Goal: Task Accomplishment & Management: Manage account settings

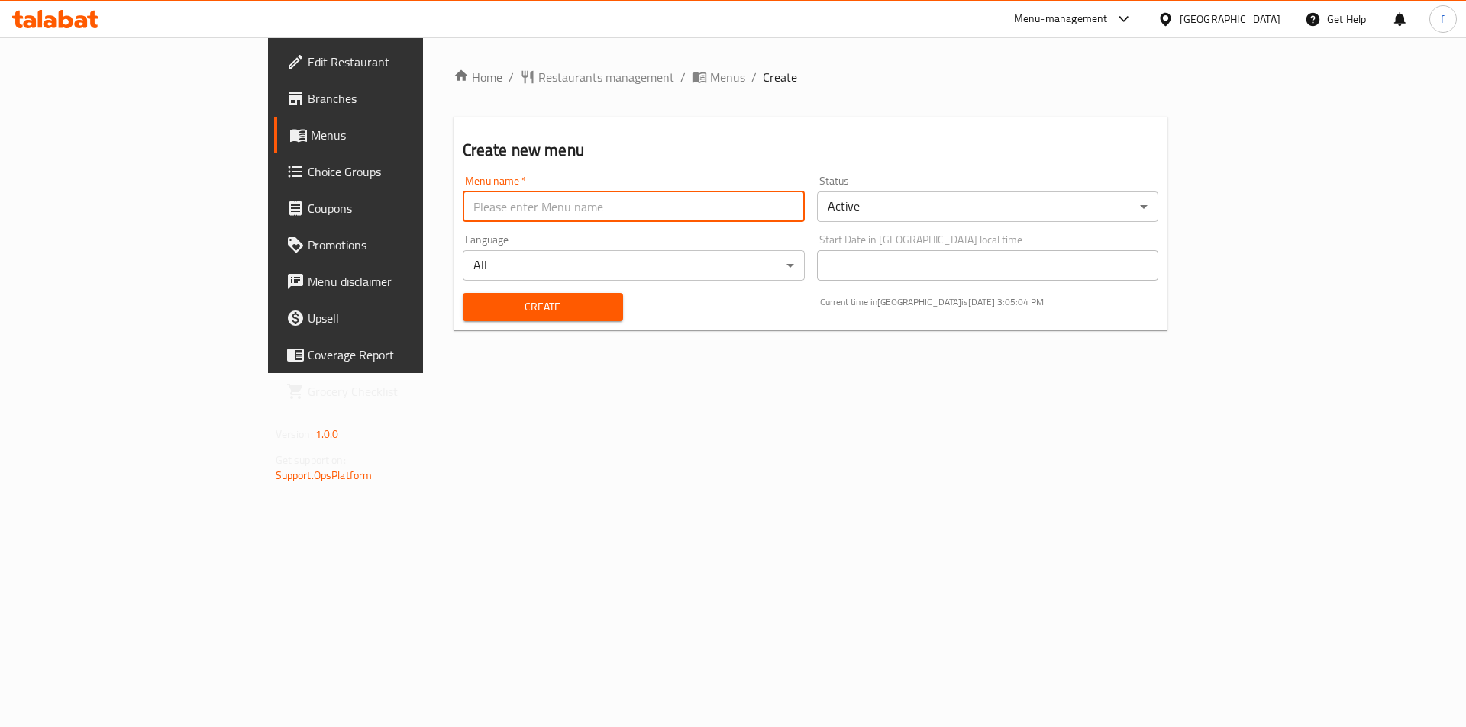
click at [463, 211] on input "text" at bounding box center [634, 207] width 342 height 31
click at [274, 155] on link "Choice Groups" at bounding box center [393, 171] width 239 height 37
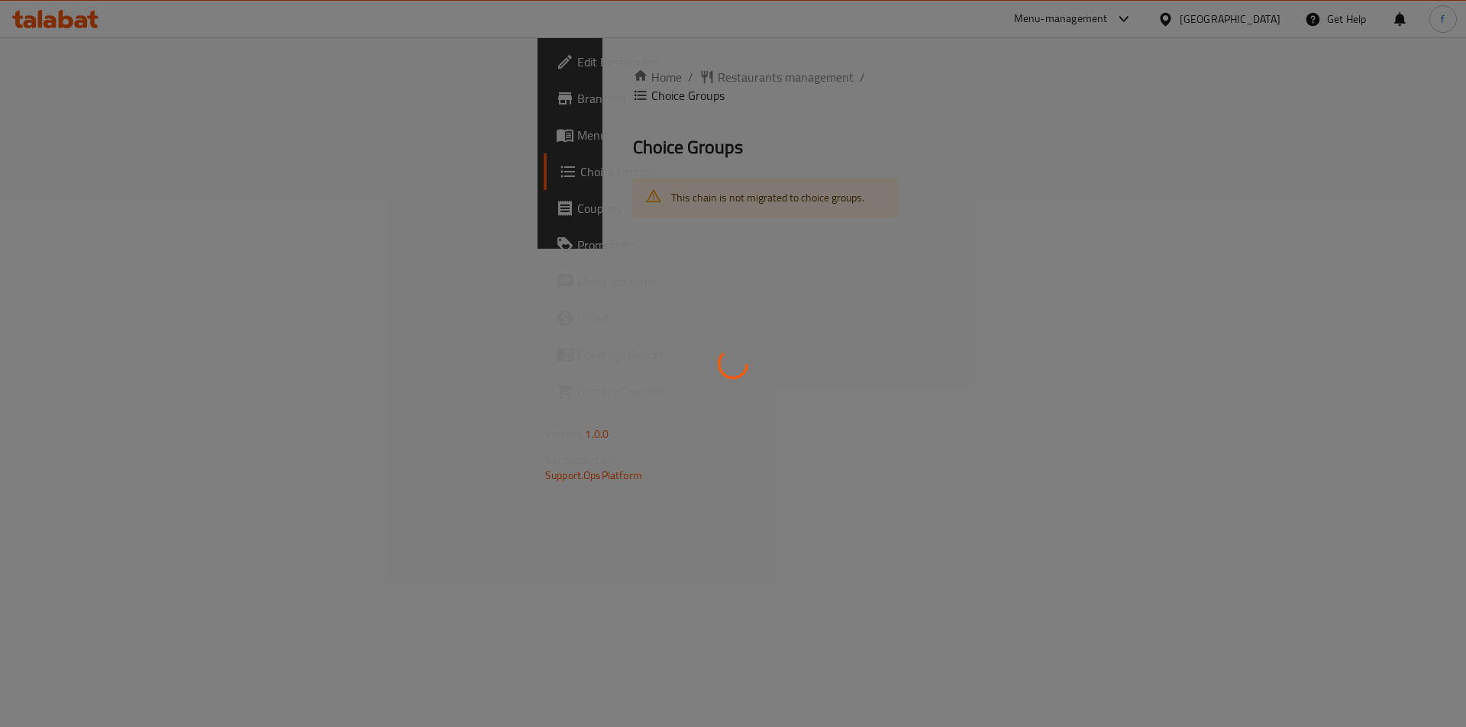
click at [128, 125] on div at bounding box center [733, 363] width 1466 height 727
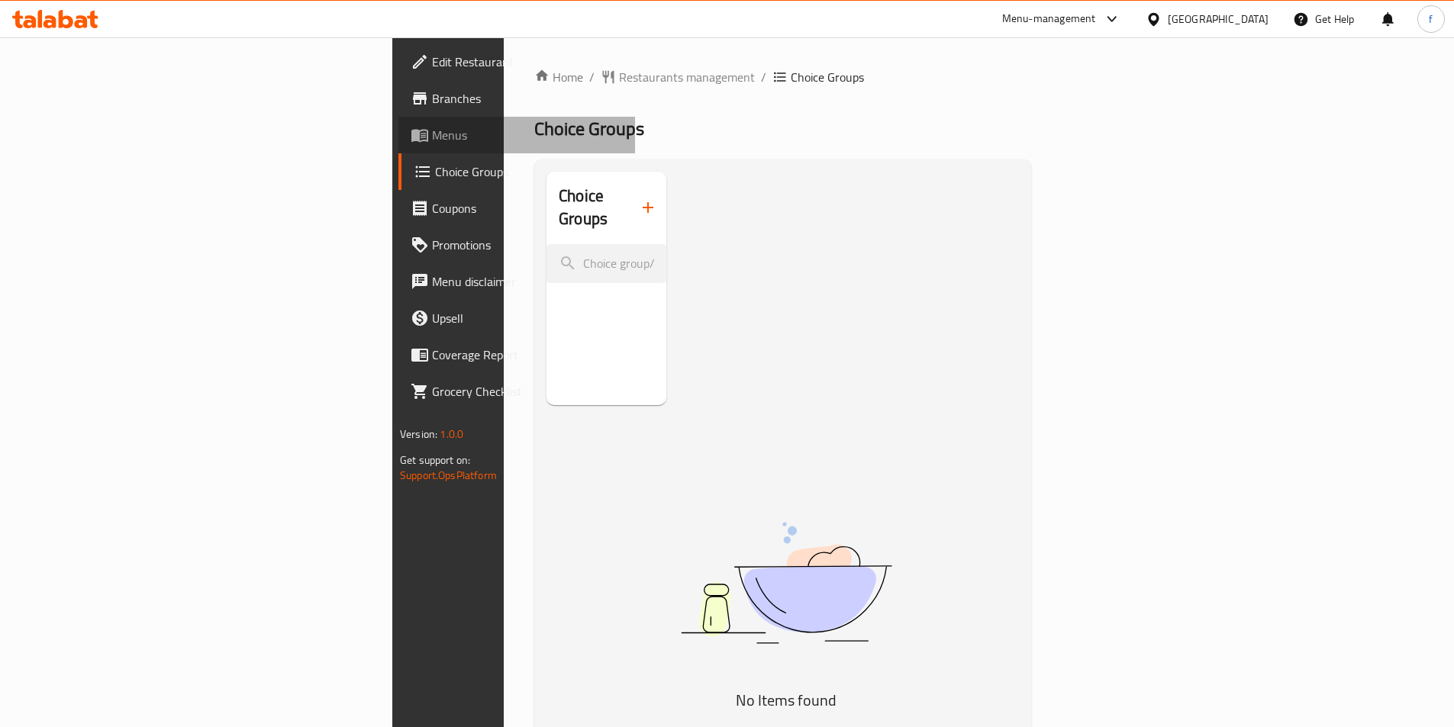
click at [398, 125] on link "Menus" at bounding box center [516, 135] width 237 height 37
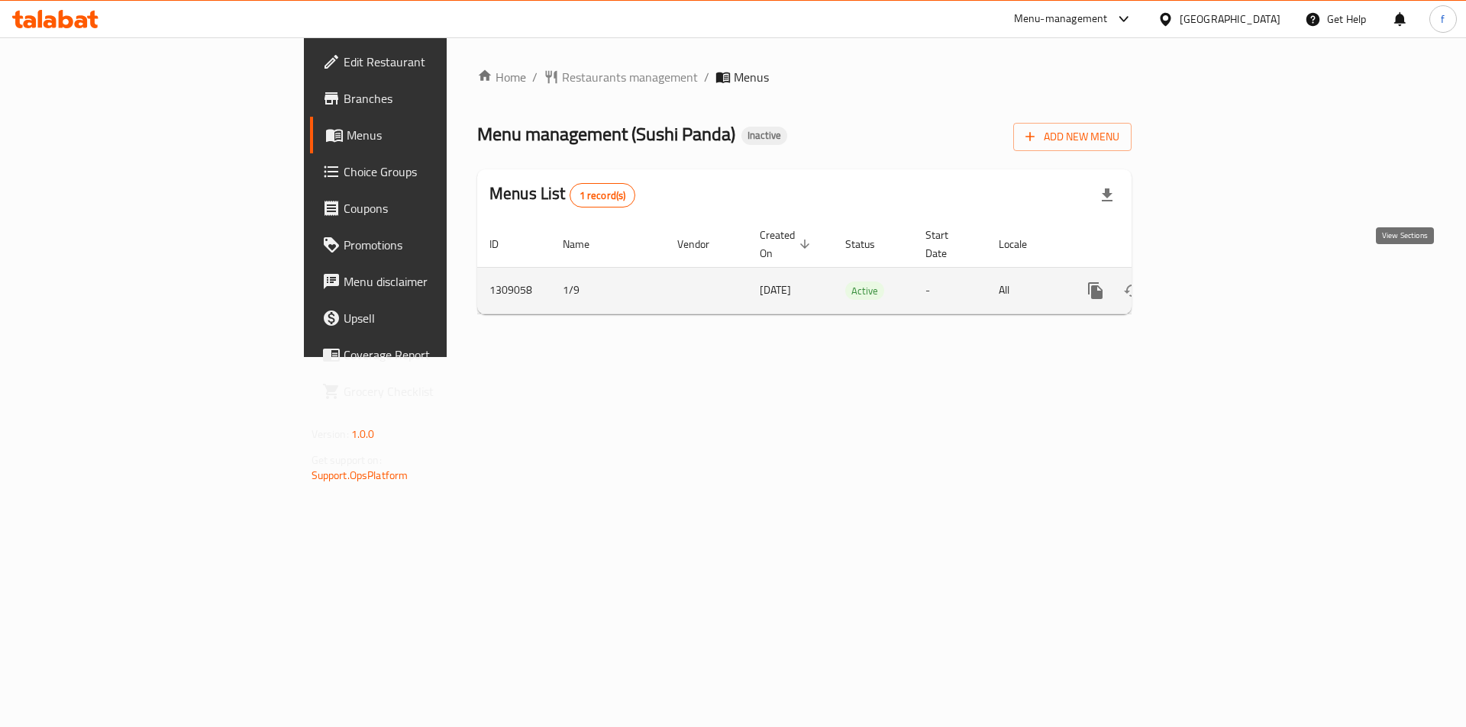
click at [1214, 282] on icon "enhanced table" at bounding box center [1205, 291] width 18 height 18
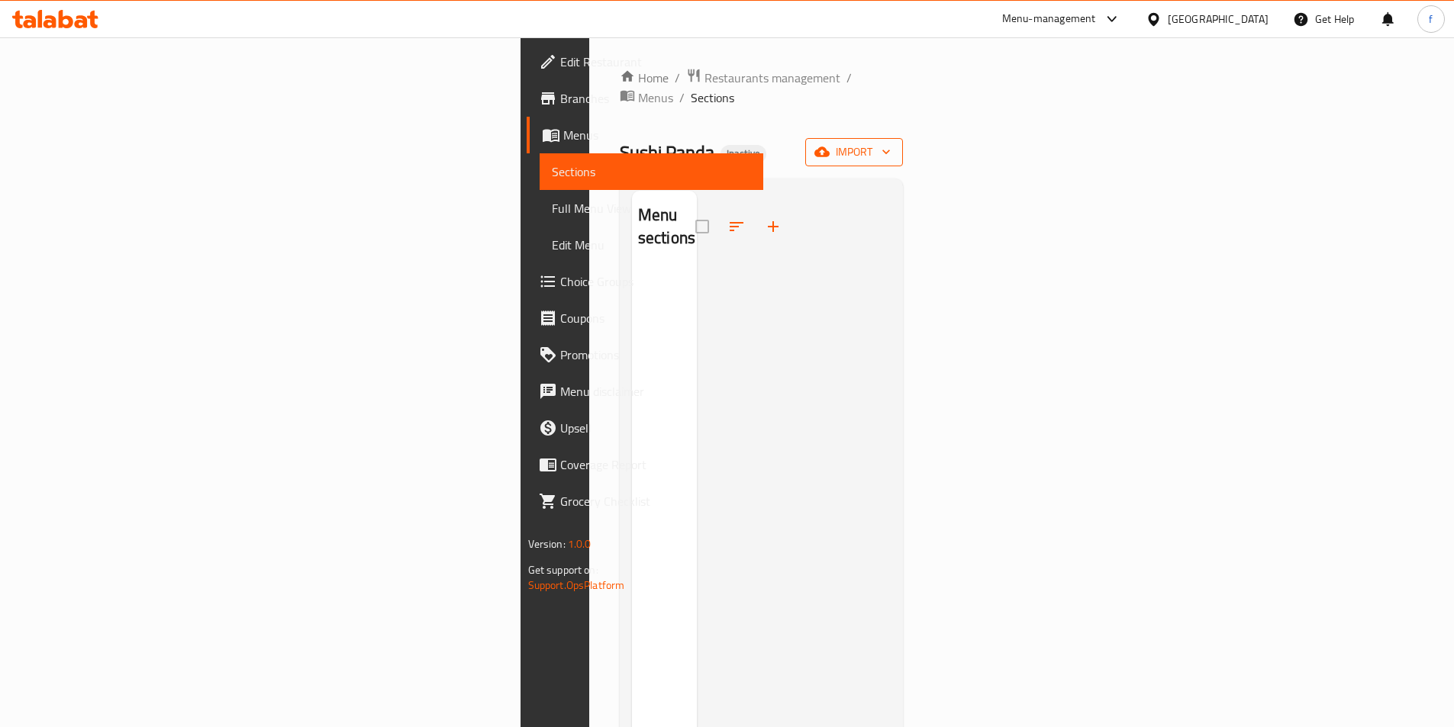
click at [891, 143] on span "import" at bounding box center [854, 152] width 73 height 19
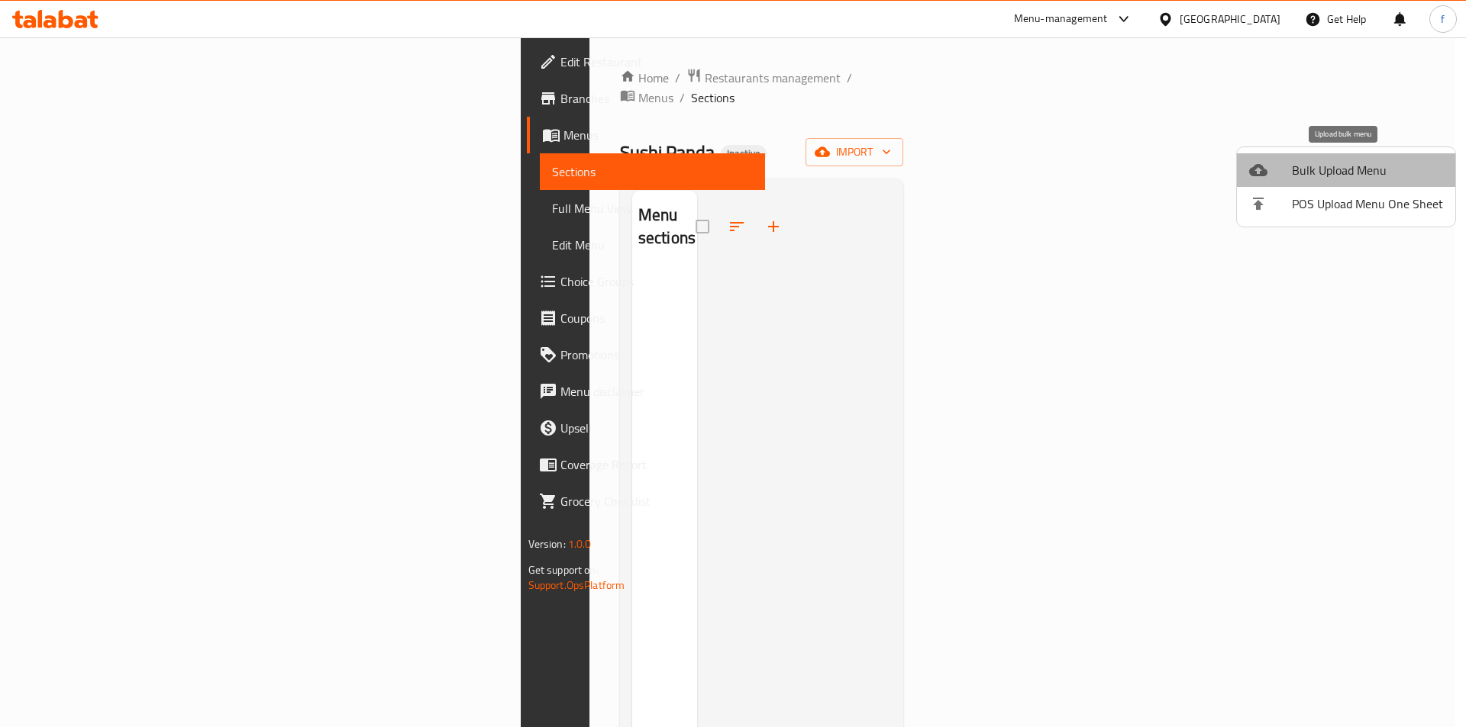
click at [1367, 172] on span "Bulk Upload Menu" at bounding box center [1367, 170] width 151 height 18
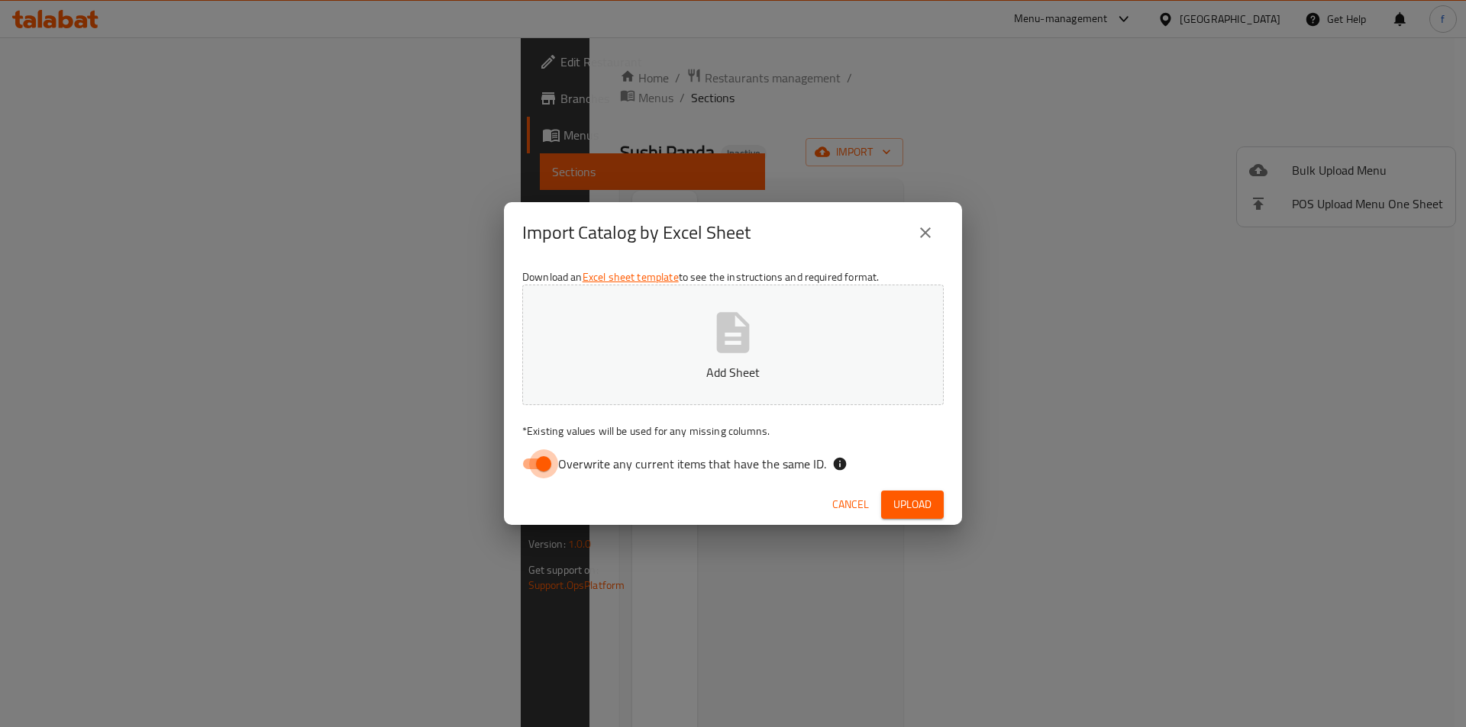
drag, startPoint x: 535, startPoint y: 453, endPoint x: 609, endPoint y: 401, distance: 90.4
click at [535, 453] on input "Overwrite any current items that have the same ID." at bounding box center [543, 464] width 87 height 29
checkbox input "false"
click at [912, 501] on span "Upload" at bounding box center [912, 504] width 38 height 19
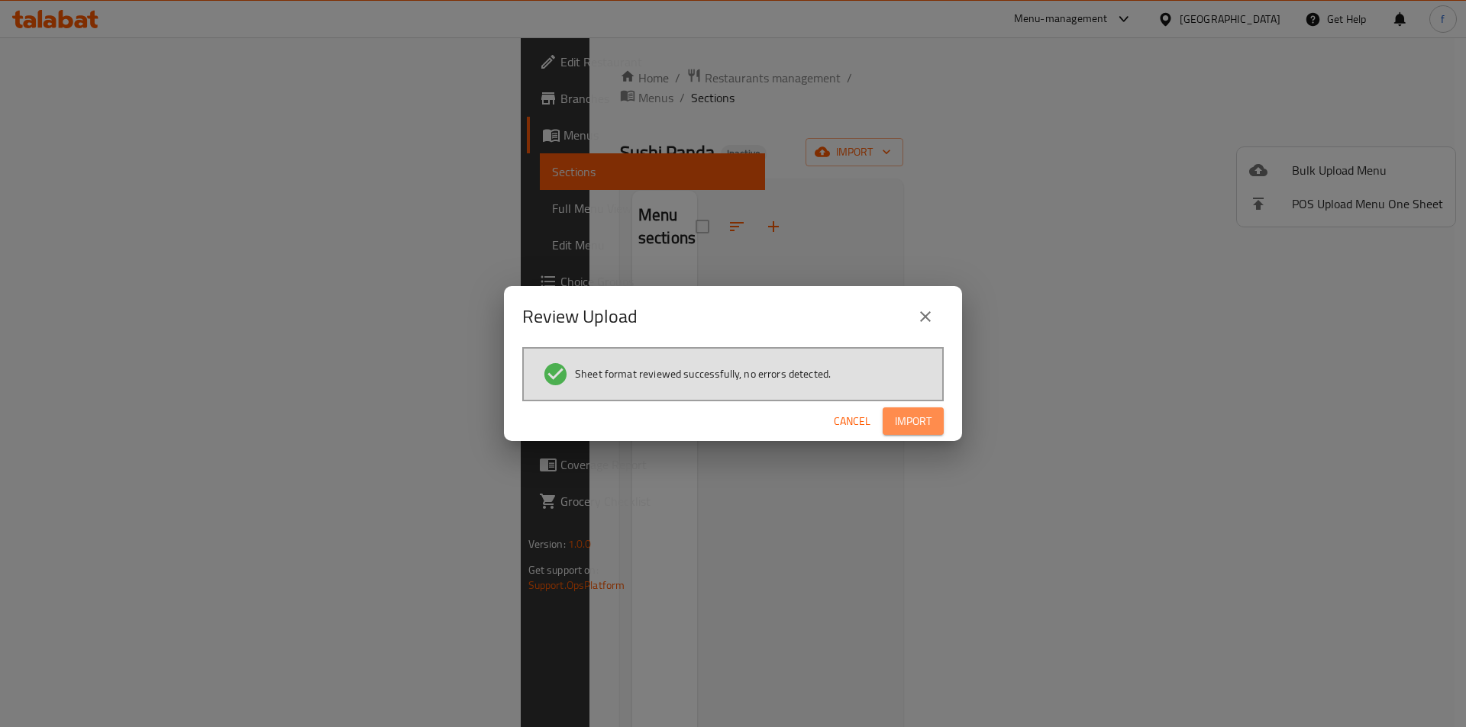
click at [911, 417] on span "Import" at bounding box center [913, 421] width 37 height 19
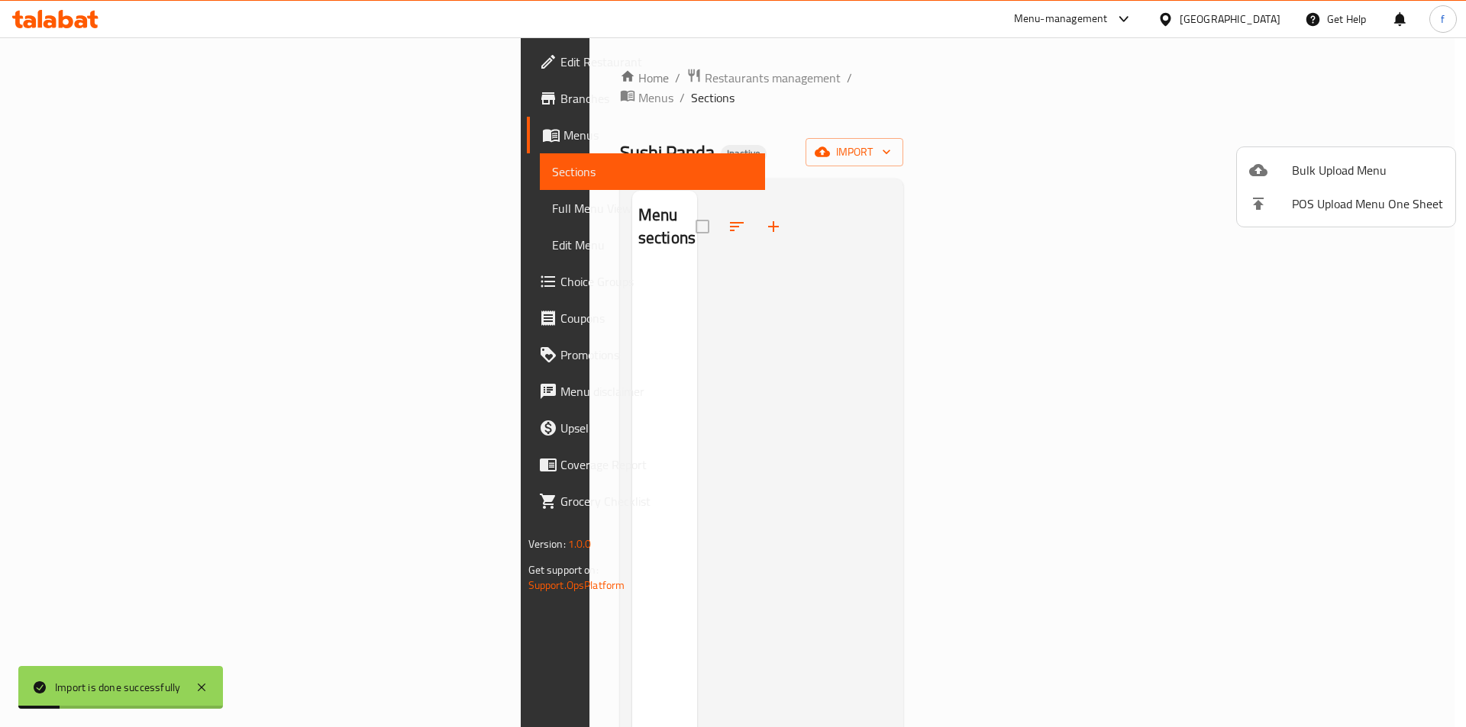
click at [851, 473] on div at bounding box center [733, 363] width 1466 height 727
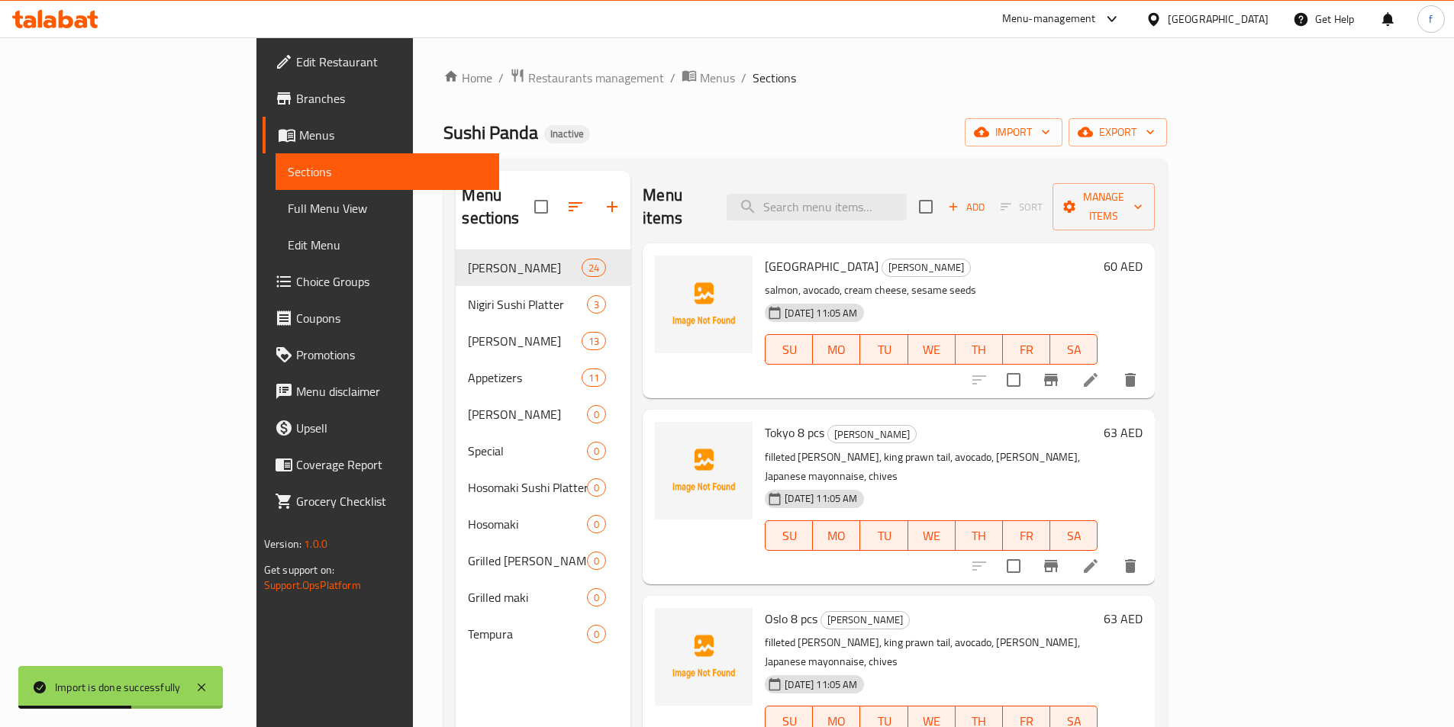
click at [288, 202] on span "Full Menu View" at bounding box center [387, 208] width 199 height 18
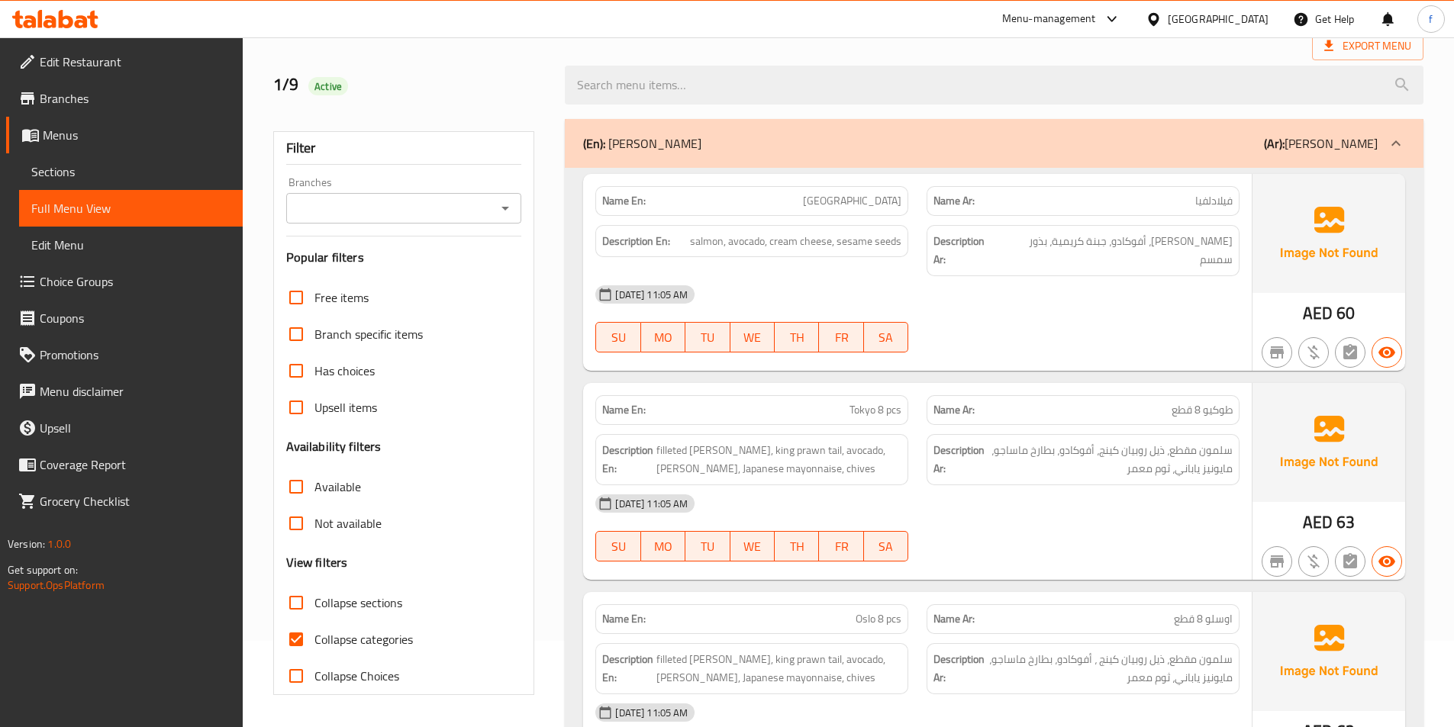
scroll to position [153, 0]
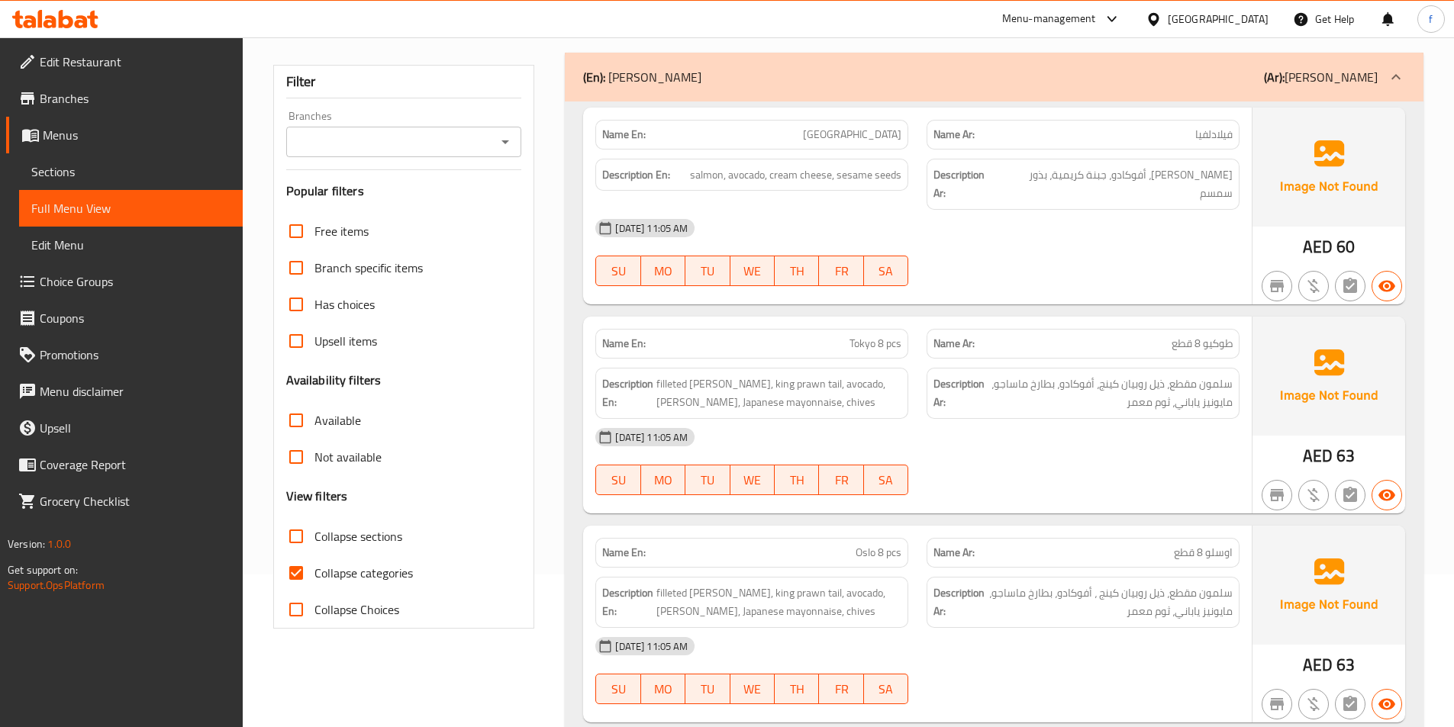
click at [303, 571] on input "Collapse categories" at bounding box center [296, 573] width 37 height 37
checkbox input "false"
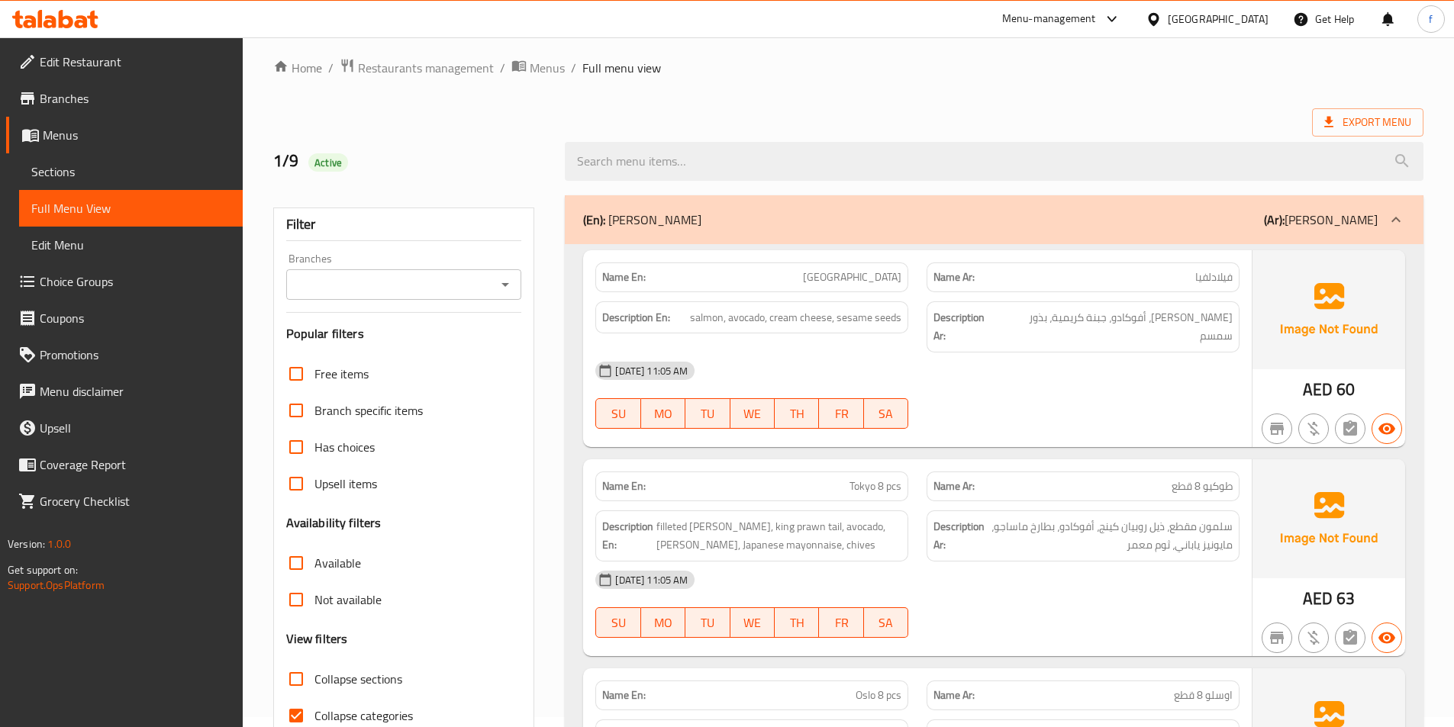
scroll to position [85, 0]
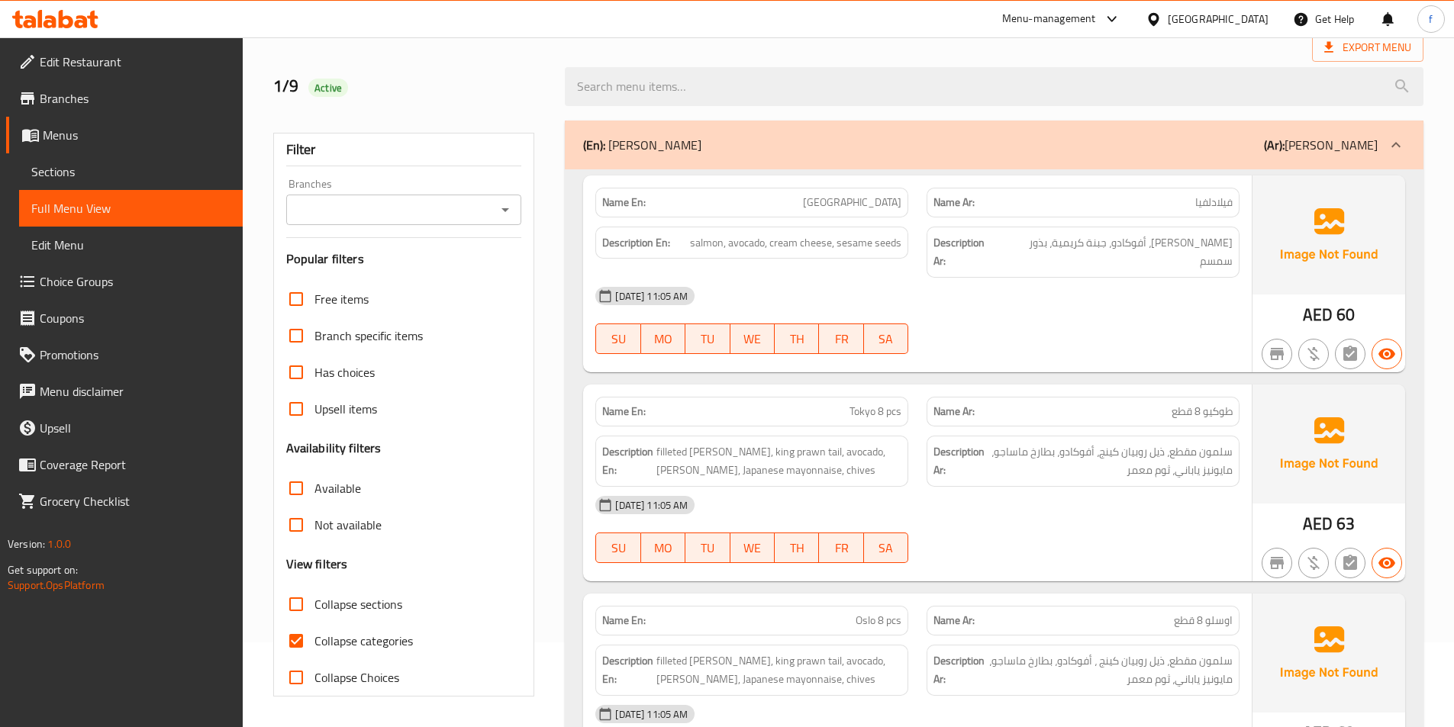
click at [294, 636] on input "Collapse categories" at bounding box center [296, 641] width 37 height 37
checkbox input "false"
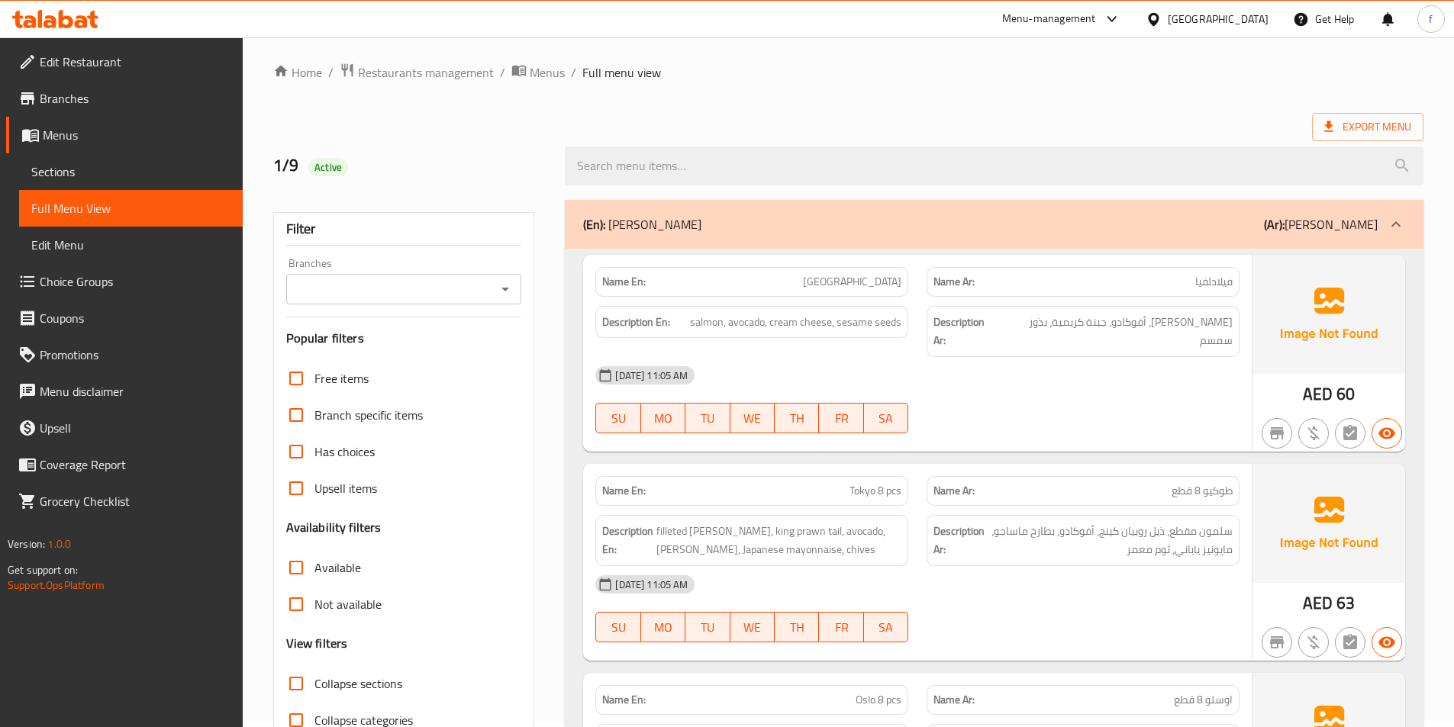
scroll to position [0, 0]
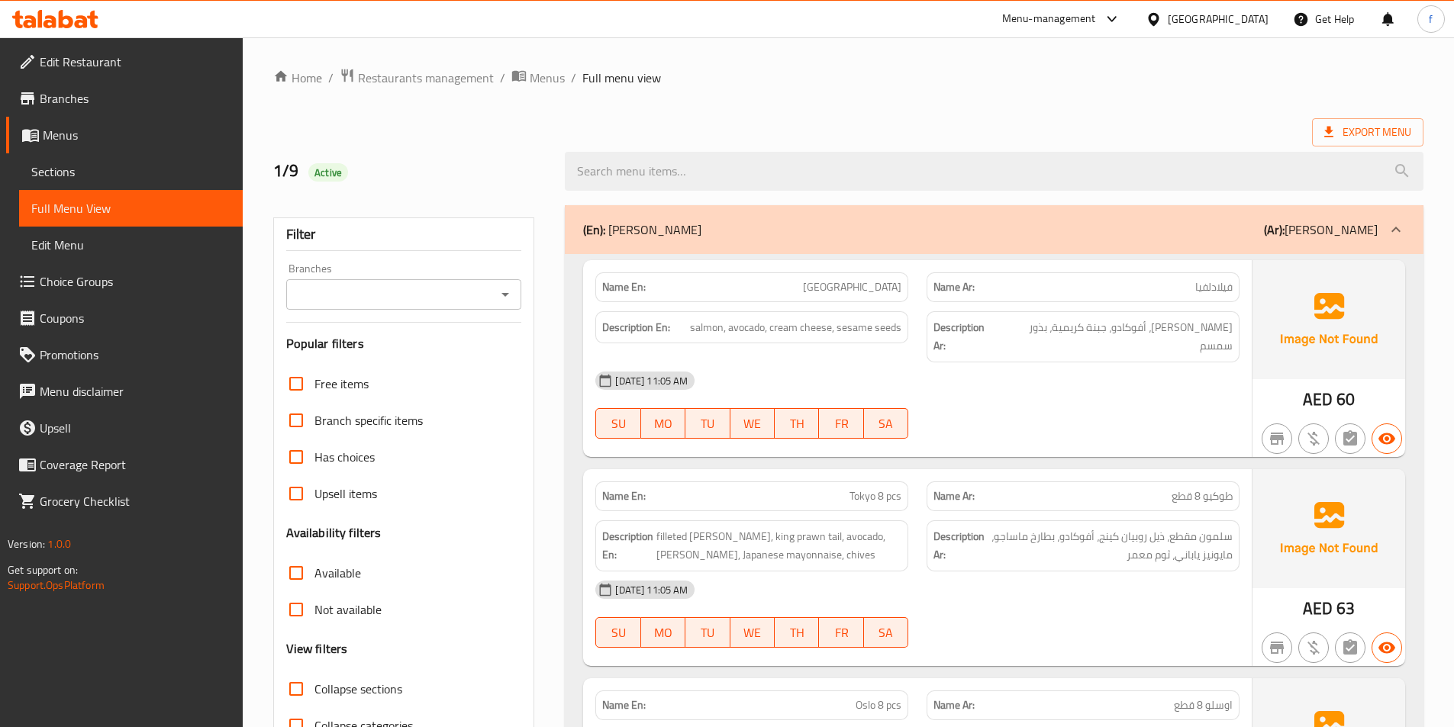
click at [868, 284] on span "[GEOGRAPHIC_DATA]" at bounding box center [852, 287] width 98 height 16
click at [1199, 264] on div "Name Ar: فيلادلفيا" at bounding box center [1083, 287] width 331 height 48
click at [703, 315] on div "Description En: salmon, avocado, cream cheese, sesame seeds" at bounding box center [751, 327] width 313 height 33
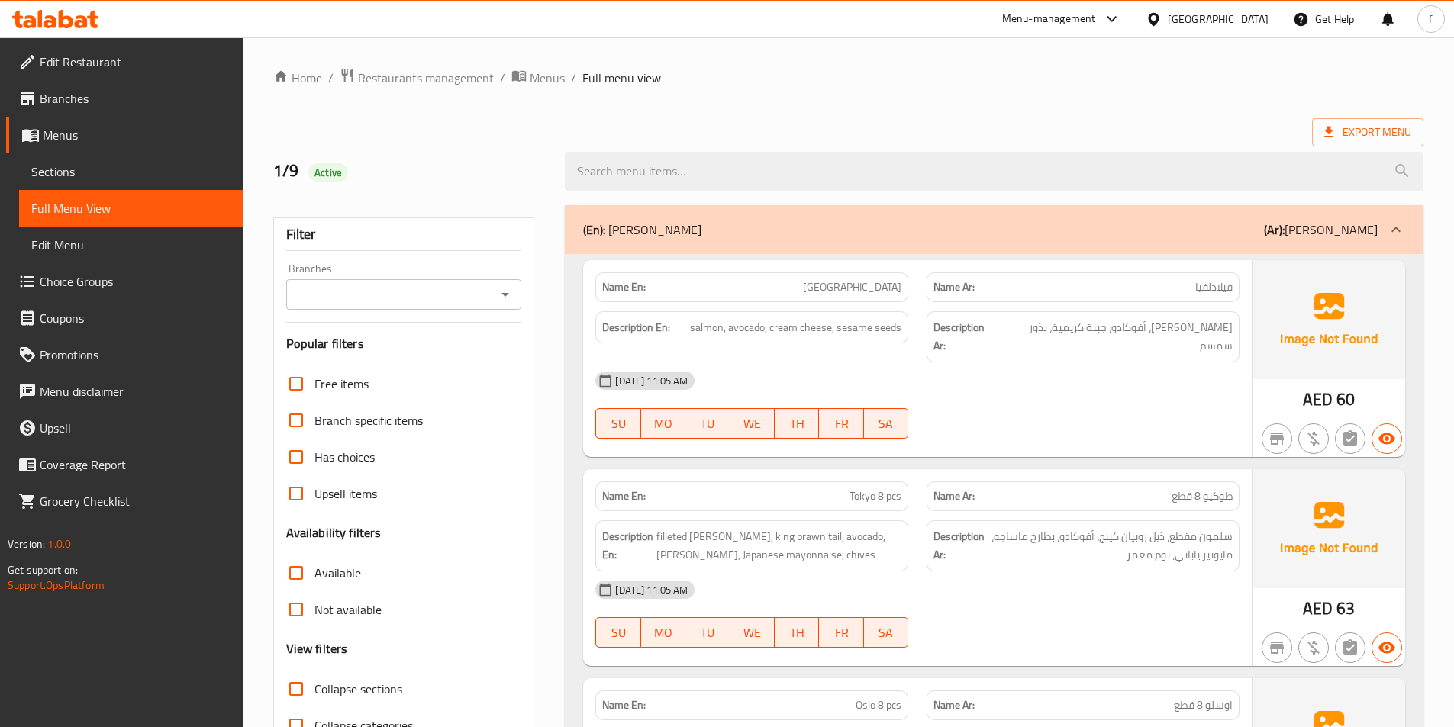
click at [805, 331] on span "salmon, avocado, cream cheese, sesame seeds" at bounding box center [795, 327] width 211 height 19
click at [741, 321] on span "salmon, avocado, cream cheese, sesame seeds" at bounding box center [795, 327] width 211 height 19
drag, startPoint x: 765, startPoint y: 324, endPoint x: 776, endPoint y: 324, distance: 11.5
click at [766, 324] on span "salmon, avocado, cream cheese, sesame seeds" at bounding box center [795, 327] width 211 height 19
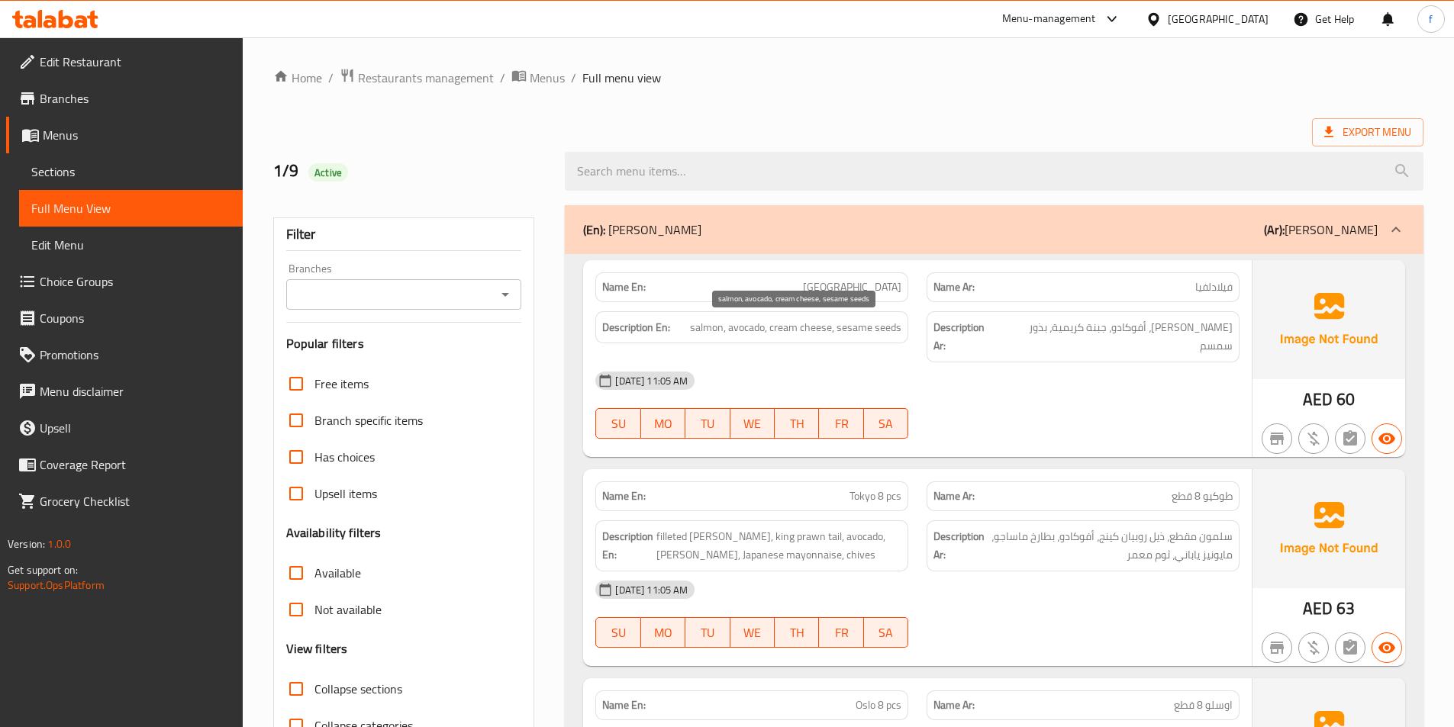
click at [776, 324] on span "salmon, avocado, cream cheese, sesame seeds" at bounding box center [795, 327] width 211 height 19
click at [792, 327] on span "salmon, avocado, cream cheese, sesame seeds" at bounding box center [795, 327] width 211 height 19
click at [830, 326] on span "salmon, avocado, cream cheese, sesame seeds" at bounding box center [795, 327] width 211 height 19
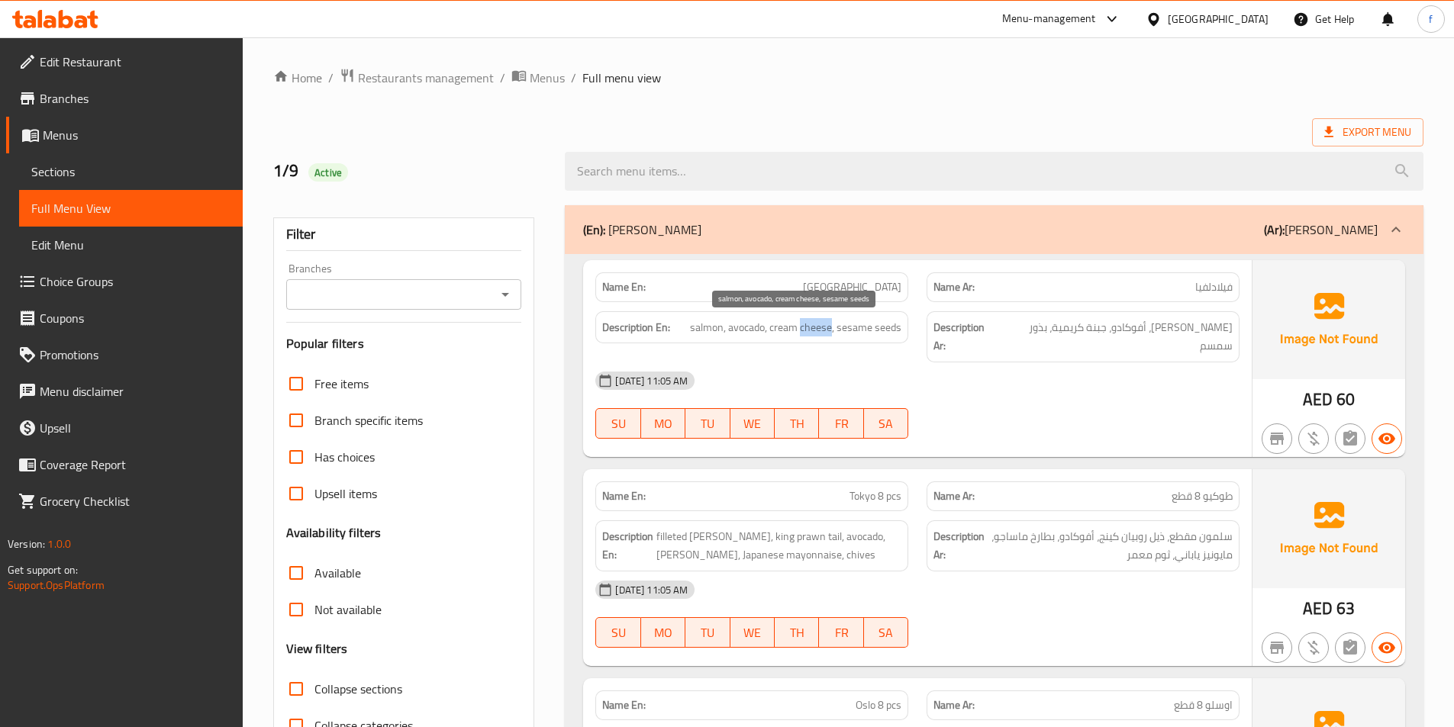
drag, startPoint x: 815, startPoint y: 329, endPoint x: 800, endPoint y: 329, distance: 15.3
click at [815, 329] on span "salmon, avocado, cream cheese, sesame seeds" at bounding box center [795, 327] width 211 height 19
click at [848, 327] on span "salmon, avocado, cream cheese, sesame seeds" at bounding box center [795, 327] width 211 height 19
click at [886, 330] on span "salmon, avocado, cream cheese, sesame seeds" at bounding box center [795, 327] width 211 height 19
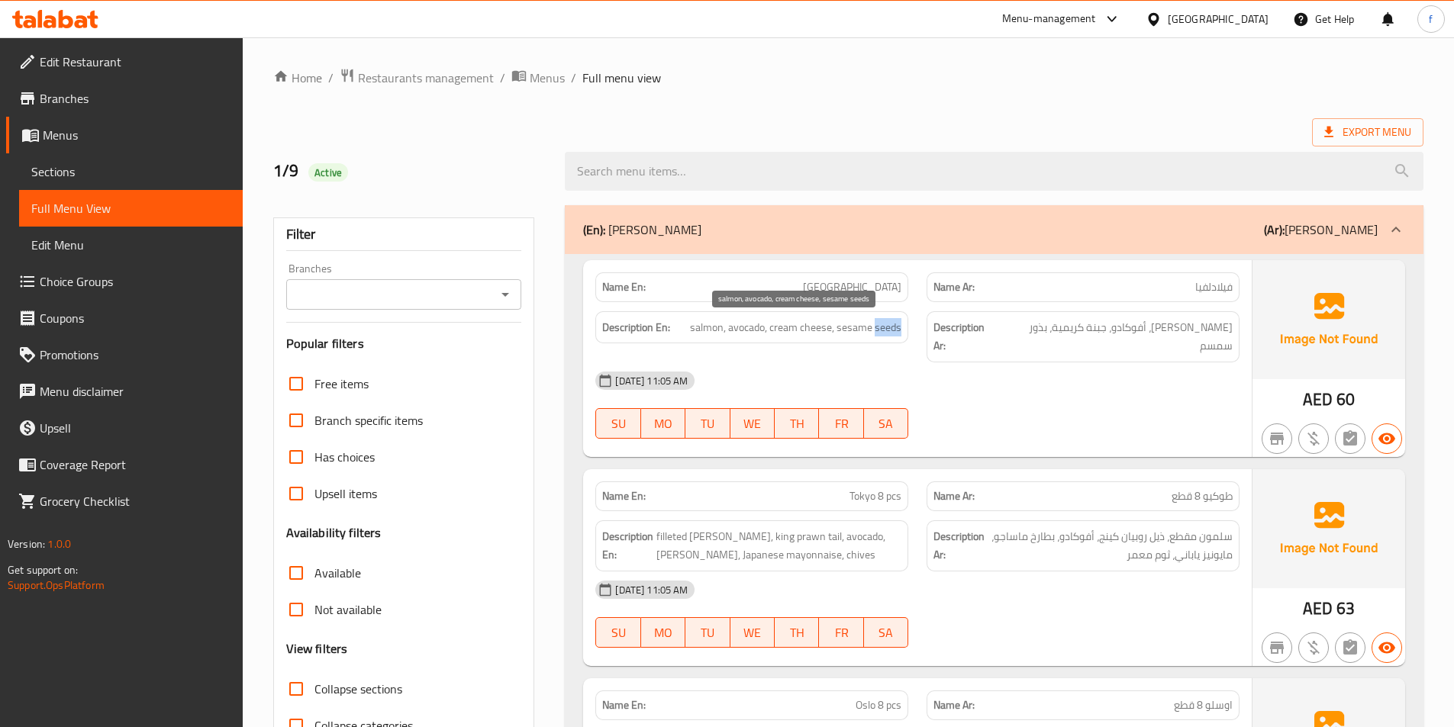
click at [886, 330] on span "salmon, avocado, cream cheese, sesame seeds" at bounding box center [795, 327] width 211 height 19
click at [834, 331] on span "salmon, avocado, cream cheese, sesame seeds" at bounding box center [795, 327] width 211 height 19
click at [821, 331] on span "salmon, avocado, cream cheese, sesame seeds" at bounding box center [795, 327] width 211 height 19
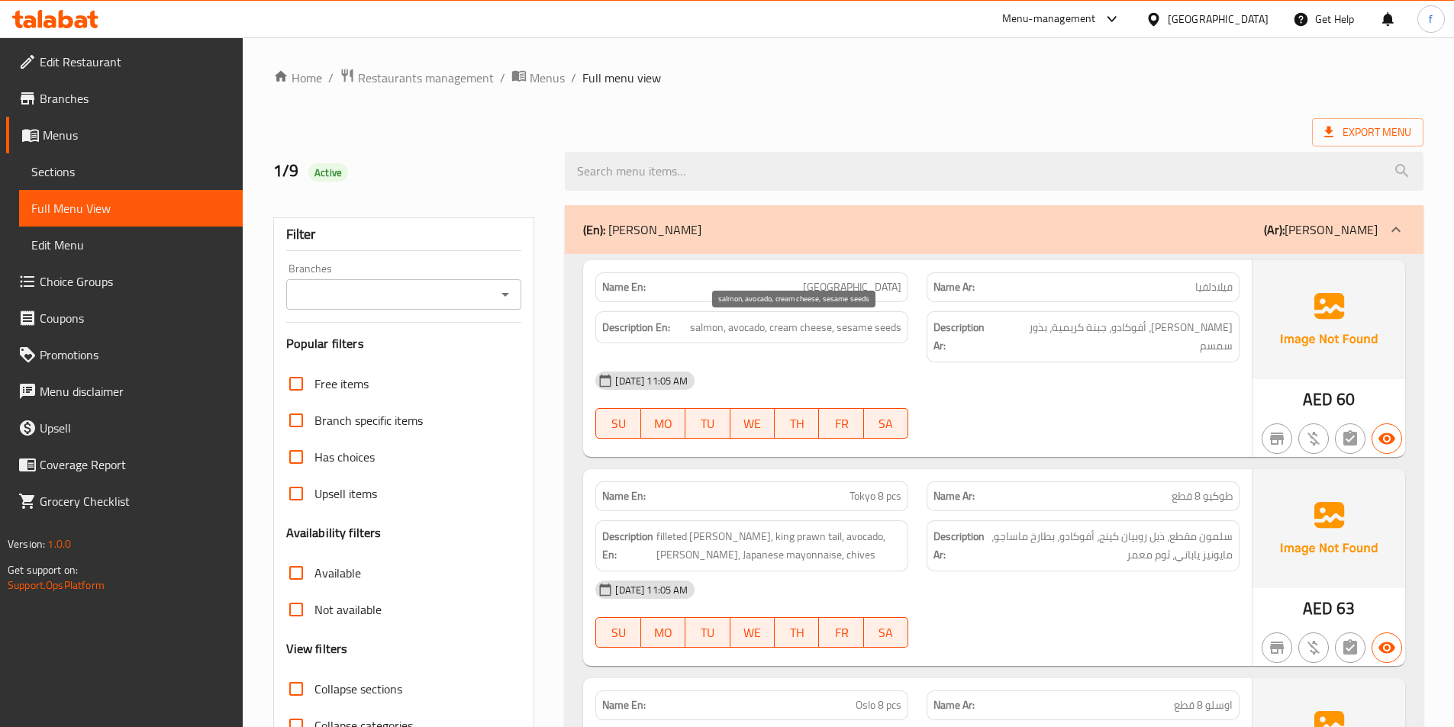
click at [798, 329] on span "salmon, avocado, cream cheese, sesame seeds" at bounding box center [795, 327] width 211 height 19
drag, startPoint x: 769, startPoint y: 325, endPoint x: 833, endPoint y: 331, distance: 63.6
click at [833, 331] on span "salmon, avocado, cream cheese, sesame seeds" at bounding box center [795, 327] width 211 height 19
copy span "cream cheese"
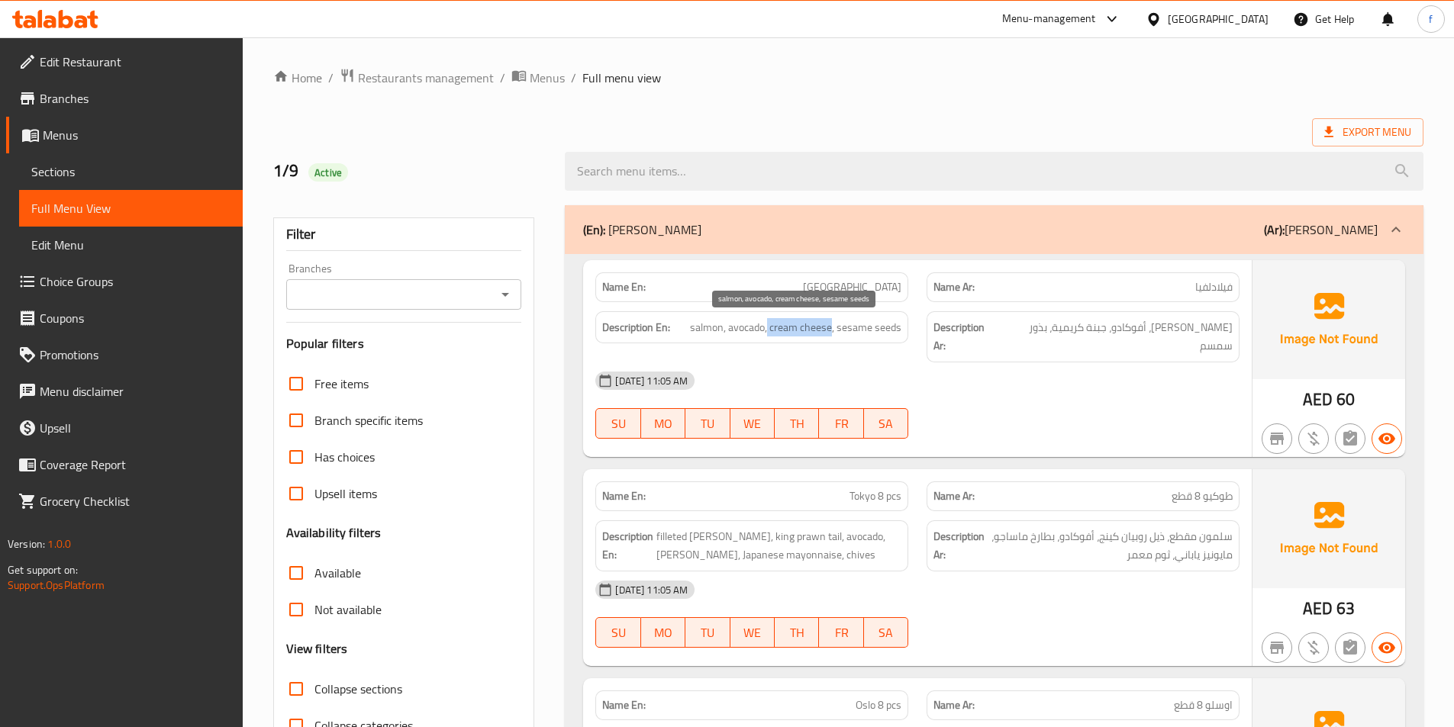
click at [863, 321] on span "salmon, avocado, cream cheese, sesame seeds" at bounding box center [795, 327] width 211 height 19
click at [892, 322] on span "salmon, avocado, cream cheese, sesame seeds" at bounding box center [795, 327] width 211 height 19
click at [837, 320] on span "salmon, avocado, cream cheese, sesame seeds" at bounding box center [795, 327] width 211 height 19
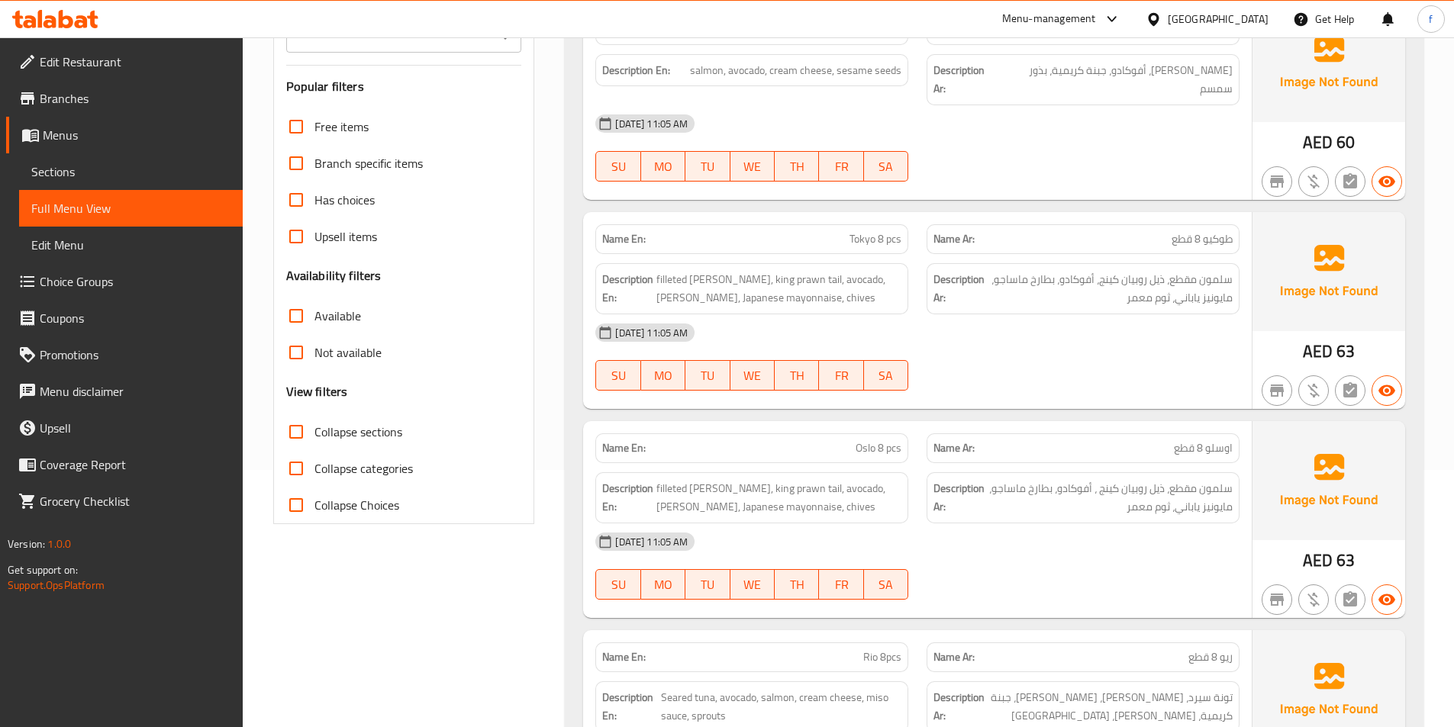
scroll to position [305, 0]
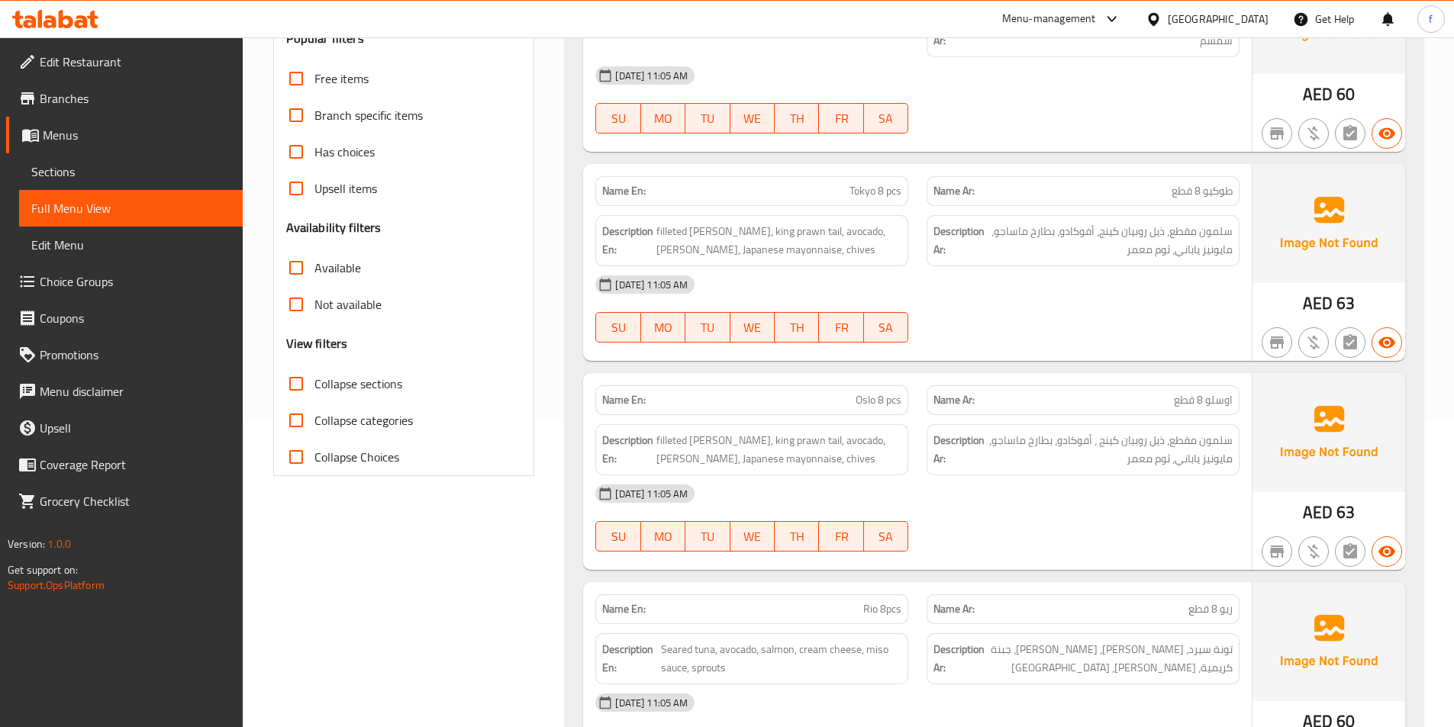
click at [866, 183] on span "Tokyo 8 pcs" at bounding box center [876, 191] width 52 height 16
click at [885, 183] on span "Tokyo 8 pcs" at bounding box center [876, 191] width 52 height 16
click at [697, 222] on span "filleted salmon, king prawn tail, avocado, masago roe, Japanese mayonnaise, chi…" at bounding box center [778, 240] width 245 height 37
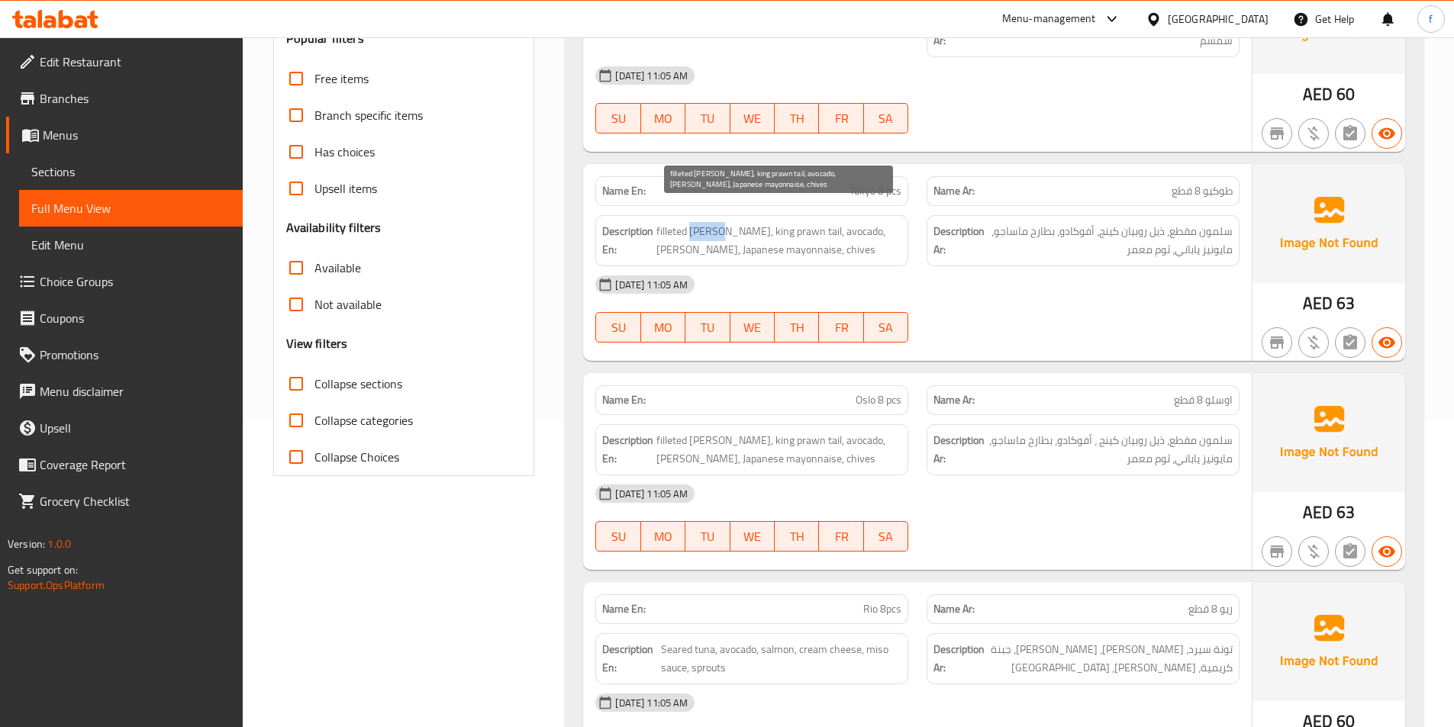
click at [697, 222] on span "filleted salmon, king prawn tail, avocado, masago roe, Japanese mayonnaise, chi…" at bounding box center [778, 240] width 245 height 37
click at [676, 215] on div "Description En: filleted salmon, king prawn tail, avocado, masago roe, Japanese…" at bounding box center [751, 240] width 313 height 51
copy span "filleted"
click at [703, 222] on span "filleted salmon, king prawn tail, avocado, masago roe, Japanese mayonnaise, chi…" at bounding box center [778, 240] width 245 height 37
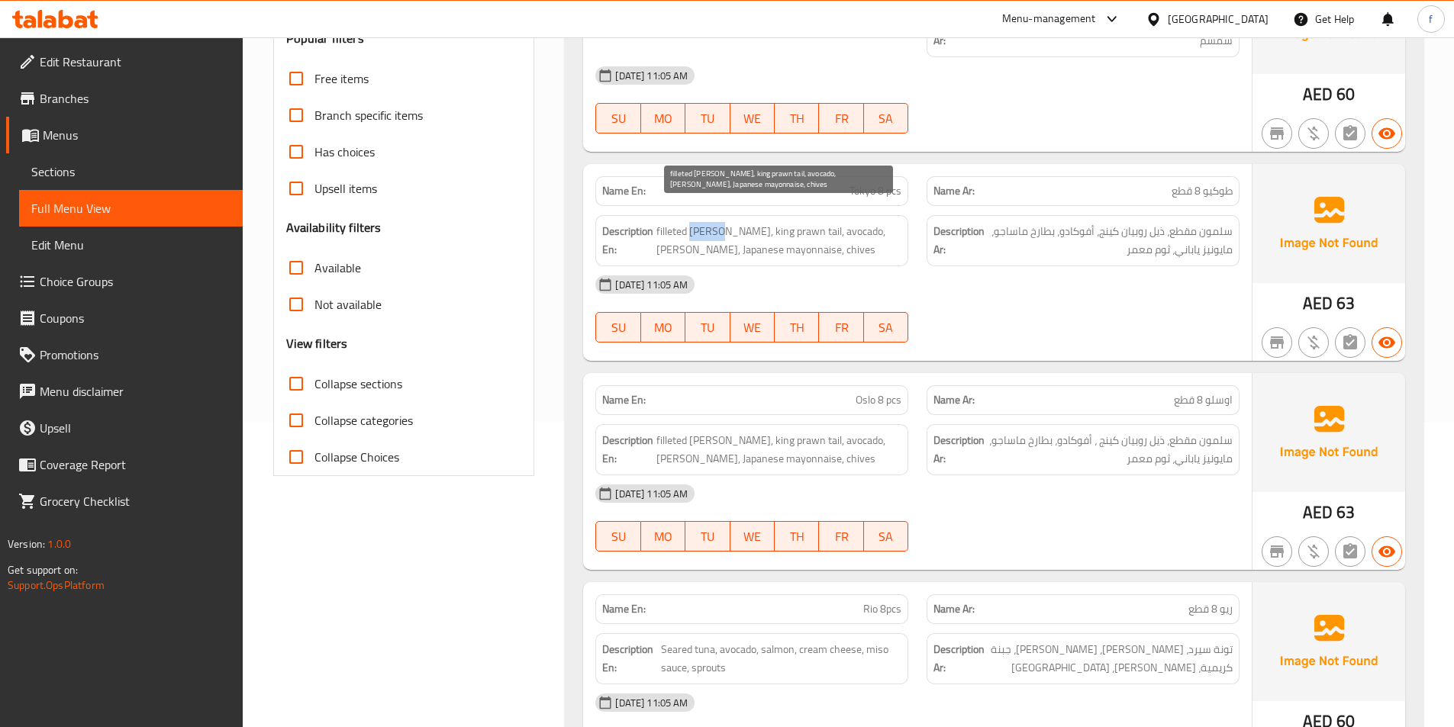
click at [703, 222] on span "filleted salmon, king prawn tail, avocado, masago roe, Japanese mayonnaise, chi…" at bounding box center [778, 240] width 245 height 37
click at [788, 222] on span "filleted salmon, king prawn tail, avocado, masago roe, Japanese mayonnaise, chi…" at bounding box center [778, 240] width 245 height 37
click at [787, 222] on span "filleted salmon, king prawn tail, avocado, masago roe, Japanese mayonnaise, chi…" at bounding box center [778, 240] width 245 height 37
click at [756, 222] on span "filleted salmon, king prawn tail, avocado, masago roe, Japanese mayonnaise, chi…" at bounding box center [778, 240] width 245 height 37
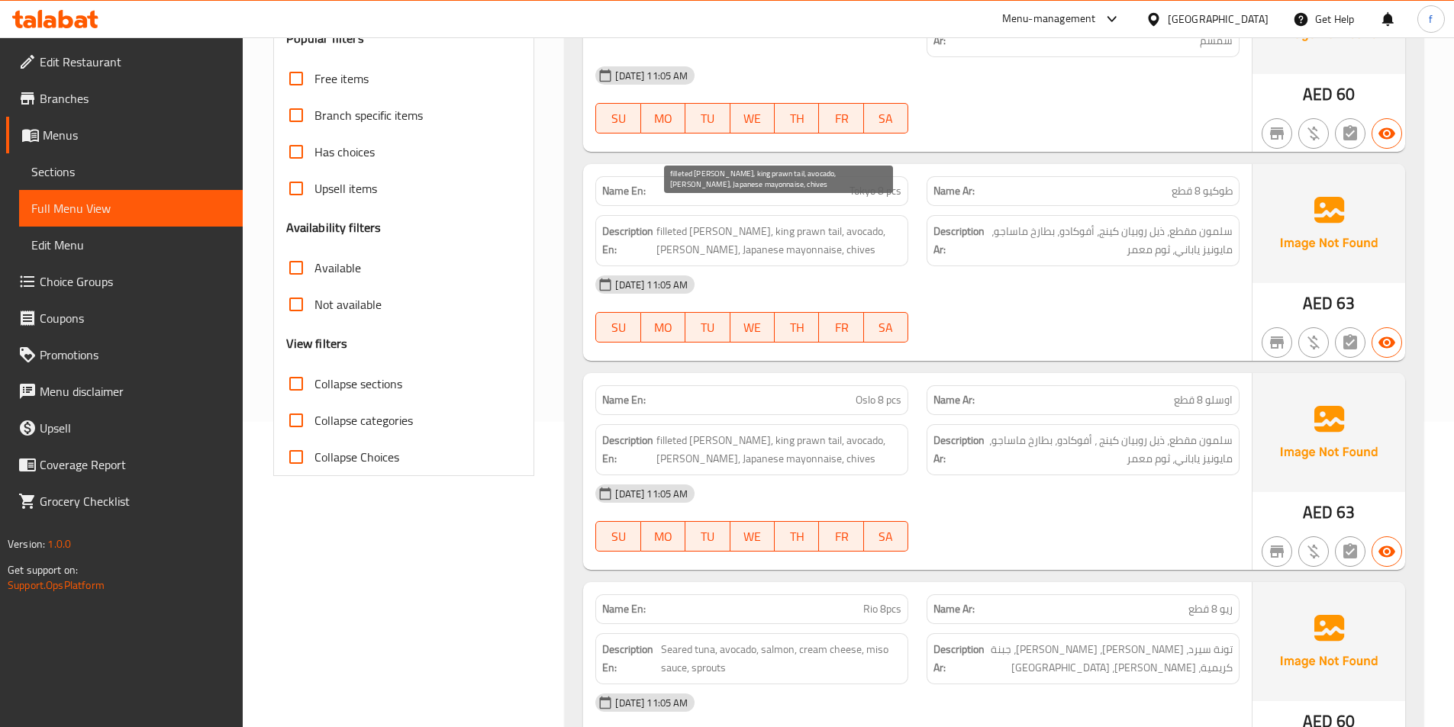
click at [737, 222] on span "filleted salmon, king prawn tail, avocado, masago roe, Japanese mayonnaise, chi…" at bounding box center [778, 240] width 245 height 37
click at [821, 222] on span "filleted salmon, king prawn tail, avocado, masago roe, Japanese mayonnaise, chi…" at bounding box center [778, 240] width 245 height 37
click at [864, 222] on span "filleted salmon, king prawn tail, avocado, masago roe, Japanese mayonnaise, chi…" at bounding box center [778, 240] width 245 height 37
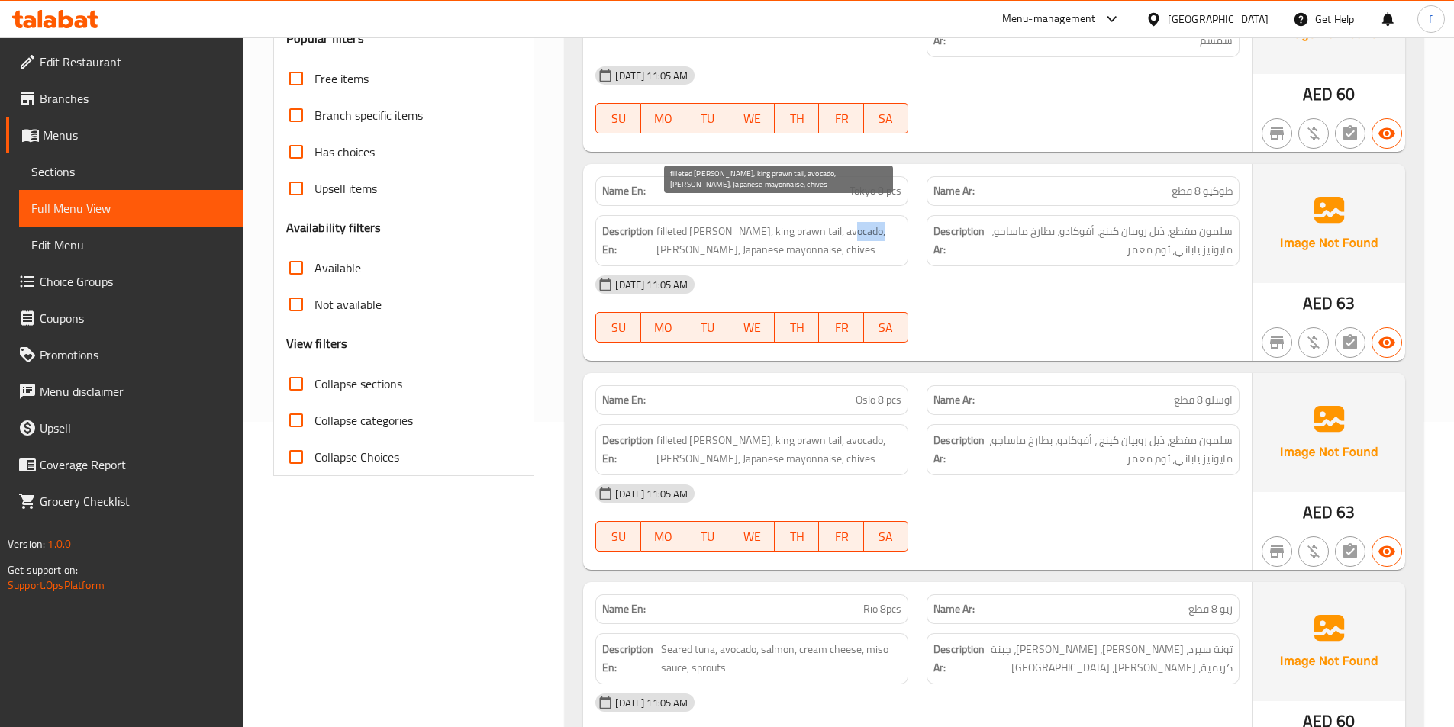
drag, startPoint x: 864, startPoint y: 215, endPoint x: 894, endPoint y: 212, distance: 29.9
click at [869, 222] on span "filleted salmon, king prawn tail, avocado, masago roe, Japanese mayonnaise, chi…" at bounding box center [778, 240] width 245 height 37
click at [892, 222] on span "filleted salmon, king prawn tail, avocado, masago roe, Japanese mayonnaise, chi…" at bounding box center [778, 240] width 245 height 37
click at [673, 228] on span "filleted salmon, king prawn tail, avocado, masago roe, Japanese mayonnaise, chi…" at bounding box center [778, 240] width 245 height 37
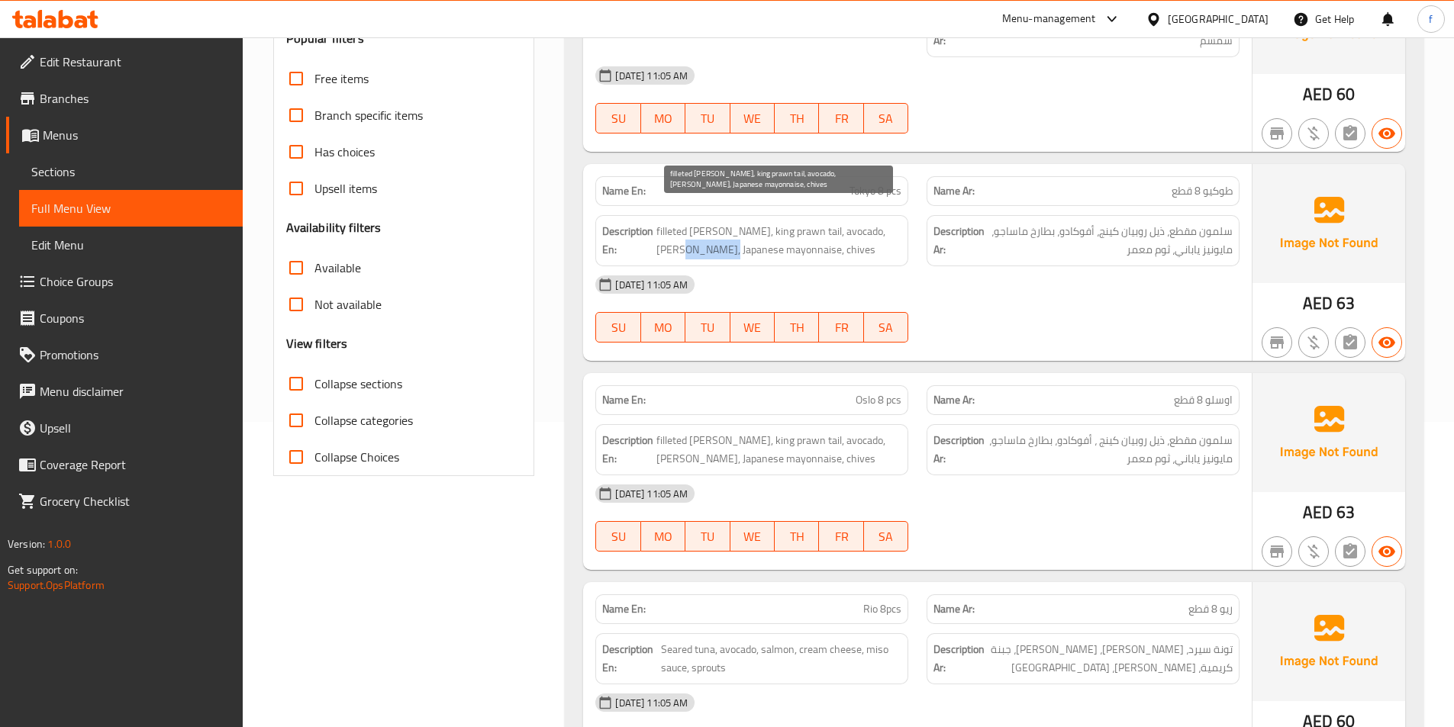
drag, startPoint x: 673, startPoint y: 228, endPoint x: 732, endPoint y: 235, distance: 59.2
click at [696, 232] on span "filleted salmon, king prawn tail, avocado, masago roe, Japanese mayonnaise, chi…" at bounding box center [778, 240] width 245 height 37
click at [732, 235] on span "filleted salmon, king prawn tail, avocado, masago roe, Japanese mayonnaise, chi…" at bounding box center [778, 240] width 245 height 37
click at [782, 236] on span "filleted salmon, king prawn tail, avocado, masago roe, Japanese mayonnaise, chi…" at bounding box center [778, 240] width 245 height 37
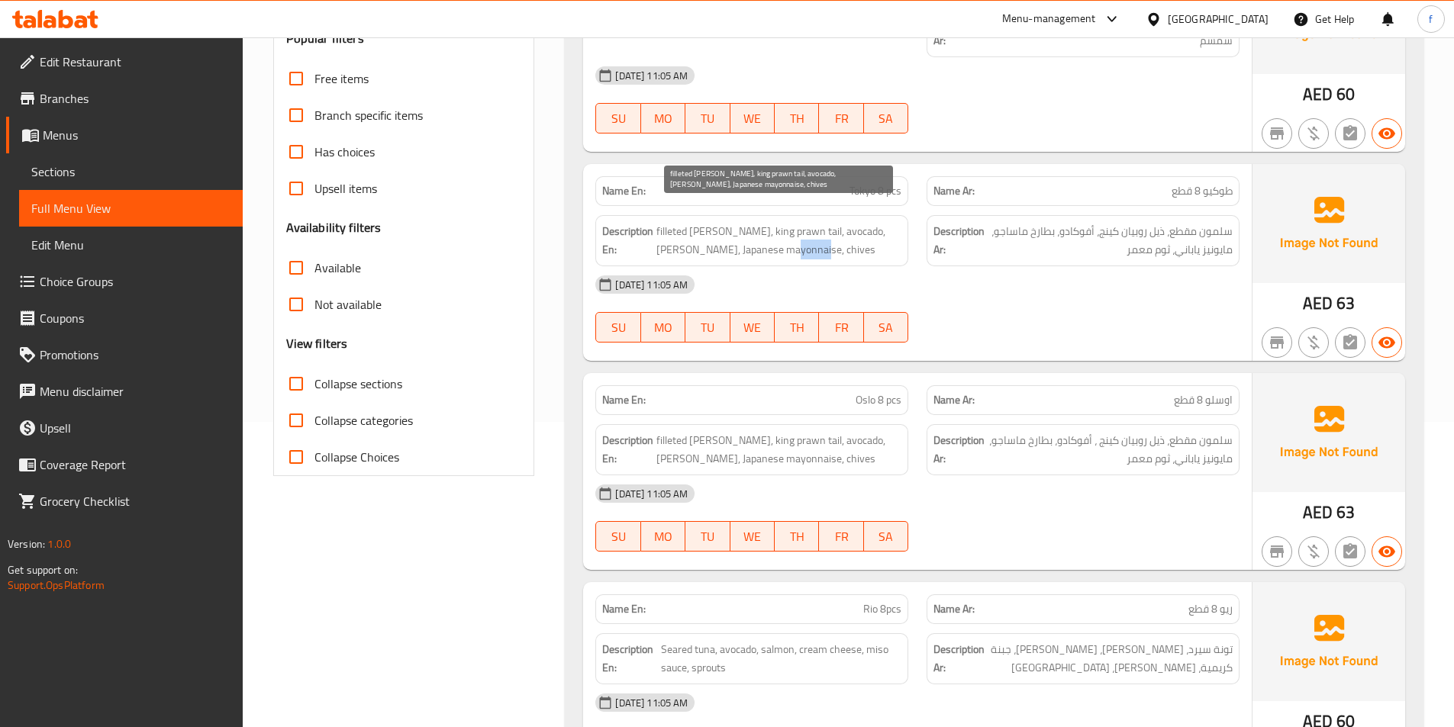
click at [782, 236] on span "filleted salmon, king prawn tail, avocado, masago roe, Japanese mayonnaise, chi…" at bounding box center [778, 240] width 245 height 37
drag, startPoint x: 1187, startPoint y: 254, endPoint x: 1167, endPoint y: 266, distance: 22.9
click at [1183, 266] on div "01-09-2025 11:05 AM" at bounding box center [917, 284] width 663 height 37
click at [708, 222] on span "filleted salmon, king prawn tail, avocado, masago roe, Japanese mayonnaise, chi…" at bounding box center [778, 240] width 245 height 37
drag, startPoint x: 708, startPoint y: 211, endPoint x: 691, endPoint y: 213, distance: 17.6
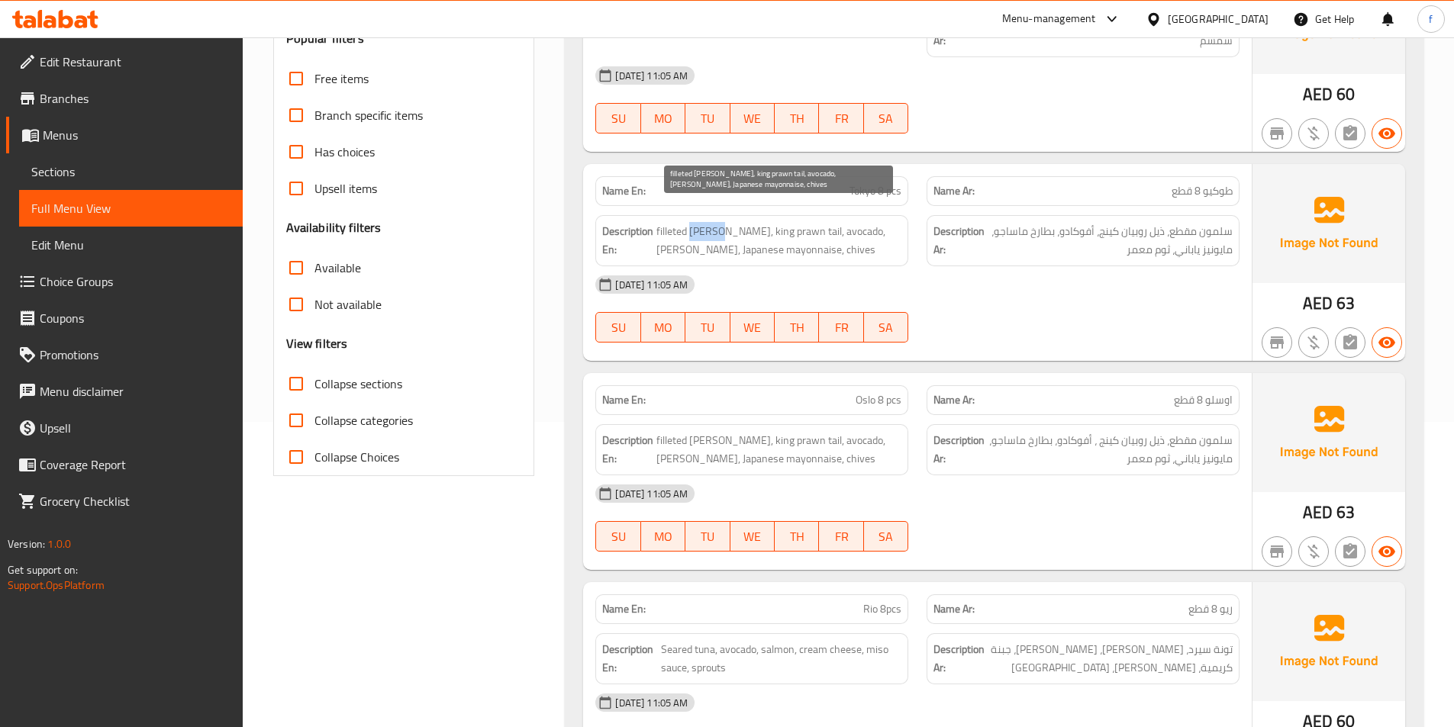
click at [708, 222] on span "filleted salmon, king prawn tail, avocado, masago roe, Japanese mayonnaise, chi…" at bounding box center [778, 240] width 245 height 37
click at [674, 222] on span "filleted salmon, king prawn tail, avocado, masago roe, Japanese mayonnaise, chi…" at bounding box center [778, 240] width 245 height 37
click at [786, 222] on span "filleted salmon, king prawn tail, avocado, masago roe, Japanese mayonnaise, chi…" at bounding box center [778, 240] width 245 height 37
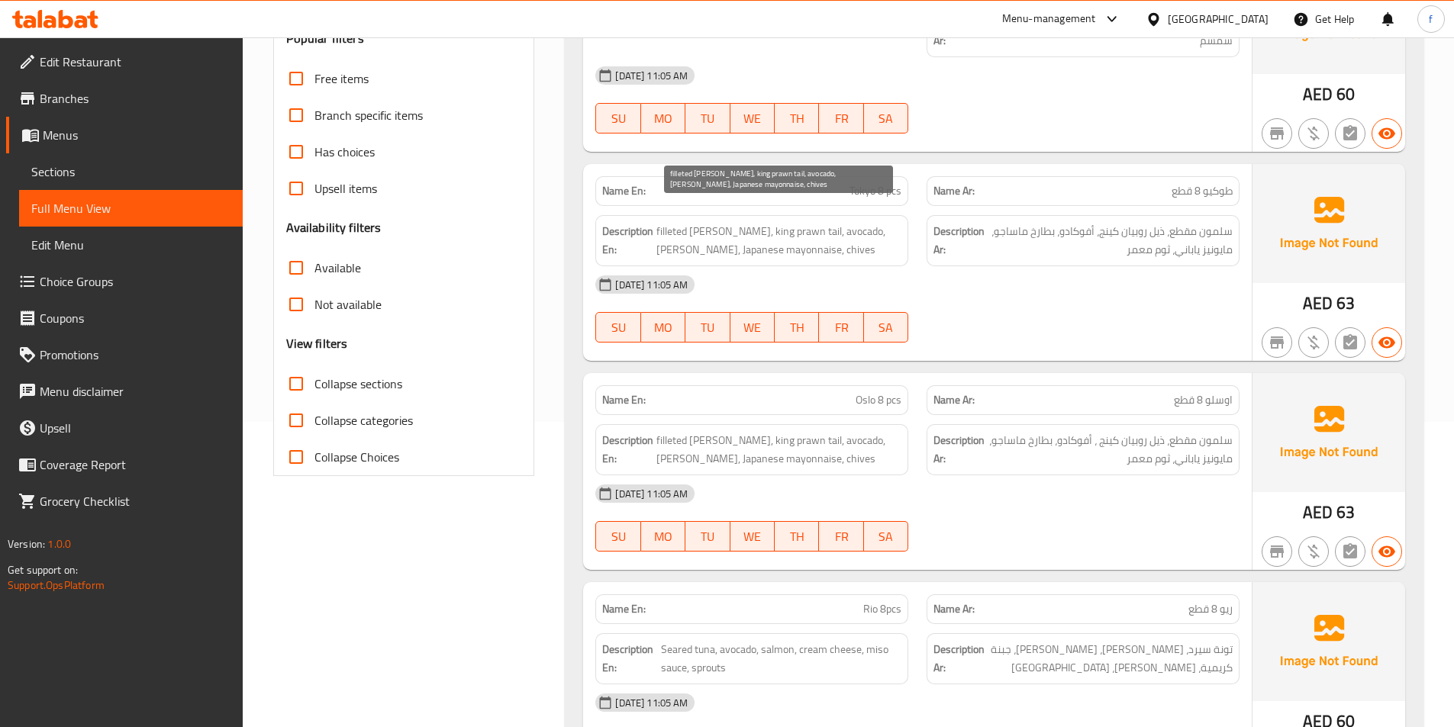
click at [761, 222] on span "filleted salmon, king prawn tail, avocado, masago roe, Japanese mayonnaise, chi…" at bounding box center [778, 240] width 245 height 37
click at [737, 222] on span "filleted salmon, king prawn tail, avocado, masago roe, Japanese mayonnaise, chi…" at bounding box center [778, 240] width 245 height 37
click at [806, 222] on span "filleted salmon, king prawn tail, avocado, masago roe, Japanese mayonnaise, chi…" at bounding box center [778, 240] width 245 height 37
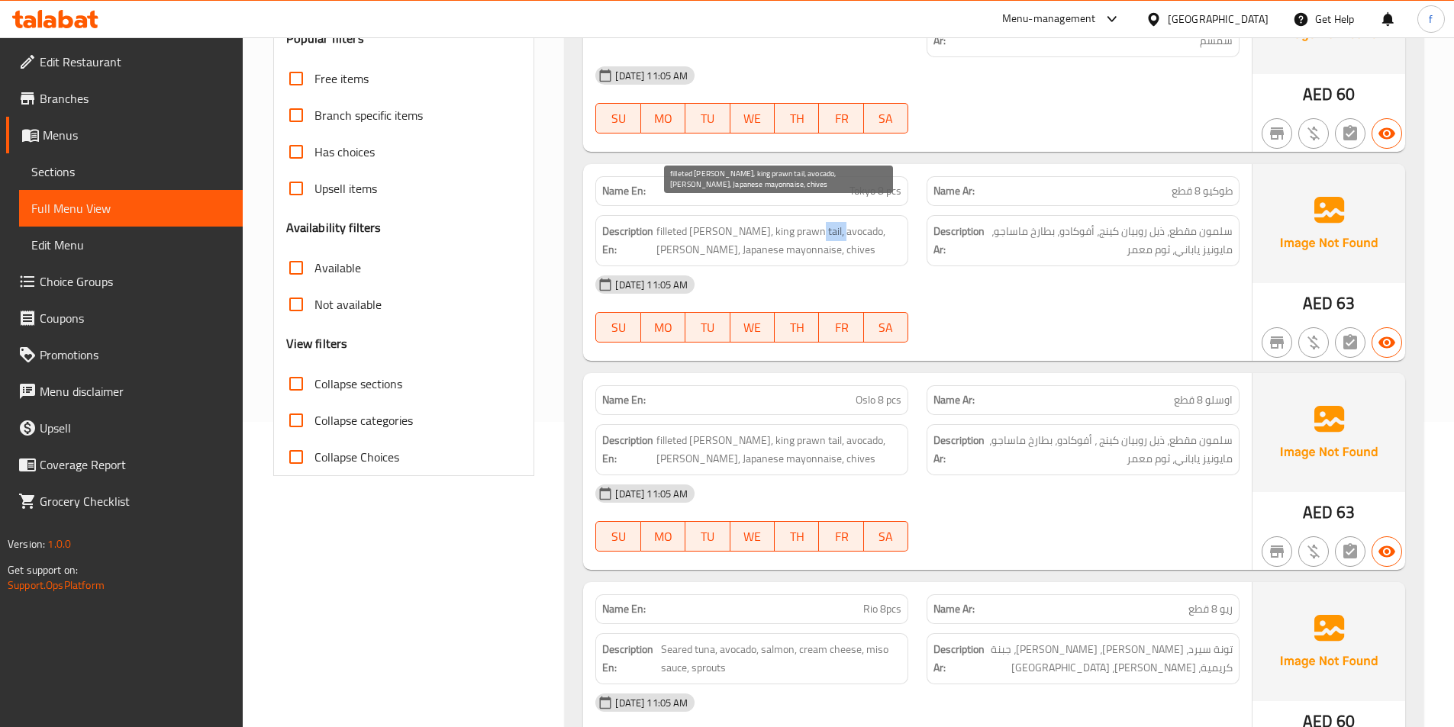
click at [806, 222] on span "filleted salmon, king prawn tail, avocado, masago roe, Japanese mayonnaise, chi…" at bounding box center [778, 240] width 245 height 37
click at [681, 222] on span "filleted salmon, king prawn tail, avocado, masago roe, Japanese mayonnaise, chi…" at bounding box center [778, 240] width 245 height 37
drag, startPoint x: 681, startPoint y: 211, endPoint x: 698, endPoint y: 211, distance: 17.6
click at [685, 222] on span "filleted salmon, king prawn tail, avocado, masago roe, Japanese mayonnaise, chi…" at bounding box center [778, 240] width 245 height 37
click at [699, 222] on span "filleted salmon, king prawn tail, avocado, masago roe, Japanese mayonnaise, chi…" at bounding box center [778, 240] width 245 height 37
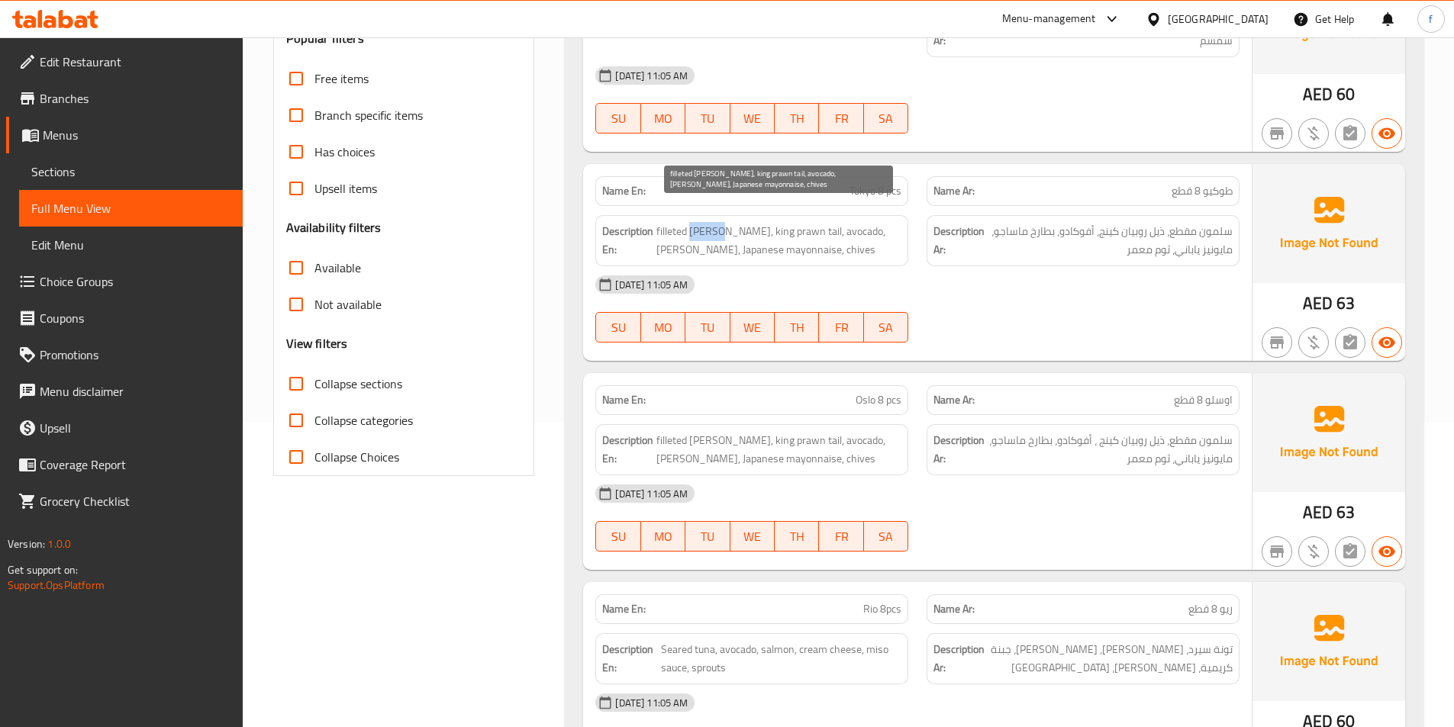
click at [699, 222] on span "filleted salmon, king prawn tail, avocado, masago roe, Japanese mayonnaise, chi…" at bounding box center [778, 240] width 245 height 37
click at [788, 222] on span "filleted salmon, king prawn tail, avocado, masago roe, Japanese mayonnaise, chi…" at bounding box center [778, 240] width 245 height 37
click at [762, 222] on span "filleted salmon, king prawn tail, avocado, masago roe, Japanese mayonnaise, chi…" at bounding box center [778, 240] width 245 height 37
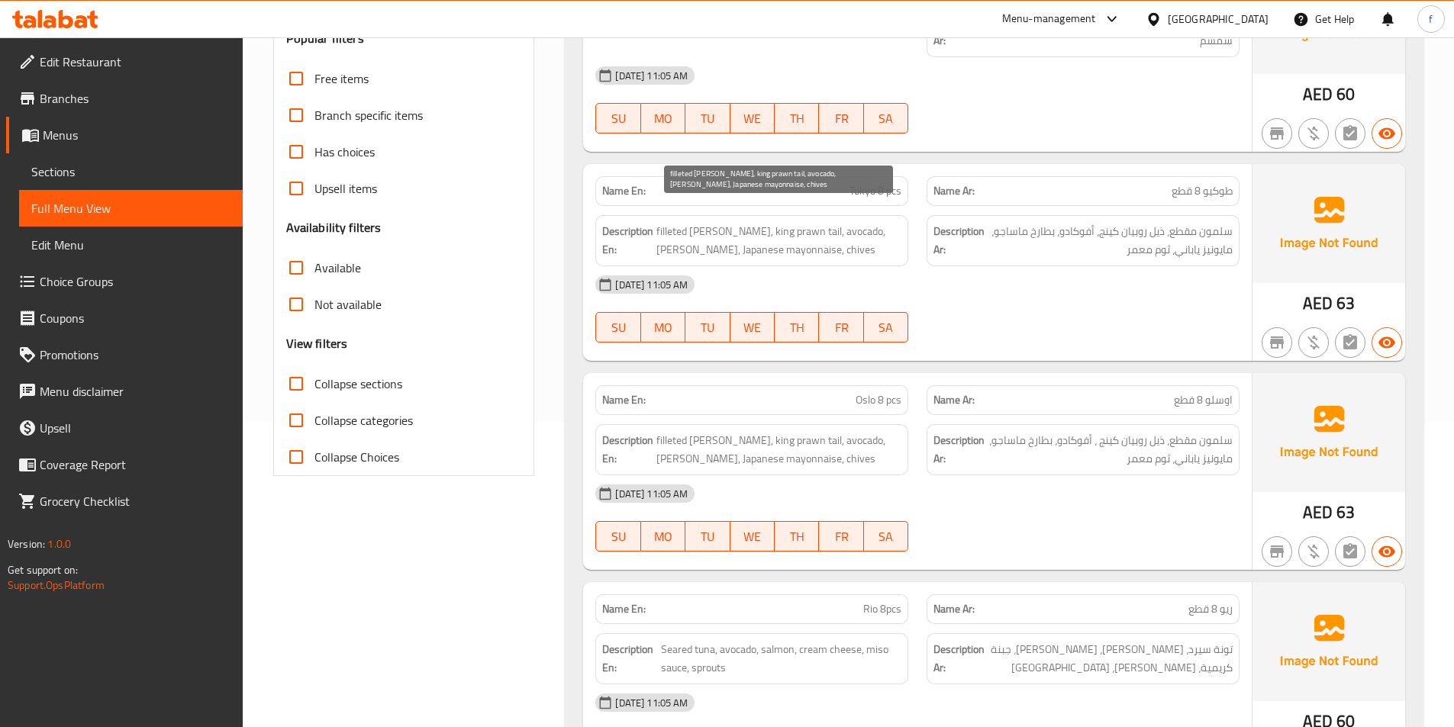
click at [740, 222] on span "filleted salmon, king prawn tail, avocado, masago roe, Japanese mayonnaise, chi…" at bounding box center [778, 240] width 245 height 37
click at [824, 222] on span "filleted salmon, king prawn tail, avocado, masago roe, Japanese mayonnaise, chi…" at bounding box center [778, 240] width 245 height 37
click at [847, 222] on span "filleted salmon, king prawn tail, avocado, masago roe, Japanese mayonnaise, chi…" at bounding box center [778, 240] width 245 height 37
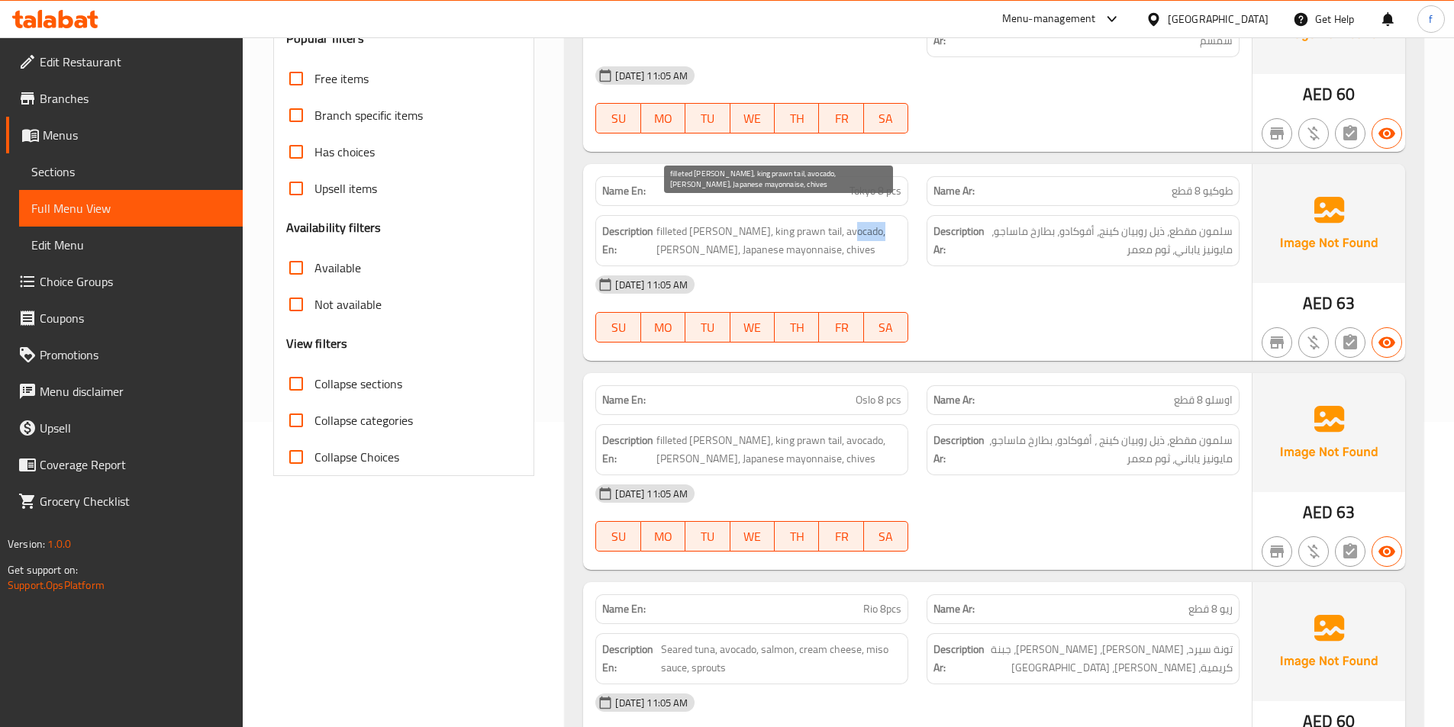
click at [847, 222] on span "filleted salmon, king prawn tail, avocado, masago roe, Japanese mayonnaise, chi…" at bounding box center [778, 240] width 245 height 37
click at [885, 222] on span "filleted salmon, king prawn tail, avocado, masago roe, Japanese mayonnaise, chi…" at bounding box center [778, 240] width 245 height 37
click at [679, 232] on span "filleted salmon, king prawn tail, avocado, masago roe, Japanese mayonnaise, chi…" at bounding box center [778, 240] width 245 height 37
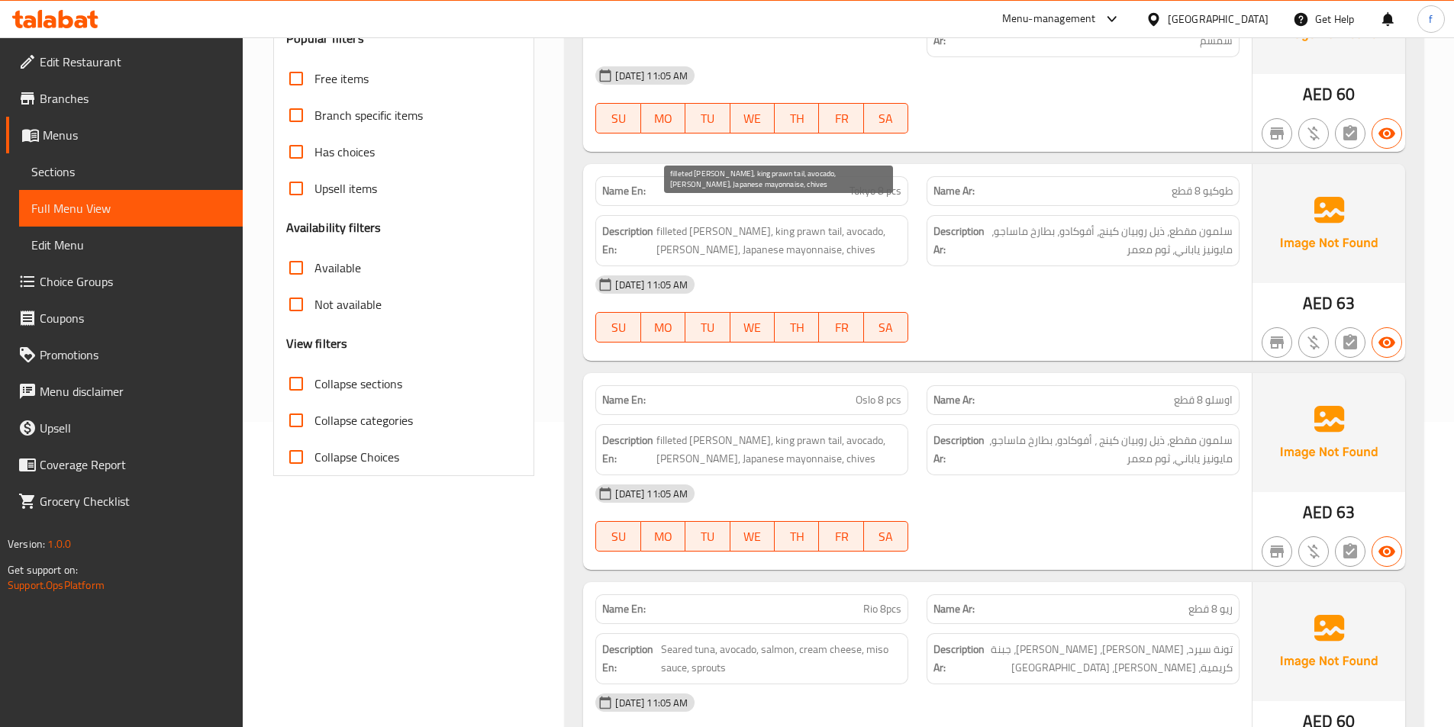
click at [743, 227] on span "filleted salmon, king prawn tail, avocado, masago roe, Japanese mayonnaise, chi…" at bounding box center [778, 240] width 245 height 37
click at [789, 231] on span "filleted salmon, king prawn tail, avocado, masago roe, Japanese mayonnaise, chi…" at bounding box center [778, 240] width 245 height 37
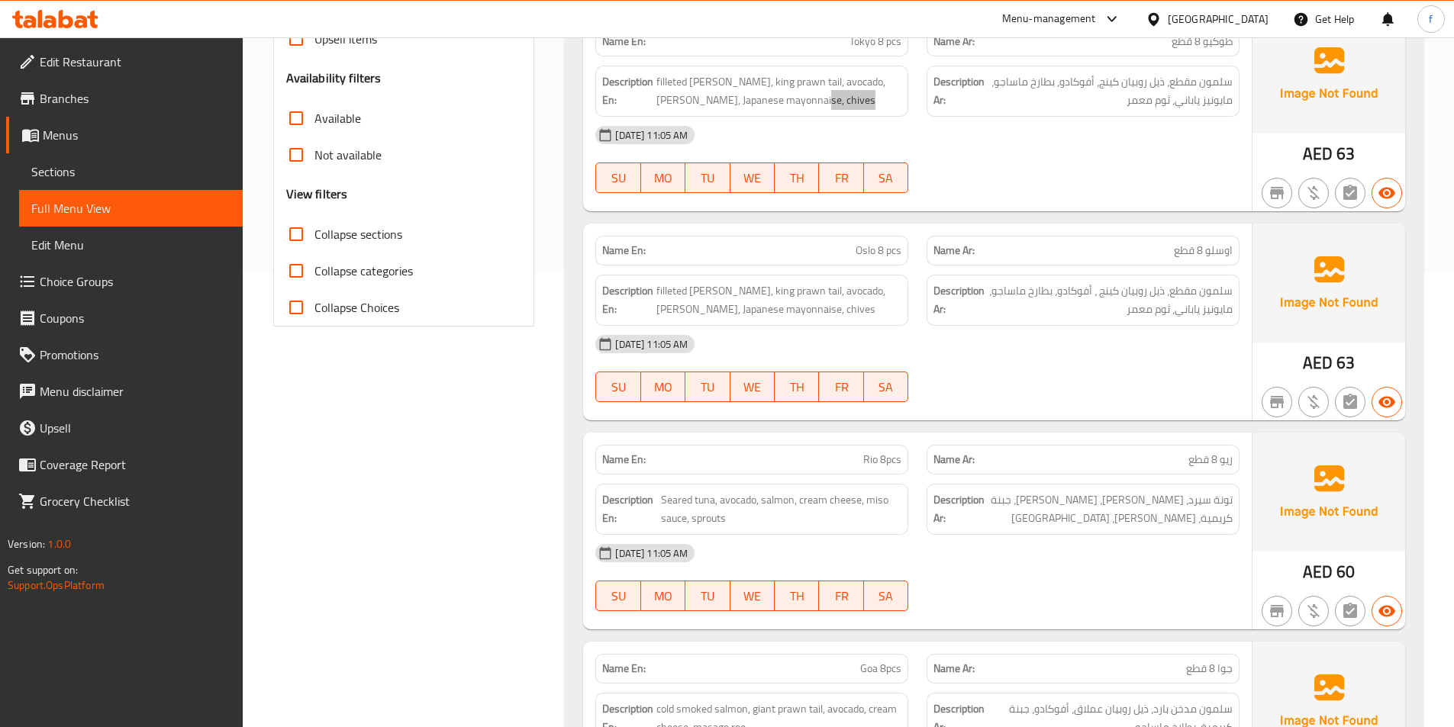
scroll to position [458, 0]
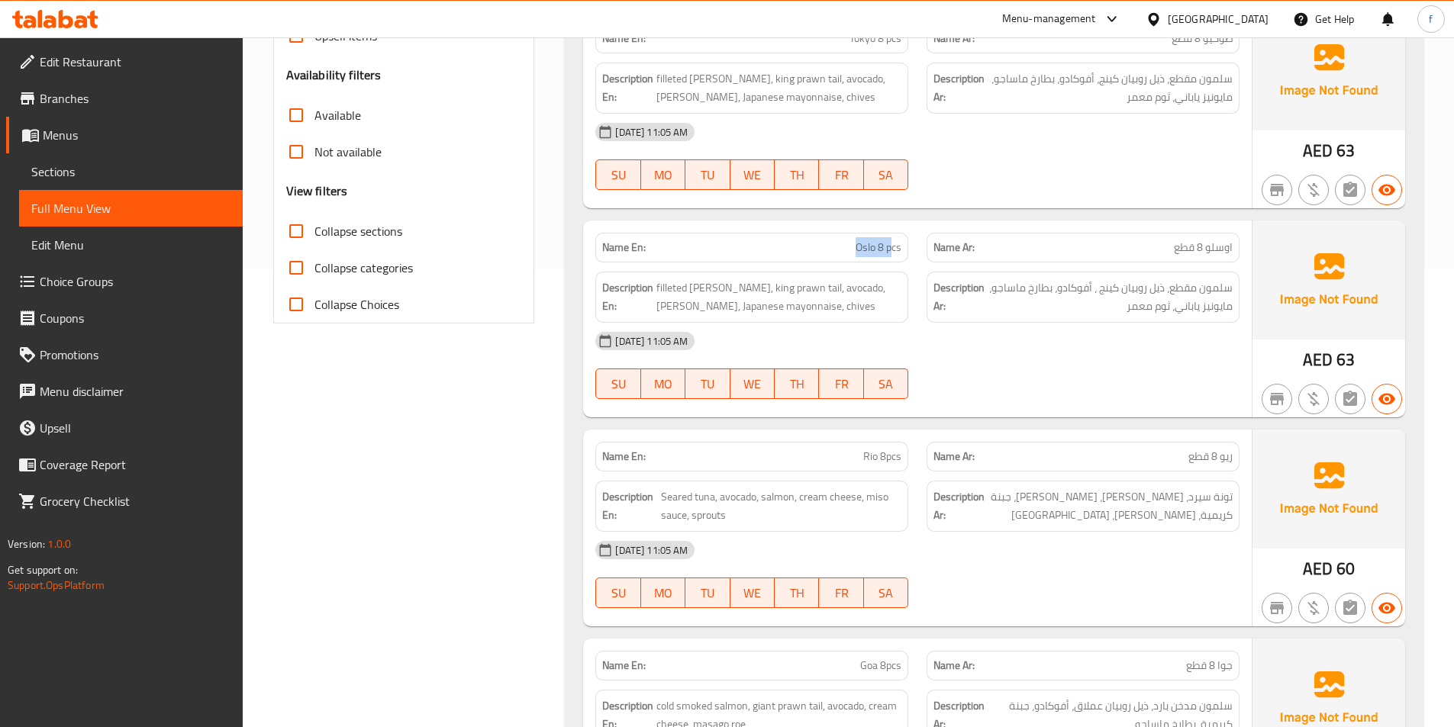
drag, startPoint x: 856, startPoint y: 230, endPoint x: 892, endPoint y: 230, distance: 36.6
click at [892, 240] on span "Oslo 8 pcs" at bounding box center [879, 248] width 46 height 16
click at [692, 279] on span "filleted salmon, king prawn tail, avocado, masago roe, Japanese mayonnaise, chi…" at bounding box center [778, 297] width 245 height 37
click at [660, 279] on span "filleted salmon, king prawn tail, avocado, masago roe, Japanese mayonnaise, chi…" at bounding box center [778, 297] width 245 height 37
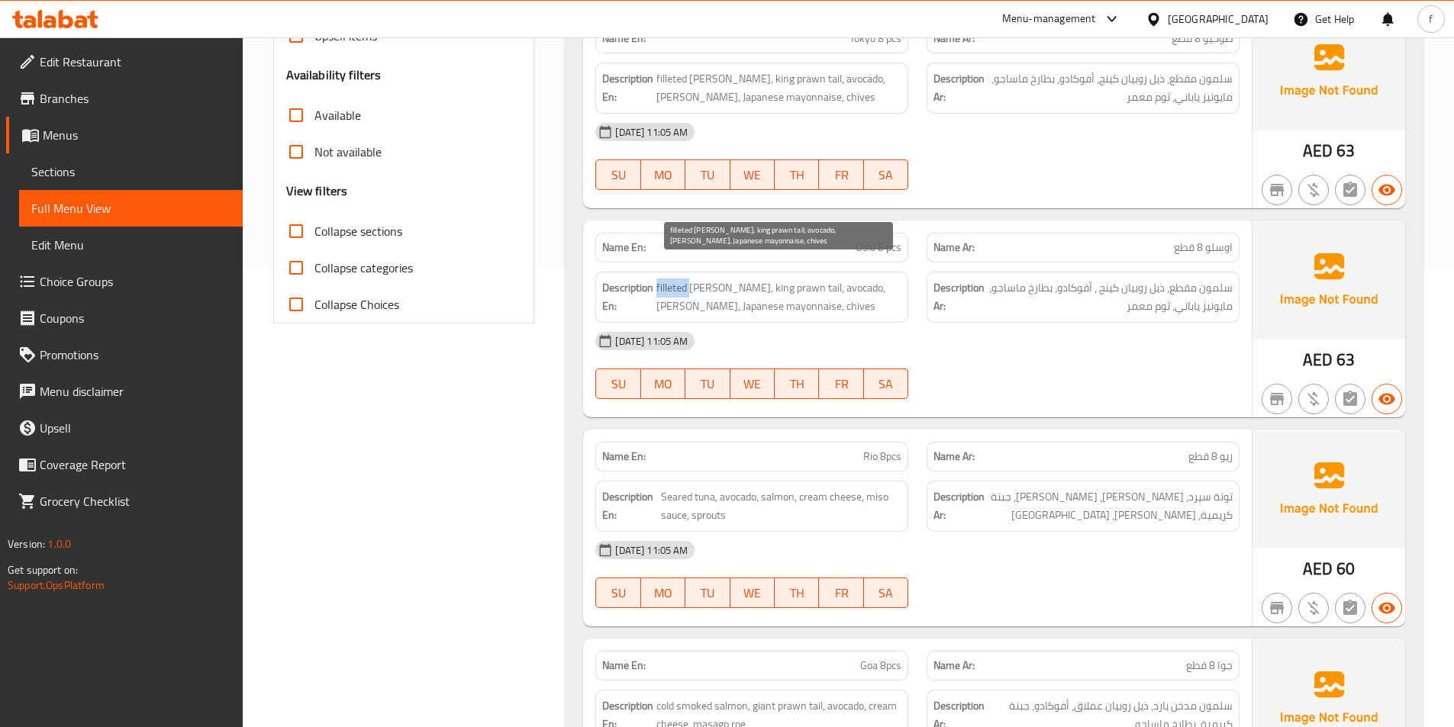
drag, startPoint x: 660, startPoint y: 269, endPoint x: 765, endPoint y: 265, distance: 104.7
click at [661, 279] on span "filleted salmon, king prawn tail, avocado, masago roe, Japanese mayonnaise, chi…" at bounding box center [778, 297] width 245 height 37
click at [785, 279] on span "filleted salmon, king prawn tail, avocado, masago roe, Japanese mayonnaise, chi…" at bounding box center [778, 297] width 245 height 37
click at [752, 279] on span "filleted salmon, king prawn tail, avocado, masago roe, Japanese mayonnaise, chi…" at bounding box center [778, 297] width 245 height 37
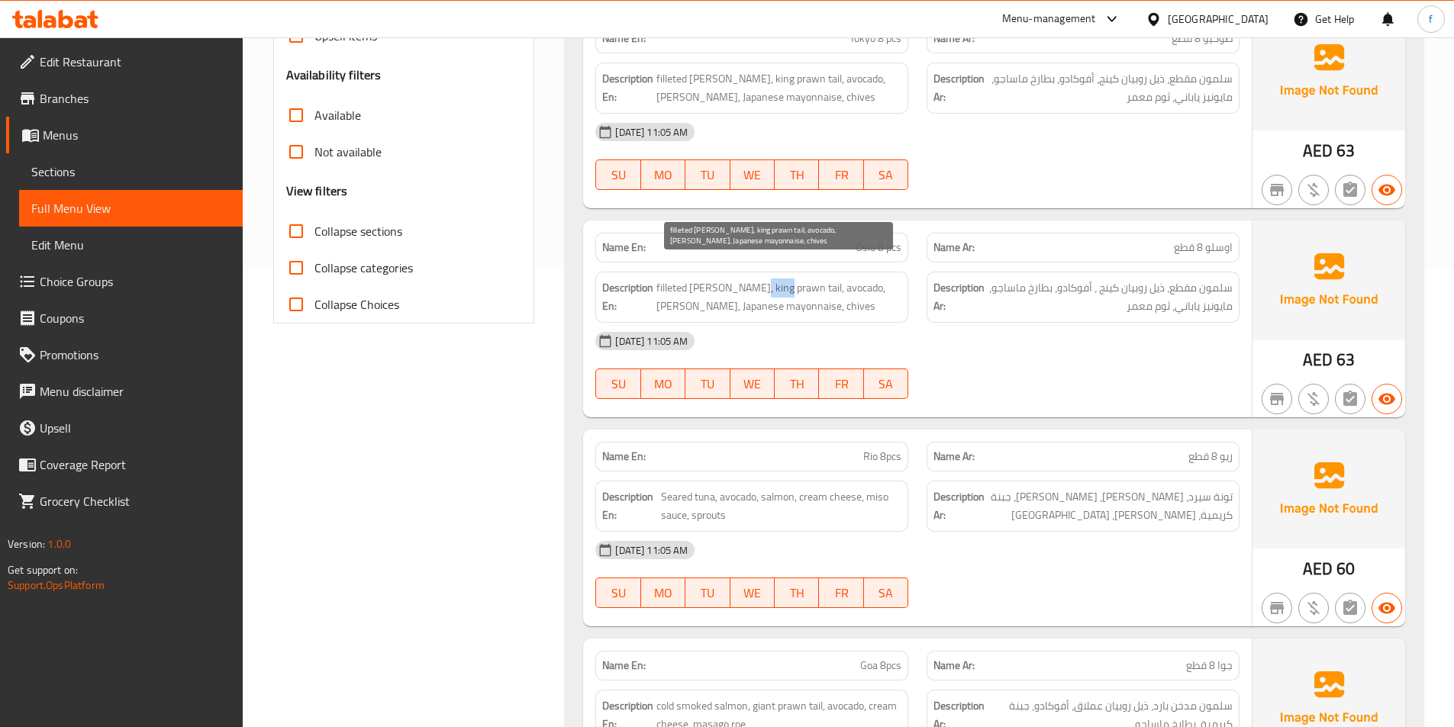
click at [752, 279] on span "filleted salmon, king prawn tail, avocado, masago roe, Japanese mayonnaise, chi…" at bounding box center [778, 297] width 245 height 37
click at [734, 279] on span "filleted salmon, king prawn tail, avocado, masago roe, Japanese mayonnaise, chi…" at bounding box center [778, 297] width 245 height 37
click at [818, 279] on span "filleted salmon, king prawn tail, avocado, masago roe, Japanese mayonnaise, chi…" at bounding box center [778, 297] width 245 height 37
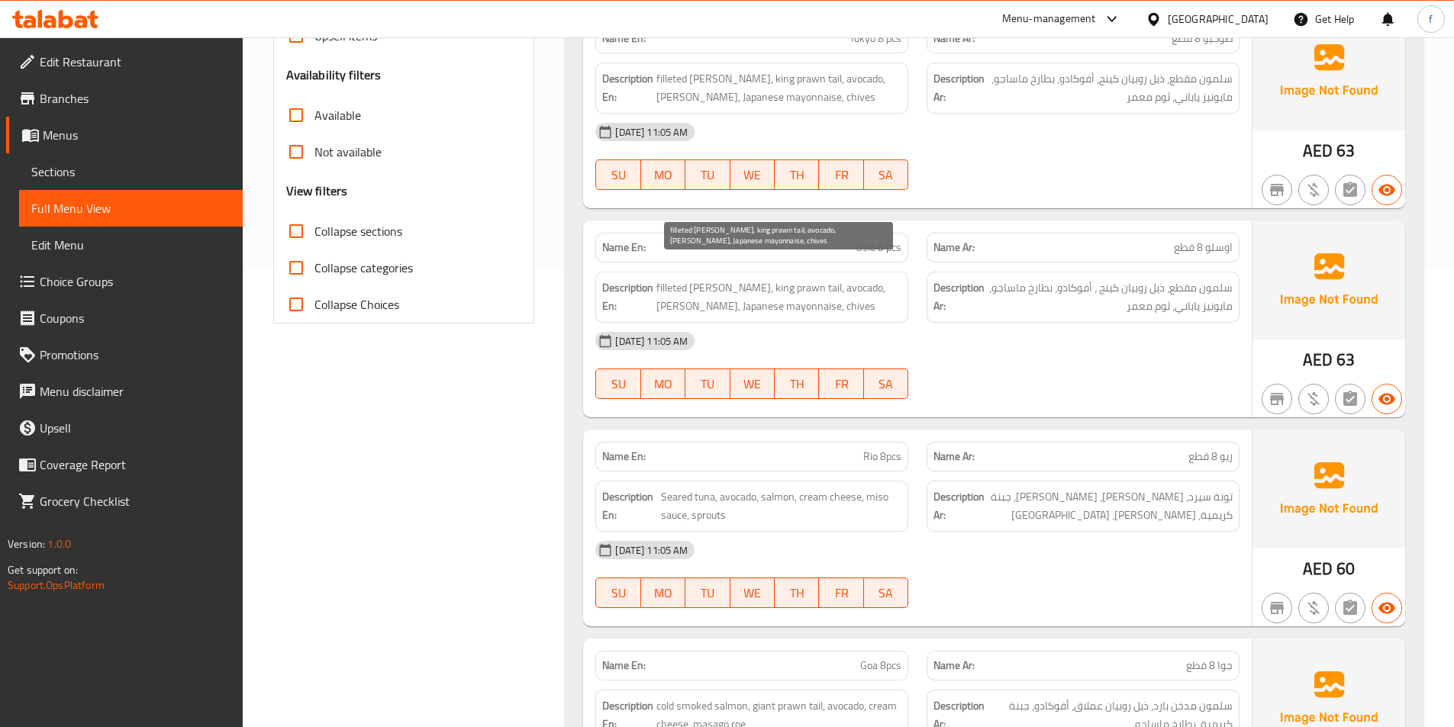
click at [856, 279] on span "filleted salmon, king prawn tail, avocado, masago roe, Japanese mayonnaise, chi…" at bounding box center [778, 297] width 245 height 37
click at [880, 279] on span "filleted salmon, king prawn tail, avocado, masago roe, Japanese mayonnaise, chi…" at bounding box center [778, 297] width 245 height 37
click at [673, 285] on span "filleted salmon, king prawn tail, avocado, masago roe, Japanese mayonnaise, chi…" at bounding box center [778, 297] width 245 height 37
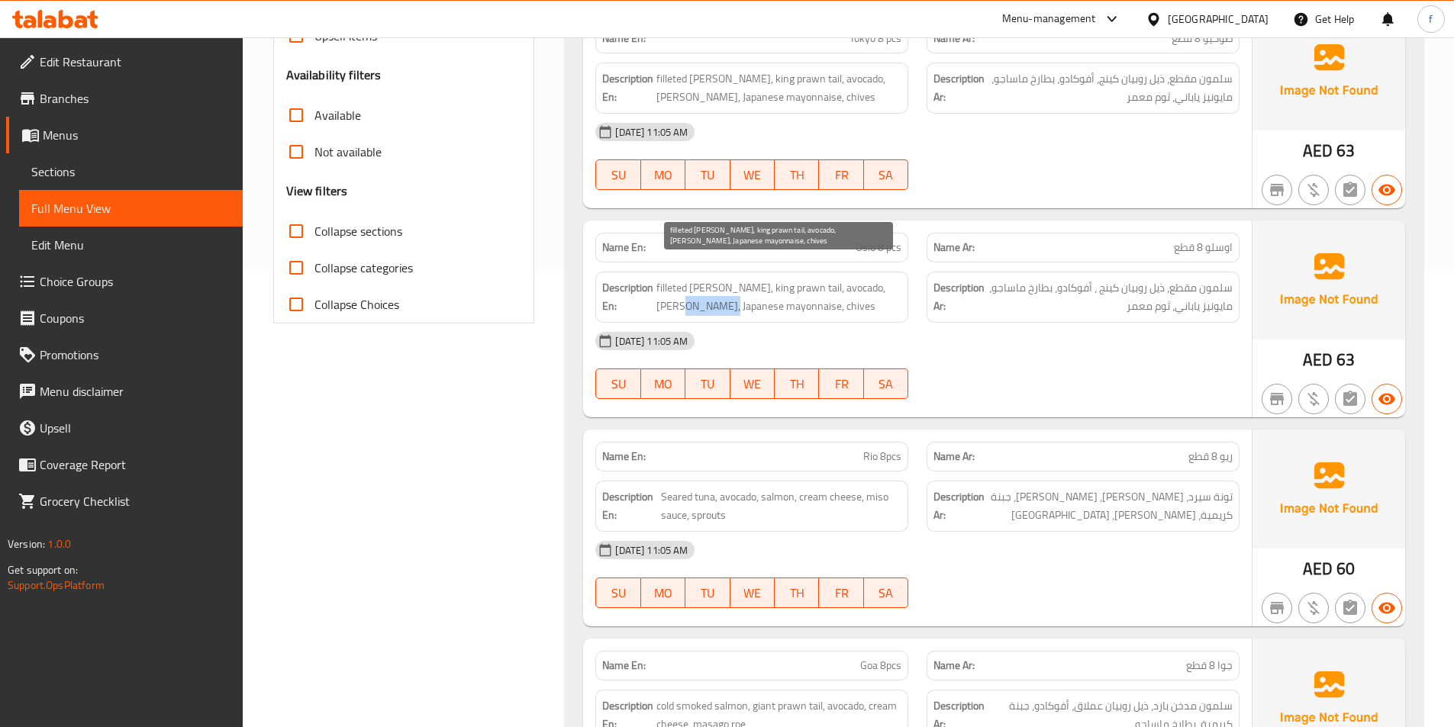
click at [673, 285] on span "filleted salmon, king prawn tail, avocado, masago roe, Japanese mayonnaise, chi…" at bounding box center [778, 297] width 245 height 37
click at [727, 290] on span "filleted salmon, king prawn tail, avocado, masago roe, Japanese mayonnaise, chi…" at bounding box center [778, 297] width 245 height 37
click at [772, 289] on span "filleted salmon, king prawn tail, avocado, masago roe, Japanese mayonnaise, chi…" at bounding box center [778, 297] width 245 height 37
drag, startPoint x: 772, startPoint y: 289, endPoint x: 1321, endPoint y: 345, distance: 552.4
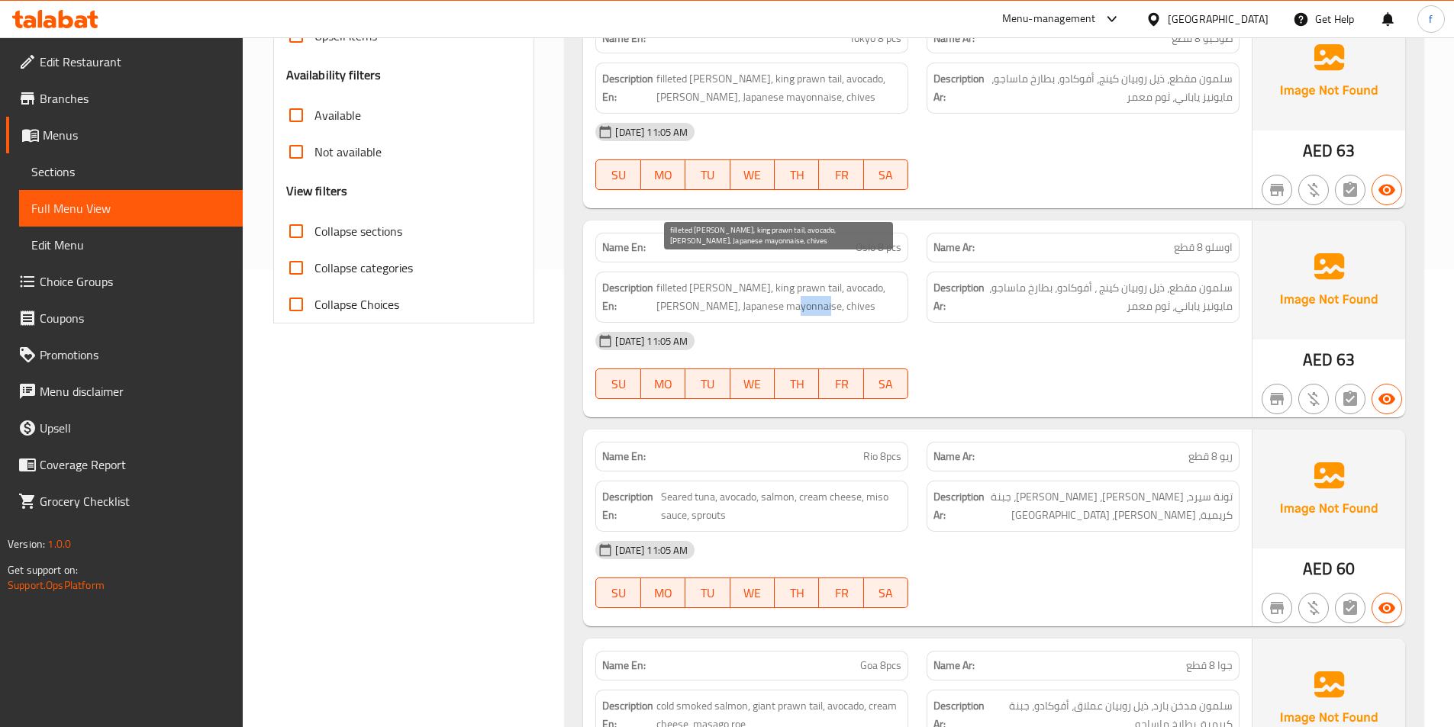
click at [773, 289] on span "filleted salmon, king prawn tail, avocado, masago roe, Japanese mayonnaise, chi…" at bounding box center [778, 297] width 245 height 37
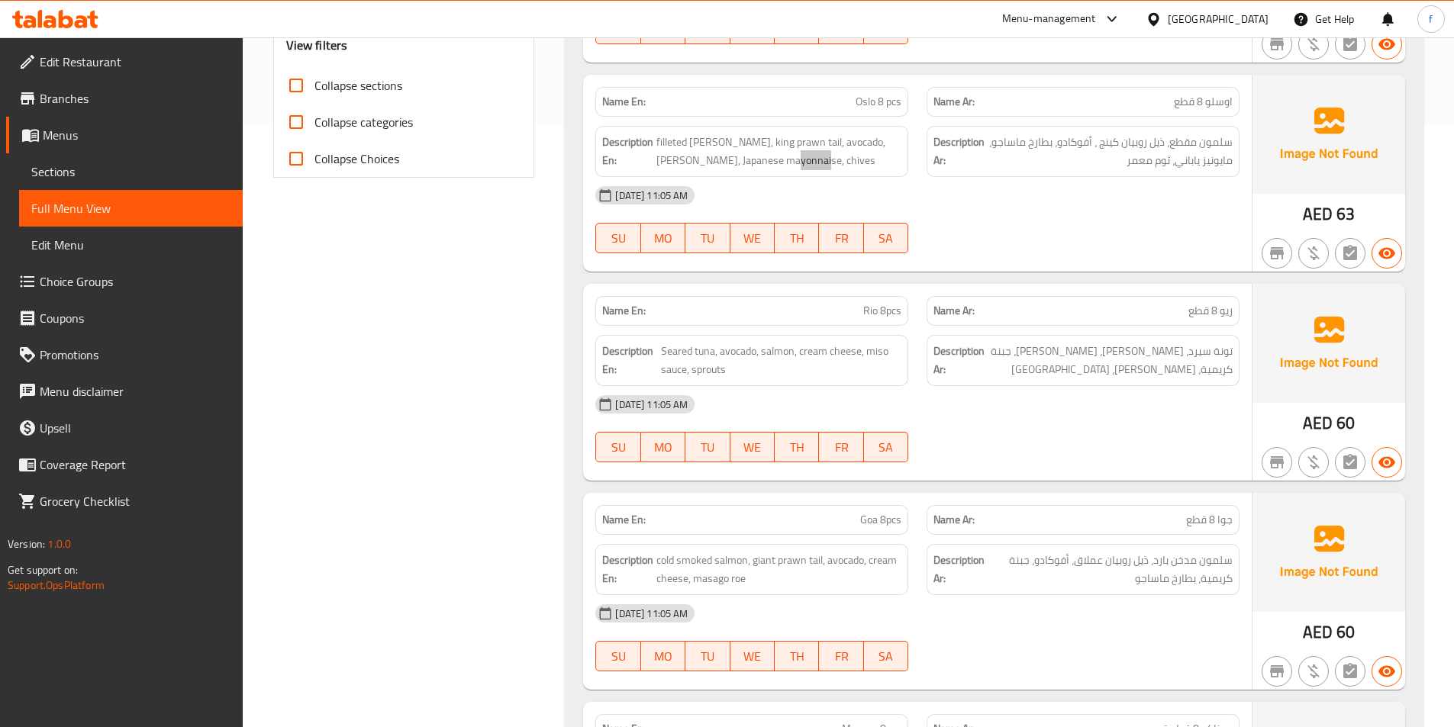
scroll to position [611, 0]
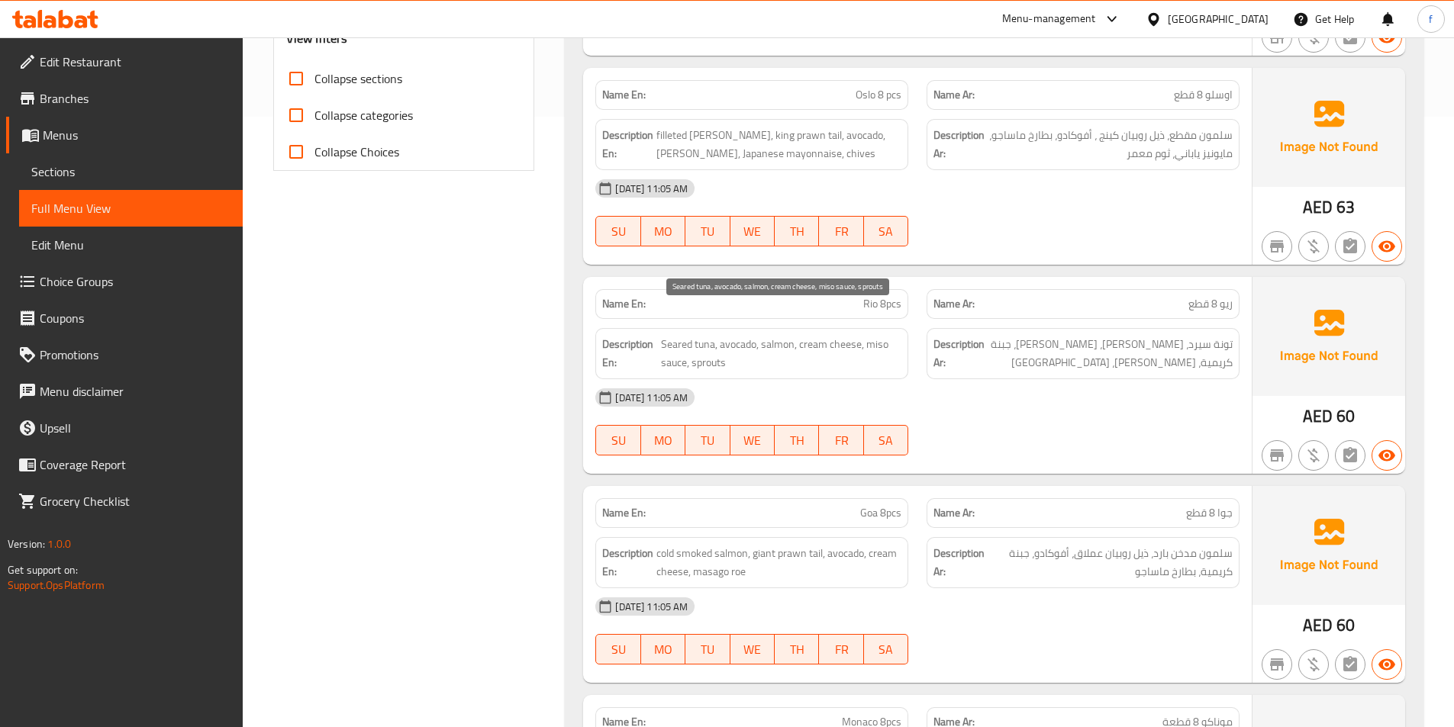
click at [706, 335] on span "Seared tuna, avocado, salmon, cream cheese, miso sauce, sprouts" at bounding box center [781, 353] width 240 height 37
click at [680, 335] on span "Seared tuna, avocado, salmon, cream cheese, miso sauce, sprouts" at bounding box center [781, 353] width 240 height 37
click at [721, 335] on span "Seared tuna, avocado, salmon, cream cheese, miso sauce, sprouts" at bounding box center [781, 353] width 240 height 37
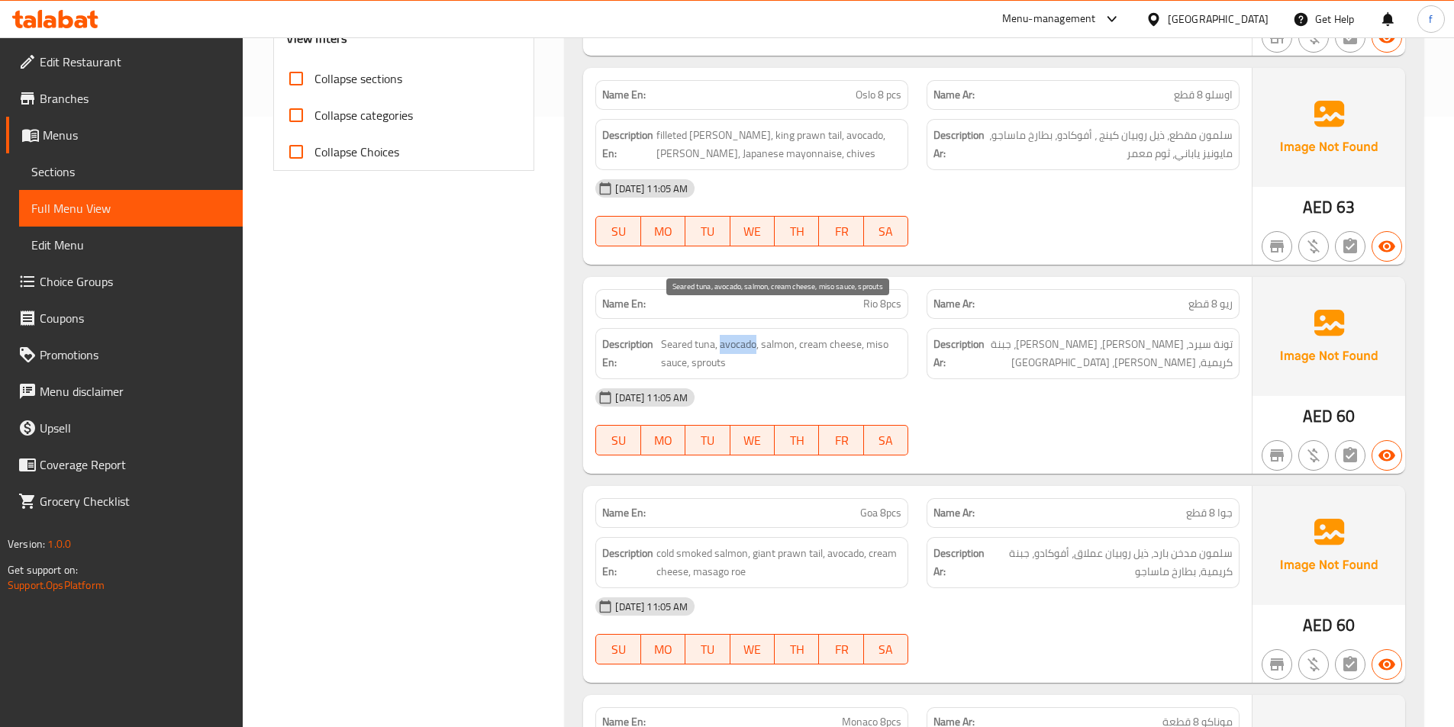
click at [722, 335] on span "Seared tuna, avocado, salmon, cream cheese, miso sauce, sprouts" at bounding box center [781, 353] width 240 height 37
click at [789, 335] on span "Seared tuna, avocado, salmon, cream cheese, miso sauce, sprouts" at bounding box center [781, 353] width 240 height 37
click at [815, 335] on span "Seared tuna, avocado, salmon, cream cheese, miso sauce, sprouts" at bounding box center [781, 353] width 240 height 37
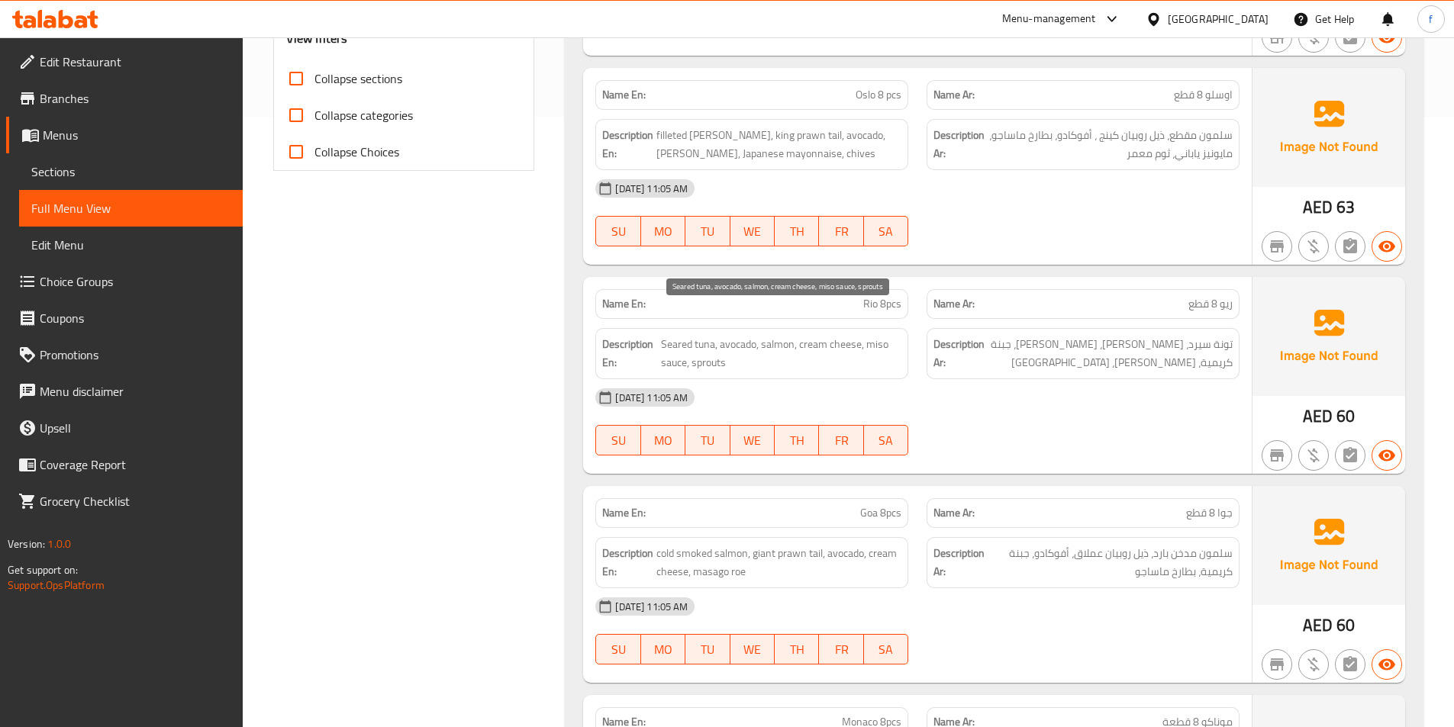
click at [840, 335] on span "Seared tuna, avocado, salmon, cream cheese, miso sauce, sprouts" at bounding box center [781, 353] width 240 height 37
click at [885, 335] on span "Seared tuna, avocado, salmon, cream cheese, miso sauce, sprouts" at bounding box center [781, 353] width 240 height 37
click at [679, 346] on span "Seared tuna, avocado, salmon, cream cheese, miso sauce, sprouts" at bounding box center [781, 353] width 240 height 37
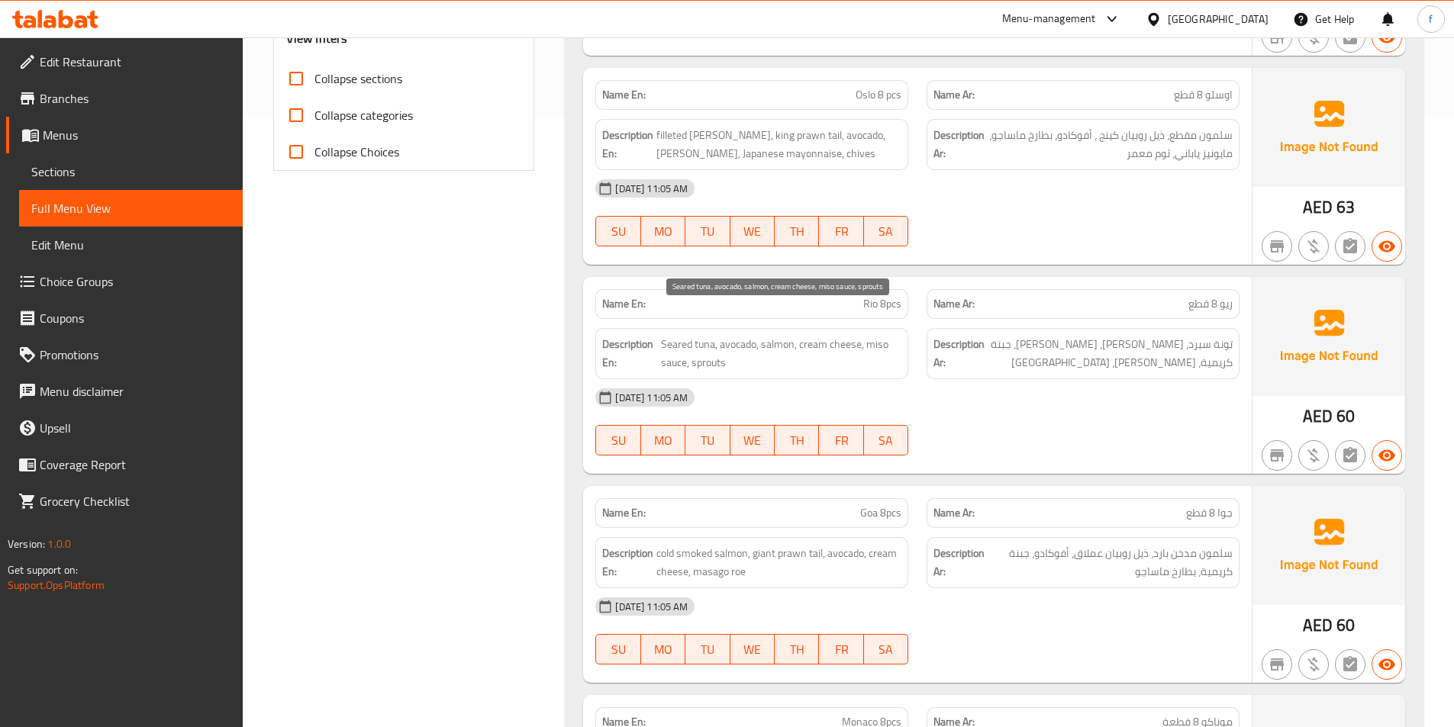
click at [720, 350] on span "Seared tuna, avocado, salmon, cream cheese, miso sauce, sprouts" at bounding box center [781, 353] width 240 height 37
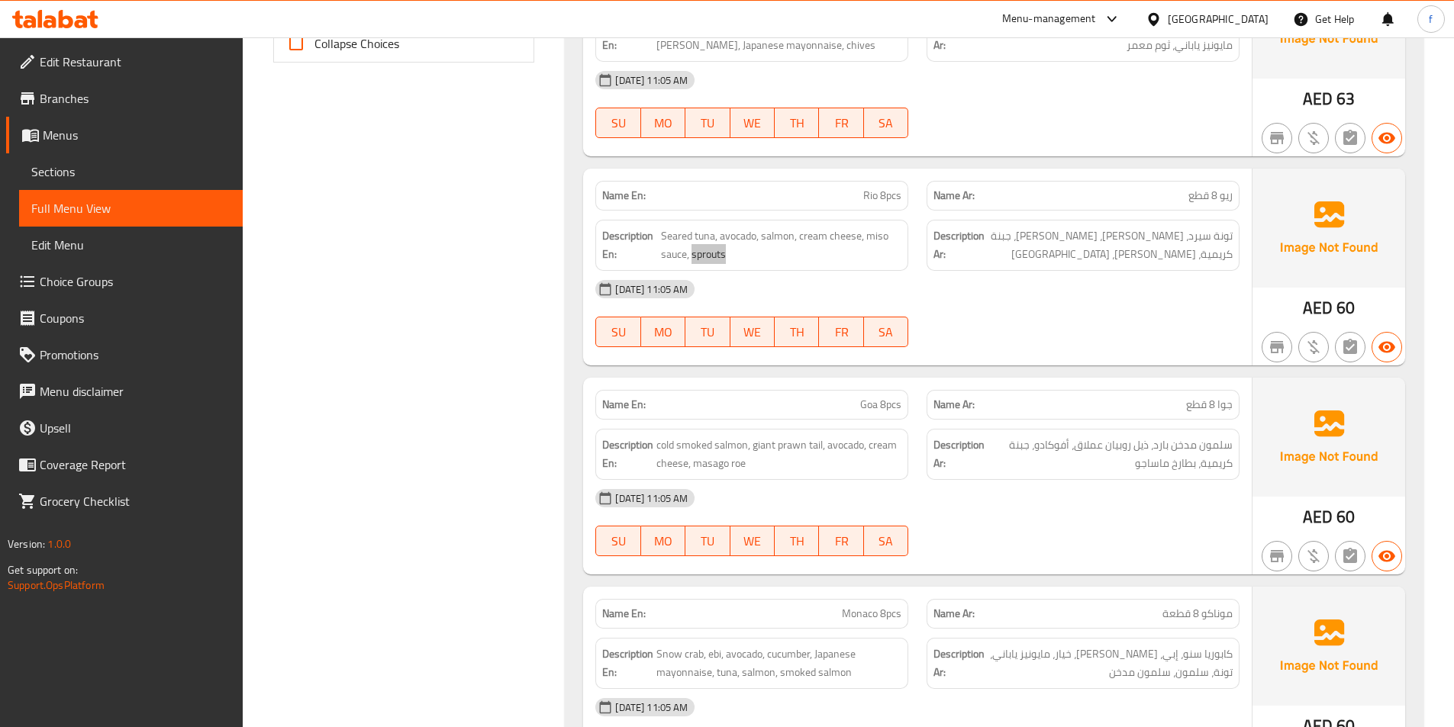
scroll to position [840, 0]
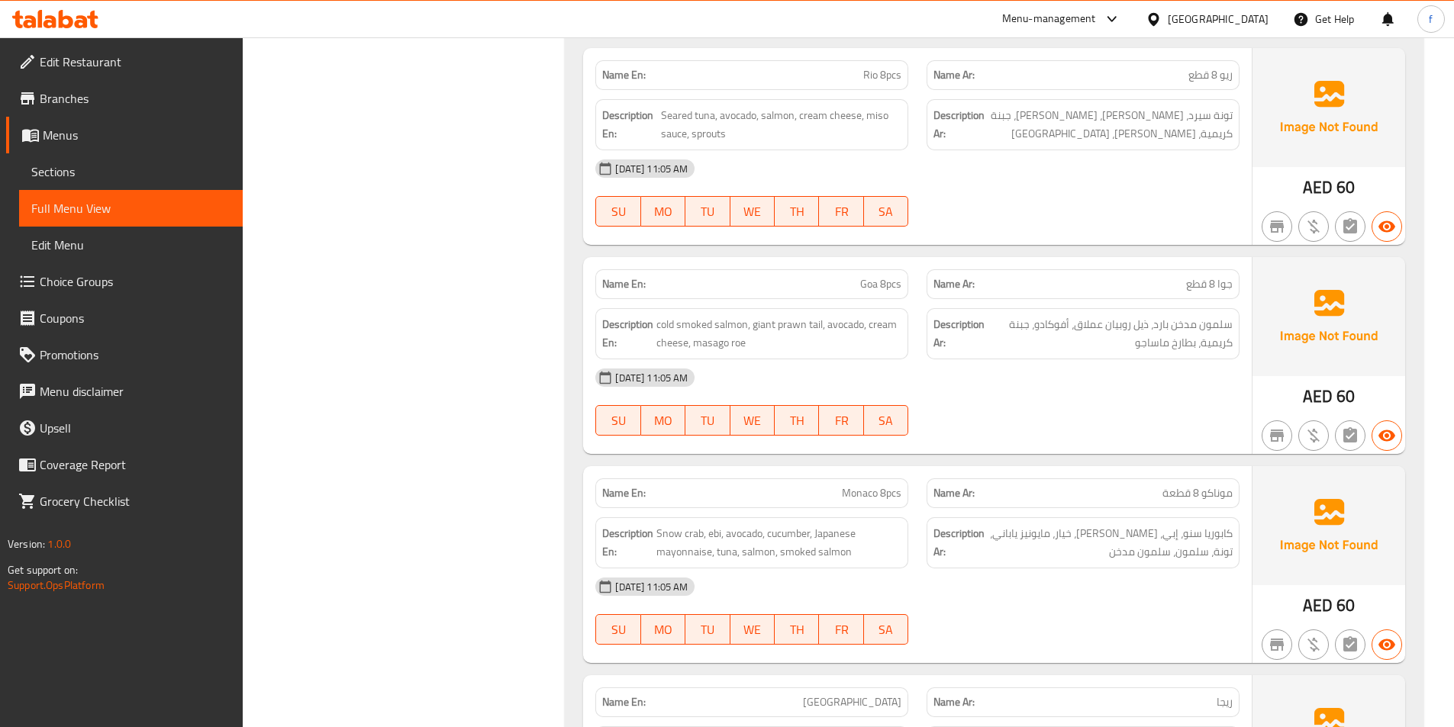
click at [862, 276] on span "Goa 8pcs" at bounding box center [880, 284] width 41 height 16
click at [889, 276] on span "Goa 8pcs" at bounding box center [880, 284] width 41 height 16
click at [696, 315] on span "cold smoked salmon, giant prawn tail, avocado, cream cheese, masago roe" at bounding box center [778, 333] width 245 height 37
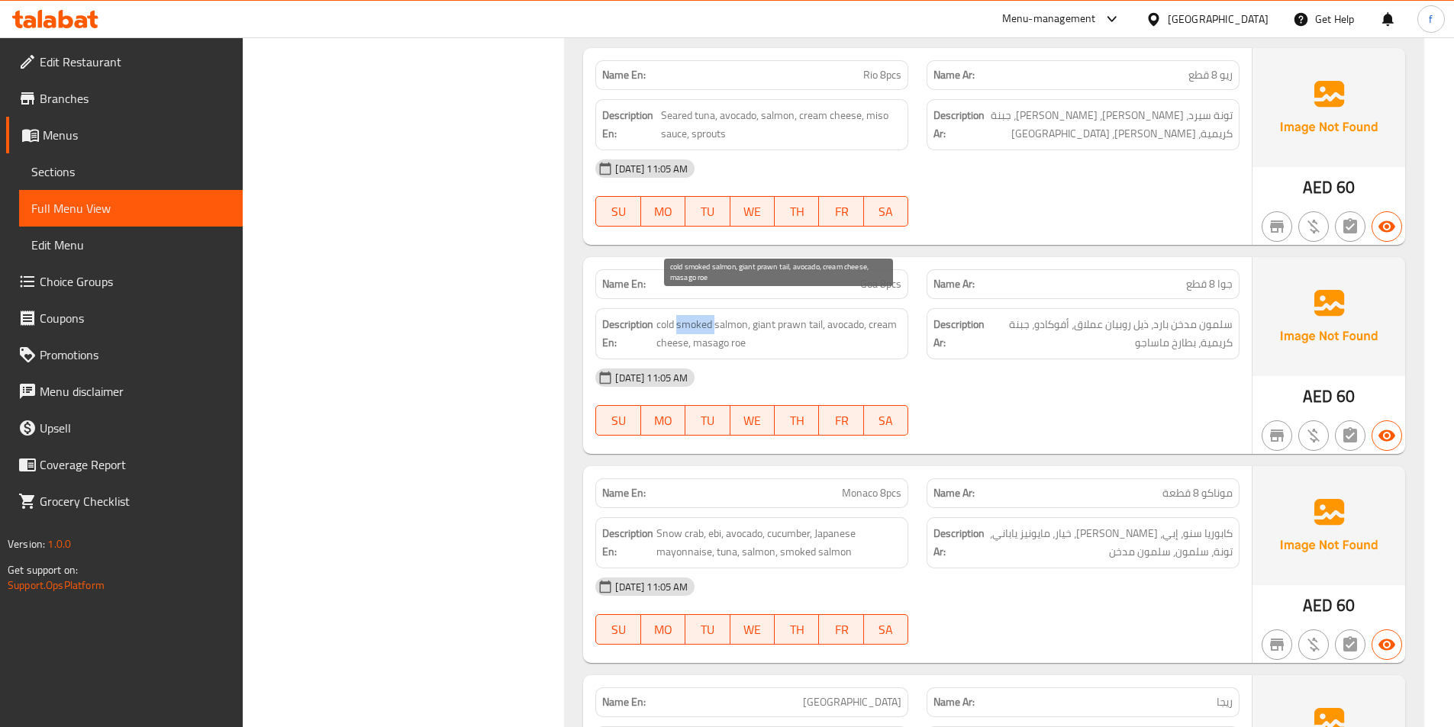
click at [695, 315] on span "cold smoked salmon, giant prawn tail, avocado, cream cheese, masago roe" at bounding box center [778, 333] width 245 height 37
click at [714, 315] on span "cold smoked salmon, giant prawn tail, avocado, cream cheese, masago roe" at bounding box center [778, 333] width 245 height 37
click at [667, 315] on span "cold smoked salmon, giant prawn tail, avocado, cream cheese, masago roe" at bounding box center [778, 333] width 245 height 37
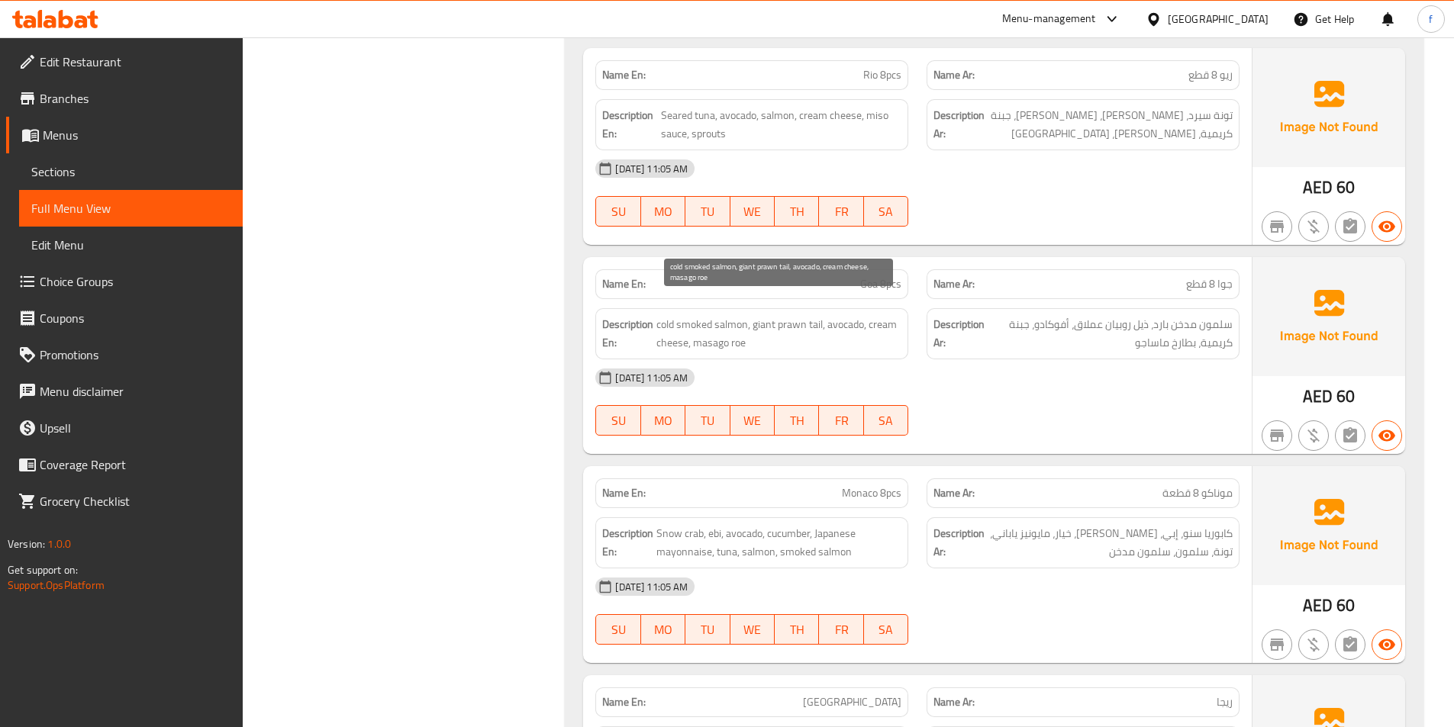
click at [814, 315] on span "cold smoked salmon, giant prawn tail, avocado, cream cheese, masago roe" at bounding box center [778, 333] width 245 height 37
click at [783, 315] on span "cold smoked salmon, giant prawn tail, avocado, cream cheese, masago roe" at bounding box center [778, 333] width 245 height 37
click at [821, 315] on span "cold smoked salmon, giant prawn tail, avocado, cream cheese, masago roe" at bounding box center [778, 333] width 245 height 37
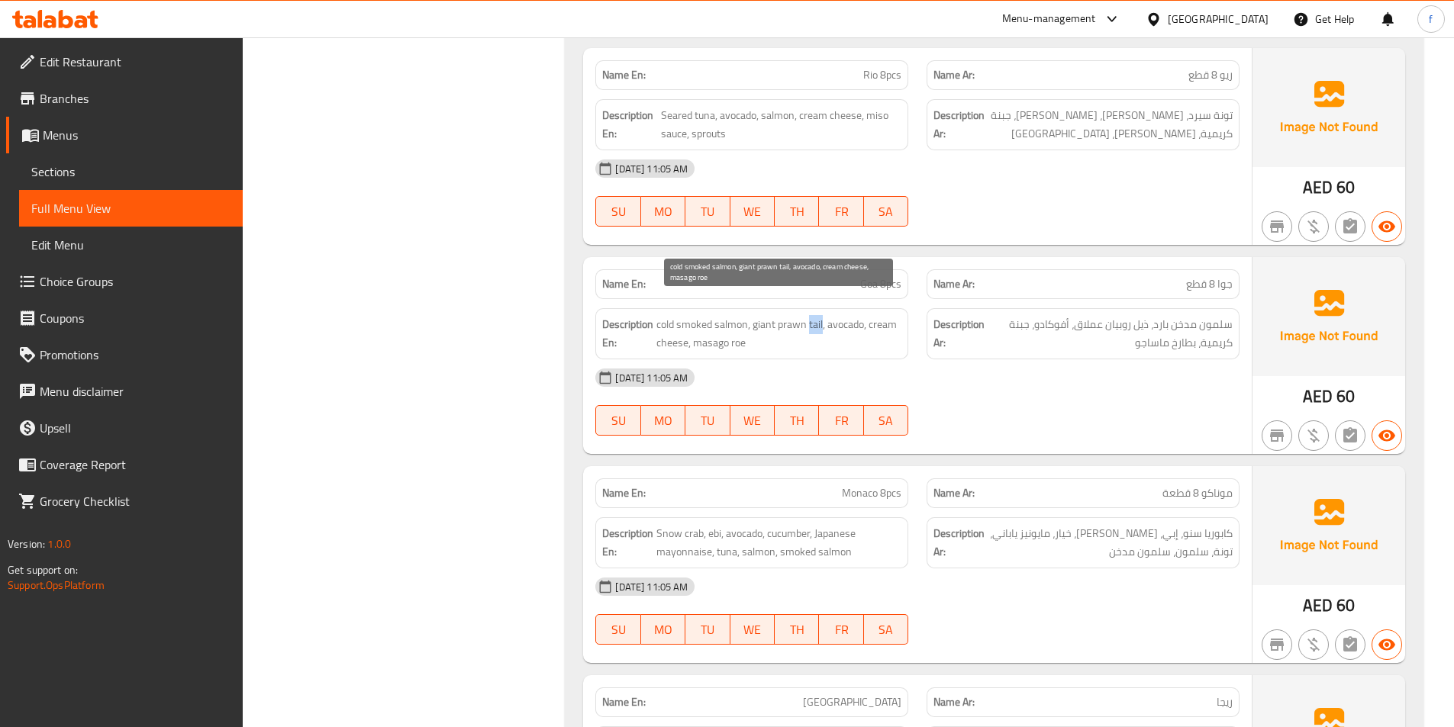
click at [821, 315] on span "cold smoked salmon, giant prawn tail, avocado, cream cheese, masago roe" at bounding box center [778, 333] width 245 height 37
click at [810, 315] on span "cold smoked salmon, giant prawn tail, avocado, cream cheese, masago roe" at bounding box center [778, 333] width 245 height 37
click at [753, 315] on span "cold smoked salmon, giant prawn tail, avocado, cream cheese, masago roe" at bounding box center [778, 333] width 245 height 37
drag, startPoint x: 753, startPoint y: 307, endPoint x: 847, endPoint y: 311, distance: 94.7
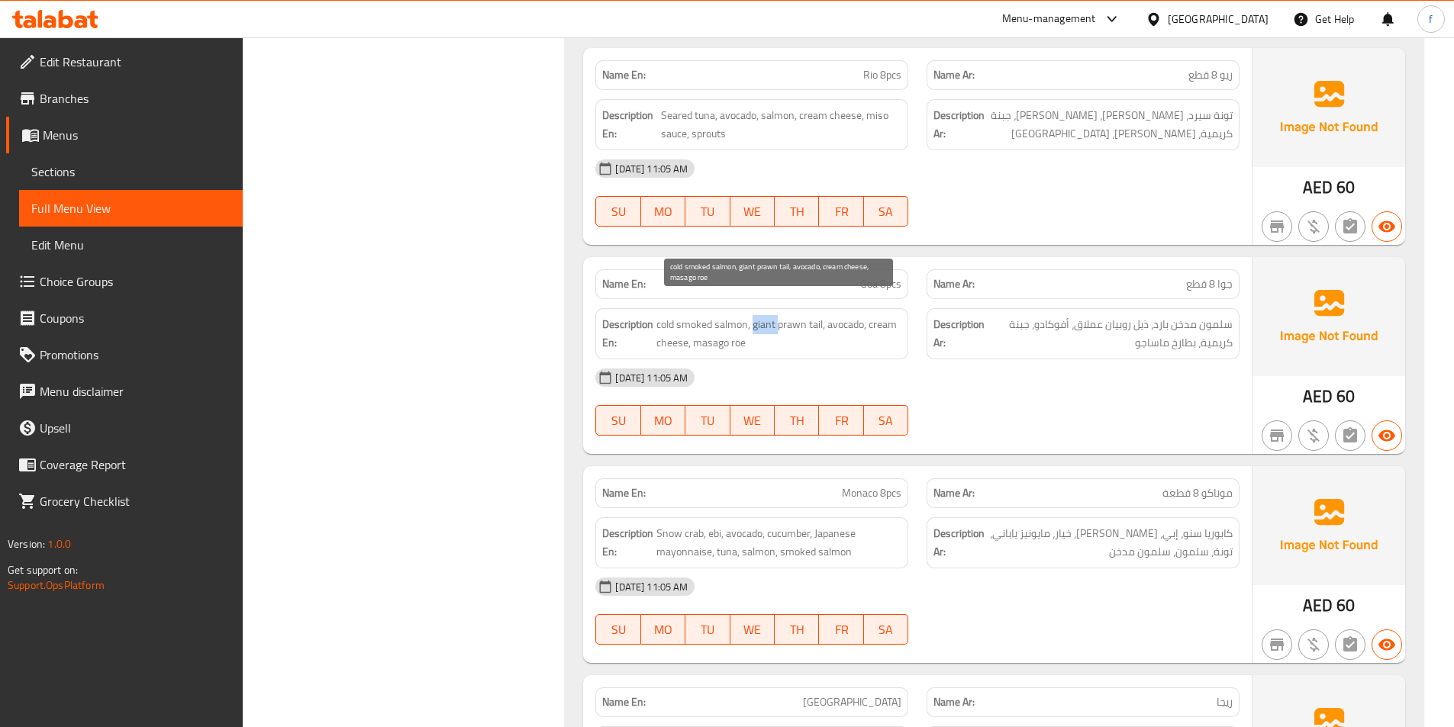
click at [753, 315] on span "cold smoked salmon, giant prawn tail, avocado, cream cheese, masago roe" at bounding box center [778, 333] width 245 height 37
click at [845, 315] on span "cold smoked salmon, giant prawn tail, avocado, cream cheese, masago roe" at bounding box center [778, 333] width 245 height 37
click at [891, 315] on span "cold smoked salmon, giant prawn tail, avocado, cream cheese, masago roe" at bounding box center [778, 333] width 245 height 37
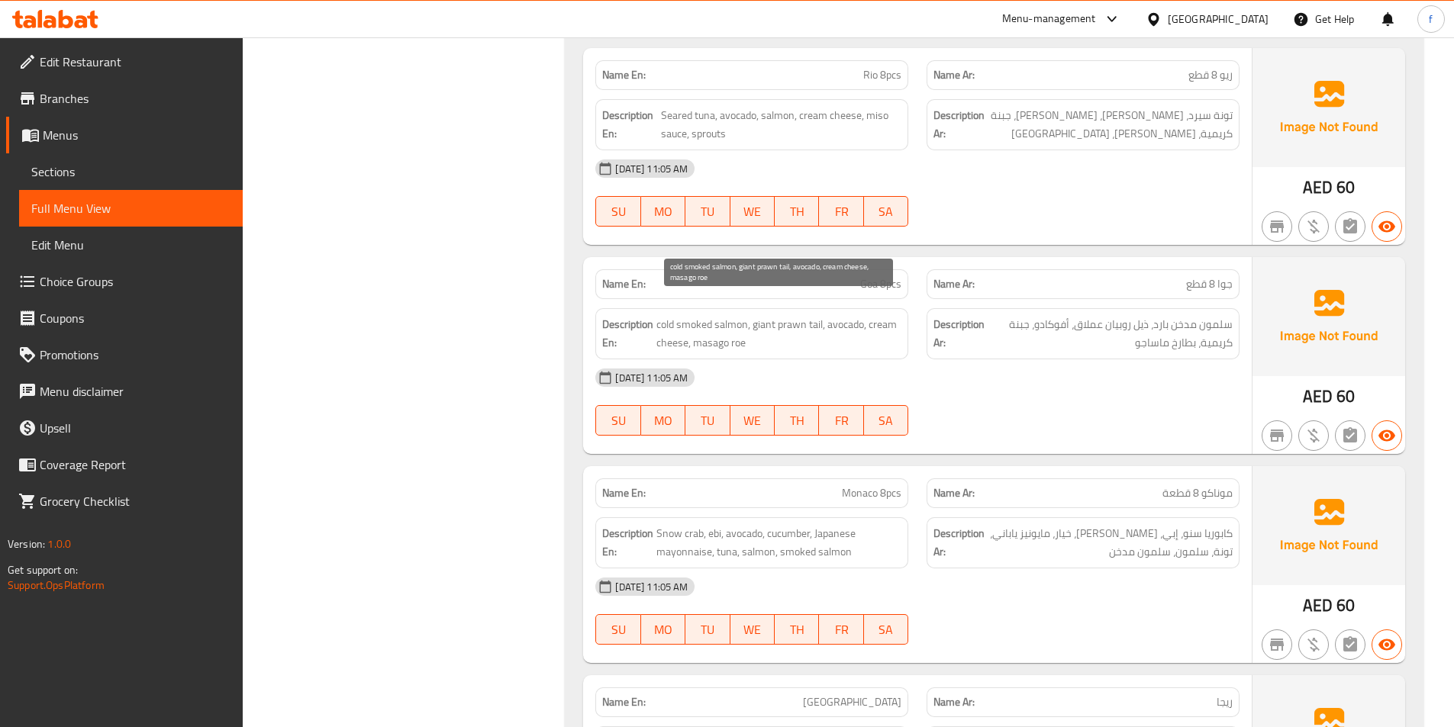
click at [666, 319] on span "cold smoked salmon, giant prawn tail, avocado, cream cheese, masago roe" at bounding box center [778, 333] width 245 height 37
click at [698, 323] on span "cold smoked salmon, giant prawn tail, avocado, cream cheese, masago roe" at bounding box center [778, 333] width 245 height 37
click at [741, 326] on span "cold smoked salmon, giant prawn tail, avocado, cream cheese, masago roe" at bounding box center [778, 333] width 245 height 37
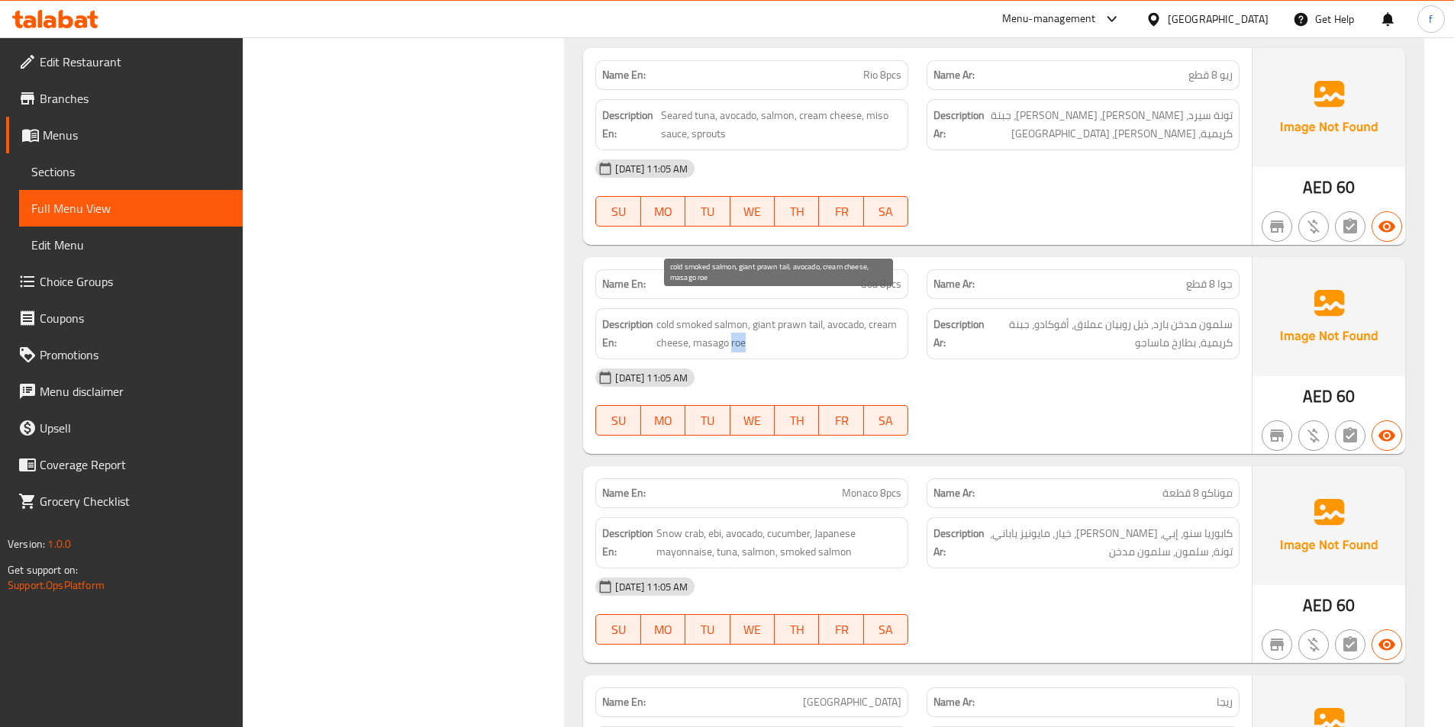
click at [741, 326] on span "cold smoked salmon, giant prawn tail, avocado, cream cheese, masago roe" at bounding box center [778, 333] width 245 height 37
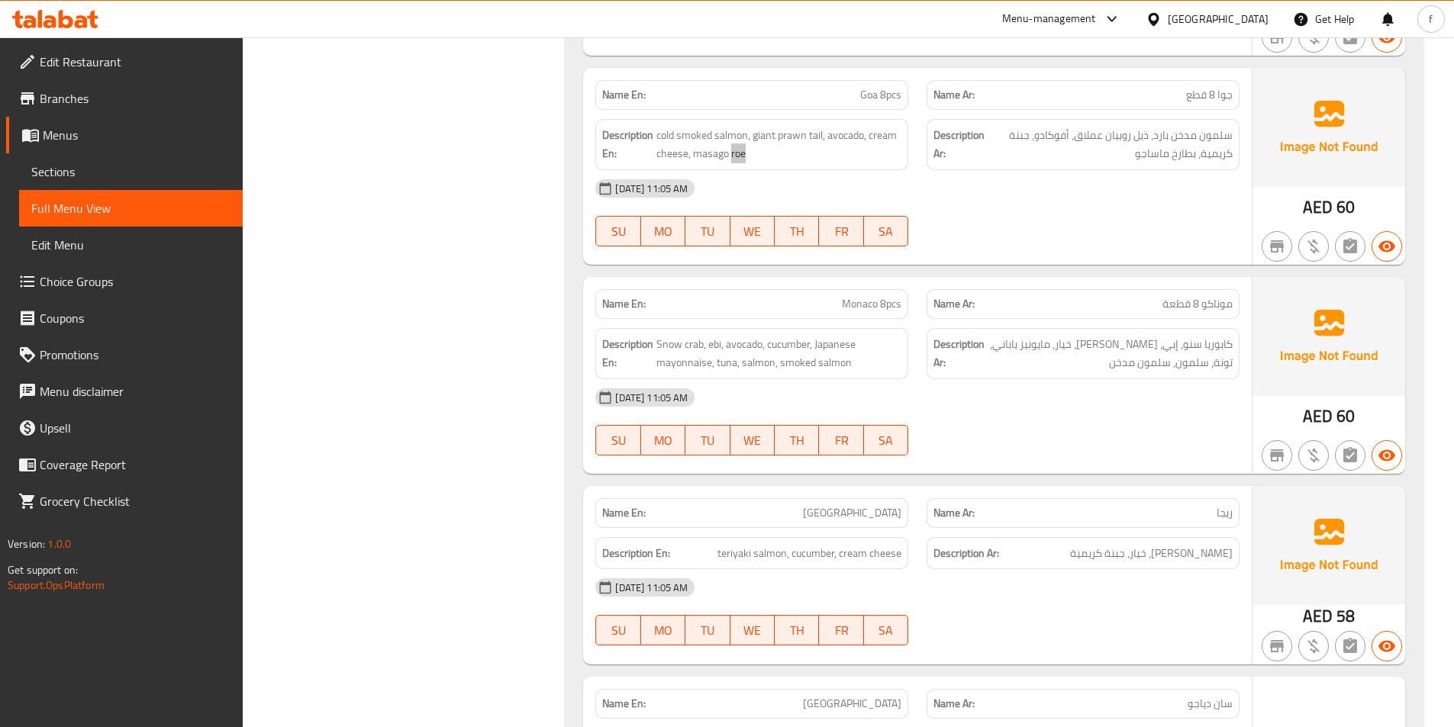
scroll to position [1069, 0]
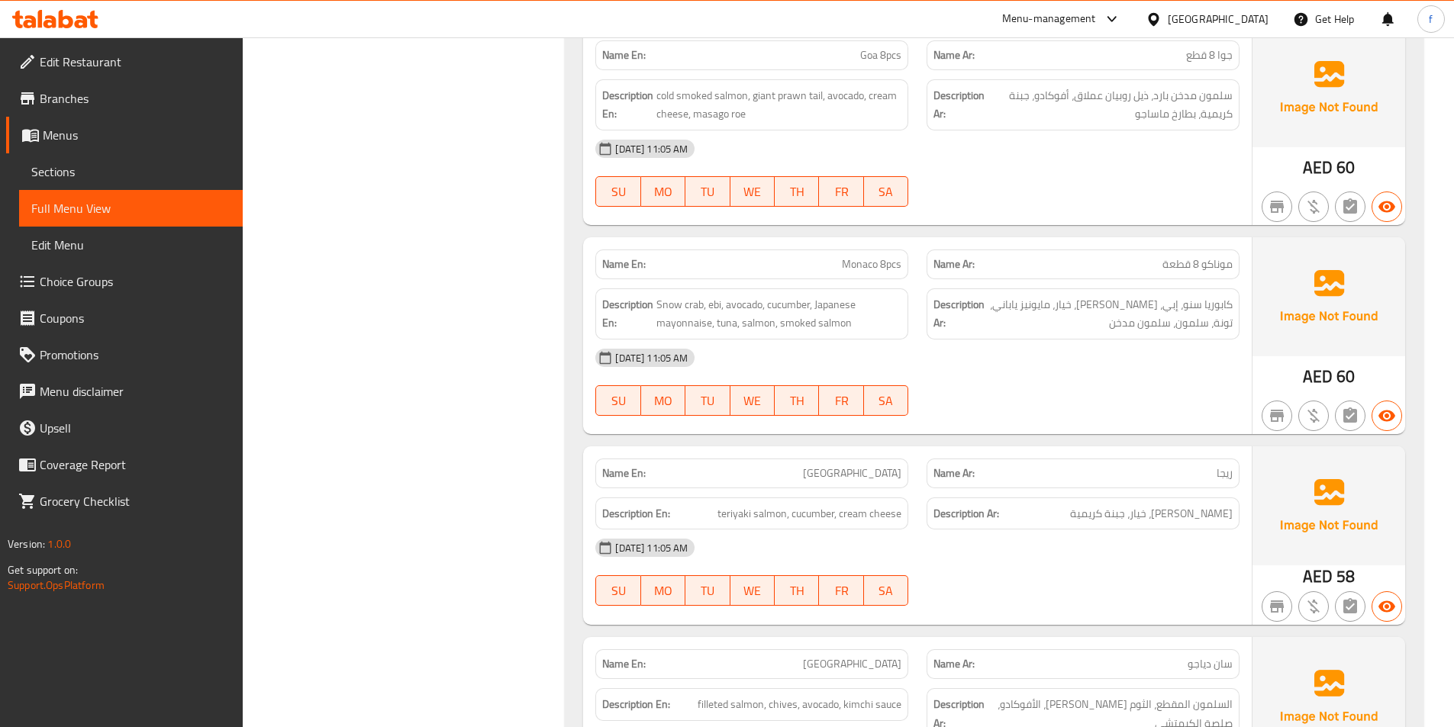
click at [855, 256] on span "Monaco 8pcs" at bounding box center [872, 264] width 60 height 16
click at [876, 256] on span "Monaco 8pcs" at bounding box center [872, 264] width 60 height 16
click at [891, 256] on span "Monaco 8pcs" at bounding box center [872, 264] width 60 height 16
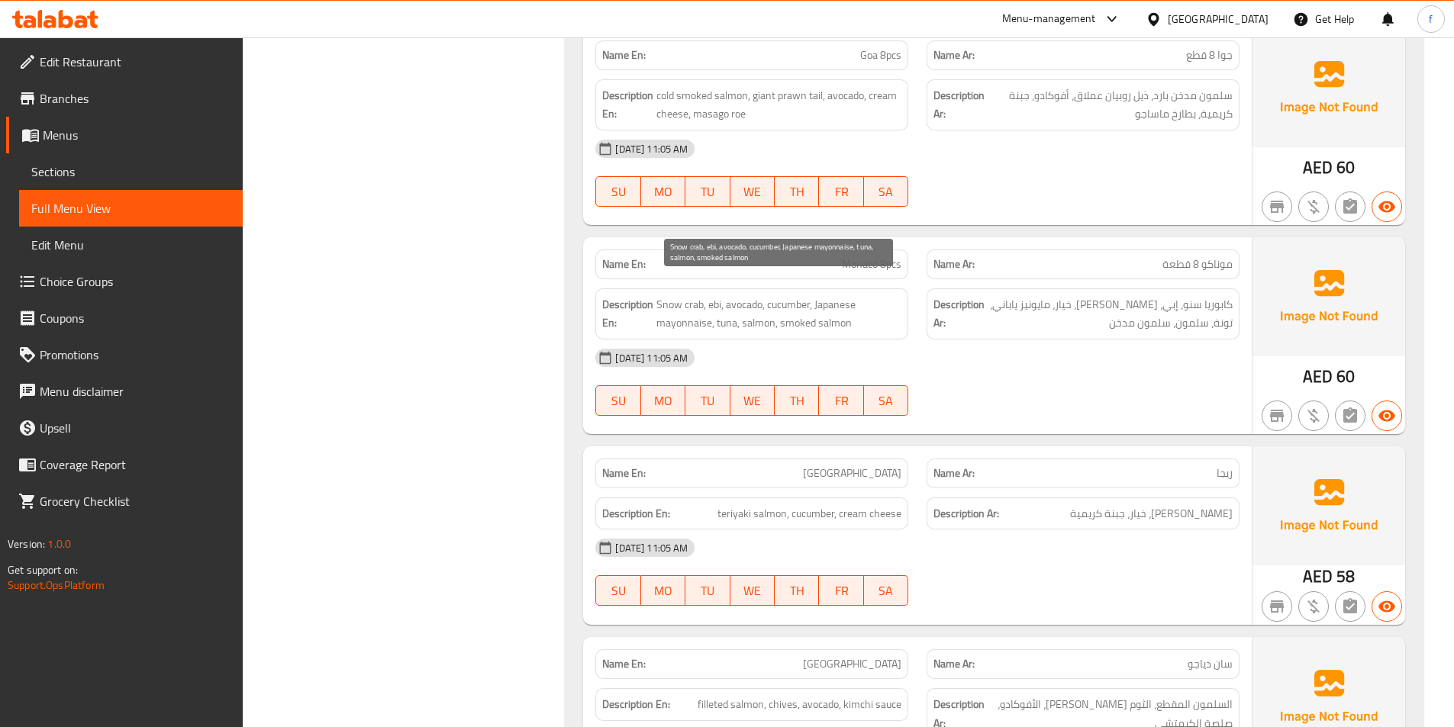
click at [697, 295] on span "Snow crab, ebi, avocado, cucumber, Japanese mayonnaise, tuna, salmon, smoked sa…" at bounding box center [778, 313] width 245 height 37
click at [695, 295] on span "Snow crab, ebi, avocado, cucumber, Japanese mayonnaise, tuna, salmon, smoked sa…" at bounding box center [778, 313] width 245 height 37
click at [669, 295] on span "Snow crab, ebi, avocado, cucumber, Japanese mayonnaise, tuna, salmon, smoked sa…" at bounding box center [778, 313] width 245 height 37
click at [705, 295] on span "Snow crab, ebi, avocado, cucumber, Japanese mayonnaise, tuna, salmon, smoked sa…" at bounding box center [778, 313] width 245 height 37
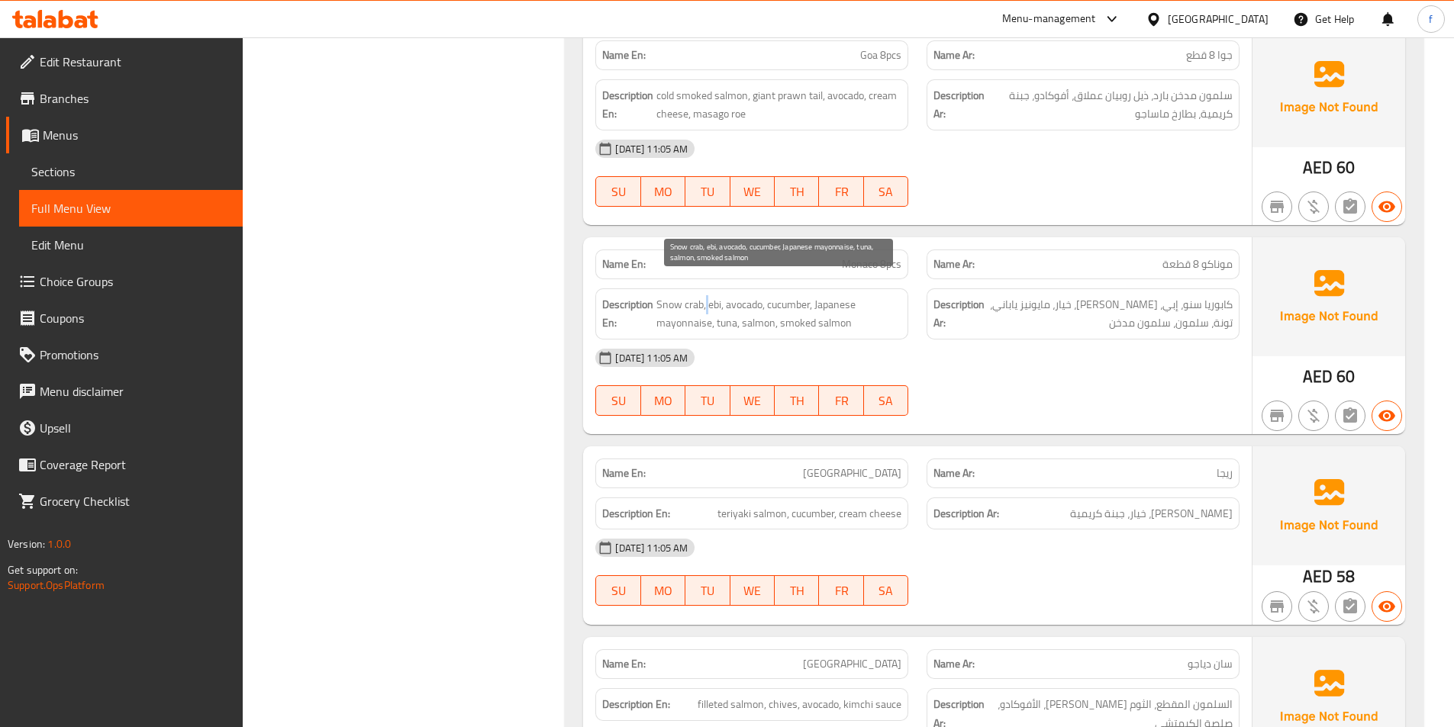
click at [705, 295] on span "Snow crab, ebi, avocado, cucumber, Japanese mayonnaise, tuna, salmon, smoked sa…" at bounding box center [778, 313] width 245 height 37
click at [745, 295] on span "Snow crab, ebi, avocado, cucumber, Japanese mayonnaise, tuna, salmon, smoked sa…" at bounding box center [778, 313] width 245 height 37
click at [798, 295] on span "Snow crab, ebi, avocado, cucumber, Japanese mayonnaise, tuna, salmon, smoked sa…" at bounding box center [778, 313] width 245 height 37
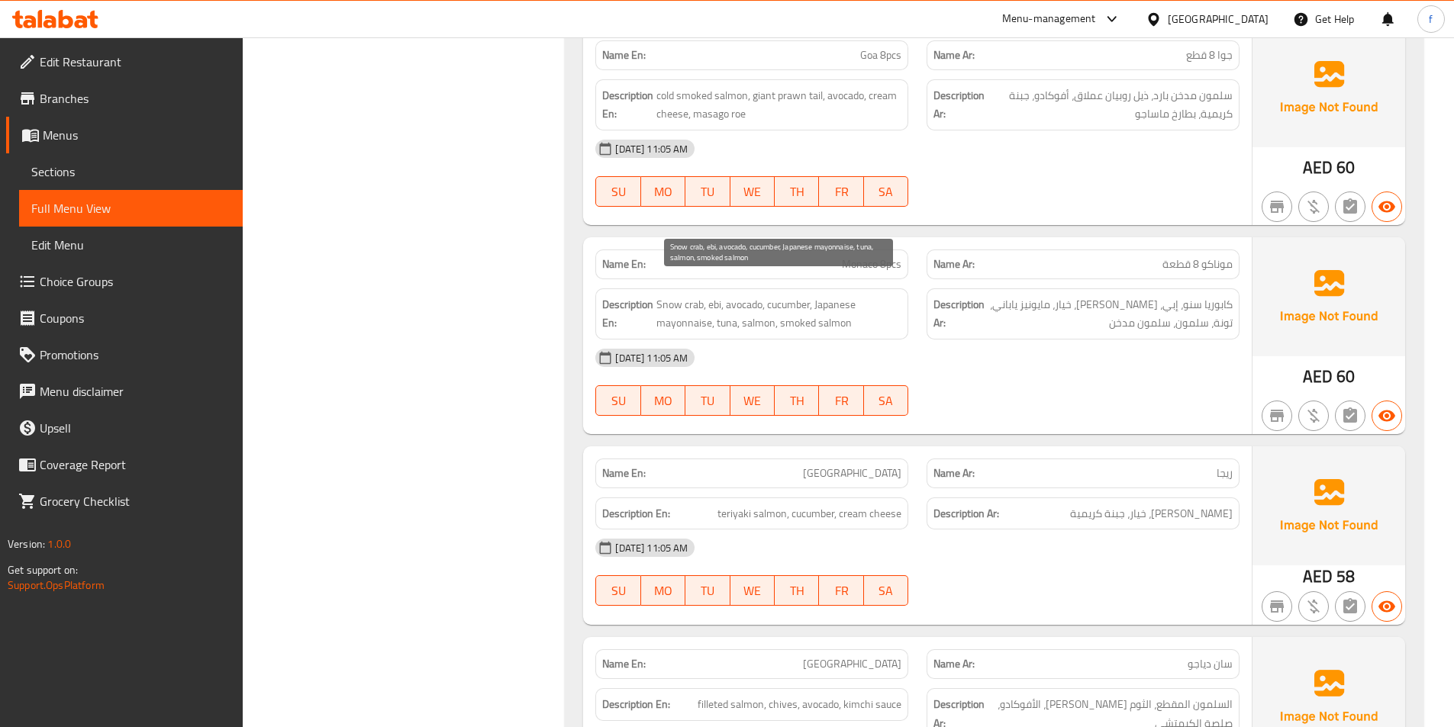
click at [843, 295] on span "Snow crab, ebi, avocado, cucumber, Japanese mayonnaise, tuna, salmon, smoked sa…" at bounding box center [778, 313] width 245 height 37
click at [677, 302] on span "Snow crab, ebi, avocado, cucumber, Japanese mayonnaise, tuna, salmon, smoked sa…" at bounding box center [778, 313] width 245 height 37
click at [725, 305] on span "Snow crab, ebi, avocado, cucumber, Japanese mayonnaise, tuna, salmon, smoked sa…" at bounding box center [778, 313] width 245 height 37
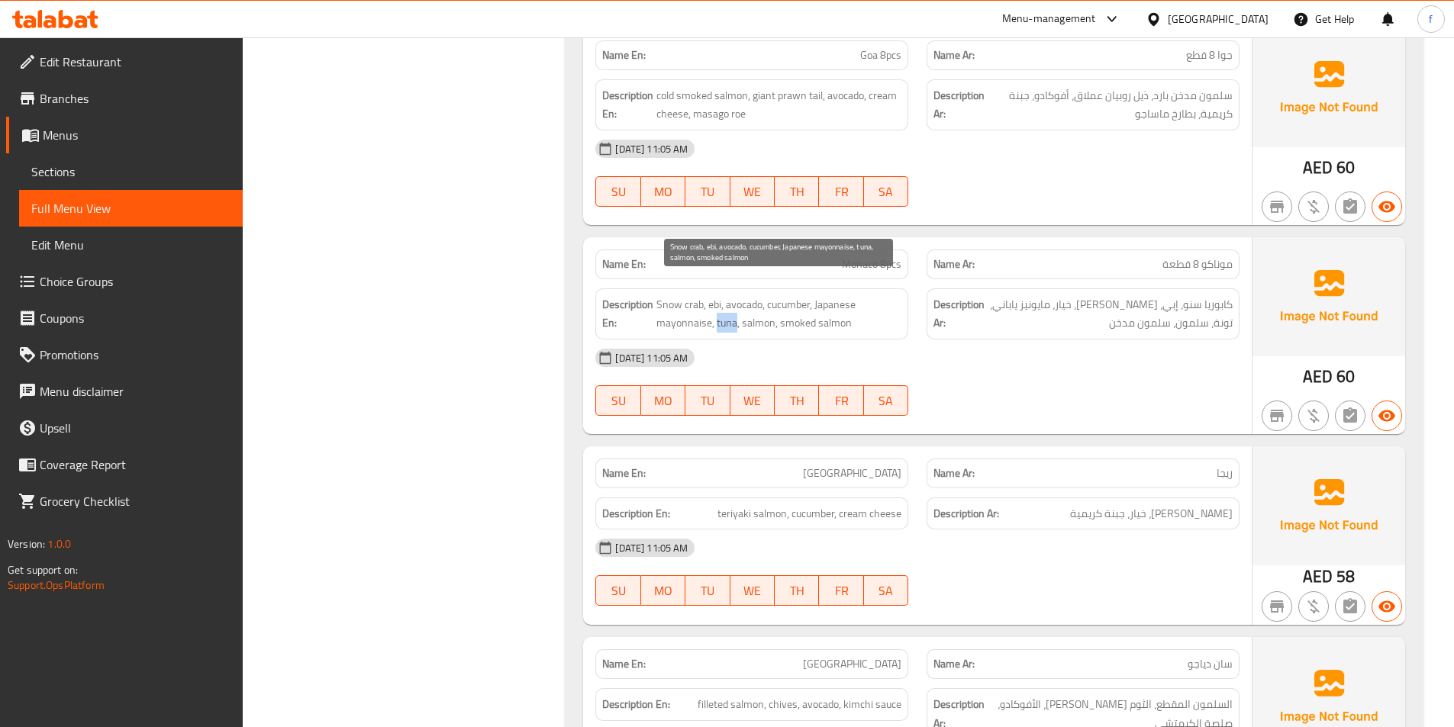
click at [725, 305] on span "Snow crab, ebi, avocado, cucumber, Japanese mayonnaise, tuna, salmon, smoked sa…" at bounding box center [778, 313] width 245 height 37
click at [763, 306] on span "Snow crab, ebi, avocado, cucumber, Japanese mayonnaise, tuna, salmon, smoked sa…" at bounding box center [778, 313] width 245 height 37
click at [798, 309] on span "Snow crab, ebi, avocado, cucumber, Japanese mayonnaise, tuna, salmon, smoked sa…" at bounding box center [778, 313] width 245 height 37
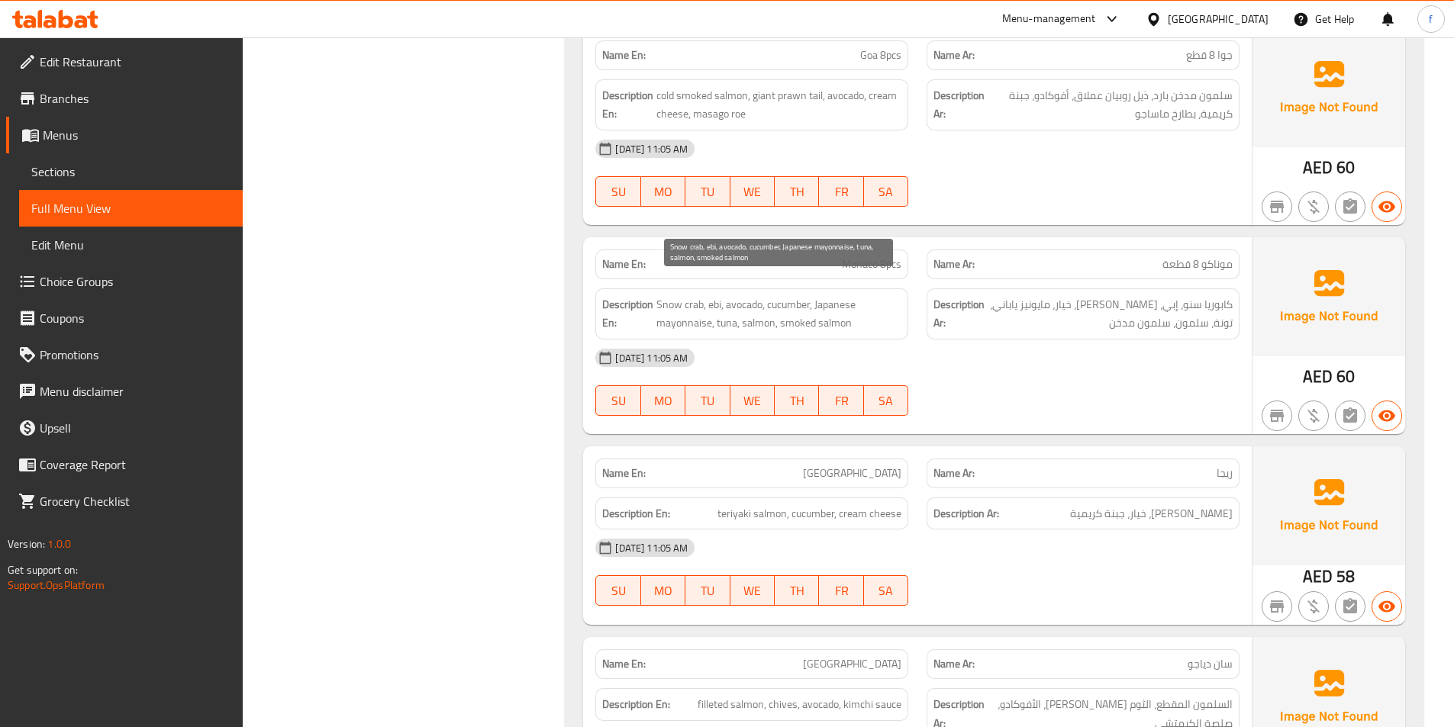
click at [841, 302] on span "Snow crab, ebi, avocado, cucumber, Japanese mayonnaise, tuna, salmon, smoked sa…" at bounding box center [778, 313] width 245 height 37
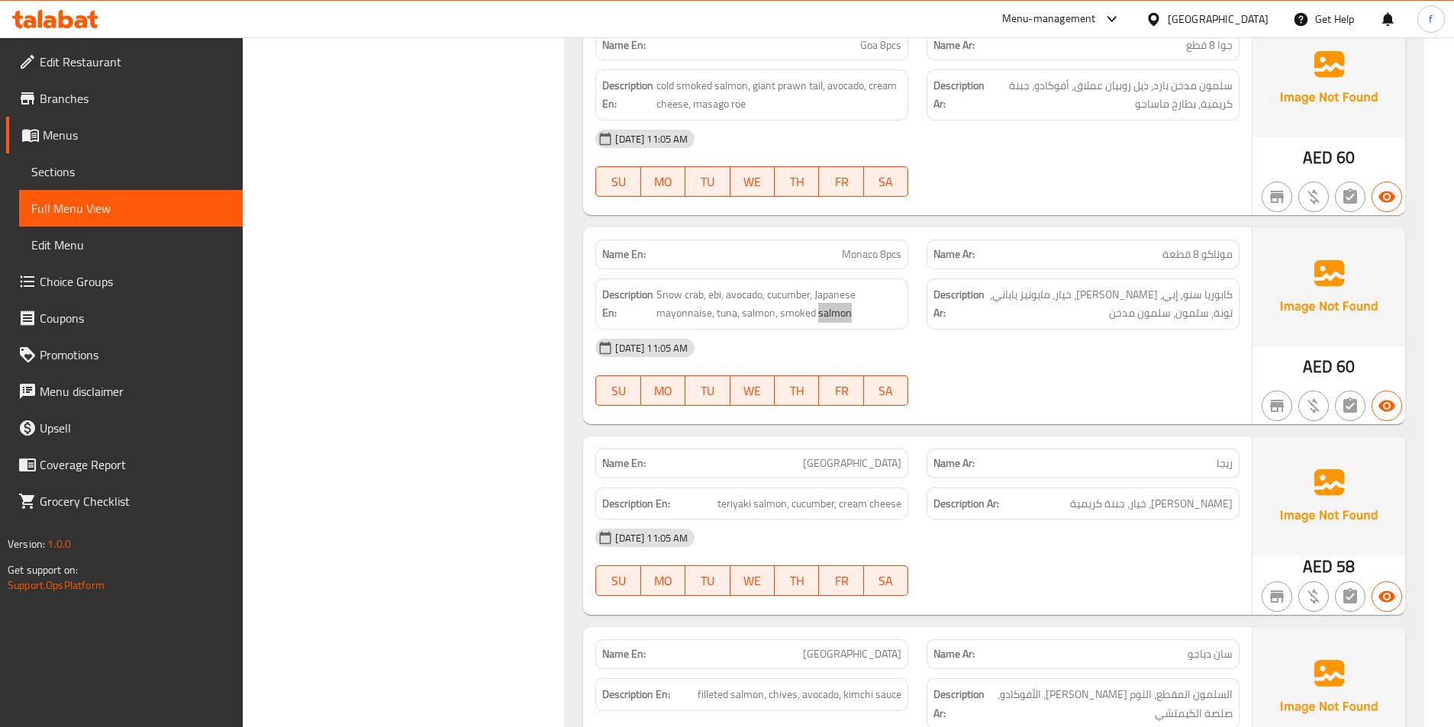
scroll to position [1298, 0]
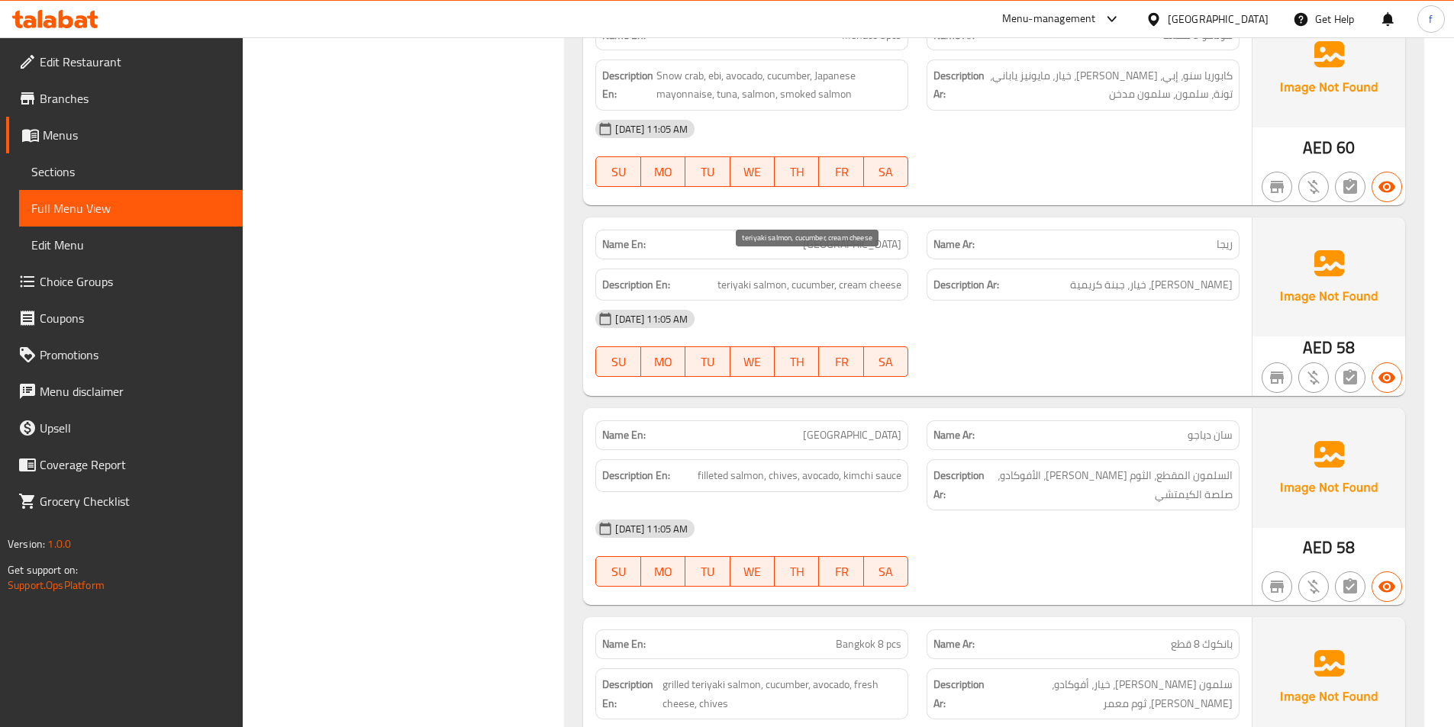
click at [767, 276] on span "teriyaki salmon, cucumber, cream cheese" at bounding box center [810, 285] width 184 height 19
click at [753, 276] on span "teriyaki salmon, cucumber, cream cheese" at bounding box center [810, 285] width 184 height 19
click at [743, 276] on span "teriyaki salmon, cucumber, cream cheese" at bounding box center [810, 285] width 184 height 19
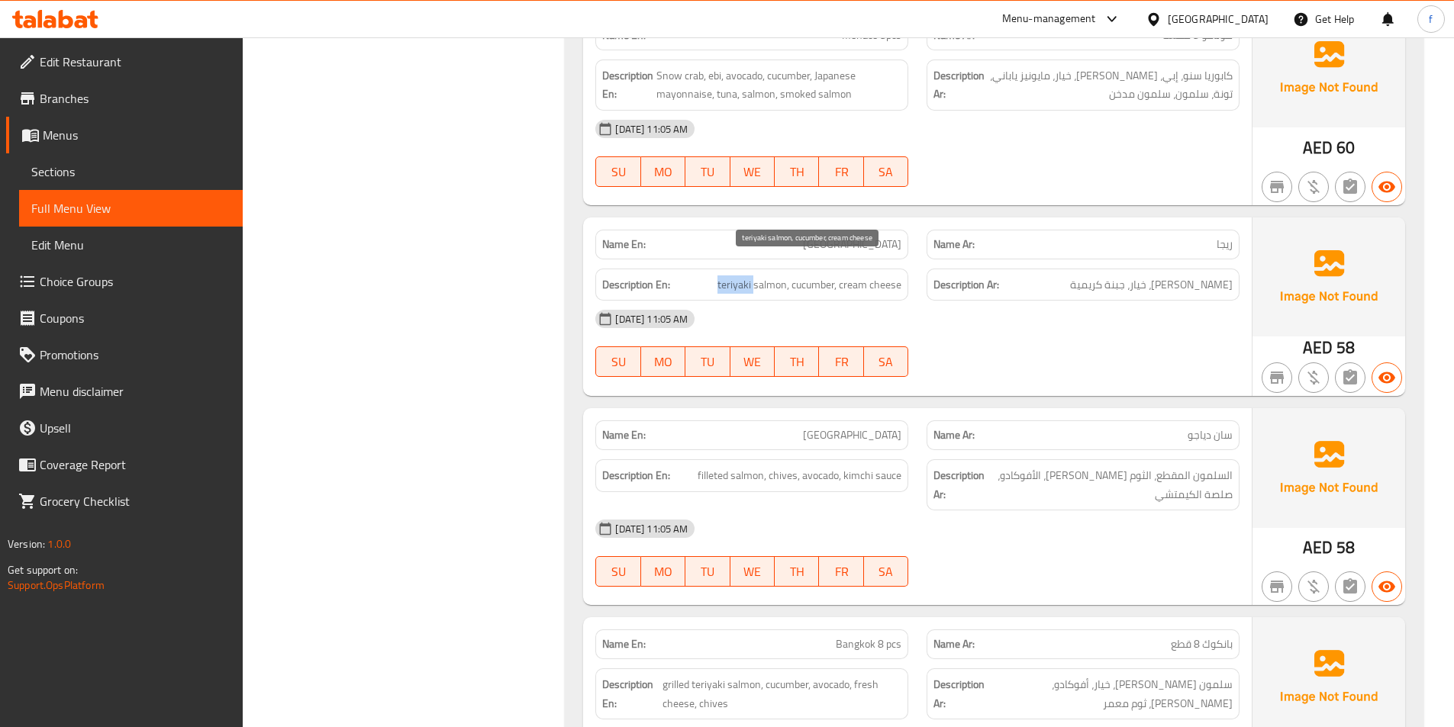
click at [743, 276] on span "teriyaki salmon, cucumber, cream cheese" at bounding box center [810, 285] width 184 height 19
click at [815, 276] on span "teriyaki salmon, cucumber, cream cheese" at bounding box center [810, 285] width 184 height 19
click at [851, 276] on span "teriyaki salmon, cucumber, cream cheese" at bounding box center [810, 285] width 184 height 19
click at [883, 276] on span "teriyaki salmon, cucumber, cream cheese" at bounding box center [810, 285] width 184 height 19
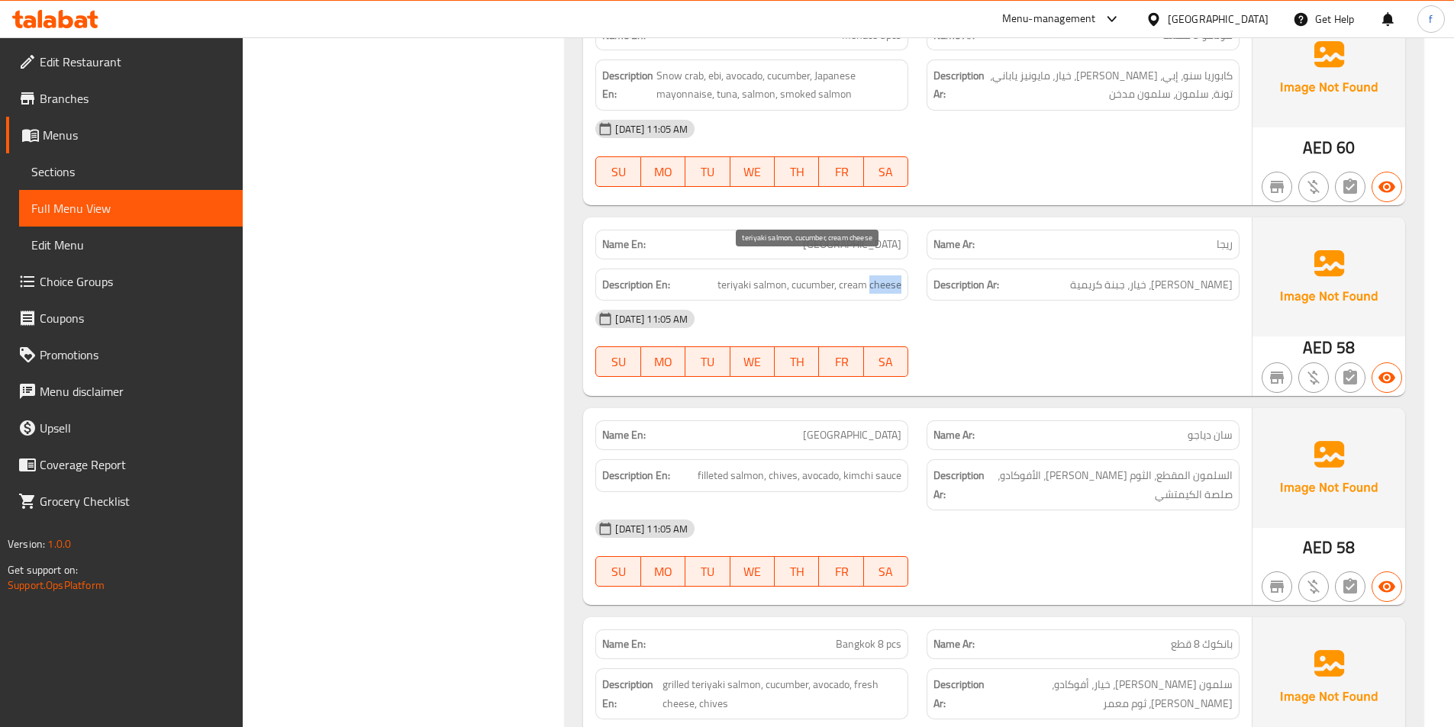
click at [883, 276] on span "teriyaki salmon, cucumber, cream cheese" at bounding box center [810, 285] width 184 height 19
click at [859, 276] on span "teriyaki salmon, cucumber, cream cheese" at bounding box center [810, 285] width 184 height 19
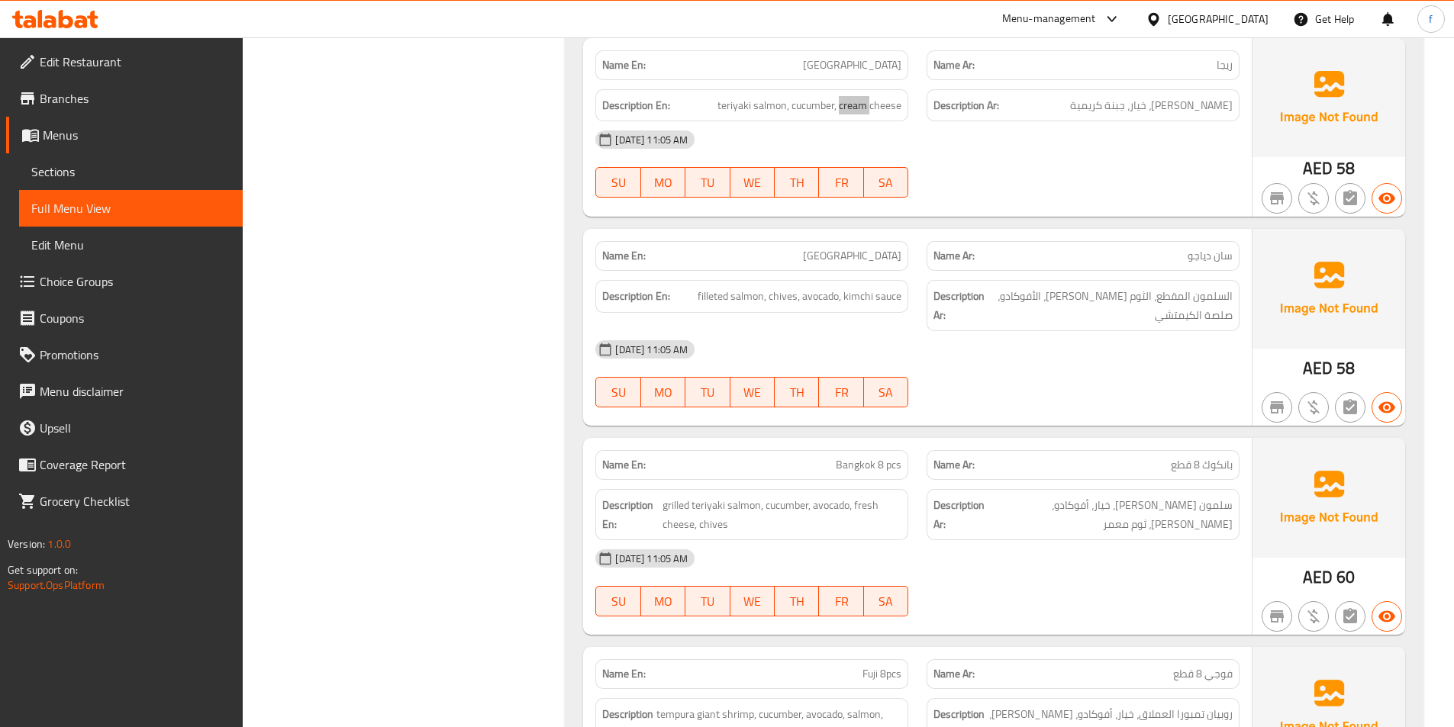
scroll to position [1527, 0]
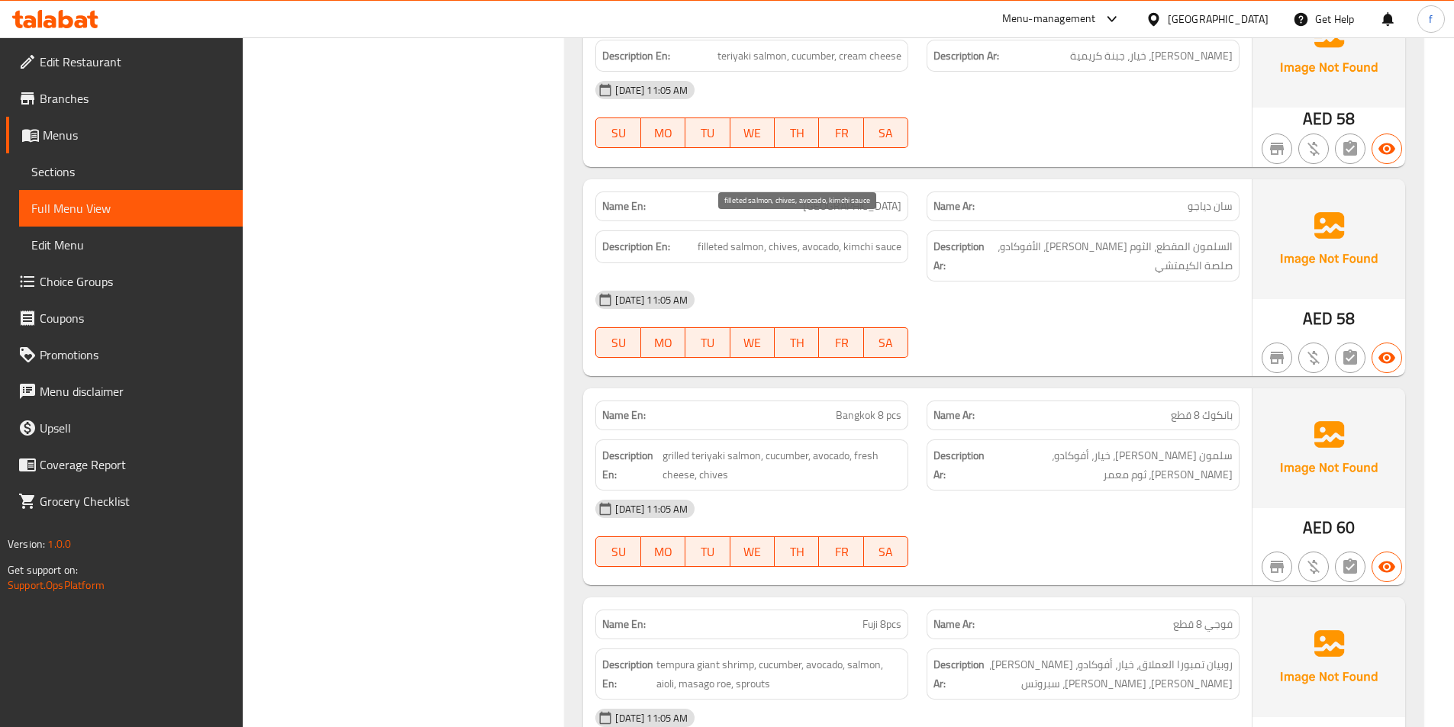
click at [705, 237] on span "filleted salmon, chives, avocado, kimchi sauce" at bounding box center [800, 246] width 204 height 19
click at [744, 237] on span "filleted salmon, chives, avocado, kimchi sauce" at bounding box center [800, 246] width 204 height 19
click at [778, 237] on span "filleted salmon, chives, avocado, kimchi sauce" at bounding box center [800, 246] width 204 height 19
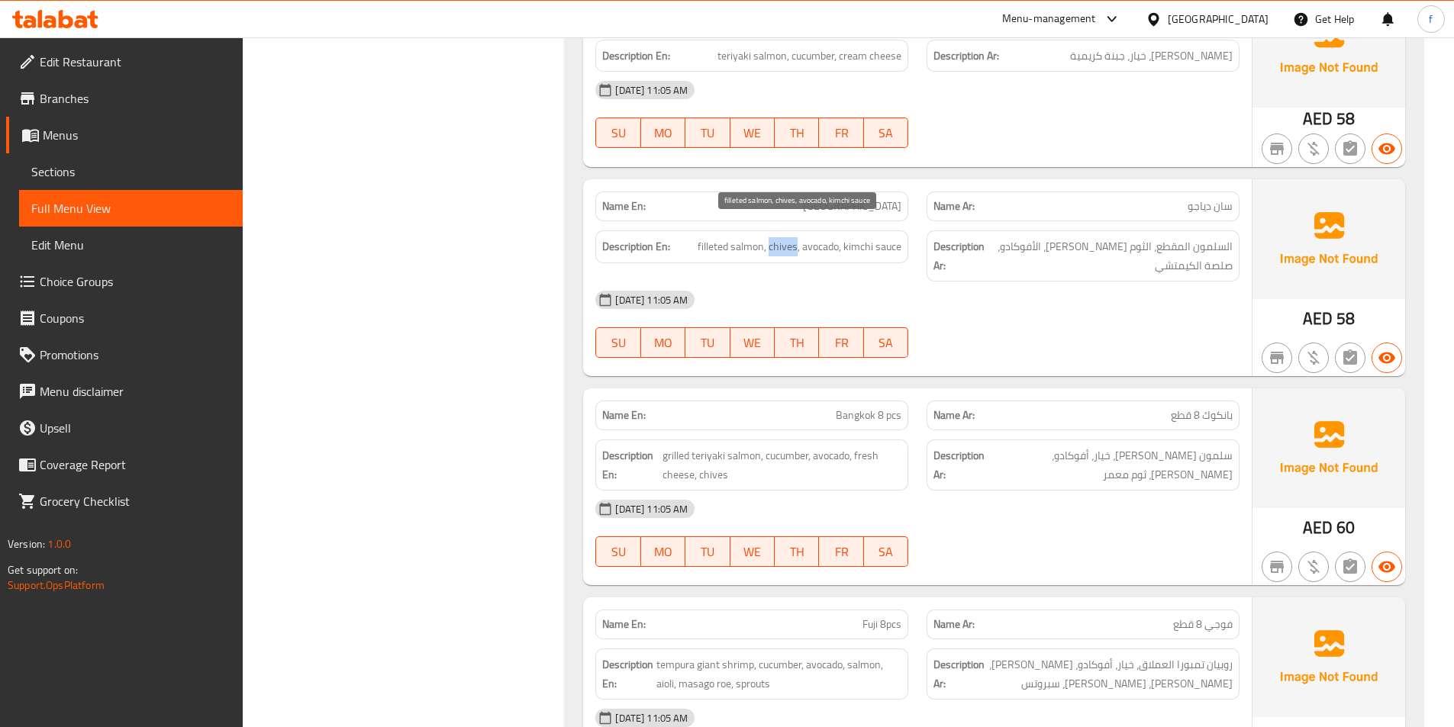
click at [778, 237] on span "filleted salmon, chives, avocado, kimchi sauce" at bounding box center [800, 246] width 204 height 19
click at [801, 237] on span "filleted salmon, chives, avocado, kimchi sauce" at bounding box center [800, 246] width 204 height 19
click at [802, 237] on span "filleted salmon, chives, avocado, kimchi sauce" at bounding box center [800, 246] width 204 height 19
click at [857, 237] on span "filleted salmon, chives, avocado, kimchi sauce" at bounding box center [800, 246] width 204 height 19
click at [858, 237] on span "filleted salmon, chives, avocado, kimchi sauce" at bounding box center [800, 246] width 204 height 19
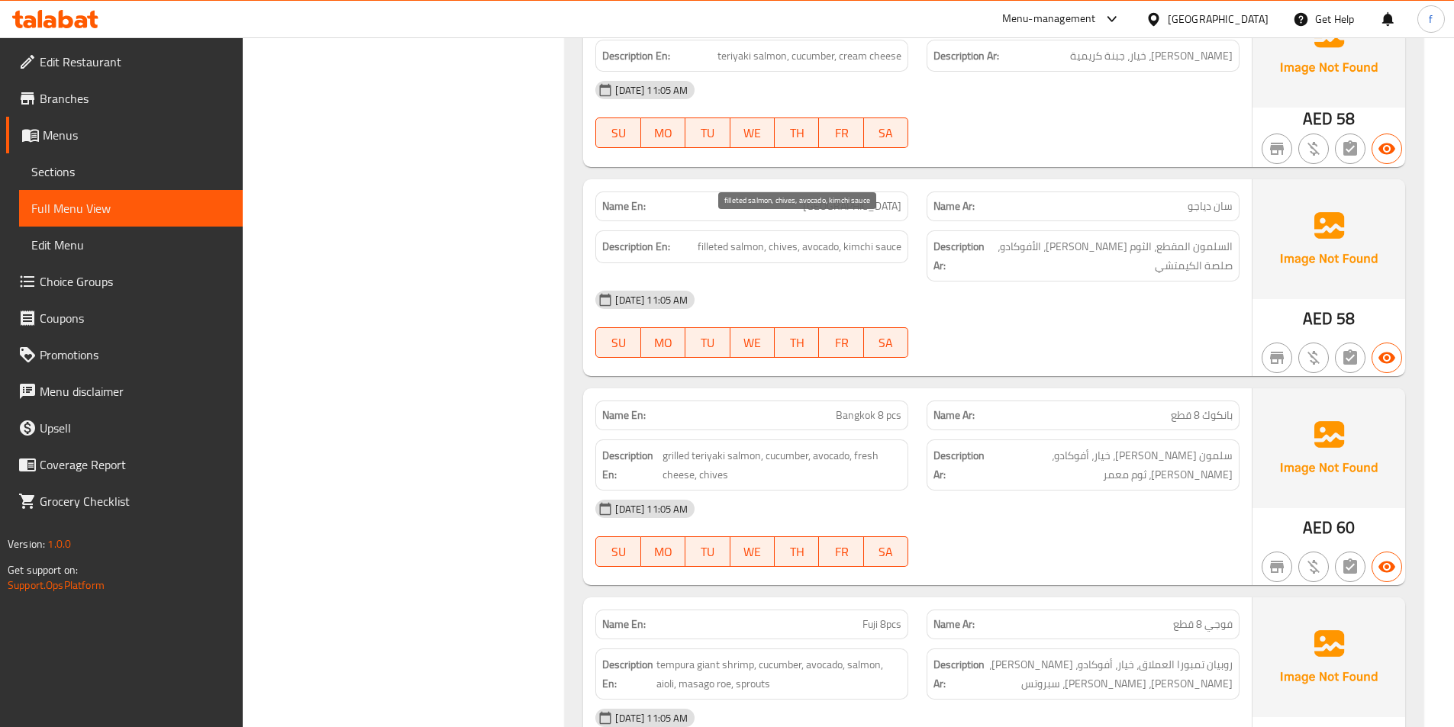
click at [898, 237] on span "filleted salmon, chives, avocado, kimchi sauce" at bounding box center [800, 246] width 204 height 19
drag, startPoint x: 939, startPoint y: 192, endPoint x: 929, endPoint y: 193, distance: 10.0
click at [929, 193] on div "Name Ar: سان دياجو" at bounding box center [1083, 207] width 313 height 30
click at [879, 198] on span "San Diego" at bounding box center [852, 206] width 98 height 16
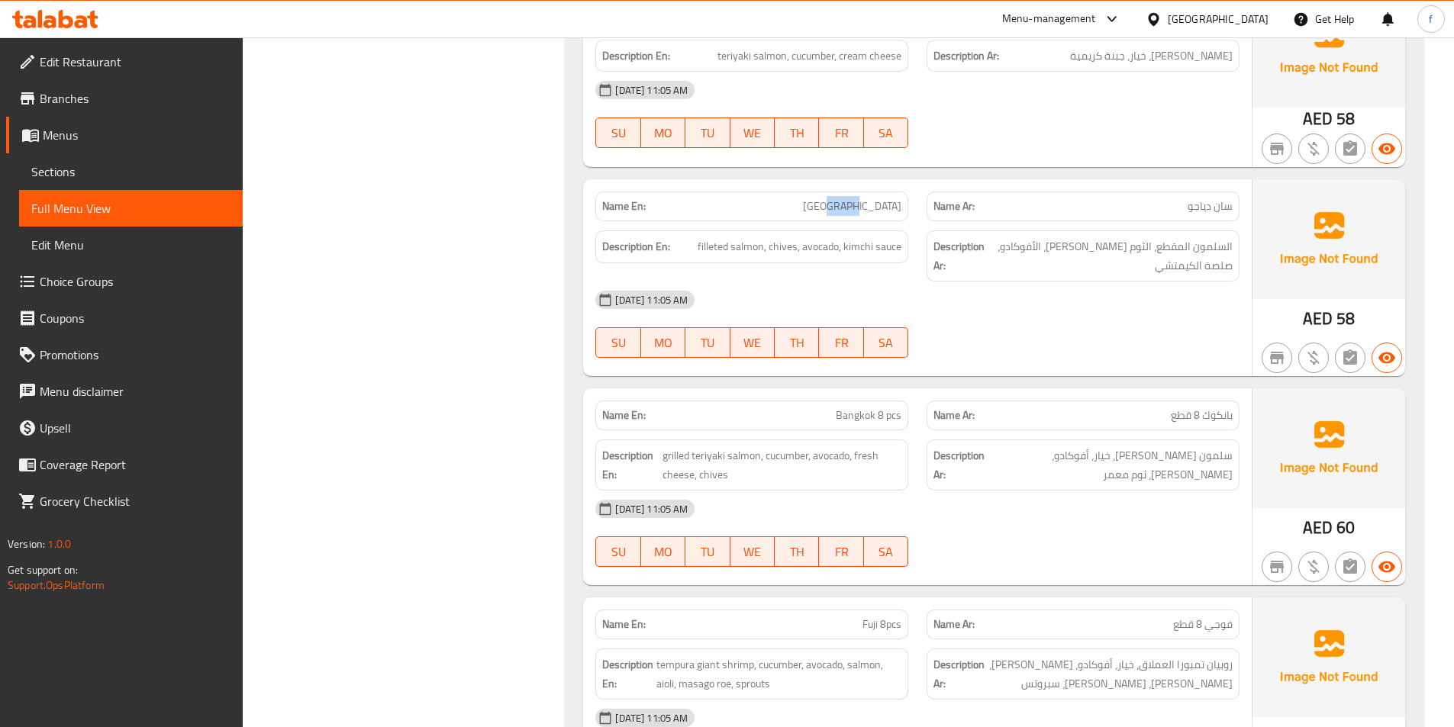
click at [879, 198] on span "San Diego" at bounding box center [852, 206] width 98 height 16
copy span "San Diego"
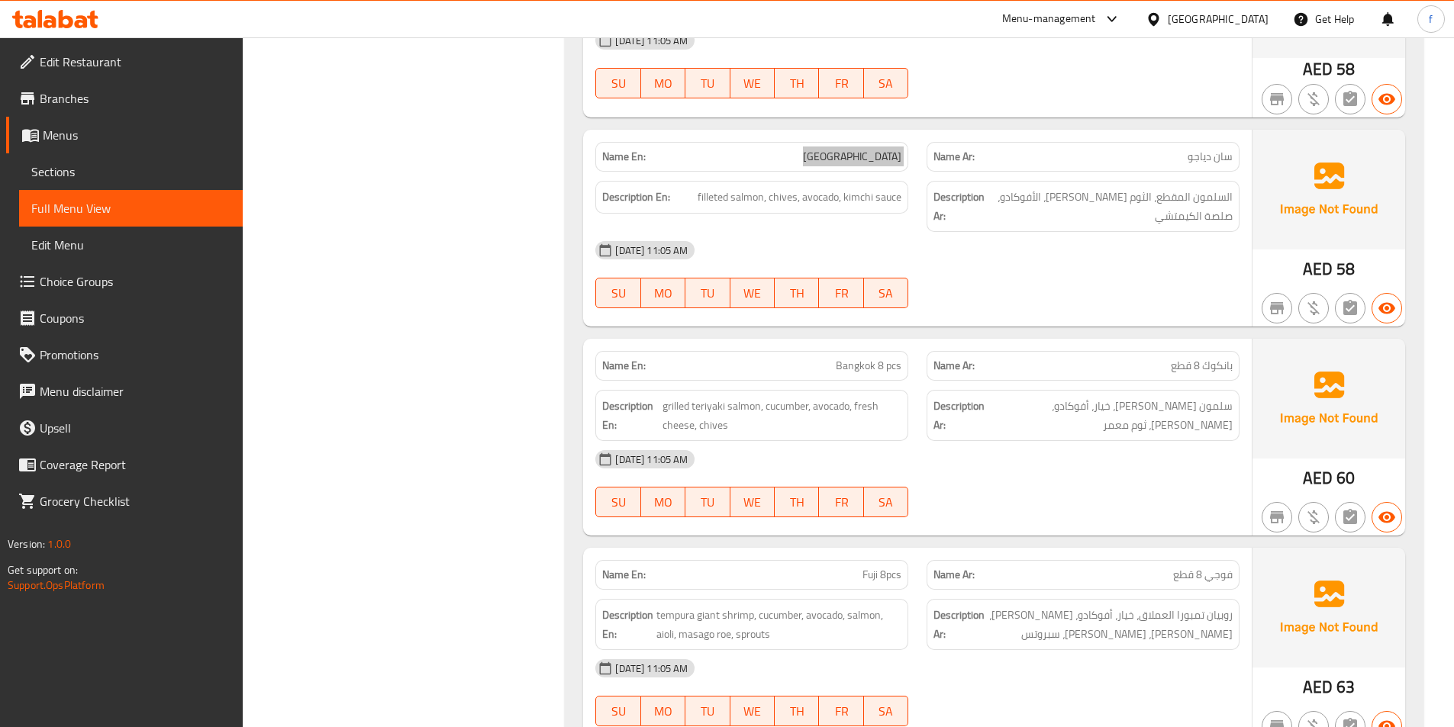
scroll to position [1603, 0]
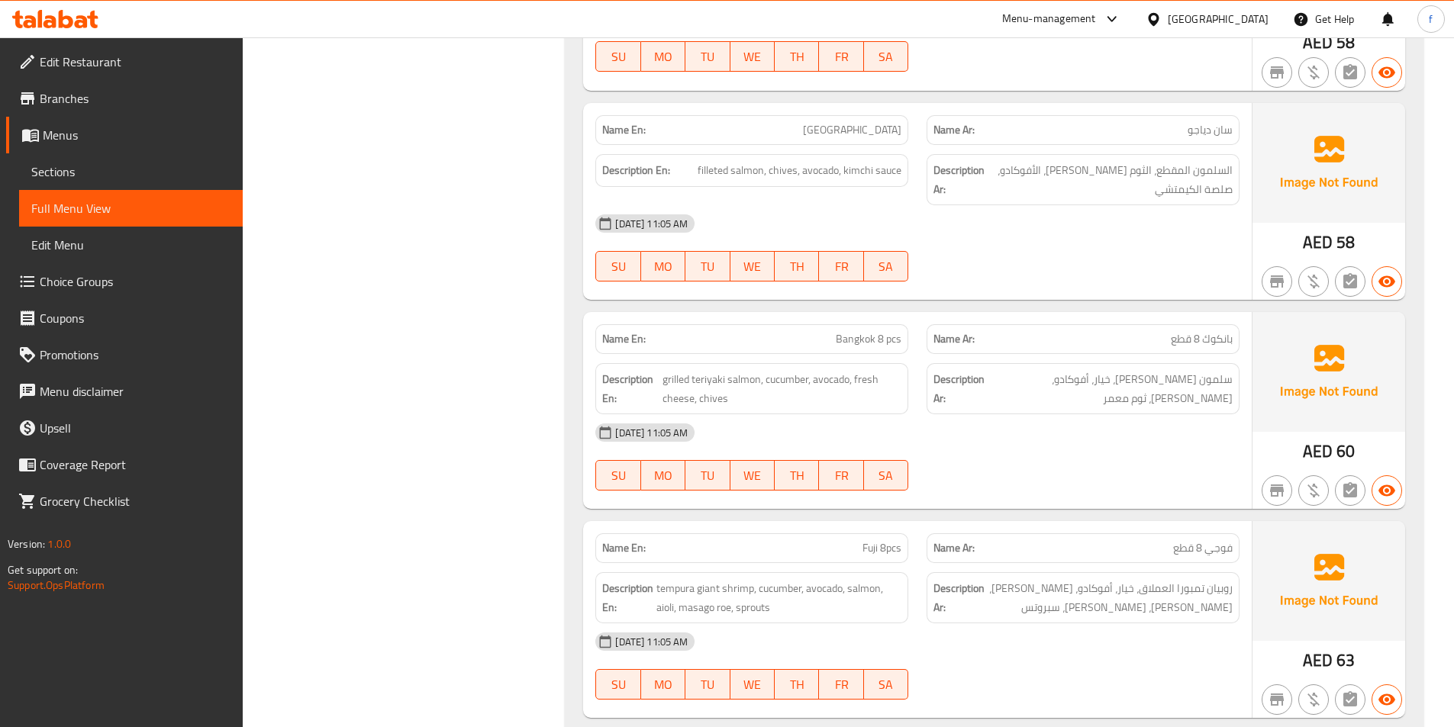
drag, startPoint x: 832, startPoint y: 332, endPoint x: 837, endPoint y: 322, distance: 10.9
click at [832, 332] on div "Name En: Bangkok 8 pcs" at bounding box center [751, 339] width 313 height 30
click at [847, 331] on span "Bangkok 8 pcs" at bounding box center [869, 339] width 66 height 16
drag, startPoint x: 847, startPoint y: 324, endPoint x: 931, endPoint y: 334, distance: 84.6
click at [850, 331] on span "Bangkok 8 pcs" at bounding box center [869, 339] width 66 height 16
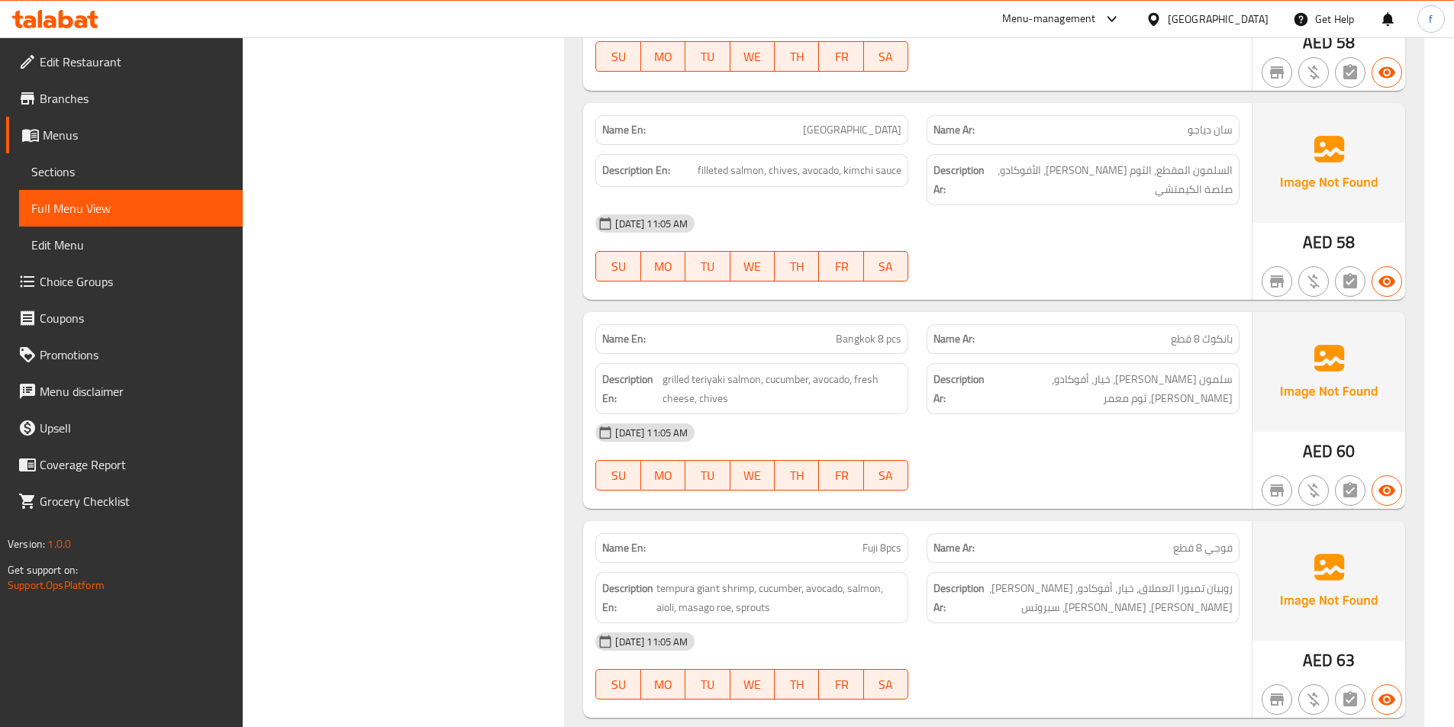
click at [879, 331] on span "Bangkok 8 pcs" at bounding box center [869, 339] width 66 height 16
click at [747, 370] on span "grilled teriyaki salmon, cucumber, avocado, fresh cheese, chives" at bounding box center [782, 388] width 239 height 37
click at [715, 370] on span "grilled teriyaki salmon, cucumber, avocado, fresh cheese, chives" at bounding box center [782, 388] width 239 height 37
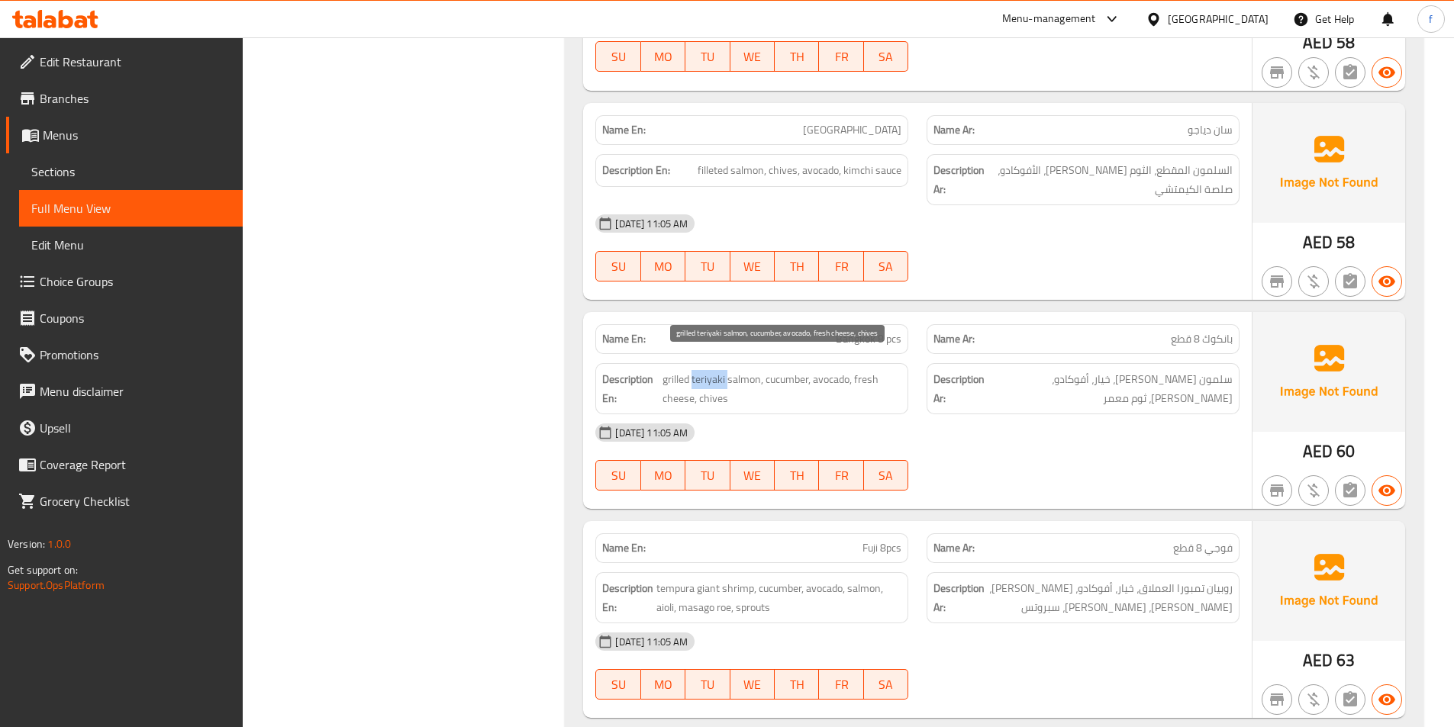
click at [715, 370] on span "grilled teriyaki salmon, cucumber, avocado, fresh cheese, chives" at bounding box center [782, 388] width 239 height 37
click at [685, 370] on span "grilled teriyaki salmon, cucumber, avocado, fresh cheese, chives" at bounding box center [782, 388] width 239 height 37
click at [776, 370] on span "grilled teriyaki salmon, cucumber, avocado, fresh cheese, chives" at bounding box center [782, 388] width 239 height 37
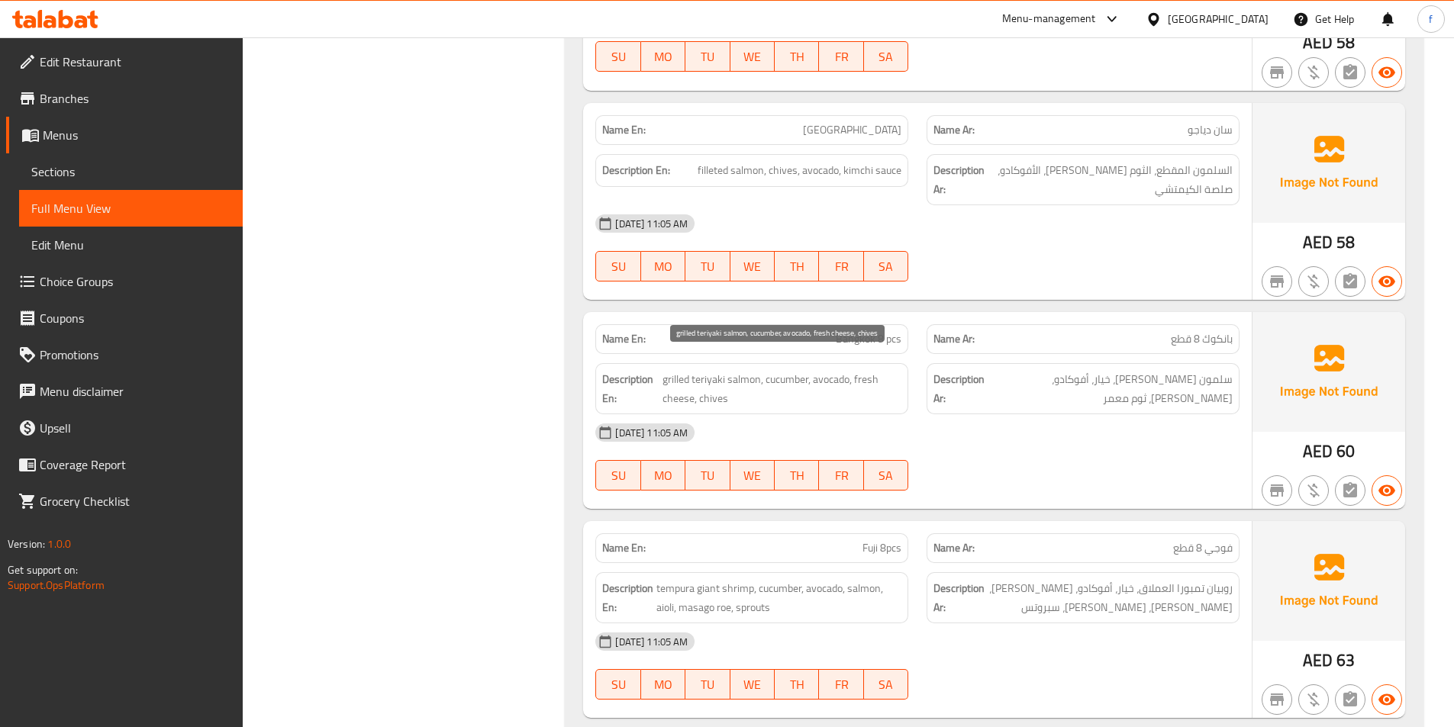
click at [840, 370] on span "grilled teriyaki salmon, cucumber, avocado, fresh cheese, chives" at bounding box center [782, 388] width 239 height 37
click at [870, 370] on span "grilled teriyaki salmon, cucumber, avocado, fresh cheese, chives" at bounding box center [782, 388] width 239 height 37
click at [666, 380] on span "grilled teriyaki salmon, cucumber, avocado, fresh cheese, chives" at bounding box center [782, 388] width 239 height 37
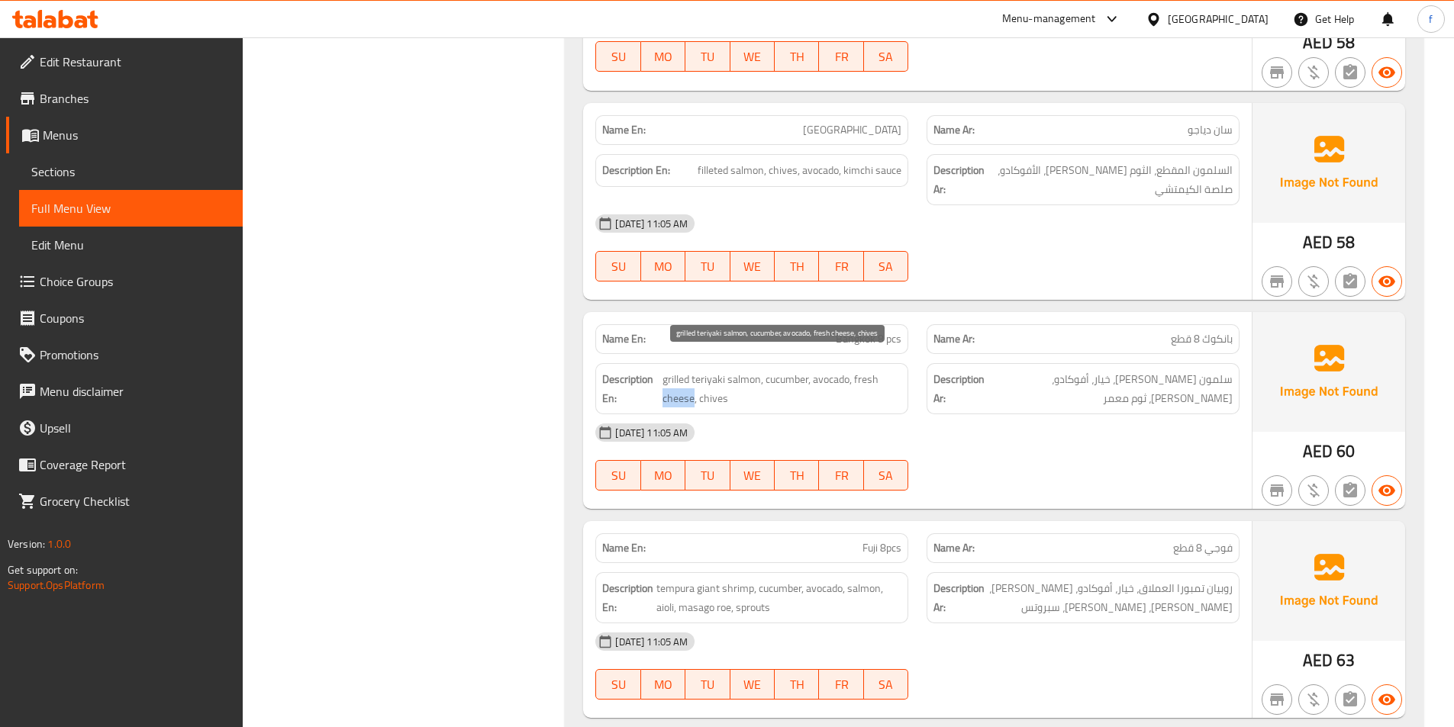
drag, startPoint x: 666, startPoint y: 380, endPoint x: 693, endPoint y: 379, distance: 26.7
click at [674, 380] on span "grilled teriyaki salmon, cucumber, avocado, fresh cheese, chives" at bounding box center [782, 388] width 239 height 37
click at [719, 378] on span "grilled teriyaki salmon, cucumber, avocado, fresh cheese, chives" at bounding box center [782, 388] width 239 height 37
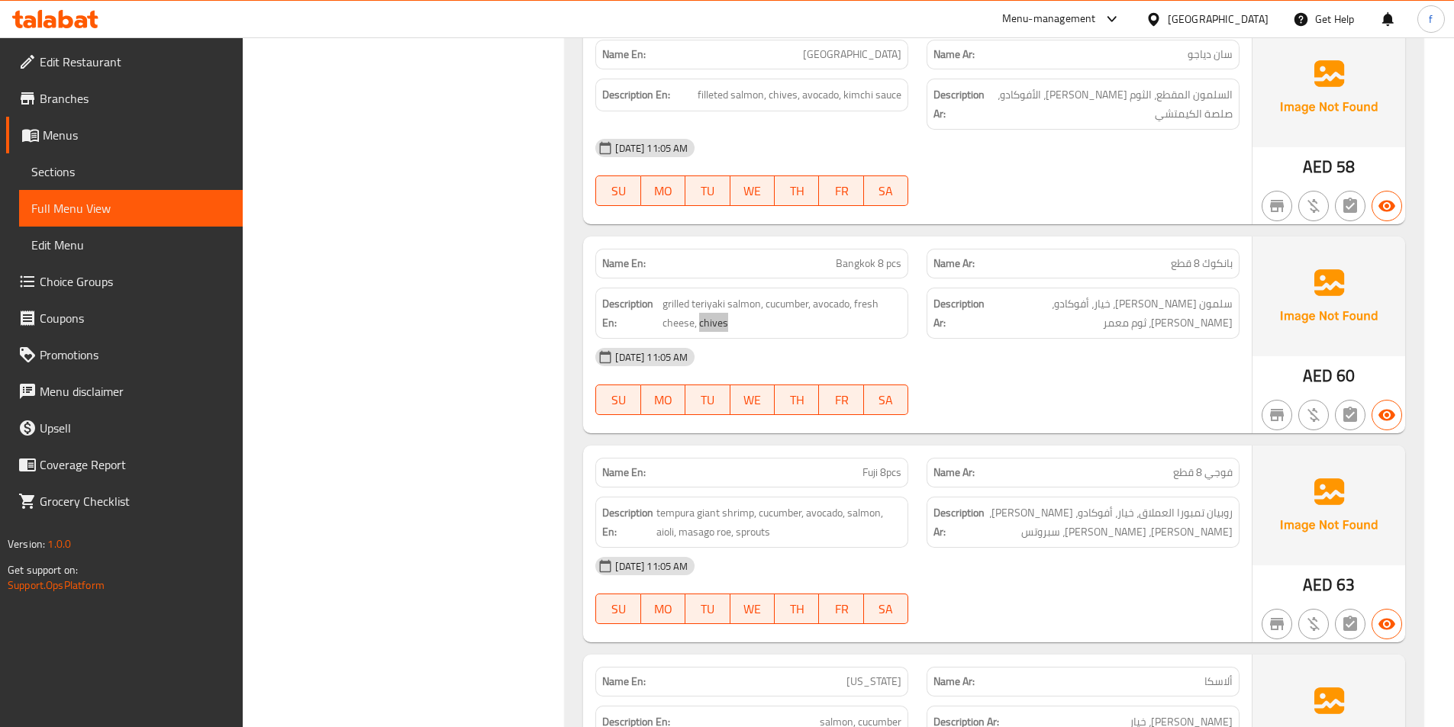
scroll to position [1679, 0]
click at [1214, 255] on span "بانكوك 8 قطع" at bounding box center [1202, 263] width 62 height 16
click at [876, 255] on span "Bangkok 8 pcs" at bounding box center [869, 263] width 66 height 16
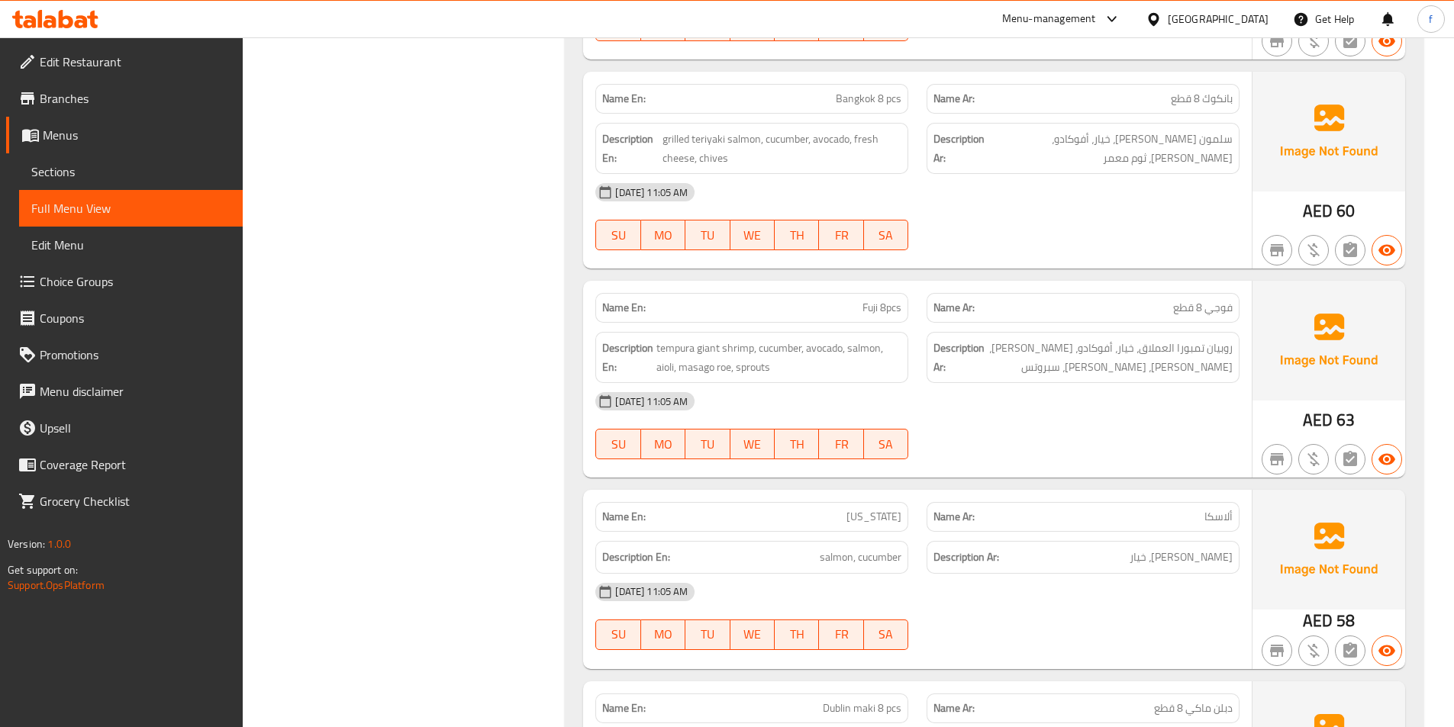
scroll to position [1832, 0]
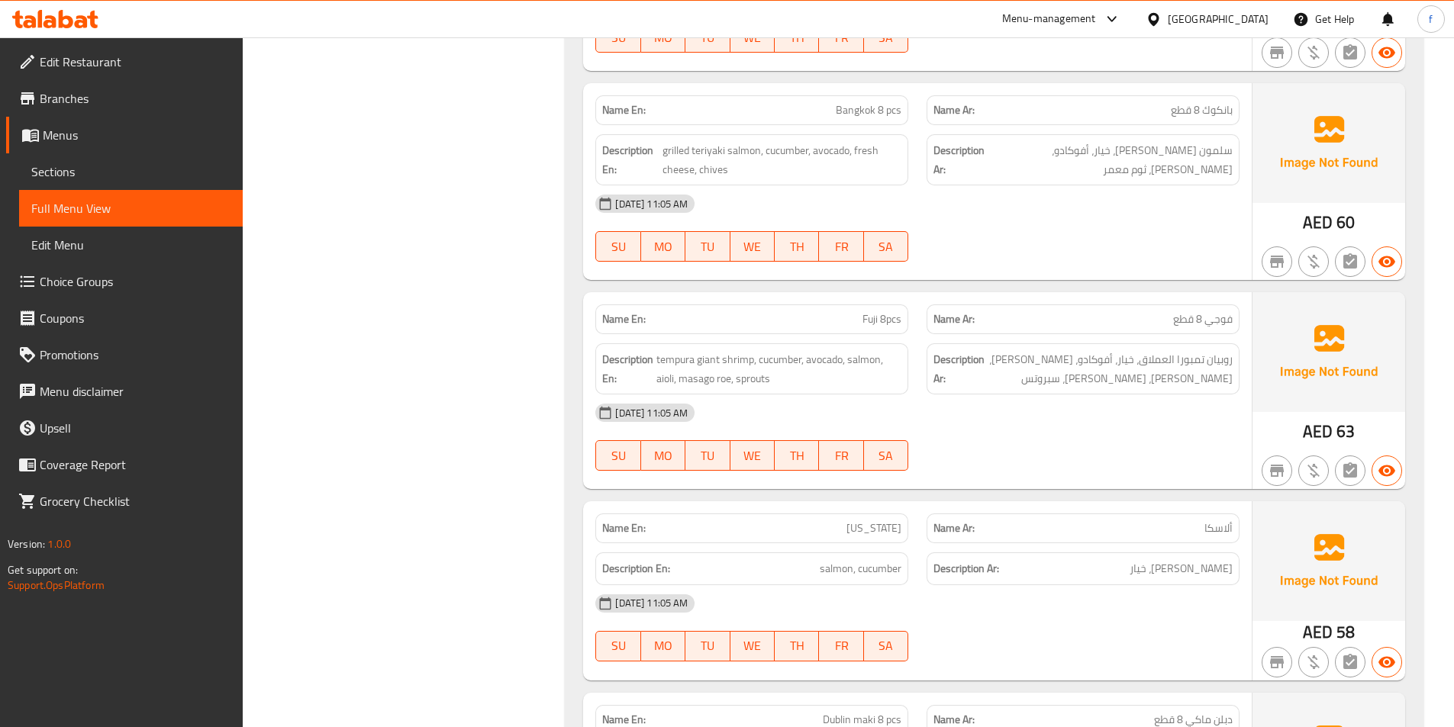
click at [870, 311] on span "Fuji 8pcs" at bounding box center [882, 319] width 39 height 16
drag, startPoint x: 870, startPoint y: 300, endPoint x: 908, endPoint y: 307, distance: 38.0
click at [872, 311] on span "Fuji 8pcs" at bounding box center [882, 319] width 39 height 16
click at [889, 311] on span "Fuji 8pcs" at bounding box center [882, 319] width 39 height 16
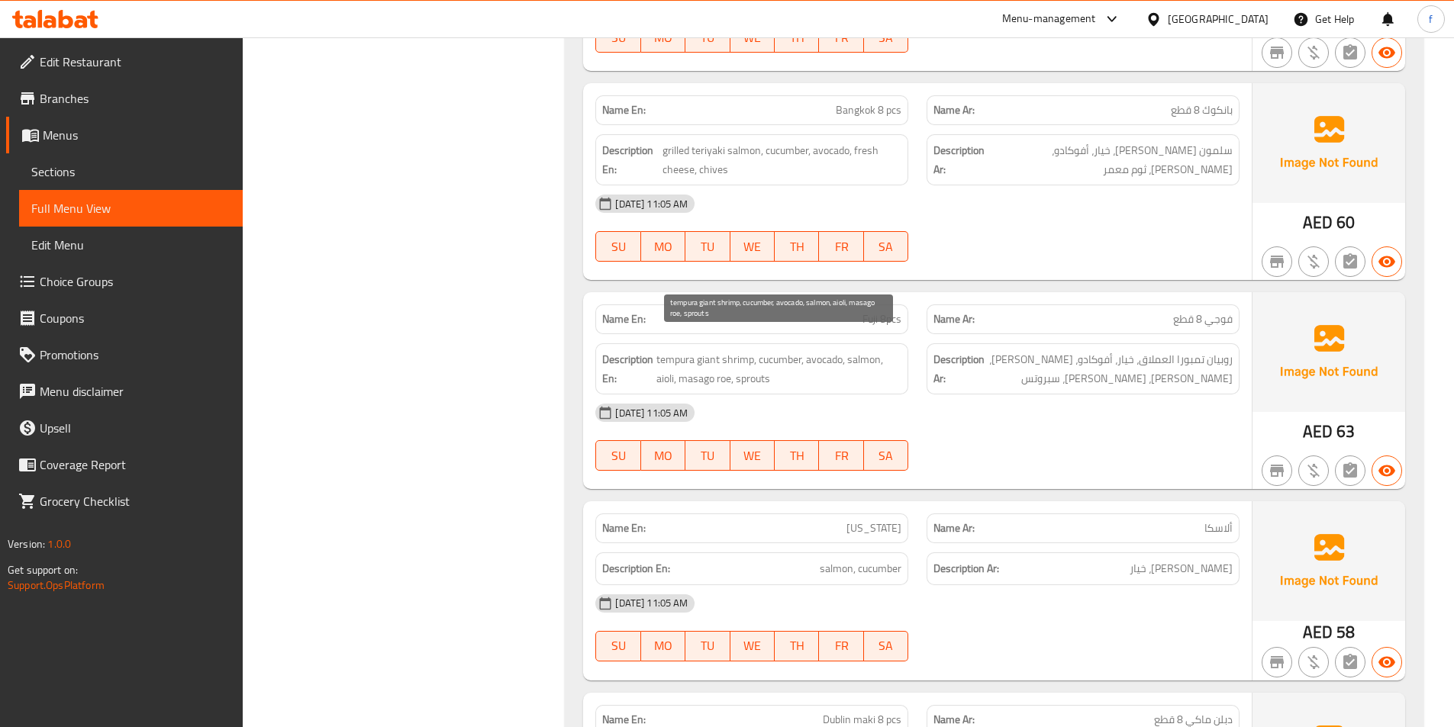
click at [733, 350] on span "tempura giant shrimp, cucumber, avocado, salmon, aioli, masago roe, sprouts" at bounding box center [778, 368] width 245 height 37
click at [706, 350] on span "tempura giant shrimp, cucumber, avocado, salmon, aioli, masago roe, sprouts" at bounding box center [778, 368] width 245 height 37
click at [673, 350] on span "tempura giant shrimp, cucumber, avocado, salmon, aioli, masago roe, sprouts" at bounding box center [778, 368] width 245 height 37
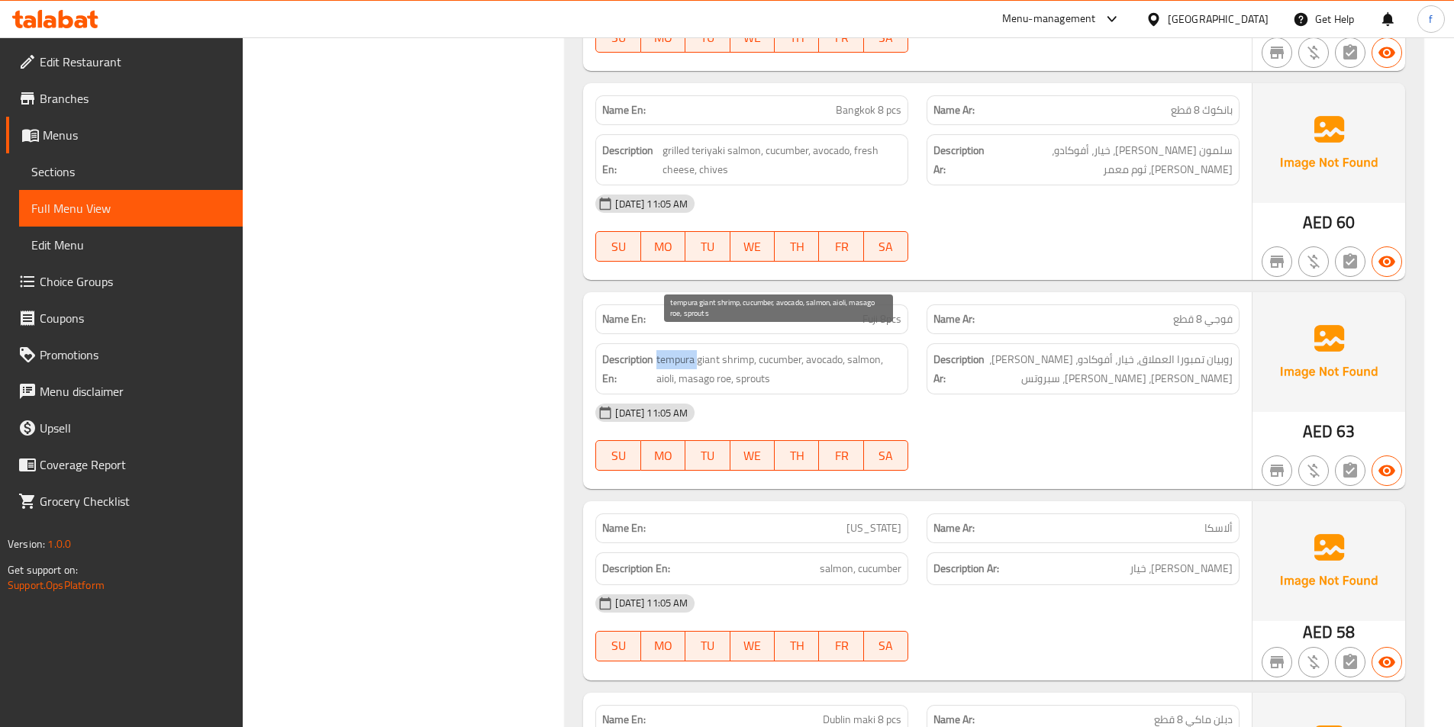
drag, startPoint x: 673, startPoint y: 337, endPoint x: 742, endPoint y: 334, distance: 68.8
click at [673, 350] on span "tempura giant shrimp, cucumber, avocado, salmon, aioli, masago roe, sprouts" at bounding box center [778, 368] width 245 height 37
click at [784, 350] on span "tempura giant shrimp, cucumber, avocado, salmon, aioli, masago roe, sprouts" at bounding box center [778, 368] width 245 height 37
click at [827, 350] on span "tempura giant shrimp, cucumber, avocado, salmon, aioli, masago roe, sprouts" at bounding box center [778, 368] width 245 height 37
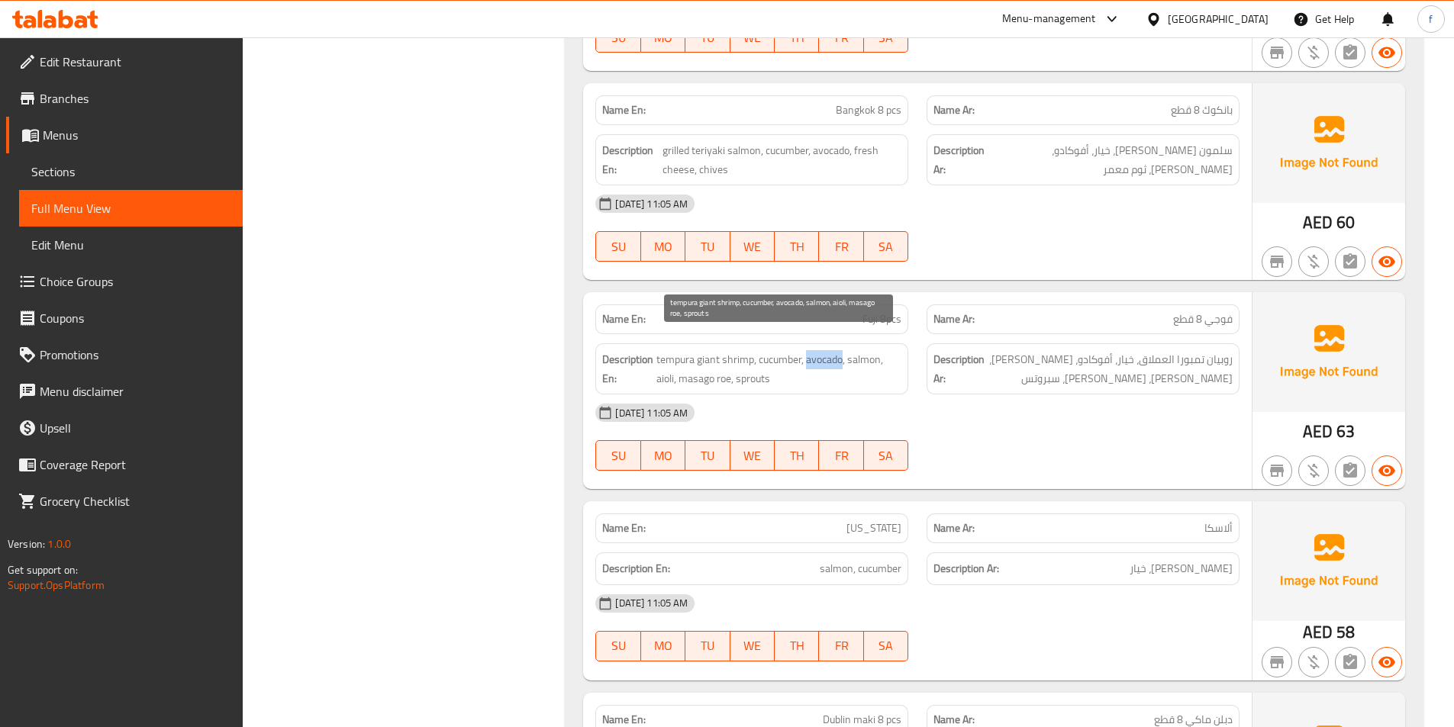
click at [827, 350] on span "tempura giant shrimp, cucumber, avocado, salmon, aioli, masago roe, sprouts" at bounding box center [778, 368] width 245 height 37
click at [856, 350] on span "tempura giant shrimp, cucumber, avocado, salmon, aioli, masago roe, sprouts" at bounding box center [778, 368] width 245 height 37
click at [666, 363] on span "tempura giant shrimp, cucumber, avocado, salmon, aioli, masago roe, sprouts" at bounding box center [778, 368] width 245 height 37
drag, startPoint x: 666, startPoint y: 363, endPoint x: 697, endPoint y: 359, distance: 31.5
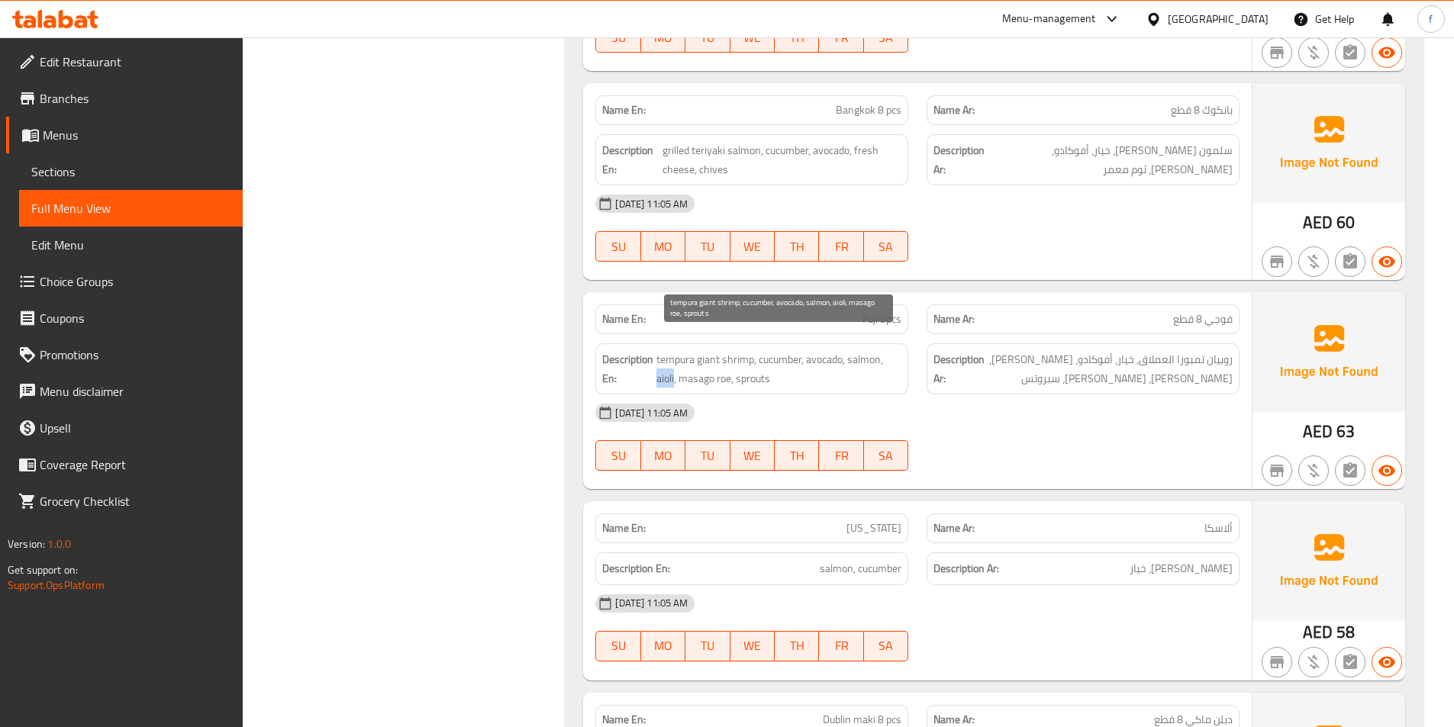
click at [667, 363] on span "tempura giant shrimp, cucumber, avocado, salmon, aioli, masago roe, sprouts" at bounding box center [778, 368] width 245 height 37
click at [701, 357] on span "tempura giant shrimp, cucumber, avocado, salmon, aioli, masago roe, sprouts" at bounding box center [778, 368] width 245 height 37
click at [726, 362] on span "tempura giant shrimp, cucumber, avocado, salmon, aioli, masago roe, sprouts" at bounding box center [778, 368] width 245 height 37
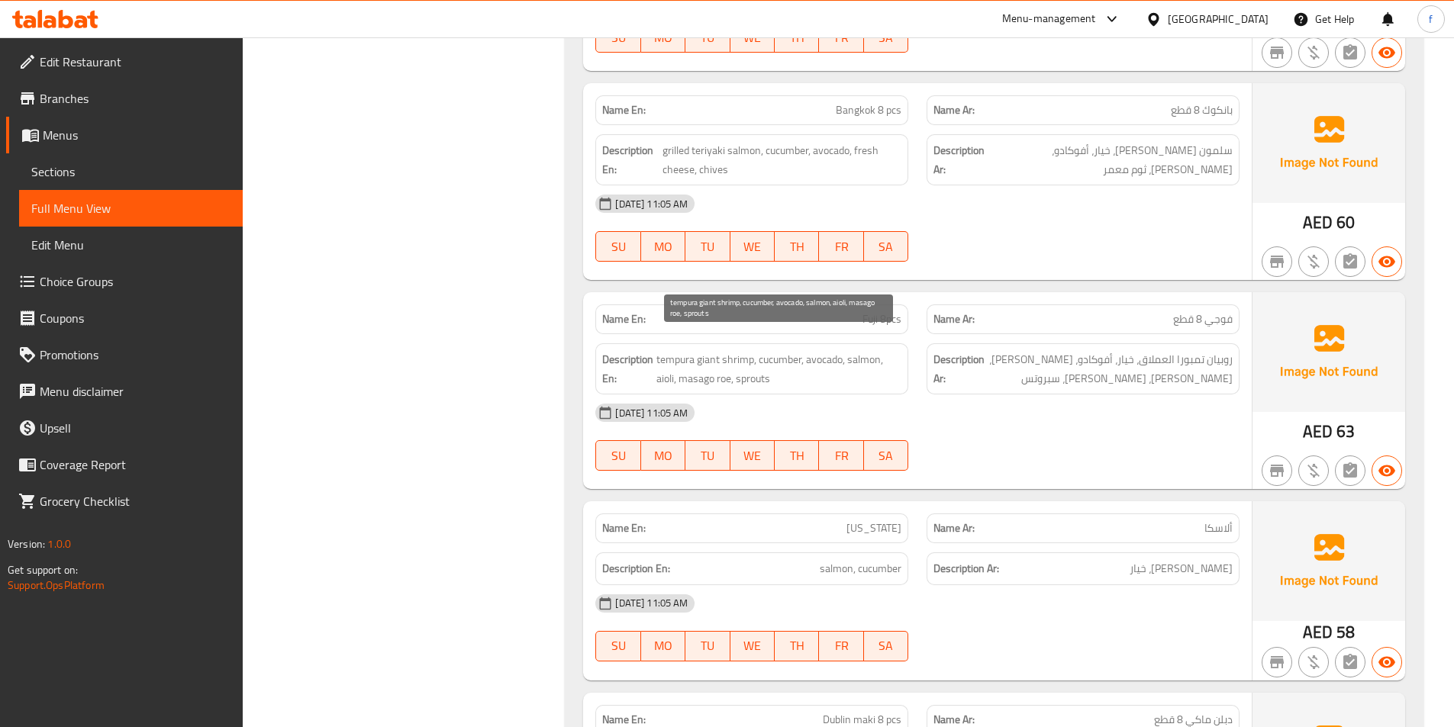
click at [759, 363] on span "tempura giant shrimp, cucumber, avocado, salmon, aioli, masago roe, sprouts" at bounding box center [778, 368] width 245 height 37
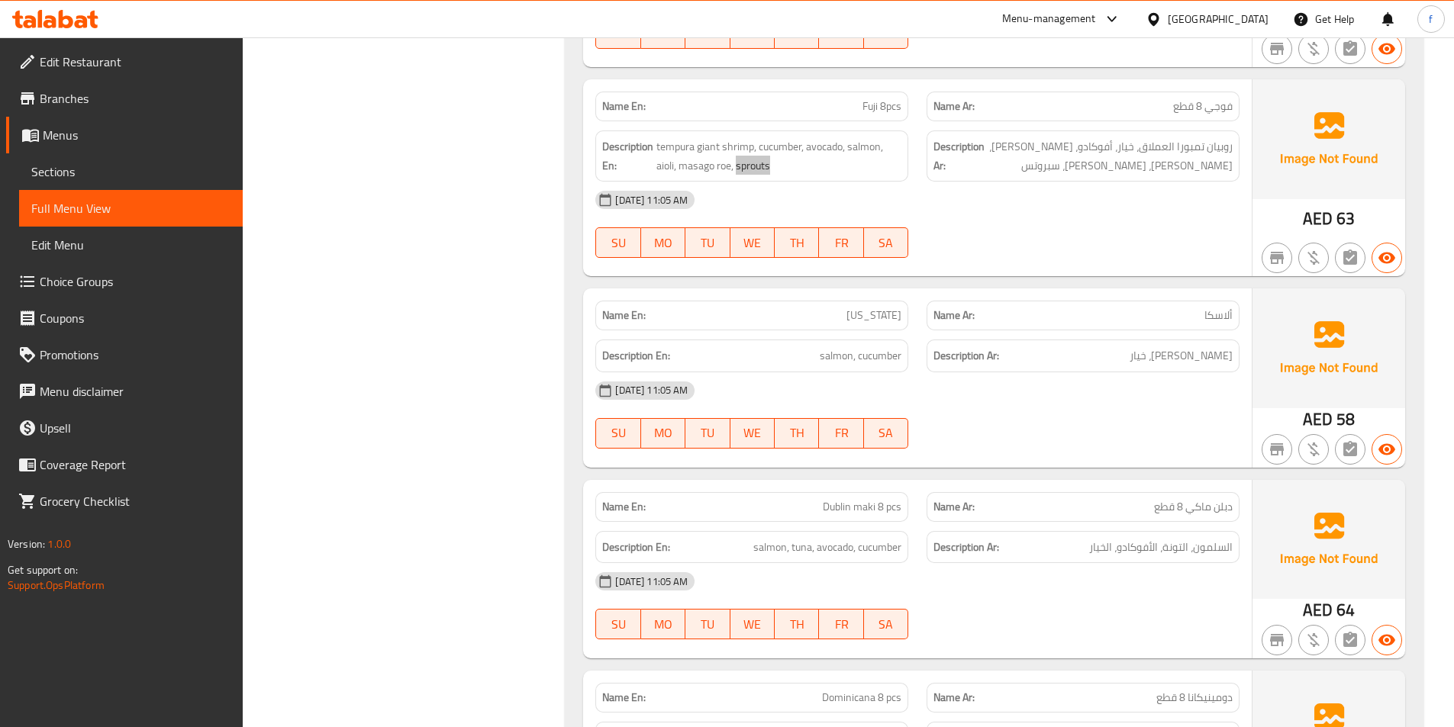
scroll to position [2061, 0]
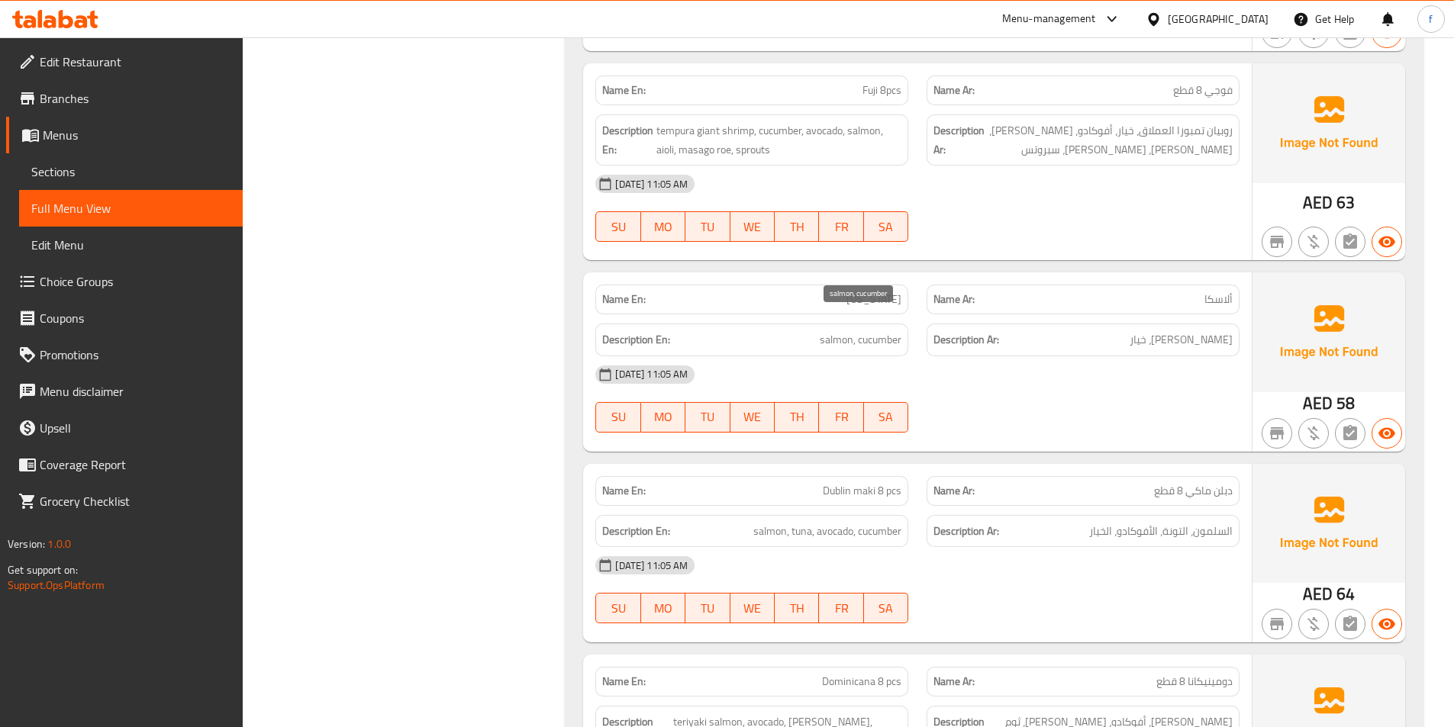
click at [828, 331] on span "salmon, cucumber" at bounding box center [861, 340] width 82 height 19
click at [881, 331] on span "salmon, cucumber" at bounding box center [861, 340] width 82 height 19
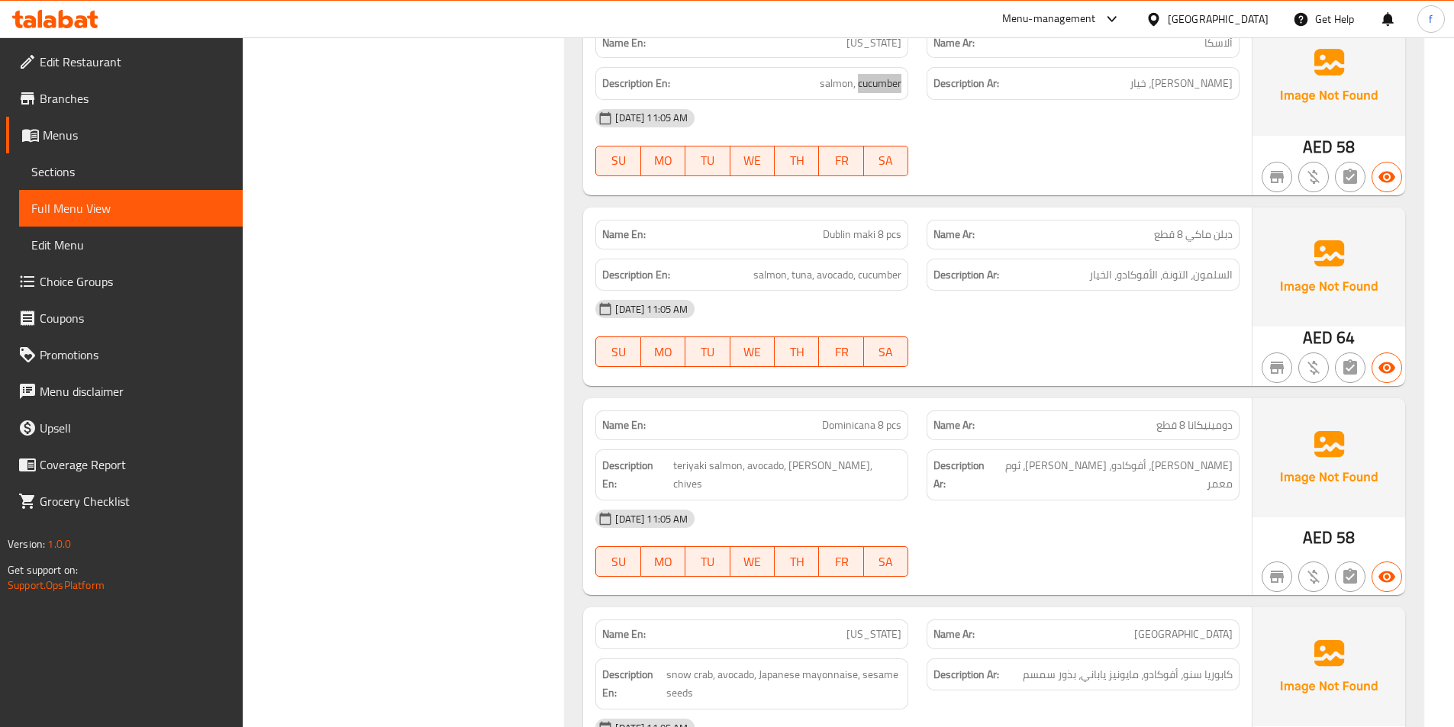
scroll to position [2290, 0]
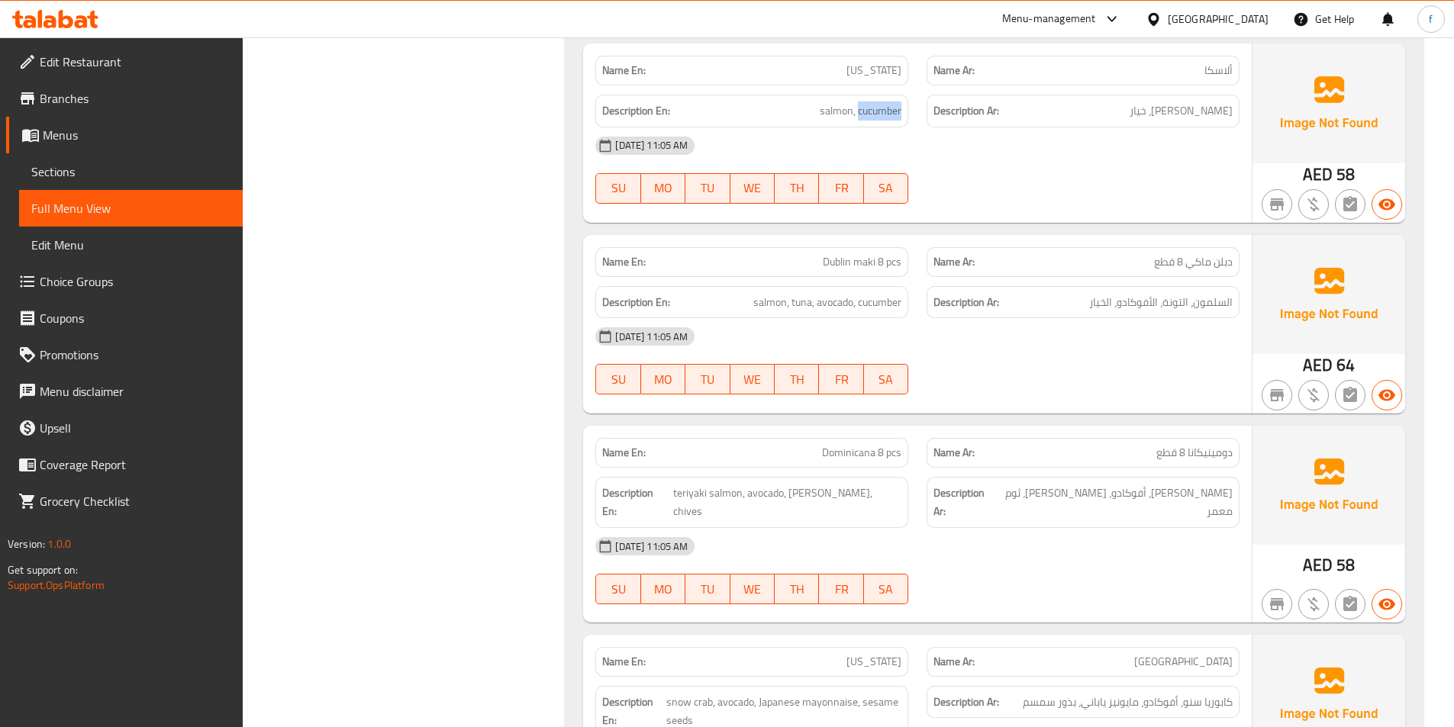
click at [836, 254] on span "Dublin maki 8 pcs" at bounding box center [862, 262] width 79 height 16
click at [872, 254] on span "Dublin maki 8 pcs" at bounding box center [862, 262] width 79 height 16
click at [897, 254] on span "Dublin maki 8 pcs" at bounding box center [862, 262] width 79 height 16
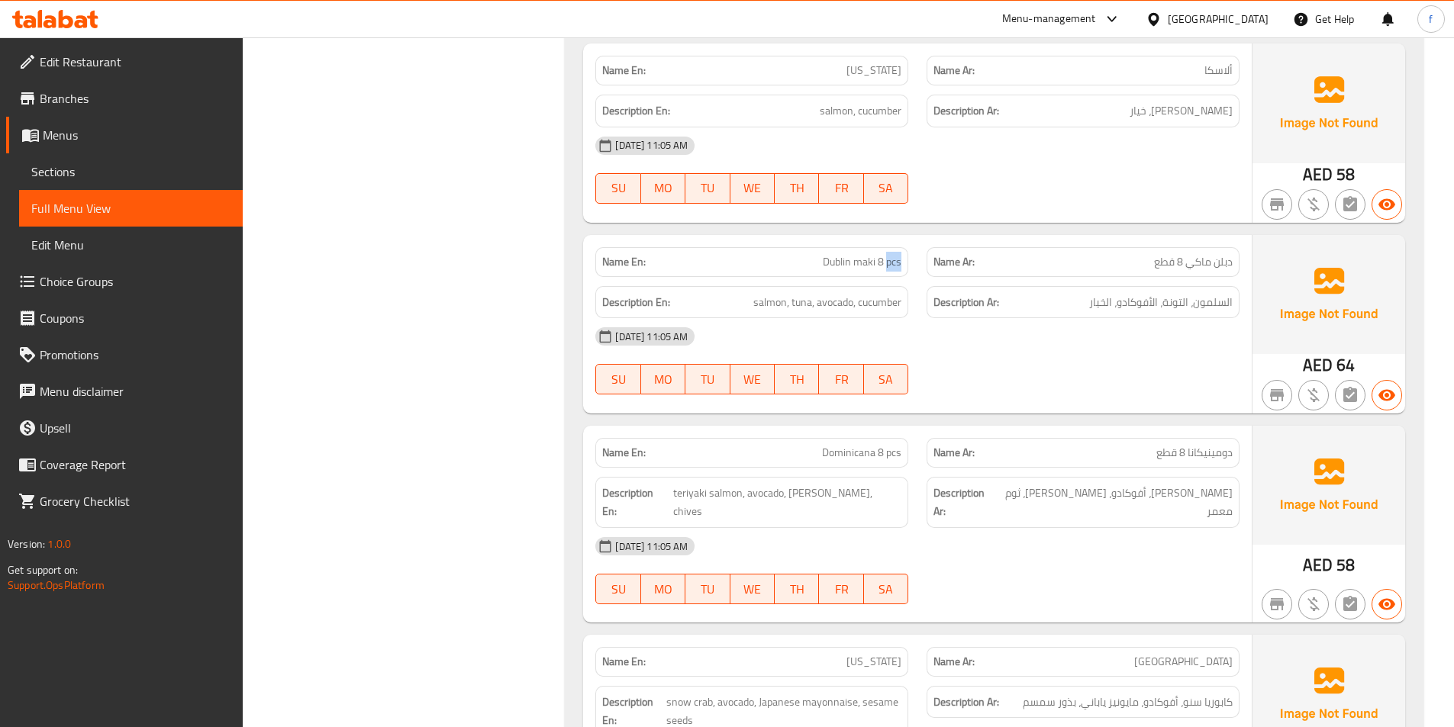
click at [897, 254] on span "Dublin maki 8 pcs" at bounding box center [862, 262] width 79 height 16
click at [775, 293] on span "salmon, tuna, avocado, cucumber" at bounding box center [827, 302] width 148 height 19
click at [798, 293] on span "salmon, tuna, avocado, cucumber" at bounding box center [827, 302] width 148 height 19
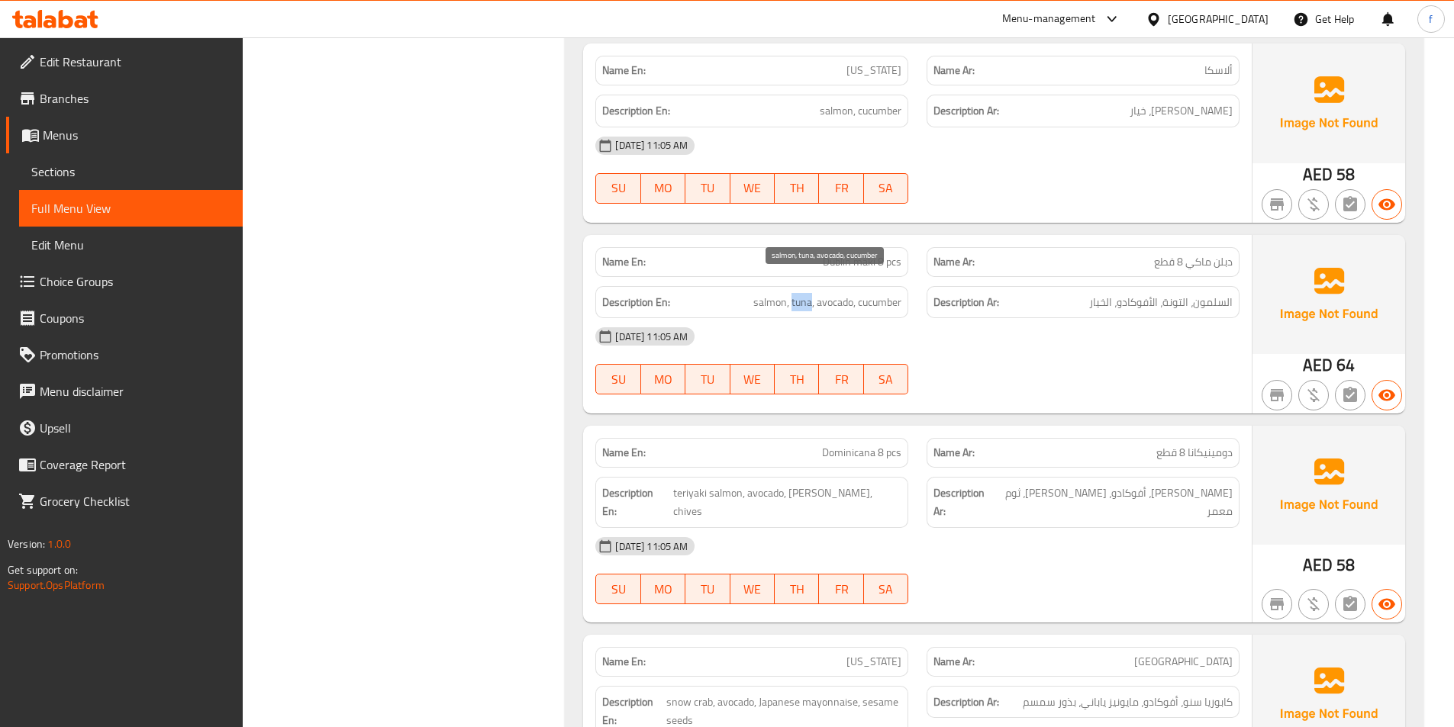
click at [798, 293] on span "salmon, tuna, avocado, cucumber" at bounding box center [827, 302] width 148 height 19
click at [834, 293] on span "salmon, tuna, avocado, cucumber" at bounding box center [827, 302] width 148 height 19
click at [895, 293] on span "salmon, tuna, avocado, cucumber" at bounding box center [827, 302] width 148 height 19
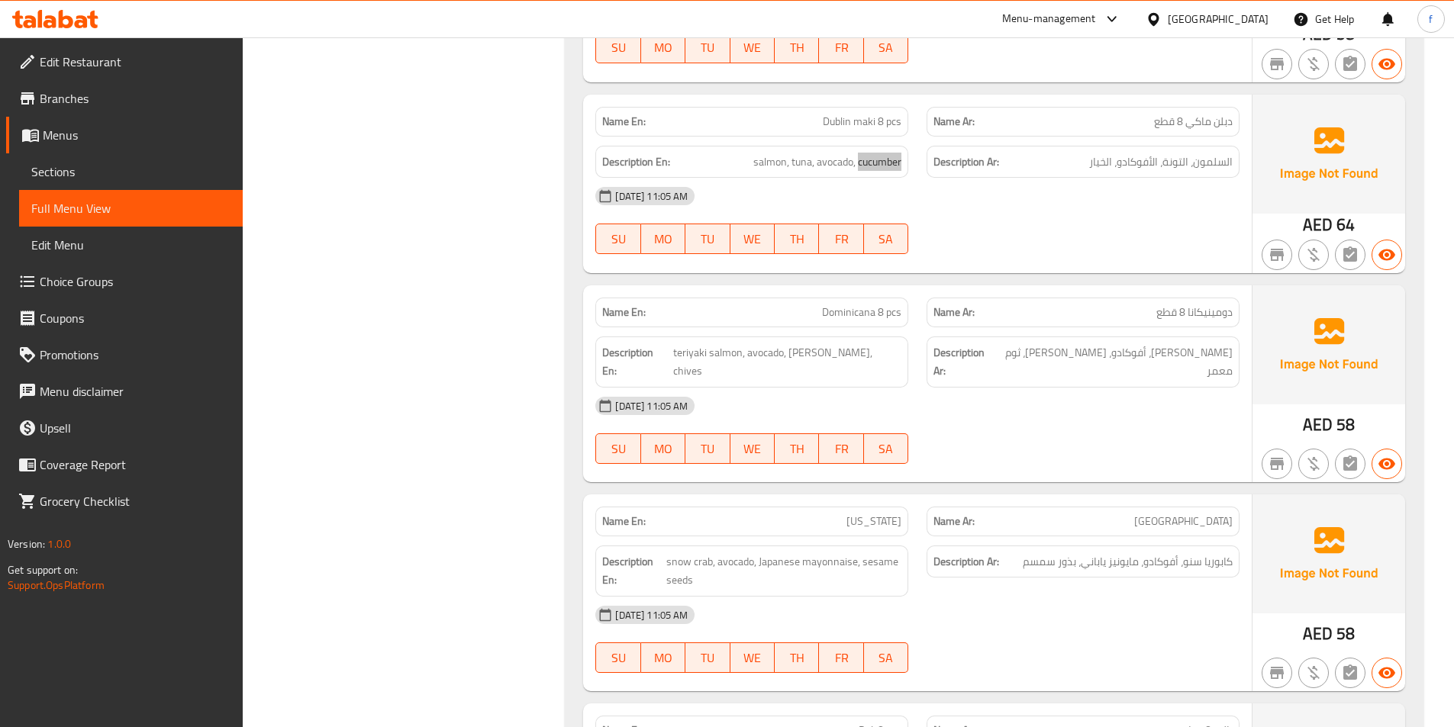
scroll to position [2443, 0]
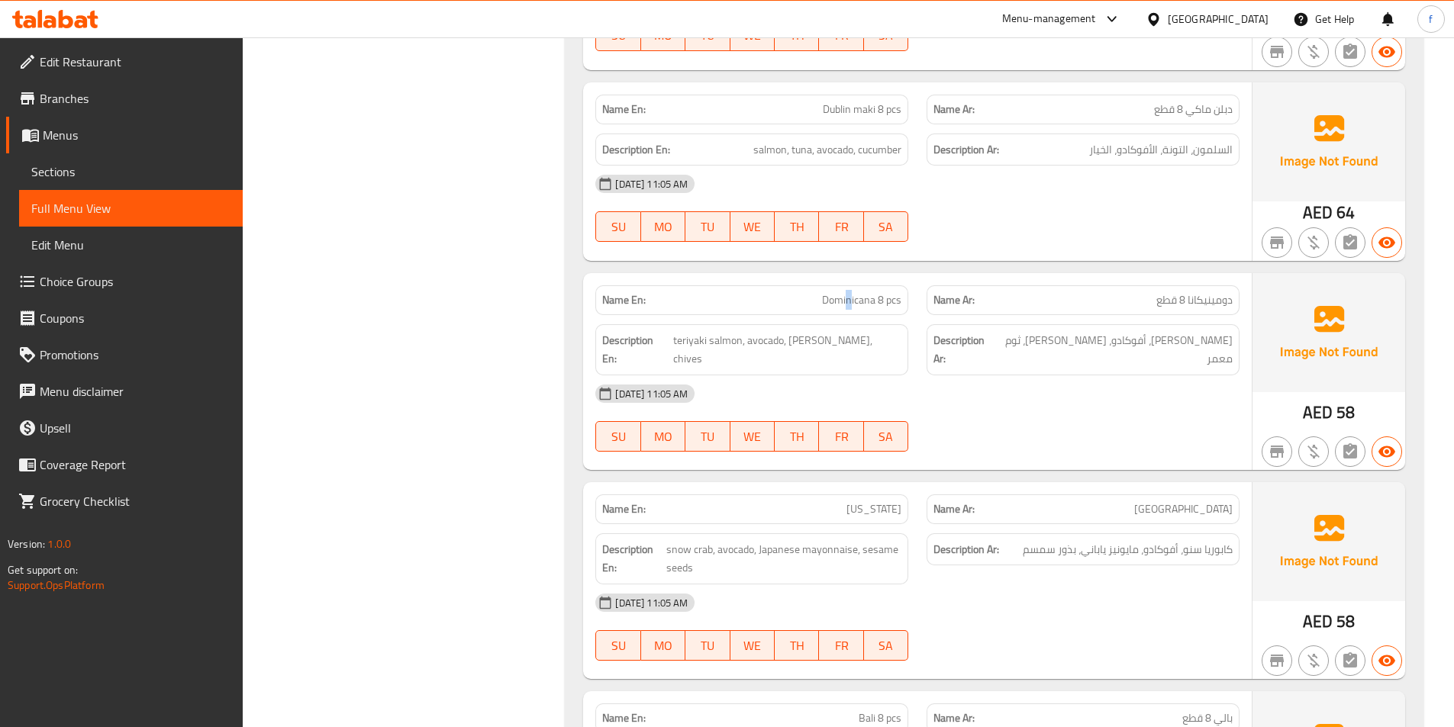
click at [849, 292] on span "Dominicana 8 pcs" at bounding box center [861, 300] width 79 height 16
drag, startPoint x: 849, startPoint y: 287, endPoint x: 862, endPoint y: 280, distance: 14.7
click at [850, 292] on span "Dominicana 8 pcs" at bounding box center [861, 300] width 79 height 16
click at [892, 292] on span "Dominicana 8 pcs" at bounding box center [861, 300] width 79 height 16
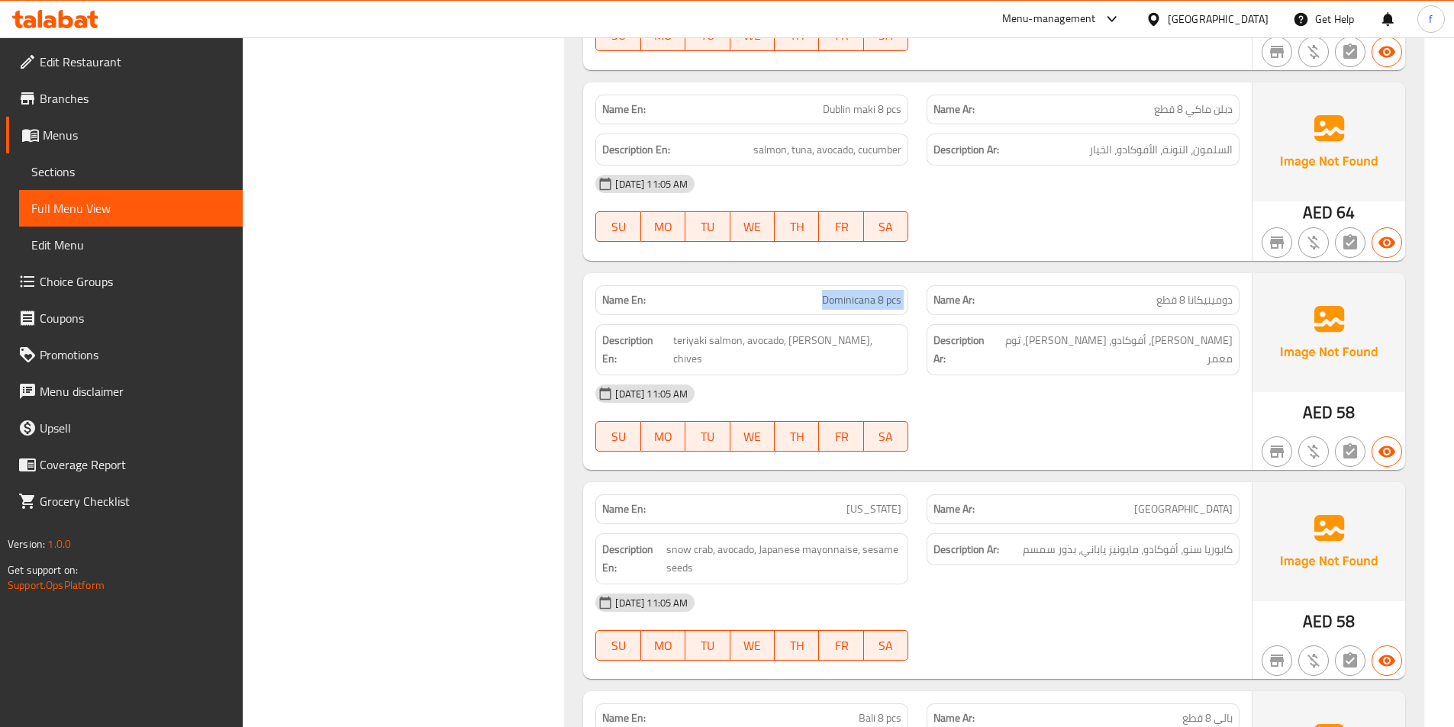
click at [892, 292] on span "Dominicana 8 pcs" at bounding box center [861, 300] width 79 height 16
click at [720, 331] on span "teriyaki salmon, avocado, kimchi mayonnaise, chives" at bounding box center [787, 349] width 229 height 37
drag, startPoint x: 720, startPoint y: 315, endPoint x: 708, endPoint y: 319, distance: 12.8
click at [721, 331] on span "teriyaki salmon, avocado, kimchi mayonnaise, chives" at bounding box center [787, 349] width 229 height 37
click at [688, 331] on span "teriyaki salmon, avocado, kimchi mayonnaise, chives" at bounding box center [787, 349] width 229 height 37
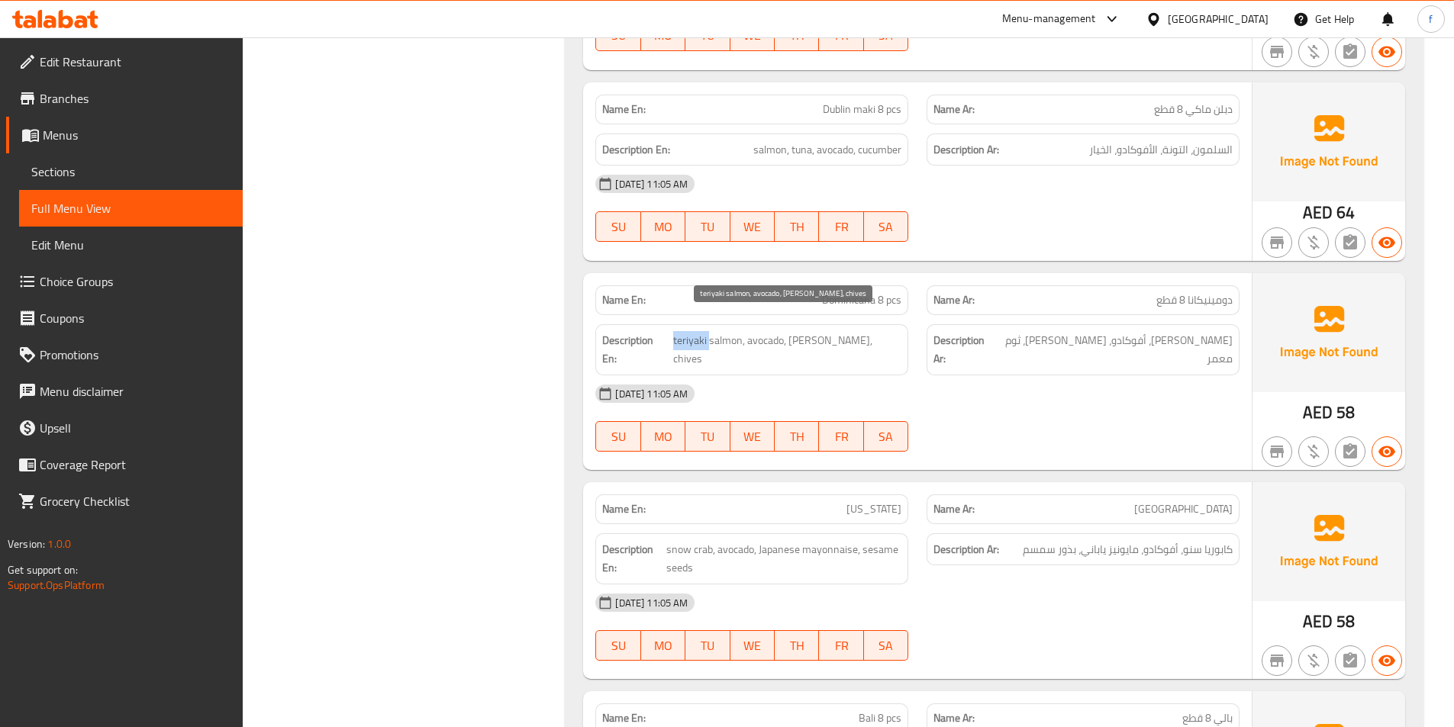
drag, startPoint x: 688, startPoint y: 318, endPoint x: 679, endPoint y: 311, distance: 11.5
click at [686, 331] on span "teriyaki salmon, avocado, kimchi mayonnaise, chives" at bounding box center [787, 349] width 229 height 37
click at [763, 331] on span "teriyaki salmon, avocado, kimchi mayonnaise, chives" at bounding box center [787, 349] width 229 height 37
click at [813, 331] on span "teriyaki salmon, avocado, kimchi mayonnaise, chives" at bounding box center [787, 349] width 229 height 37
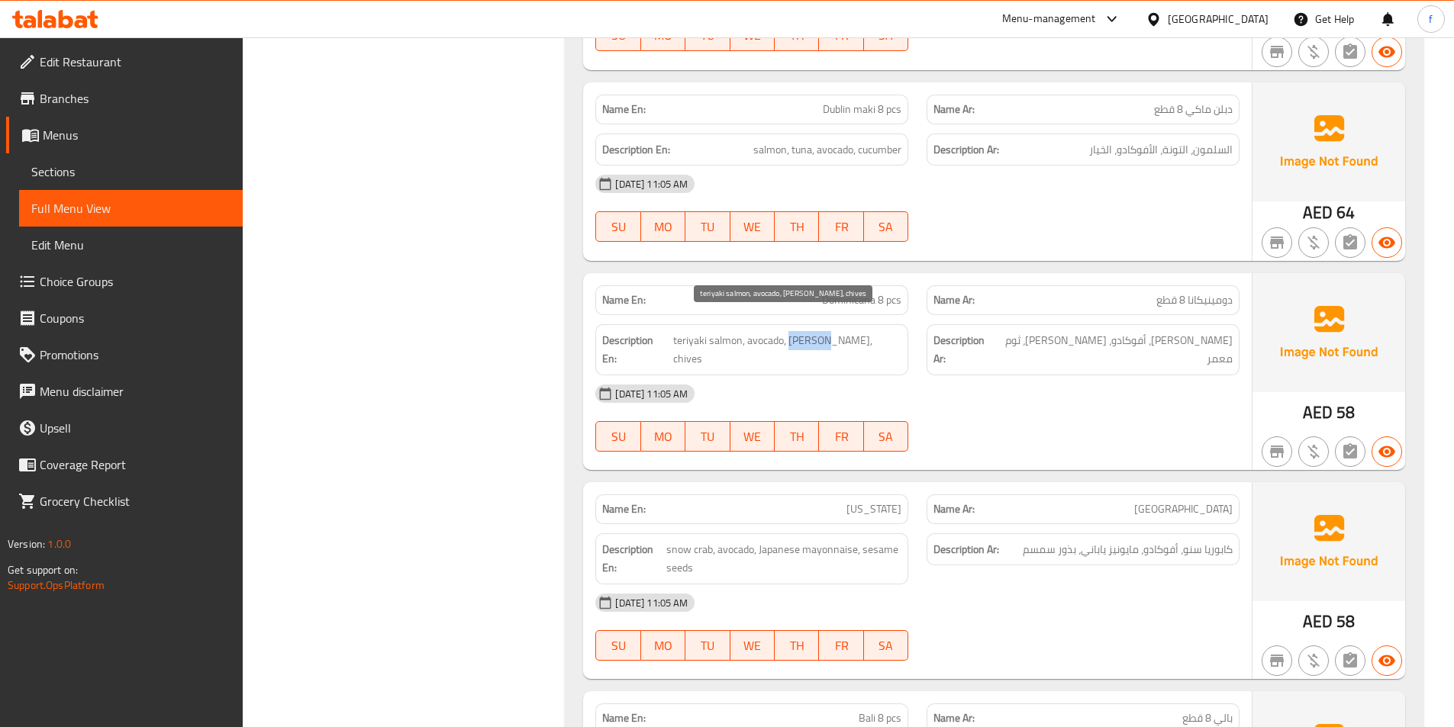
click at [813, 331] on span "teriyaki salmon, avocado, kimchi mayonnaise, chives" at bounding box center [787, 349] width 229 height 37
click at [851, 331] on span "teriyaki salmon, avocado, kimchi mayonnaise, chives" at bounding box center [787, 349] width 229 height 37
click at [681, 336] on span "teriyaki salmon, avocado, kimchi mayonnaise, chives" at bounding box center [787, 349] width 229 height 37
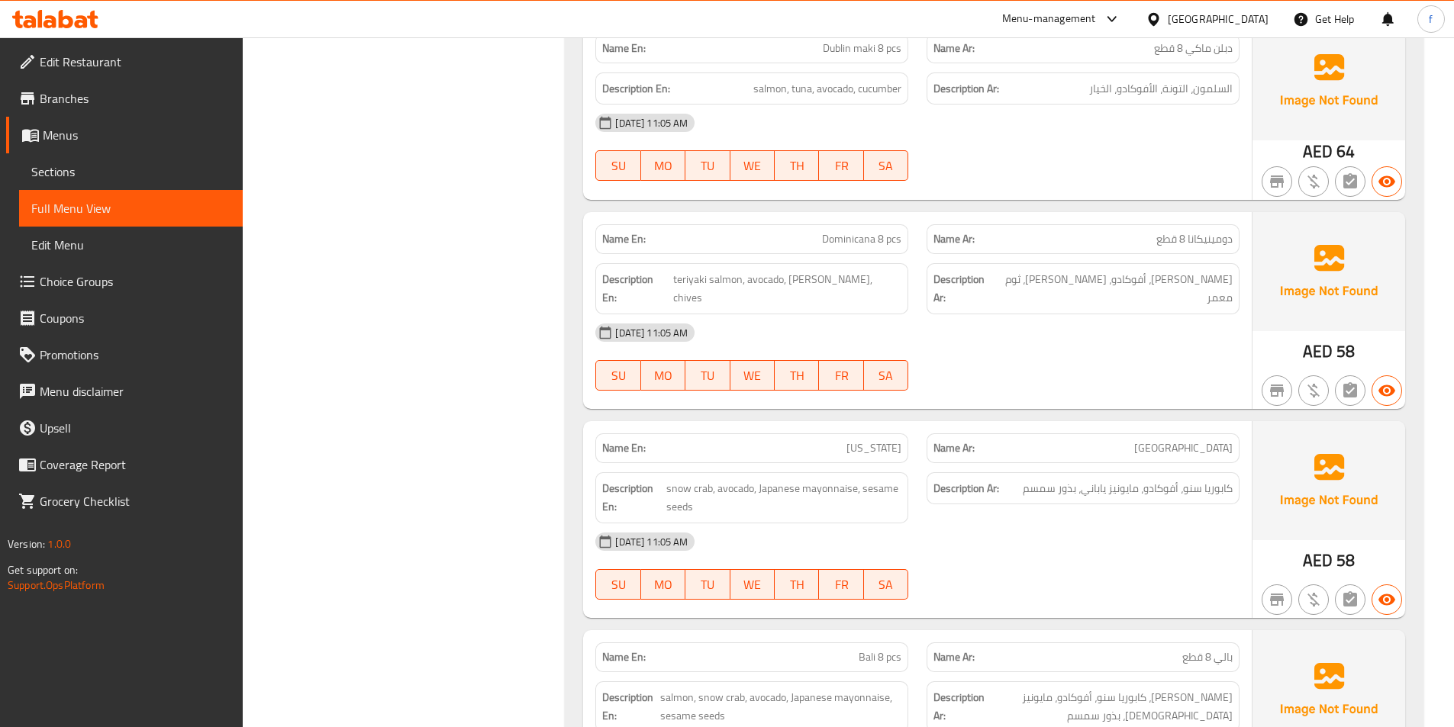
scroll to position [2748, 0]
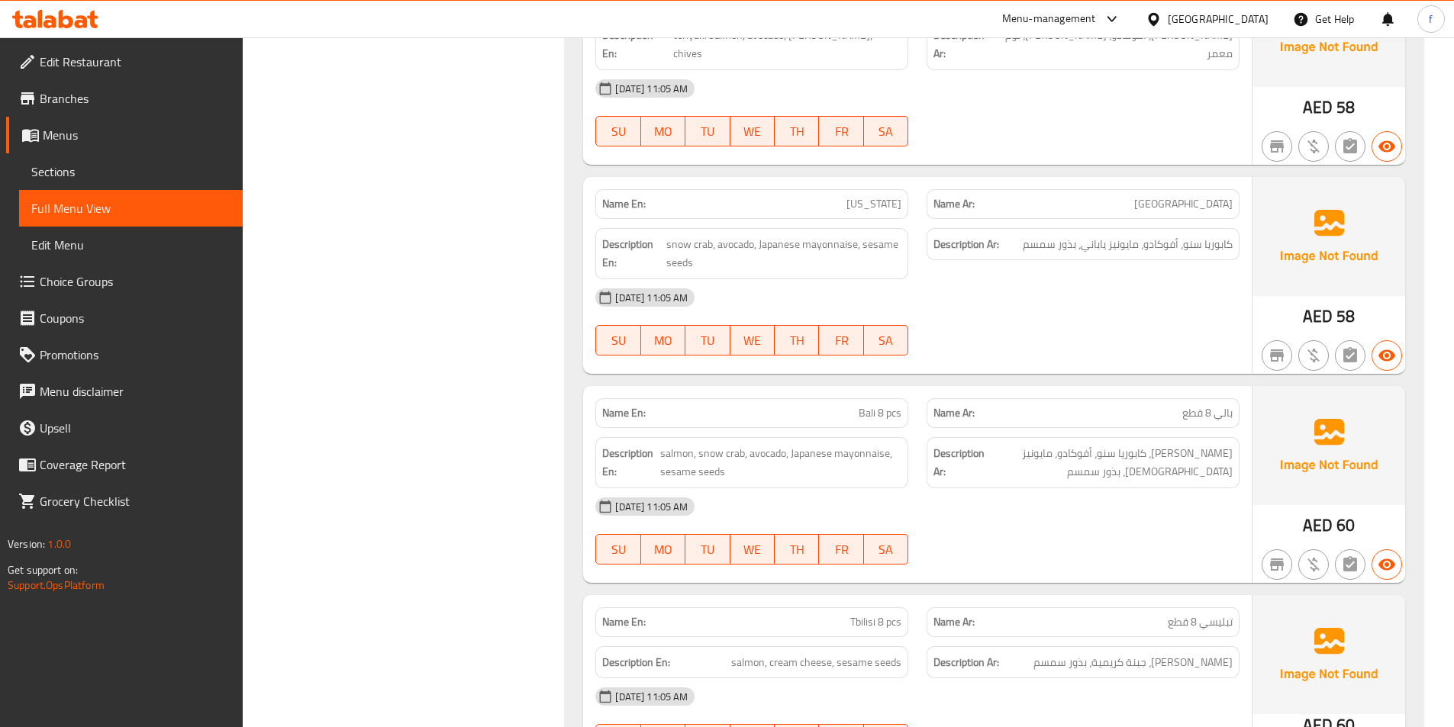
click at [885, 196] on span "California" at bounding box center [874, 204] width 55 height 16
click at [1031, 255] on div "Description Ar: كابوريا سنو، أفوكادو، مايونيز ياباني، بذور سمسم" at bounding box center [1083, 253] width 331 height 69
click at [676, 235] on span "snow crab, avocado, Japanese mayonnaise, sesame seeds" at bounding box center [783, 253] width 235 height 37
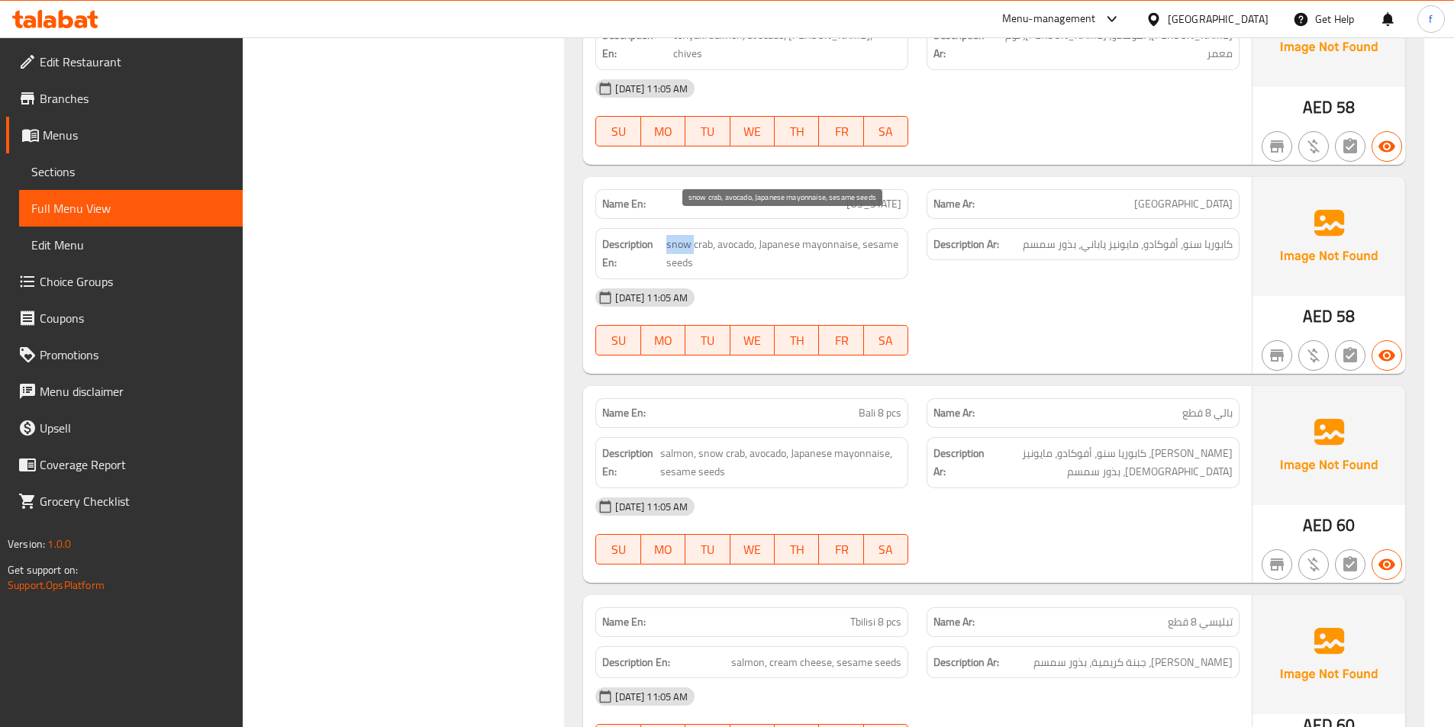
click at [676, 235] on span "snow crab, avocado, Japanese mayonnaise, sesame seeds" at bounding box center [783, 253] width 235 height 37
click at [697, 235] on span "snow crab, avocado, Japanese mayonnaise, sesame seeds" at bounding box center [783, 253] width 235 height 37
click at [718, 235] on span "snow crab, avocado, Japanese mayonnaise, sesame seeds" at bounding box center [783, 253] width 235 height 37
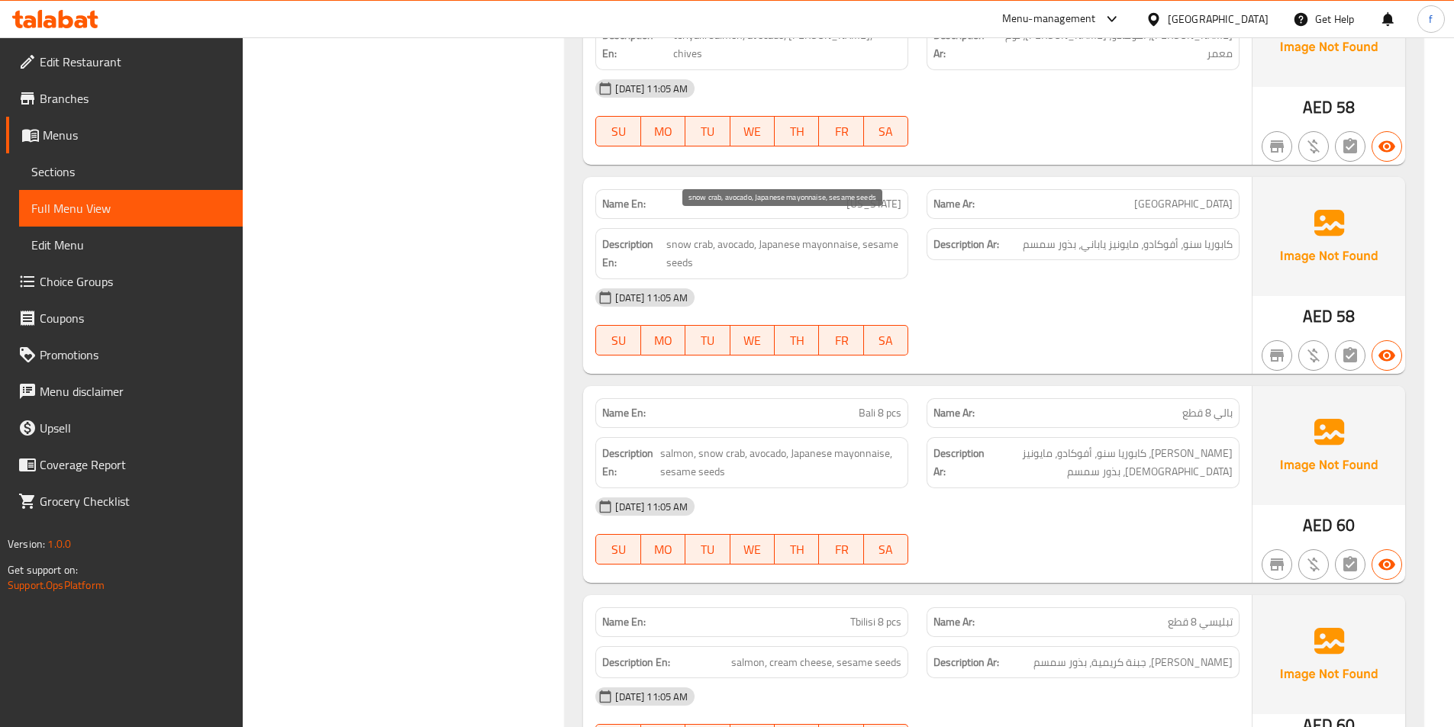
click at [781, 235] on span "snow crab, avocado, Japanese mayonnaise, sesame seeds" at bounding box center [783, 253] width 235 height 37
click at [818, 235] on span "snow crab, avocado, Japanese mayonnaise, sesame seeds" at bounding box center [783, 253] width 235 height 37
click at [883, 235] on span "snow crab, avocado, Japanese mayonnaise, sesame seeds" at bounding box center [783, 253] width 235 height 37
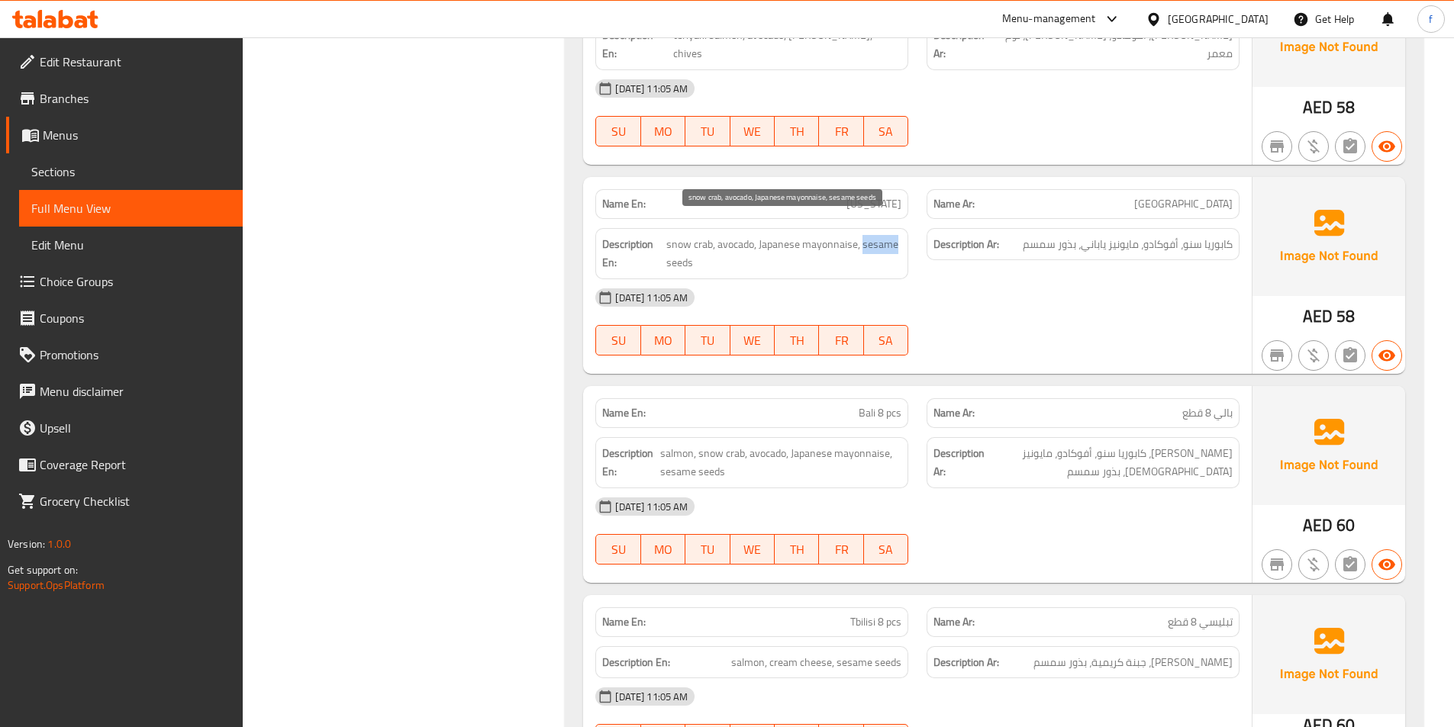
drag, startPoint x: 883, startPoint y: 223, endPoint x: 791, endPoint y: 238, distance: 93.6
click at [876, 235] on span "snow crab, avocado, Japanese mayonnaise, sesame seeds" at bounding box center [783, 253] width 235 height 37
click at [678, 247] on span "snow crab, avocado, Japanese mayonnaise, sesame seeds" at bounding box center [783, 253] width 235 height 37
drag, startPoint x: 678, startPoint y: 247, endPoint x: 852, endPoint y: 255, distance: 174.2
click at [742, 250] on span "snow crab, avocado, Japanese mayonnaise, sesame seeds" at bounding box center [783, 253] width 235 height 37
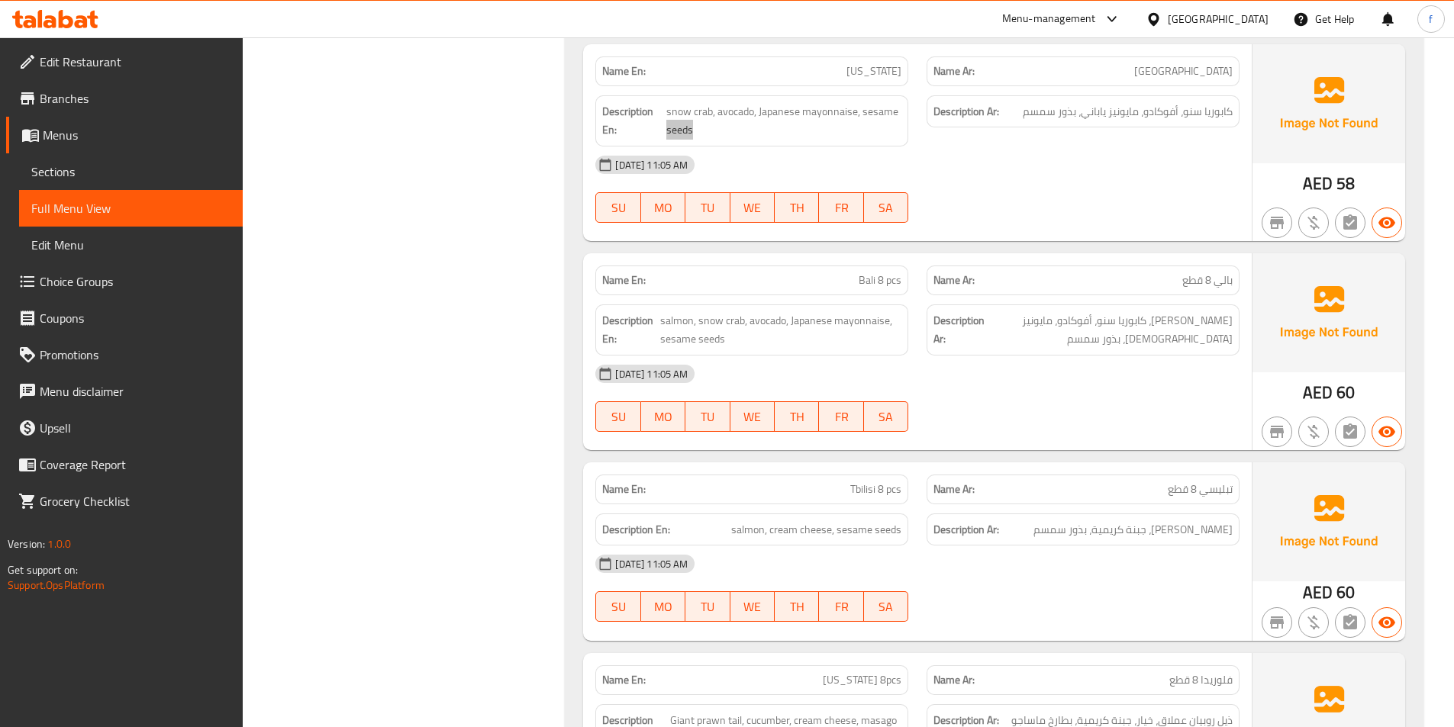
scroll to position [2901, 0]
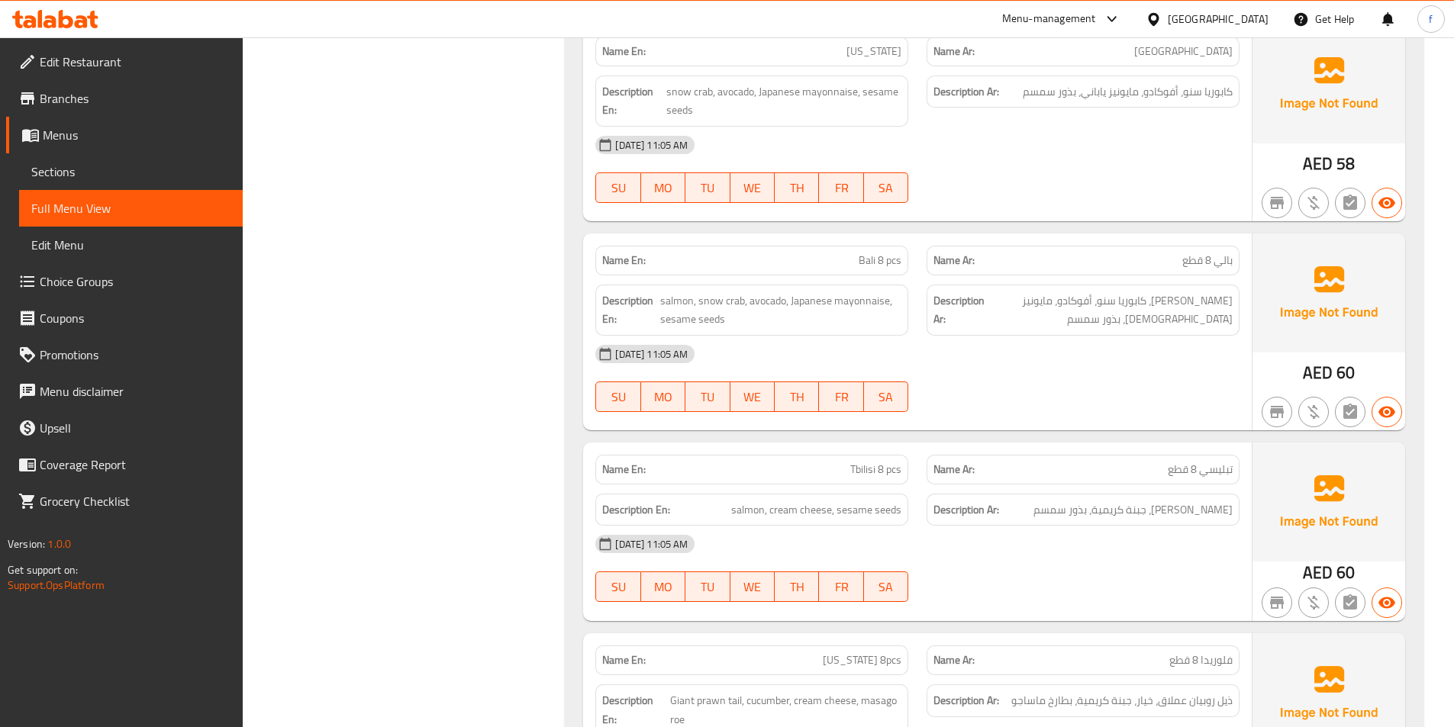
click at [862, 253] on span "Bali 8 pcs" at bounding box center [880, 261] width 43 height 16
click at [666, 292] on span "salmon, snow crab, avocado, Japanese mayonnaise, sesame seeds" at bounding box center [780, 310] width 241 height 37
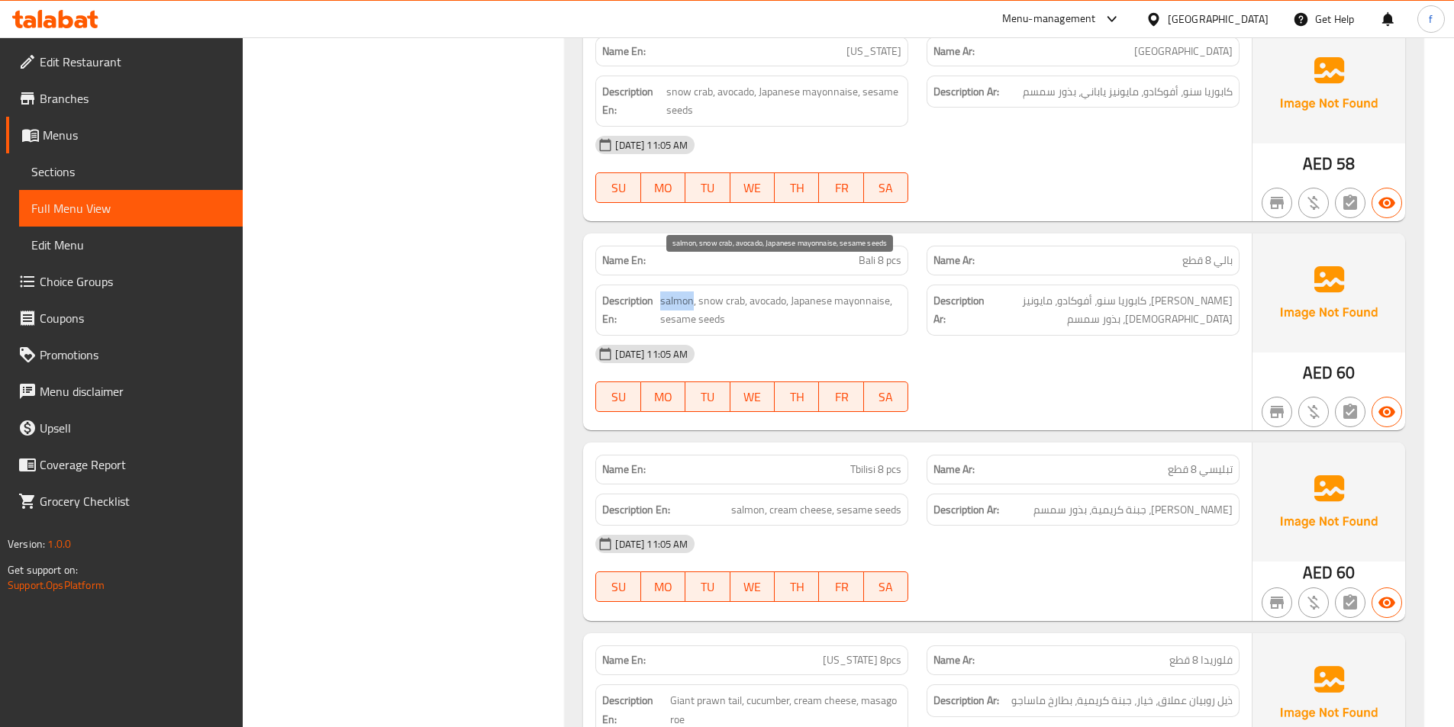
click at [666, 292] on span "salmon, snow crab, avocado, Japanese mayonnaise, sesame seeds" at bounding box center [780, 310] width 241 height 37
click at [717, 292] on span "salmon, snow crab, avocado, Japanese mayonnaise, sesame seeds" at bounding box center [780, 310] width 241 height 37
click at [740, 292] on span "salmon, snow crab, avocado, Japanese mayonnaise, sesame seeds" at bounding box center [780, 310] width 241 height 37
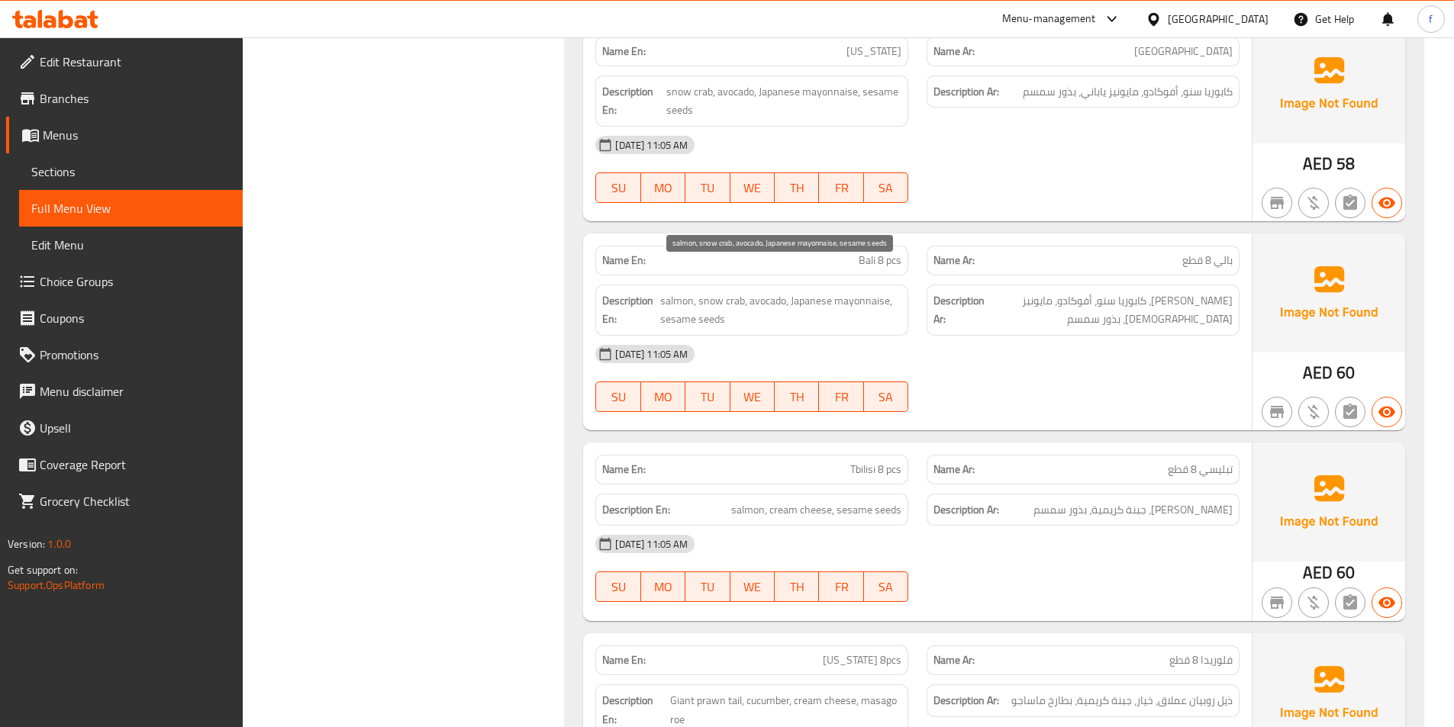
click at [787, 292] on span "salmon, snow crab, avocado, Japanese mayonnaise, sesame seeds" at bounding box center [780, 310] width 241 height 37
click at [822, 292] on span "salmon, snow crab, avocado, Japanese mayonnaise, sesame seeds" at bounding box center [780, 310] width 241 height 37
click at [856, 292] on span "salmon, snow crab, avocado, Japanese mayonnaise, sesame seeds" at bounding box center [780, 310] width 241 height 37
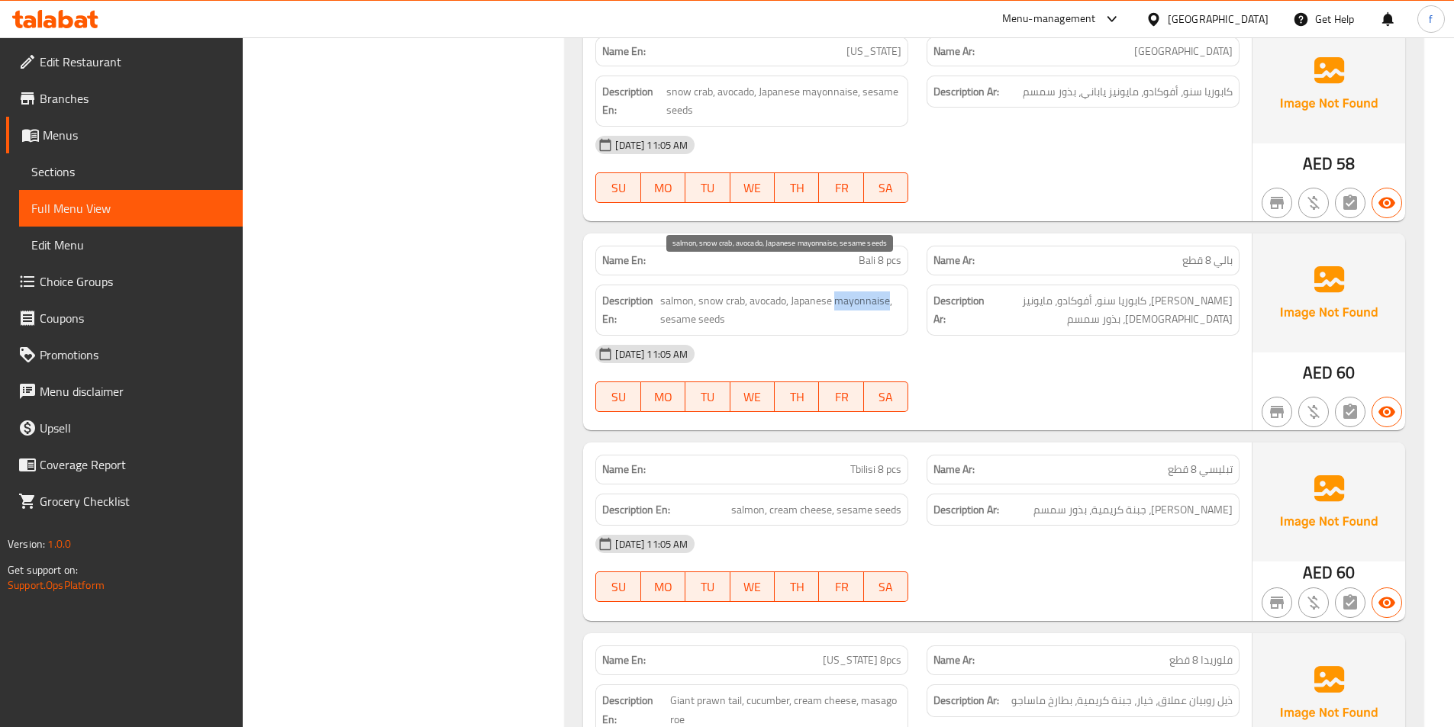
click at [857, 292] on span "salmon, snow crab, avocado, Japanese mayonnaise, sesame seeds" at bounding box center [780, 310] width 241 height 37
click at [674, 299] on span "salmon, snow crab, avocado, Japanese mayonnaise, sesame seeds" at bounding box center [780, 310] width 241 height 37
click at [712, 301] on span "salmon, snow crab, avocado, Japanese mayonnaise, sesame seeds" at bounding box center [780, 310] width 241 height 37
drag, startPoint x: 712, startPoint y: 301, endPoint x: 861, endPoint y: 303, distance: 148.9
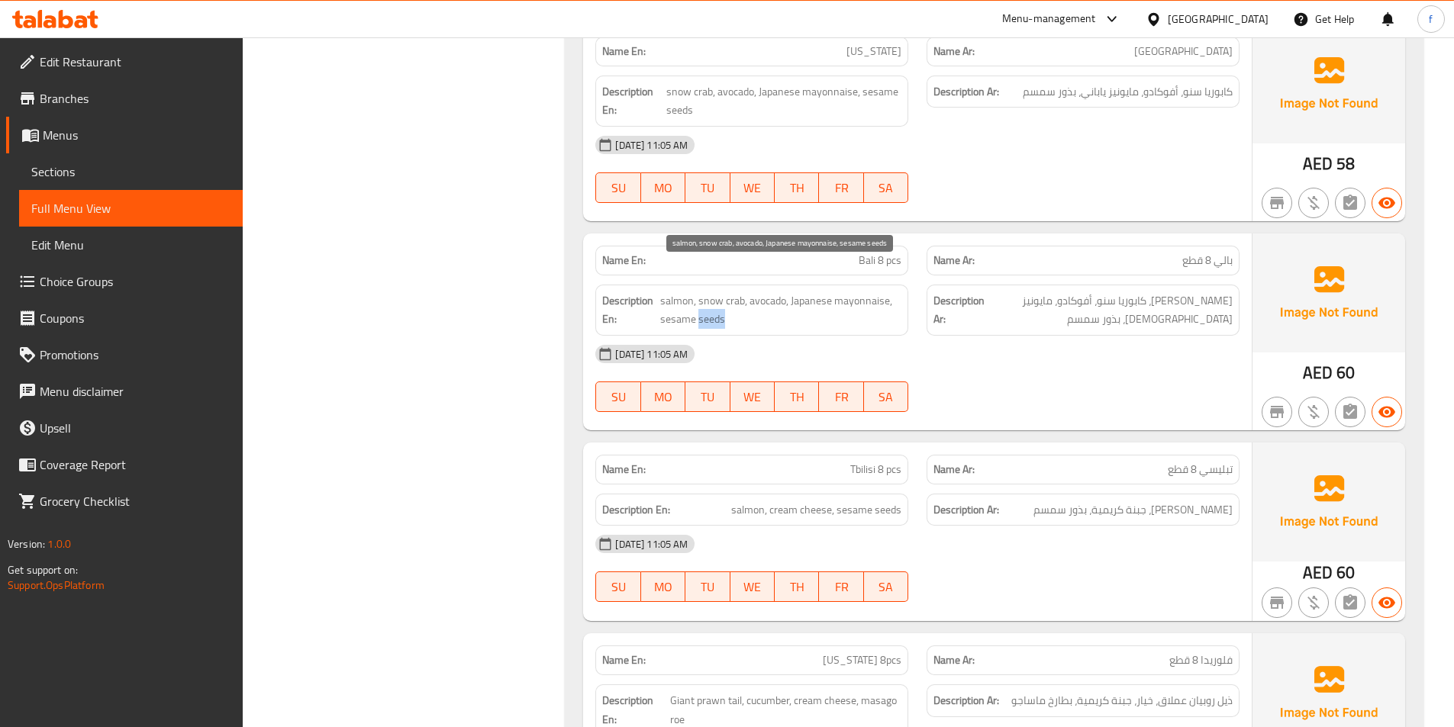
click at [712, 302] on span "salmon, snow crab, avocado, Japanese mayonnaise, sesame seeds" at bounding box center [780, 310] width 241 height 37
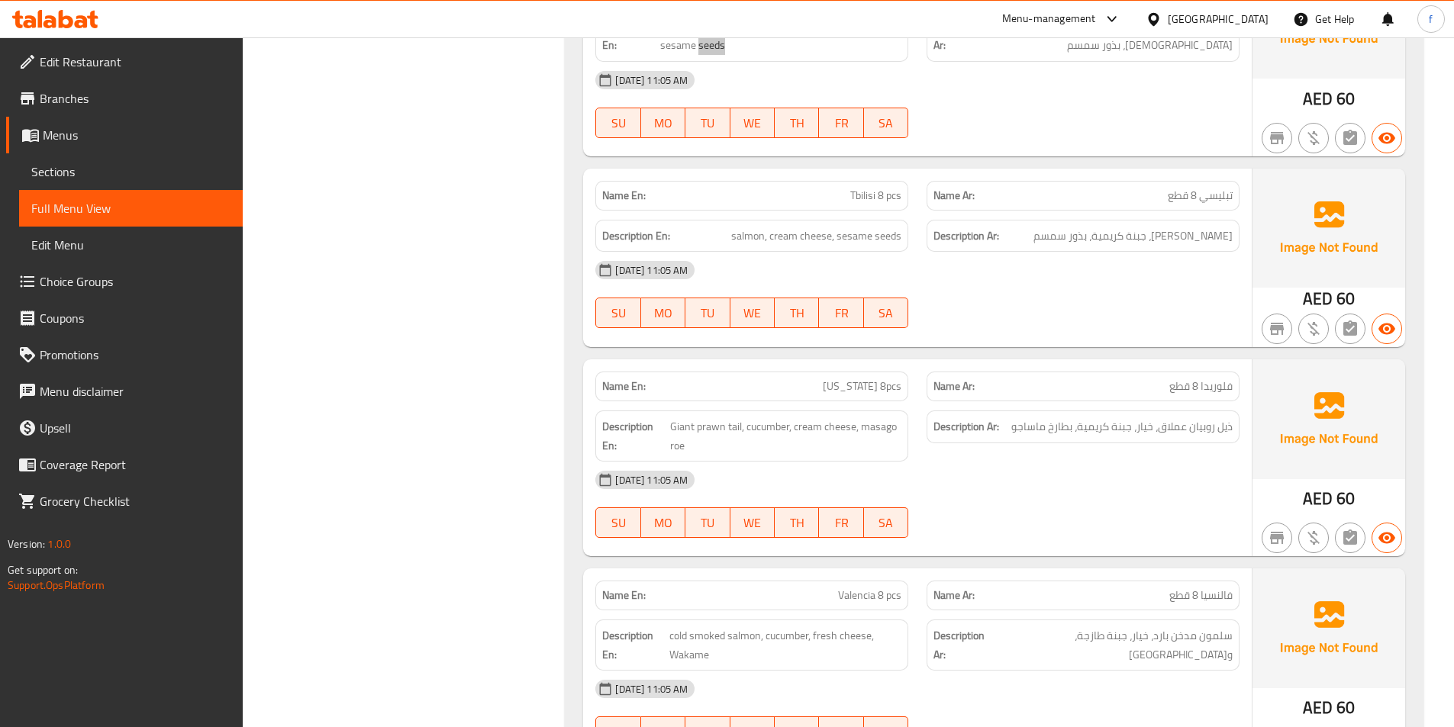
scroll to position [3206, 0]
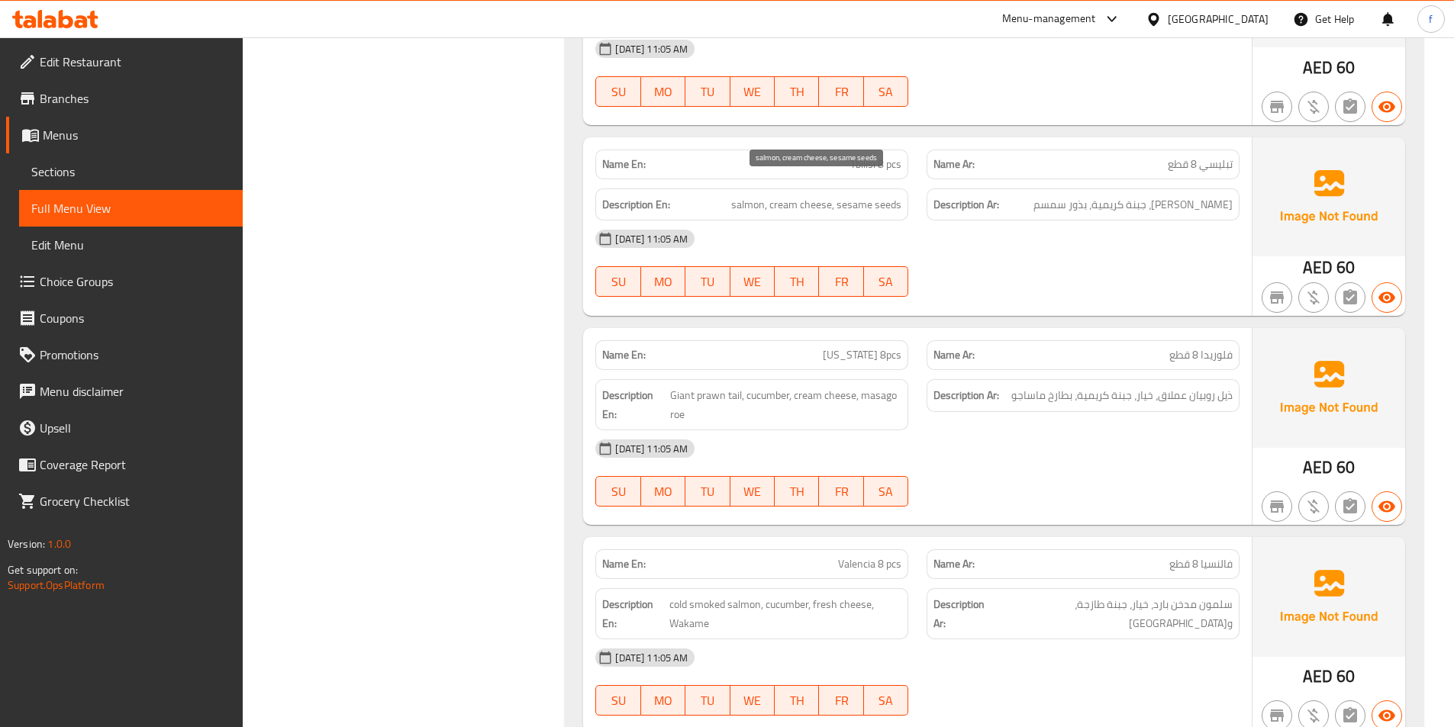
click at [761, 195] on span "salmon, cream cheese, sesame seeds" at bounding box center [816, 204] width 170 height 19
click at [791, 195] on span "salmon, cream cheese, sesame seeds" at bounding box center [816, 204] width 170 height 19
click at [819, 195] on span "salmon, cream cheese, sesame seeds" at bounding box center [816, 204] width 170 height 19
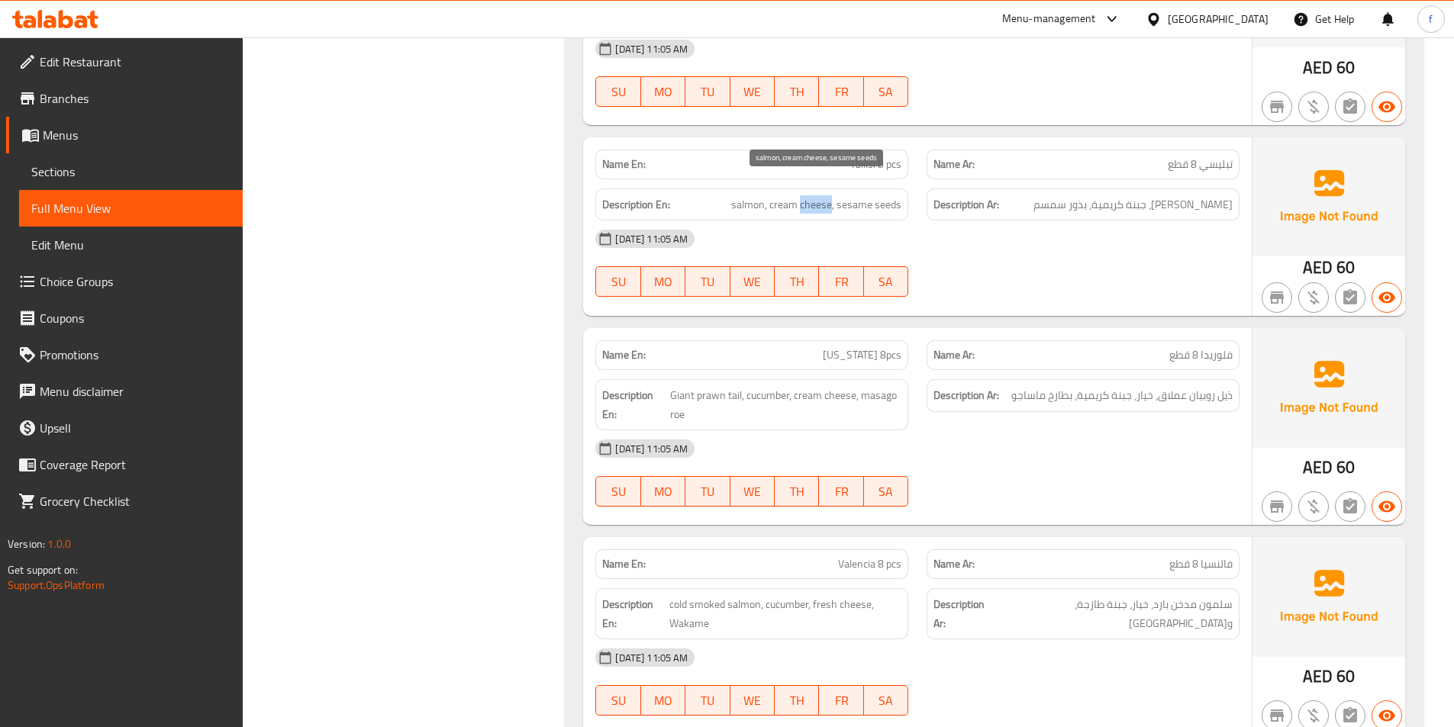
click at [819, 195] on span "salmon, cream cheese, sesame seeds" at bounding box center [816, 204] width 170 height 19
click at [850, 195] on span "salmon, cream cheese, sesame seeds" at bounding box center [816, 204] width 170 height 19
click at [891, 195] on span "salmon, cream cheese, sesame seeds" at bounding box center [816, 204] width 170 height 19
drag, startPoint x: 891, startPoint y: 189, endPoint x: 1077, endPoint y: 224, distance: 189.5
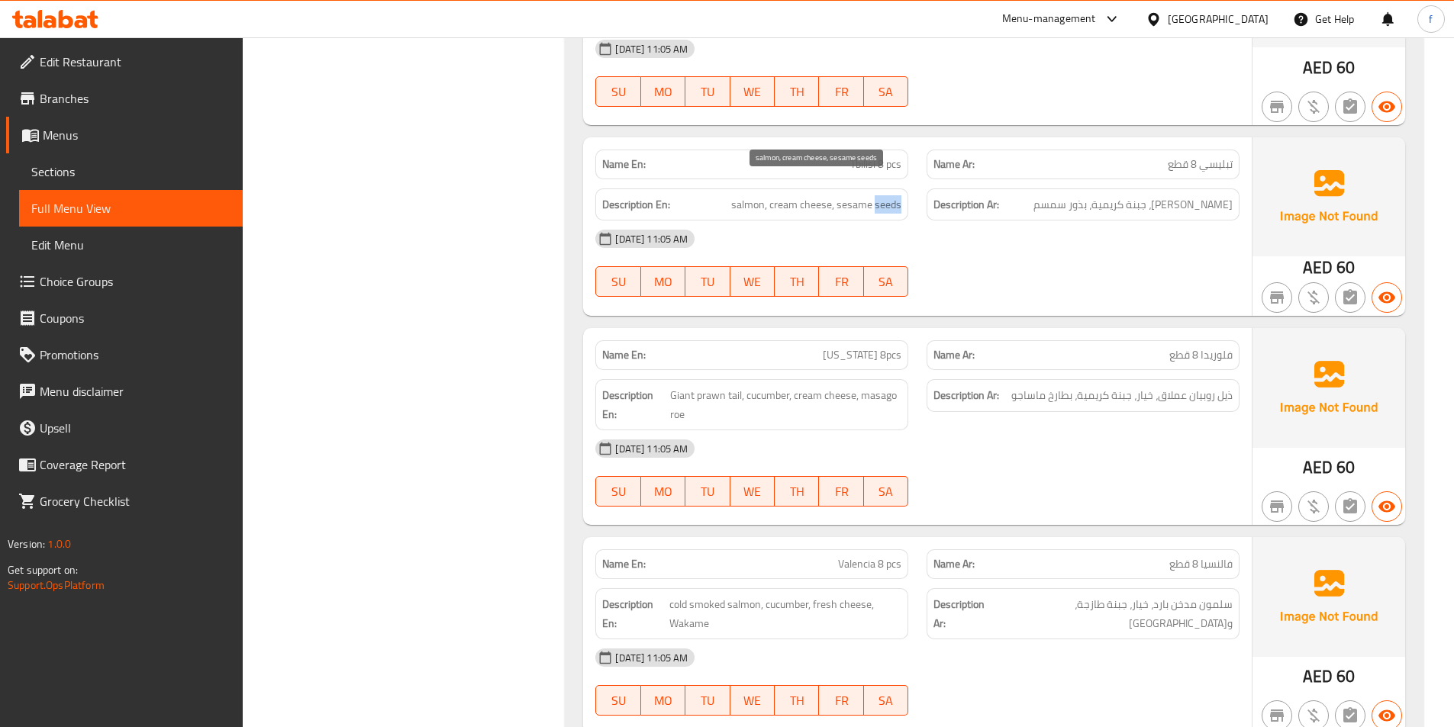
click at [892, 195] on span "salmon, cream cheese, sesame seeds" at bounding box center [816, 204] width 170 height 19
click at [861, 347] on span "Florida 8pcs" at bounding box center [862, 355] width 79 height 16
click at [895, 347] on span "Florida 8pcs" at bounding box center [862, 355] width 79 height 16
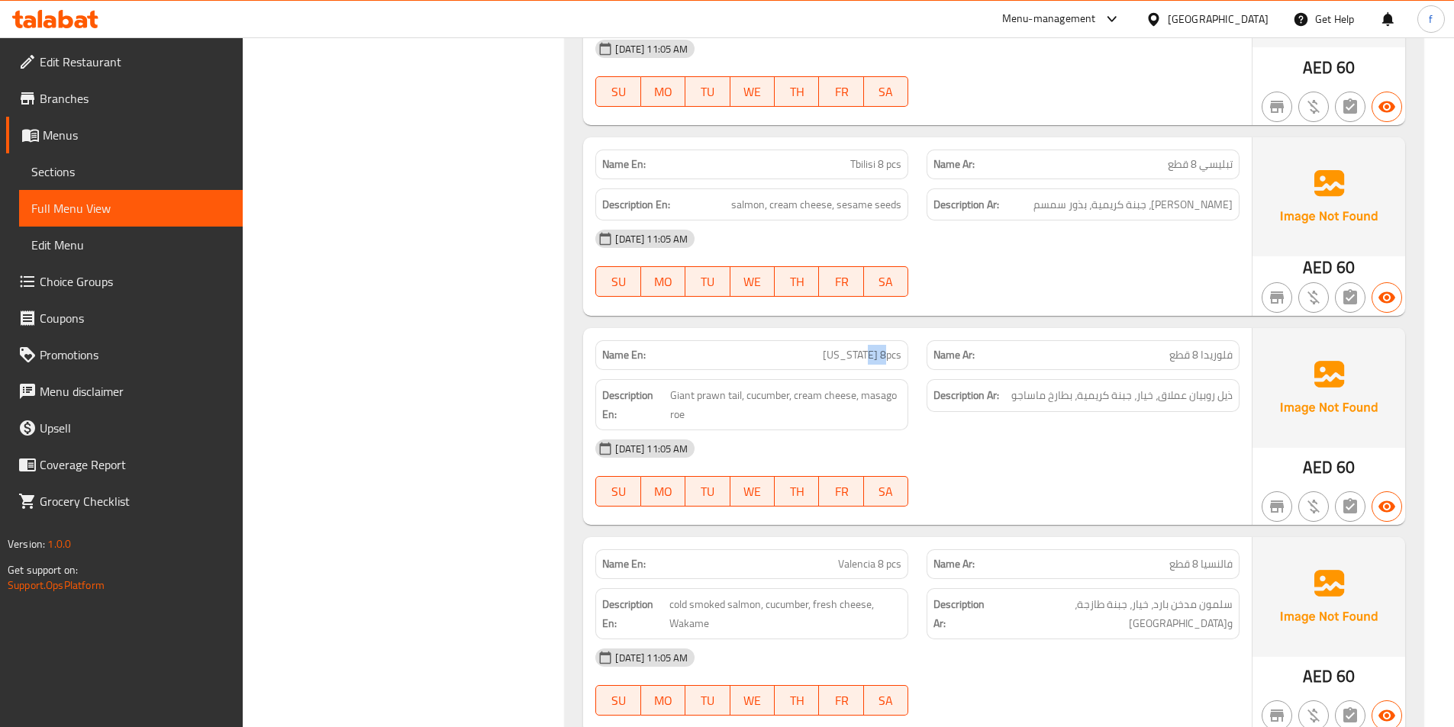
click at [895, 347] on span "Florida 8pcs" at bounding box center [862, 355] width 79 height 16
click at [1197, 349] on div "Name Ar: فلوريدا 8 قطع" at bounding box center [1083, 355] width 313 height 30
click at [731, 386] on span "Giant prawn tail, cucumber, cream cheese, masago roe" at bounding box center [785, 404] width 231 height 37
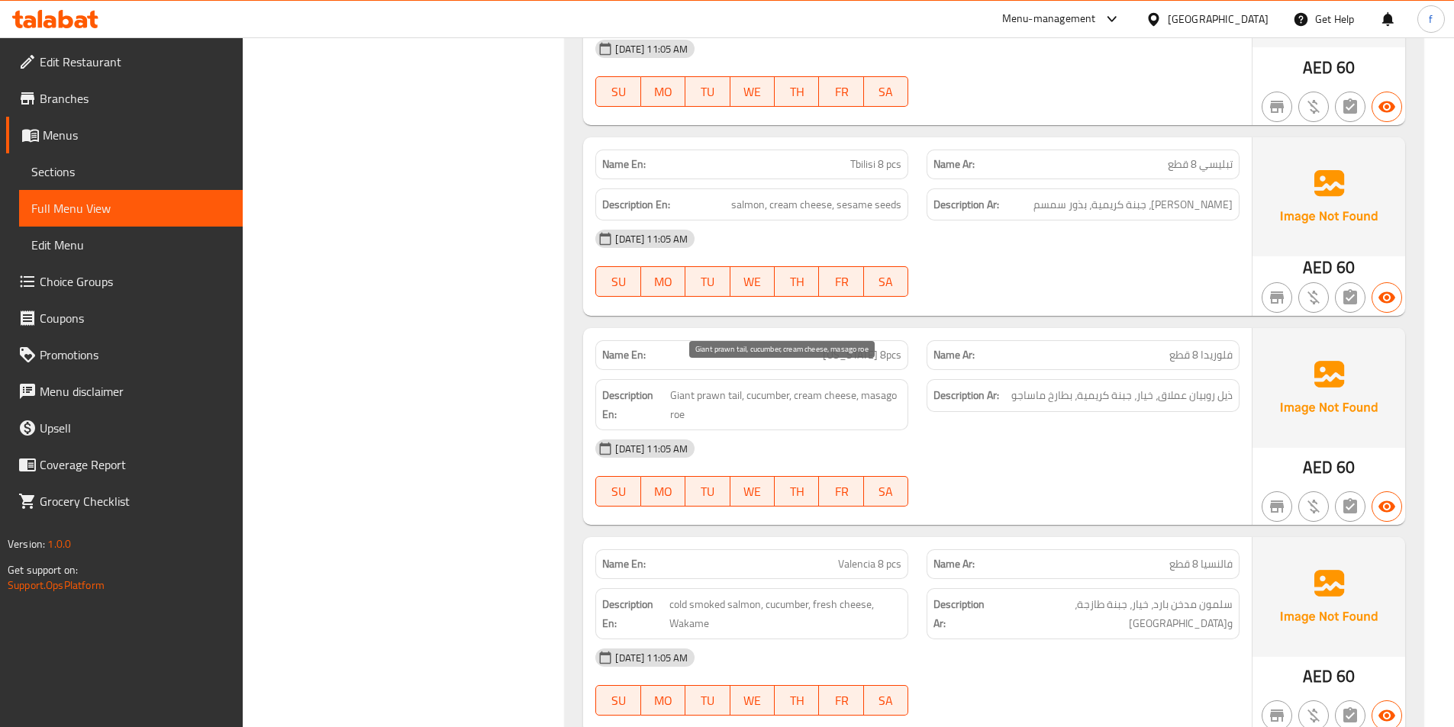
click at [705, 386] on span "Giant prawn tail, cucumber, cream cheese, masago roe" at bounding box center [785, 404] width 231 height 37
click at [668, 386] on h6 "Description En: Giant prawn tail, cucumber, cream cheese, masago roe" at bounding box center [751, 404] width 299 height 37
click at [778, 386] on span "Giant prawn tail, cucumber, cream cheese, masago roe" at bounding box center [785, 404] width 231 height 37
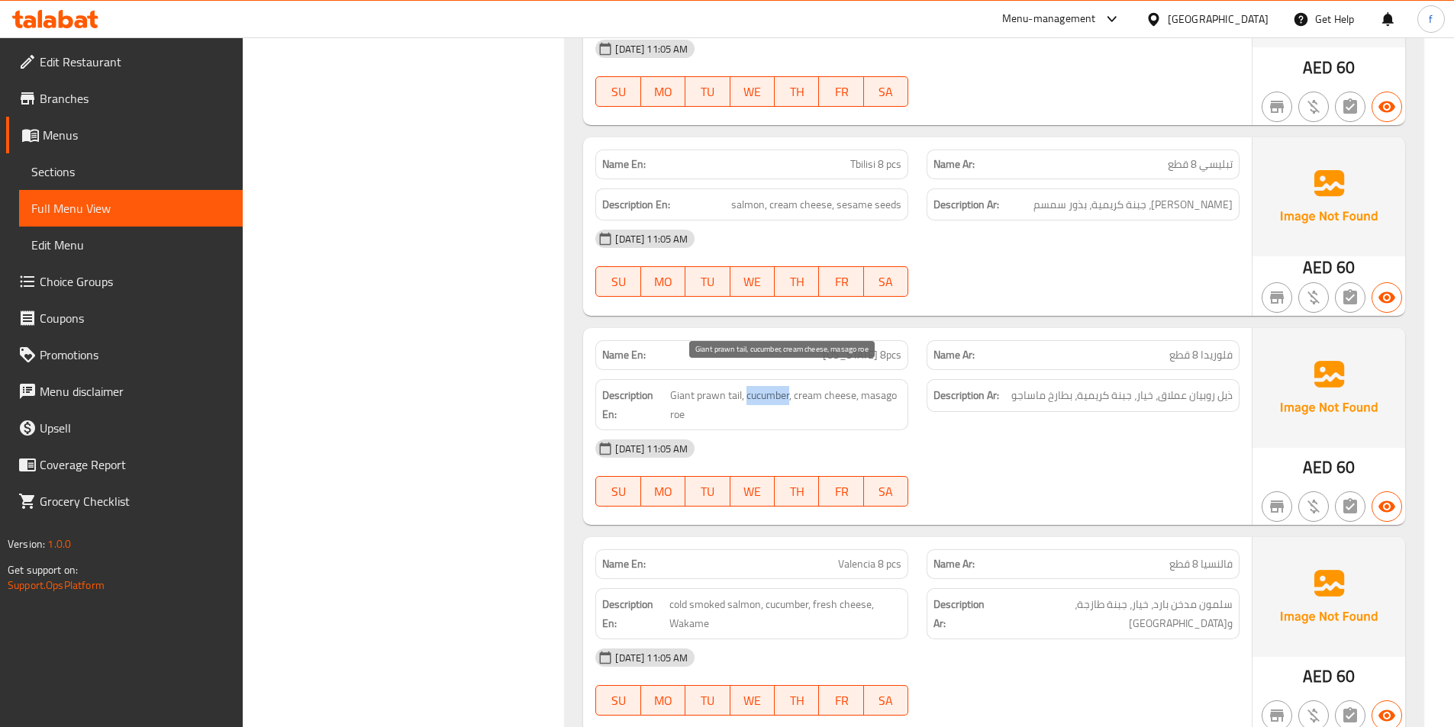
click at [778, 386] on span "Giant prawn tail, cucumber, cream cheese, masago roe" at bounding box center [785, 404] width 231 height 37
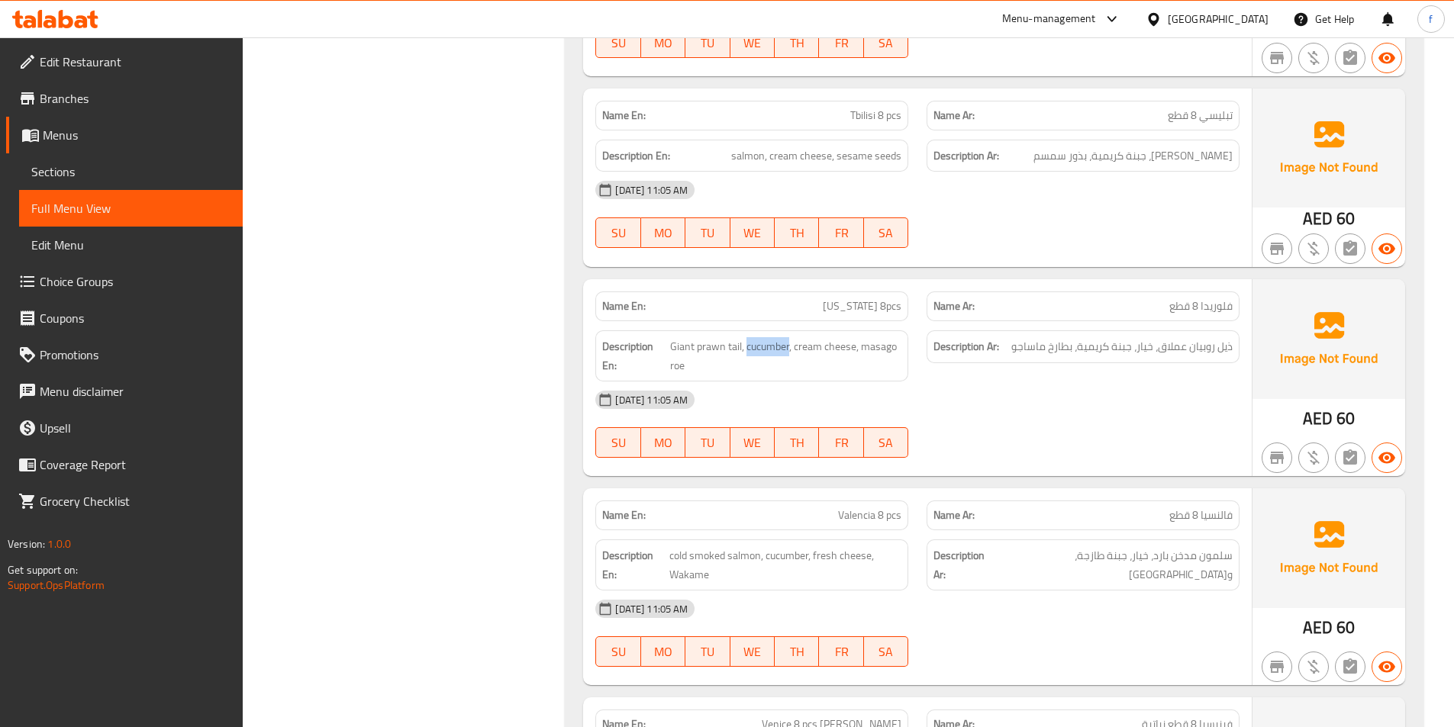
scroll to position [3282, 0]
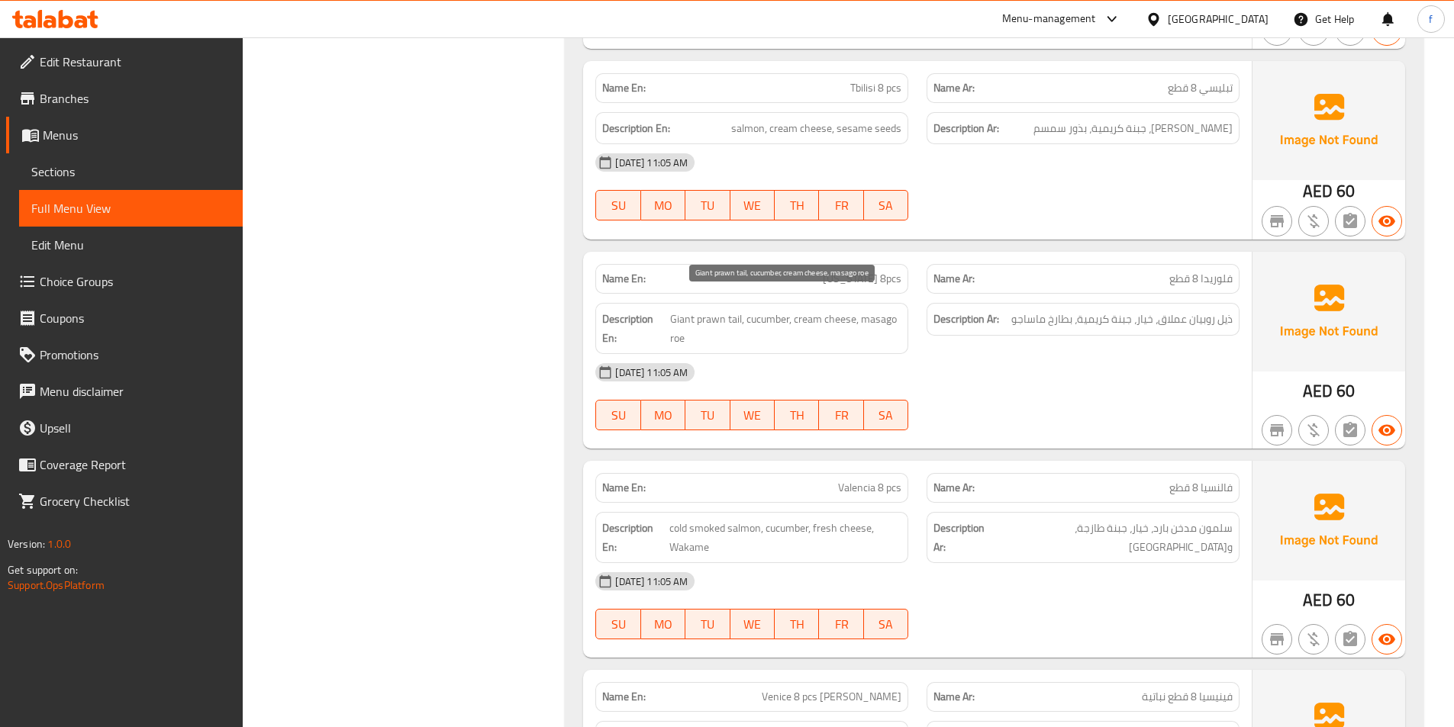
click at [743, 310] on span "Giant prawn tail, cucumber, cream cheese, masago roe" at bounding box center [785, 328] width 231 height 37
click at [720, 310] on span "Giant prawn tail, cucumber, cream cheese, masago roe" at bounding box center [785, 328] width 231 height 37
click at [695, 310] on span "Giant prawn tail, cucumber, cream cheese, masago roe" at bounding box center [785, 328] width 231 height 37
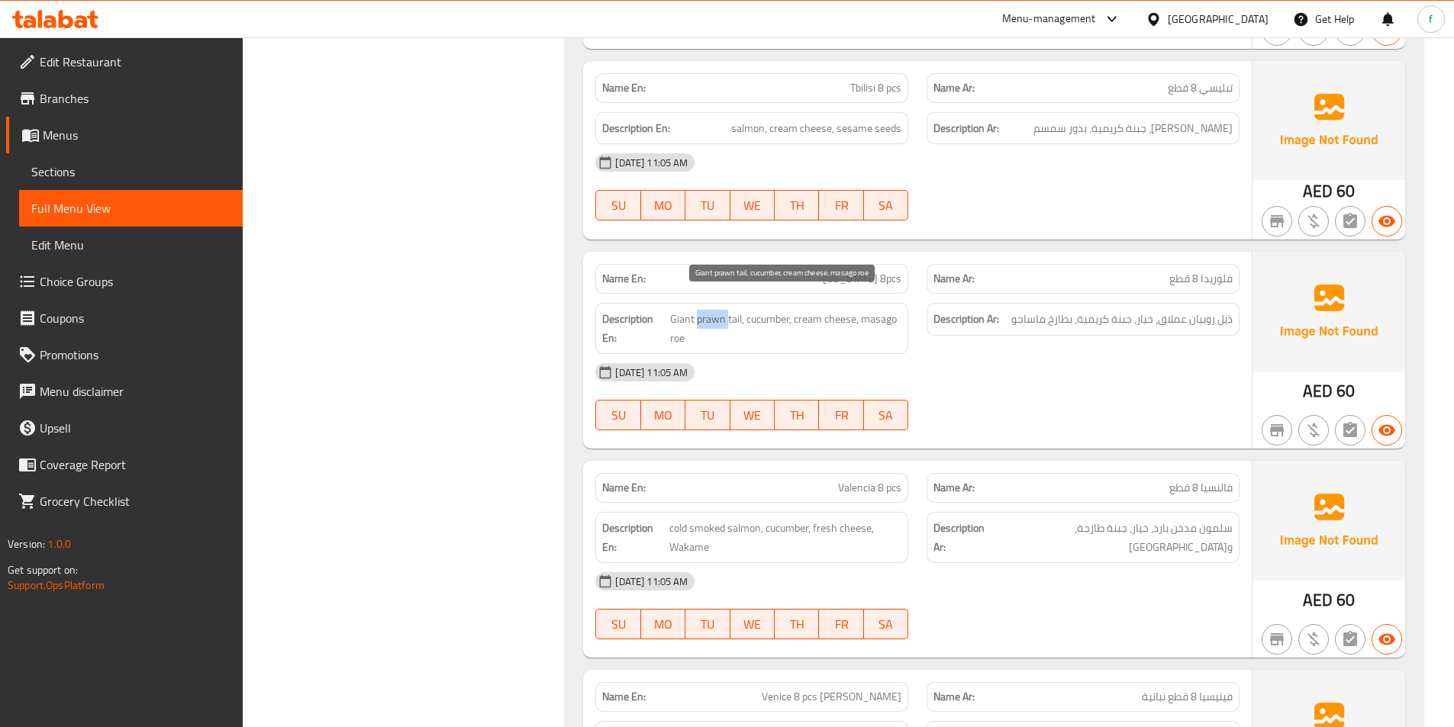
click at [695, 310] on span "Giant prawn tail, cucumber, cream cheese, masago roe" at bounding box center [785, 328] width 231 height 37
click at [682, 310] on span "Giant prawn tail, cucumber, cream cheese, masago roe" at bounding box center [785, 328] width 231 height 37
click at [769, 310] on span "Giant prawn tail, cucumber, cream cheese, masago roe" at bounding box center [785, 328] width 231 height 37
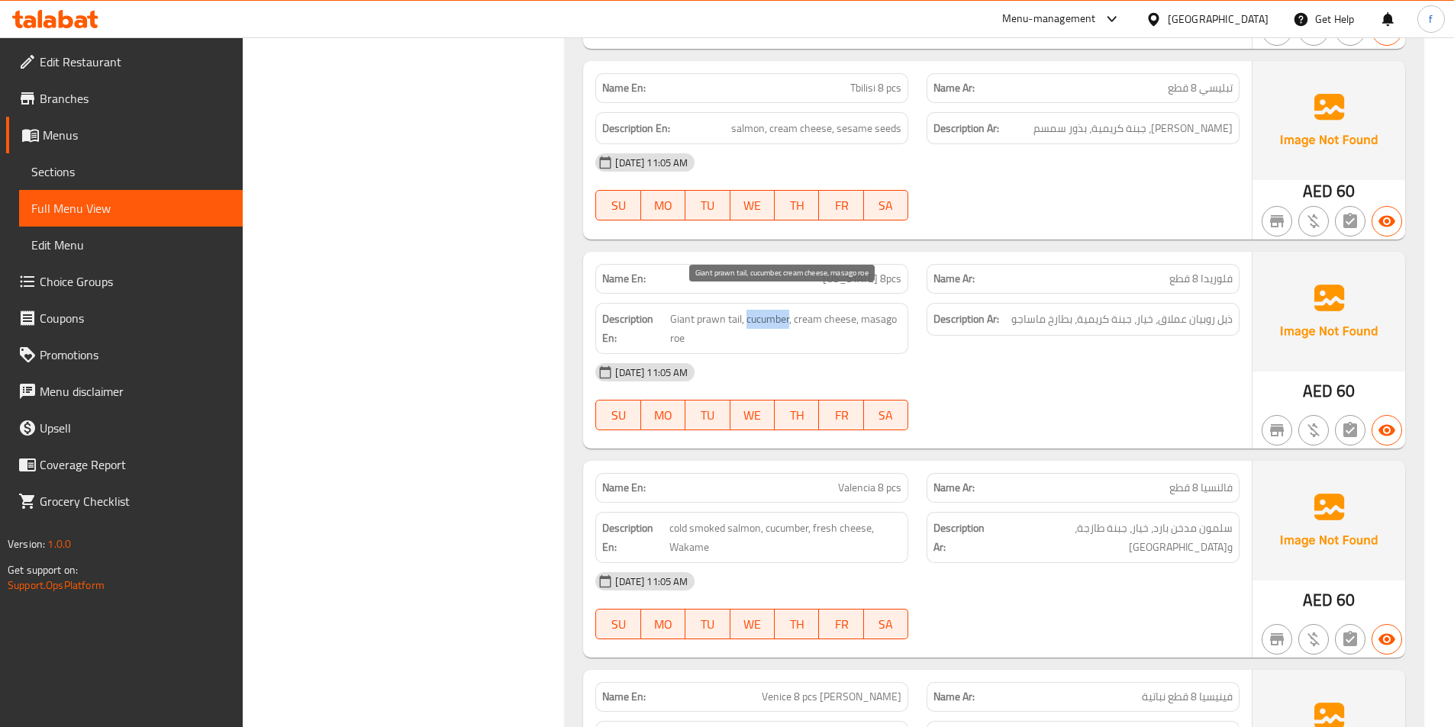
click at [811, 310] on span "Giant prawn tail, cucumber, cream cheese, masago roe" at bounding box center [785, 328] width 231 height 37
click at [833, 310] on span "Giant prawn tail, cucumber, cream cheese, masago roe" at bounding box center [785, 328] width 231 height 37
drag, startPoint x: 833, startPoint y: 307, endPoint x: 905, endPoint y: 306, distance: 72.5
click at [834, 310] on span "Giant prawn tail, cucumber, cream cheese, masago roe" at bounding box center [785, 328] width 231 height 37
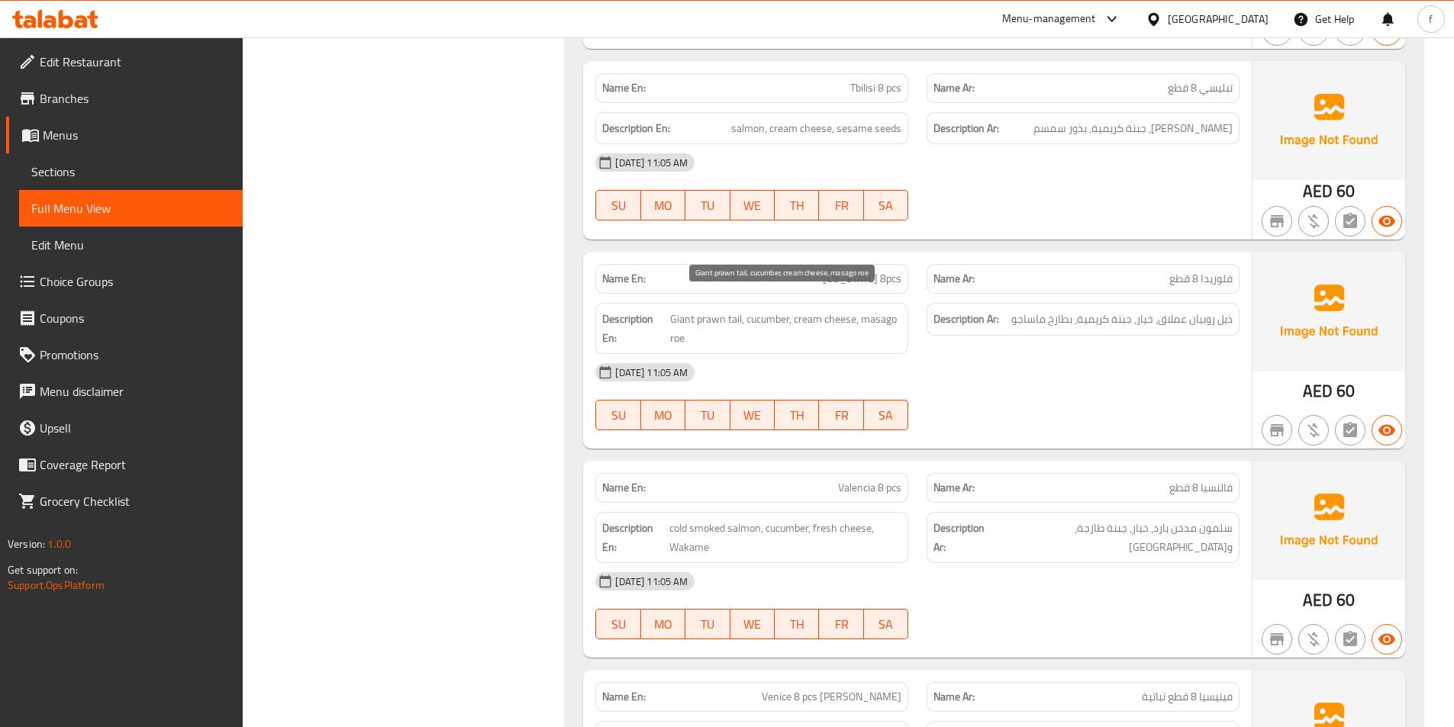
click at [884, 310] on span "Giant prawn tail, cucumber, cream cheese, masago roe" at bounding box center [785, 328] width 231 height 37
drag, startPoint x: 884, startPoint y: 302, endPoint x: 741, endPoint y: 334, distance: 146.3
click at [879, 310] on span "Giant prawn tail, cucumber, cream cheese, masago roe" at bounding box center [785, 328] width 231 height 37
click at [673, 320] on span "Giant prawn tail, cucumber, cream cheese, masago roe" at bounding box center [785, 328] width 231 height 37
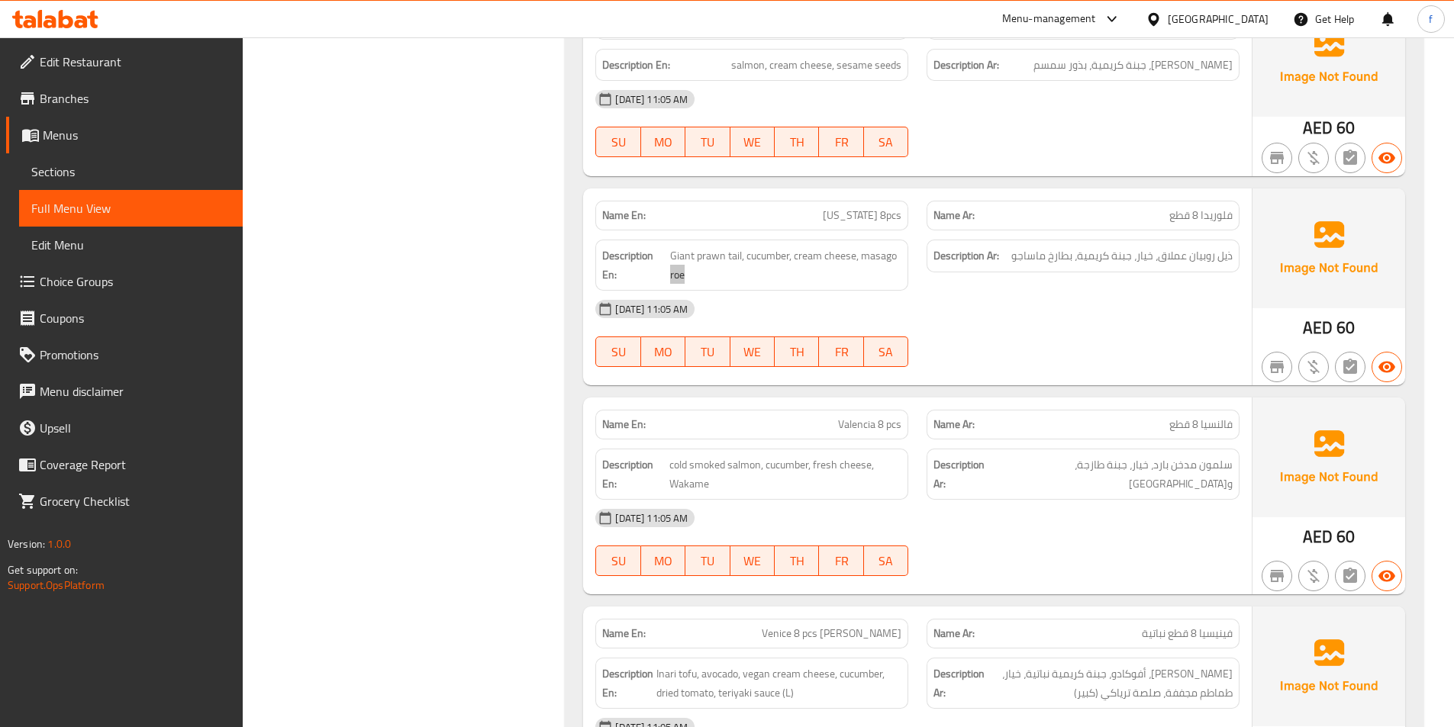
scroll to position [3435, 0]
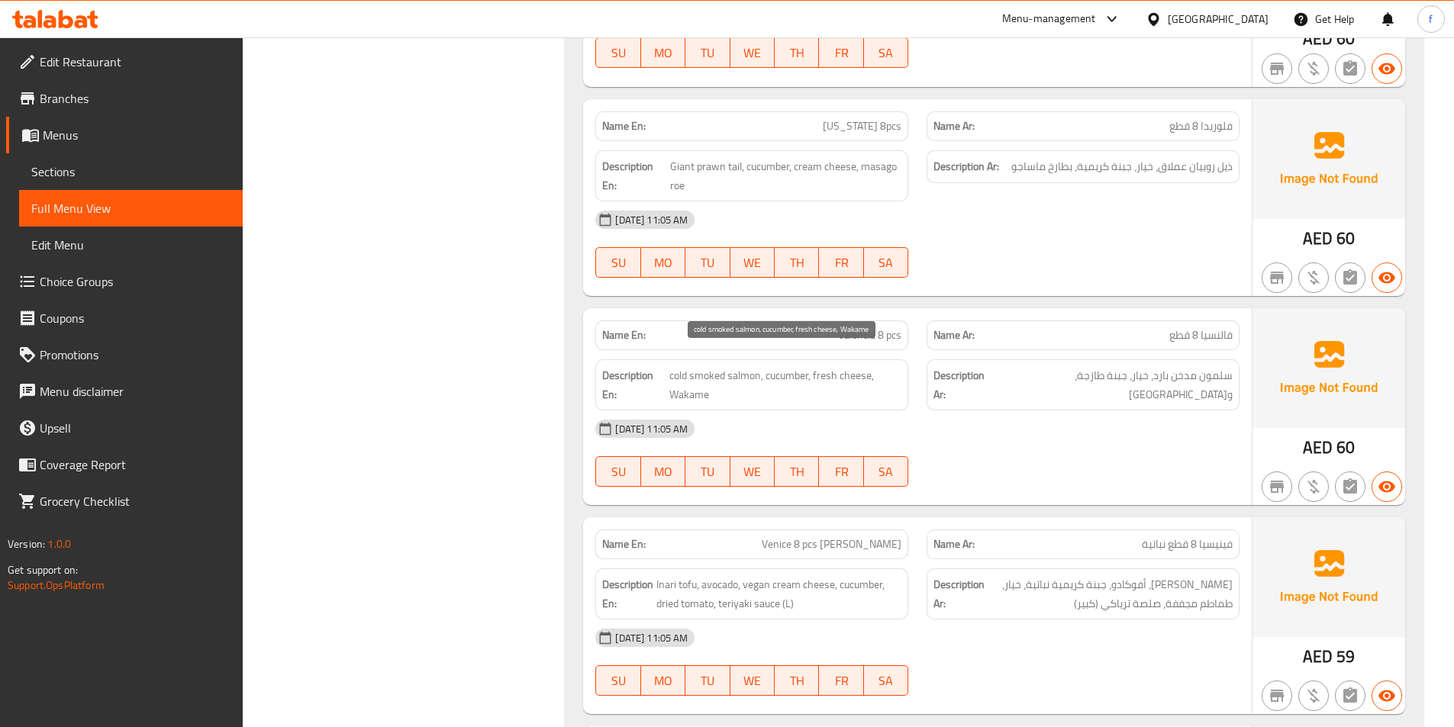
click at [755, 366] on span "cold smoked salmon, cucumber, fresh cheese, Wakame" at bounding box center [785, 384] width 232 height 37
click at [692, 366] on span "cold smoked salmon, cucumber, fresh cheese, Wakame" at bounding box center [785, 384] width 232 height 37
click at [677, 366] on span "cold smoked salmon, cucumber, fresh cheese, Wakame" at bounding box center [785, 384] width 232 height 37
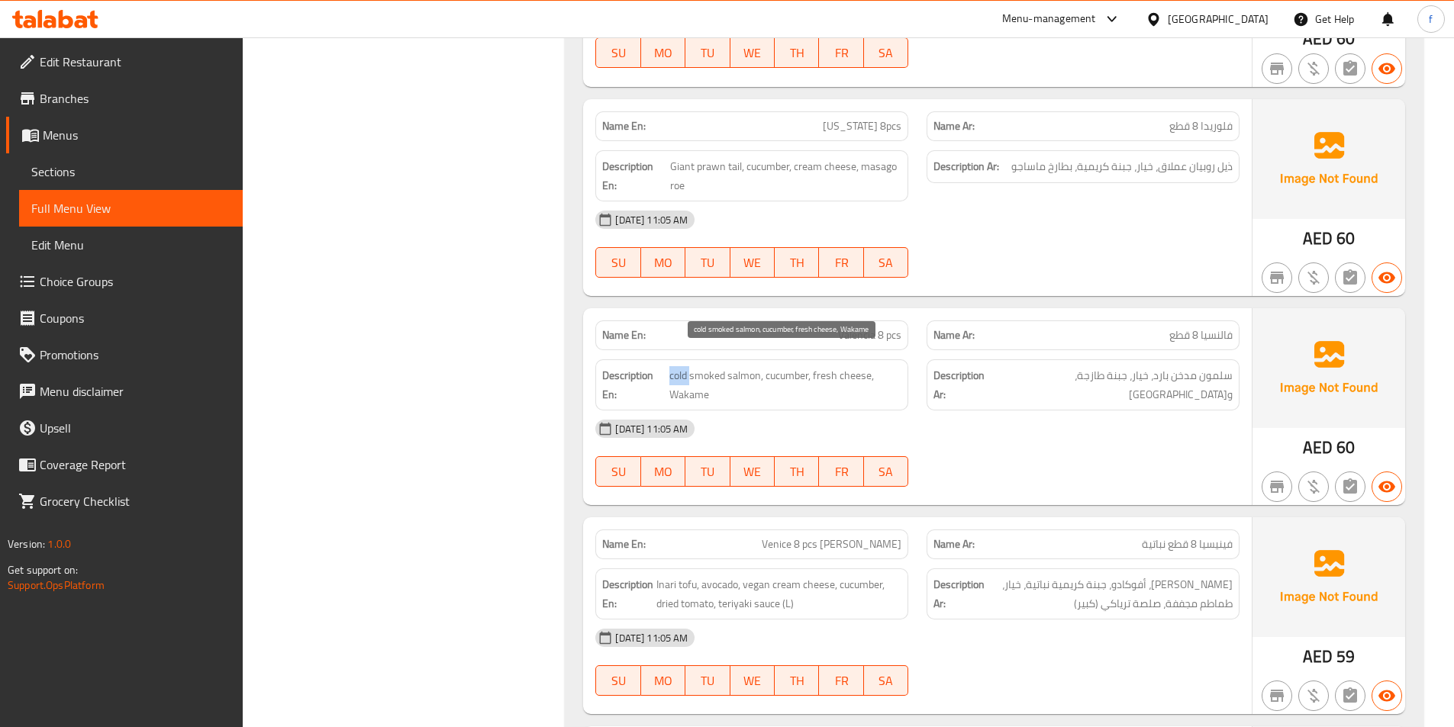
click at [677, 366] on span "cold smoked salmon, cucumber, fresh cheese, Wakame" at bounding box center [785, 384] width 232 height 37
click at [726, 366] on span "cold smoked salmon, cucumber, fresh cheese, Wakame" at bounding box center [785, 384] width 232 height 37
click at [697, 366] on span "cold smoked salmon, cucumber, fresh cheese, Wakame" at bounding box center [785, 384] width 232 height 37
drag, startPoint x: 697, startPoint y: 360, endPoint x: 731, endPoint y: 360, distance: 34.4
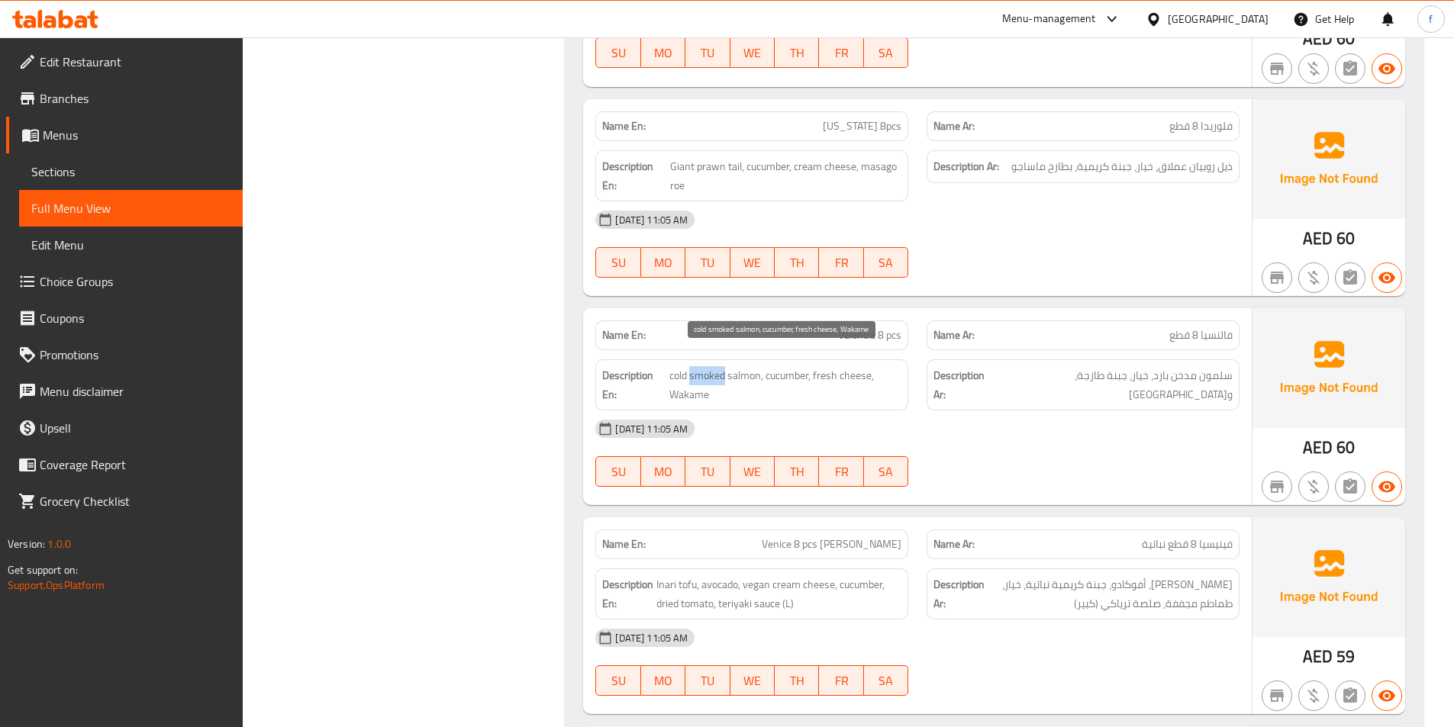
click at [698, 366] on span "cold smoked salmon, cucumber, fresh cheese, Wakame" at bounding box center [785, 384] width 232 height 37
click at [737, 366] on span "cold smoked salmon, cucumber, fresh cheese, Wakame" at bounding box center [785, 384] width 232 height 37
click at [692, 366] on span "cold smoked salmon, cucumber, fresh cheese, Wakame" at bounding box center [785, 384] width 232 height 37
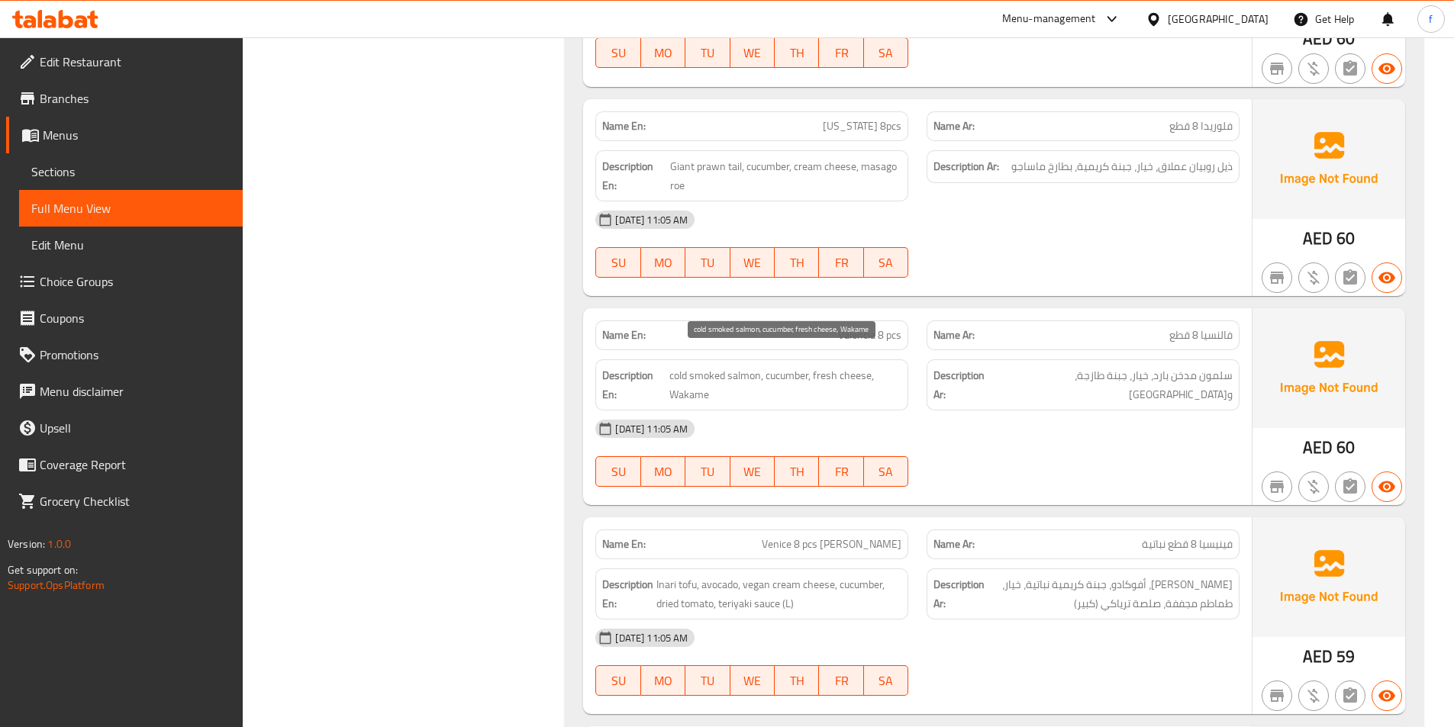
click at [736, 366] on span "cold smoked salmon, cucumber, fresh cheese, Wakame" at bounding box center [785, 384] width 232 height 37
click at [709, 366] on span "cold smoked salmon, cucumber, fresh cheese, Wakame" at bounding box center [785, 384] width 232 height 37
drag, startPoint x: 709, startPoint y: 361, endPoint x: 669, endPoint y: 361, distance: 40.5
click at [702, 366] on span "cold smoked salmon, cucumber, fresh cheese, Wakame" at bounding box center [785, 384] width 232 height 37
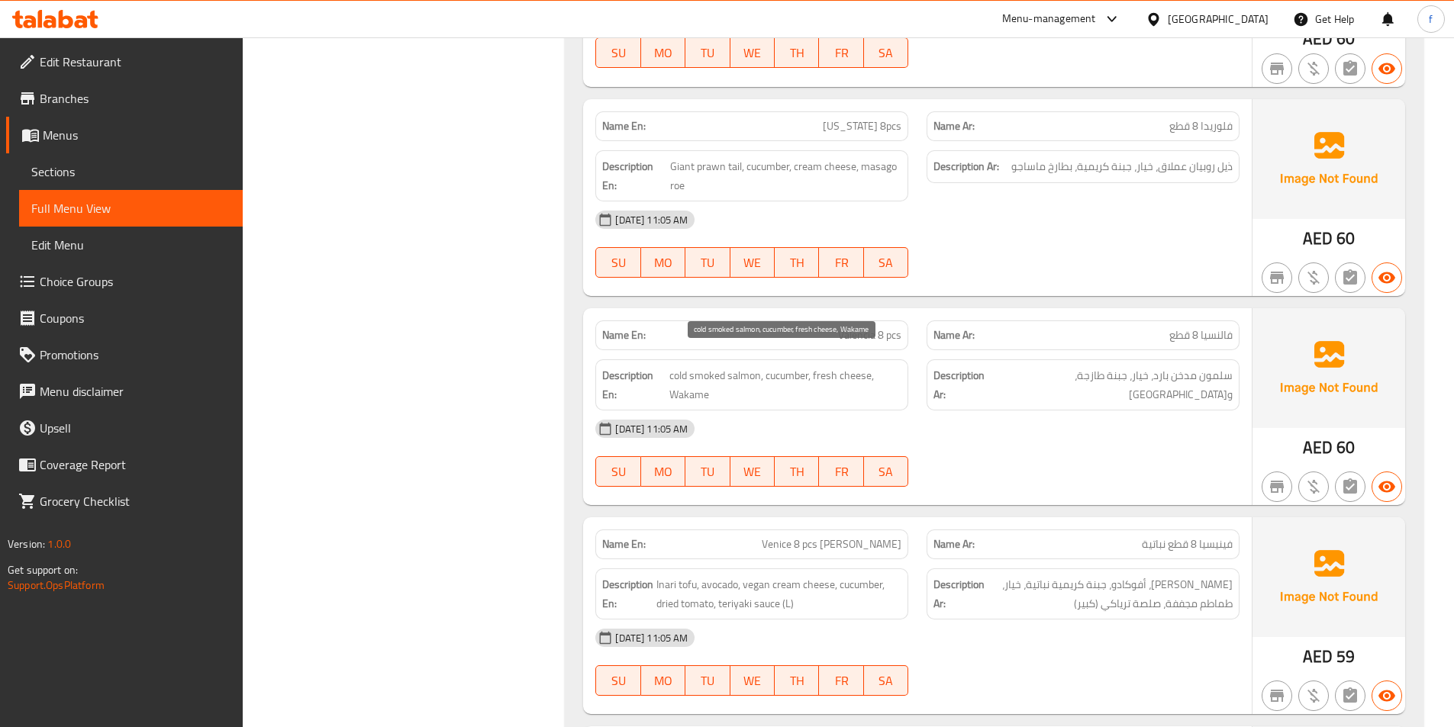
click at [669, 366] on span "cold smoked salmon, cucumber, fresh cheese, Wakame" at bounding box center [785, 384] width 232 height 37
click at [802, 366] on span "cold smoked salmon, cucumber, fresh cheese, Wakame" at bounding box center [785, 384] width 232 height 37
click at [825, 366] on span "cold smoked salmon, cucumber, fresh cheese, Wakame" at bounding box center [785, 384] width 232 height 37
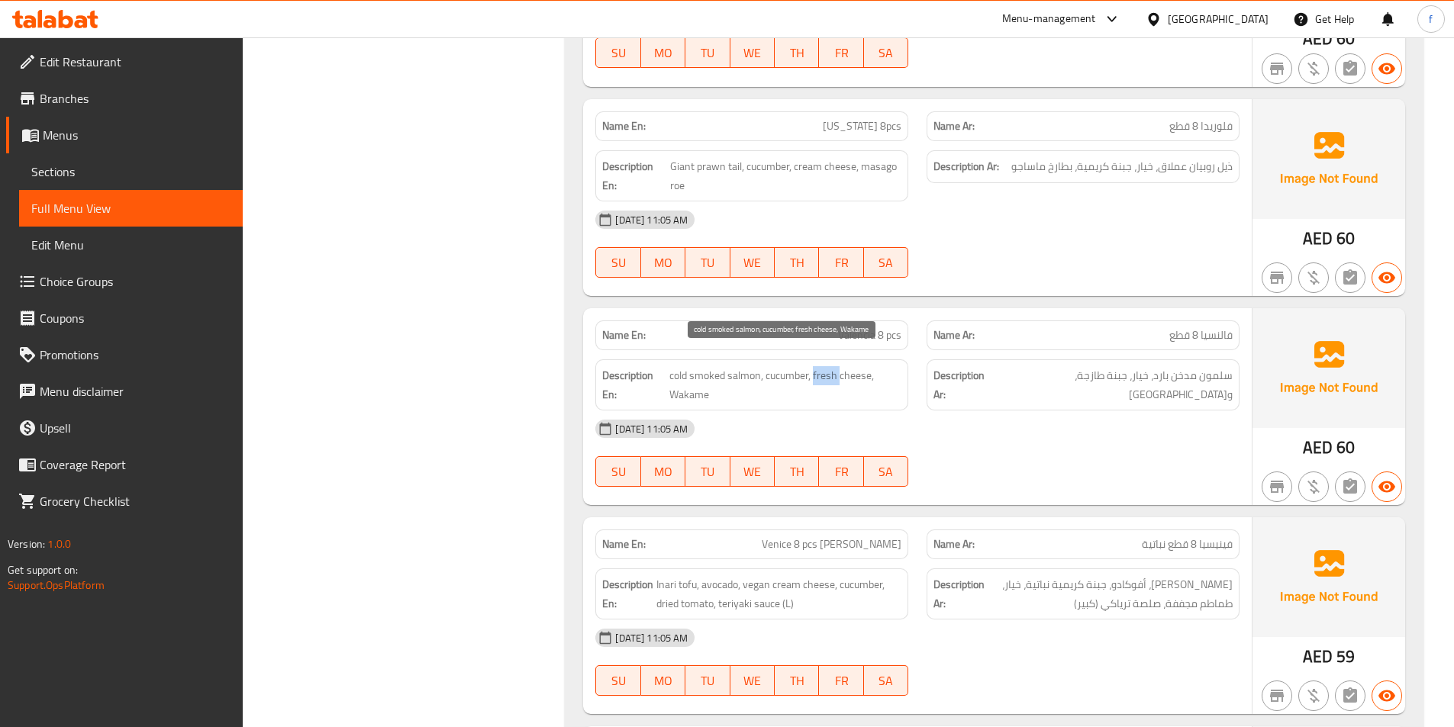
click at [825, 366] on span "cold smoked salmon, cucumber, fresh cheese, Wakame" at bounding box center [785, 384] width 232 height 37
click at [856, 366] on span "cold smoked salmon, cucumber, fresh cheese, Wakame" at bounding box center [785, 384] width 232 height 37
click at [821, 366] on span "cold smoked salmon, cucumber, fresh cheese, Wakame" at bounding box center [785, 384] width 232 height 37
click at [822, 366] on span "cold smoked salmon, cucumber, fresh cheese, Wakame" at bounding box center [785, 384] width 232 height 37
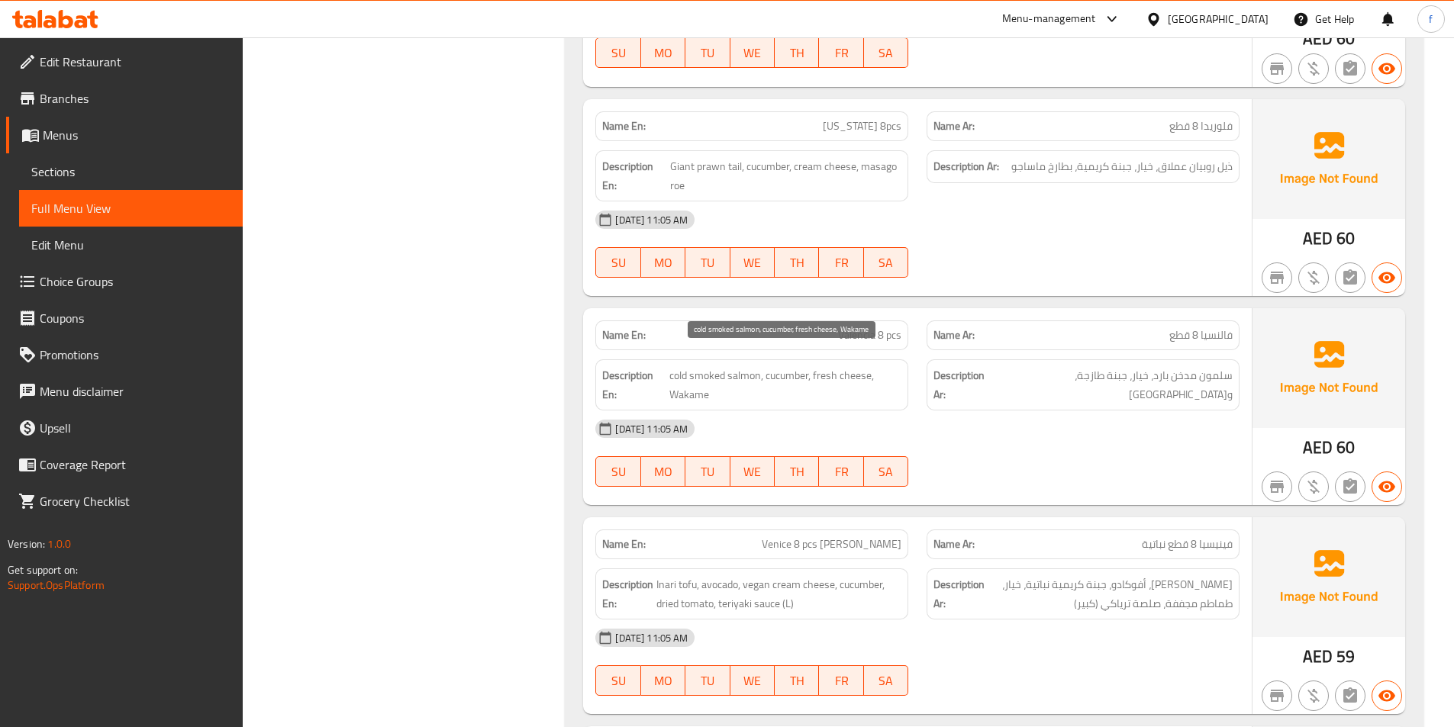
click at [854, 366] on span "cold smoked salmon, cucumber, fresh cheese, Wakame" at bounding box center [785, 384] width 232 height 37
click at [679, 371] on span "cold smoked salmon, cucumber, fresh cheese, Wakame" at bounding box center [785, 384] width 232 height 37
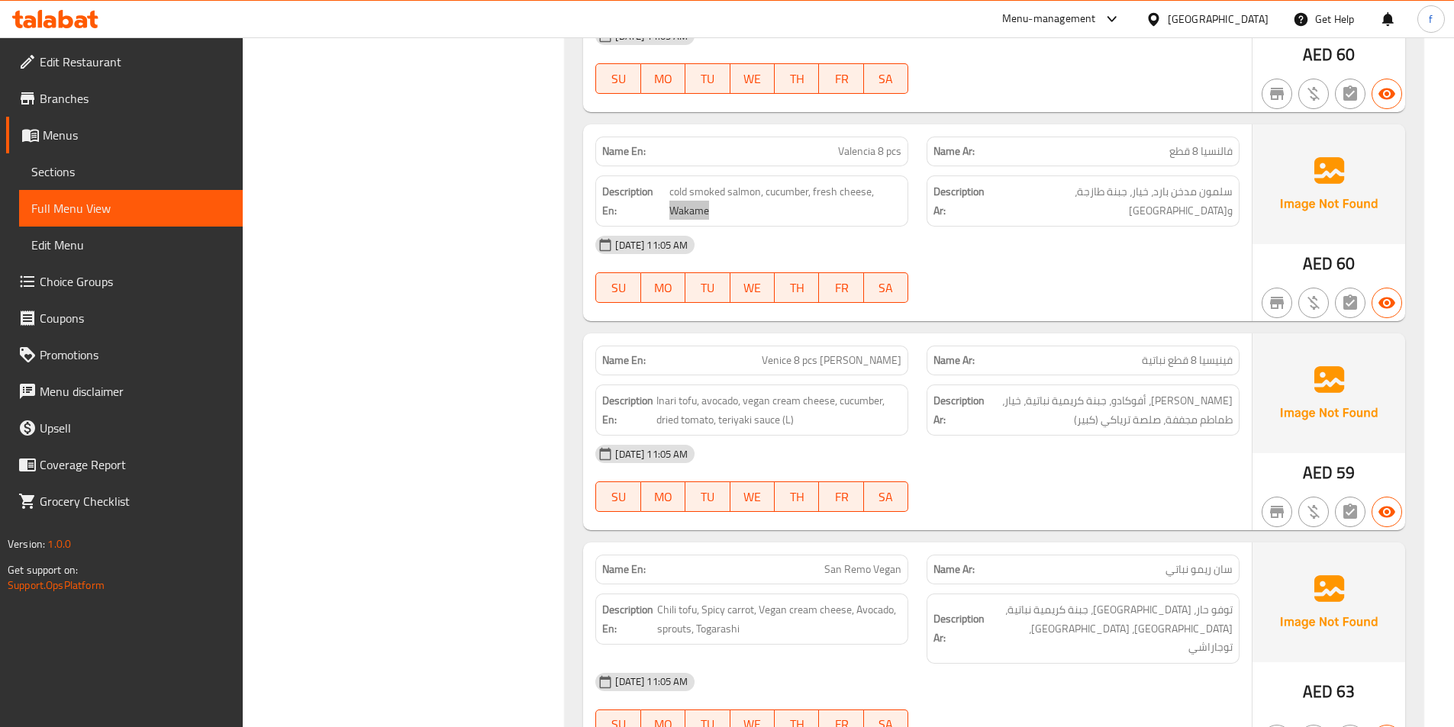
scroll to position [3664, 0]
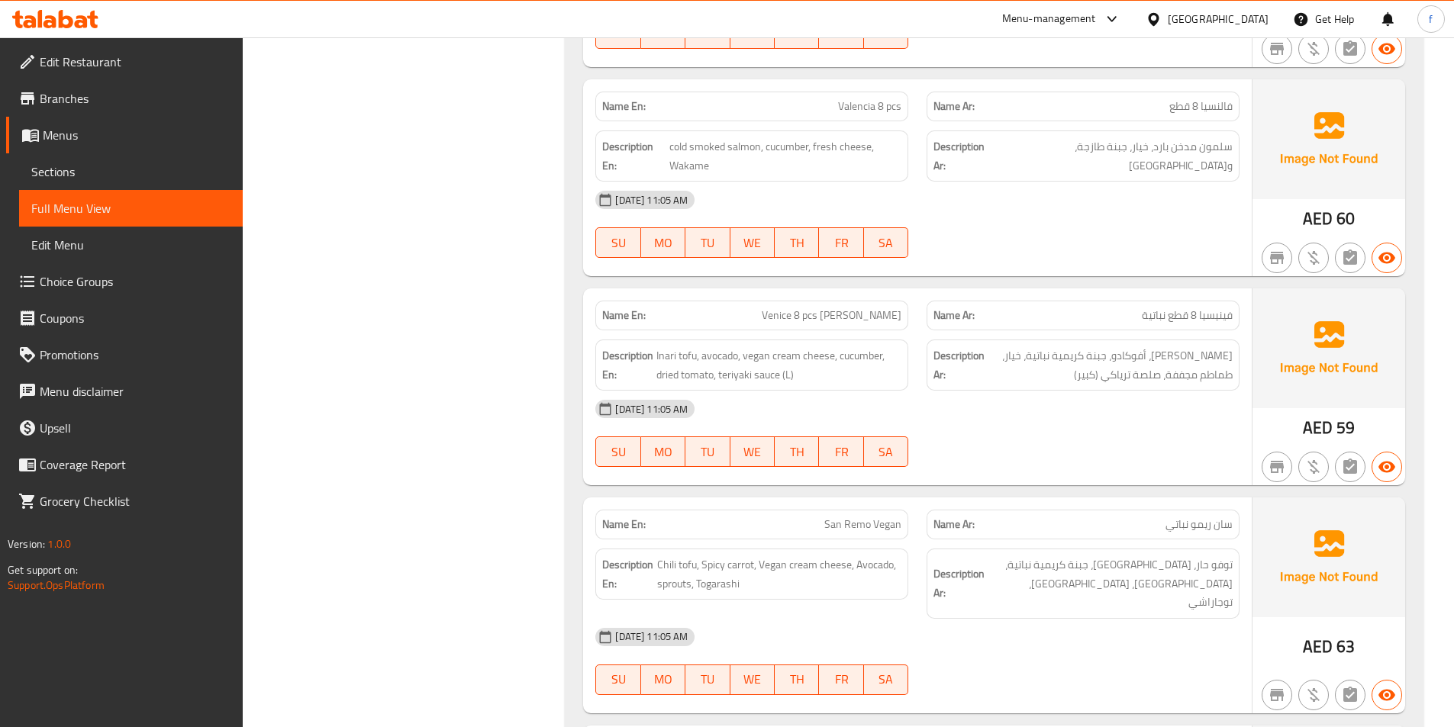
click at [1022, 203] on div "01-09-2025 11:05 AM SU MO TU WE TH FR SA" at bounding box center [917, 224] width 663 height 85
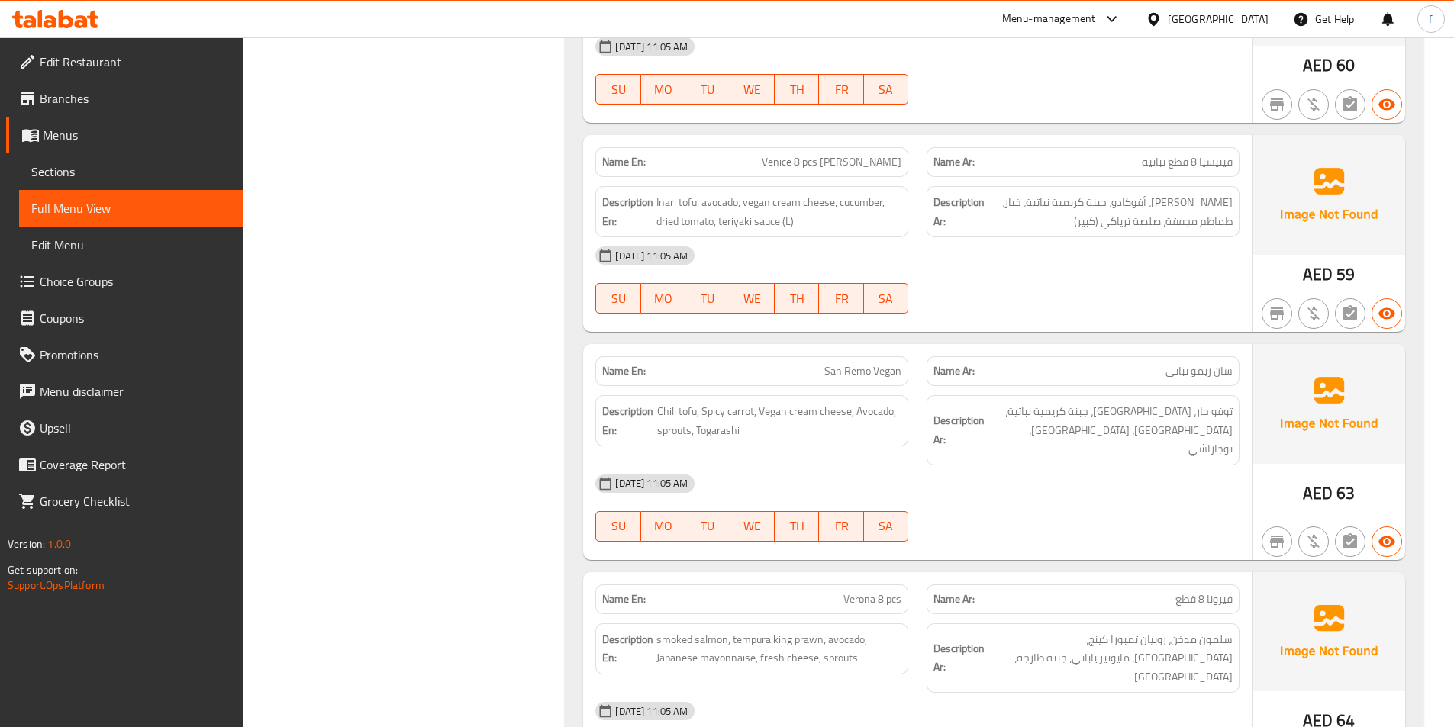
scroll to position [3817, 0]
click at [834, 155] on span "Venice 8 pcs Vegan" at bounding box center [832, 163] width 140 height 16
click at [855, 155] on span "Venice 8 pcs Vegan" at bounding box center [832, 163] width 140 height 16
drag, startPoint x: 848, startPoint y: 144, endPoint x: 867, endPoint y: 134, distance: 21.2
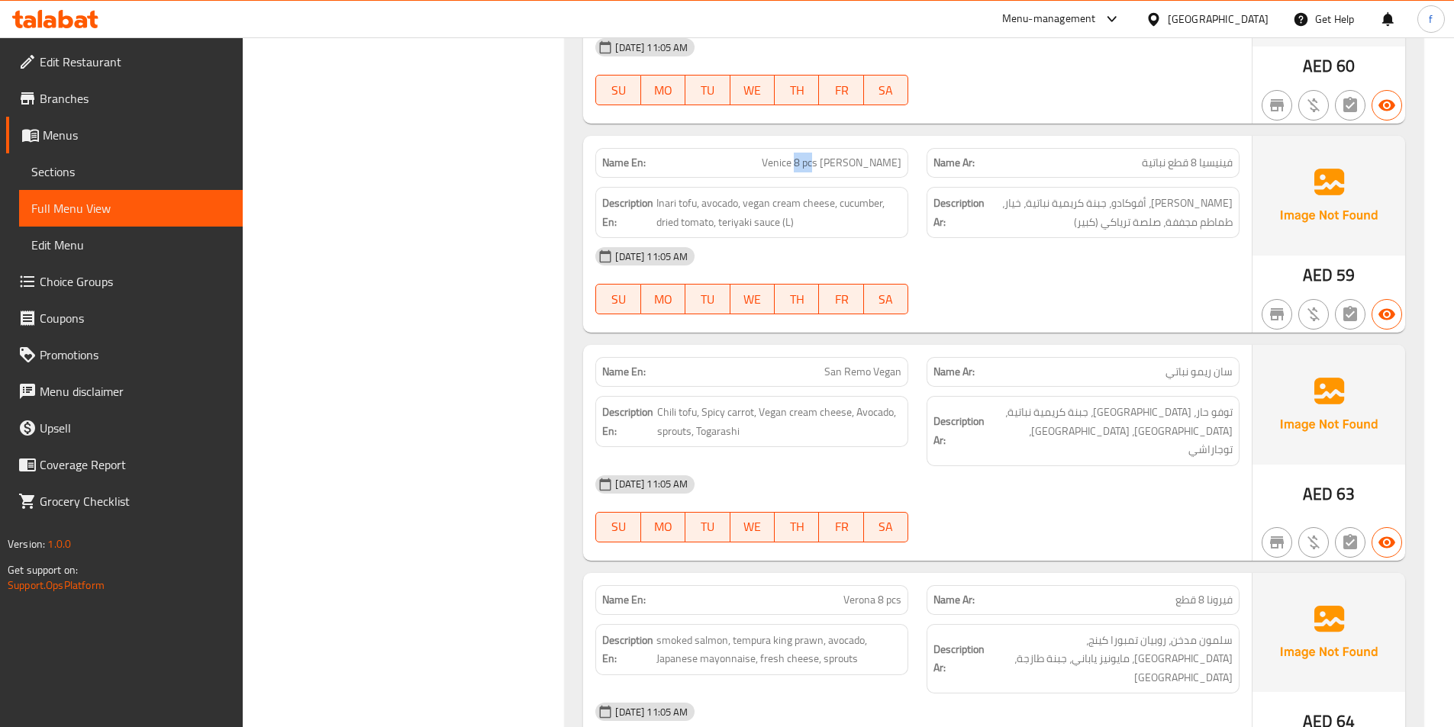
click at [867, 148] on div "Name En: Venice 8 pcs Vegan" at bounding box center [751, 163] width 313 height 30
click at [889, 155] on div "Name En: Venice 8 pcs Vegan" at bounding box center [751, 163] width 313 height 30
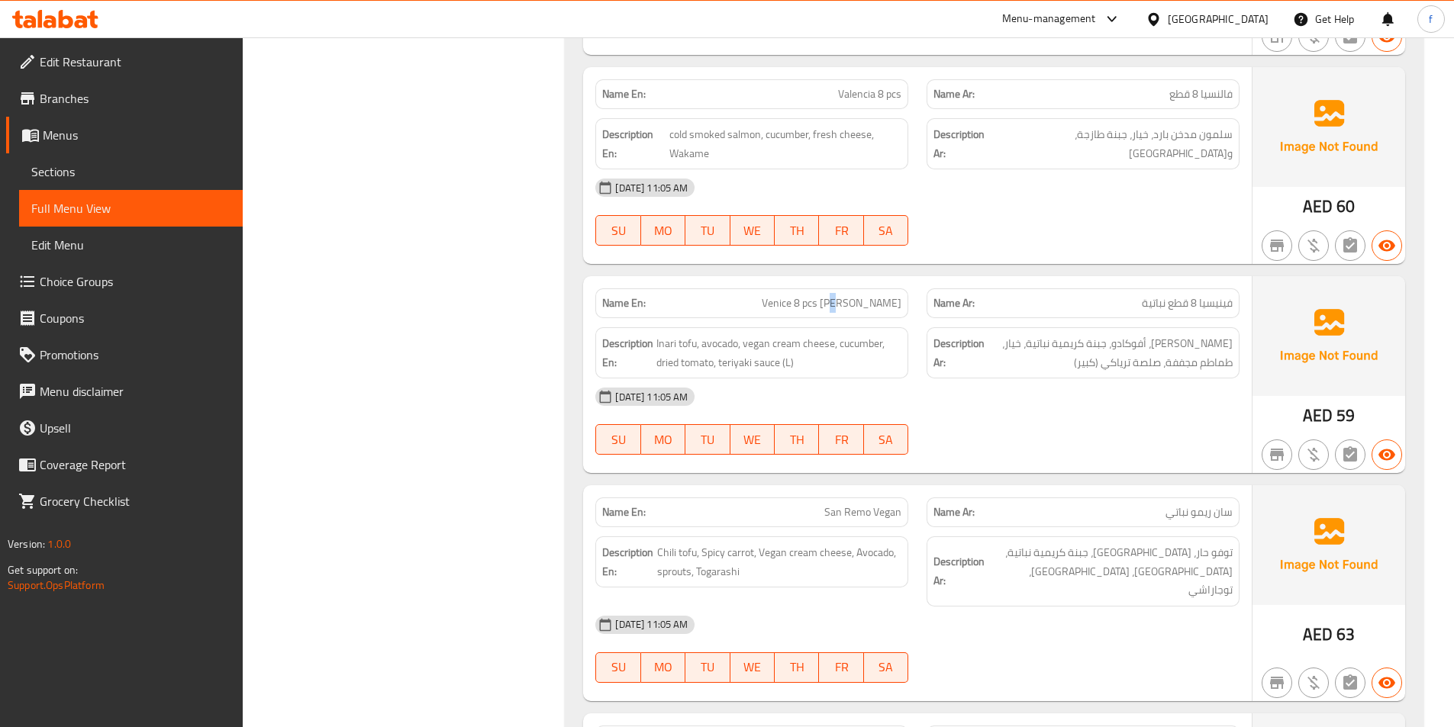
scroll to position [3664, 0]
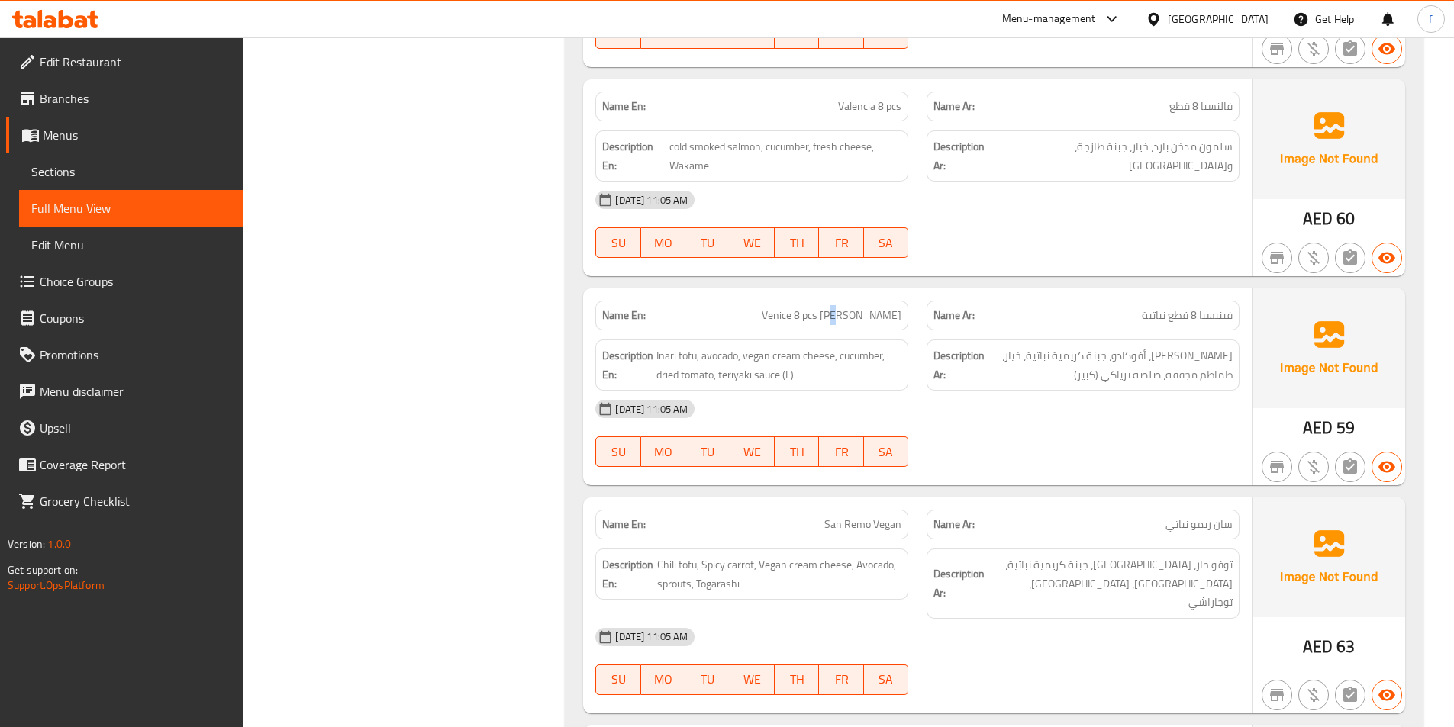
click at [885, 308] on span "Venice 8 pcs Vegan" at bounding box center [832, 316] width 140 height 16
click at [821, 308] on span "Venice 8 pcs Vegan" at bounding box center [832, 316] width 140 height 16
click at [663, 347] on span "Inari tofu, avocado, vegan cream cheese, cucumber, dried tomato, teriyaki sauce…" at bounding box center [778, 365] width 245 height 37
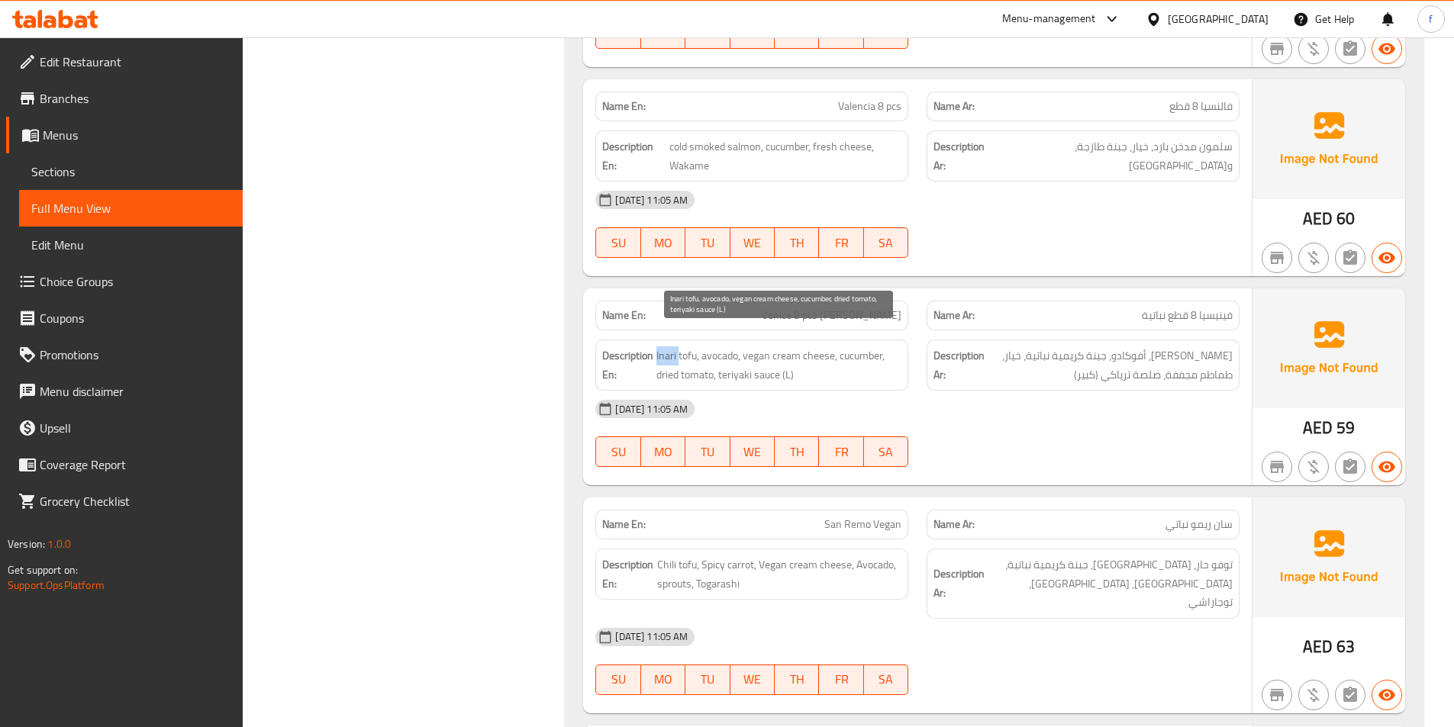
click at [663, 347] on span "Inari tofu, avocado, vegan cream cheese, cucumber, dried tomato, teriyaki sauce…" at bounding box center [778, 365] width 245 height 37
click at [686, 347] on span "Inari tofu, avocado, vegan cream cheese, cucumber, dried tomato, teriyaki sauce…" at bounding box center [778, 365] width 245 height 37
click at [729, 347] on span "Inari tofu, avocado, vegan cream cheese, cucumber, dried tomato, teriyaki sauce…" at bounding box center [778, 365] width 245 height 37
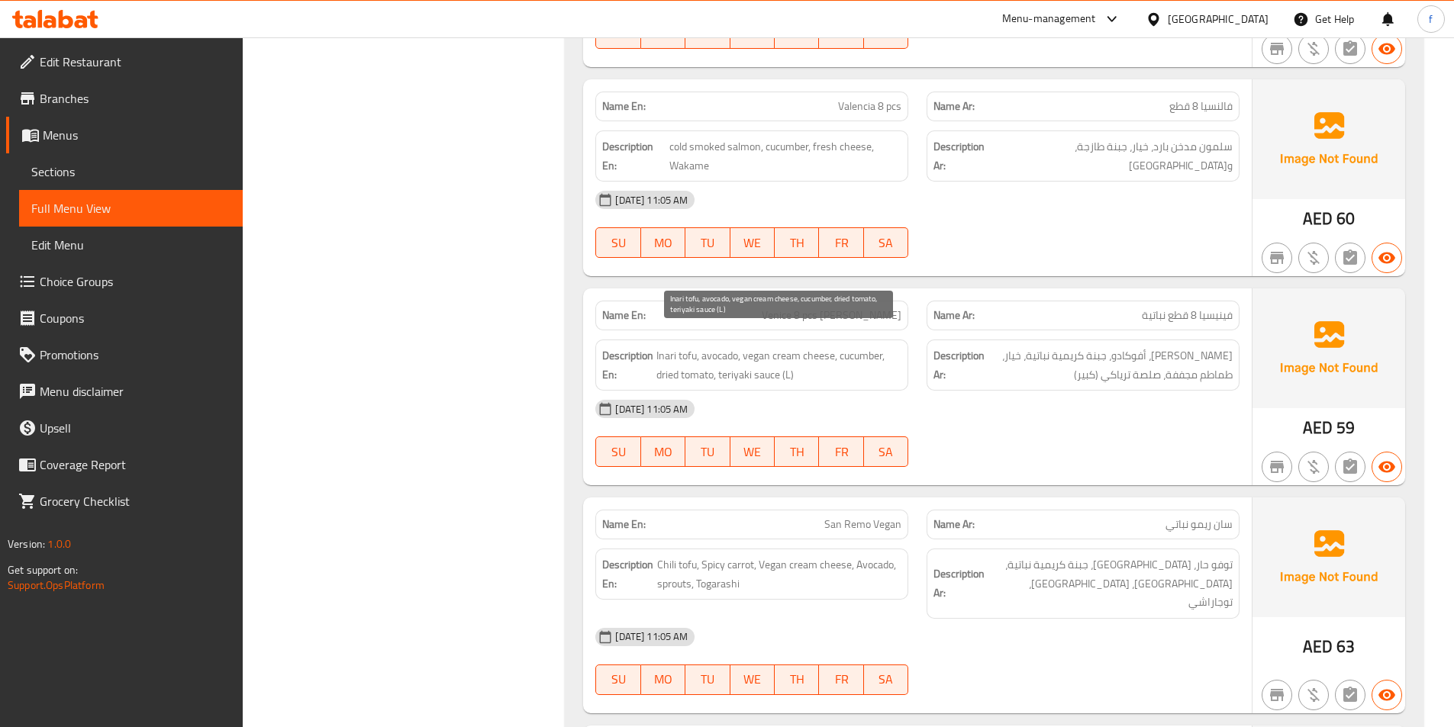
click at [679, 347] on span "Inari tofu, avocado, vegan cream cheese, cucumber, dried tomato, teriyaki sauce…" at bounding box center [778, 365] width 245 height 37
click at [668, 347] on span "Inari tofu, avocado, vegan cream cheese, cucumber, dried tomato, teriyaki sauce…" at bounding box center [778, 365] width 245 height 37
click at [724, 347] on span "Inari tofu, avocado, vegan cream cheese, cucumber, dried tomato, teriyaki sauce…" at bounding box center [778, 365] width 245 height 37
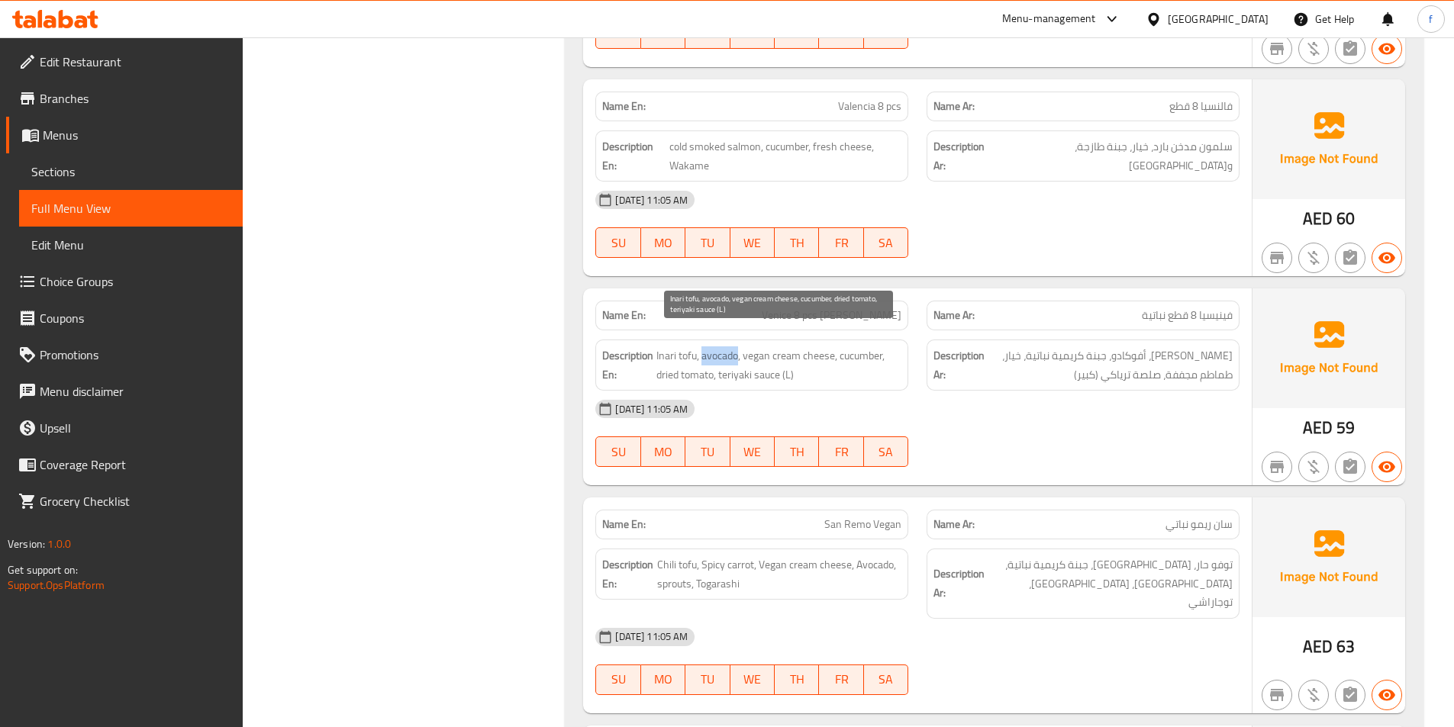
click at [724, 347] on span "Inari tofu, avocado, vegan cream cheese, cucumber, dried tomato, teriyaki sauce…" at bounding box center [778, 365] width 245 height 37
click at [757, 347] on span "Inari tofu, avocado, vegan cream cheese, cucumber, dried tomato, teriyaki sauce…" at bounding box center [778, 365] width 245 height 37
click at [786, 347] on span "Inari tofu, avocado, vegan cream cheese, cucumber, dried tomato, teriyaki sauce…" at bounding box center [778, 365] width 245 height 37
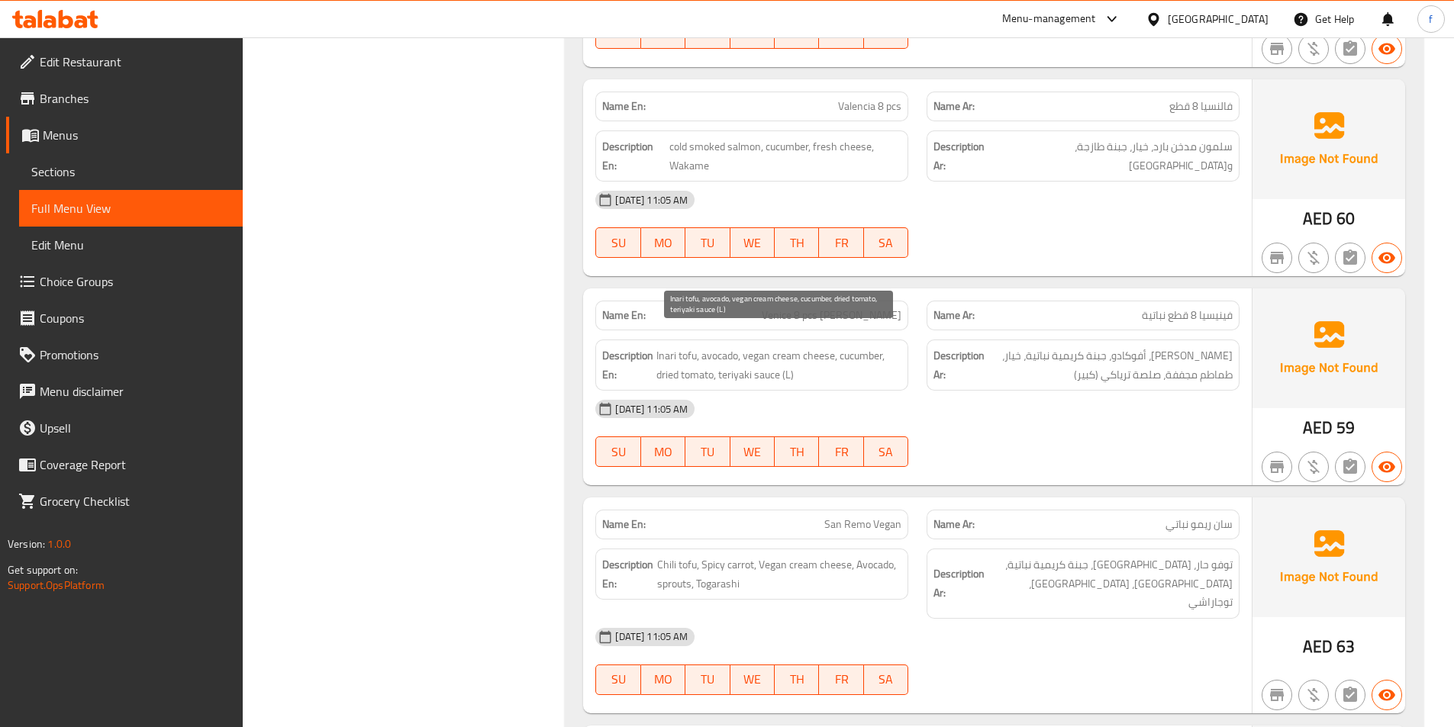
click at [822, 347] on span "Inari tofu, avocado, vegan cream cheese, cucumber, dried tomato, teriyaki sauce…" at bounding box center [778, 365] width 245 height 37
click at [869, 347] on span "Inari tofu, avocado, vegan cream cheese, cucumber, dried tomato, teriyaki sauce…" at bounding box center [778, 365] width 245 height 37
click at [670, 353] on span "Inari tofu, avocado, vegan cream cheese, cucumber, dried tomato, teriyaki sauce…" at bounding box center [778, 365] width 245 height 37
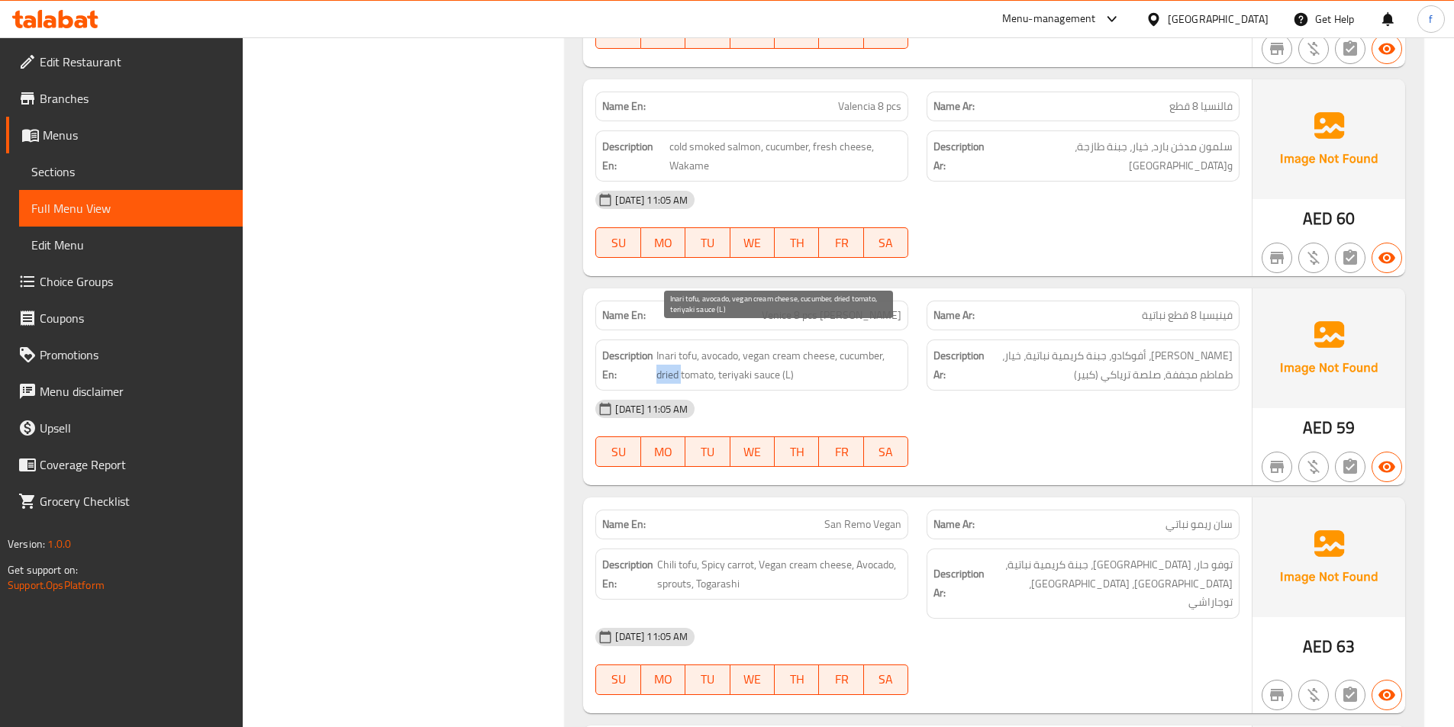
click at [670, 353] on span "Inari tofu, avocado, vegan cream cheese, cucumber, dried tomato, teriyaki sauce…" at bounding box center [778, 365] width 245 height 37
click at [718, 357] on span "Inari tofu, avocado, vegan cream cheese, cucumber, dried tomato, teriyaki sauce…" at bounding box center [778, 365] width 245 height 37
click at [744, 358] on span "Inari tofu, avocado, vegan cream cheese, cucumber, dried tomato, teriyaki sauce…" at bounding box center [778, 365] width 245 height 37
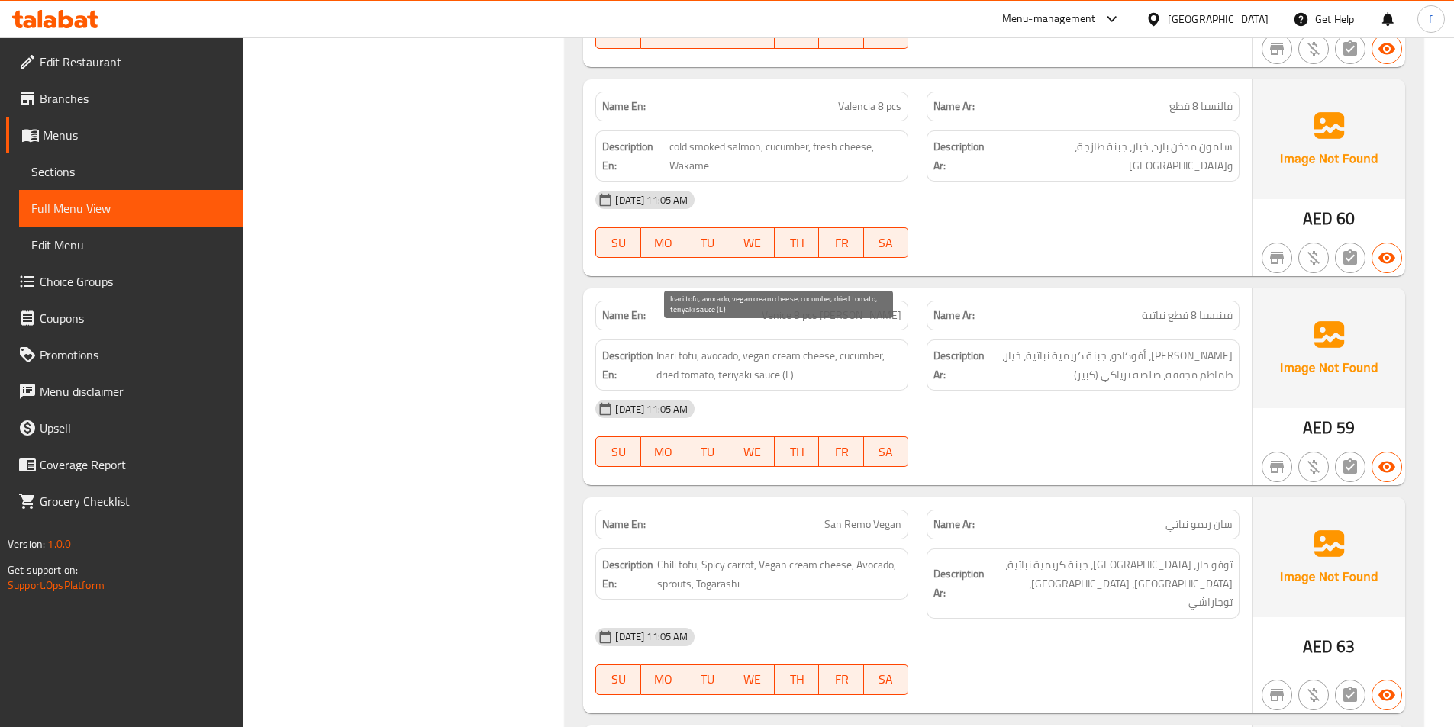
click at [772, 360] on span "Inari tofu, avocado, vegan cream cheese, cucumber, dried tomato, teriyaki sauce…" at bounding box center [778, 365] width 245 height 37
click at [840, 308] on span "Venice 8 pcs Vegan" at bounding box center [832, 316] width 140 height 16
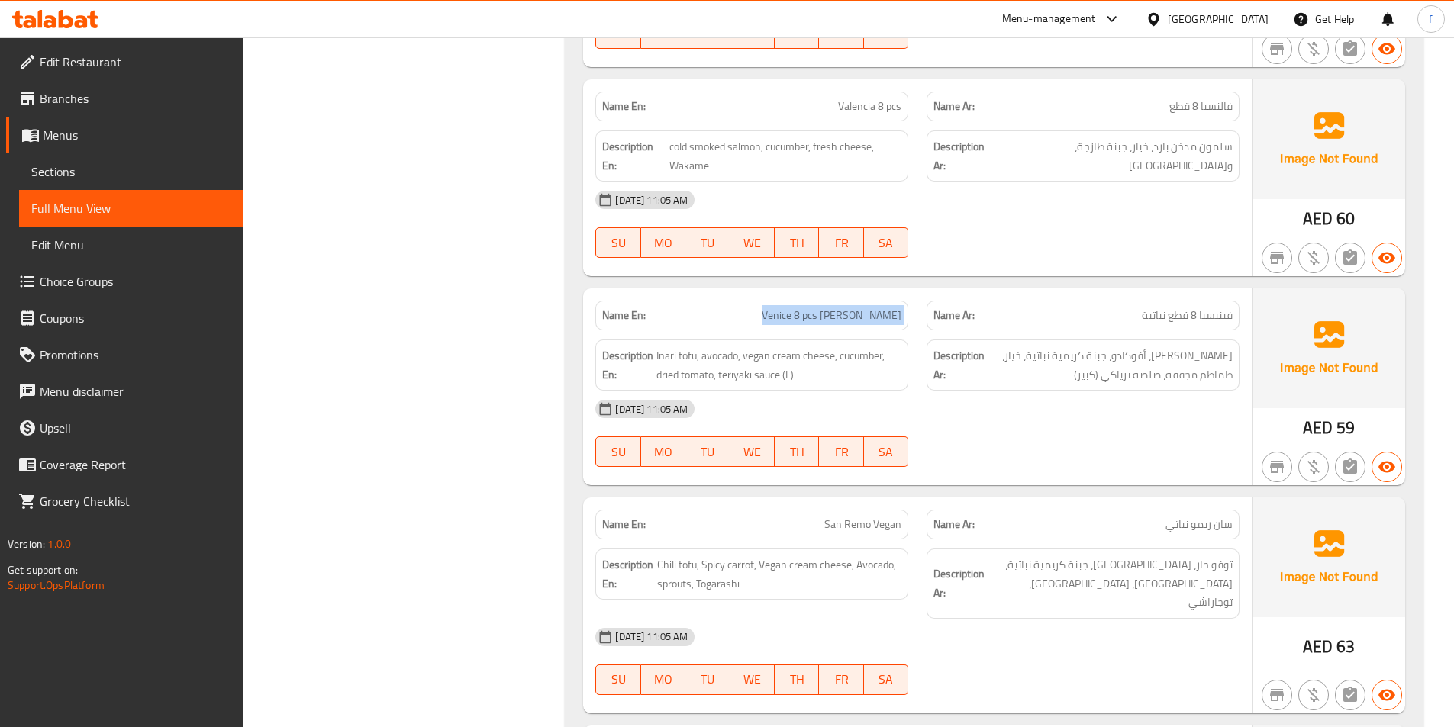
copy span "Venice 8 pcs Vegan"
click at [680, 347] on span "Inari tofu, avocado, vegan cream cheese, cucumber, dried tomato, teriyaki sauce…" at bounding box center [778, 365] width 245 height 37
click at [660, 347] on span "Inari tofu, avocado, vegan cream cheese, cucumber, dried tomato, teriyaki sauce…" at bounding box center [778, 365] width 245 height 37
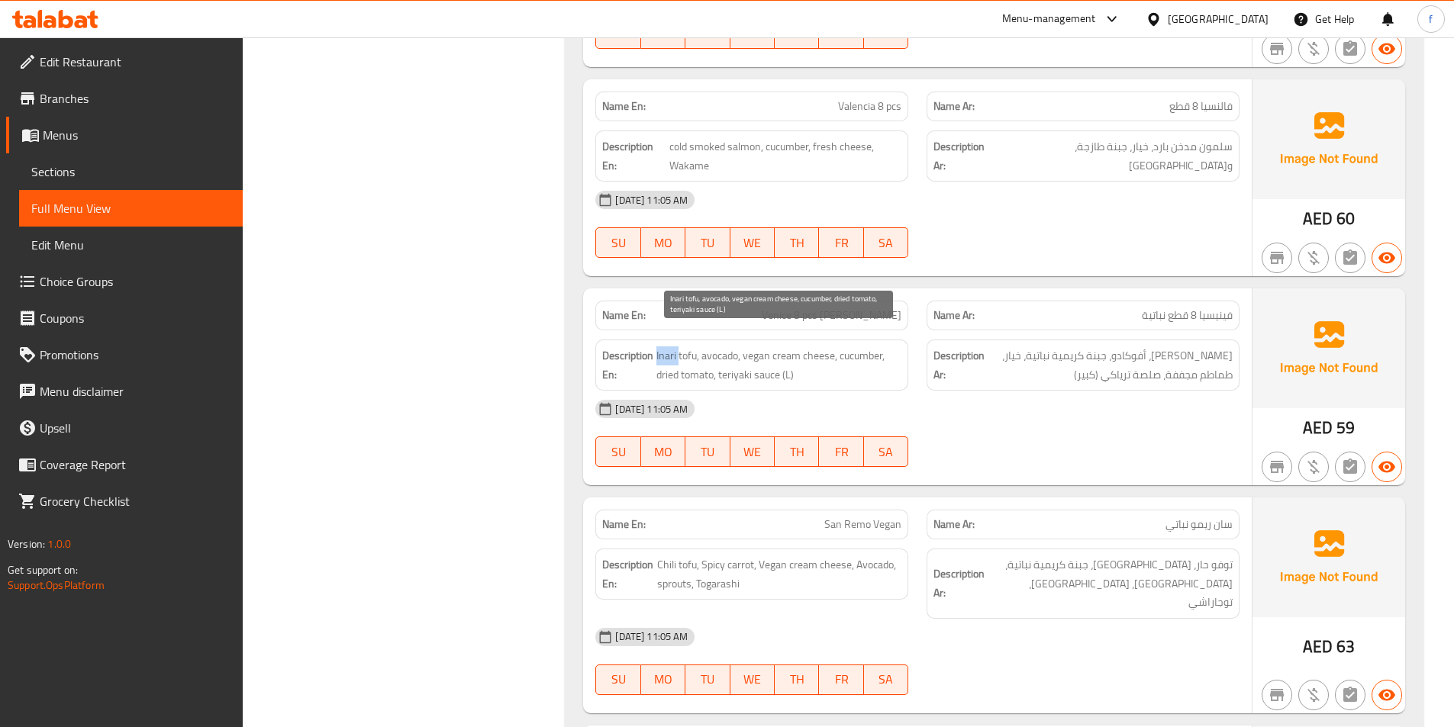
click at [660, 347] on span "Inari tofu, avocado, vegan cream cheese, cucumber, dried tomato, teriyaki sauce…" at bounding box center [778, 365] width 245 height 37
click at [716, 347] on span "Inari tofu, avocado, vegan cream cheese, cucumber, dried tomato, teriyaki sauce…" at bounding box center [778, 365] width 245 height 37
click at [768, 347] on span "Inari tofu, avocado, vegan cream cheese, cucumber, dried tomato, teriyaki sauce…" at bounding box center [778, 365] width 245 height 37
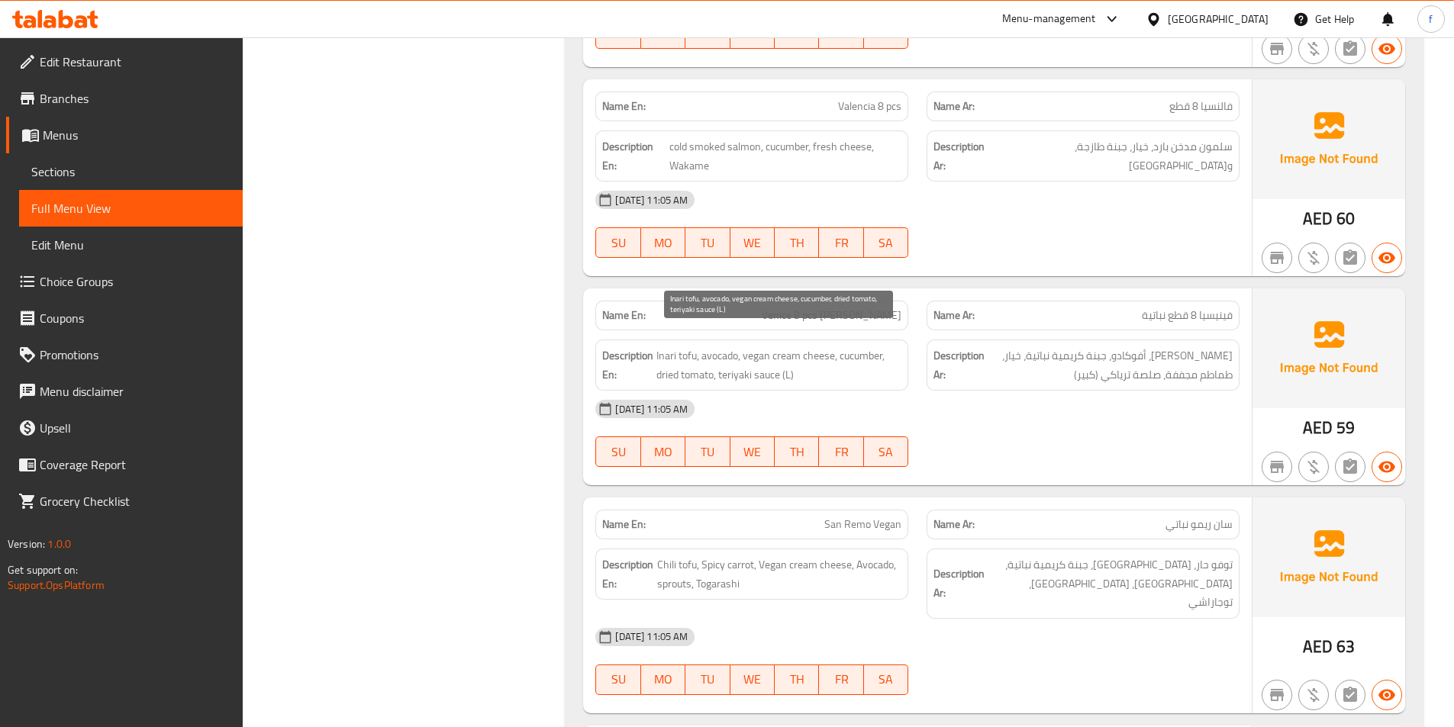
click at [888, 347] on span "Inari tofu, avocado, vegan cream cheese, cucumber, dried tomato, teriyaki sauce…" at bounding box center [778, 365] width 245 height 37
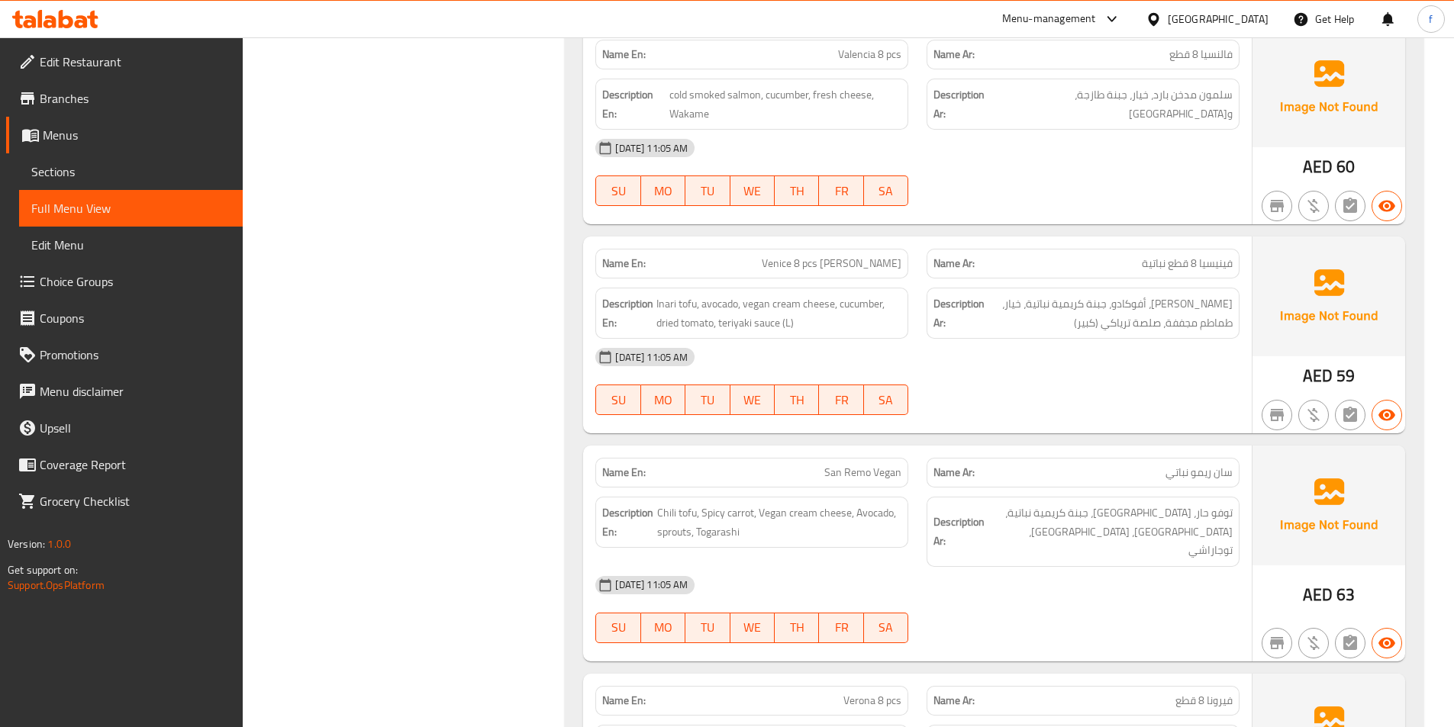
scroll to position [4046, 0]
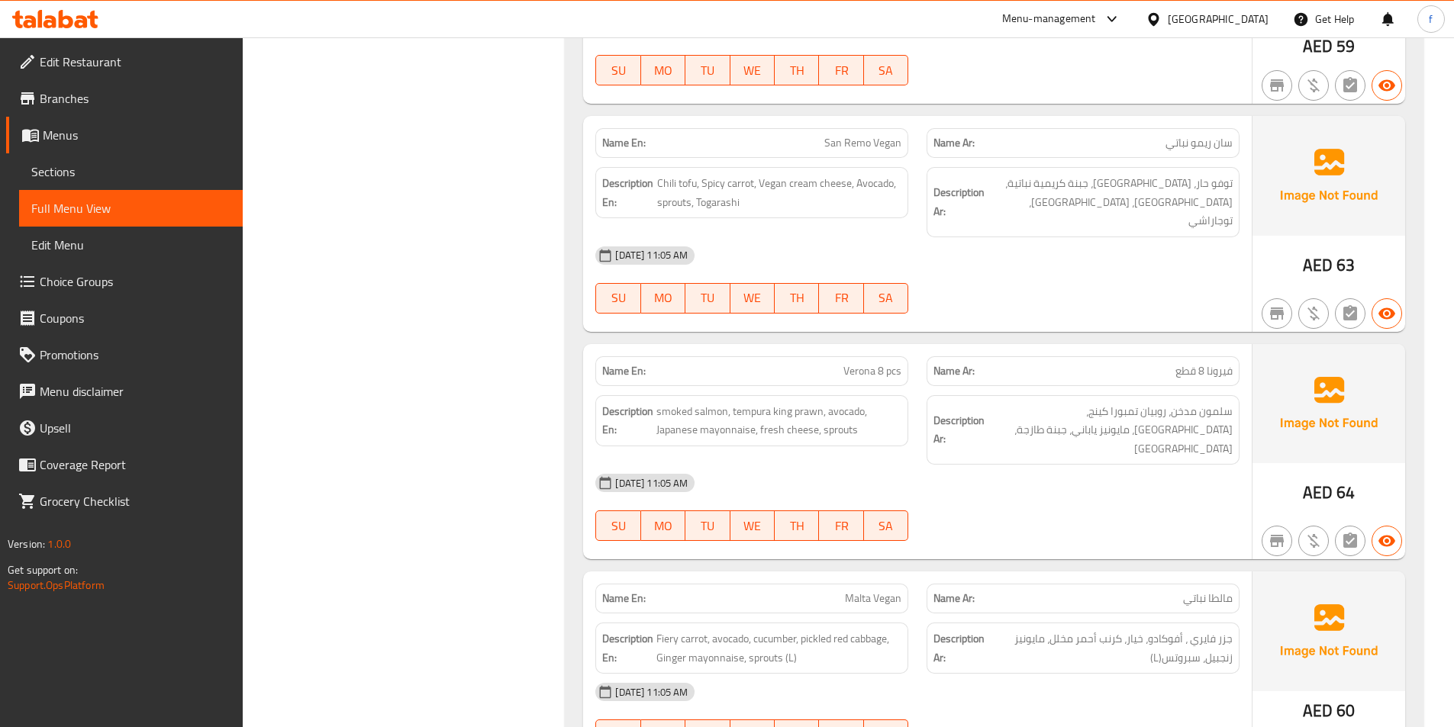
click at [837, 128] on div "Name En: San Remo Vegan" at bounding box center [751, 143] width 313 height 30
click at [861, 135] on span "San Remo Vegan" at bounding box center [862, 143] width 77 height 16
click at [886, 135] on span "San Remo Vegan" at bounding box center [862, 143] width 77 height 16
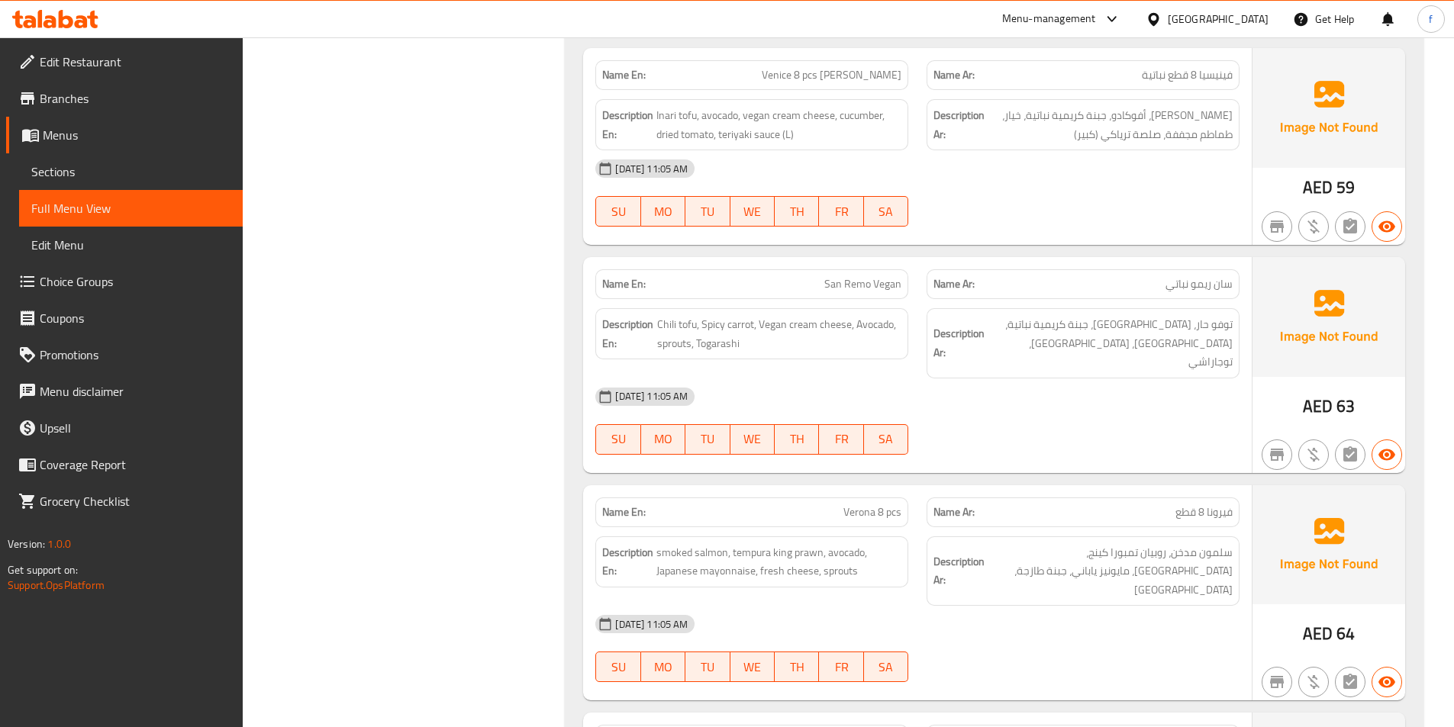
scroll to position [3893, 0]
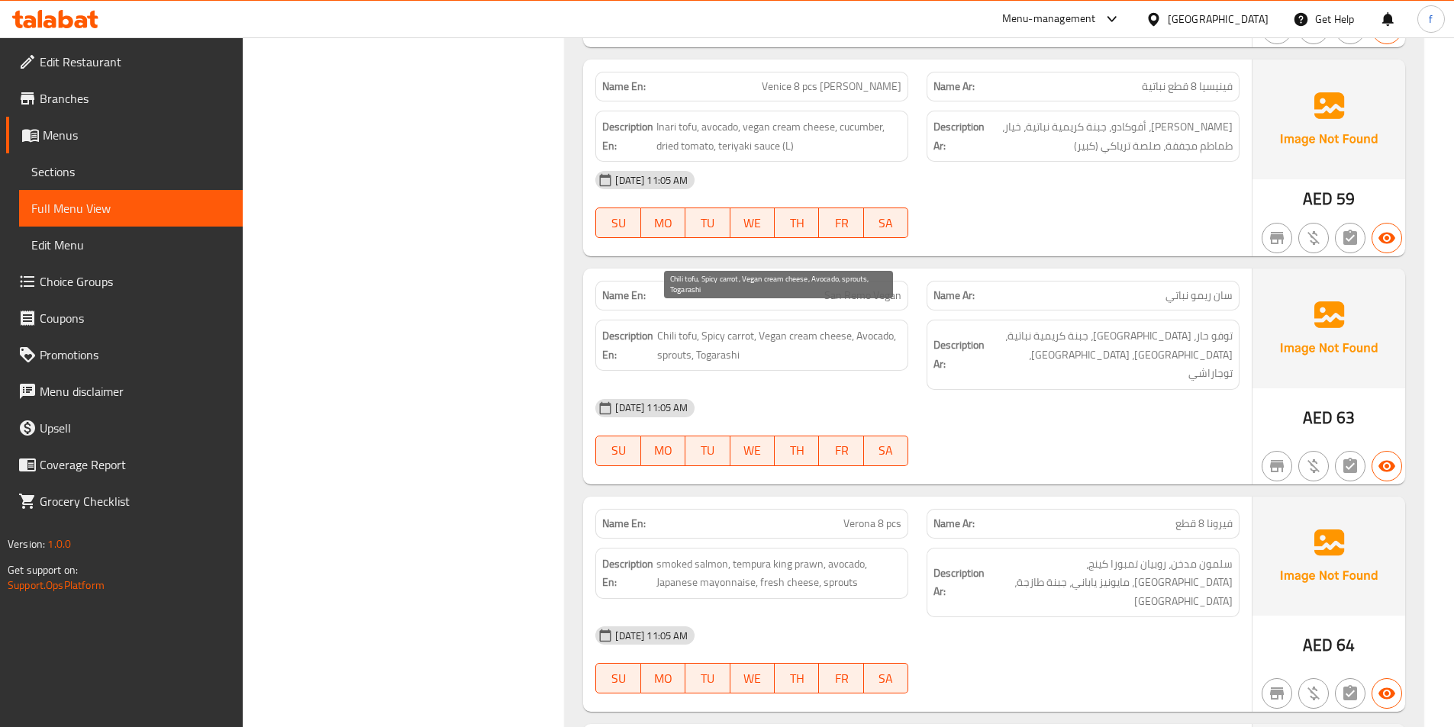
click at [692, 327] on span "Chili tofu, Spicy carrot, Vegan cream cheese, Avocado, sprouts, Togarashi" at bounding box center [779, 345] width 245 height 37
click at [668, 327] on span "Chili tofu, Spicy carrot, Vegan cream cheese, Avocado, sprouts, Togarashi" at bounding box center [779, 345] width 245 height 37
click at [738, 327] on span "Chili tofu, Spicy carrot, Vegan cream cheese, Avocado, sprouts, Togarashi" at bounding box center [779, 345] width 245 height 37
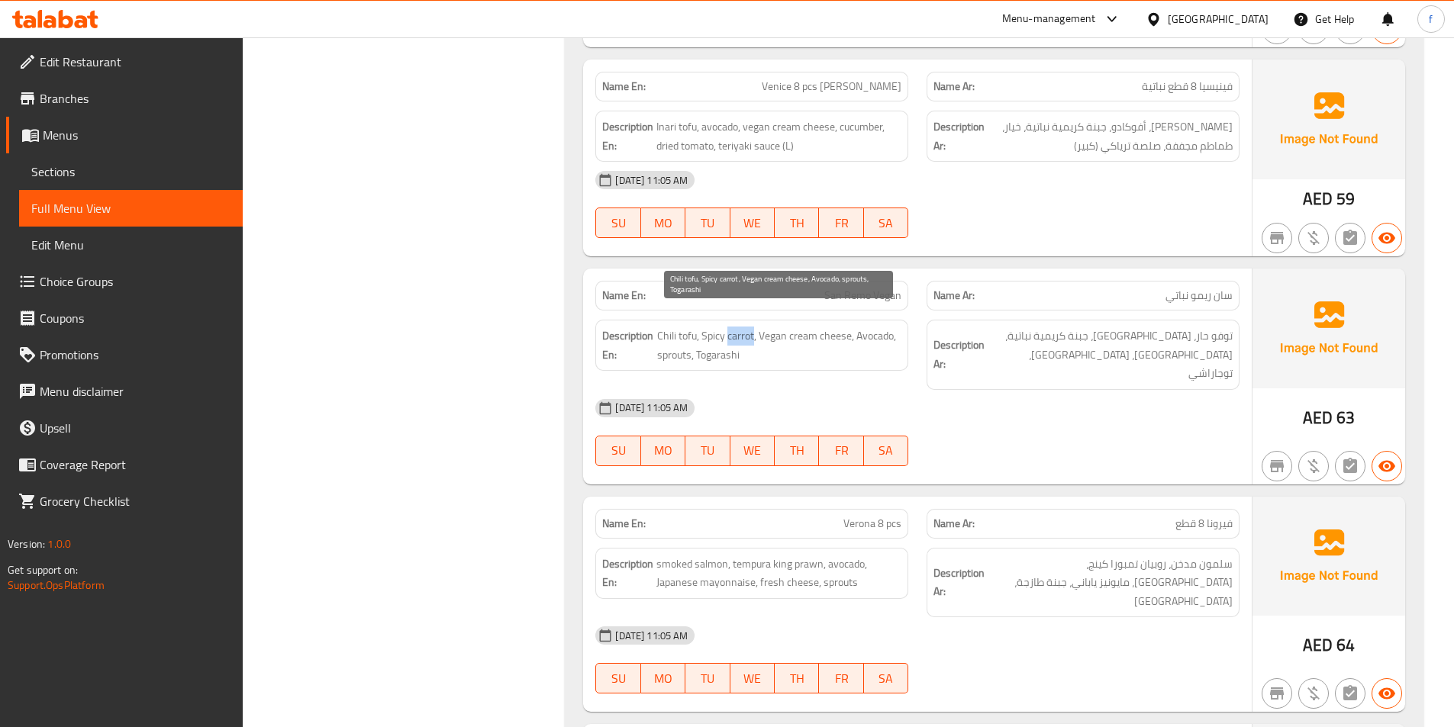
drag, startPoint x: 738, startPoint y: 318, endPoint x: 718, endPoint y: 315, distance: 20.0
click at [734, 327] on span "Chili tofu, Spicy carrot, Vegan cream cheese, Avocado, sprouts, Togarashi" at bounding box center [779, 345] width 245 height 37
click at [718, 327] on span "Chili tofu, Spicy carrot, Vegan cream cheese, Avocado, sprouts, Togarashi" at bounding box center [779, 345] width 245 height 37
click at [778, 327] on span "Chili tofu, Spicy carrot, Vegan cream cheese, Avocado, sprouts, Togarashi" at bounding box center [779, 345] width 245 height 37
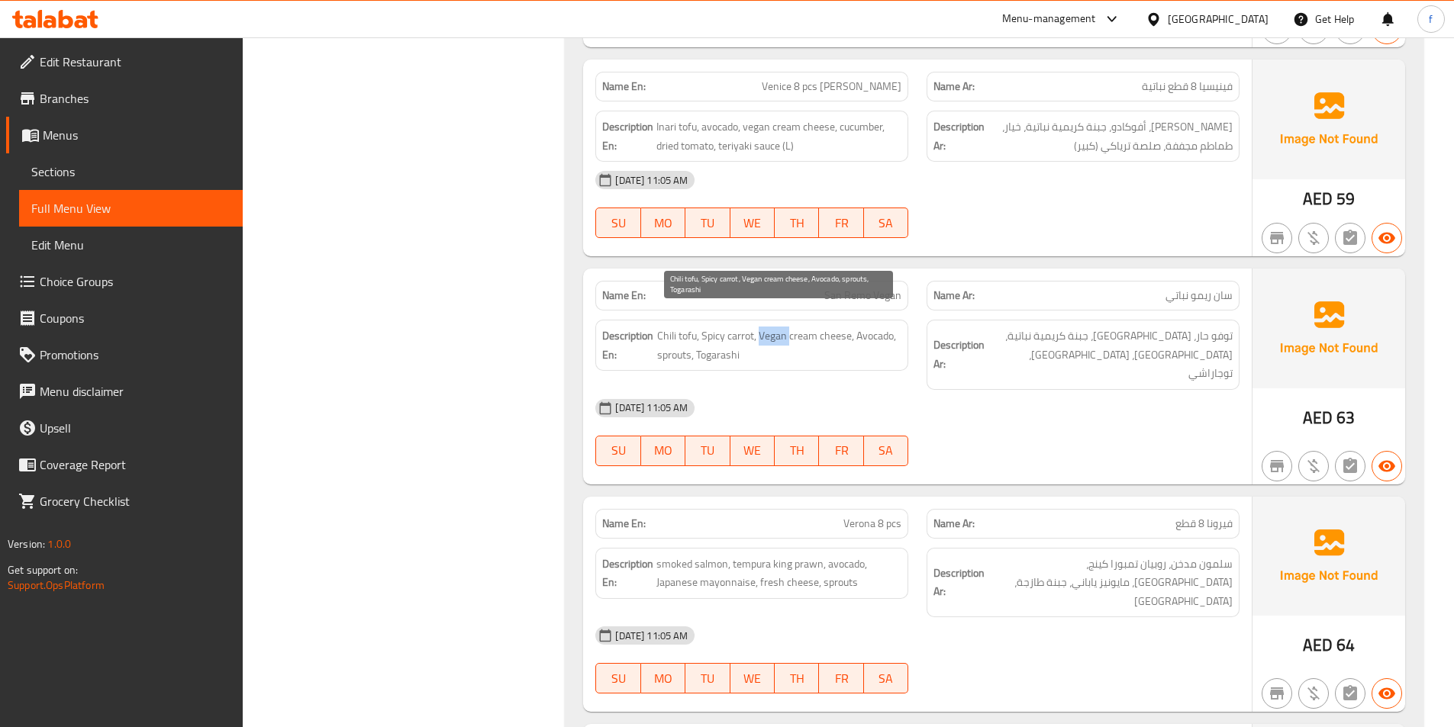
click at [778, 327] on span "Chili tofu, Spicy carrot, Vegan cream cheese, Avocado, sprouts, Togarashi" at bounding box center [779, 345] width 245 height 37
click at [808, 327] on span "Chili tofu, Spicy carrot, Vegan cream cheese, Avocado, sprouts, Togarashi" at bounding box center [779, 345] width 245 height 37
click at [824, 327] on span "Chili tofu, Spicy carrot, Vegan cream cheese, Avocado, sprouts, Togarashi" at bounding box center [779, 345] width 245 height 37
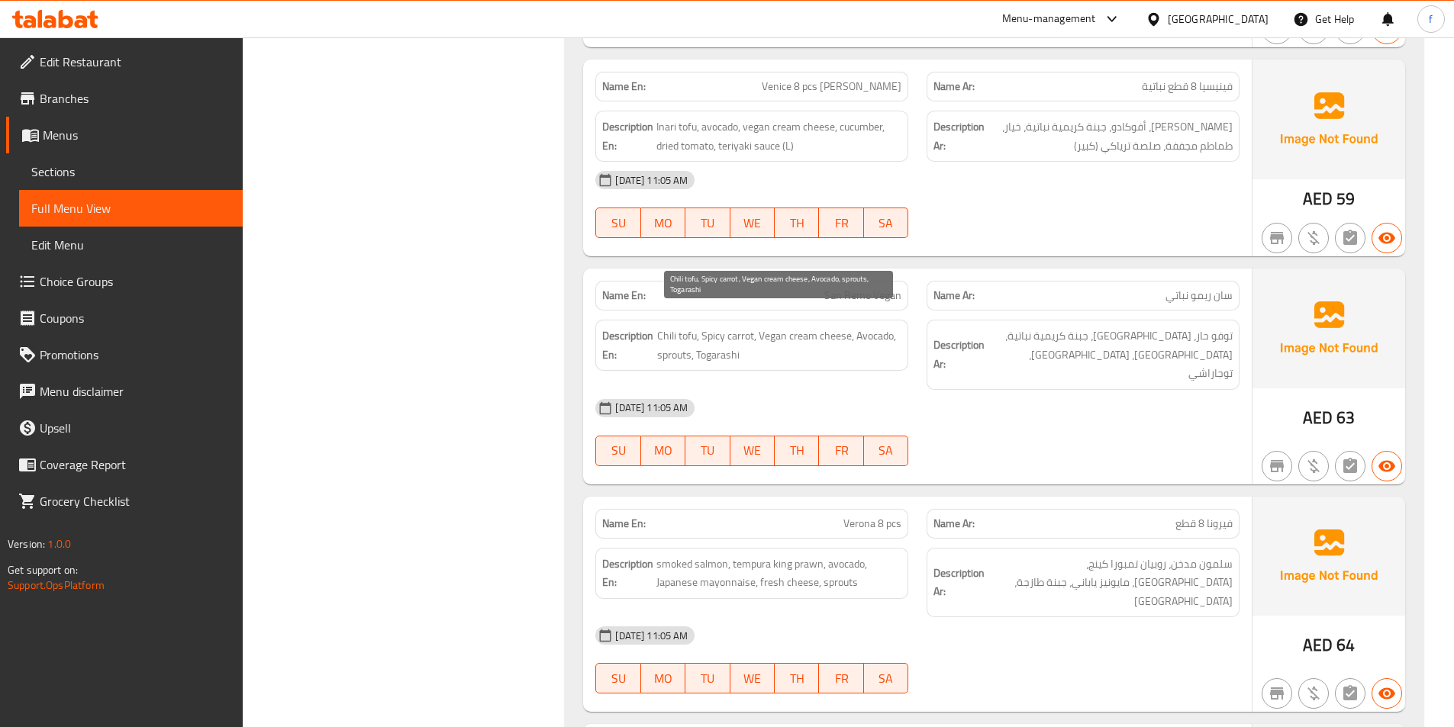
click at [882, 327] on span "Chili tofu, Spicy carrot, Vegan cream cheese, Avocado, sprouts, Togarashi" at bounding box center [779, 345] width 245 height 37
click at [665, 334] on span "Chili tofu, Spicy carrot, Vegan cream cheese, Avocado, sprouts, Togarashi" at bounding box center [779, 345] width 245 height 37
click at [698, 334] on span "Chili tofu, Spicy carrot, Vegan cream cheese, Avocado, sprouts, Togarashi" at bounding box center [779, 345] width 245 height 37
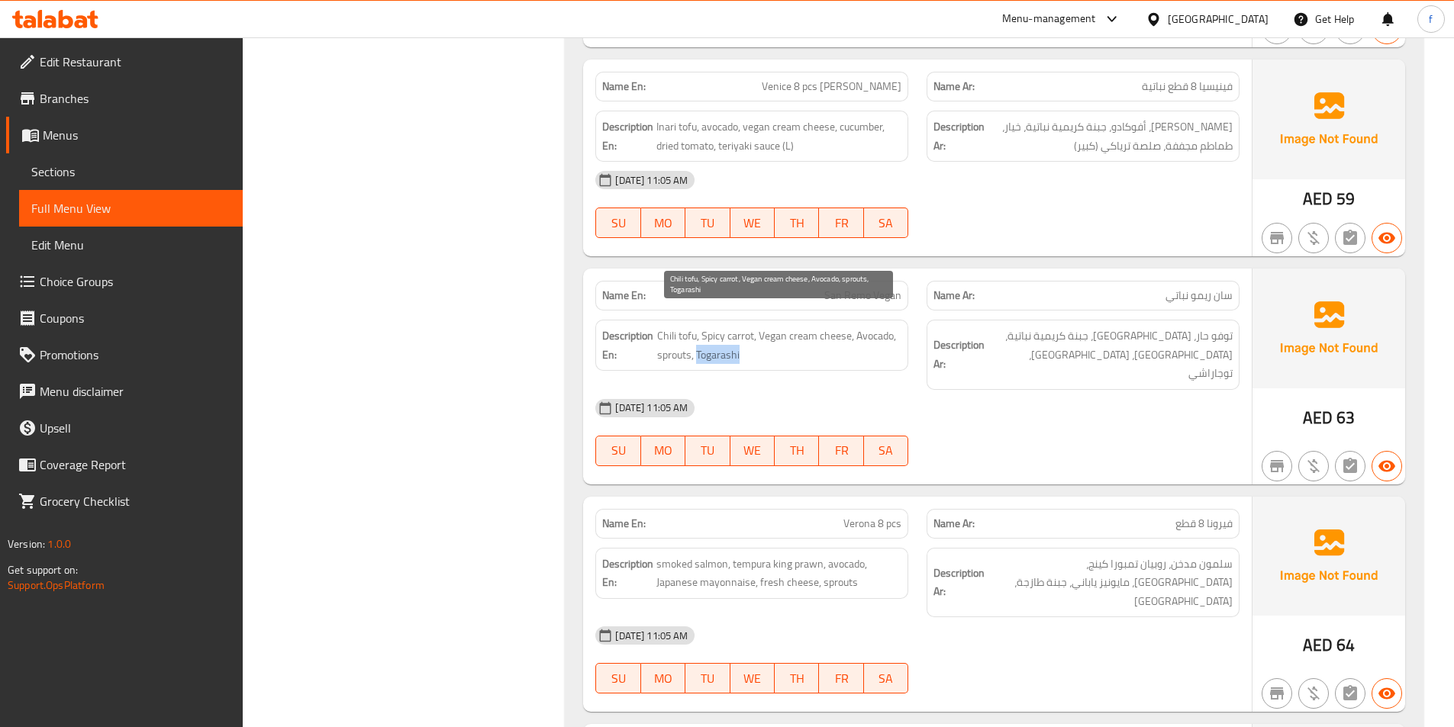
click at [698, 334] on span "Chili tofu, Spicy carrot, Vegan cream cheese, Avocado, sprouts, Togarashi" at bounding box center [779, 345] width 245 height 37
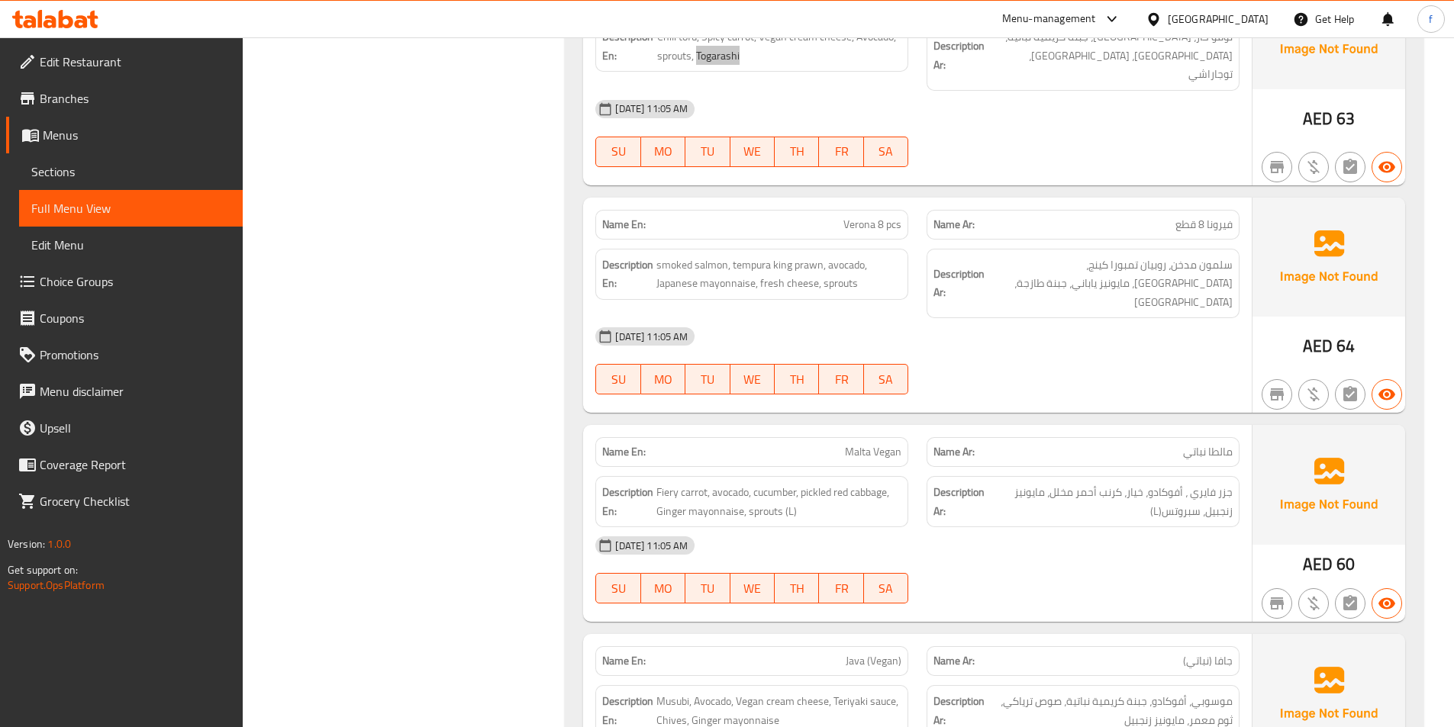
scroll to position [4198, 0]
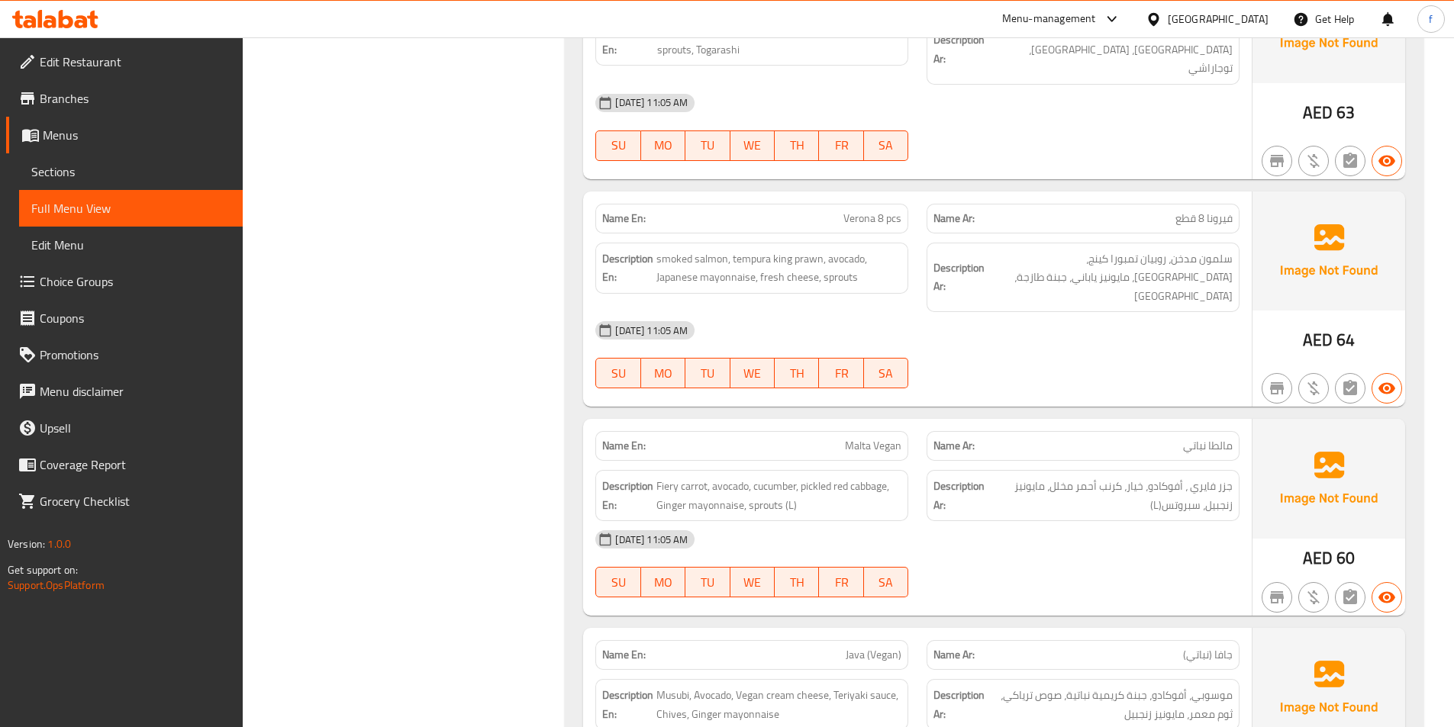
click at [863, 211] on span "Verona 8 pcs" at bounding box center [873, 219] width 58 height 16
click at [666, 250] on span "smoked salmon, tempura king prawn, avocado, Japanese mayonnaise, fresh cheese, …" at bounding box center [778, 268] width 245 height 37
click at [704, 250] on span "smoked salmon, tempura king prawn, avocado, Japanese mayonnaise, fresh cheese, …" at bounding box center [778, 268] width 245 height 37
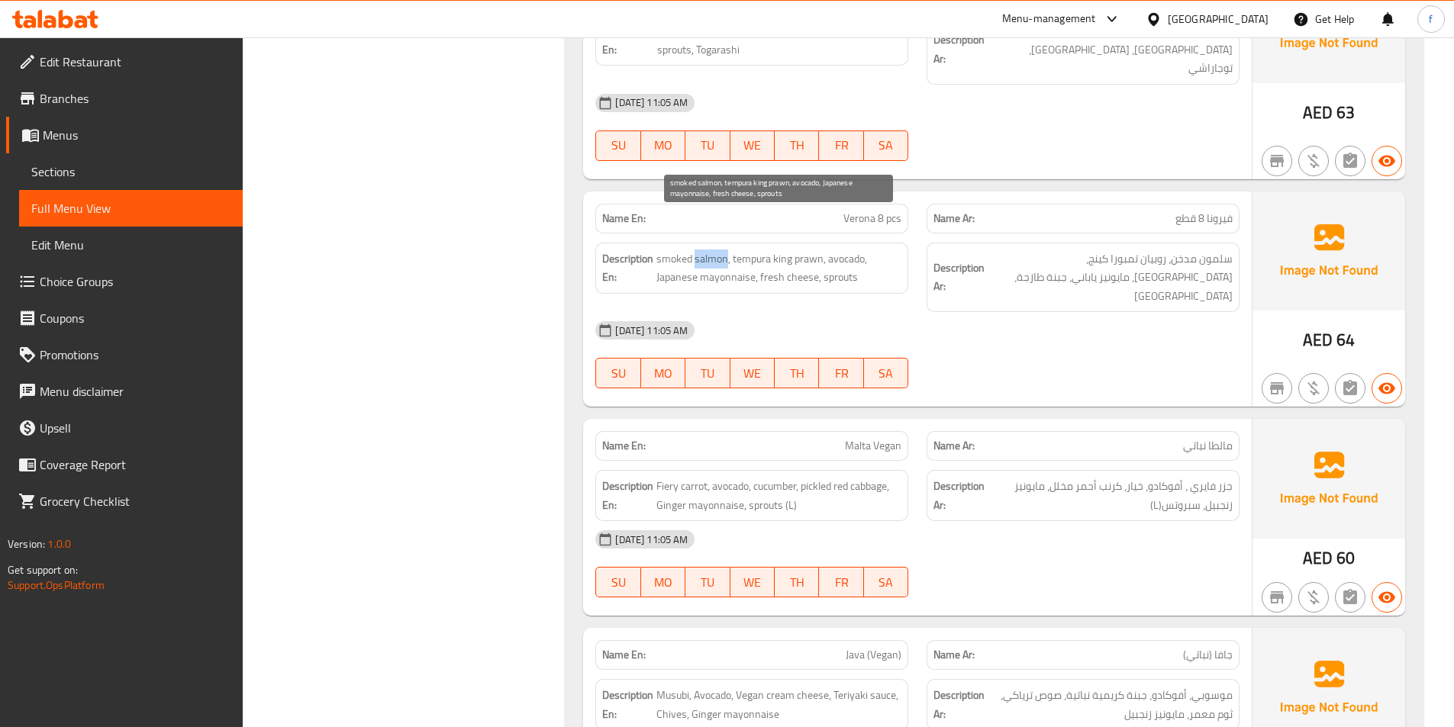
click at [704, 250] on span "smoked salmon, tempura king prawn, avocado, Japanese mayonnaise, fresh cheese, …" at bounding box center [778, 268] width 245 height 37
click at [749, 250] on span "smoked salmon, tempura king prawn, avocado, Japanese mayonnaise, fresh cheese, …" at bounding box center [778, 268] width 245 height 37
drag, startPoint x: 749, startPoint y: 225, endPoint x: 762, endPoint y: 225, distance: 13.0
click at [750, 250] on span "smoked salmon, tempura king prawn, avocado, Japanese mayonnaise, fresh cheese, …" at bounding box center [778, 268] width 245 height 37
click at [792, 250] on span "smoked salmon, tempura king prawn, avocado, Japanese mayonnaise, fresh cheese, …" at bounding box center [778, 268] width 245 height 37
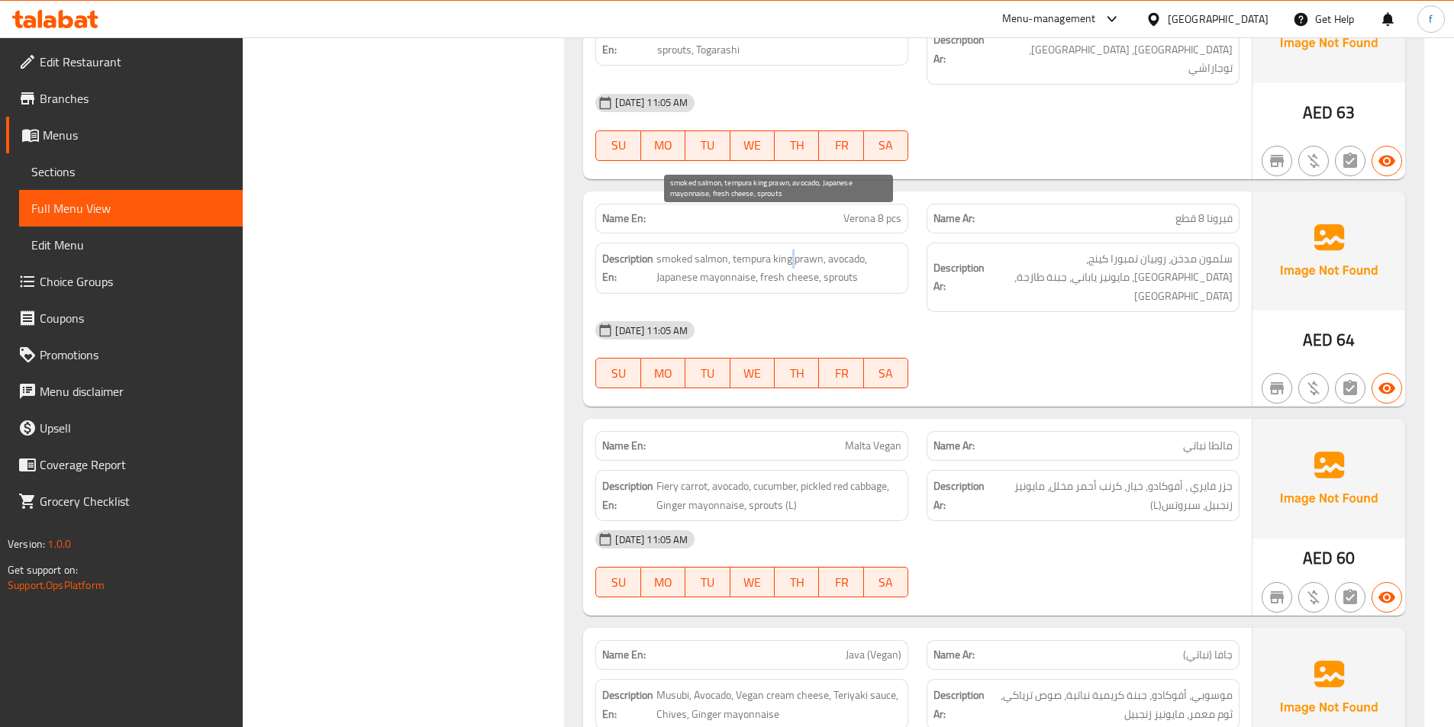
click at [792, 250] on span "smoked salmon, tempura king prawn, avocado, Japanese mayonnaise, fresh cheese, …" at bounding box center [778, 268] width 245 height 37
click at [743, 250] on span "smoked salmon, tempura king prawn, avocado, Japanese mayonnaise, fresh cheese, …" at bounding box center [778, 268] width 245 height 37
click at [805, 250] on span "smoked salmon, tempura king prawn, avocado, Japanese mayonnaise, fresh cheese, …" at bounding box center [778, 268] width 245 height 37
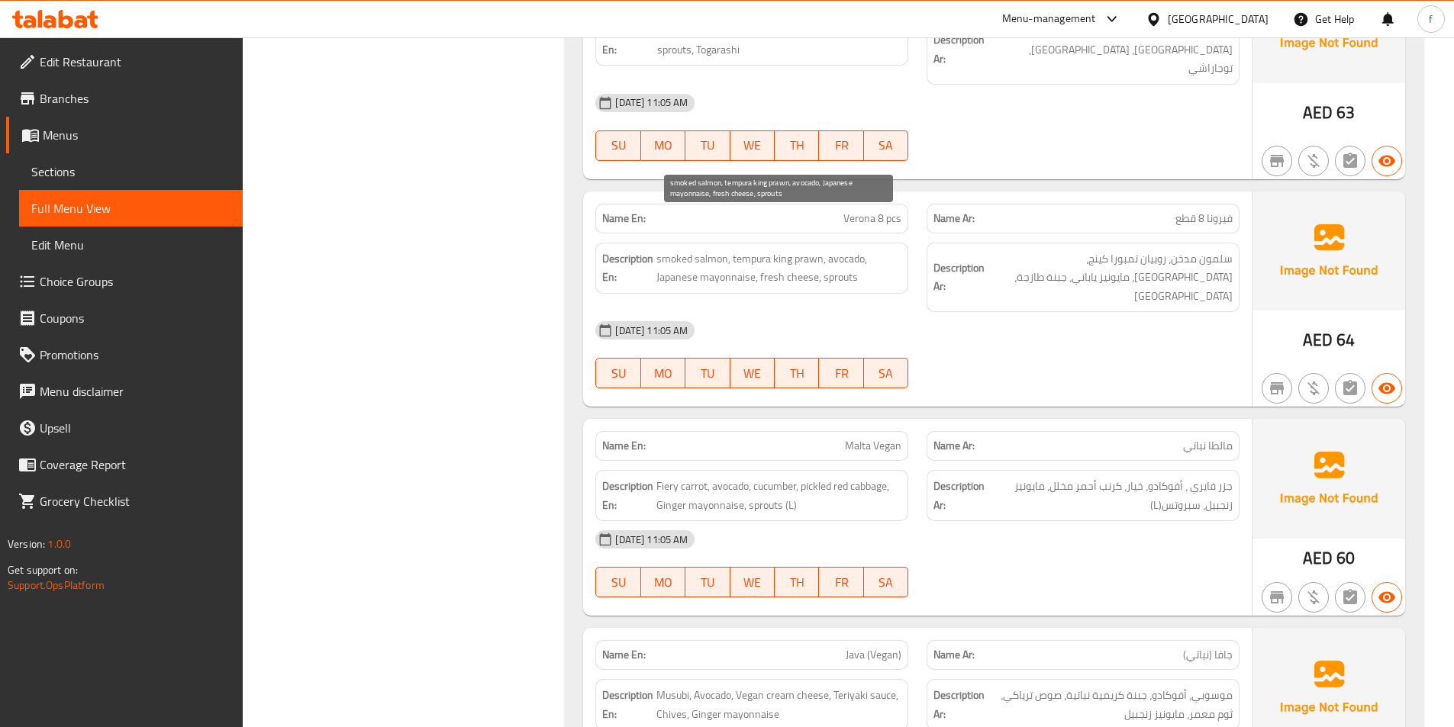
click at [772, 250] on span "smoked salmon, tempura king prawn, avocado, Japanese mayonnaise, fresh cheese, …" at bounding box center [778, 268] width 245 height 37
click at [774, 250] on span "smoked salmon, tempura king prawn, avocado, Japanese mayonnaise, fresh cheese, …" at bounding box center [778, 268] width 245 height 37
click at [776, 250] on span "smoked salmon, tempura king prawn, avocado, Japanese mayonnaise, fresh cheese, …" at bounding box center [778, 268] width 245 height 37
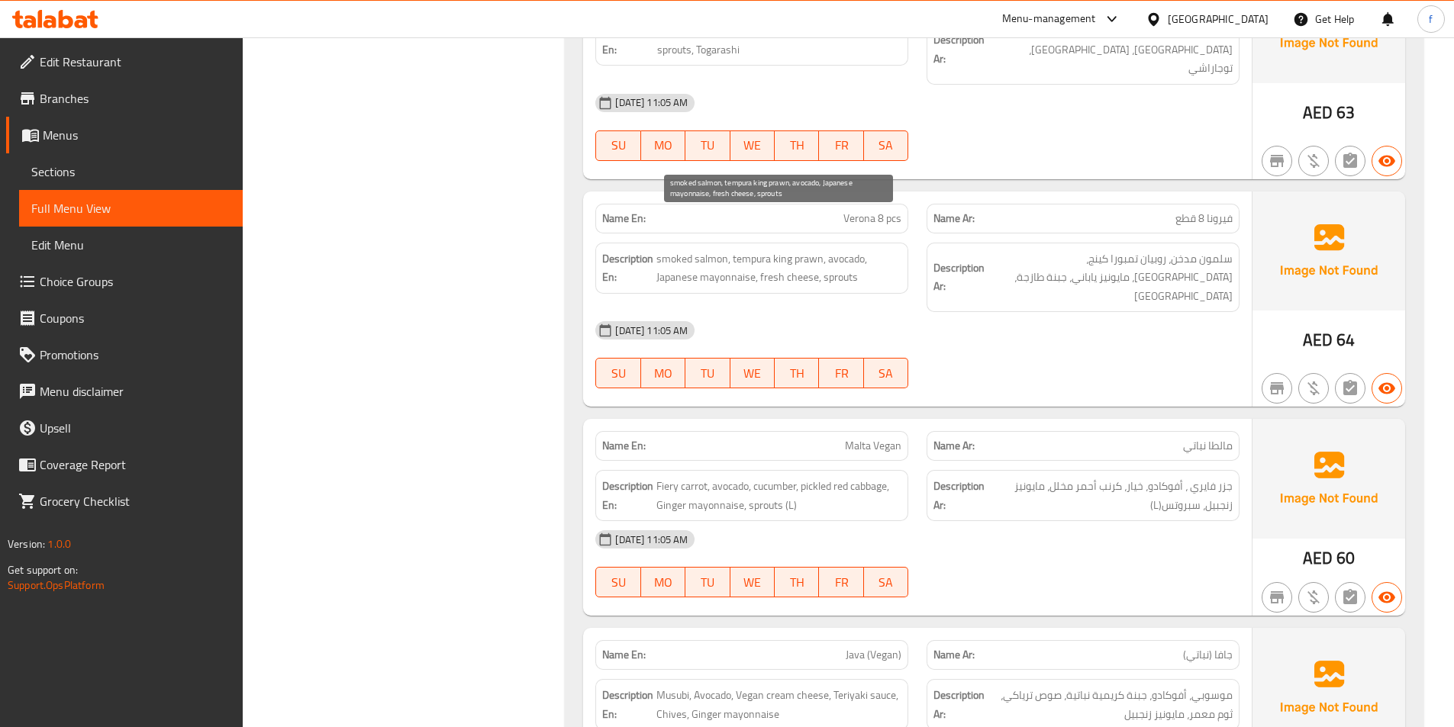
click at [827, 250] on span "smoked salmon, tempura king prawn, avocado, Japanese mayonnaise, fresh cheese, …" at bounding box center [778, 268] width 245 height 37
click at [671, 250] on span "smoked salmon, tempura king prawn, avocado, Japanese mayonnaise, fresh cheese, …" at bounding box center [778, 268] width 245 height 37
drag, startPoint x: 671, startPoint y: 242, endPoint x: 702, endPoint y: 243, distance: 30.5
click at [680, 250] on span "smoked salmon, tempura king prawn, avocado, Japanese mayonnaise, fresh cheese, …" at bounding box center [778, 268] width 245 height 37
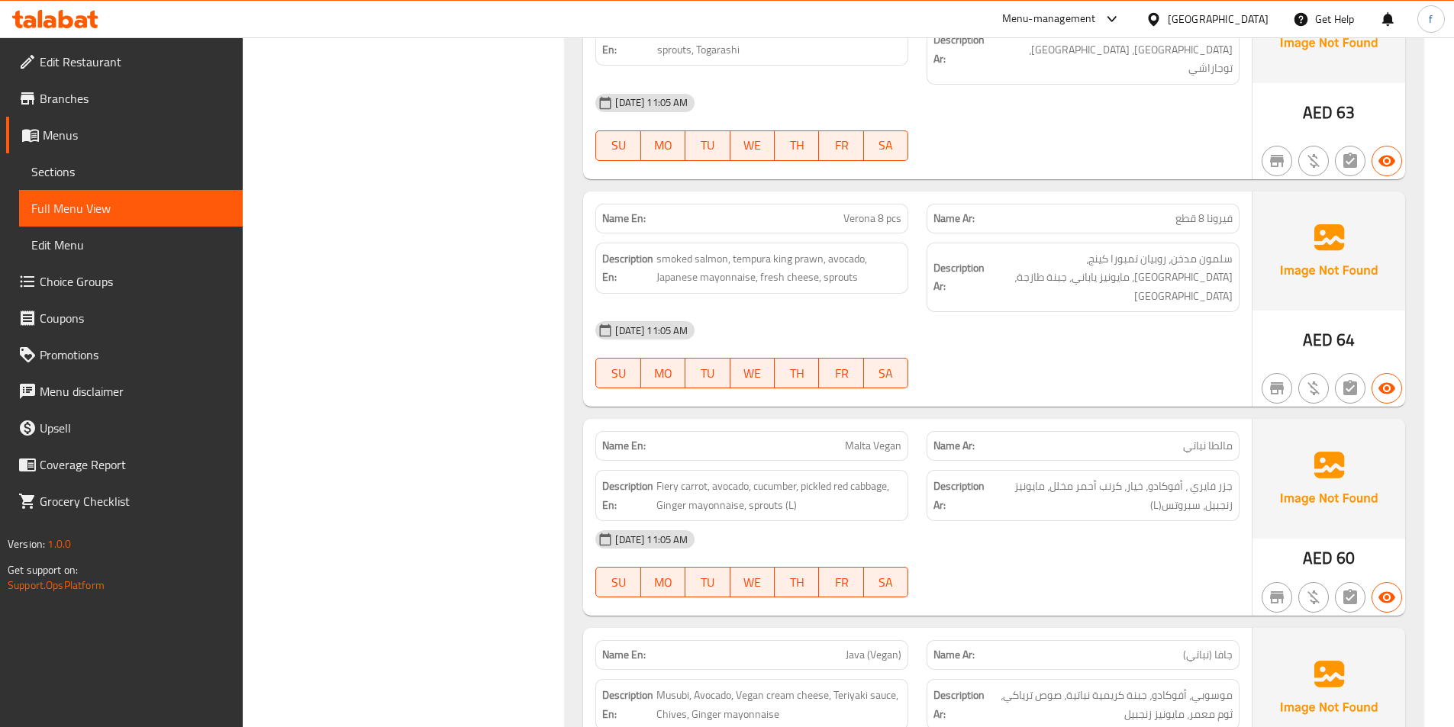
click at [733, 250] on span "smoked salmon, tempura king prawn, avocado, Japanese mayonnaise, fresh cheese, …" at bounding box center [778, 268] width 245 height 37
click at [762, 250] on span "smoked salmon, tempura king prawn, avocado, Japanese mayonnaise, fresh cheese, …" at bounding box center [778, 268] width 245 height 37
drag, startPoint x: 762, startPoint y: 237, endPoint x: 798, endPoint y: 245, distance: 37.4
click at [762, 250] on span "smoked salmon, tempura king prawn, avocado, Japanese mayonnaise, fresh cheese, …" at bounding box center [778, 268] width 245 height 37
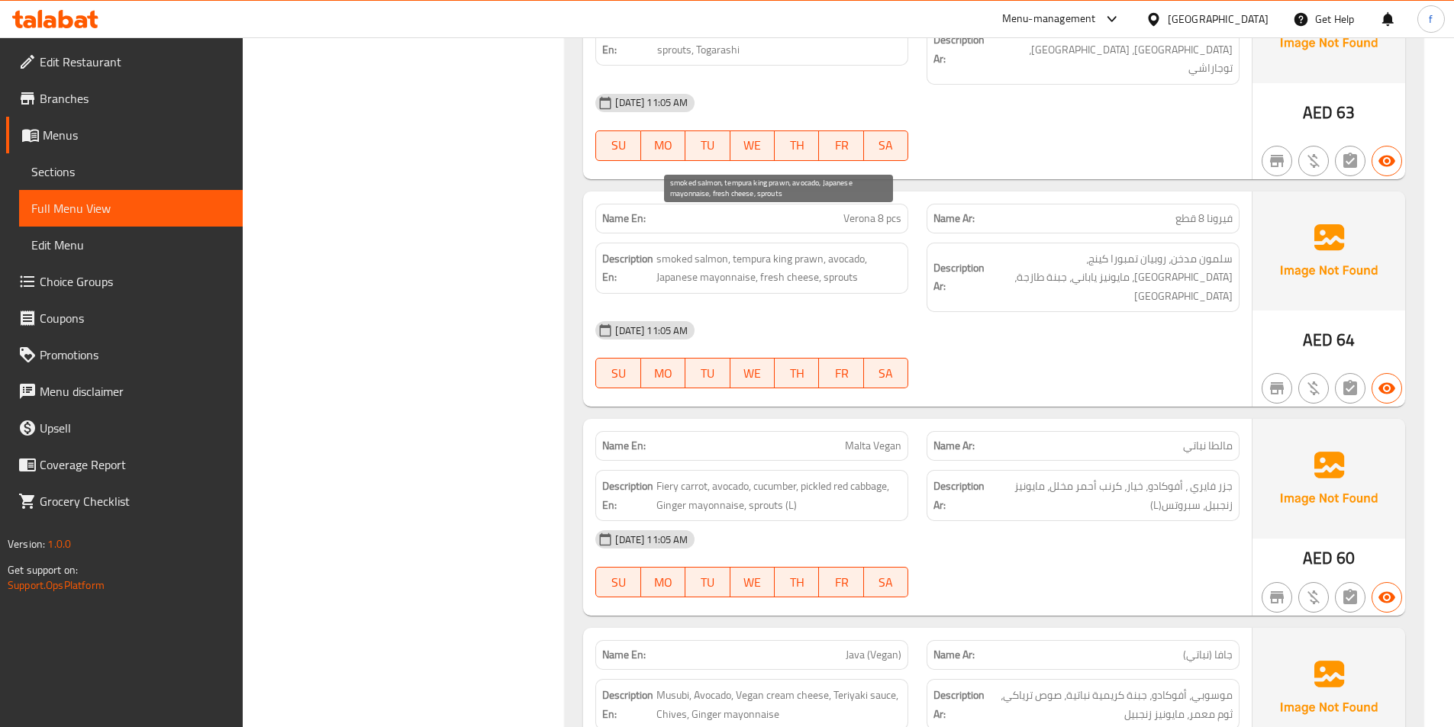
click at [798, 250] on span "smoked salmon, tempura king prawn, avocado, Japanese mayonnaise, fresh cheese, …" at bounding box center [778, 268] width 245 height 37
click at [840, 250] on span "smoked salmon, tempura king prawn, avocado, Japanese mayonnaise, fresh cheese, …" at bounding box center [778, 268] width 245 height 37
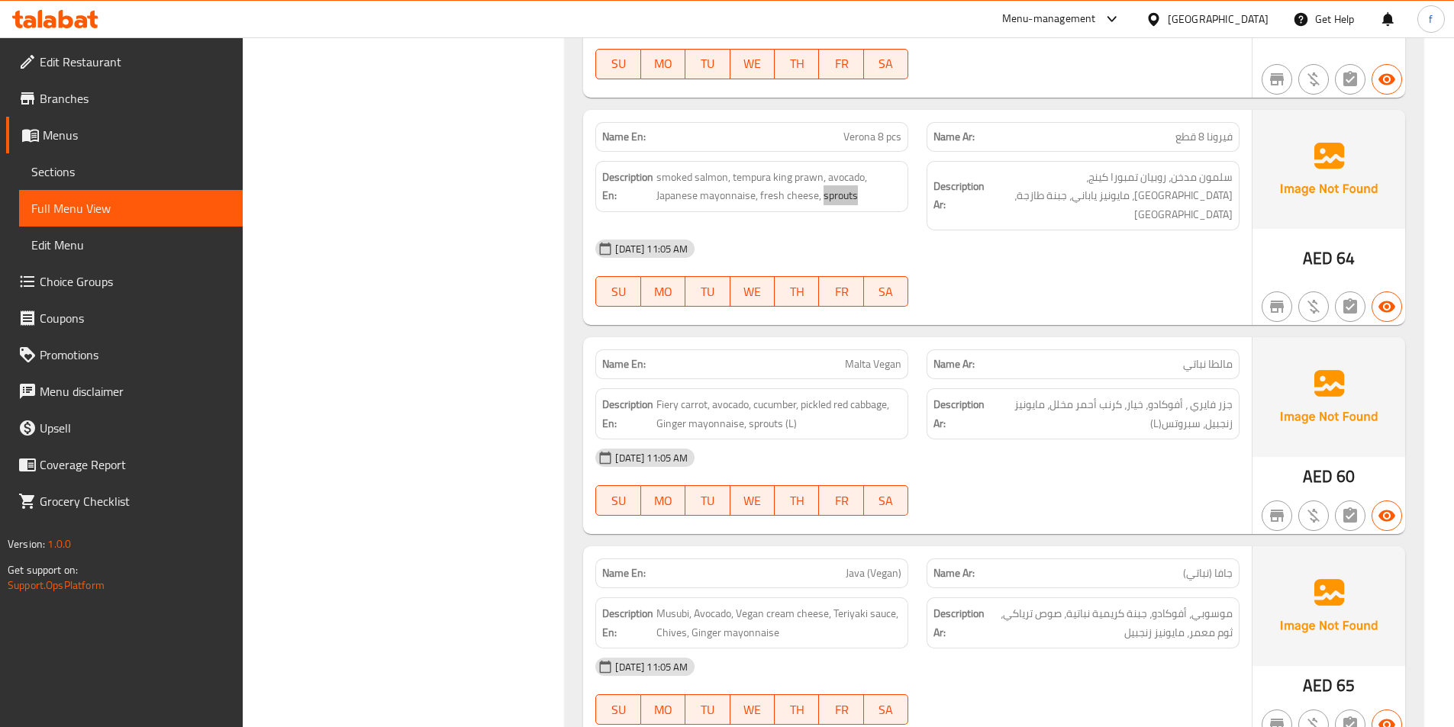
scroll to position [4427, 0]
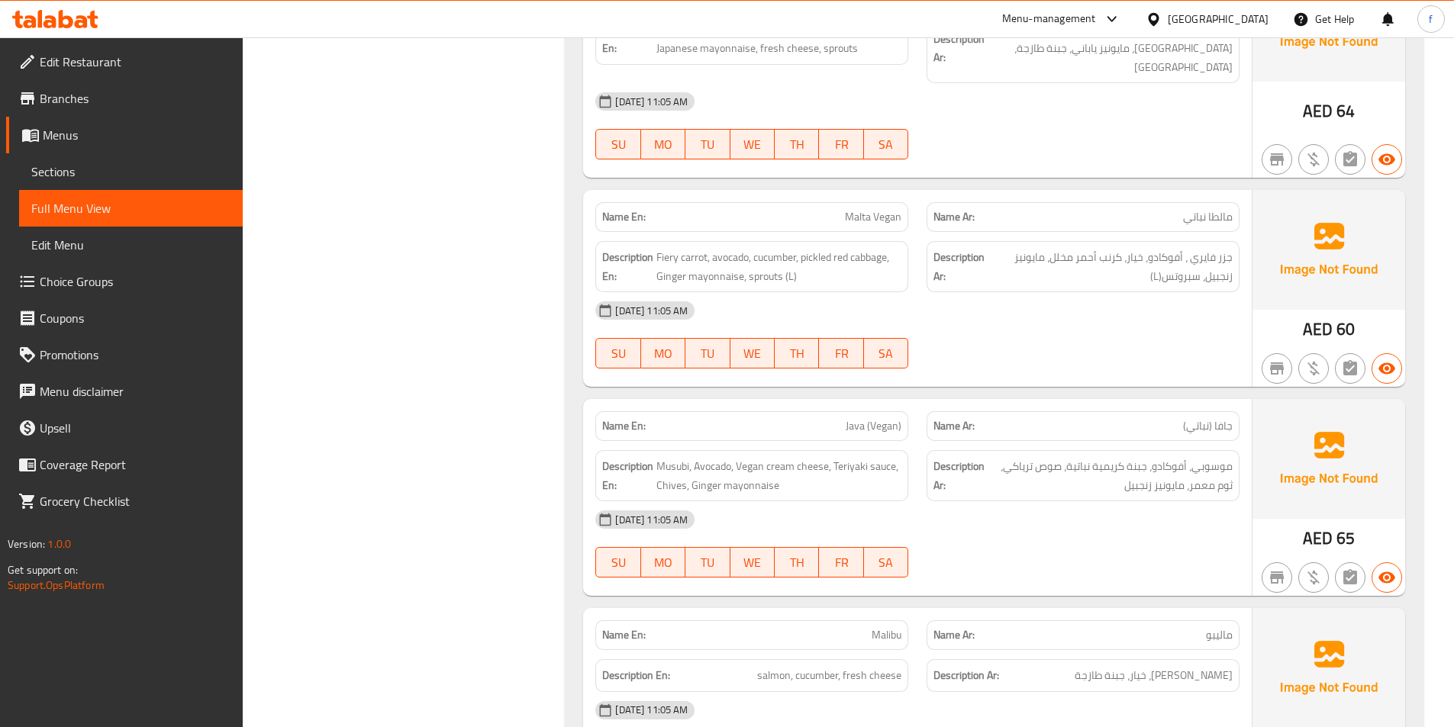
click at [859, 209] on span "Malta Vegan" at bounding box center [873, 217] width 56 height 16
click at [860, 209] on span "Malta Vegan" at bounding box center [873, 217] width 56 height 16
click at [882, 209] on span "Malta Vegan" at bounding box center [873, 217] width 56 height 16
click at [668, 248] on span "Fiery carrot, avocado, cucumber, pickled red cabbage, Ginger mayonnaise, sprout…" at bounding box center [778, 266] width 245 height 37
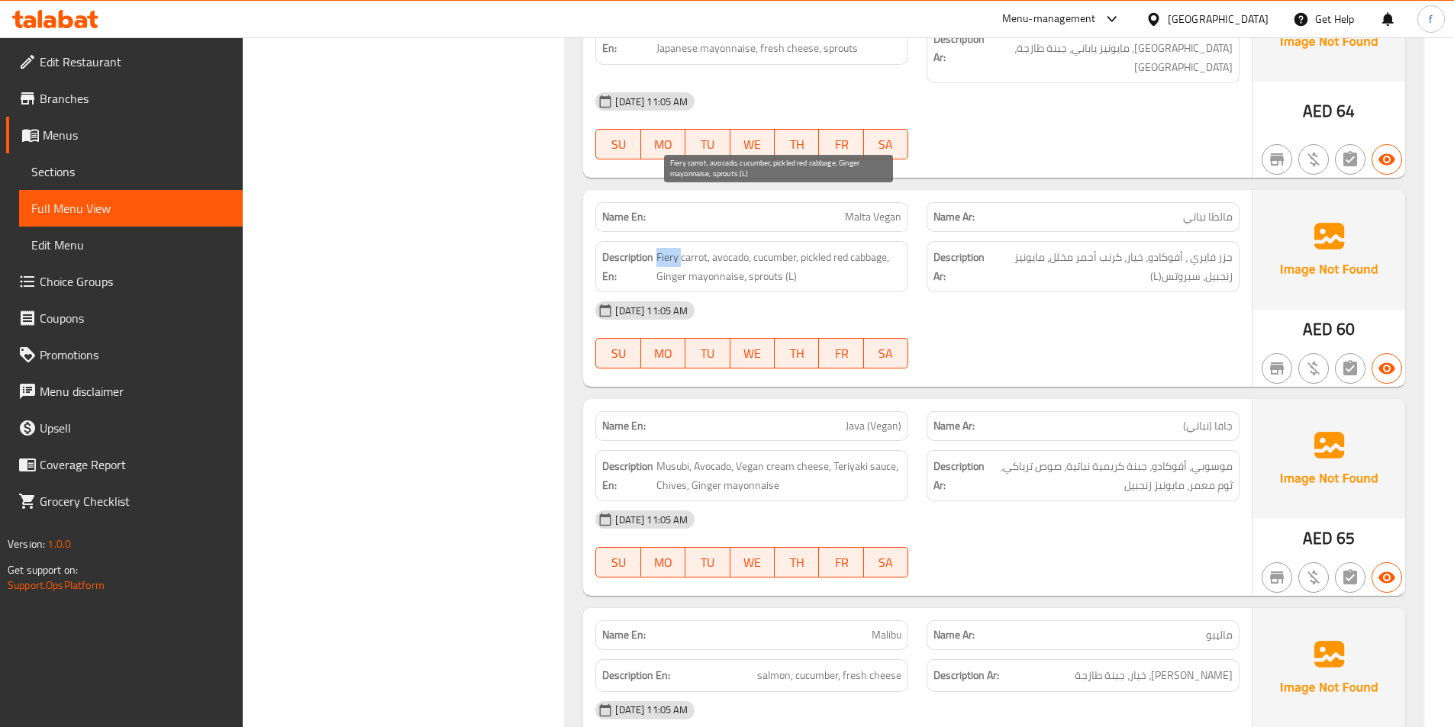
click at [668, 248] on span "Fiery carrot, avocado, cucumber, pickled red cabbage, Ginger mayonnaise, sprout…" at bounding box center [778, 266] width 245 height 37
click at [685, 248] on span "Fiery carrot, avocado, cucumber, pickled red cabbage, Ginger mayonnaise, sprout…" at bounding box center [778, 266] width 245 height 37
click at [743, 248] on span "Fiery carrot, avocado, cucumber, pickled red cabbage, Ginger mayonnaise, sprout…" at bounding box center [778, 266] width 245 height 37
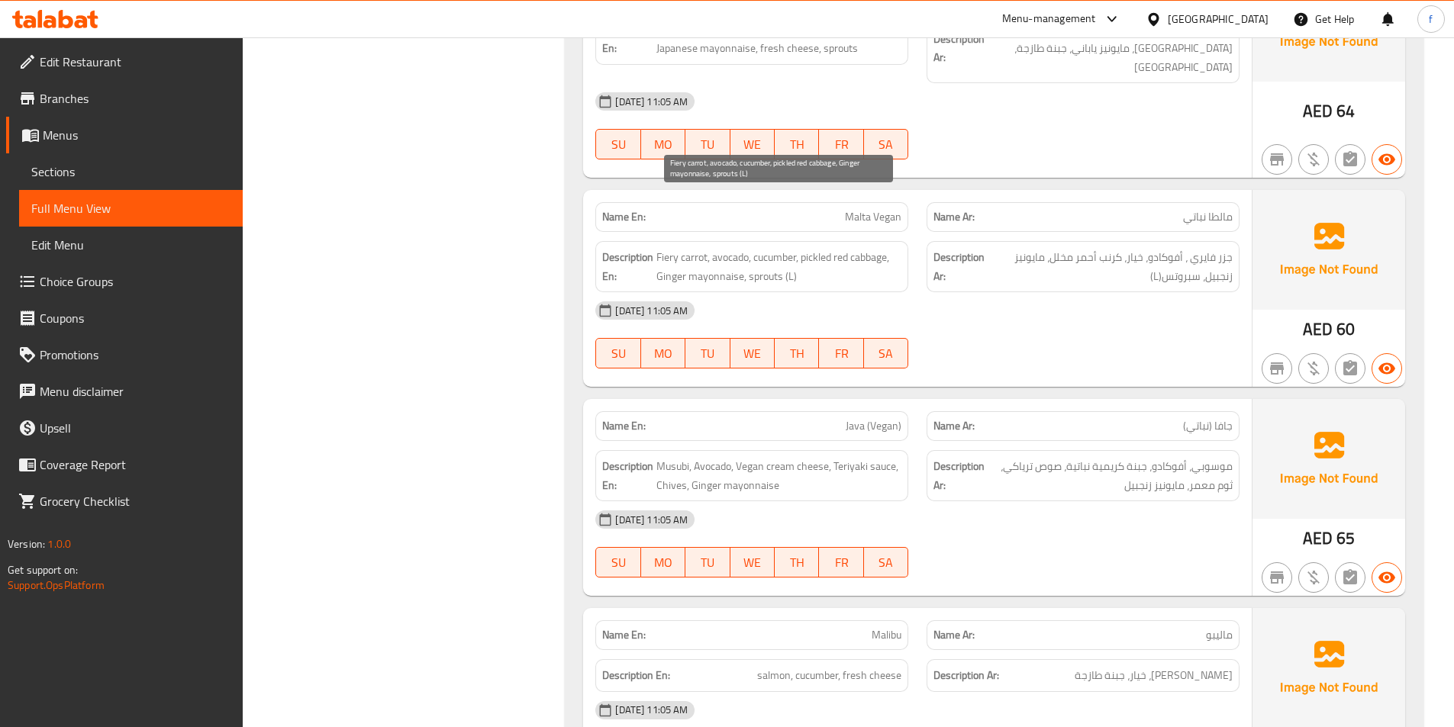
click at [725, 248] on span "Fiery carrot, avocado, cucumber, pickled red cabbage, Ginger mayonnaise, sprout…" at bounding box center [778, 266] width 245 height 37
drag, startPoint x: 725, startPoint y: 198, endPoint x: 785, endPoint y: 198, distance: 59.5
click at [740, 248] on span "Fiery carrot, avocado, cucumber, pickled red cabbage, Ginger mayonnaise, sprout…" at bounding box center [778, 266] width 245 height 37
click at [776, 248] on span "Fiery carrot, avocado, cucumber, pickled red cabbage, Ginger mayonnaise, sprout…" at bounding box center [778, 266] width 245 height 37
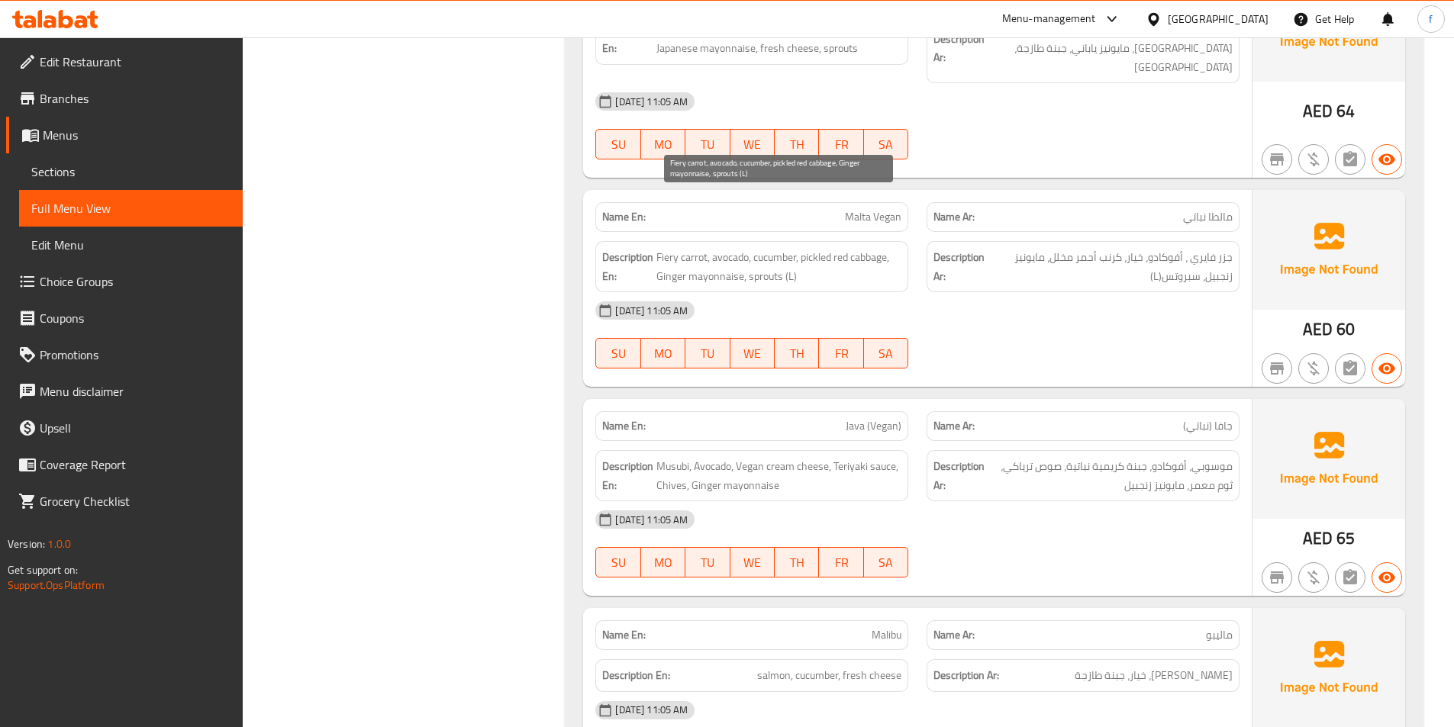
click at [813, 248] on span "Fiery carrot, avocado, cucumber, pickled red cabbage, Ginger mayonnaise, sprout…" at bounding box center [778, 266] width 245 height 37
click at [869, 248] on span "Fiery carrot, avocado, cucumber, pickled red cabbage, Ginger mayonnaise, sprout…" at bounding box center [778, 266] width 245 height 37
drag, startPoint x: 869, startPoint y: 202, endPoint x: 836, endPoint y: 205, distance: 33.7
click at [866, 248] on span "Fiery carrot, avocado, cucumber, pickled red cabbage, Ginger mayonnaise, sprout…" at bounding box center [778, 266] width 245 height 37
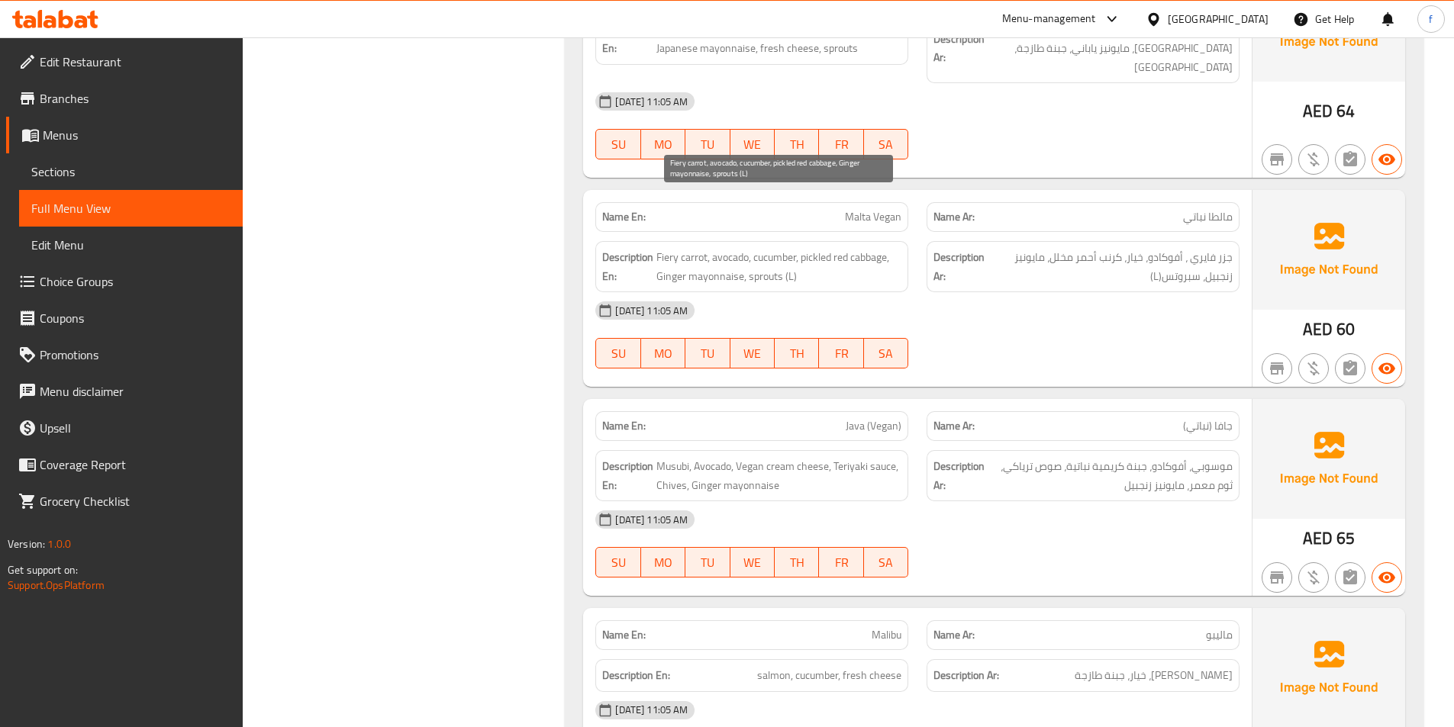
click at [836, 248] on span "Fiery carrot, avocado, cucumber, pickled red cabbage, Ginger mayonnaise, sprout…" at bounding box center [778, 266] width 245 height 37
click at [835, 248] on span "Fiery carrot, avocado, cucumber, pickled red cabbage, Ginger mayonnaise, sprout…" at bounding box center [778, 266] width 245 height 37
click at [879, 209] on span "Malta Vegan" at bounding box center [873, 217] width 56 height 16
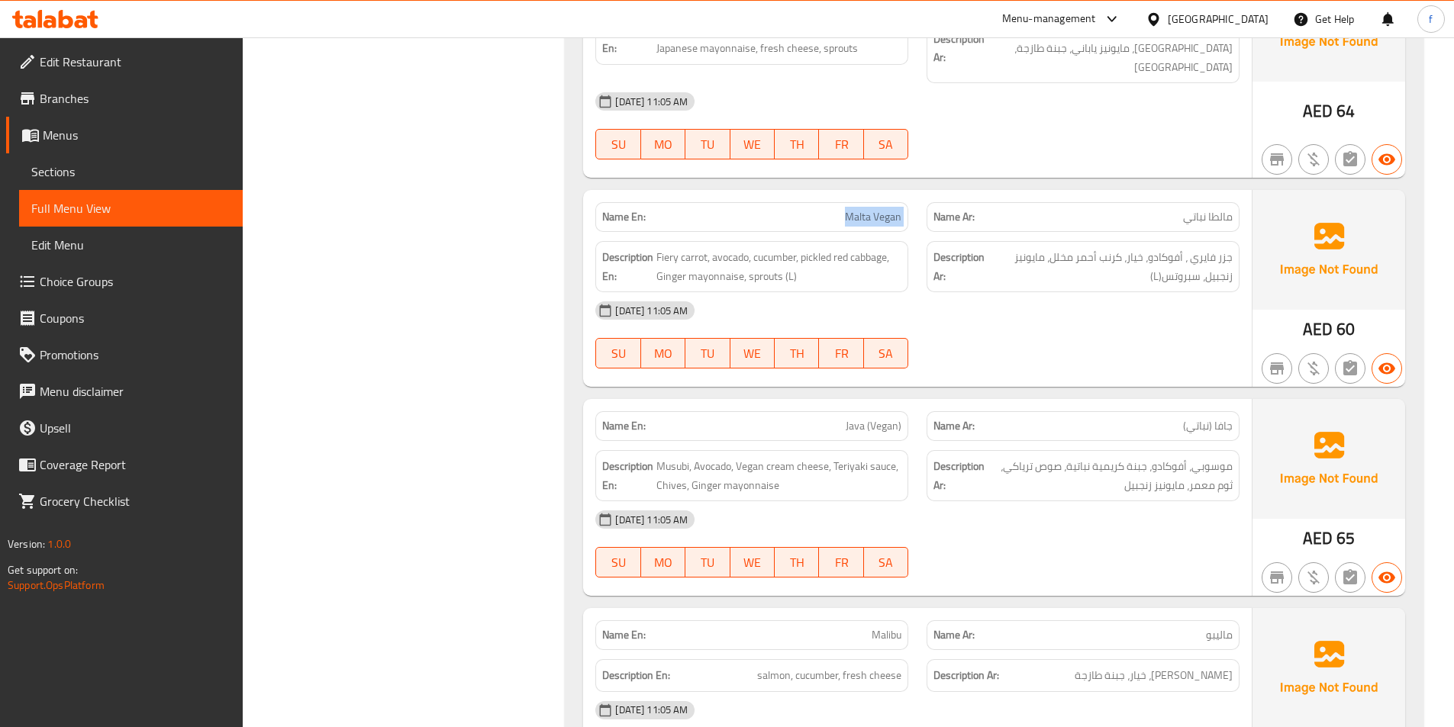
click at [879, 209] on span "Malta Vegan" at bounding box center [873, 217] width 56 height 16
copy span "Malta Vegan"
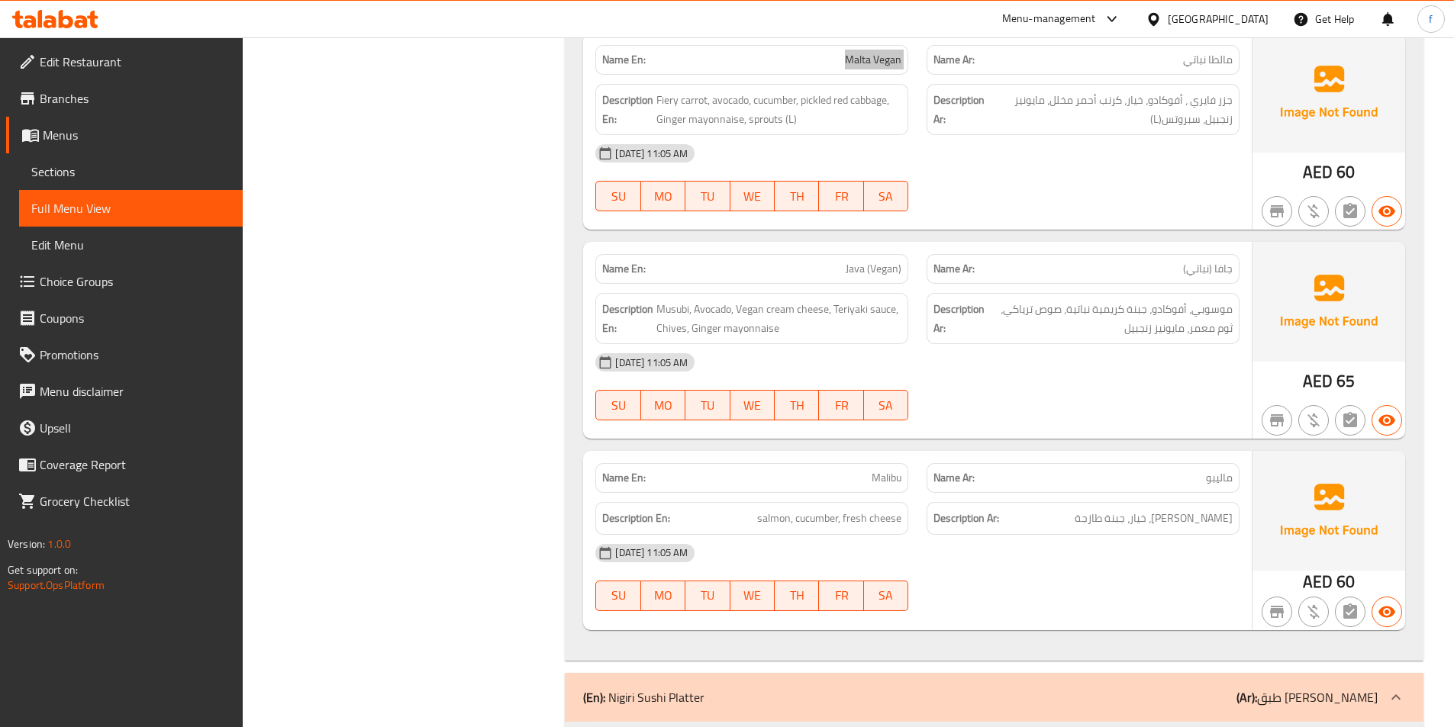
scroll to position [4504, 0]
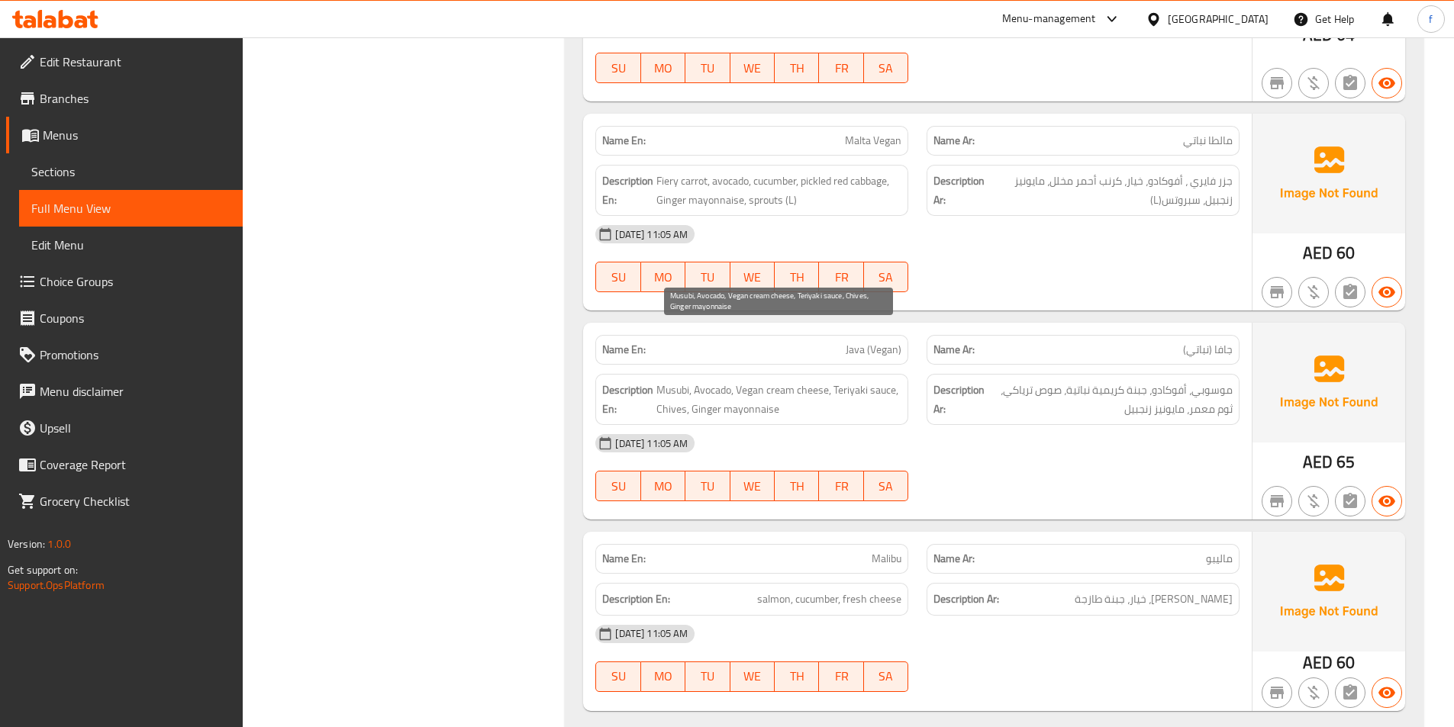
click at [691, 381] on span "Musubi, Avocado, Vegan cream cheese, Teriyaki sauce, Chives, Ginger mayonnaise" at bounding box center [778, 399] width 245 height 37
click at [669, 381] on span "Musubi, Avocado, Vegan cream cheese, Teriyaki sauce, Chives, Ginger mayonnaise" at bounding box center [778, 399] width 245 height 37
click at [717, 381] on span "Musubi, Avocado, Vegan cream cheese, Teriyaki sauce, Chives, Ginger mayonnaise" at bounding box center [778, 399] width 245 height 37
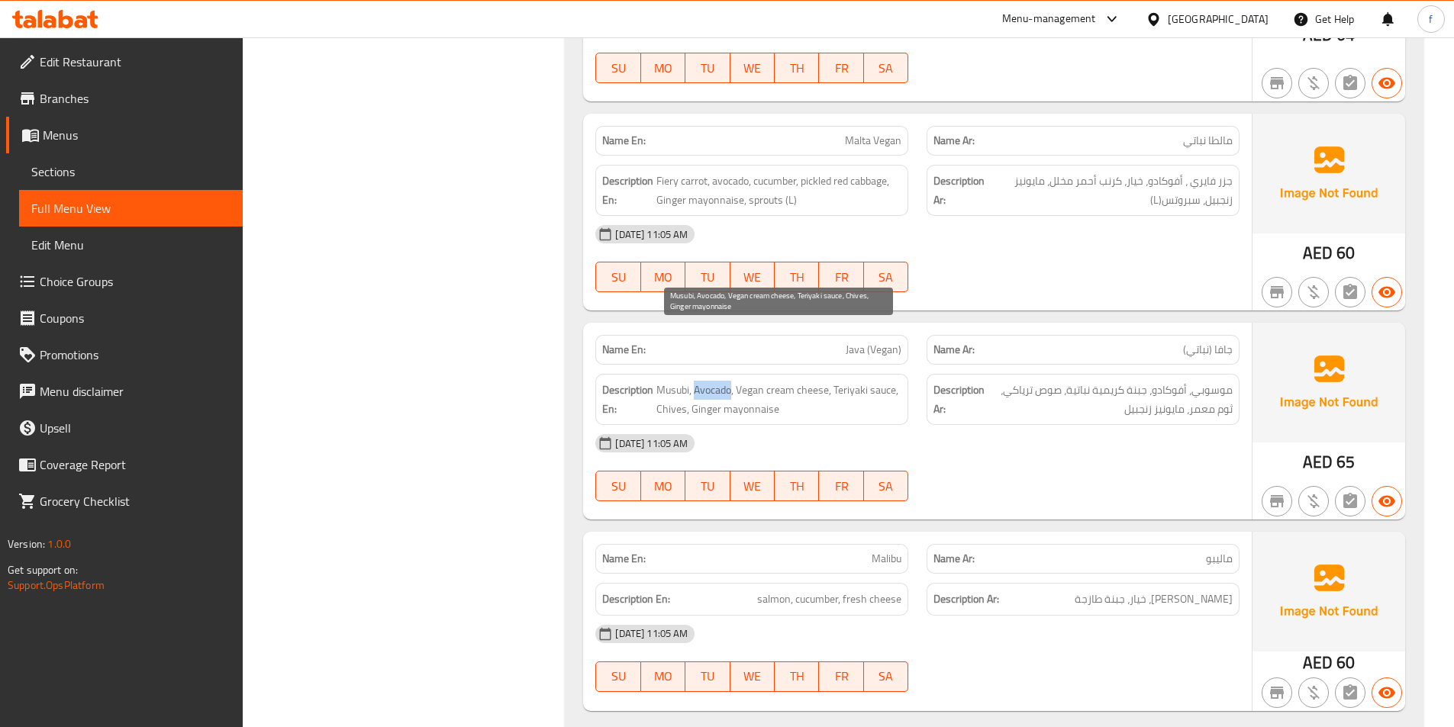
click at [717, 381] on span "Musubi, Avocado, Vegan cream cheese, Teriyaki sauce, Chives, Ginger mayonnaise" at bounding box center [778, 399] width 245 height 37
click at [816, 381] on span "Musubi, Avocado, Vegan cream cheese, Teriyaki sauce, Chives, Ginger mayonnaise" at bounding box center [778, 399] width 245 height 37
click at [769, 381] on span "Musubi, Avocado, Vegan cream cheese, Teriyaki sauce, Chives, Ginger mayonnaise" at bounding box center [778, 399] width 245 height 37
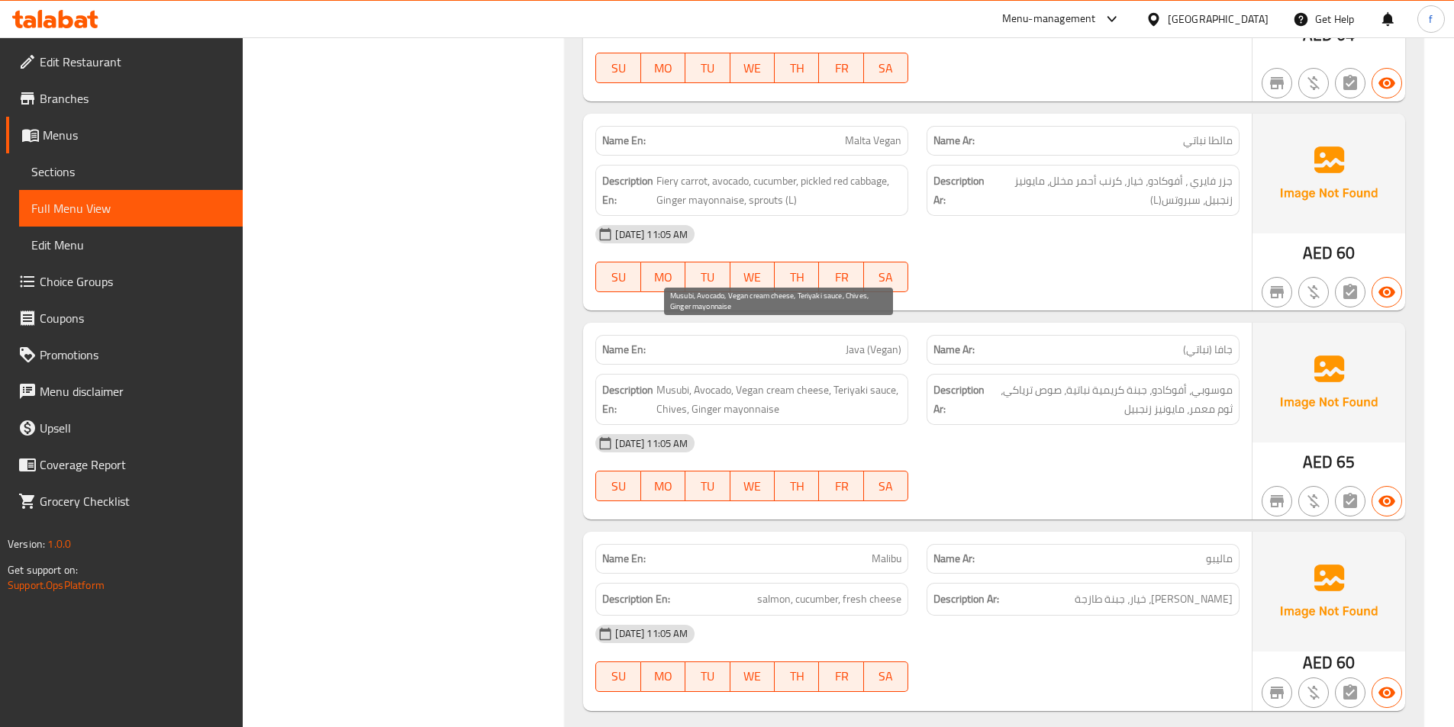
click at [759, 381] on span "Musubi, Avocado, Vegan cream cheese, Teriyaki sauce, Chives, Ginger mayonnaise" at bounding box center [778, 399] width 245 height 37
click at [856, 381] on span "Musubi, Avocado, Vegan cream cheese, Teriyaki sauce, Chives, Ginger mayonnaise" at bounding box center [778, 399] width 245 height 37
click at [891, 381] on span "Musubi, Avocado, Vegan cream cheese, Teriyaki sauce, Chives, Ginger mayonnaise" at bounding box center [778, 399] width 245 height 37
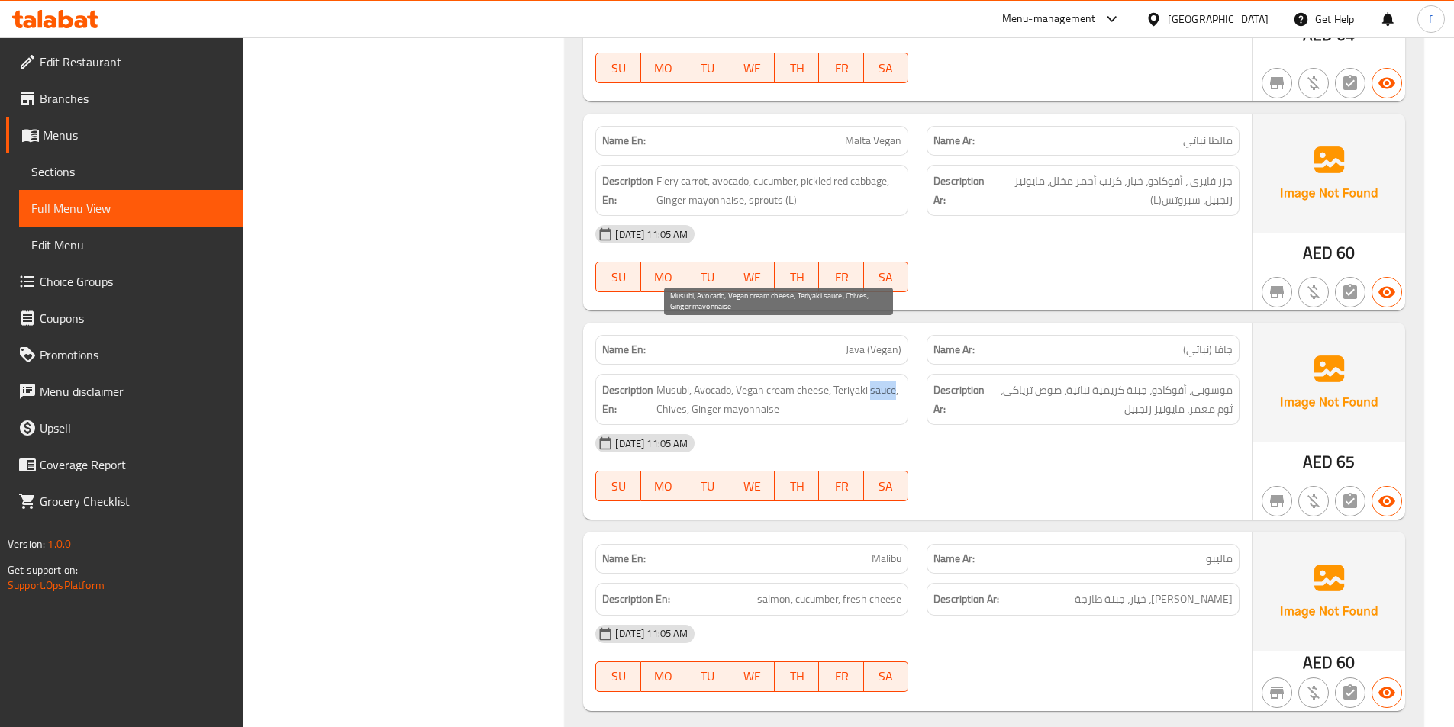
click at [891, 381] on span "Musubi, Avocado, Vegan cream cheese, Teriyaki sauce, Chives, Ginger mayonnaise" at bounding box center [778, 399] width 245 height 37
click at [685, 381] on span "Musubi, Avocado, Vegan cream cheese, Teriyaki sauce, Chives, Ginger mayonnaise" at bounding box center [778, 399] width 245 height 37
click at [705, 381] on span "Musubi, Avocado, Vegan cream cheese, Teriyaki sauce, Chives, Ginger mayonnaise" at bounding box center [778, 399] width 245 height 37
drag, startPoint x: 709, startPoint y: 352, endPoint x: 722, endPoint y: 352, distance: 13.0
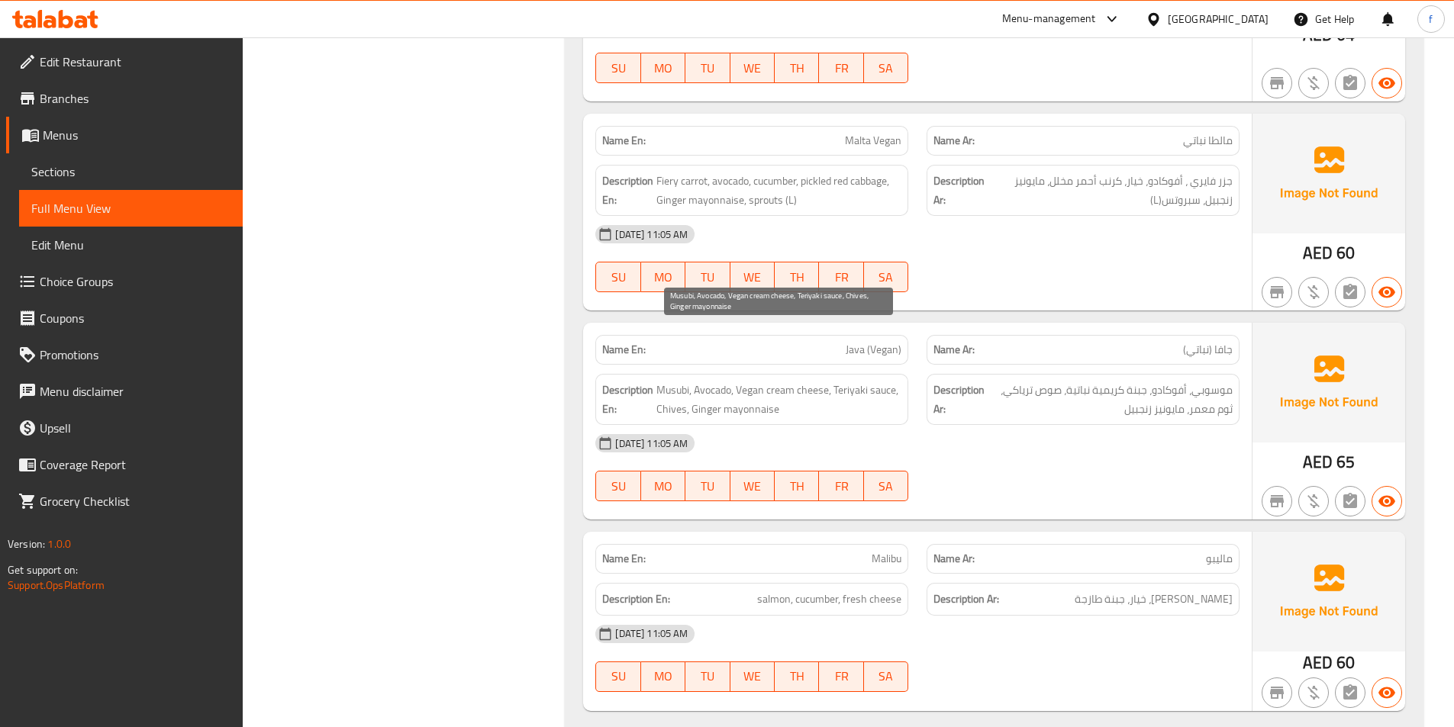
click at [713, 381] on span "Musubi, Avocado, Vegan cream cheese, Teriyaki sauce, Chives, Ginger mayonnaise" at bounding box center [778, 399] width 245 height 37
click at [756, 381] on span "Musubi, Avocado, Vegan cream cheese, Teriyaki sauce, Chives, Ginger mayonnaise" at bounding box center [778, 399] width 245 height 37
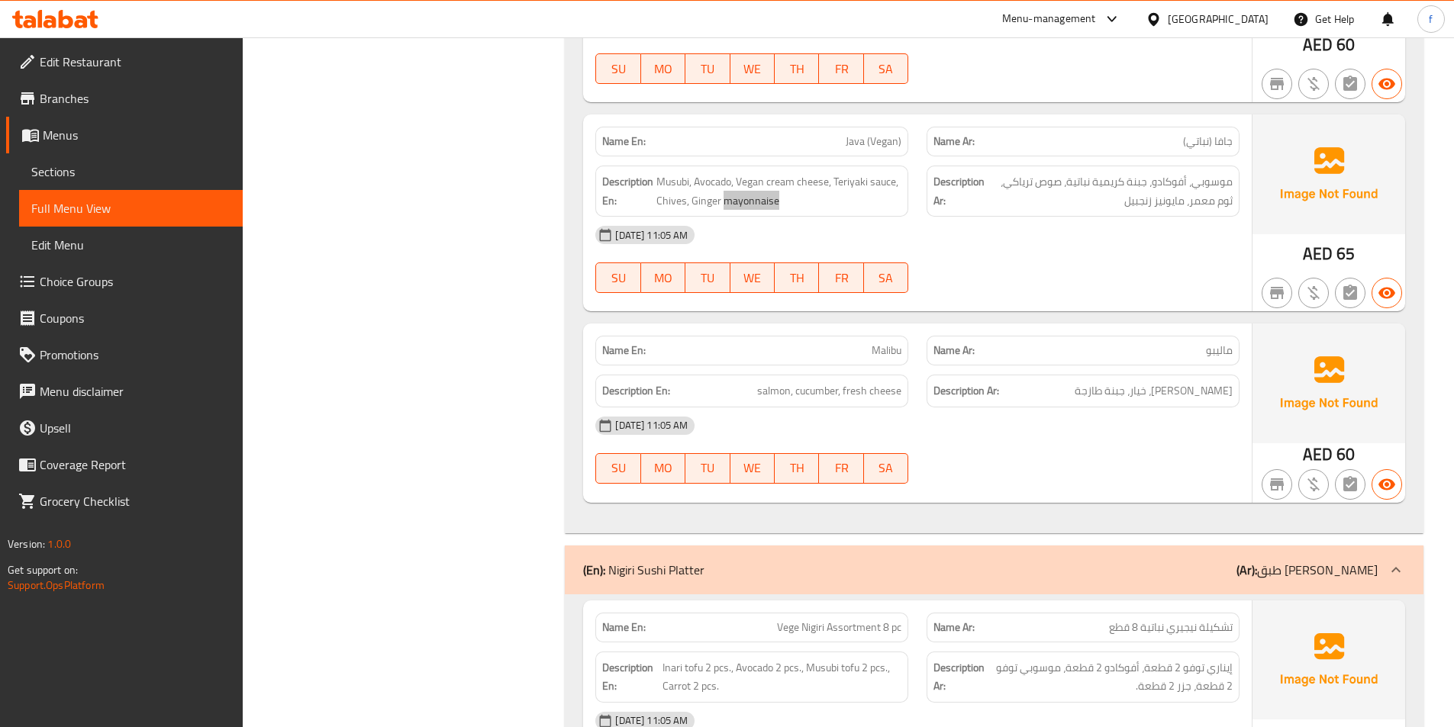
scroll to position [4809, 0]
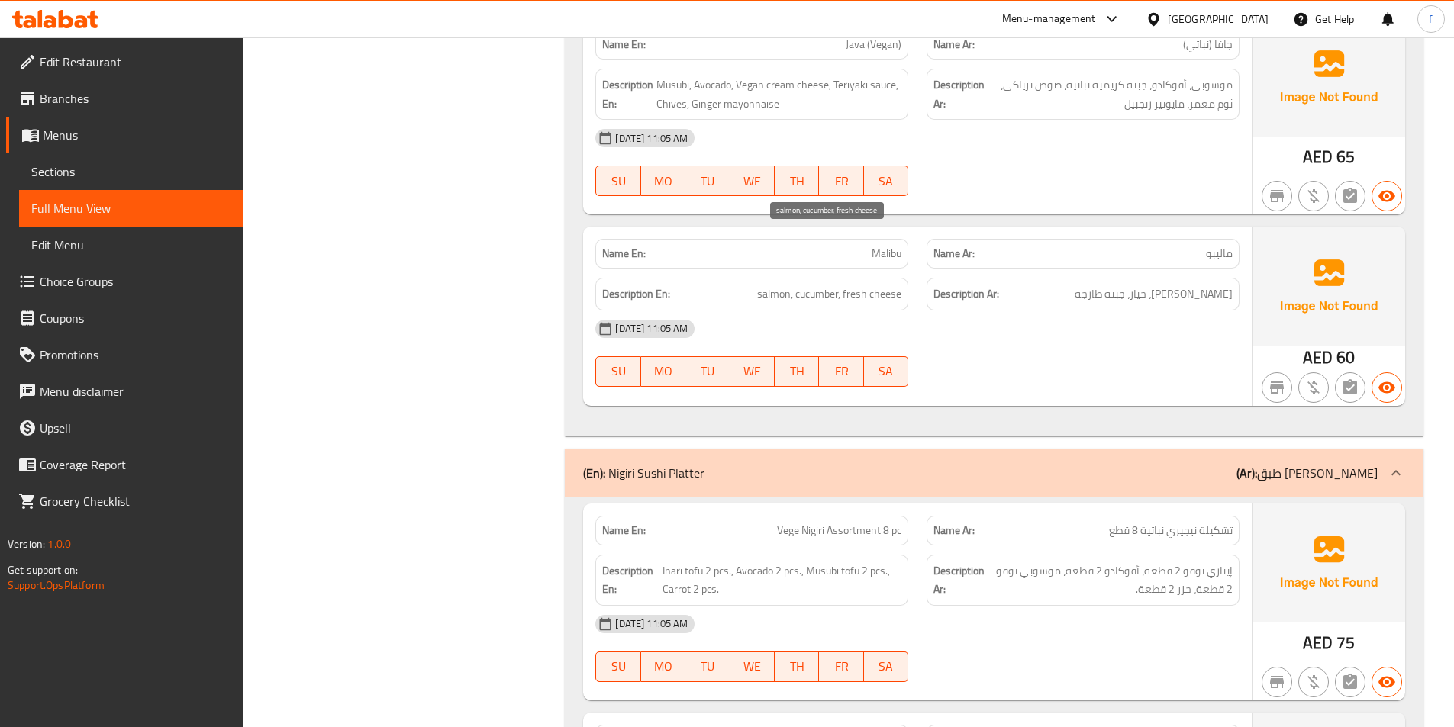
click at [776, 285] on span "salmon, cucumber, fresh cheese" at bounding box center [829, 294] width 144 height 19
click at [797, 285] on span "salmon, cucumber, fresh cheese" at bounding box center [829, 294] width 144 height 19
click at [842, 285] on span "salmon, cucumber, fresh cheese" at bounding box center [829, 294] width 144 height 19
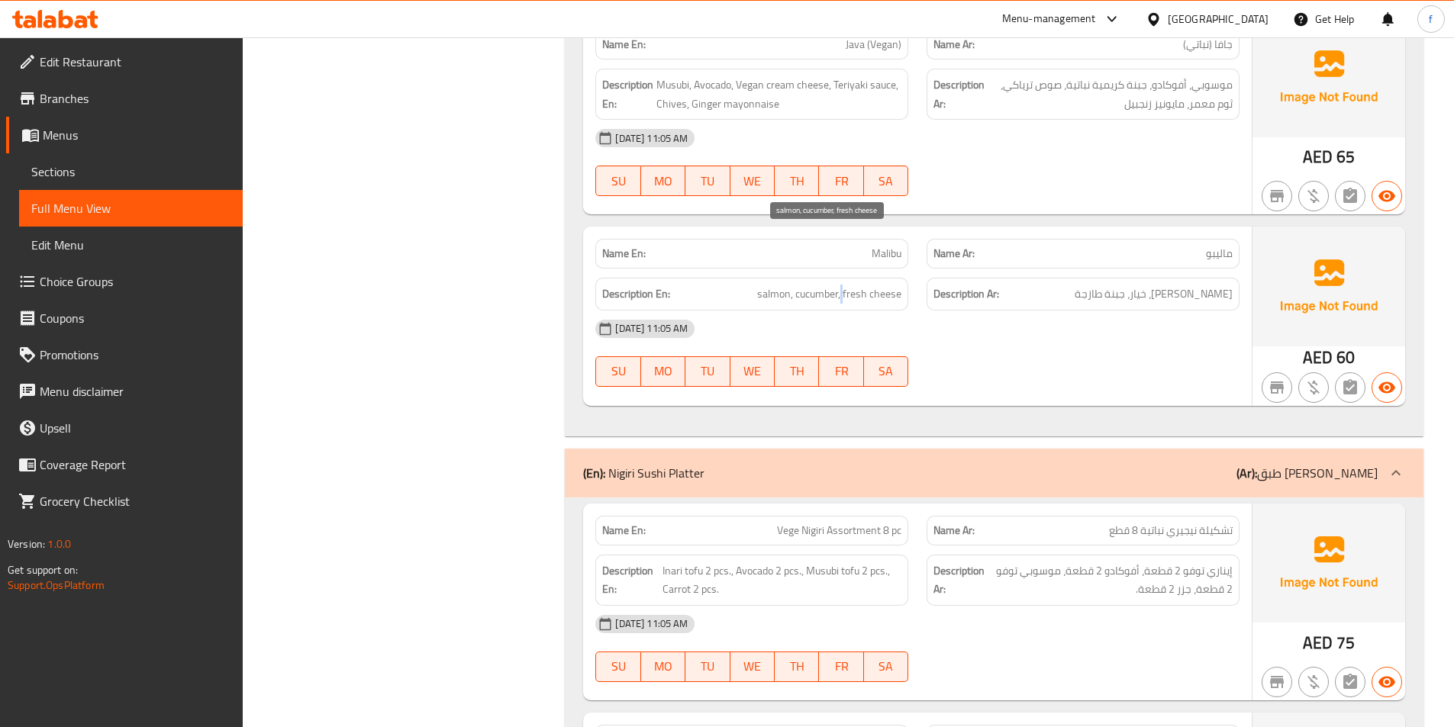
click at [842, 285] on span "salmon, cucumber, fresh cheese" at bounding box center [829, 294] width 144 height 19
click at [881, 285] on span "salmon, cucumber, fresh cheese" at bounding box center [829, 294] width 144 height 19
click at [853, 285] on span "salmon, cucumber, fresh cheese" at bounding box center [829, 294] width 144 height 19
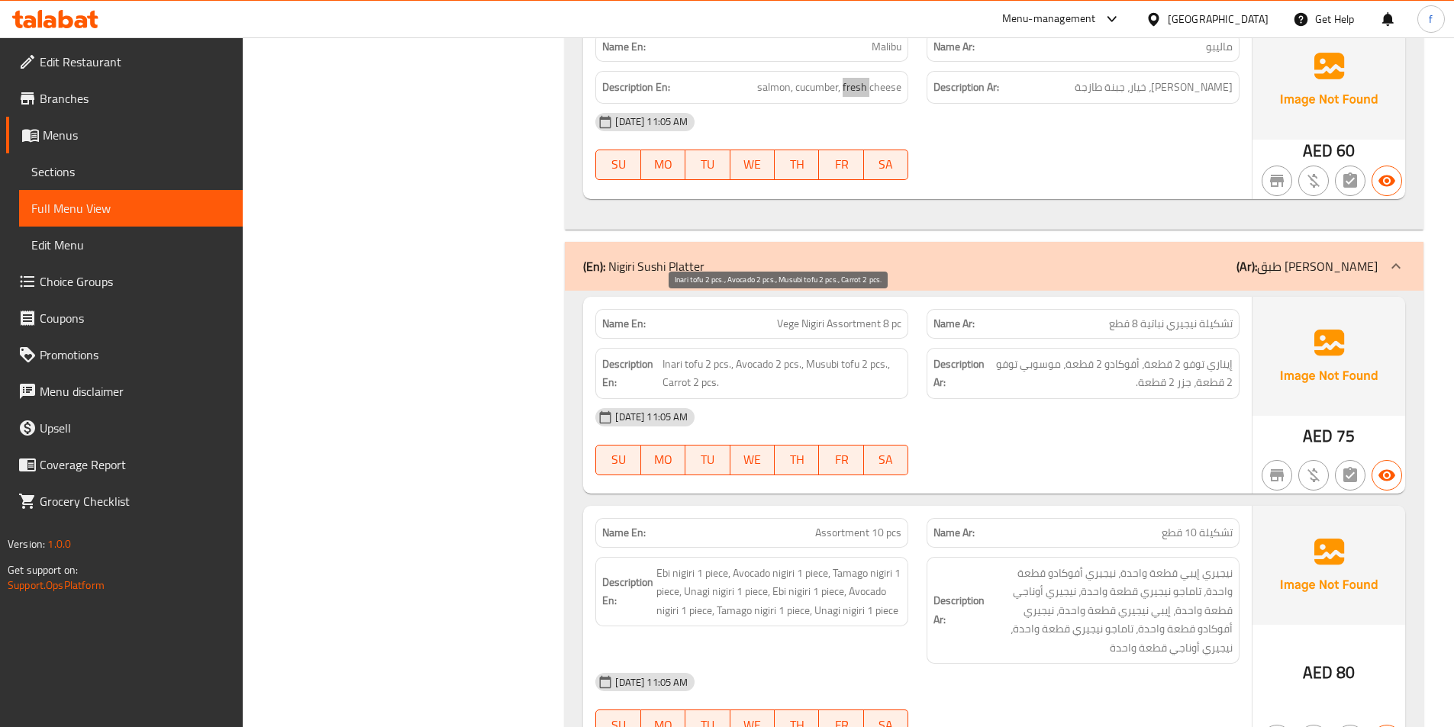
scroll to position [4885, 0]
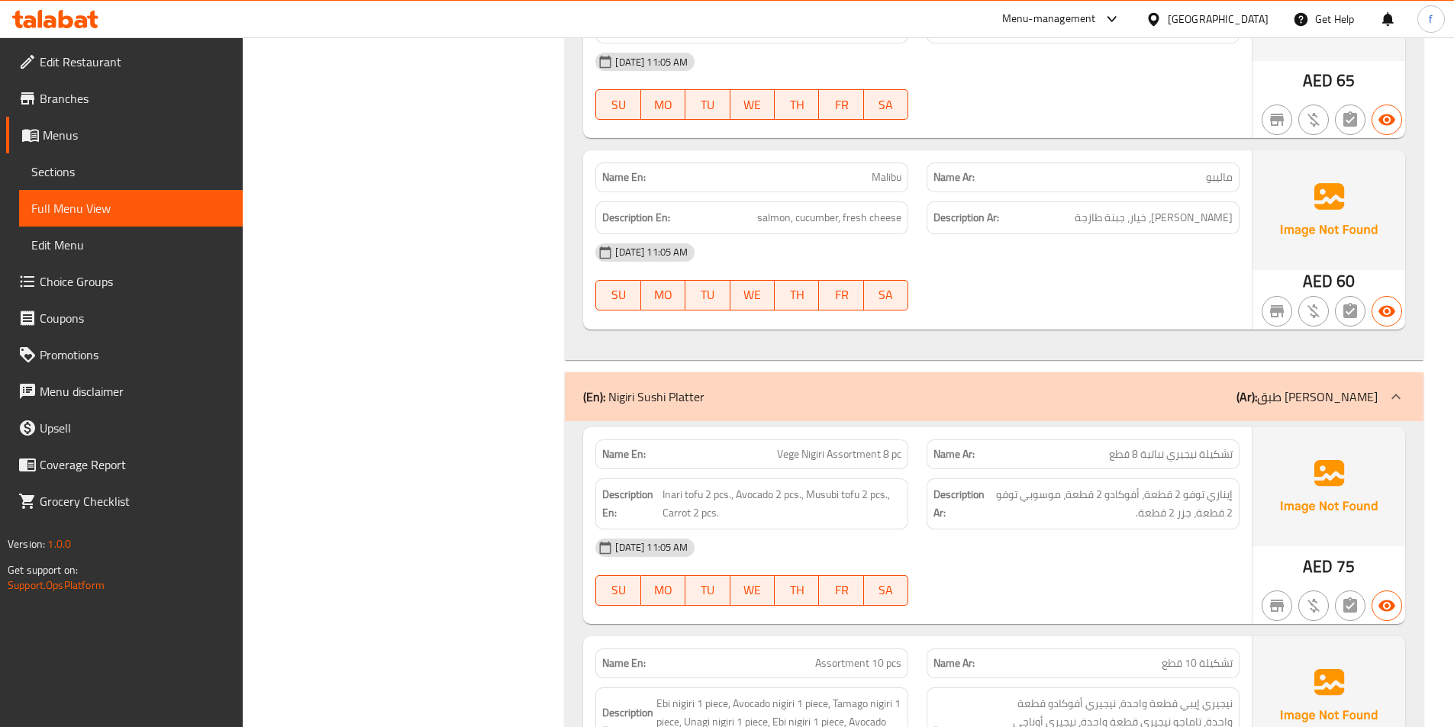
click at [703, 485] on span "Inari tofu 2 pcs., Avocado 2 pcs., Musubi tofu 2 pcs., Carrot 2 pcs." at bounding box center [782, 503] width 239 height 37
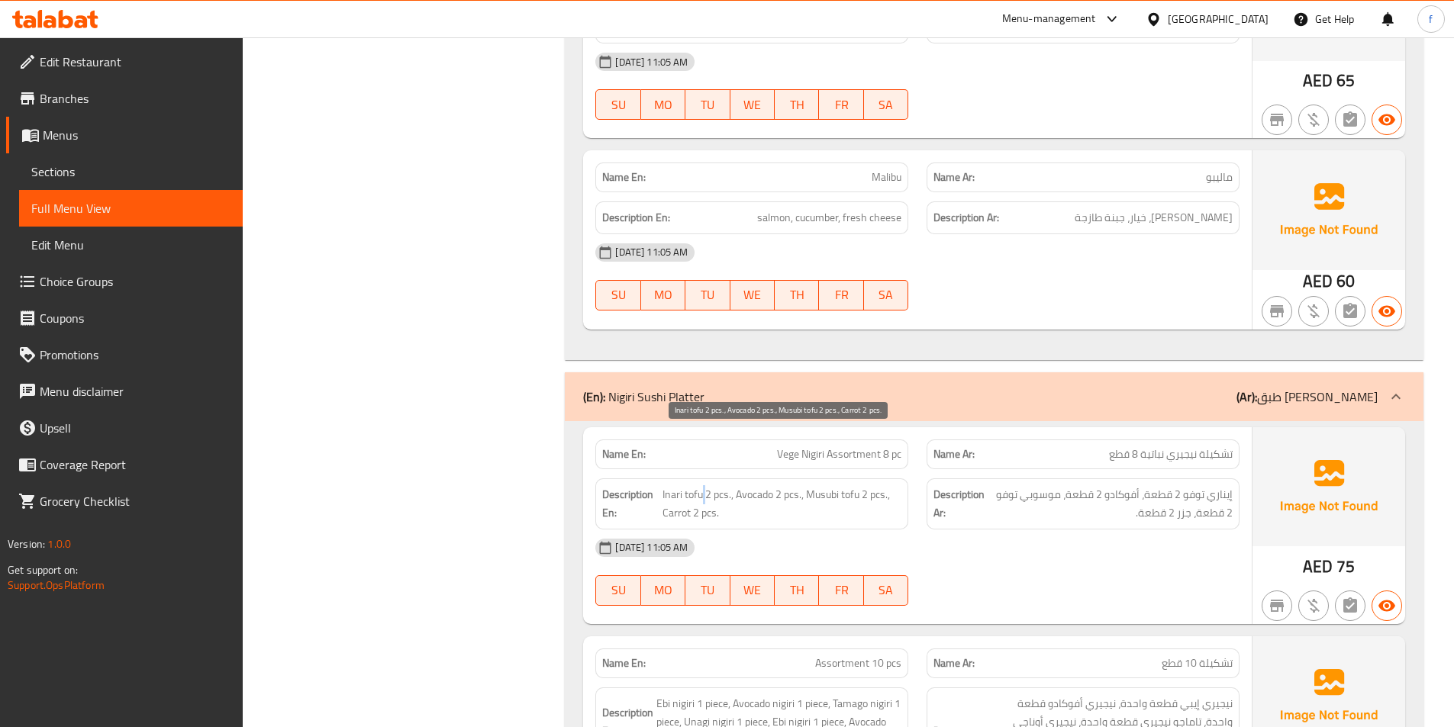
drag, startPoint x: 703, startPoint y: 434, endPoint x: 666, endPoint y: 441, distance: 38.2
click at [702, 485] on span "Inari tofu 2 pcs., Avocado 2 pcs., Musubi tofu 2 pcs., Carrot 2 pcs." at bounding box center [782, 503] width 239 height 37
click at [664, 485] on span "Inari tofu 2 pcs., Avocado 2 pcs., Musubi tofu 2 pcs., Carrot 2 pcs." at bounding box center [782, 503] width 239 height 37
click at [692, 485] on span "Inari tofu 2 pcs., Avocado 2 pcs., Musubi tofu 2 pcs., Carrot 2 pcs." at bounding box center [782, 503] width 239 height 37
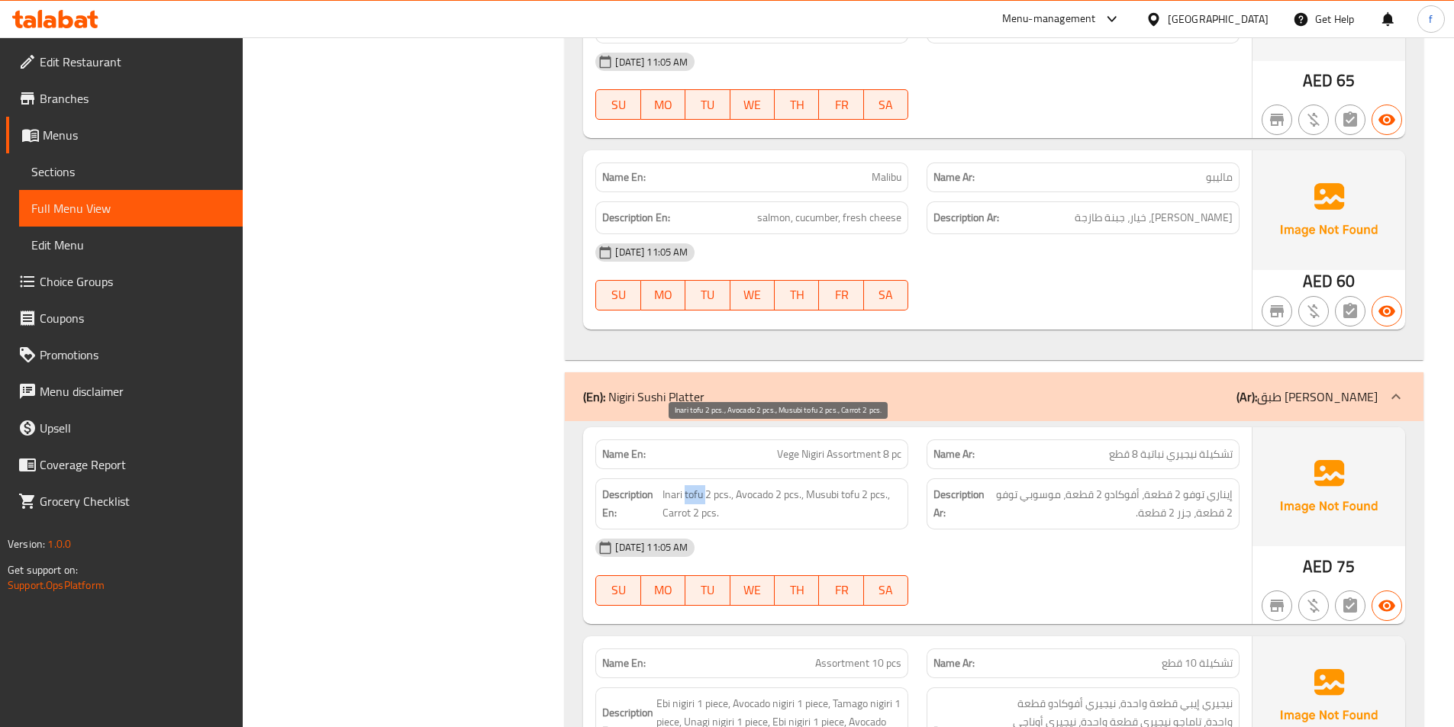
click at [692, 485] on span "Inari tofu 2 pcs., Avocado 2 pcs., Musubi tofu 2 pcs., Carrot 2 pcs." at bounding box center [782, 503] width 239 height 37
click at [713, 485] on span "Inari tofu 2 pcs., Avocado 2 pcs., Musubi tofu 2 pcs., Carrot 2 pcs." at bounding box center [782, 503] width 239 height 37
click at [753, 485] on span "Inari tofu 2 pcs., Avocado 2 pcs., Musubi tofu 2 pcs., Carrot 2 pcs." at bounding box center [782, 503] width 239 height 37
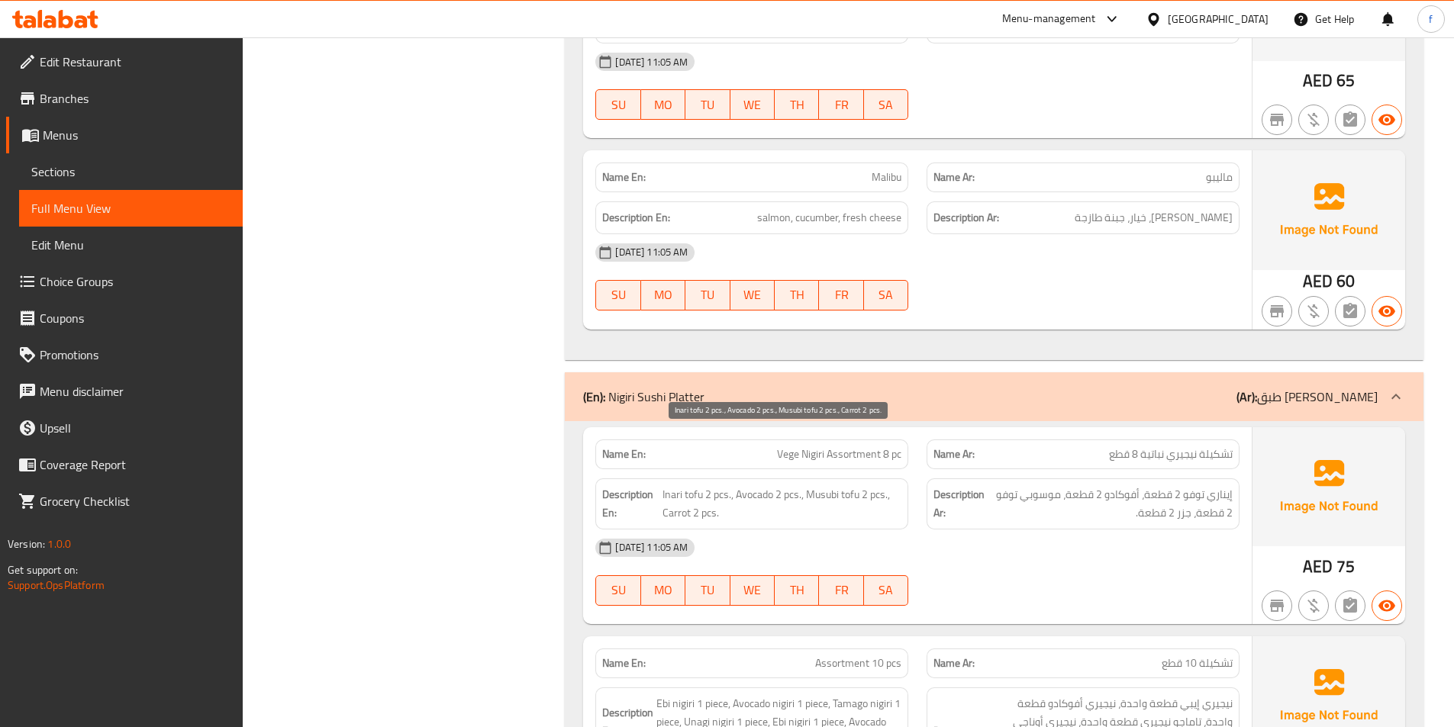
click at [792, 485] on span "Inari tofu 2 pcs., Avocado 2 pcs., Musubi tofu 2 pcs., Carrot 2 pcs." at bounding box center [782, 503] width 239 height 37
click at [795, 485] on span "Inari tofu 2 pcs., Avocado 2 pcs., Musubi tofu 2 pcs., Carrot 2 pcs." at bounding box center [782, 503] width 239 height 37
click at [827, 485] on span "Inari tofu 2 pcs., Avocado 2 pcs., Musubi tofu 2 pcs., Carrot 2 pcs." at bounding box center [782, 503] width 239 height 37
click at [842, 485] on span "Inari tofu 2 pcs., Avocado 2 pcs., Musubi tofu 2 pcs., Carrot 2 pcs." at bounding box center [782, 503] width 239 height 37
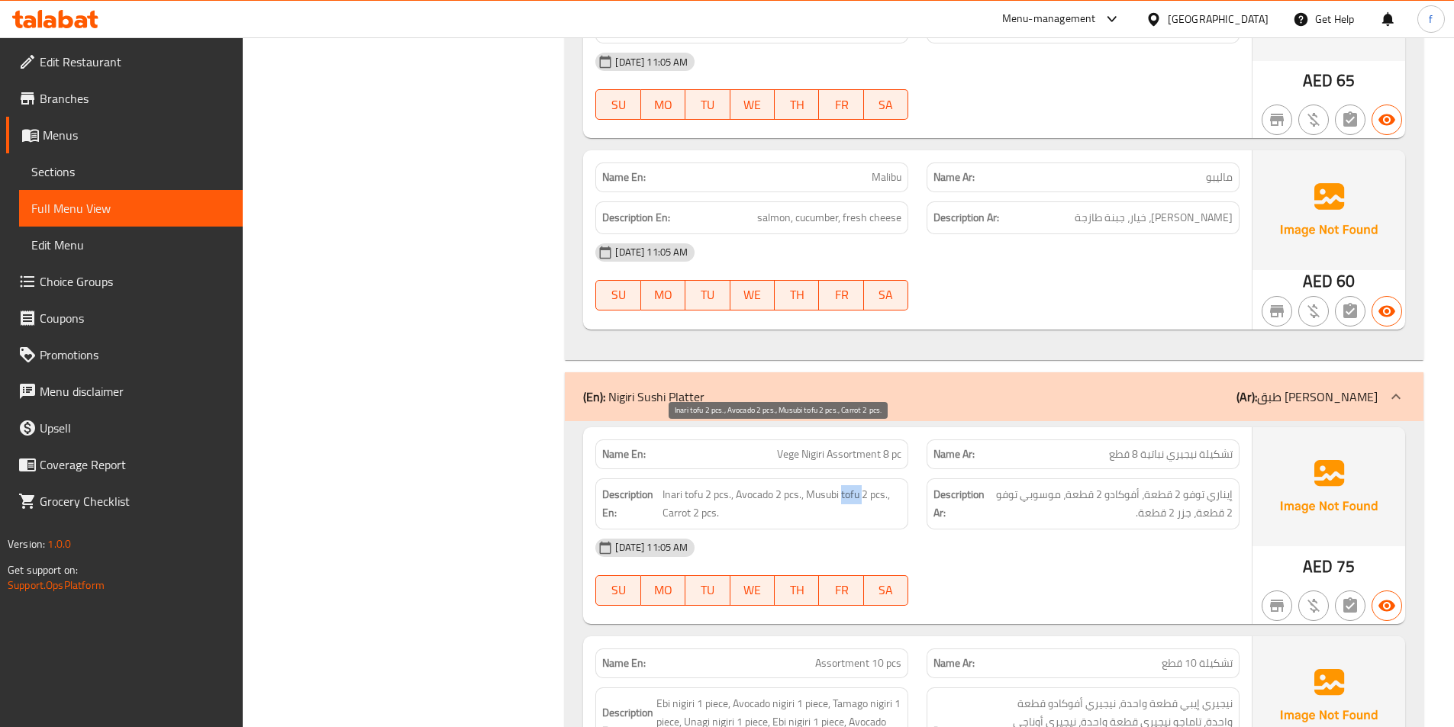
click at [842, 485] on span "Inari tofu 2 pcs., Avocado 2 pcs., Musubi tofu 2 pcs., Carrot 2 pcs." at bounding box center [782, 503] width 239 height 37
click at [675, 485] on span "Inari tofu 2 pcs., Avocado 2 pcs., Musubi tofu 2 pcs., Carrot 2 pcs." at bounding box center [782, 503] width 239 height 37
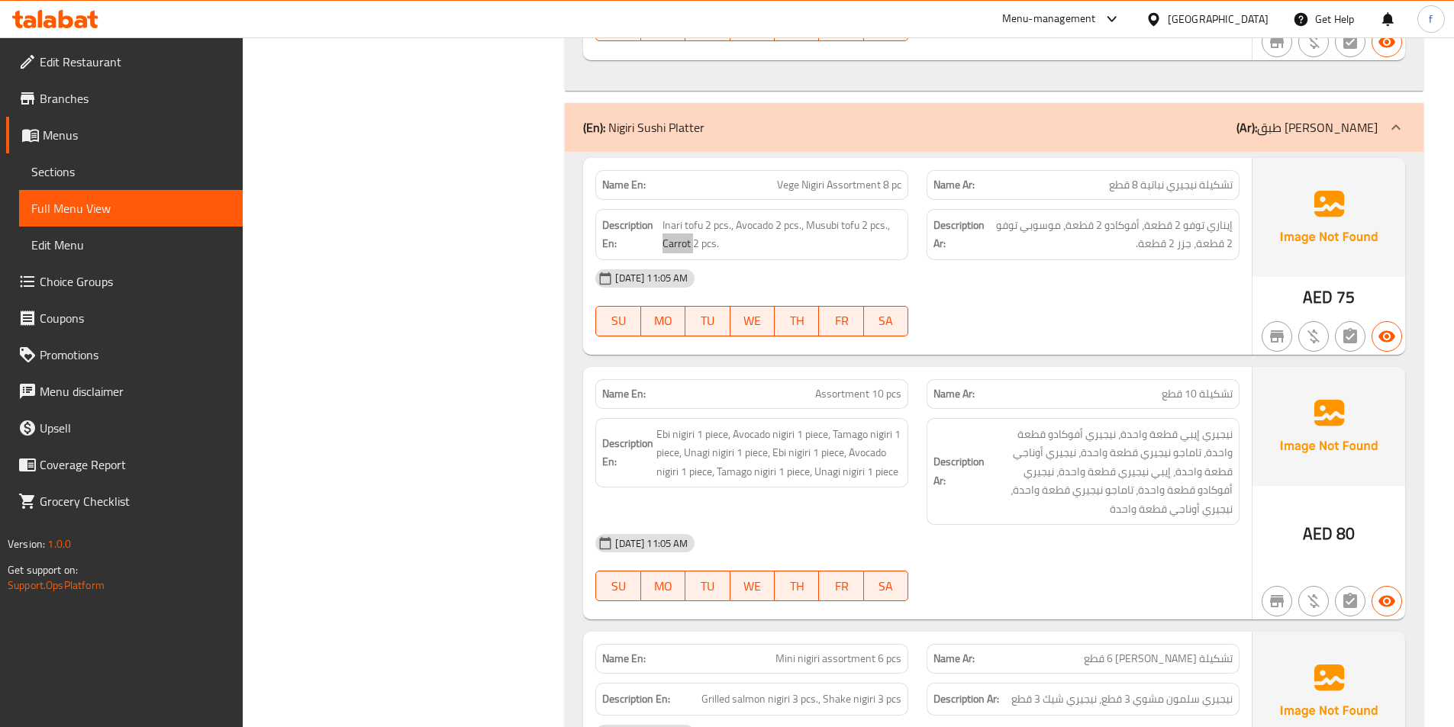
scroll to position [5191, 0]
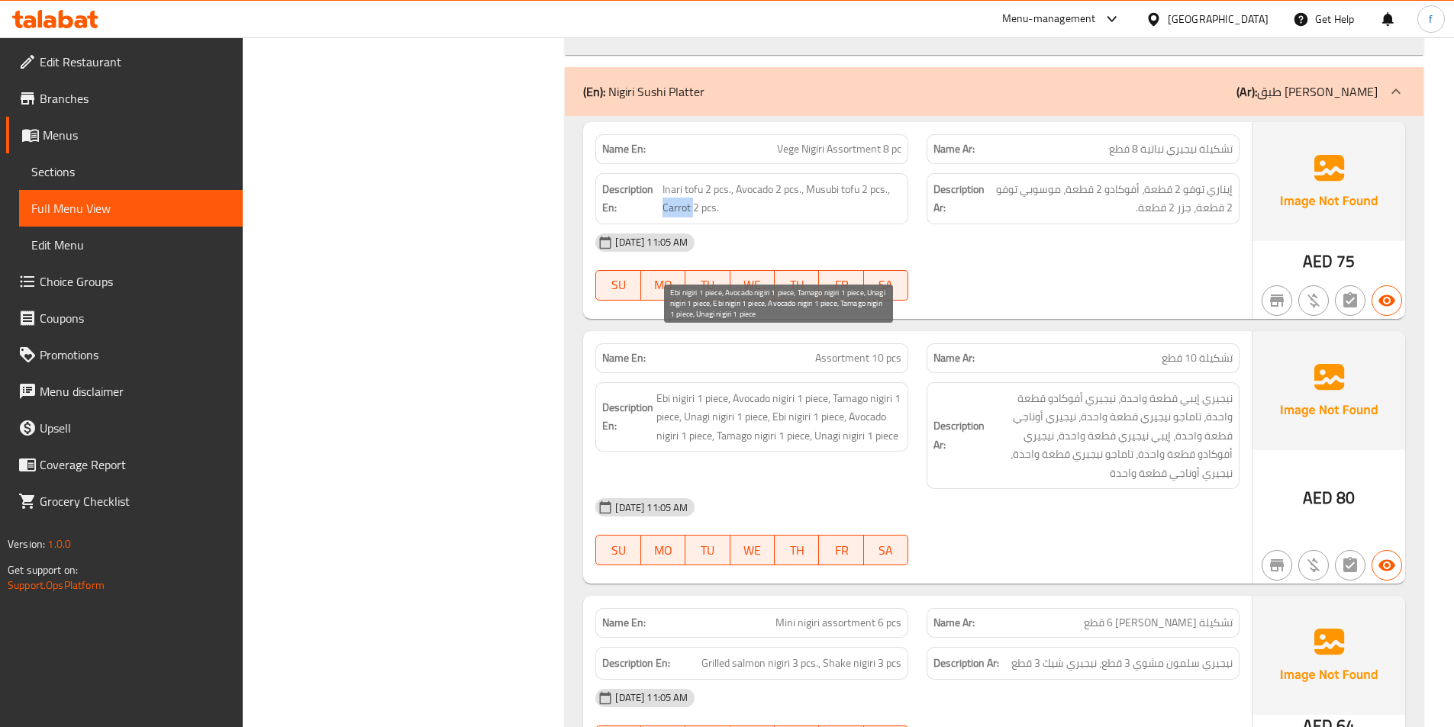
click at [669, 389] on span "Ebi nigiri 1 piece, Avocado nigiri 1 piece, Tamago nigiri 1 piece, Unagi nigiri…" at bounding box center [778, 417] width 245 height 56
click at [668, 389] on span "Ebi nigiri 1 piece, Avocado nigiri 1 piece, Tamago nigiri 1 piece, Unagi nigiri…" at bounding box center [778, 417] width 245 height 56
click at [705, 389] on span "Ebi nigiri 1 piece, Avocado nigiri 1 piece, Tamago nigiri 1 piece, Unagi nigiri…" at bounding box center [778, 417] width 245 height 56
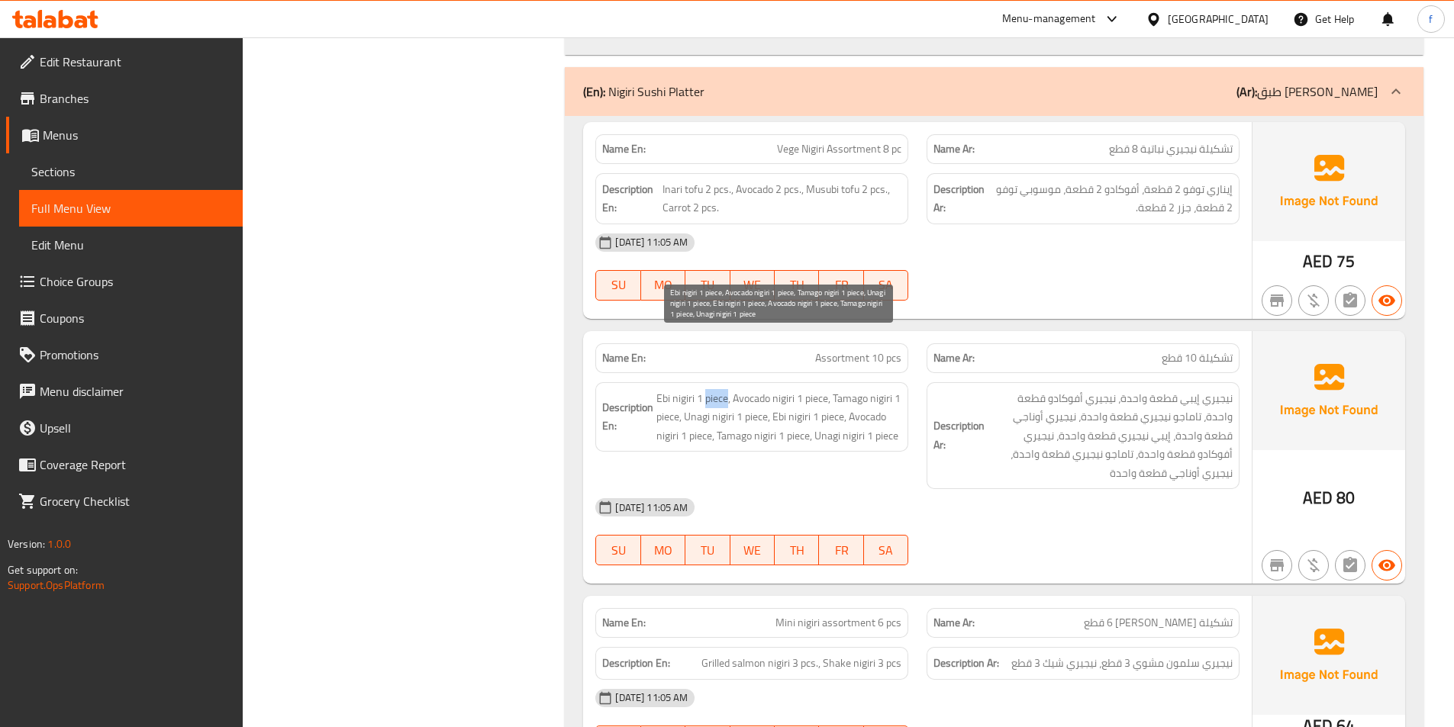
click at [705, 389] on span "Ebi nigiri 1 piece, Avocado nigiri 1 piece, Tamago nigiri 1 piece, Unagi nigiri…" at bounding box center [778, 417] width 245 height 56
click at [750, 389] on span "Ebi nigiri 1 piece, Avocado nigiri 1 piece, Tamago nigiri 1 piece, Unagi nigiri…" at bounding box center [778, 417] width 245 height 56
click at [749, 389] on span "Ebi nigiri 1 piece, Avocado nigiri 1 piece, Tamago nigiri 1 piece, Unagi nigiri…" at bounding box center [778, 417] width 245 height 56
click at [782, 389] on span "Ebi nigiri 1 piece, Avocado nigiri 1 piece, Tamago nigiri 1 piece, Unagi nigiri…" at bounding box center [778, 417] width 245 height 56
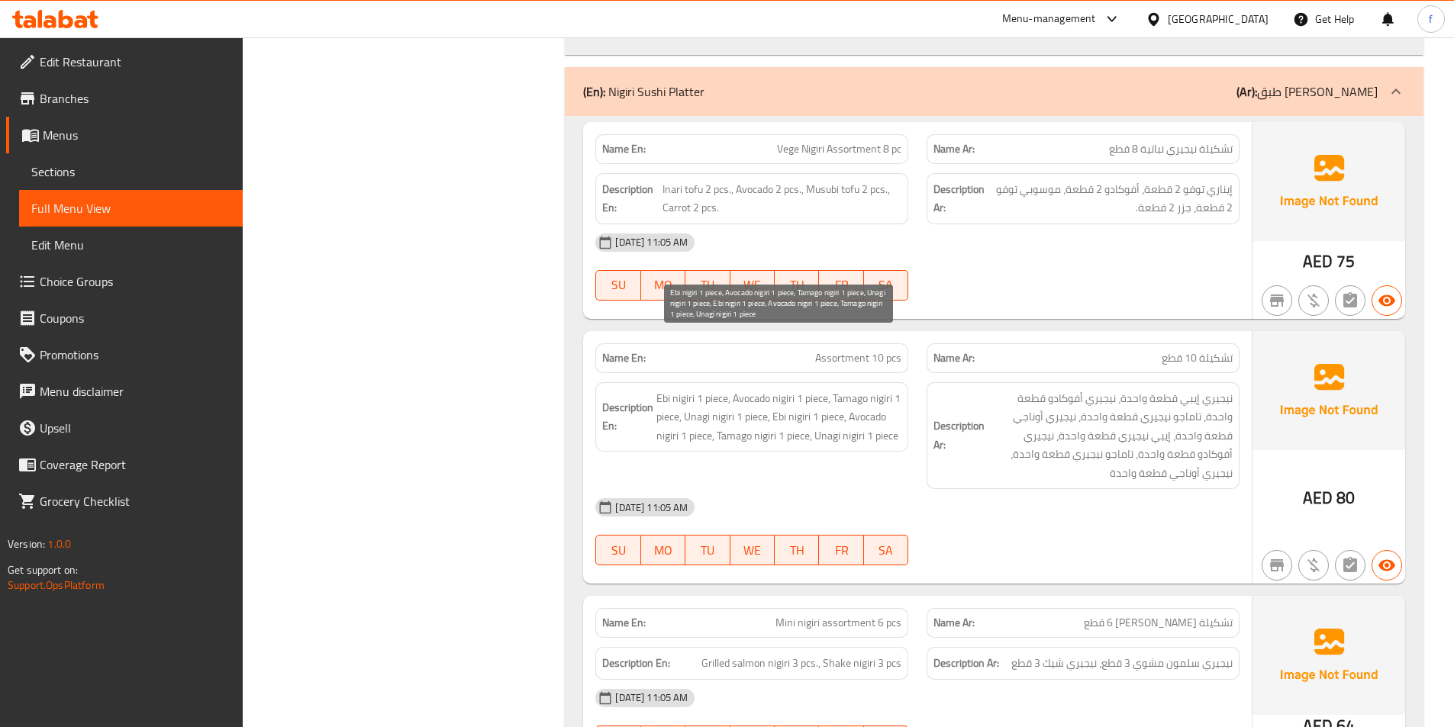
click at [852, 389] on span "Ebi nigiri 1 piece, Avocado nigiri 1 piece, Tamago nigiri 1 piece, Unagi nigiri…" at bounding box center [778, 417] width 245 height 56
click at [888, 389] on span "Ebi nigiri 1 piece, Avocado nigiri 1 piece, Tamago nigiri 1 piece, Unagi nigiri…" at bounding box center [778, 417] width 245 height 56
click at [708, 389] on span "Ebi nigiri 1 piece, Avocado nigiri 1 piece, Tamago nigiri 1 piece, Unagi nigiri…" at bounding box center [778, 417] width 245 height 56
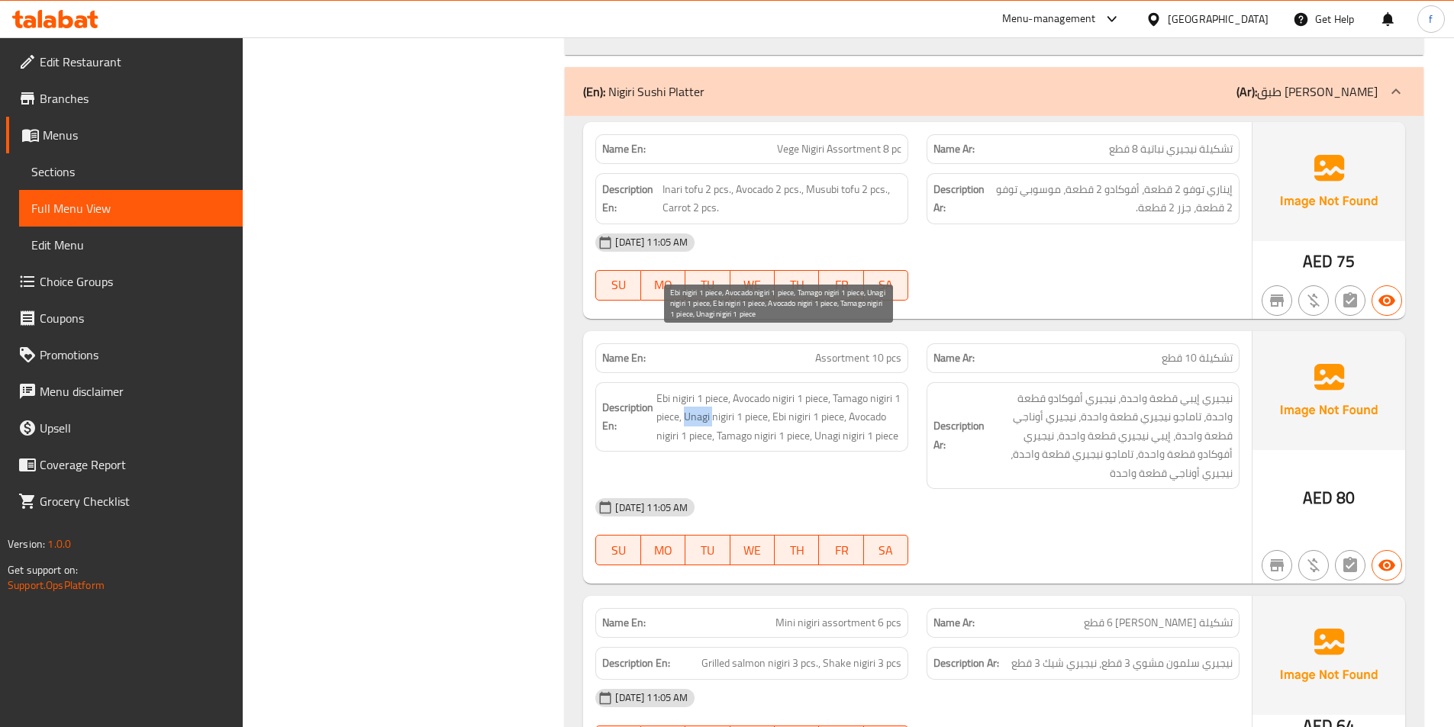
click at [708, 389] on span "Ebi nigiri 1 piece, Avocado nigiri 1 piece, Tamago nigiri 1 piece, Unagi nigiri…" at bounding box center [778, 417] width 245 height 56
click at [729, 389] on span "Ebi nigiri 1 piece, Avocado nigiri 1 piece, Tamago nigiri 1 piece, Unagi nigiri…" at bounding box center [778, 417] width 245 height 56
click at [796, 389] on span "Ebi nigiri 1 piece, Avocado nigiri 1 piece, Tamago nigiri 1 piece, Unagi nigiri…" at bounding box center [778, 417] width 245 height 56
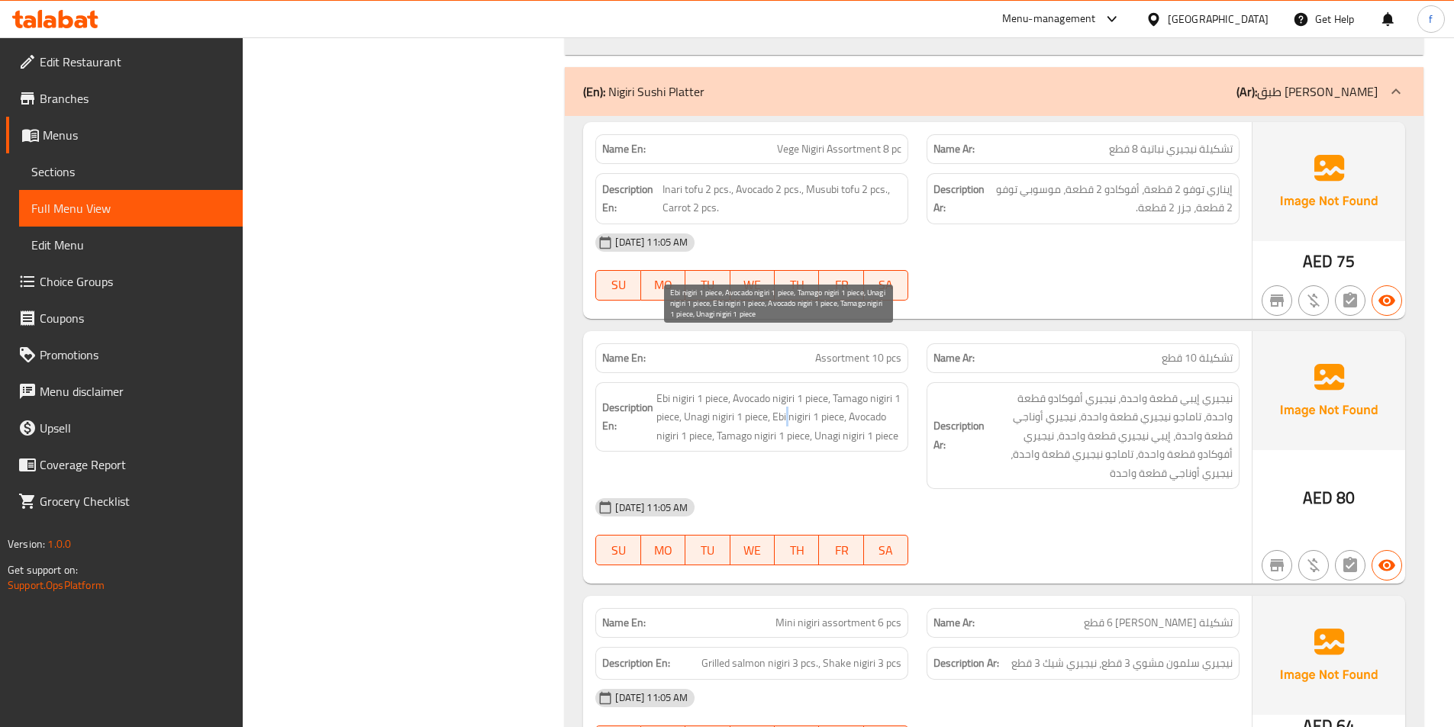
click at [882, 389] on span "Ebi nigiri 1 piece, Avocado nigiri 1 piece, Tamago nigiri 1 piece, Unagi nigiri…" at bounding box center [778, 417] width 245 height 56
drag, startPoint x: 655, startPoint y: 340, endPoint x: 729, endPoint y: 347, distance: 74.4
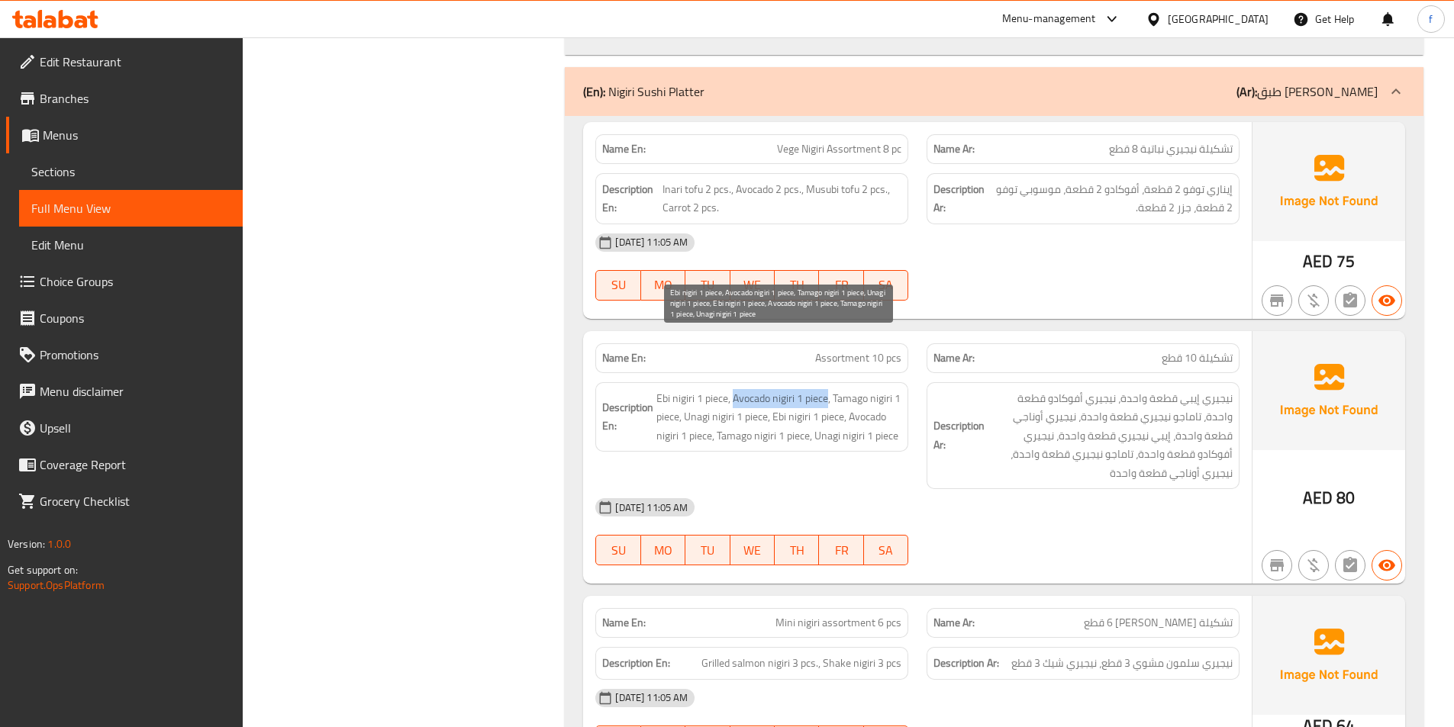
drag, startPoint x: 734, startPoint y: 343, endPoint x: 859, endPoint y: 335, distance: 124.7
click at [831, 389] on span "Ebi nigiri 1 piece, Avocado nigiri 1 piece, Tamago nigiri 1 piece, Unagi nigiri…" at bounding box center [778, 417] width 245 height 56
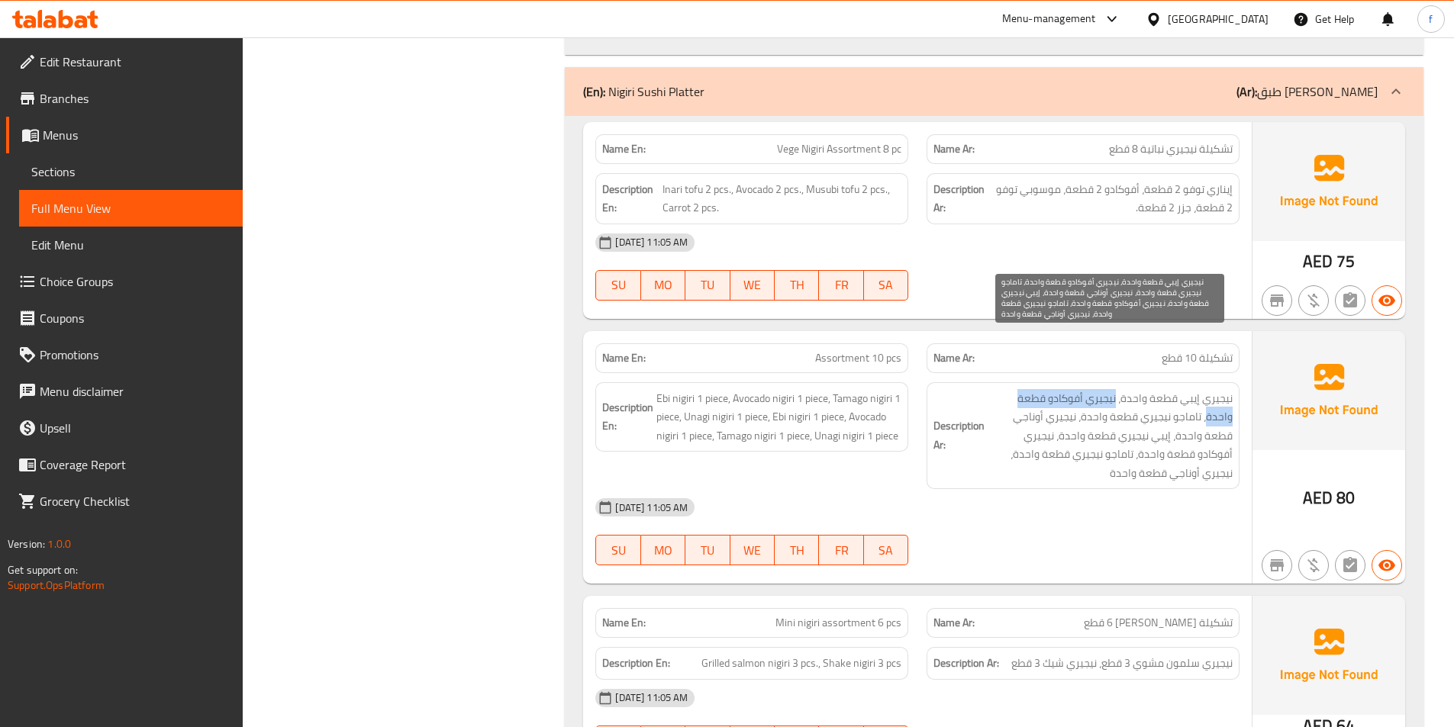
drag, startPoint x: 1112, startPoint y: 344, endPoint x: 993, endPoint y: 344, distance: 119.1
click at [993, 389] on span "نيجيري إيبي قطعة واحدة، نيجيري أفوكادو قطعة واحدة، تاماجو نيجيري قطعة واحدة، ني…" at bounding box center [1110, 436] width 245 height 94
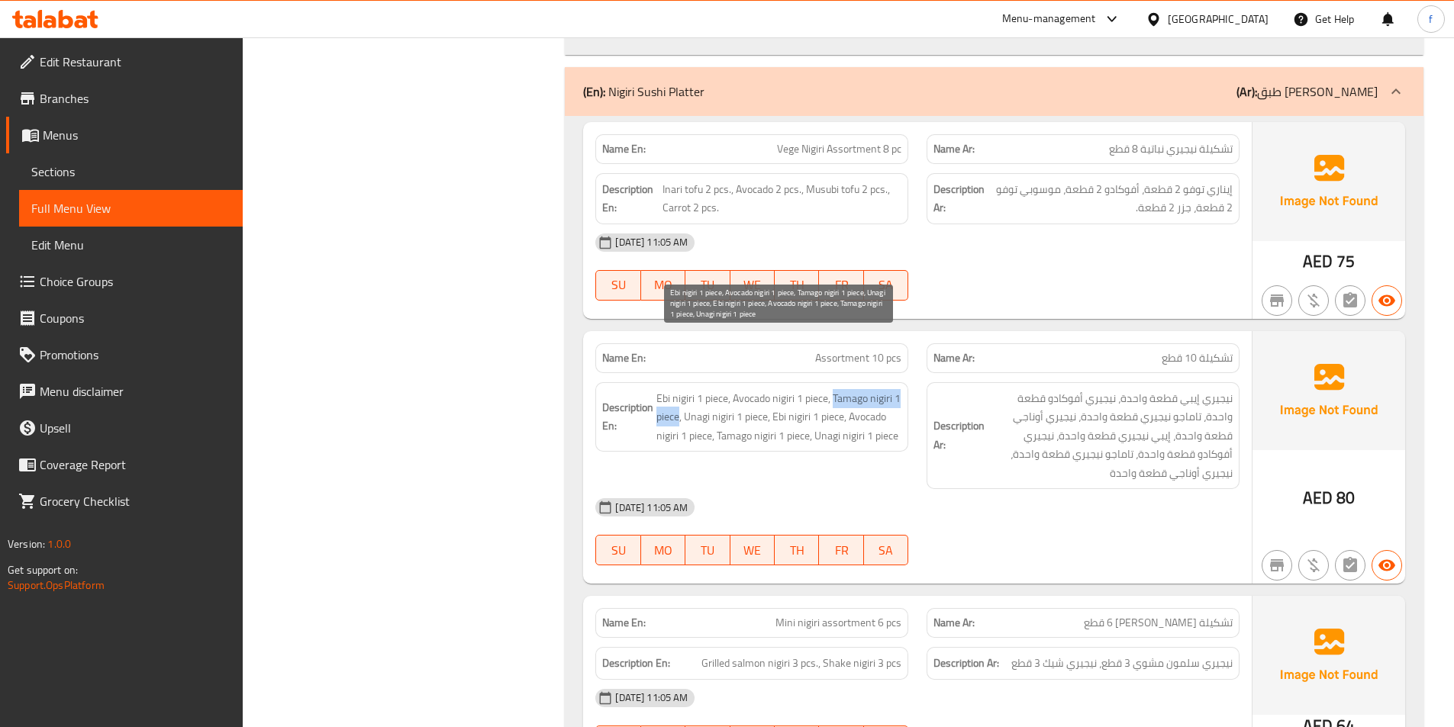
drag, startPoint x: 834, startPoint y: 343, endPoint x: 685, endPoint y: 350, distance: 149.8
click at [687, 389] on span "Ebi nigiri 1 piece, Avocado nigiri 1 piece, Tamago nigiri 1 piece, Unagi nigiri…" at bounding box center [778, 417] width 245 height 56
drag, startPoint x: 693, startPoint y: 360, endPoint x: 776, endPoint y: 365, distance: 83.3
click at [776, 389] on span "Ebi nigiri 1 piece, Avocado nigiri 1 piece, Tamago nigiri 1 piece, Unagi nigiri…" at bounding box center [778, 417] width 245 height 56
drag, startPoint x: 782, startPoint y: 358, endPoint x: 853, endPoint y: 363, distance: 71.9
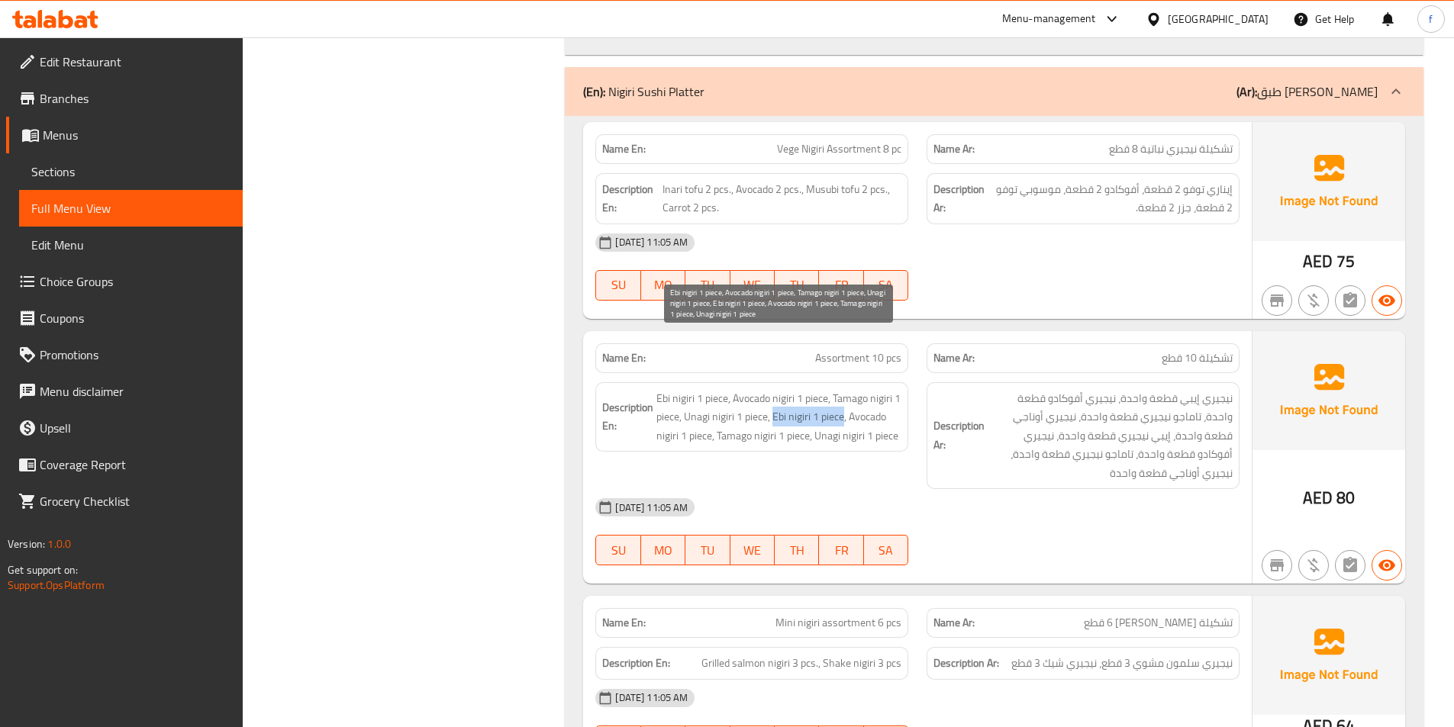
click at [853, 389] on span "Ebi nigiri 1 piece, Avocado nigiri 1 piece, Tamago nigiri 1 piece, Unagi nigiri…" at bounding box center [778, 417] width 245 height 56
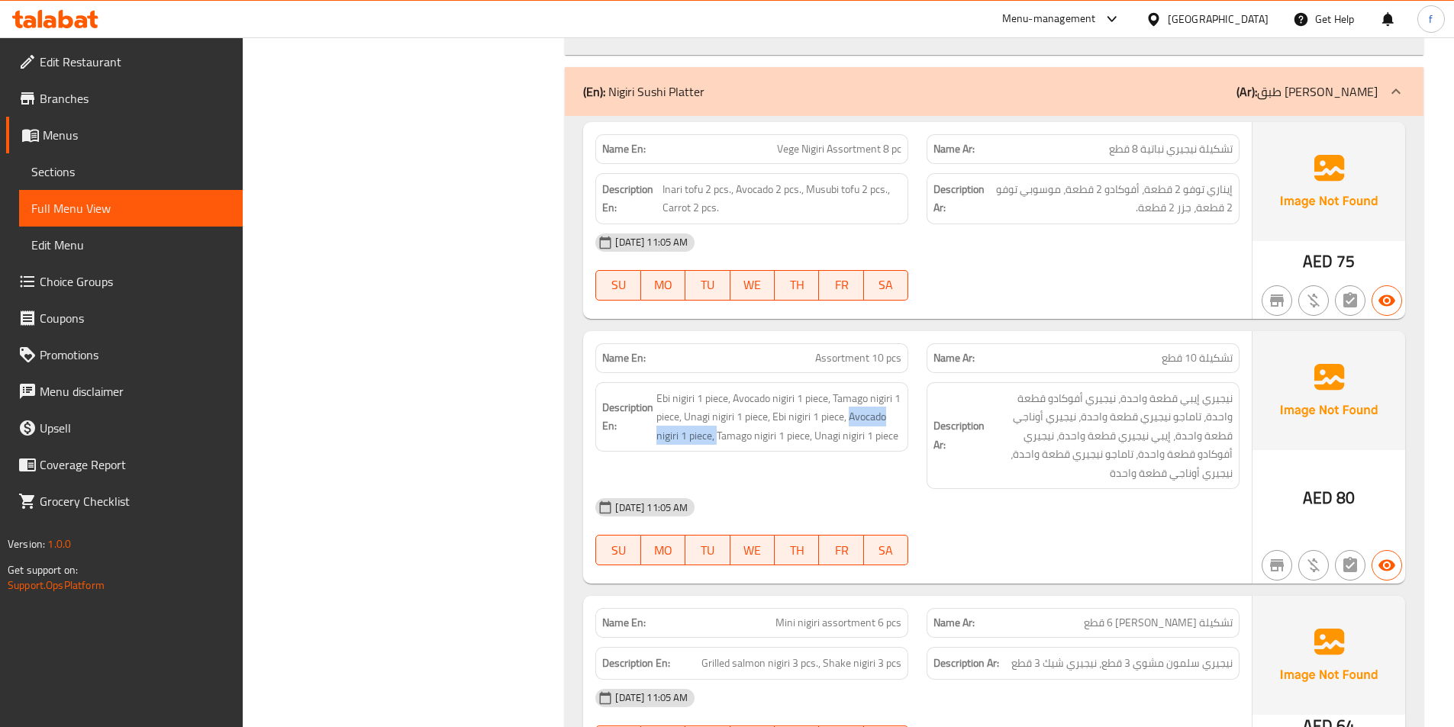
drag, startPoint x: 860, startPoint y: 358, endPoint x: 717, endPoint y: 394, distance: 147.2
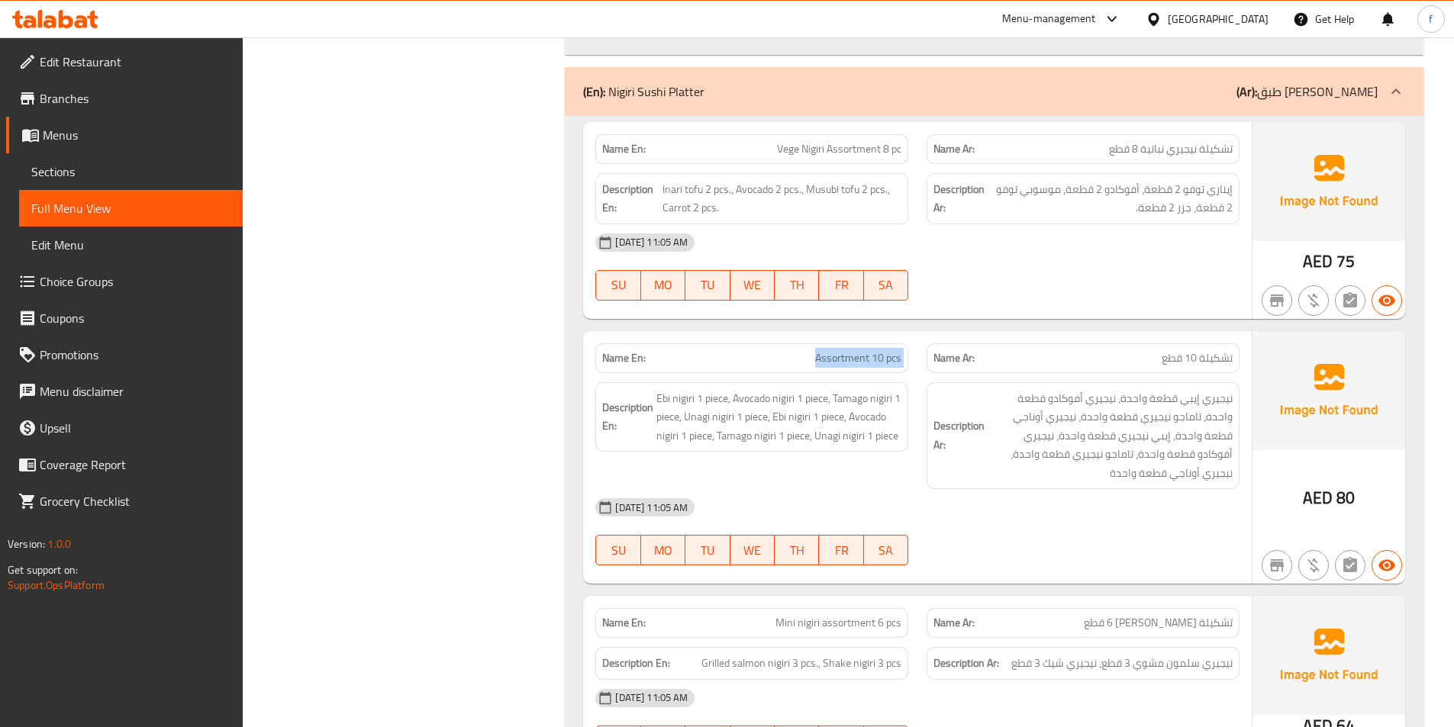
copy span "Assortment 10 pcs"
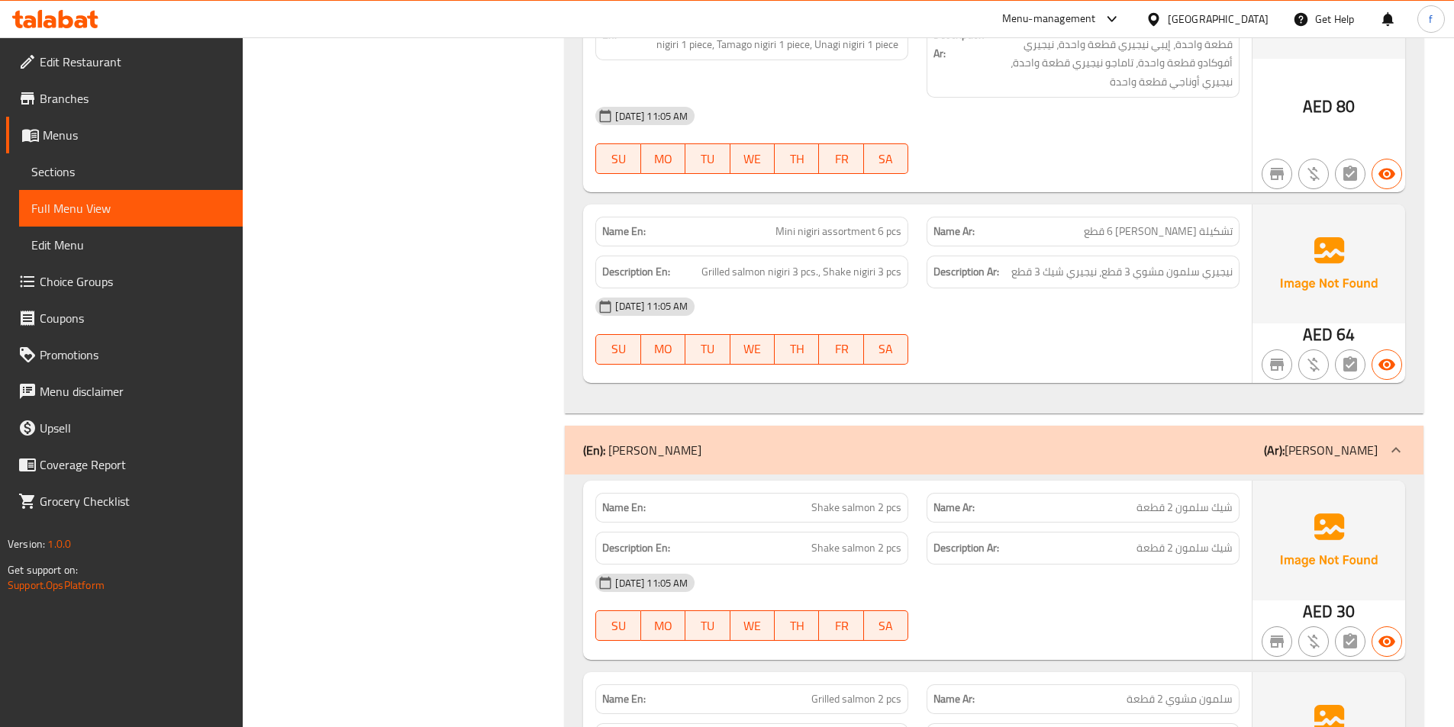
scroll to position [5878, 0]
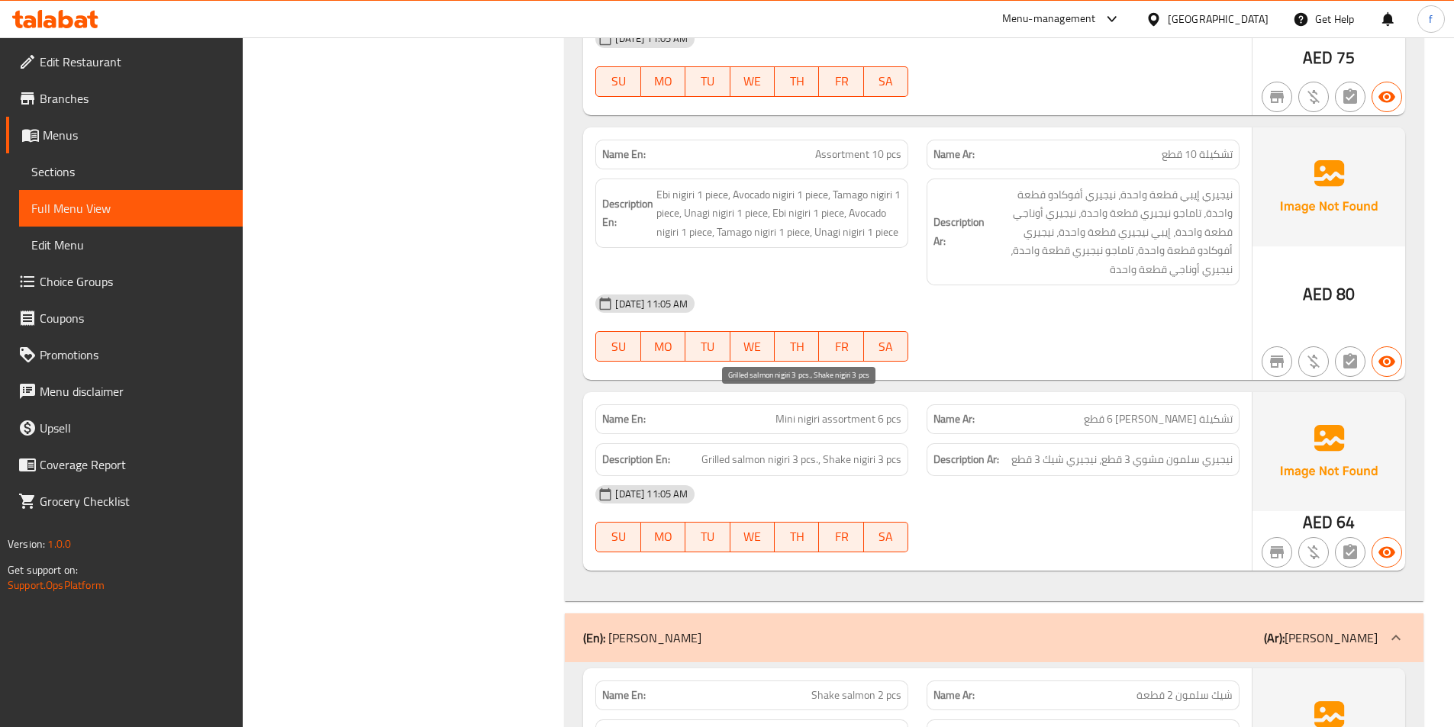
click at [744, 450] on span "Grilled salmon nigiri 3 pcs., Shake nigiri 3 pcs" at bounding box center [802, 459] width 200 height 19
click at [713, 450] on span "Grilled salmon nigiri 3 pcs., Shake nigiri 3 pcs" at bounding box center [802, 459] width 200 height 19
click at [776, 450] on span "Grilled salmon nigiri 3 pcs., Shake nigiri 3 pcs" at bounding box center [802, 459] width 200 height 19
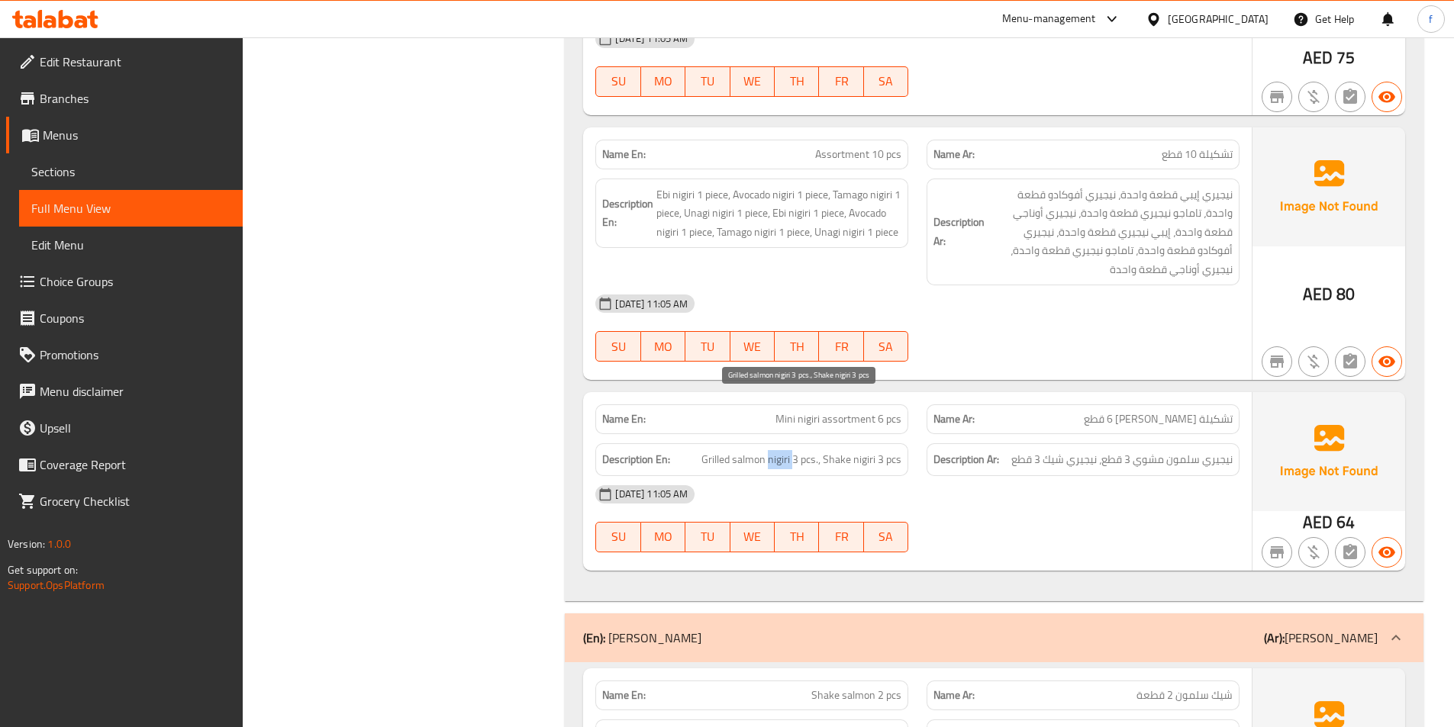
click at [776, 450] on span "Grilled salmon nigiri 3 pcs., Shake nigiri 3 pcs" at bounding box center [802, 459] width 200 height 19
click at [724, 450] on span "Grilled salmon nigiri 3 pcs., Shake nigiri 3 pcs" at bounding box center [802, 459] width 200 height 19
click at [740, 450] on span "Grilled salmon nigiri 3 pcs., Shake nigiri 3 pcs" at bounding box center [802, 459] width 200 height 19
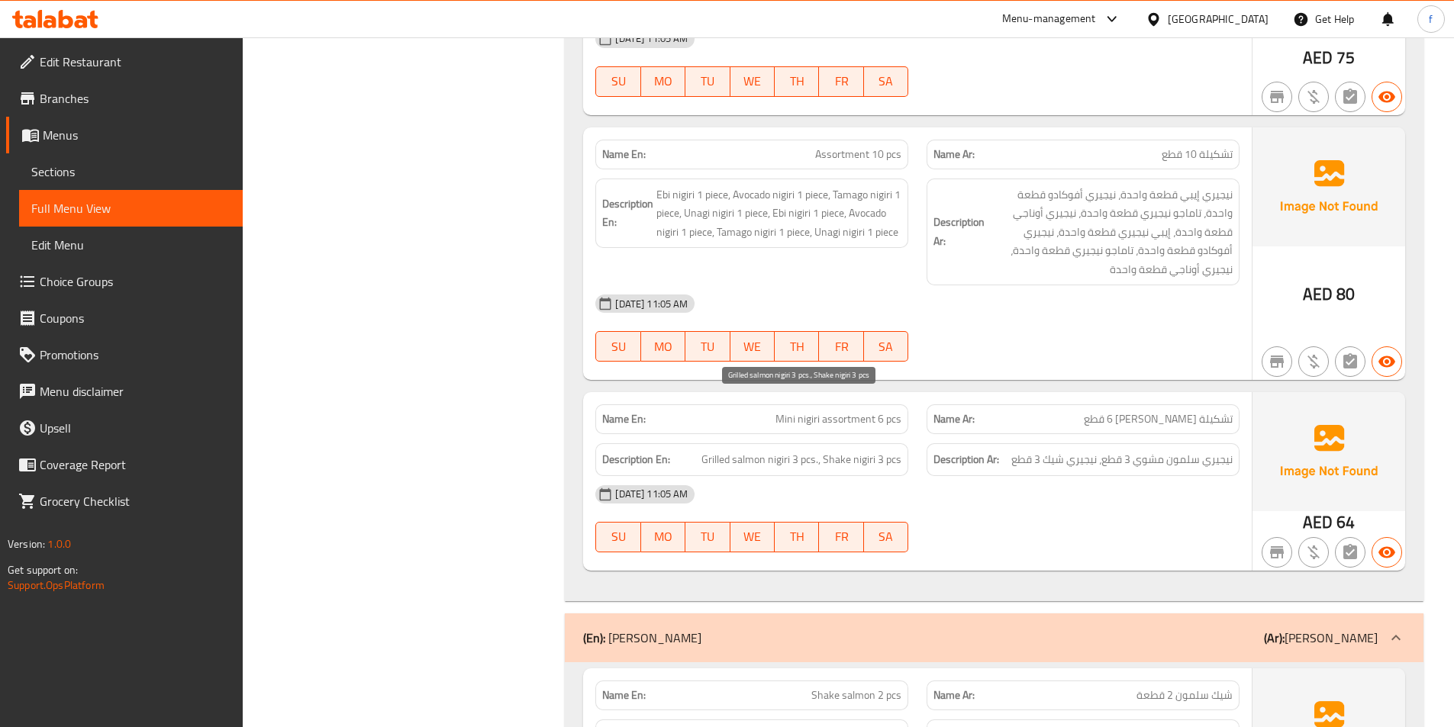
click at [712, 450] on span "Grilled salmon nigiri 3 pcs., Shake nigiri 3 pcs" at bounding box center [802, 459] width 200 height 19
click at [737, 450] on span "Grilled salmon nigiri 3 pcs., Shake nigiri 3 pcs" at bounding box center [802, 459] width 200 height 19
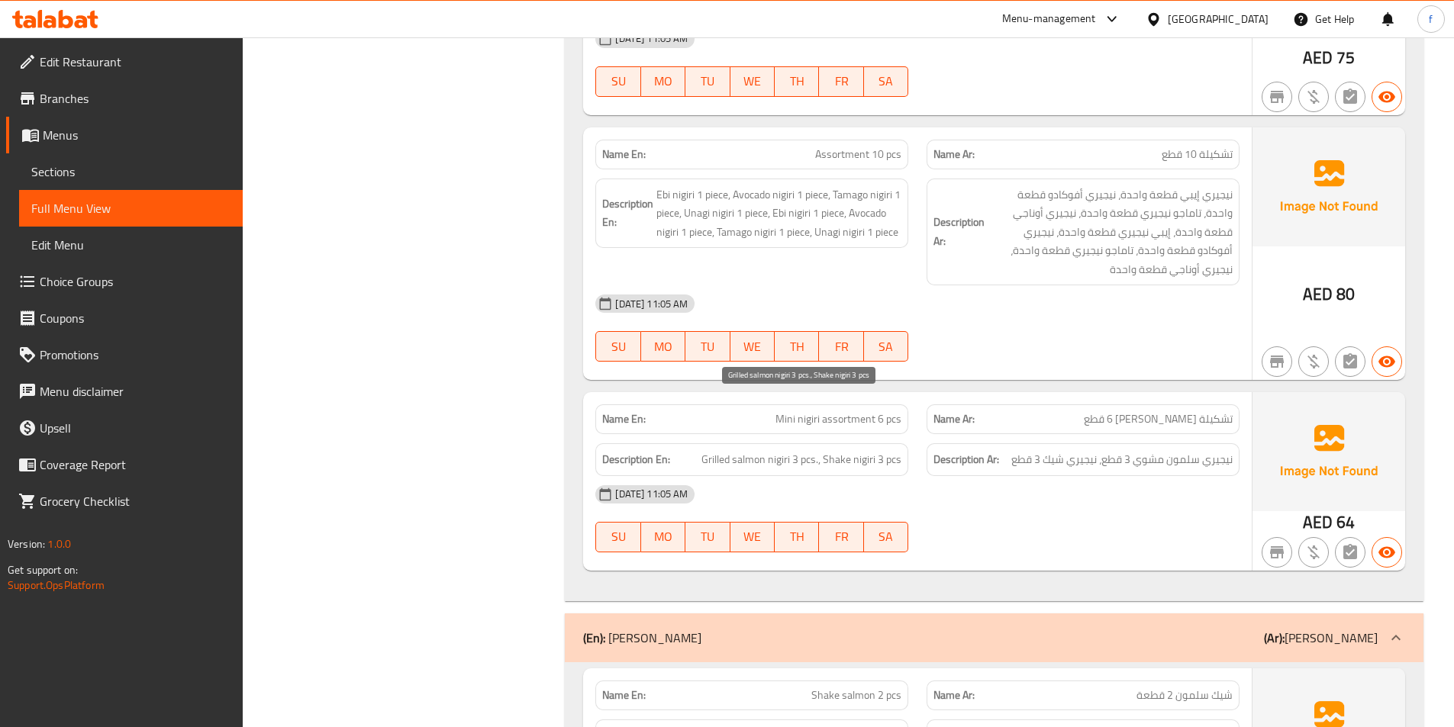
click at [782, 450] on span "Grilled salmon nigiri 3 pcs., Shake nigiri 3 pcs" at bounding box center [802, 459] width 200 height 19
drag, startPoint x: 782, startPoint y: 402, endPoint x: 745, endPoint y: 410, distance: 37.4
click at [777, 450] on span "Grilled salmon nigiri 3 pcs., Shake nigiri 3 pcs" at bounding box center [802, 459] width 200 height 19
click at [744, 450] on span "Grilled salmon nigiri 3 pcs., Shake nigiri 3 pcs" at bounding box center [802, 459] width 200 height 19
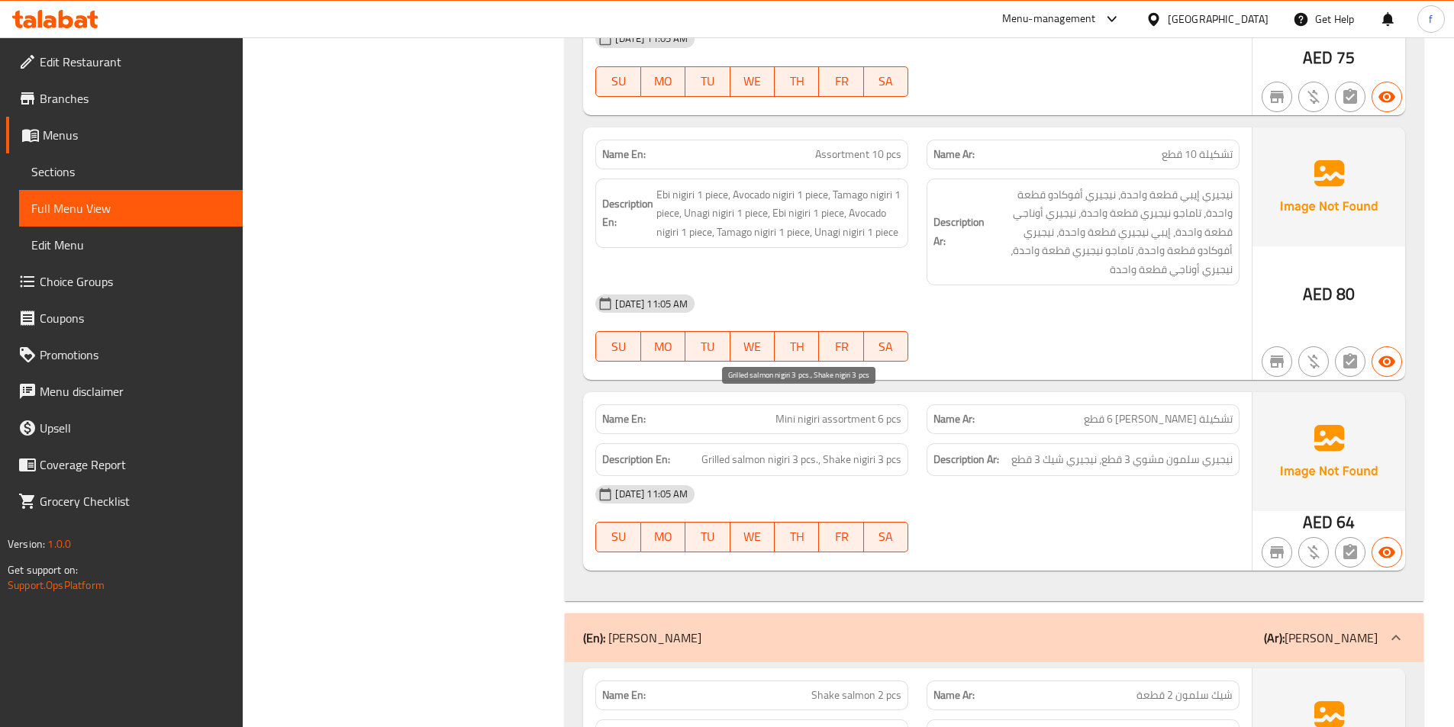
click at [712, 450] on span "Grilled salmon nigiri 3 pcs., Shake nigiri 3 pcs" at bounding box center [802, 459] width 200 height 19
drag, startPoint x: 792, startPoint y: 403, endPoint x: 813, endPoint y: 393, distance: 23.6
click at [858, 450] on span "Grilled salmon nigiri 3 pcs., Shake nigiri 3 pcs" at bounding box center [802, 459] width 200 height 19
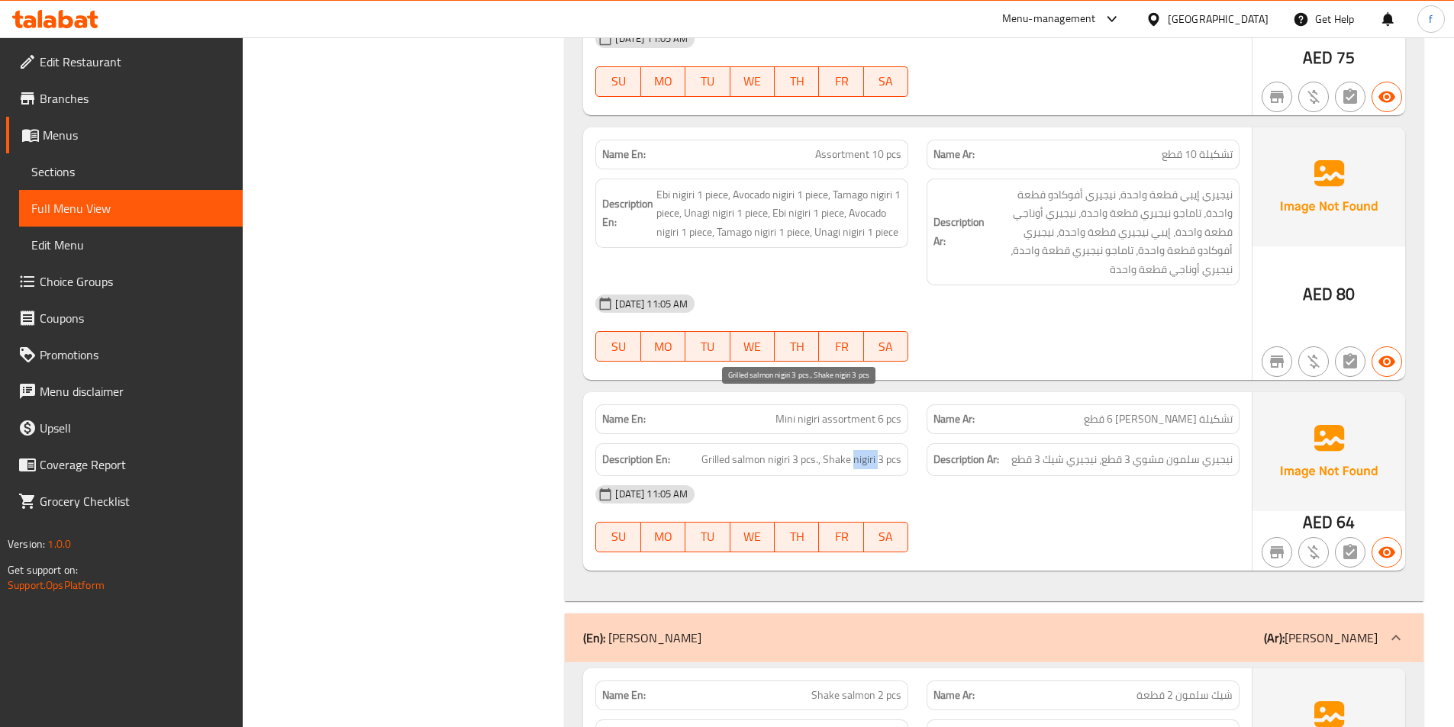
click at [857, 450] on span "Grilled salmon nigiri 3 pcs., Shake nigiri 3 pcs" at bounding box center [802, 459] width 200 height 19
click at [837, 450] on span "Grilled salmon nigiri 3 pcs., Shake nigiri 3 pcs" at bounding box center [802, 459] width 200 height 19
drag, startPoint x: 879, startPoint y: 401, endPoint x: 902, endPoint y: 402, distance: 22.9
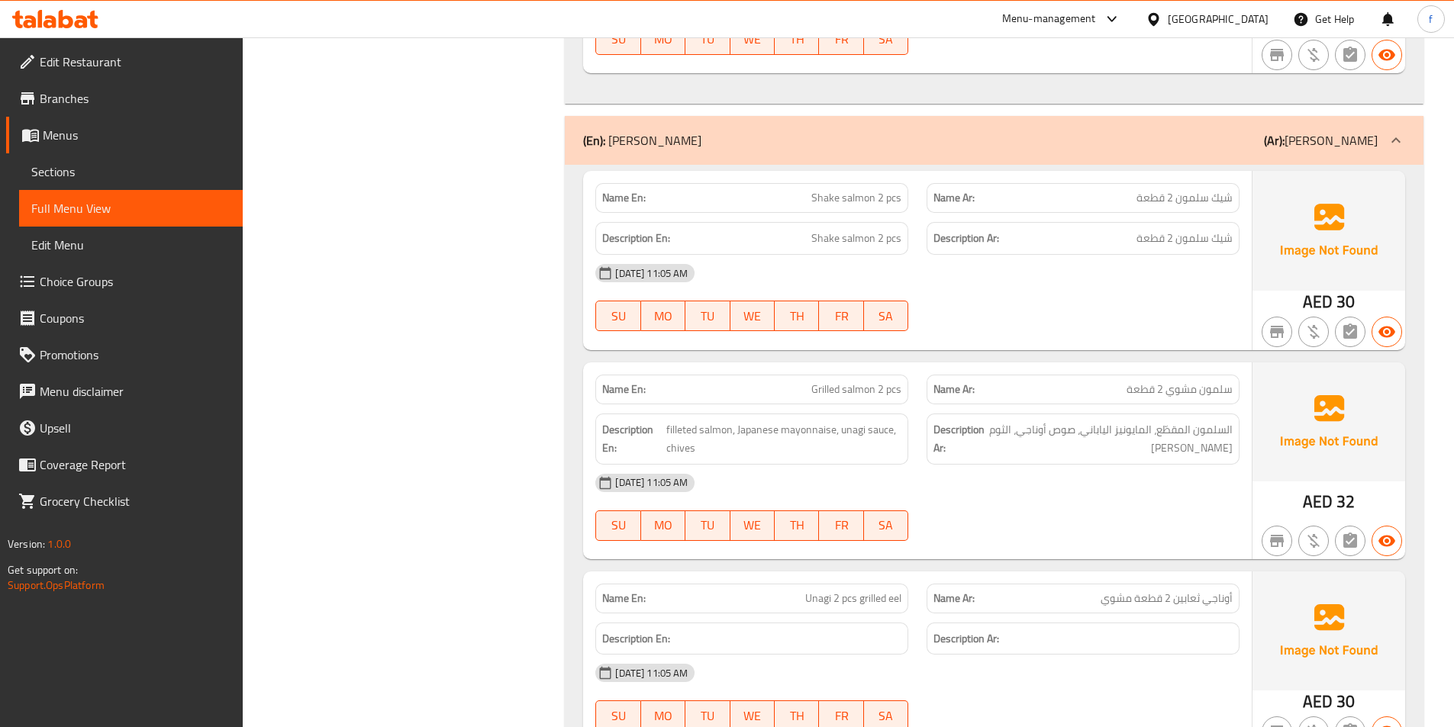
scroll to position [5700, 0]
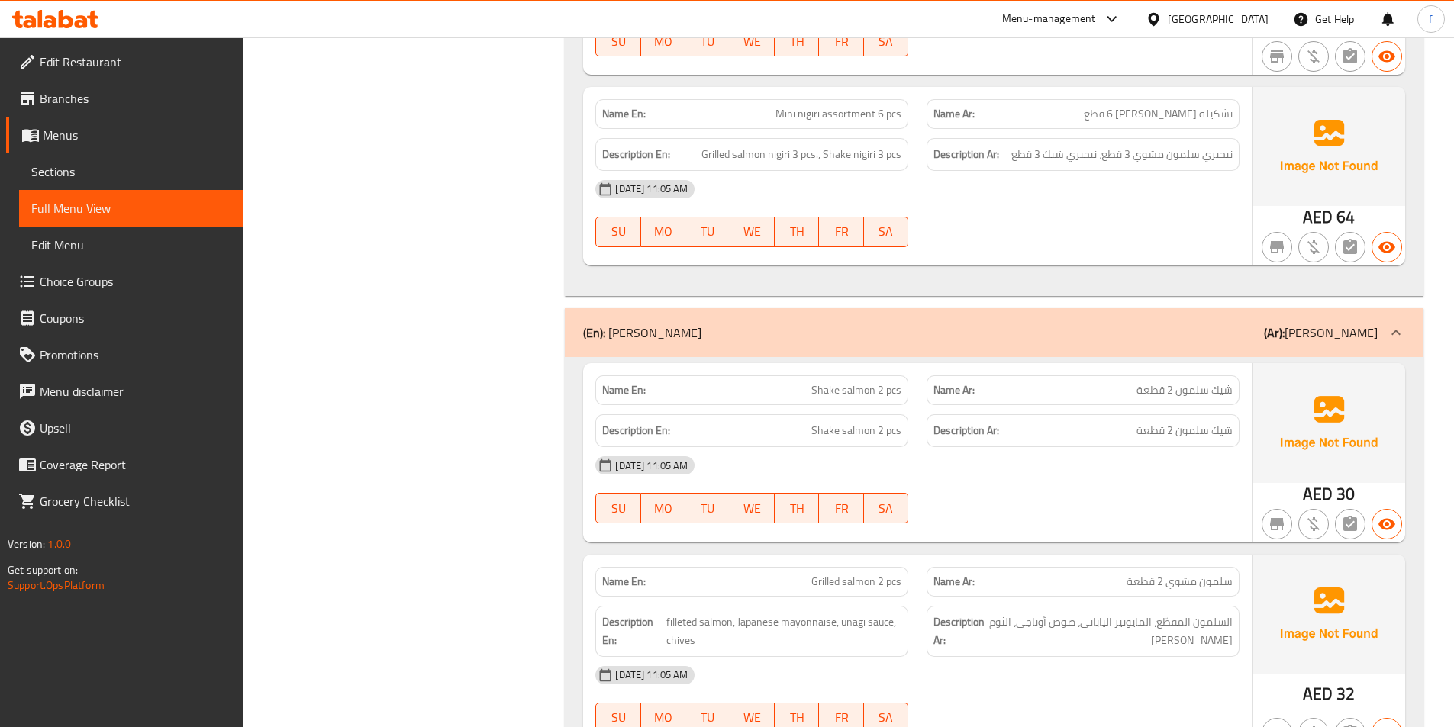
copy span "Shake salmon 2 pcs"
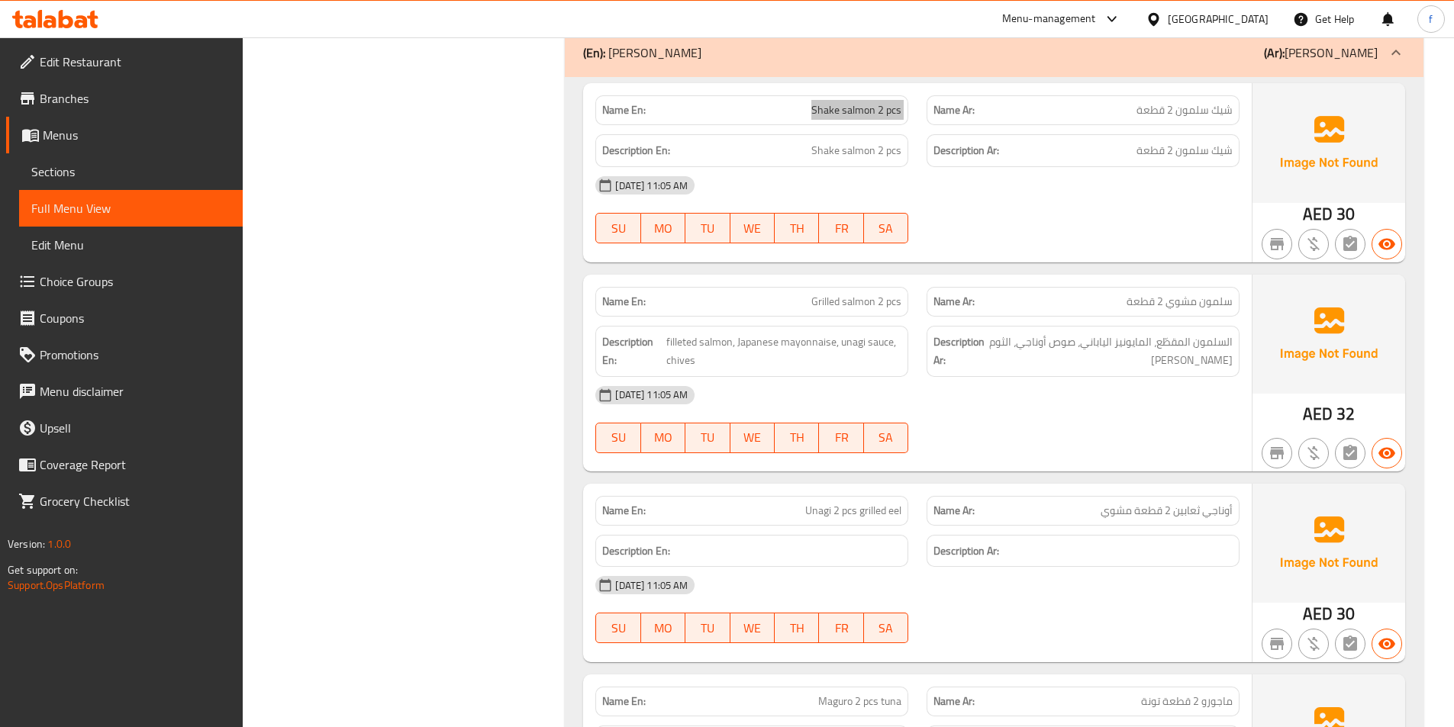
scroll to position [6005, 0]
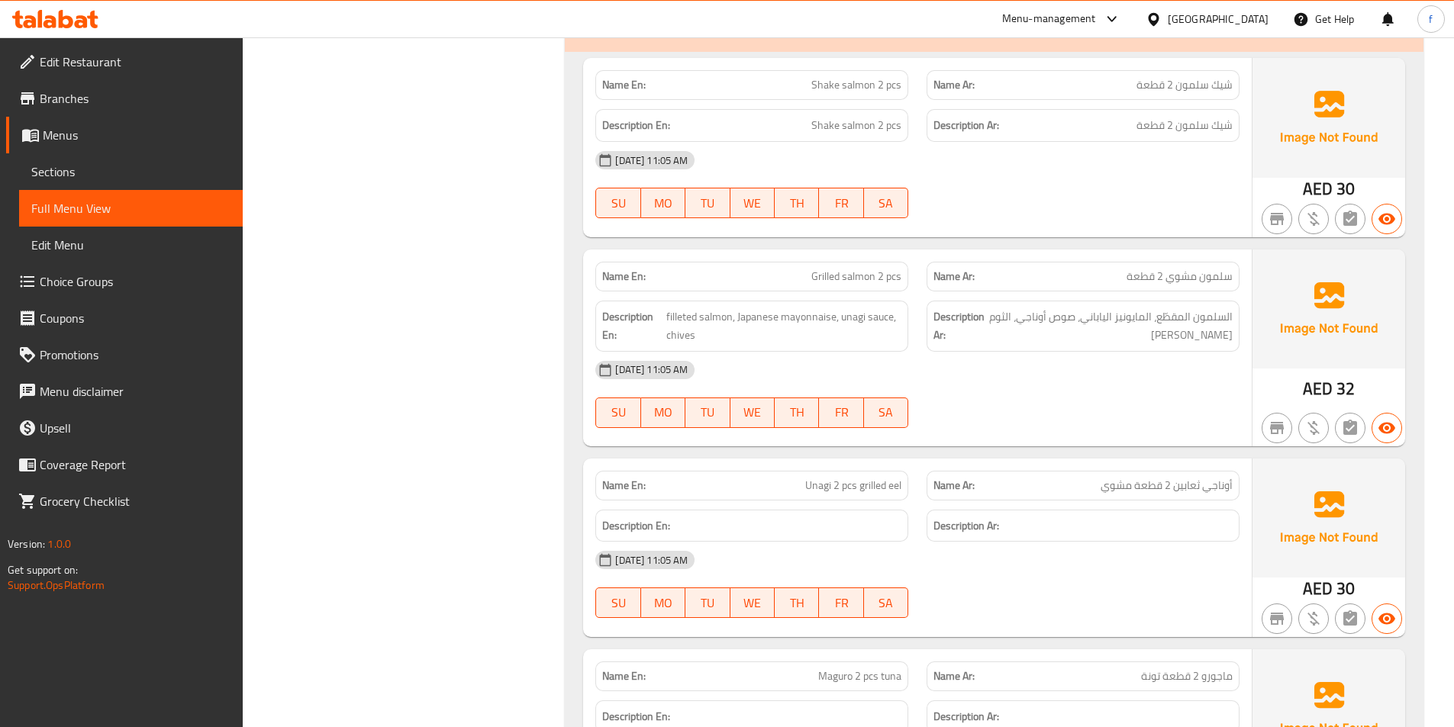
drag, startPoint x: 847, startPoint y: 218, endPoint x: 890, endPoint y: 223, distance: 43.1
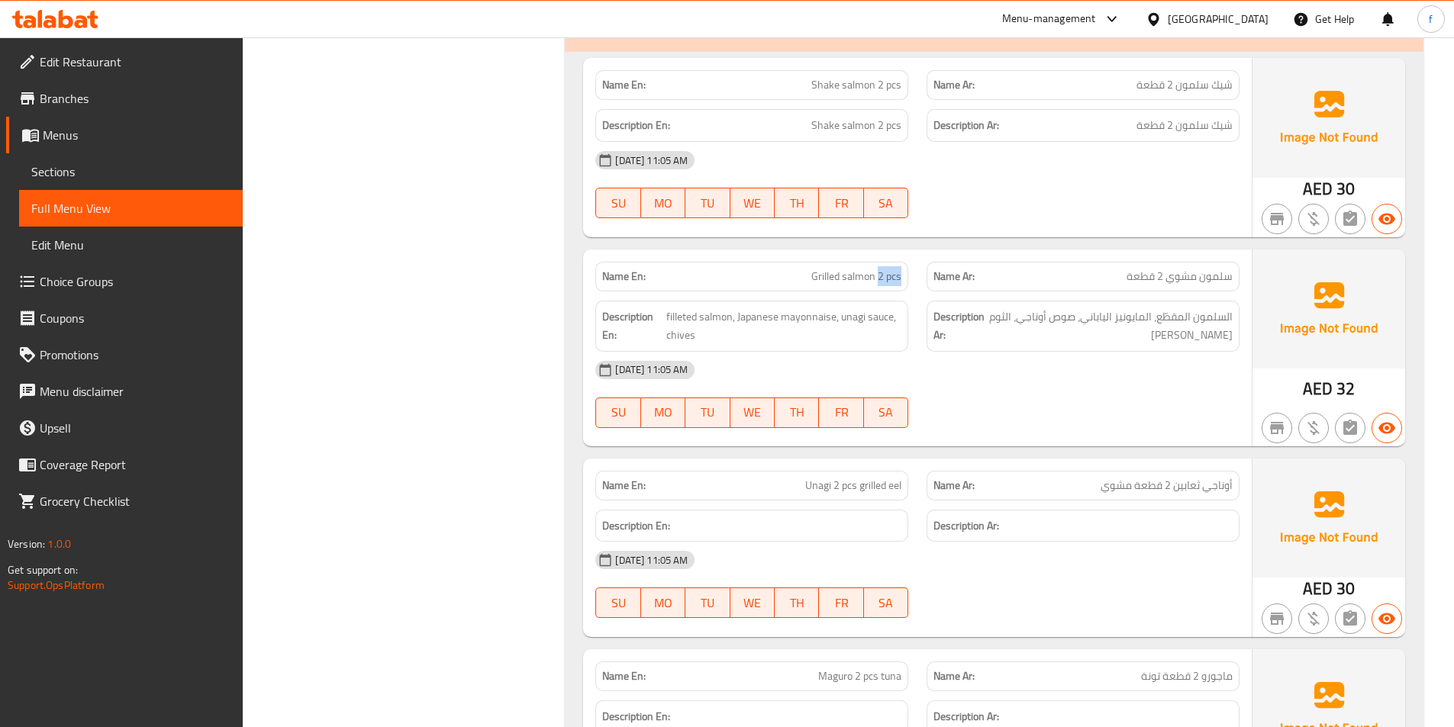
drag, startPoint x: 880, startPoint y: 221, endPoint x: 902, endPoint y: 216, distance: 21.9
click at [681, 308] on span "filleted salmon, Japanese mayonnaise, unagi sauce, chives" at bounding box center [783, 326] width 235 height 37
drag, startPoint x: 681, startPoint y: 256, endPoint x: 702, endPoint y: 260, distance: 21.1
click at [692, 308] on span "filleted salmon, Japanese mayonnaise, unagi sauce, chives" at bounding box center [783, 326] width 235 height 37
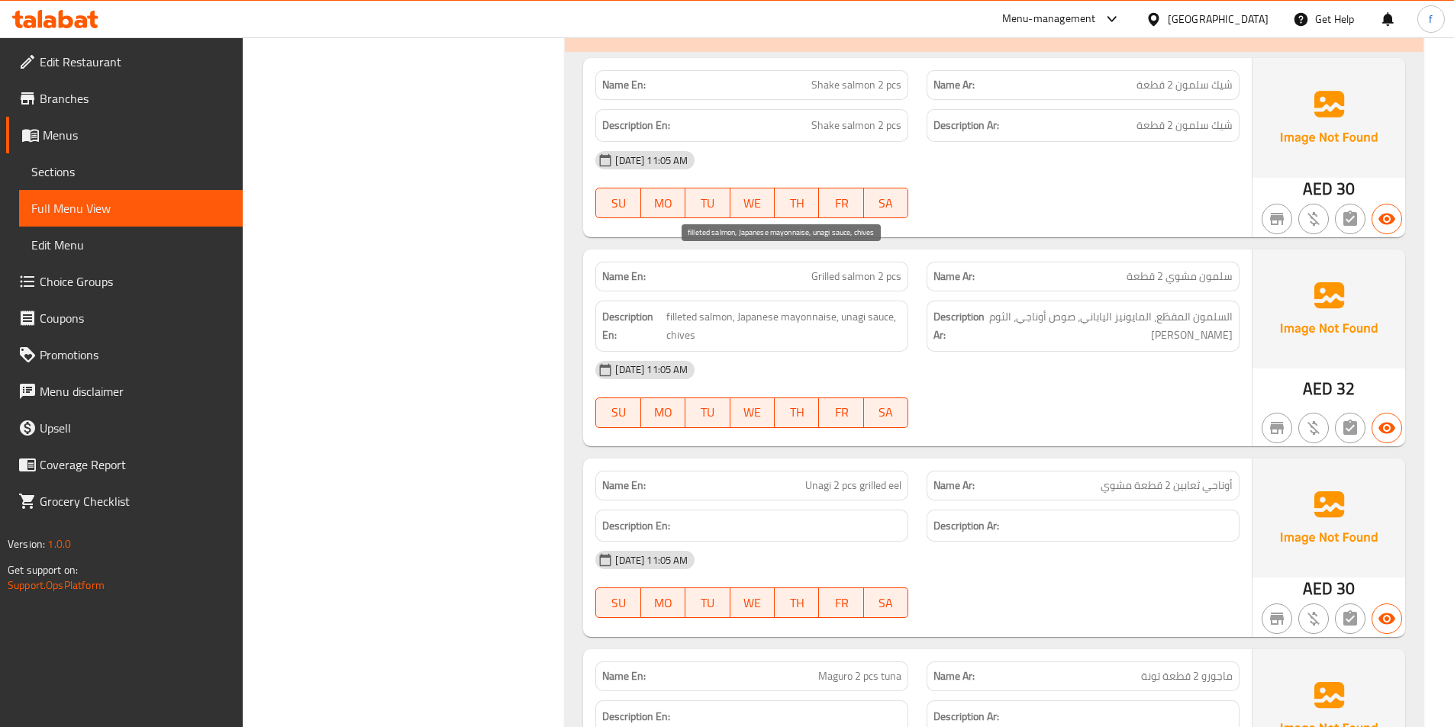
click at [722, 308] on span "filleted salmon, Japanese mayonnaise, unagi sauce, chives" at bounding box center [783, 326] width 235 height 37
drag, startPoint x: 722, startPoint y: 260, endPoint x: 711, endPoint y: 263, distance: 11.1
click at [718, 308] on span "filleted salmon, Japanese mayonnaise, unagi sauce, chives" at bounding box center [783, 326] width 235 height 37
click at [763, 308] on span "filleted salmon, Japanese mayonnaise, unagi sauce, chives" at bounding box center [783, 326] width 235 height 37
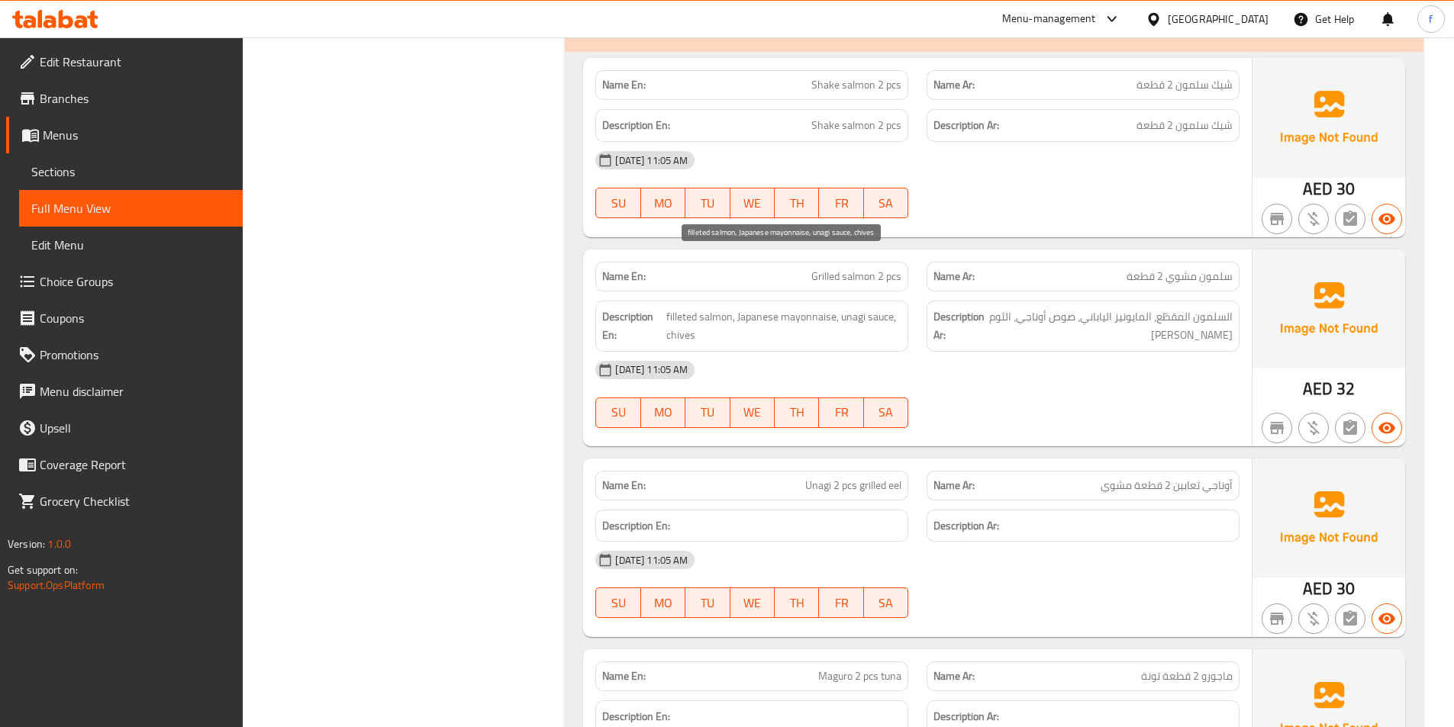
click at [798, 308] on span "filleted salmon, Japanese mayonnaise, unagi sauce, chives" at bounding box center [783, 326] width 235 height 37
click at [855, 308] on span "filleted salmon, Japanese mayonnaise, unagi sauce, chives" at bounding box center [783, 326] width 235 height 37
click at [881, 308] on span "filleted salmon, Japanese mayonnaise, unagi sauce, chives" at bounding box center [783, 326] width 235 height 37
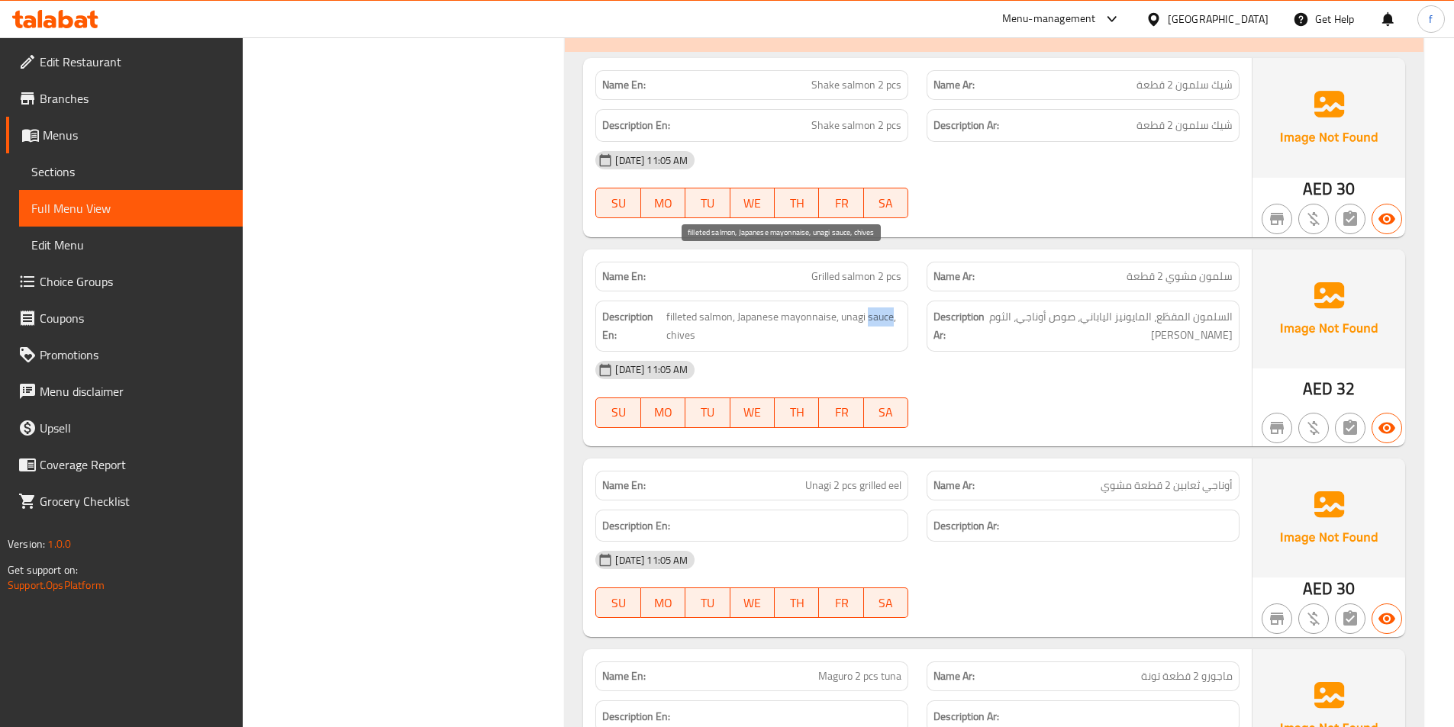
click at [881, 308] on span "filleted salmon, Japanese mayonnaise, unagi sauce, chives" at bounding box center [783, 326] width 235 height 37
click at [682, 308] on span "filleted salmon, Japanese mayonnaise, unagi sauce, chives" at bounding box center [783, 326] width 235 height 37
drag, startPoint x: 682, startPoint y: 279, endPoint x: 1244, endPoint y: 331, distance: 564.9
click at [680, 308] on span "filleted salmon, Japanese mayonnaise, unagi sauce, chives" at bounding box center [783, 326] width 235 height 37
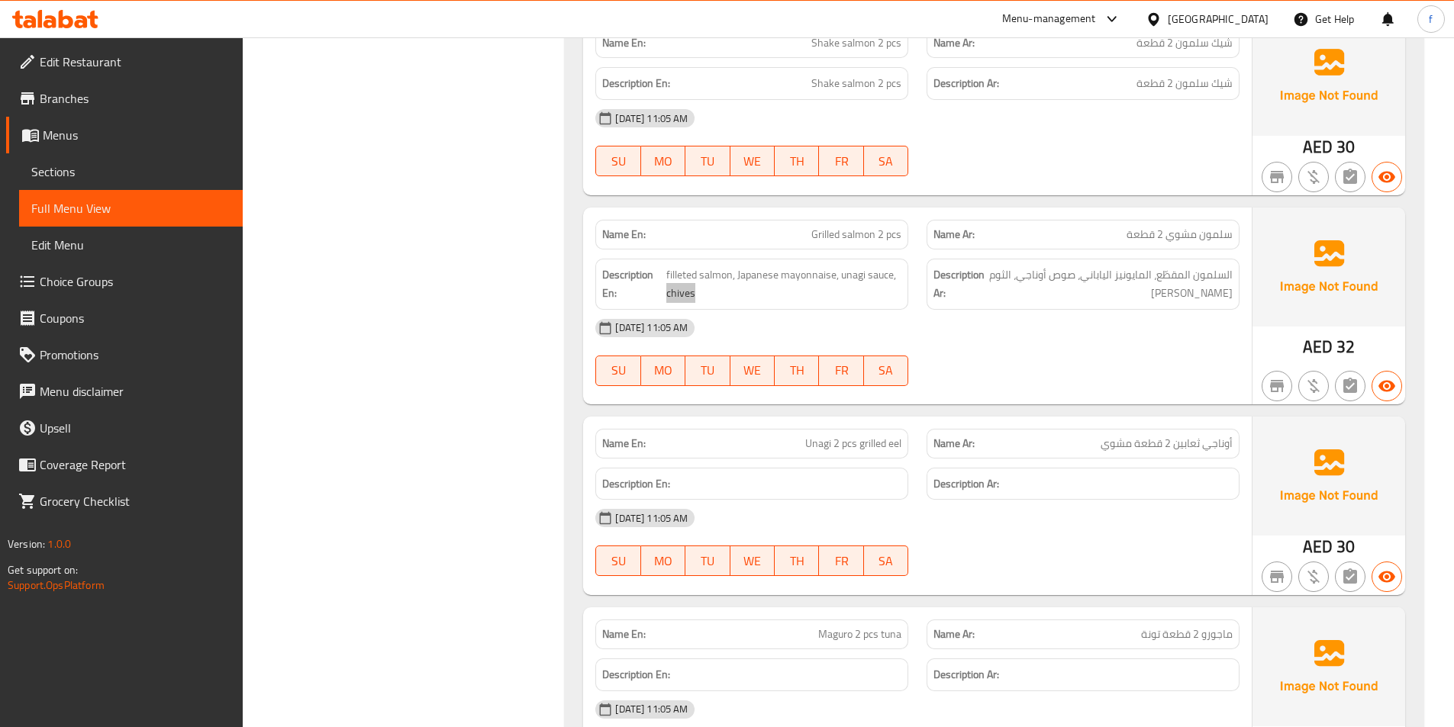
scroll to position [6158, 0]
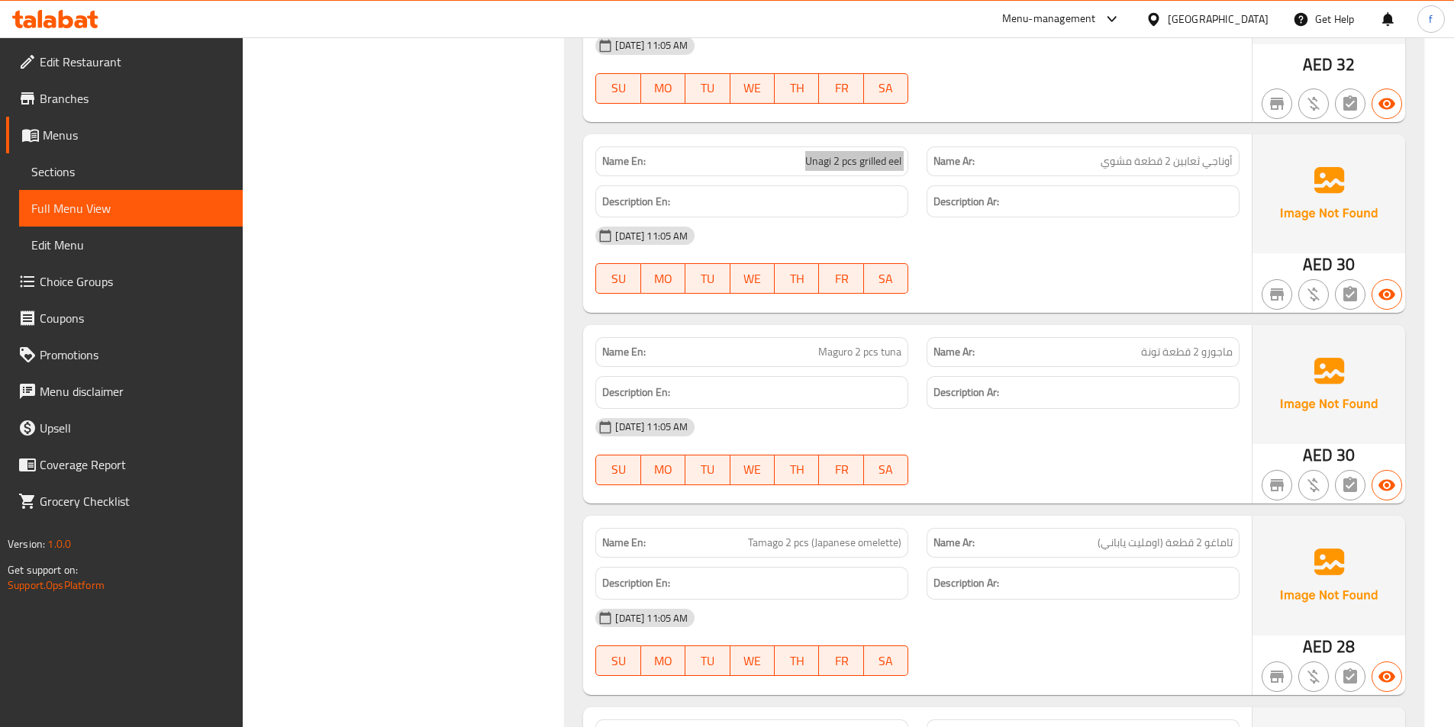
scroll to position [6540, 0]
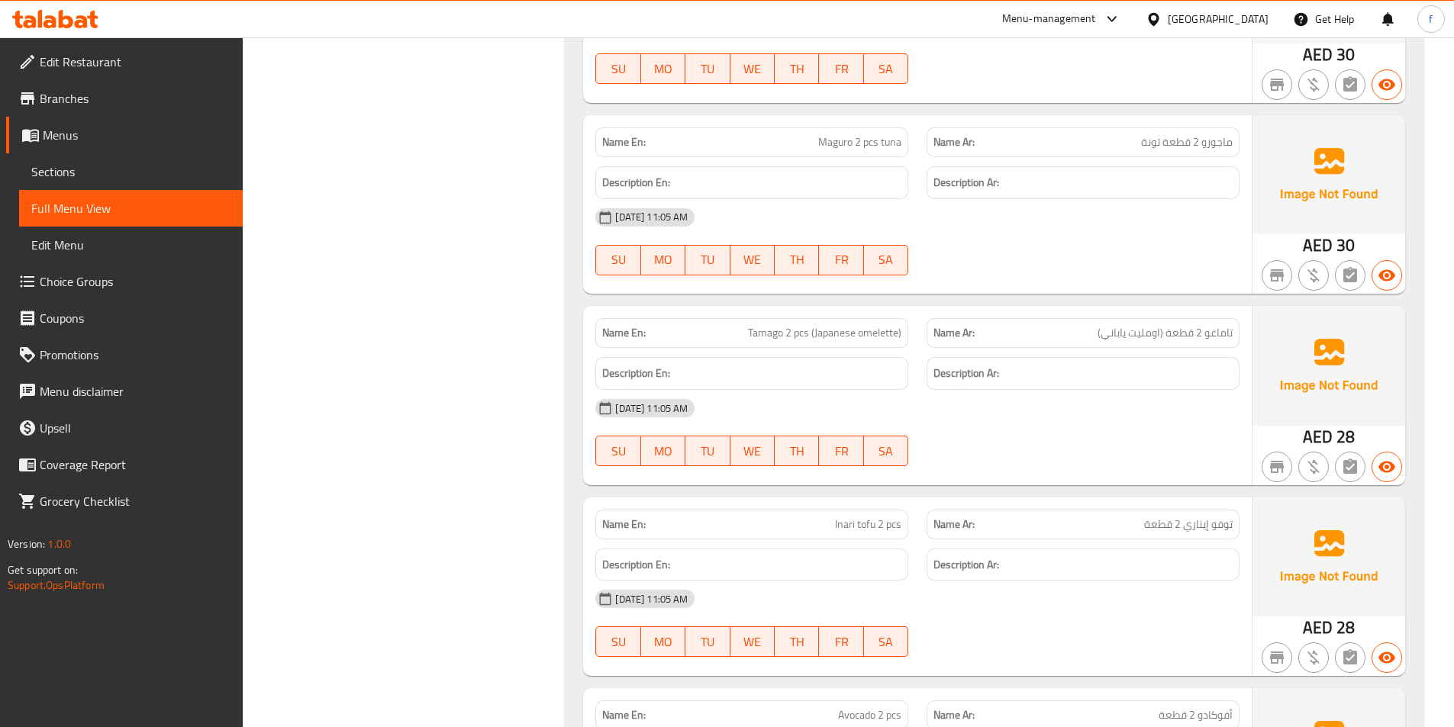
drag, startPoint x: 754, startPoint y: 274, endPoint x: 784, endPoint y: 282, distance: 30.9
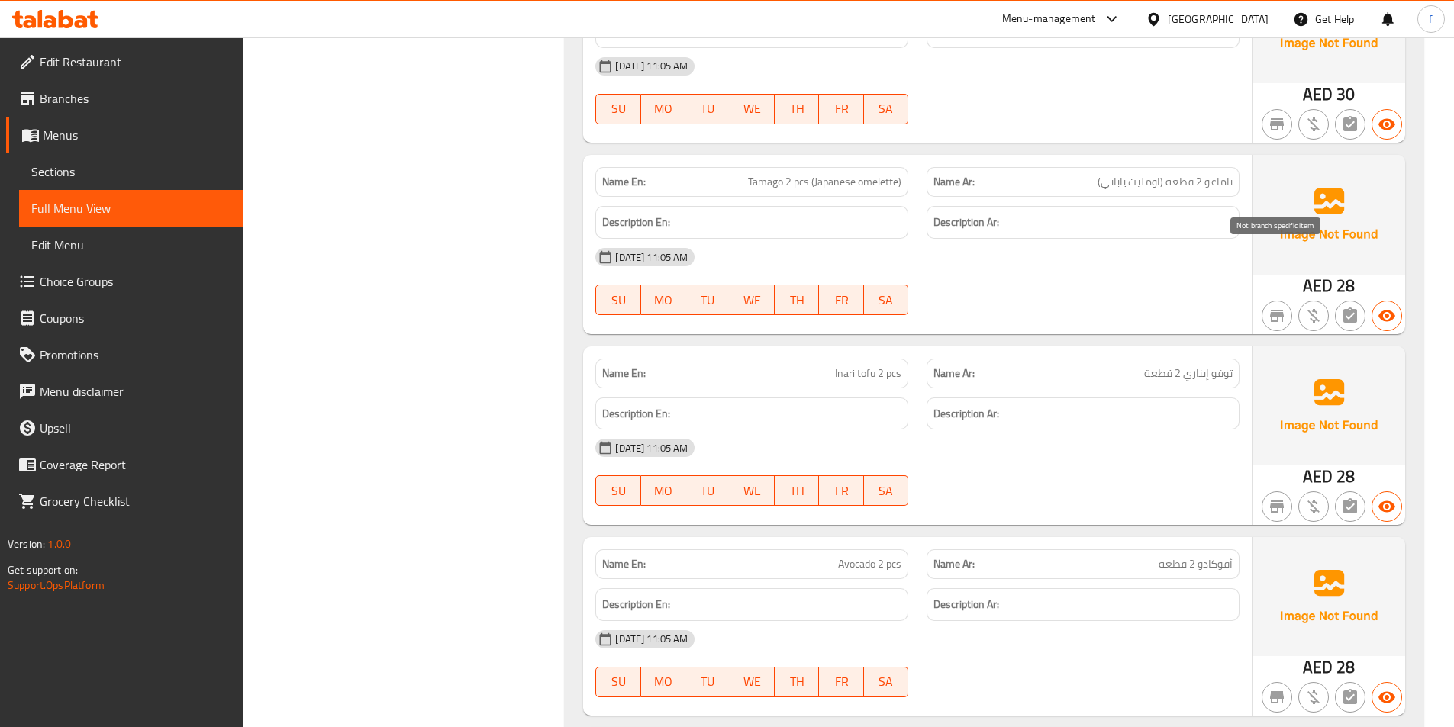
scroll to position [6692, 0]
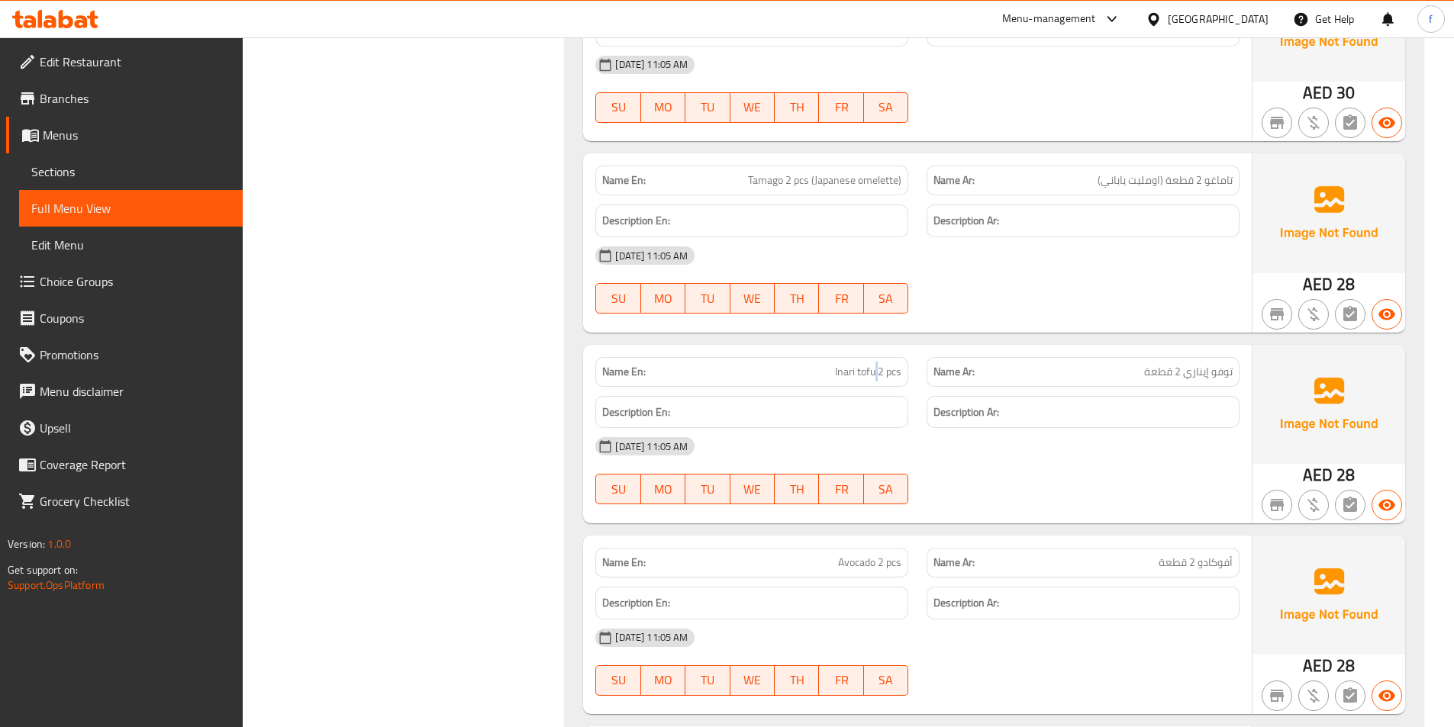
drag, startPoint x: 875, startPoint y: 309, endPoint x: 895, endPoint y: 321, distance: 24.0
drag, startPoint x: 887, startPoint y: 317, endPoint x: 861, endPoint y: 318, distance: 26.0
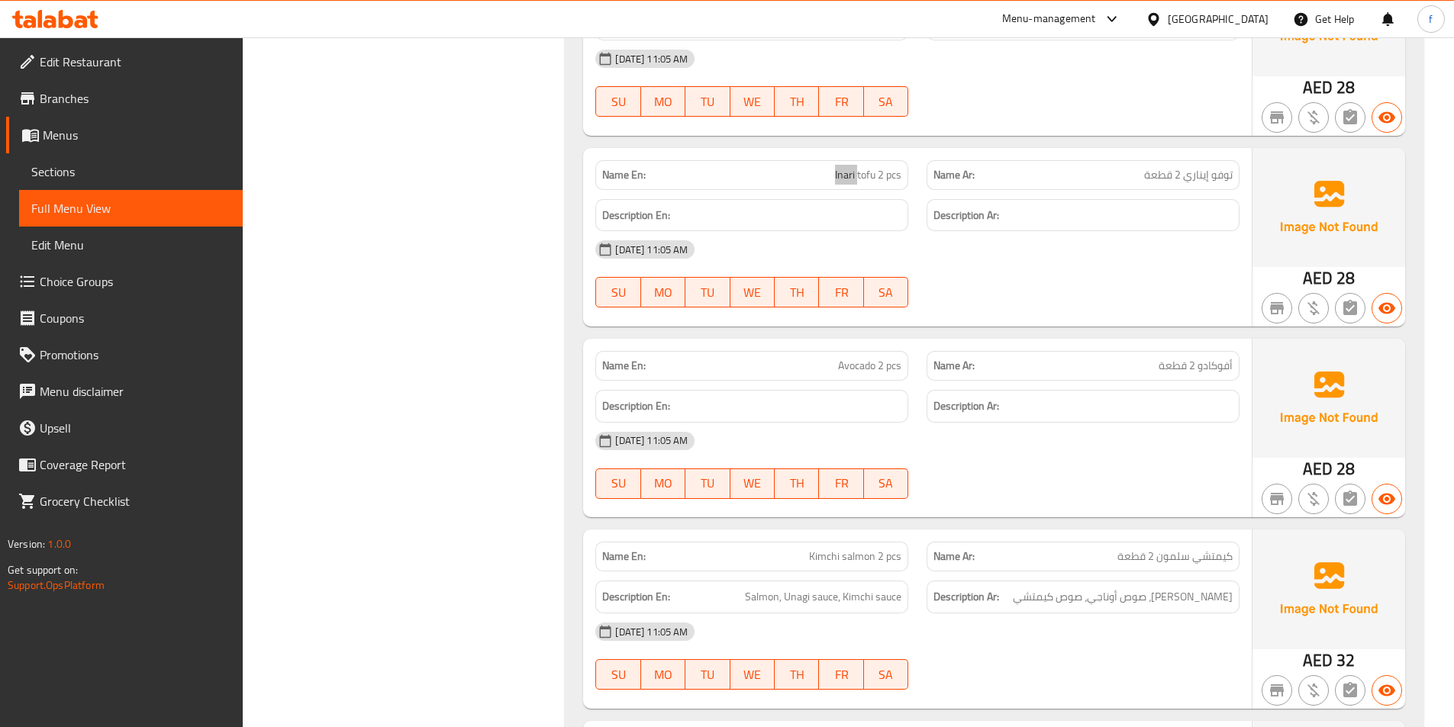
scroll to position [6921, 0]
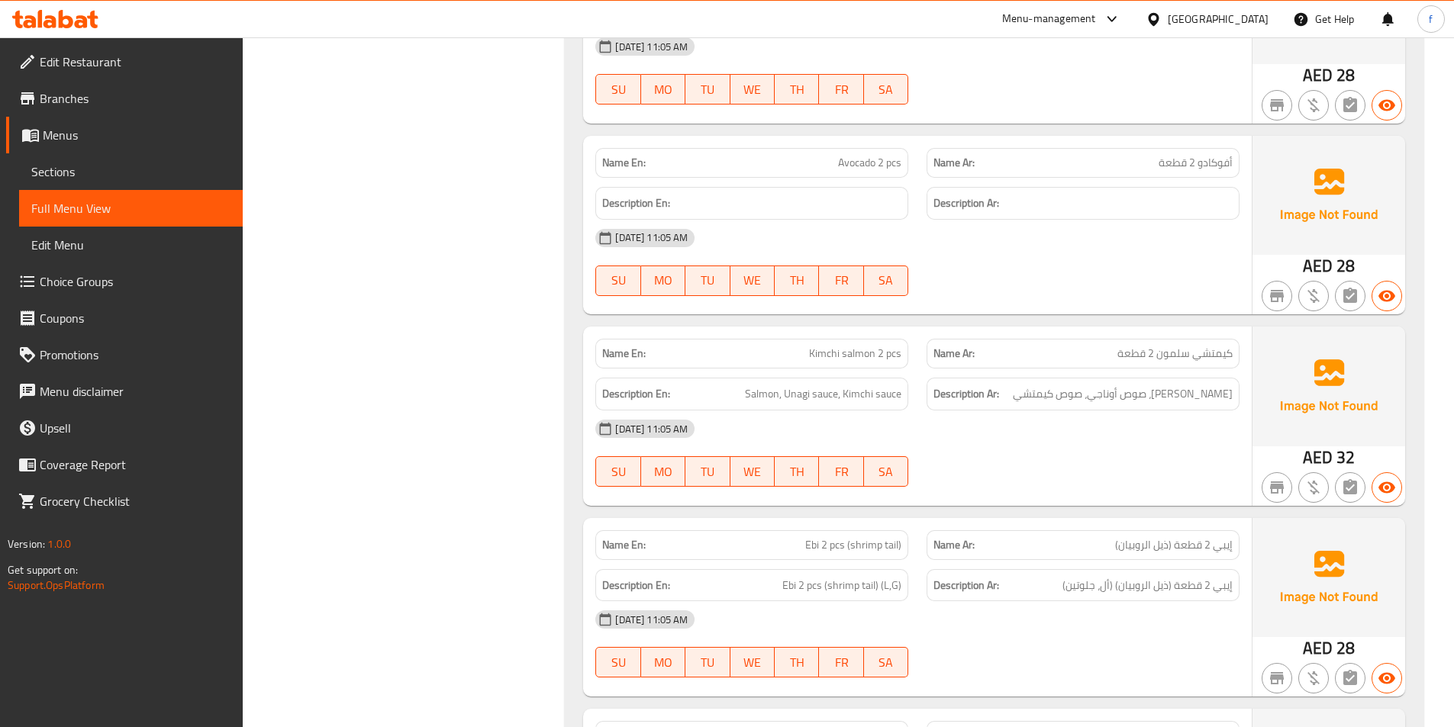
scroll to position [7074, 0]
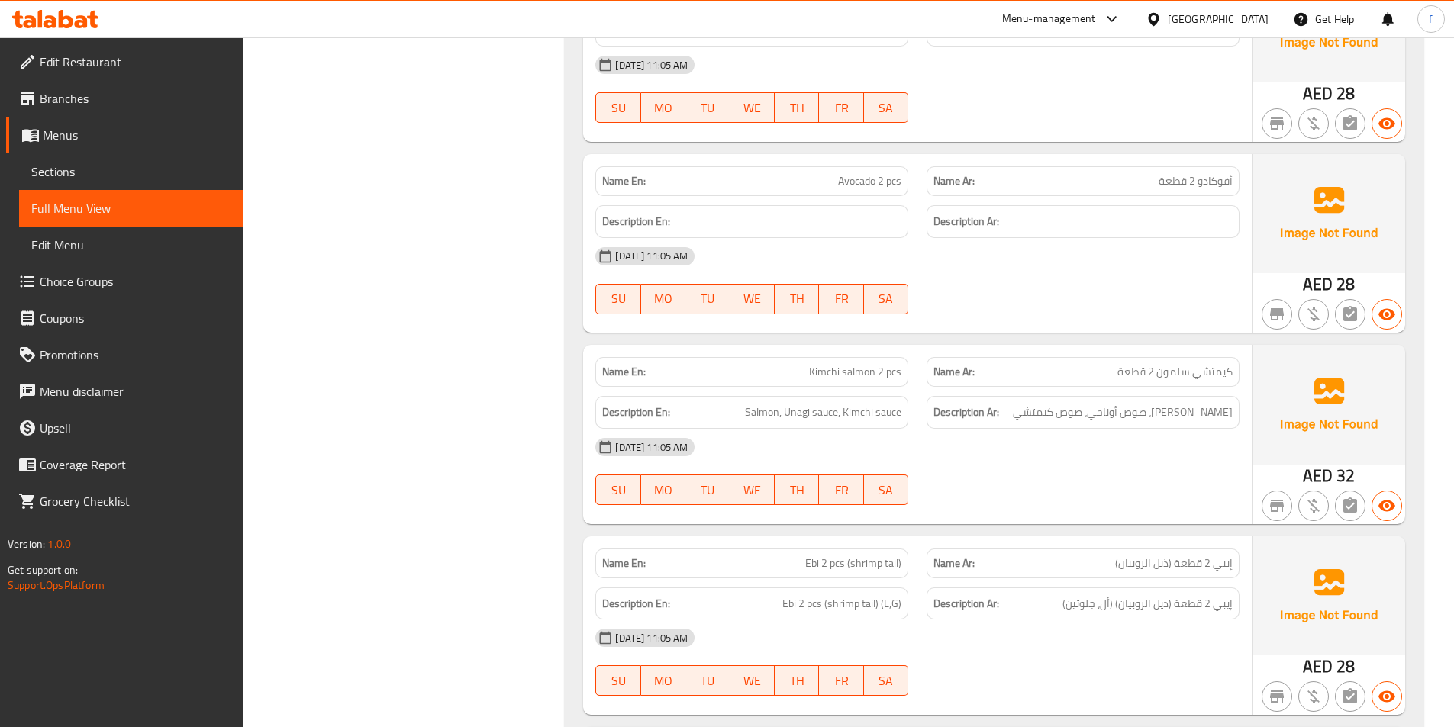
drag, startPoint x: 802, startPoint y: 321, endPoint x: 848, endPoint y: 315, distance: 46.3
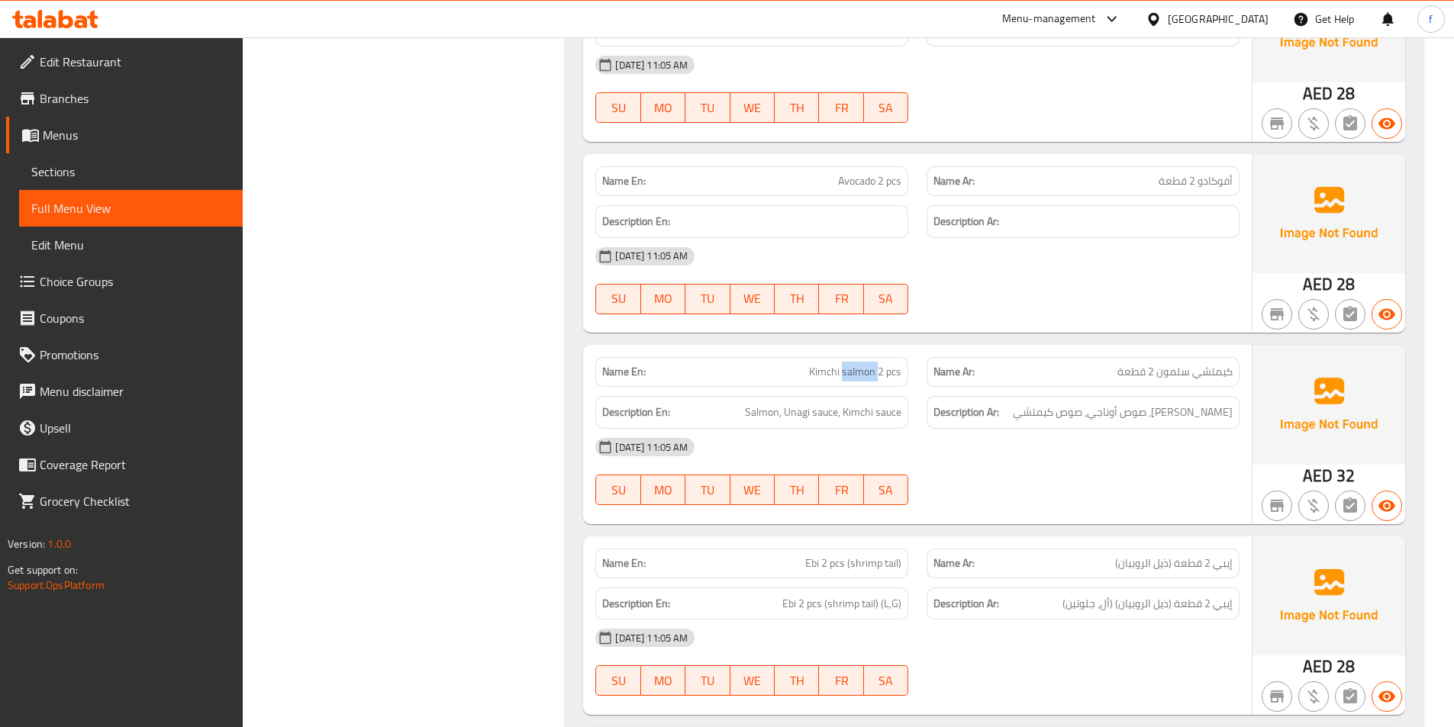
click at [769, 403] on span "Salmon, Unagi sauce, Kimchi sauce" at bounding box center [823, 412] width 156 height 19
drag, startPoint x: 769, startPoint y: 355, endPoint x: 811, endPoint y: 363, distance: 42.8
click at [769, 403] on span "Salmon, Unagi sauce, Kimchi sauce" at bounding box center [823, 412] width 156 height 19
click at [811, 403] on span "Salmon, Unagi sauce, Kimchi sauce" at bounding box center [823, 412] width 156 height 19
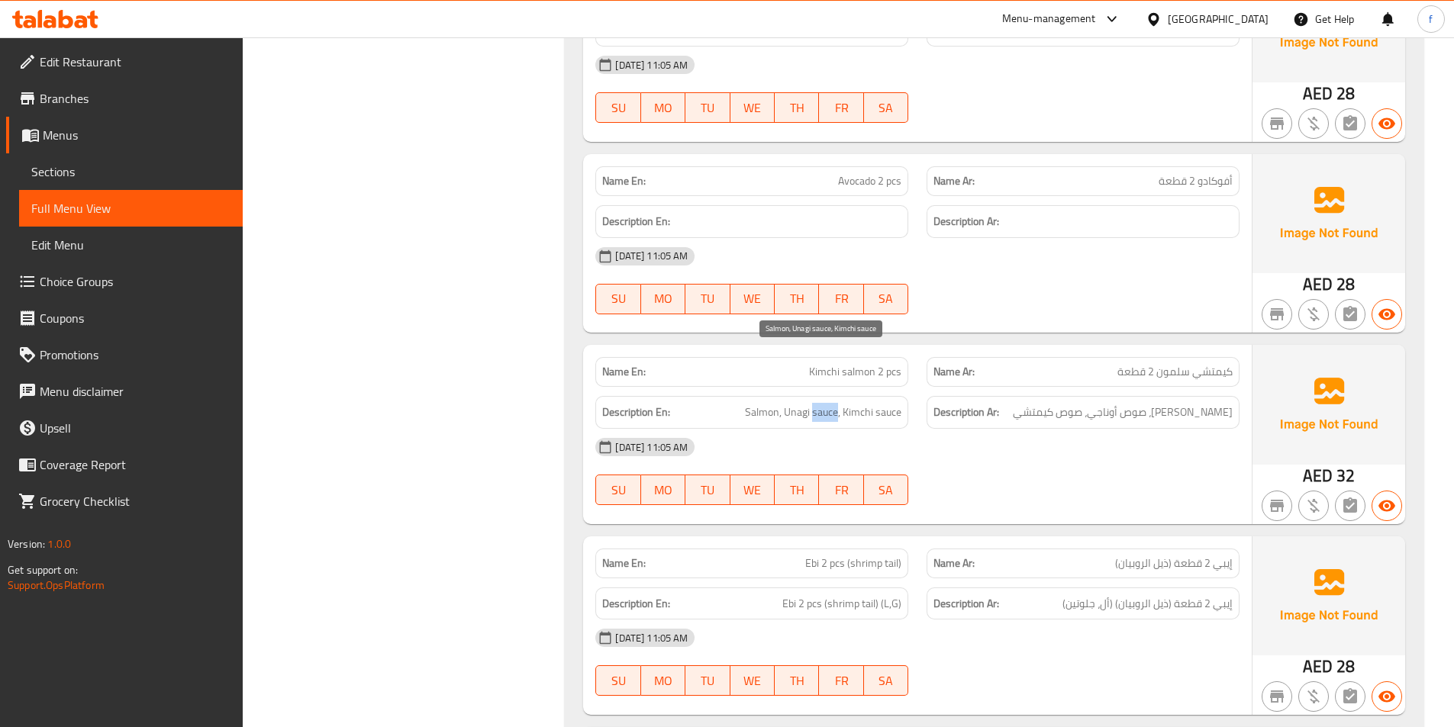
click at [811, 403] on span "Salmon, Unagi sauce, Kimchi sauce" at bounding box center [823, 412] width 156 height 19
click at [790, 403] on span "Salmon, Unagi sauce, Kimchi sauce" at bounding box center [823, 412] width 156 height 19
drag, startPoint x: 791, startPoint y: 350, endPoint x: 848, endPoint y: 347, distance: 57.4
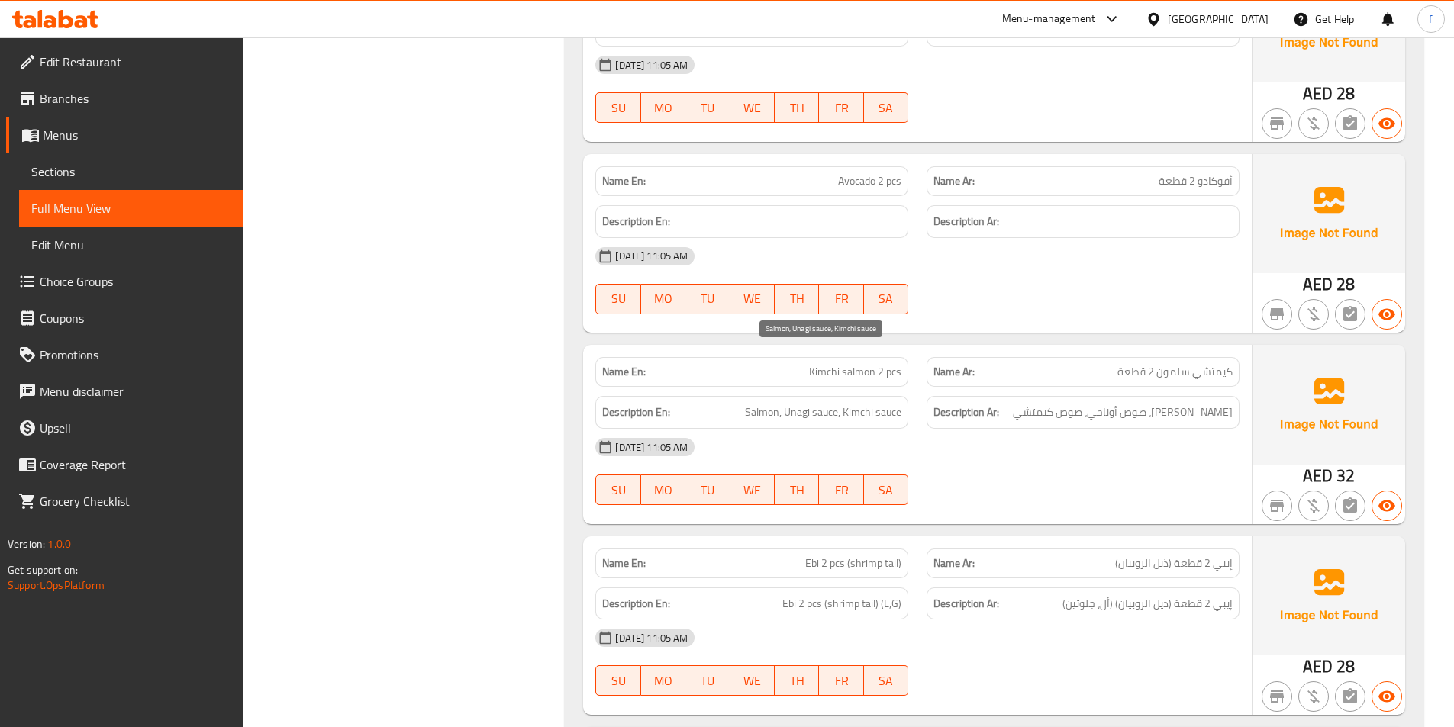
click at [860, 403] on span "Salmon, Unagi sauce, Kimchi sauce" at bounding box center [823, 412] width 156 height 19
click at [892, 403] on span "Salmon, Unagi sauce, Kimchi sauce" at bounding box center [823, 412] width 156 height 19
drag, startPoint x: 892, startPoint y: 356, endPoint x: 1350, endPoint y: 411, distance: 461.4
click at [898, 403] on span "Salmon, Unagi sauce, Kimchi sauce" at bounding box center [823, 412] width 156 height 19
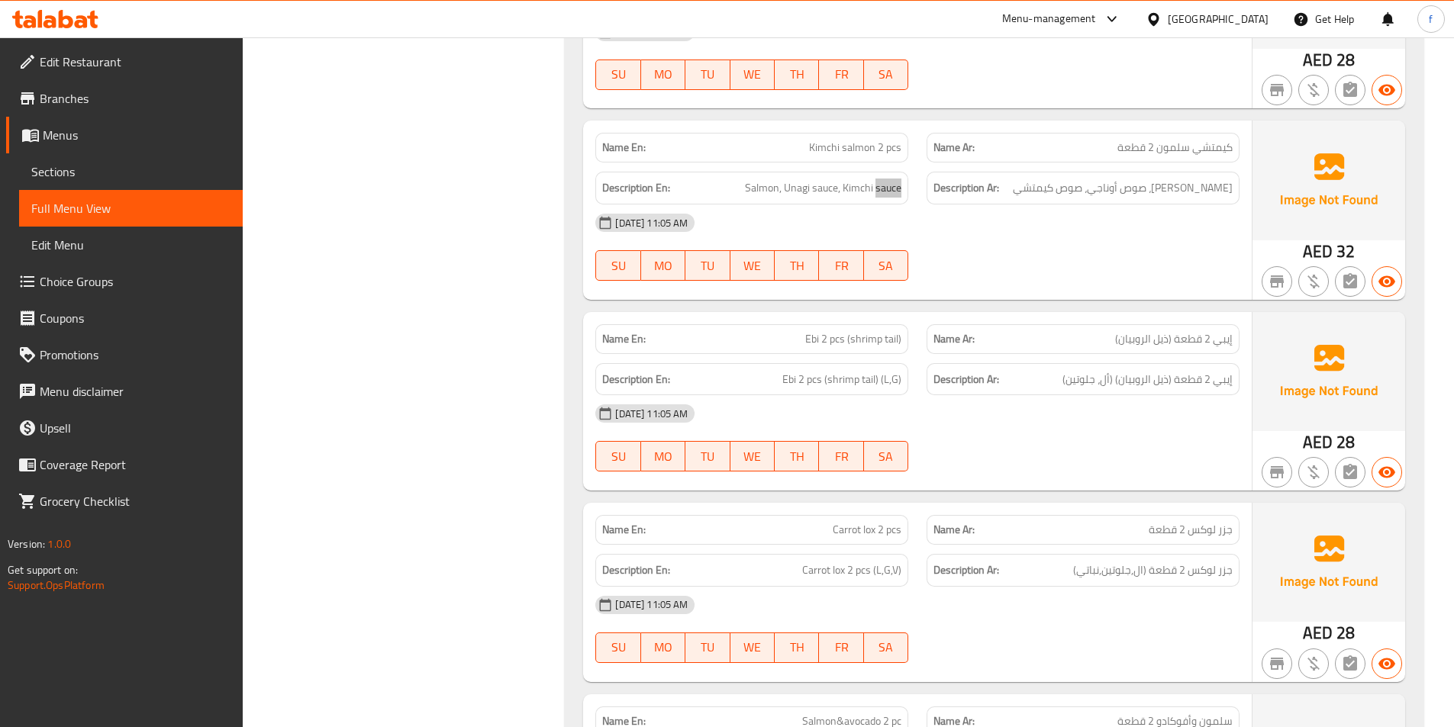
scroll to position [7303, 0]
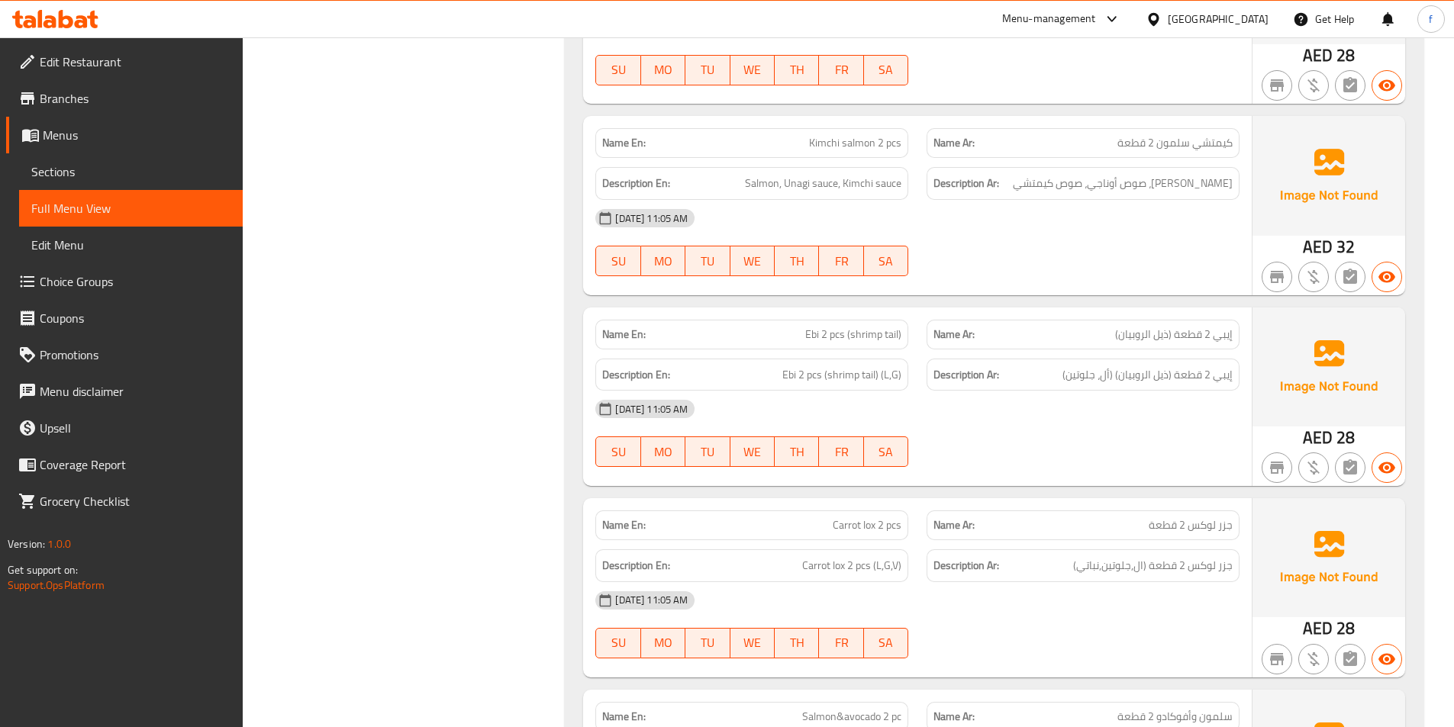
drag, startPoint x: 797, startPoint y: 278, endPoint x: 829, endPoint y: 274, distance: 32.3
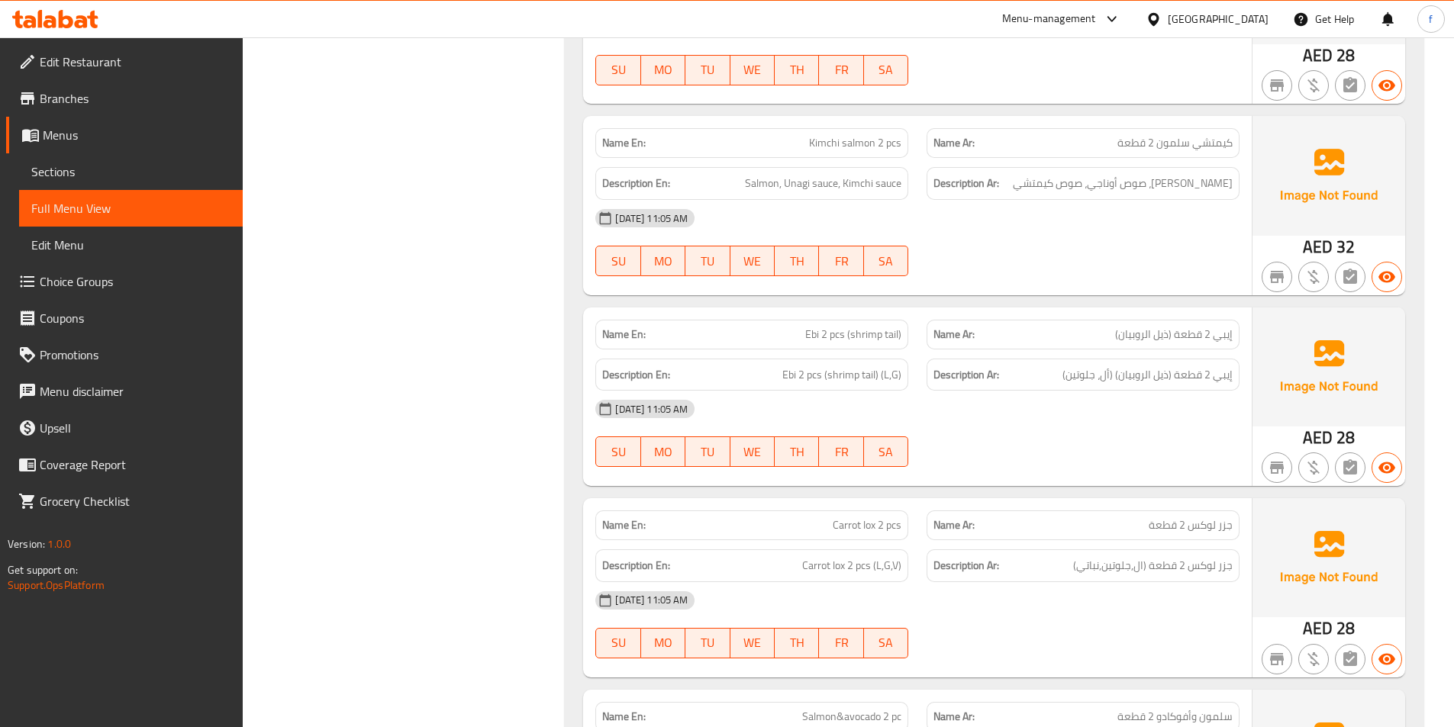
drag, startPoint x: 885, startPoint y: 312, endPoint x: 895, endPoint y: 311, distance: 10.7
click at [895, 366] on span "Ebi 2 pcs (shrimp tail) (L,G)" at bounding box center [841, 375] width 119 height 19
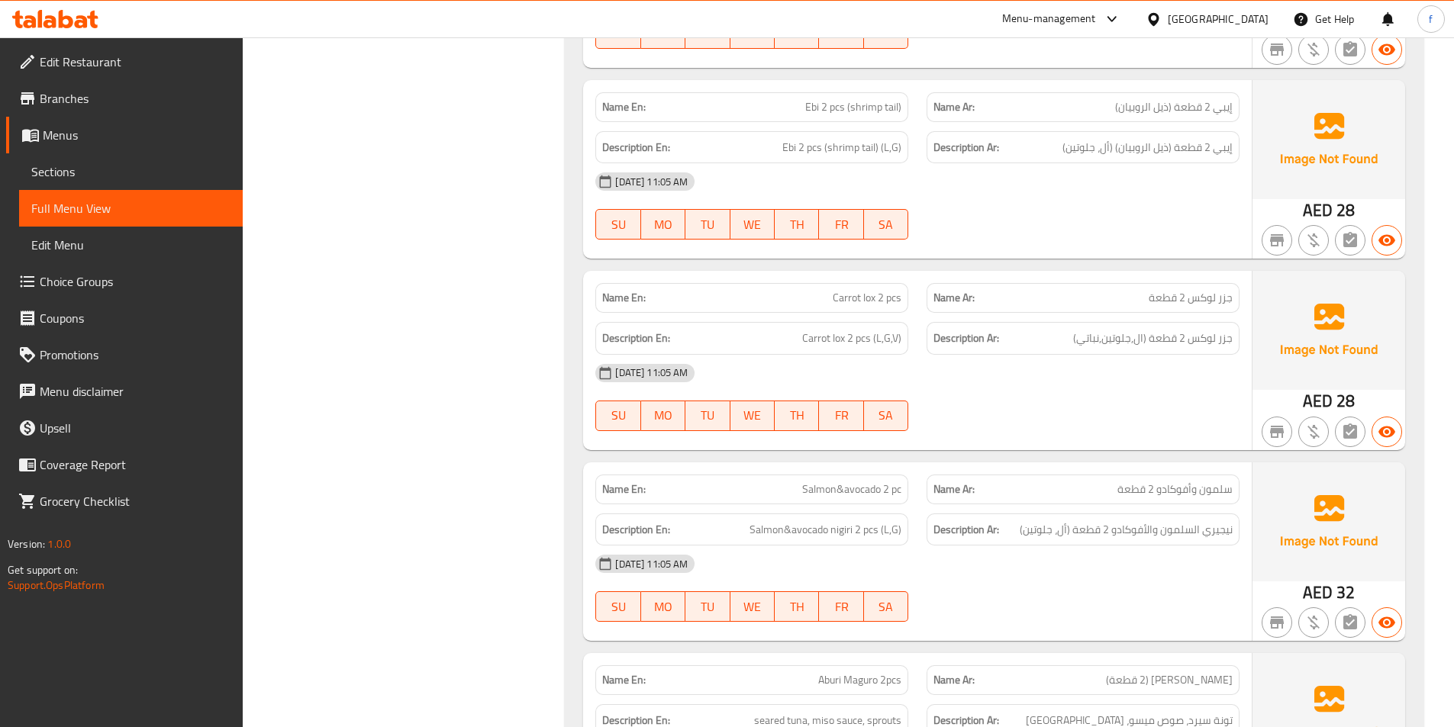
scroll to position [7608, 0]
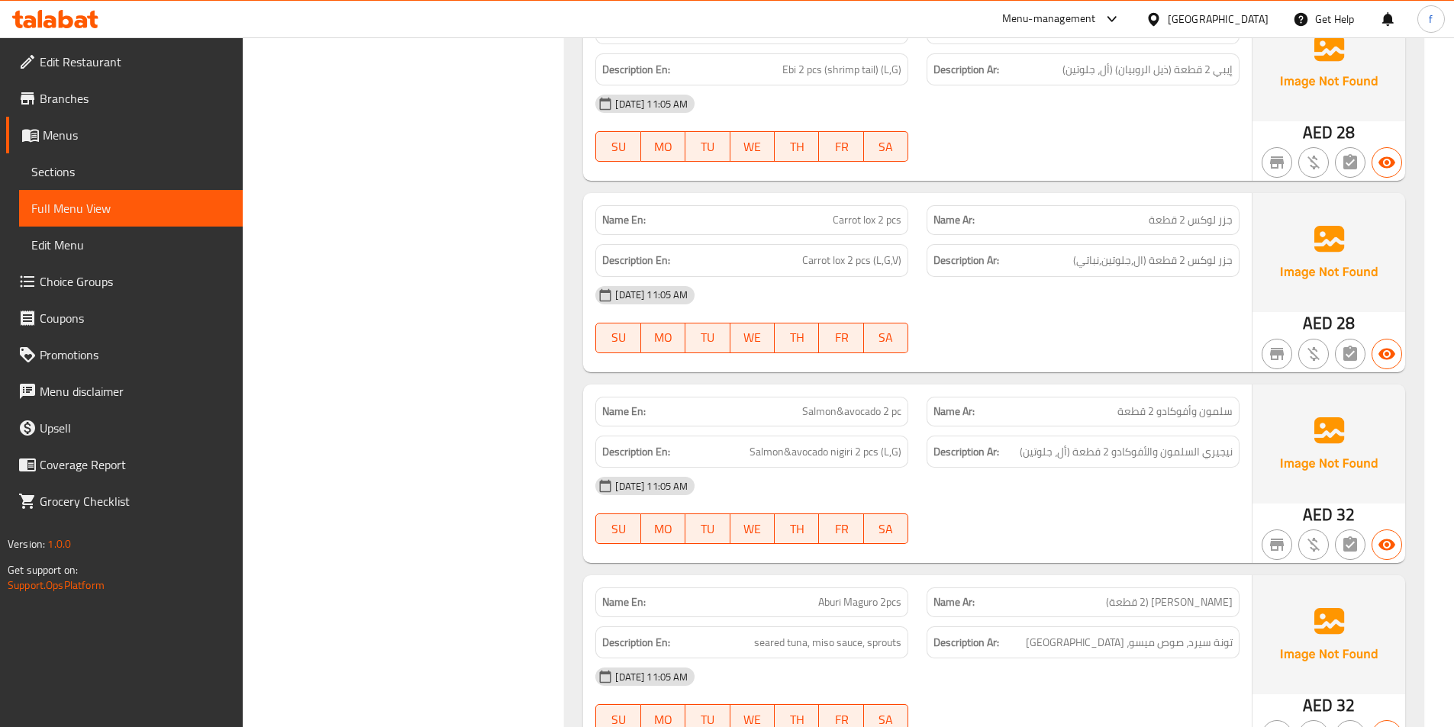
drag, startPoint x: 833, startPoint y: 165, endPoint x: 875, endPoint y: 164, distance: 42.0
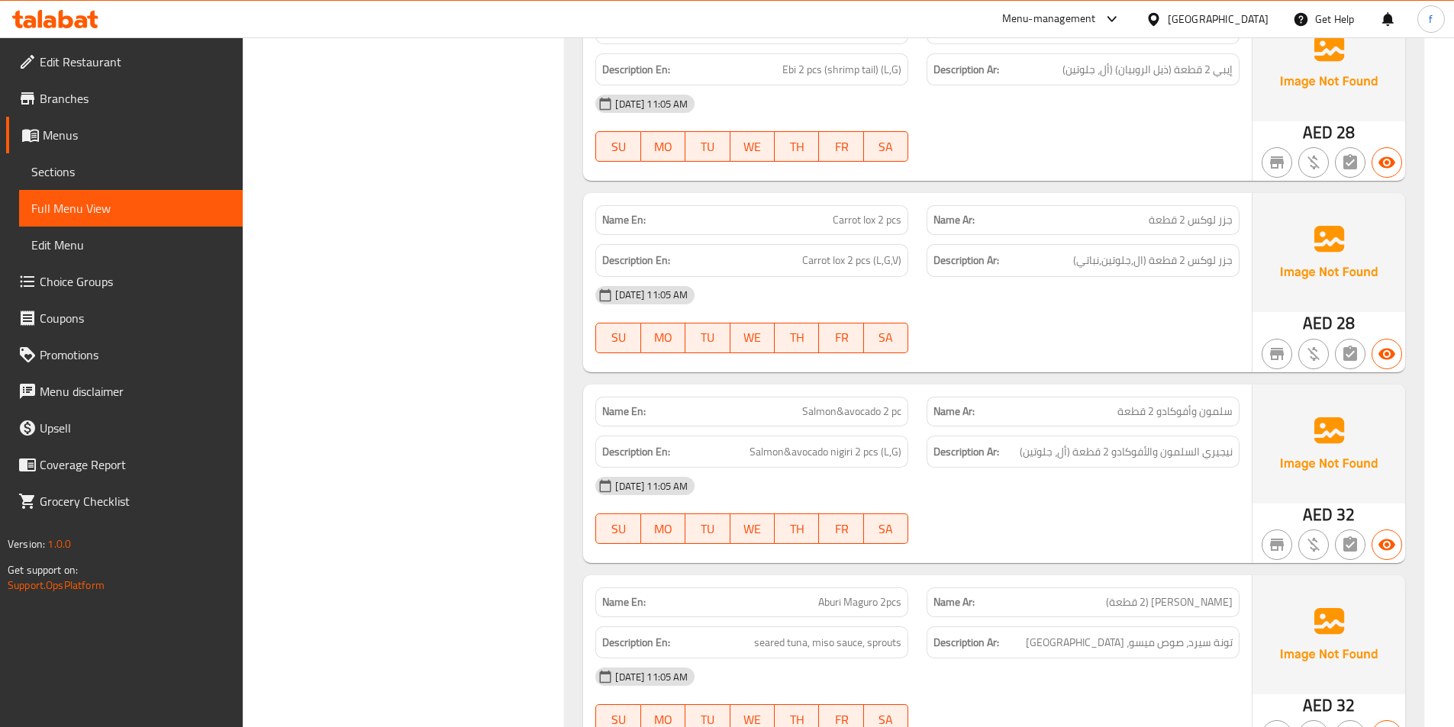
drag, startPoint x: 873, startPoint y: 163, endPoint x: 886, endPoint y: 166, distance: 13.3
click
drag, startPoint x: 805, startPoint y: 197, endPoint x: 832, endPoint y: 202, distance: 27.1
drag, startPoint x: 832, startPoint y: 202, endPoint x: 814, endPoint y: 198, distance: 18.7
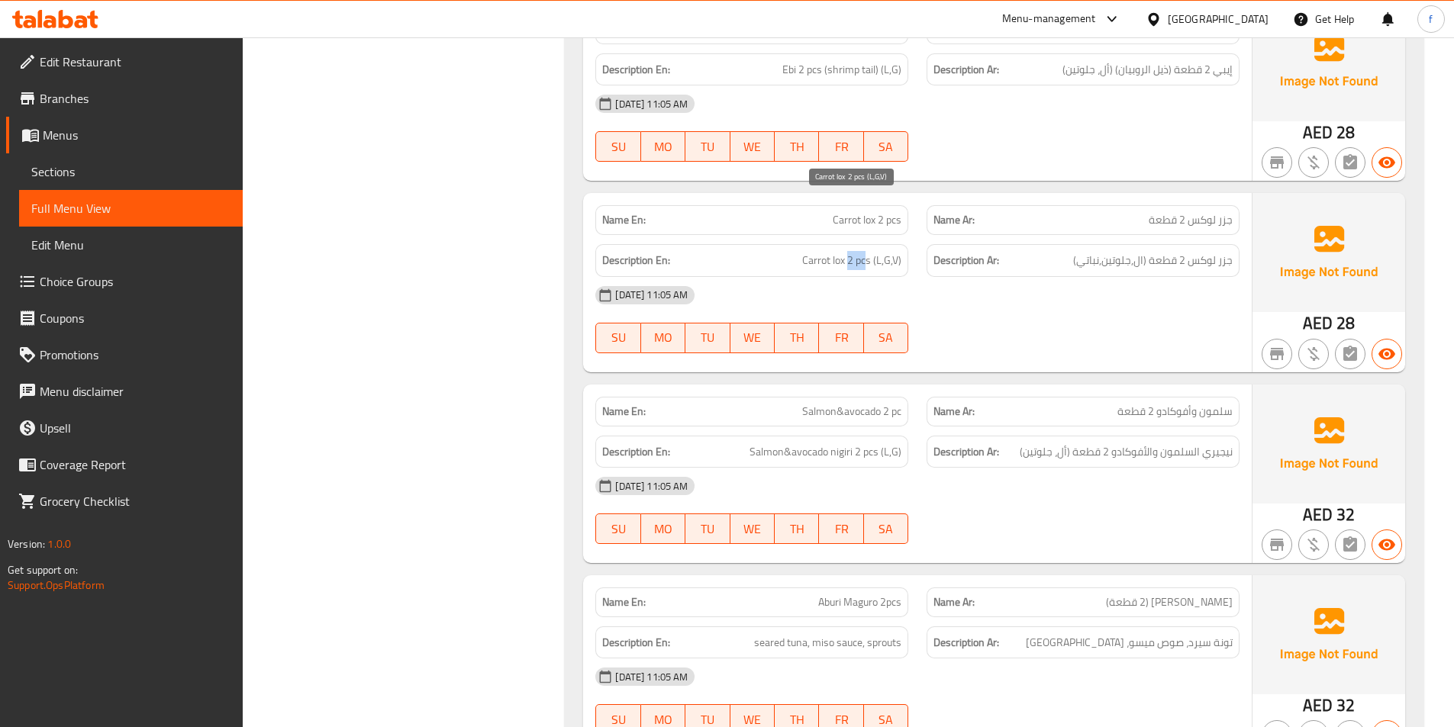
drag, startPoint x: 850, startPoint y: 205, endPoint x: 869, endPoint y: 204, distance: 19.1
drag, startPoint x: 884, startPoint y: 205, endPoint x: 1173, endPoint y: 219, distance: 289.6
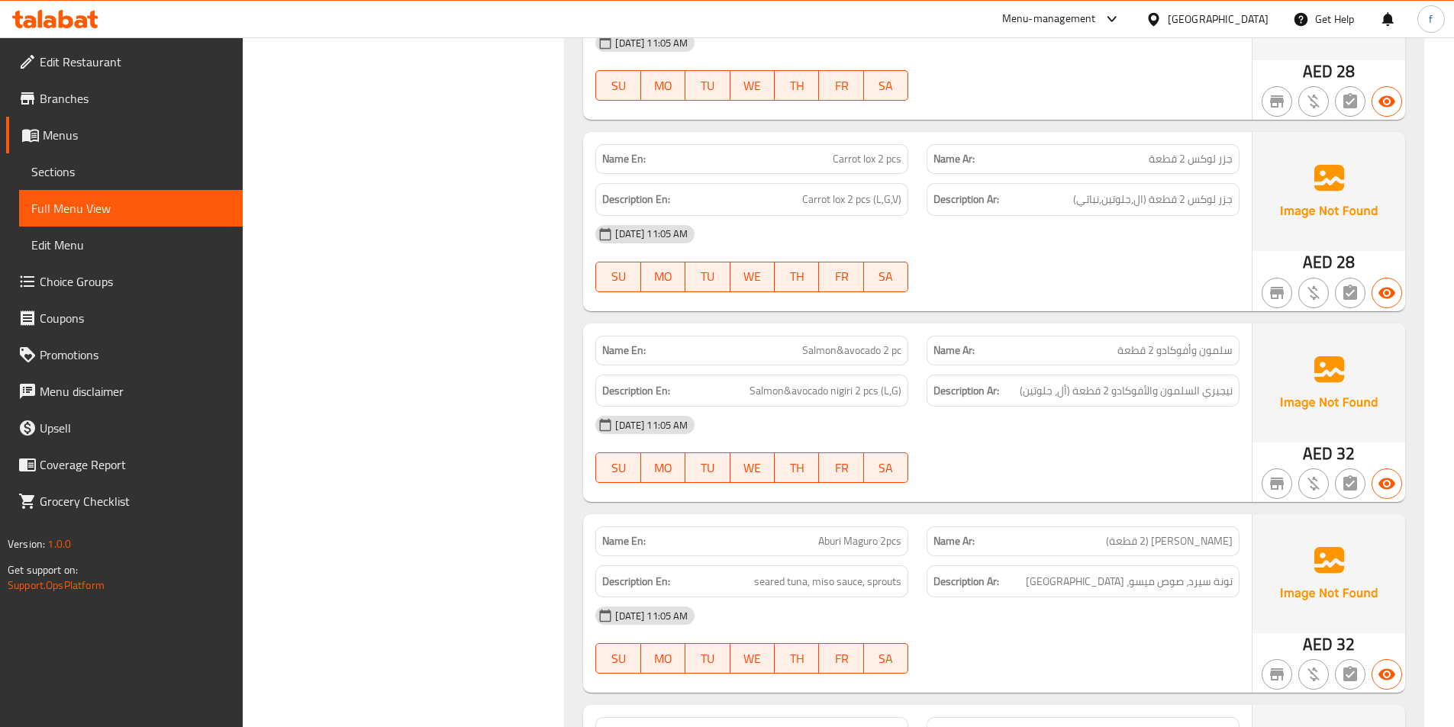
scroll to position [7761, 0]
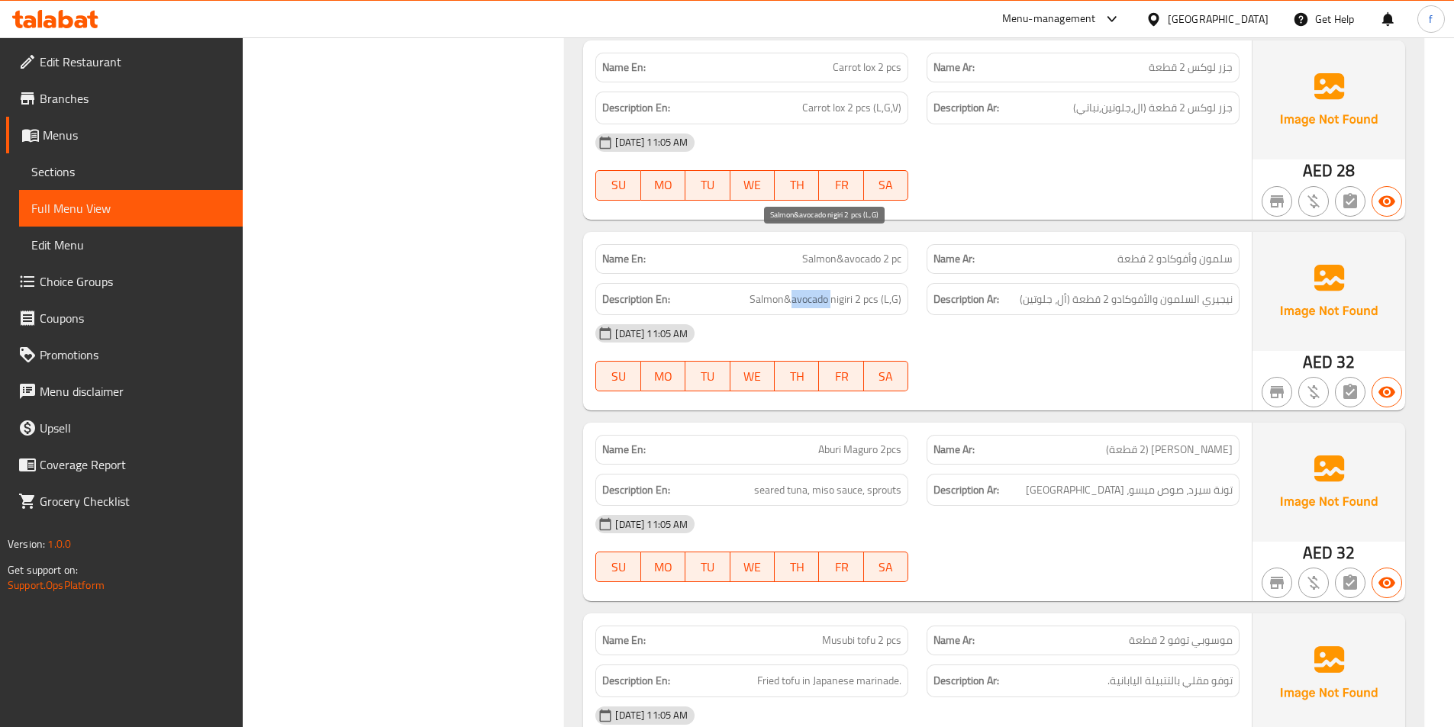
drag, startPoint x: 812, startPoint y: 240, endPoint x: 784, endPoint y: 240, distance: 28.2
drag, startPoint x: 853, startPoint y: 244, endPoint x: 874, endPoint y: 247, distance: 20.7
drag, startPoint x: 884, startPoint y: 241, endPoint x: 900, endPoint y: 237, distance: 16.5
drag, startPoint x: 1068, startPoint y: 244, endPoint x: 1080, endPoint y: 254, distance: 16.2
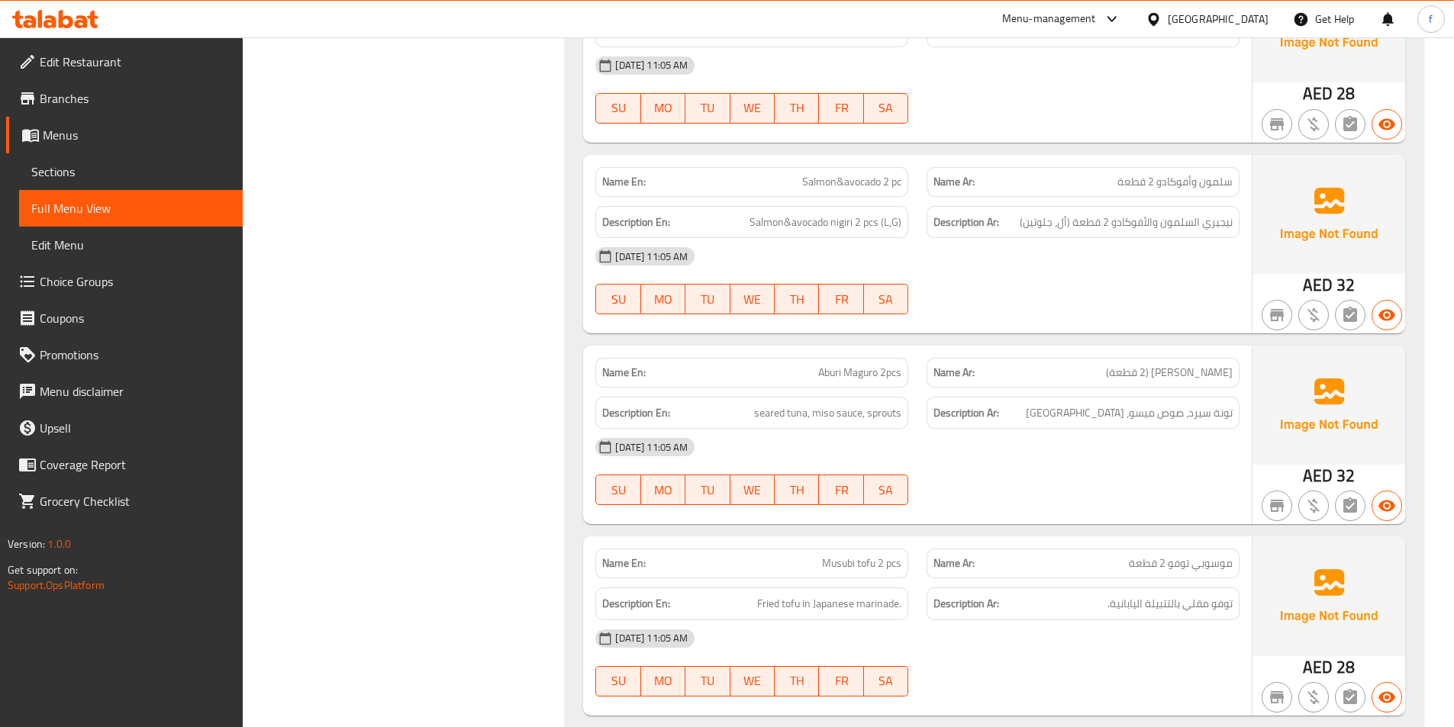
drag, startPoint x: 863, startPoint y: 252, endPoint x: 824, endPoint y: 287, distance: 51.9
drag, startPoint x: 1172, startPoint y: 318, endPoint x: 1131, endPoint y: 327, distance: 42.2
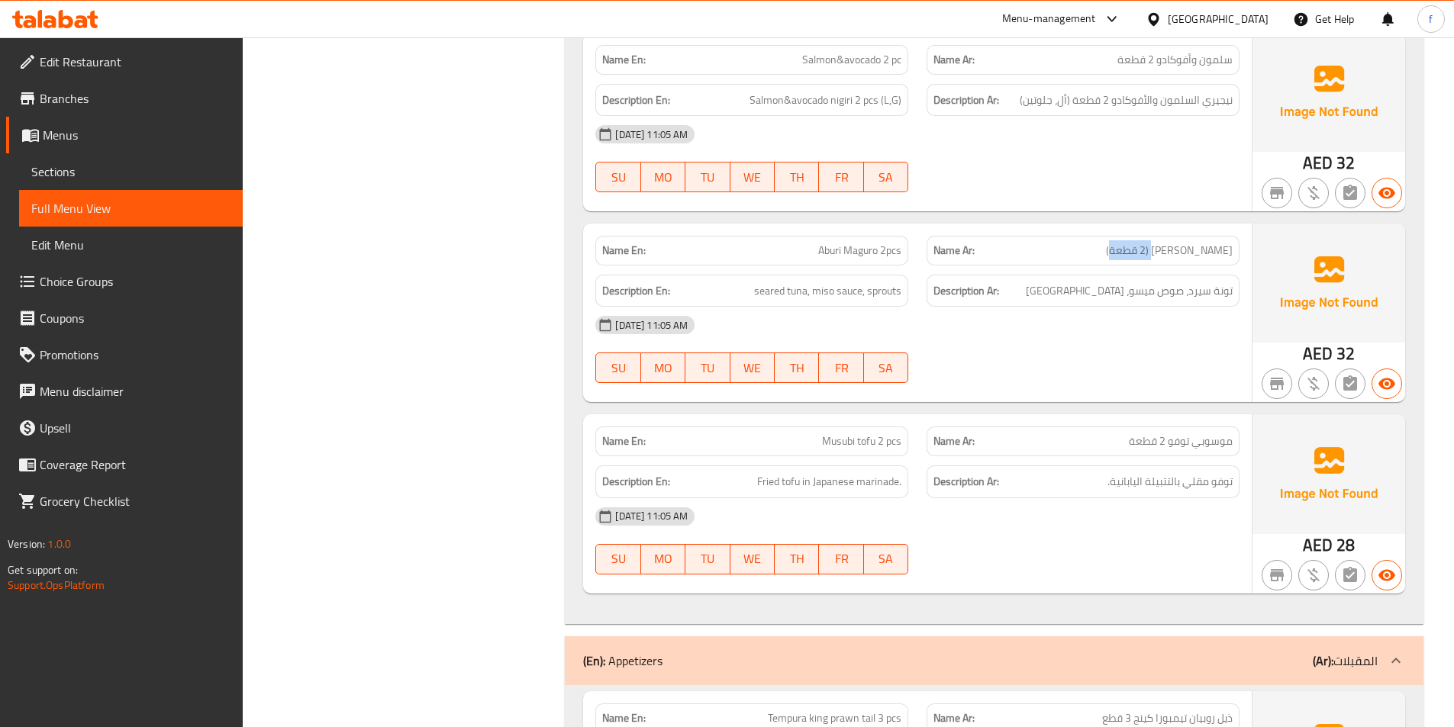
scroll to position [7914, 0]
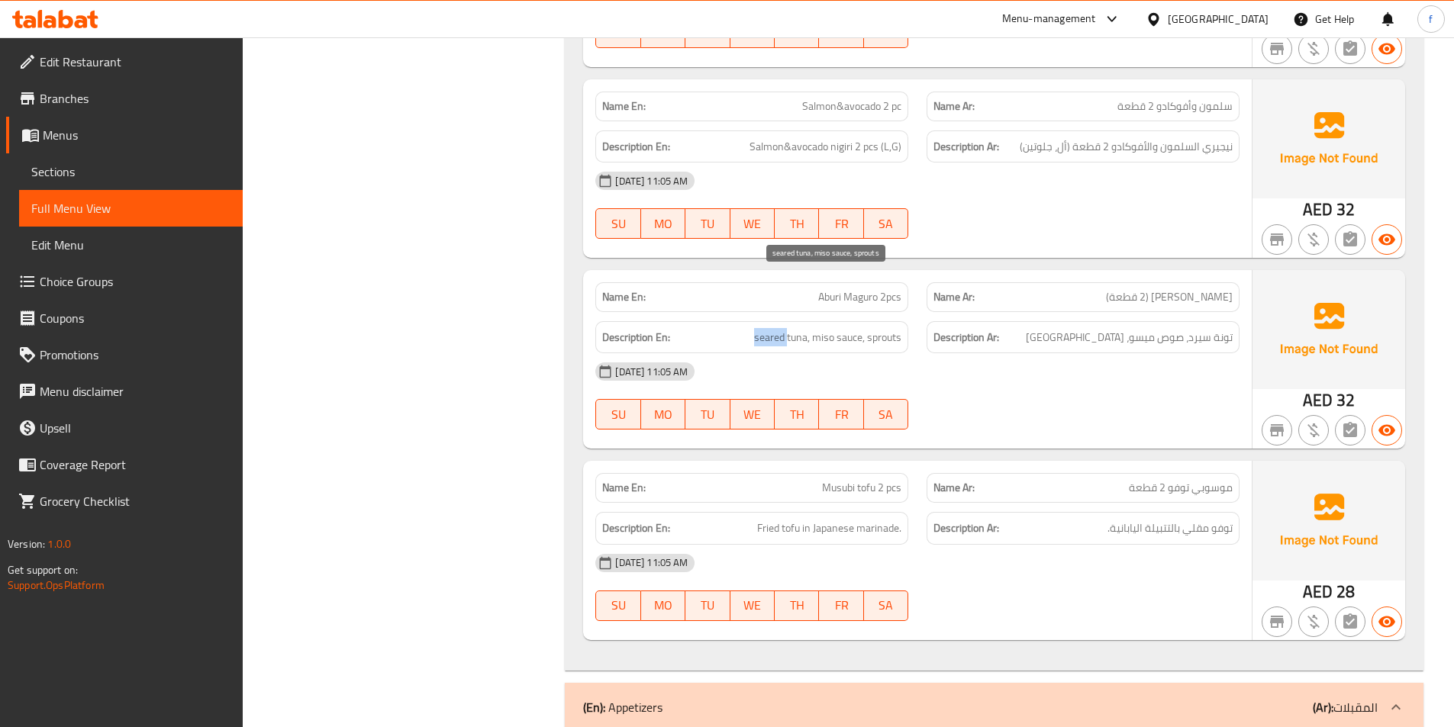
drag, startPoint x: 761, startPoint y: 278, endPoint x: 892, endPoint y: 285, distance: 131.5
drag, startPoint x: 852, startPoint y: 281, endPoint x: 912, endPoint y: 276, distance: 60.5
drag, startPoint x: 892, startPoint y: 285, endPoint x: 1138, endPoint y: 311, distance: 247.2
drag, startPoint x: 832, startPoint y: 468, endPoint x: 898, endPoint y: 476, distance: 66.1
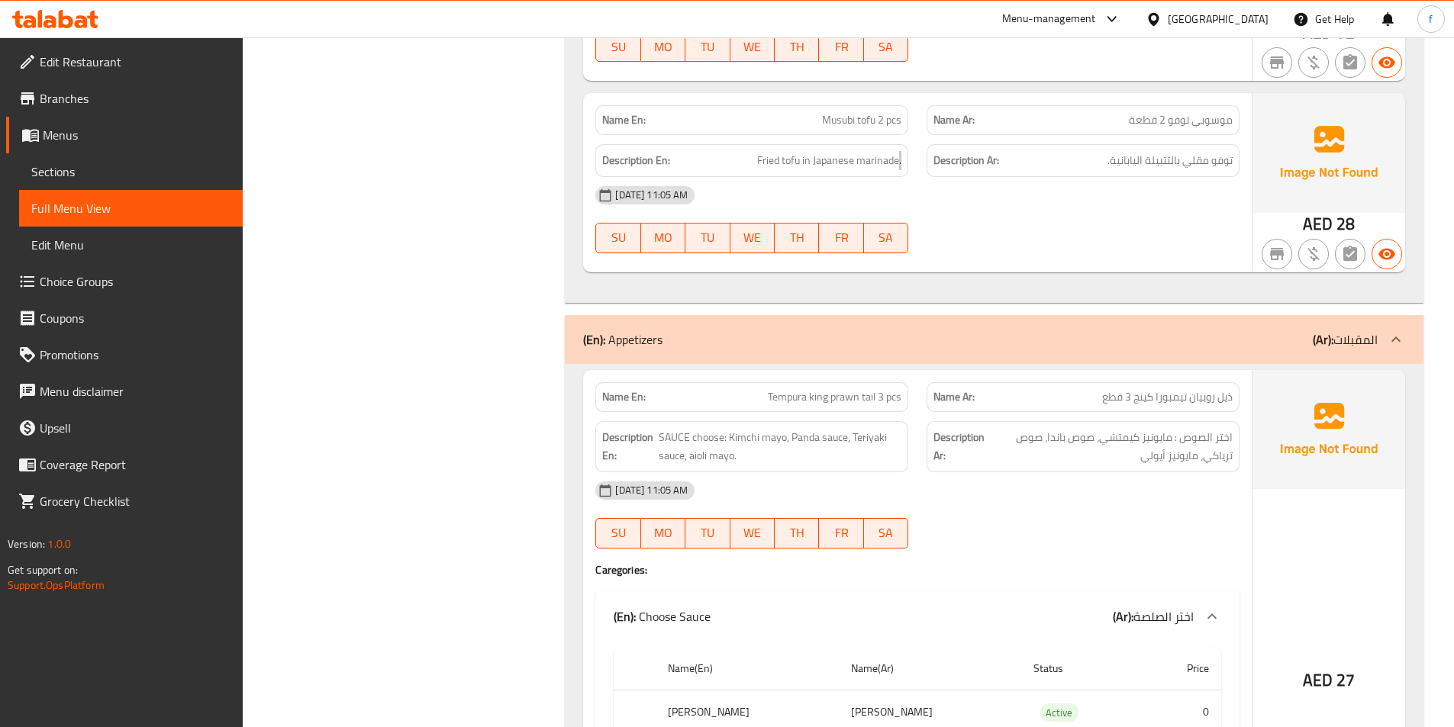
scroll to position [8295, 0]
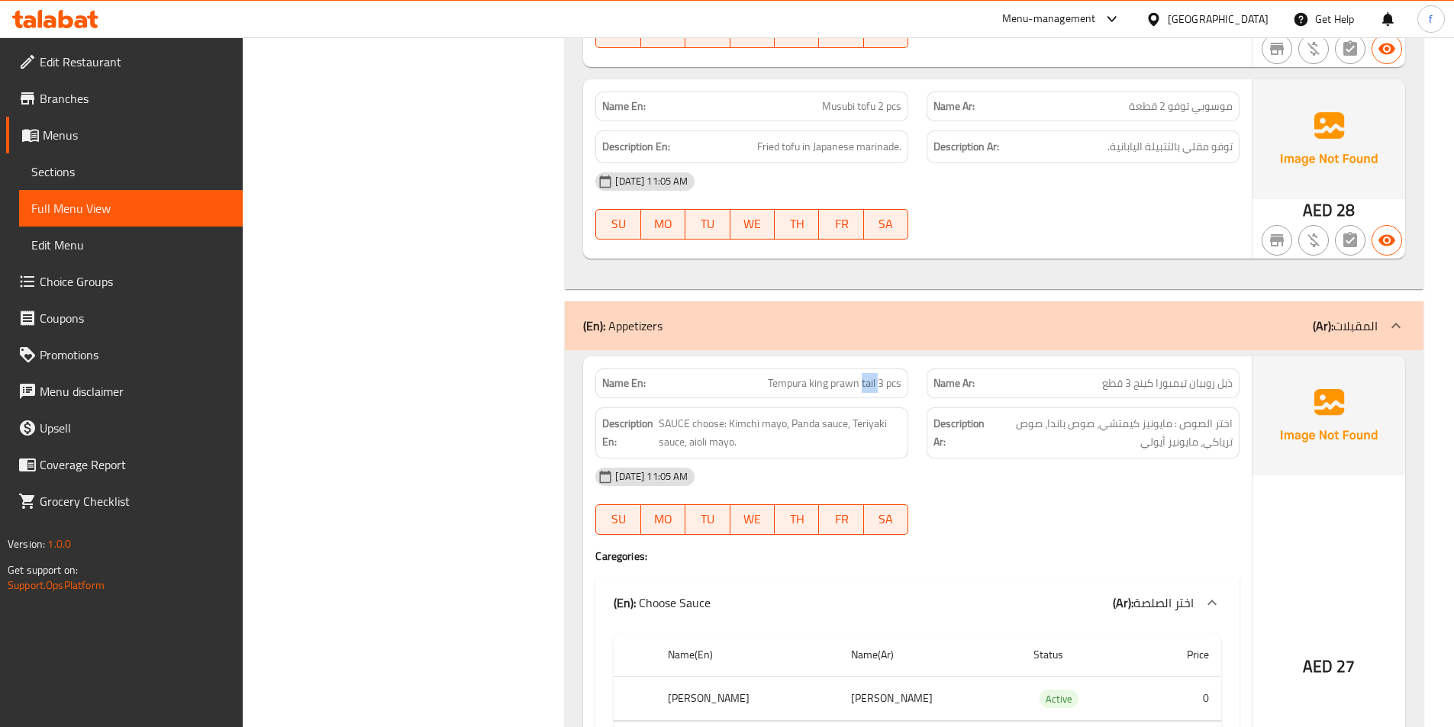
drag, startPoint x: 867, startPoint y: 325, endPoint x: 851, endPoint y: 327, distance: 16.2
drag, startPoint x: 879, startPoint y: 328, endPoint x: 889, endPoint y: 327, distance: 10.0
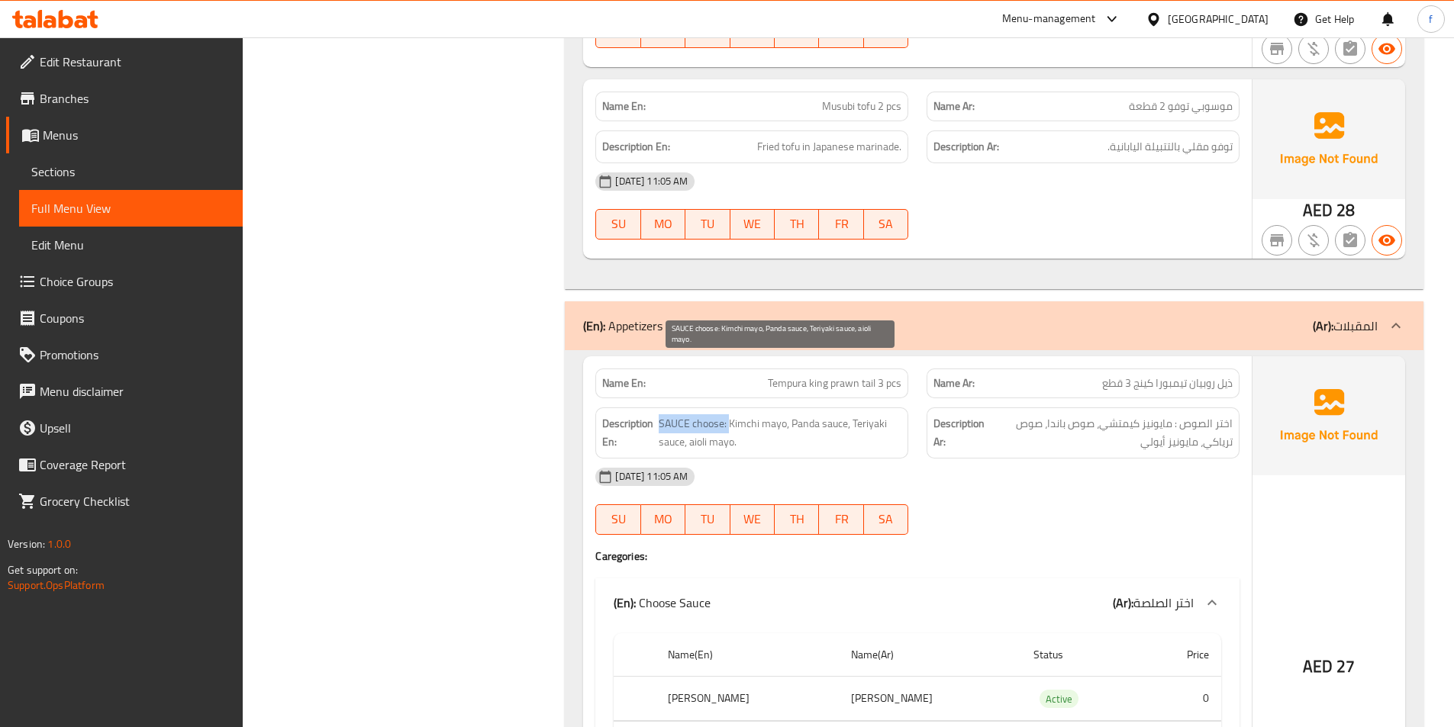
drag, startPoint x: 671, startPoint y: 366, endPoint x: 731, endPoint y: 376, distance: 61.1
drag, startPoint x: 792, startPoint y: 373, endPoint x: 855, endPoint y: 346, distance: 69.1
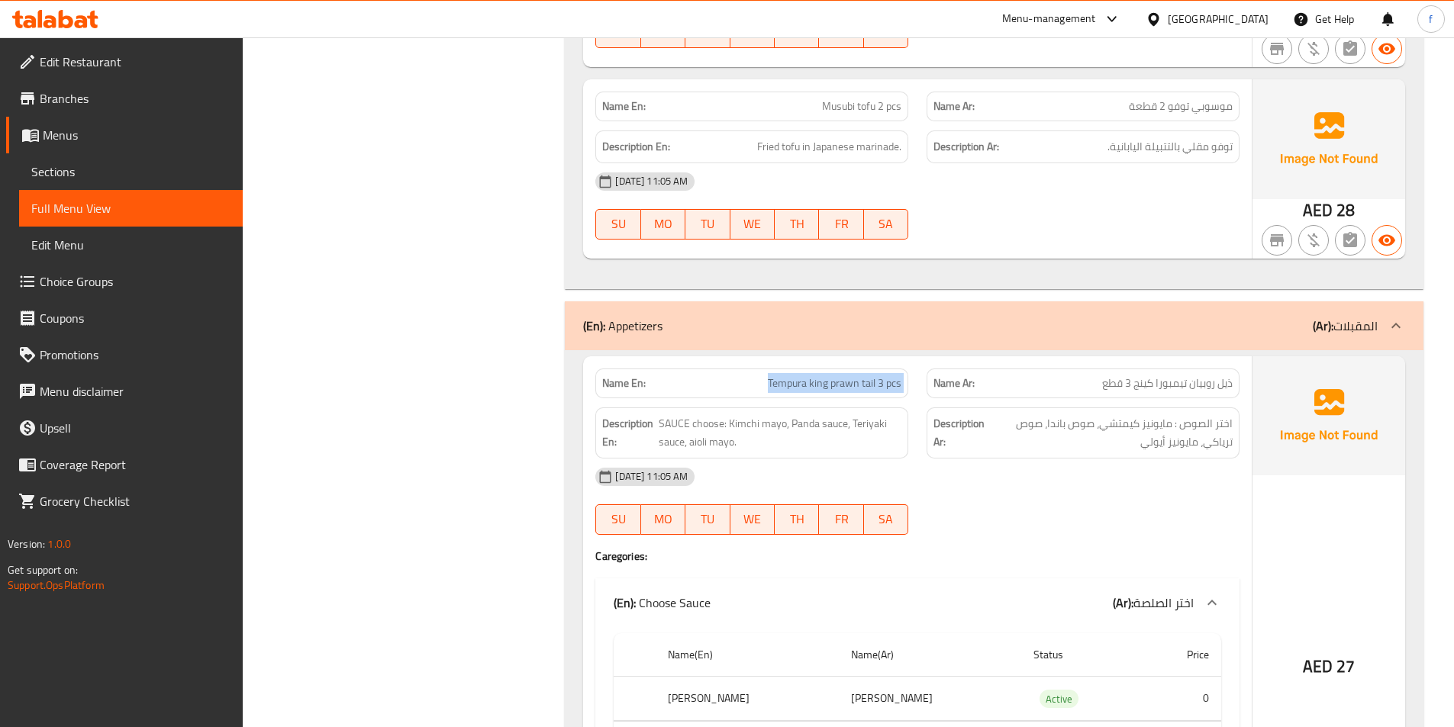
copy span "Tempura king prawn tail 3 pcs"
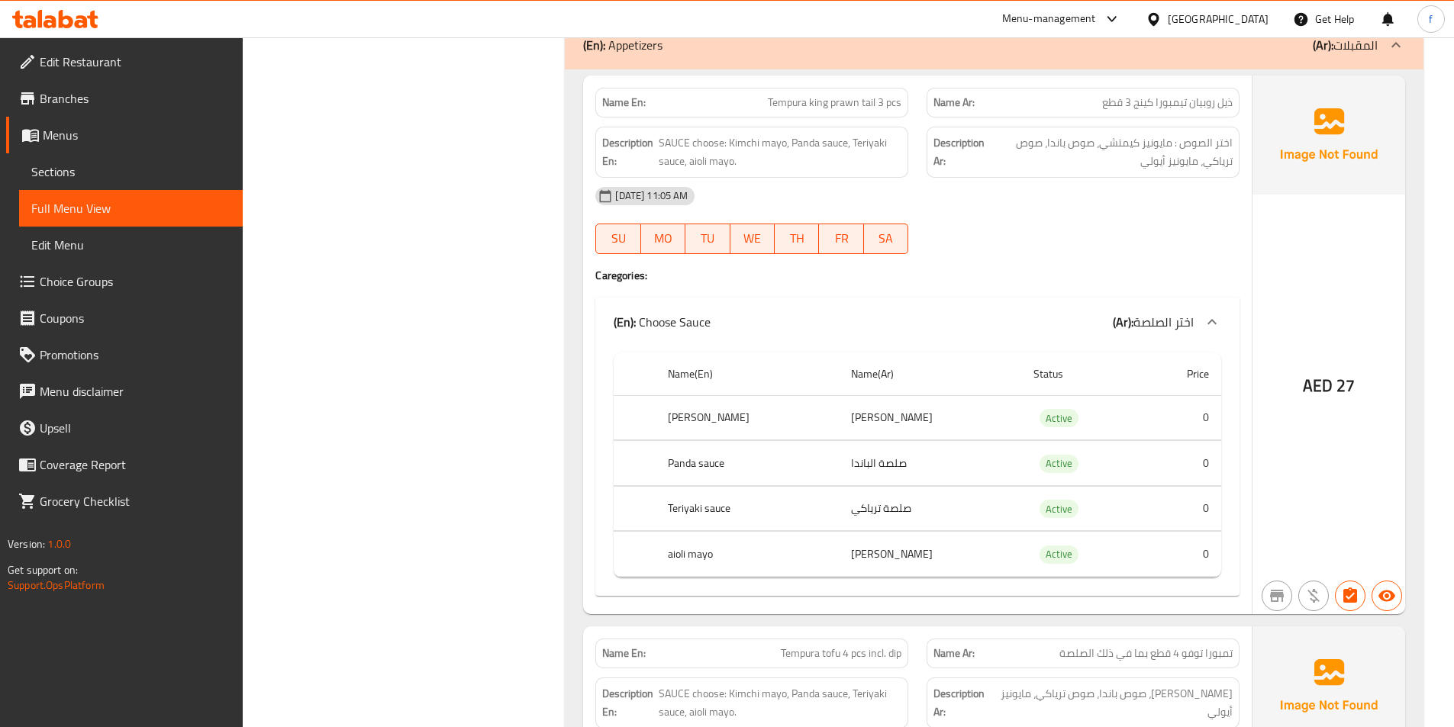
scroll to position [8601, 0]
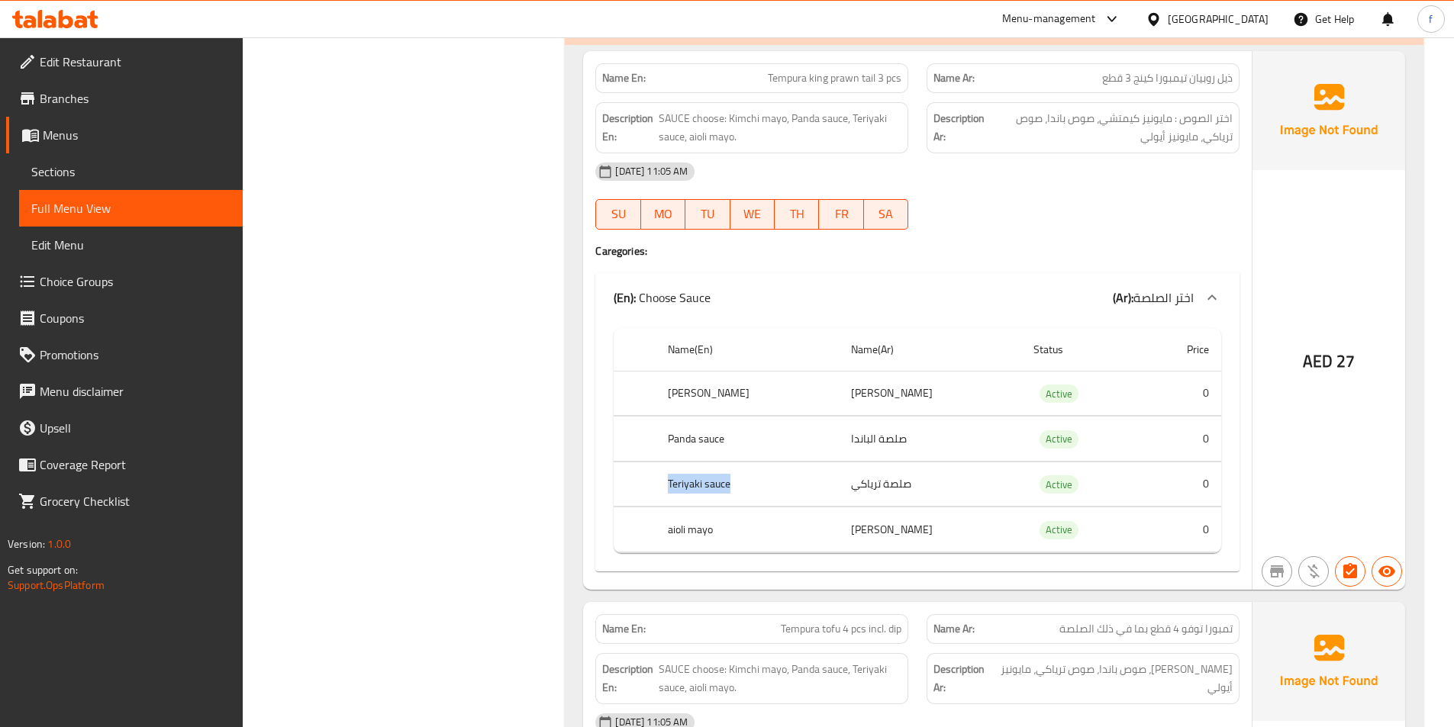
drag, startPoint x: 674, startPoint y: 427, endPoint x: 771, endPoint y: 431, distance: 97.0
drag, startPoint x: 837, startPoint y: 425, endPoint x: 842, endPoint y: 457, distance: 32.4
drag, startPoint x: 662, startPoint y: 471, endPoint x: 844, endPoint y: 476, distance: 181.7
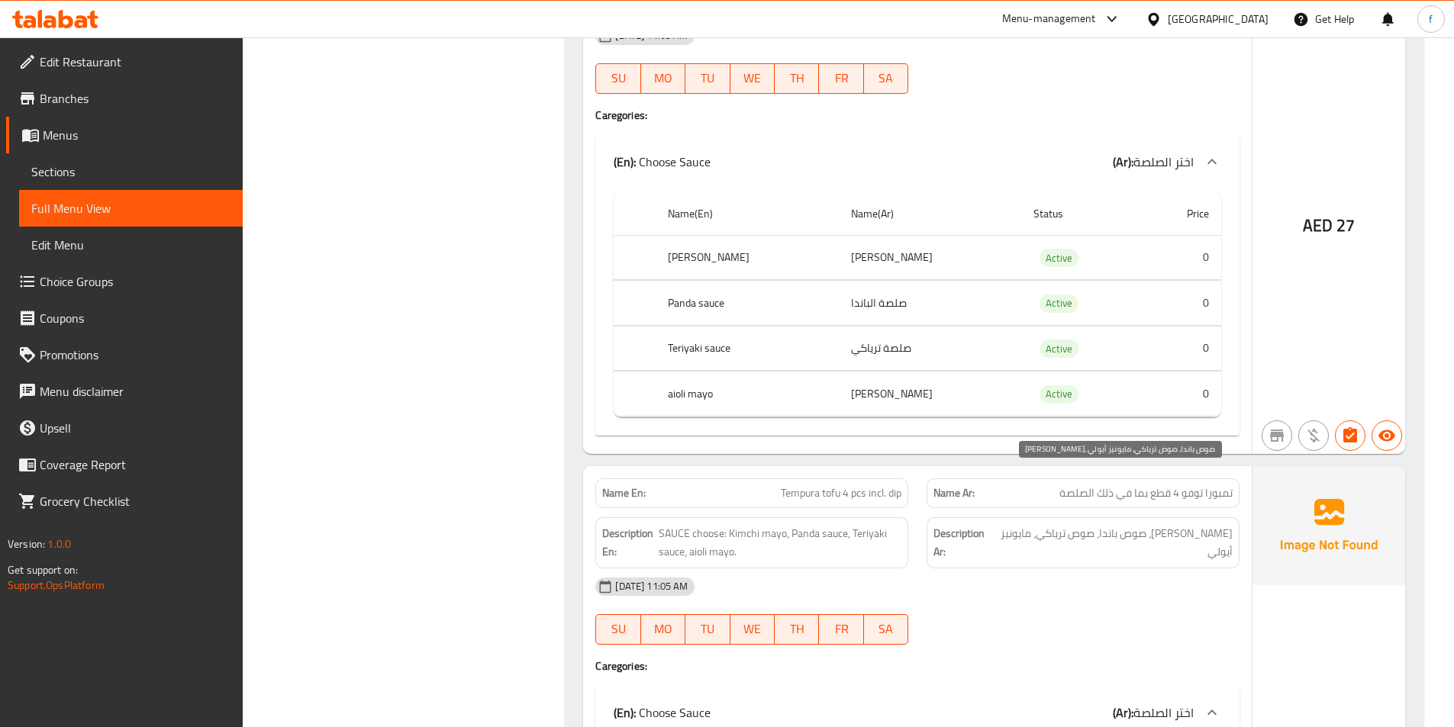
scroll to position [8830, 0]
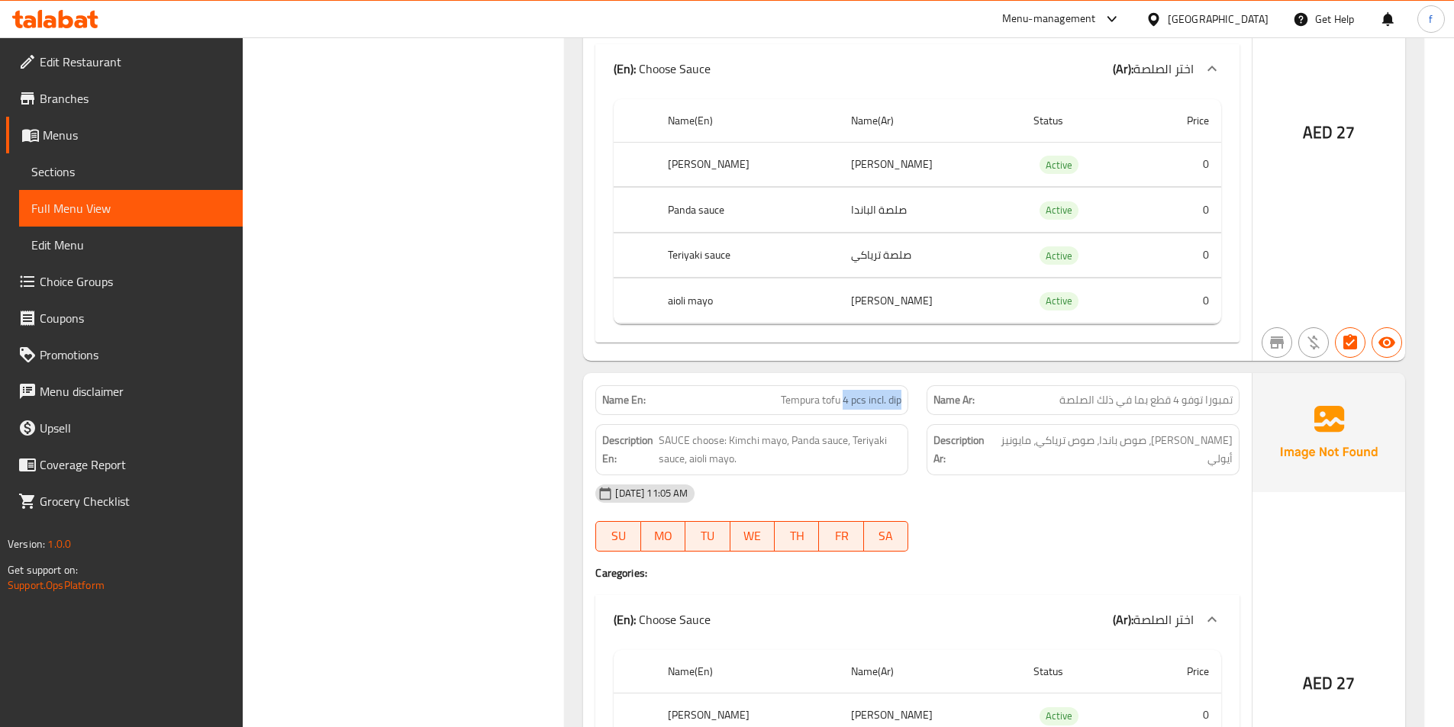
drag, startPoint x: 843, startPoint y: 344, endPoint x: 903, endPoint y: 346, distance: 60.3
drag, startPoint x: 868, startPoint y: 341, endPoint x: 905, endPoint y: 349, distance: 37.4
copy span "incl. dip"
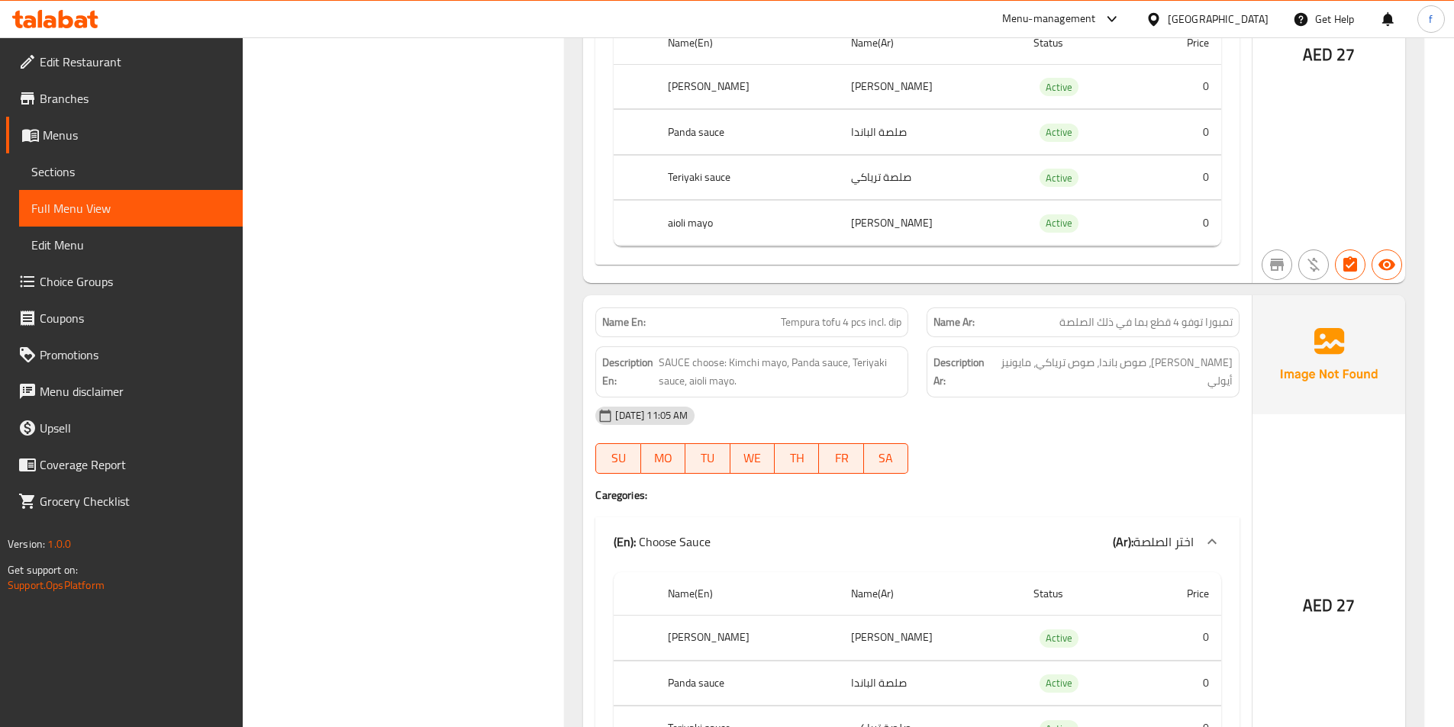
scroll to position [8906, 0]
copy span "Tempura tofu 4 pcs incl. dip"
drag, startPoint x: 677, startPoint y: 308, endPoint x: 725, endPoint y: 312, distance: 48.2
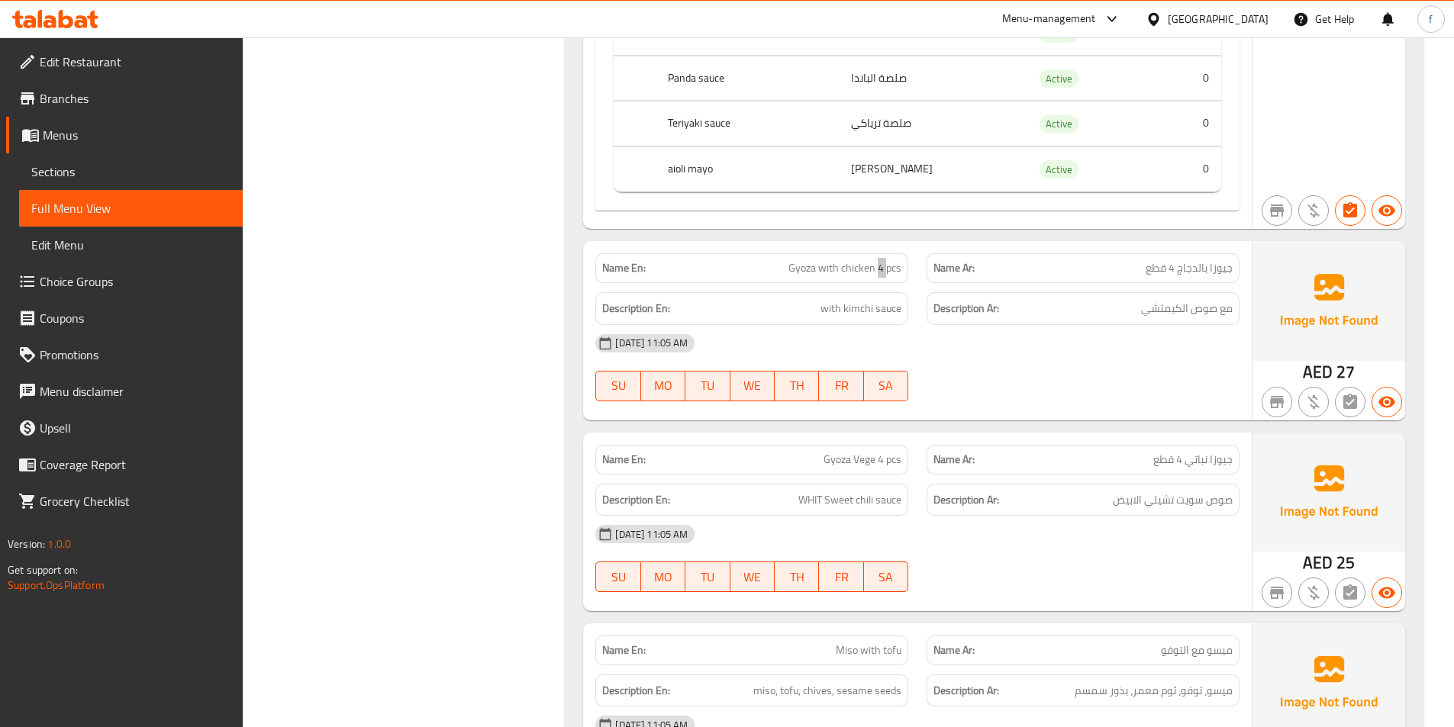
scroll to position [10127, 0]
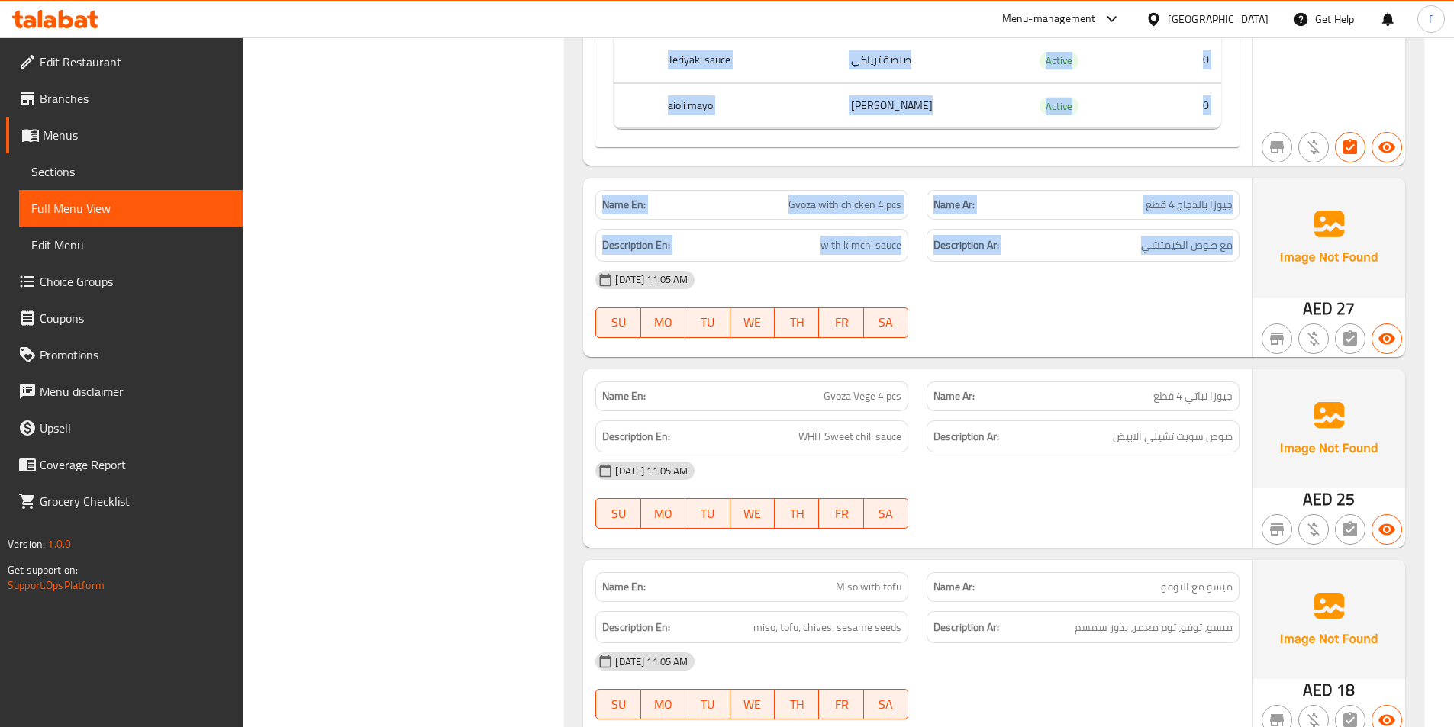
drag, startPoint x: 1139, startPoint y: 189, endPoint x: 737, endPoint y: 102, distance: 411.0
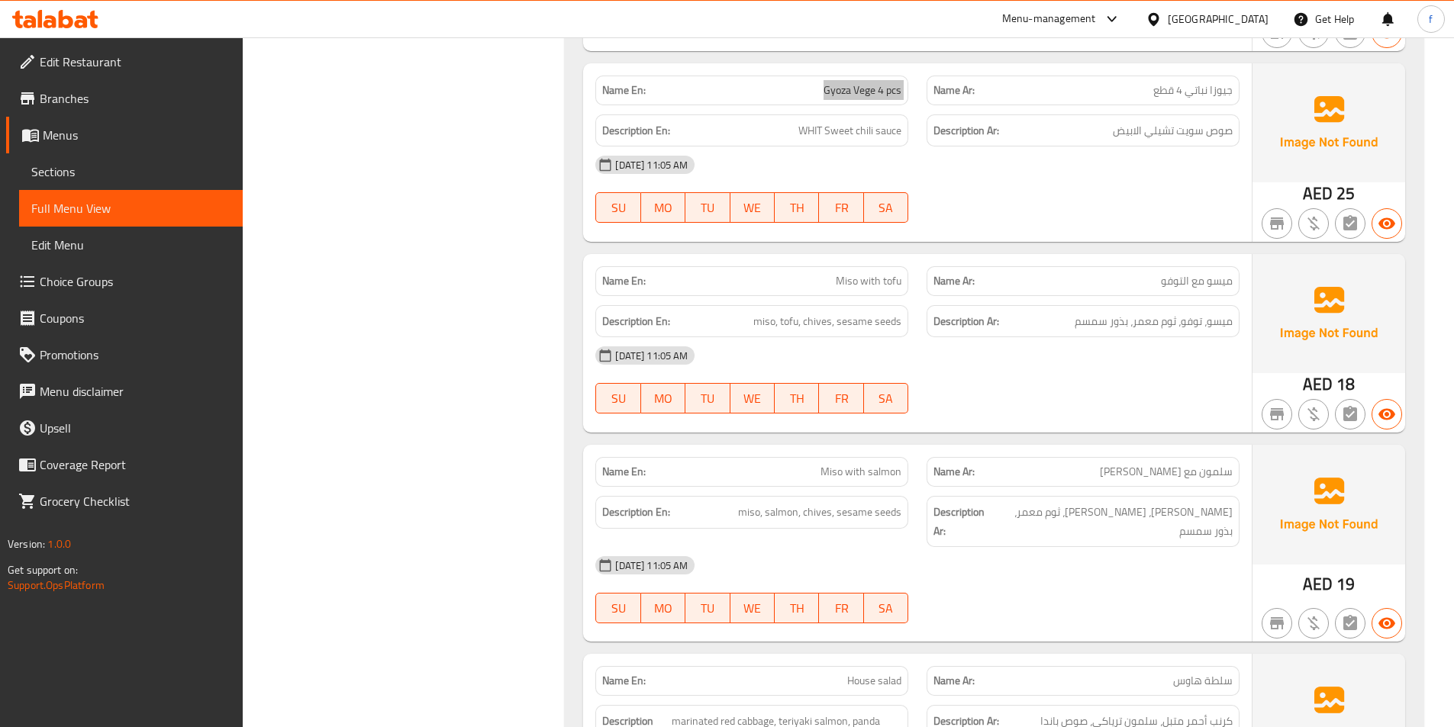
scroll to position [10433, 0]
drag, startPoint x: 786, startPoint y: 268, endPoint x: 815, endPoint y: 263, distance: 29.4
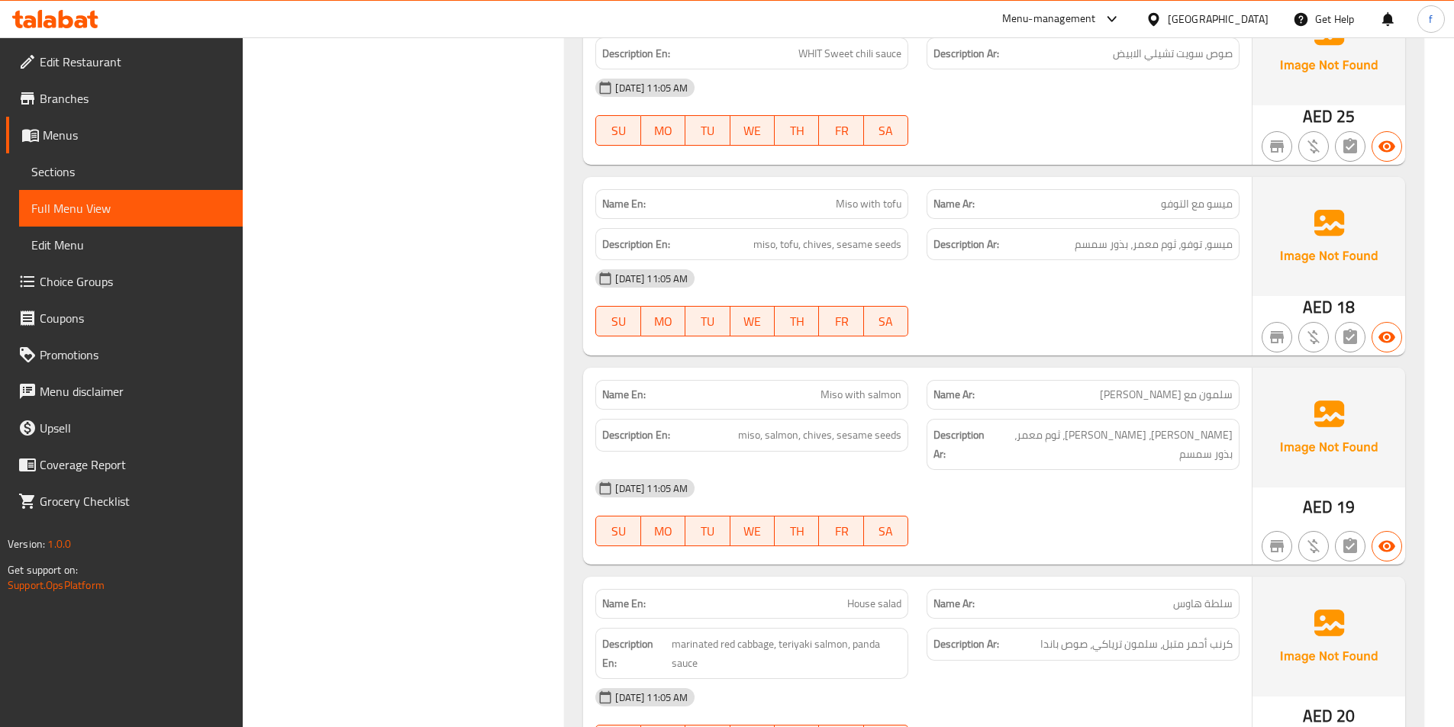
scroll to position [10509, 0]
drag, startPoint x: 893, startPoint y: 382, endPoint x: 883, endPoint y: 389, distance: 12.1
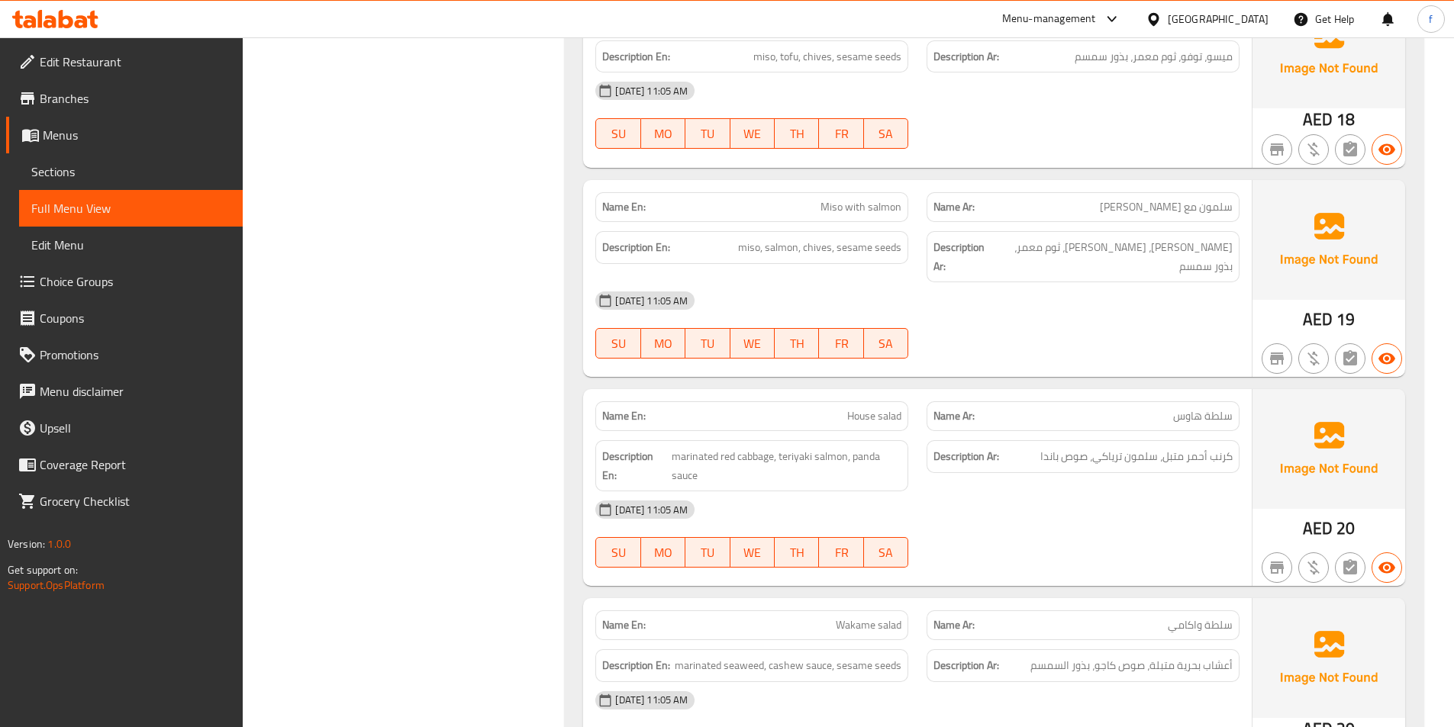
scroll to position [10814, 0]
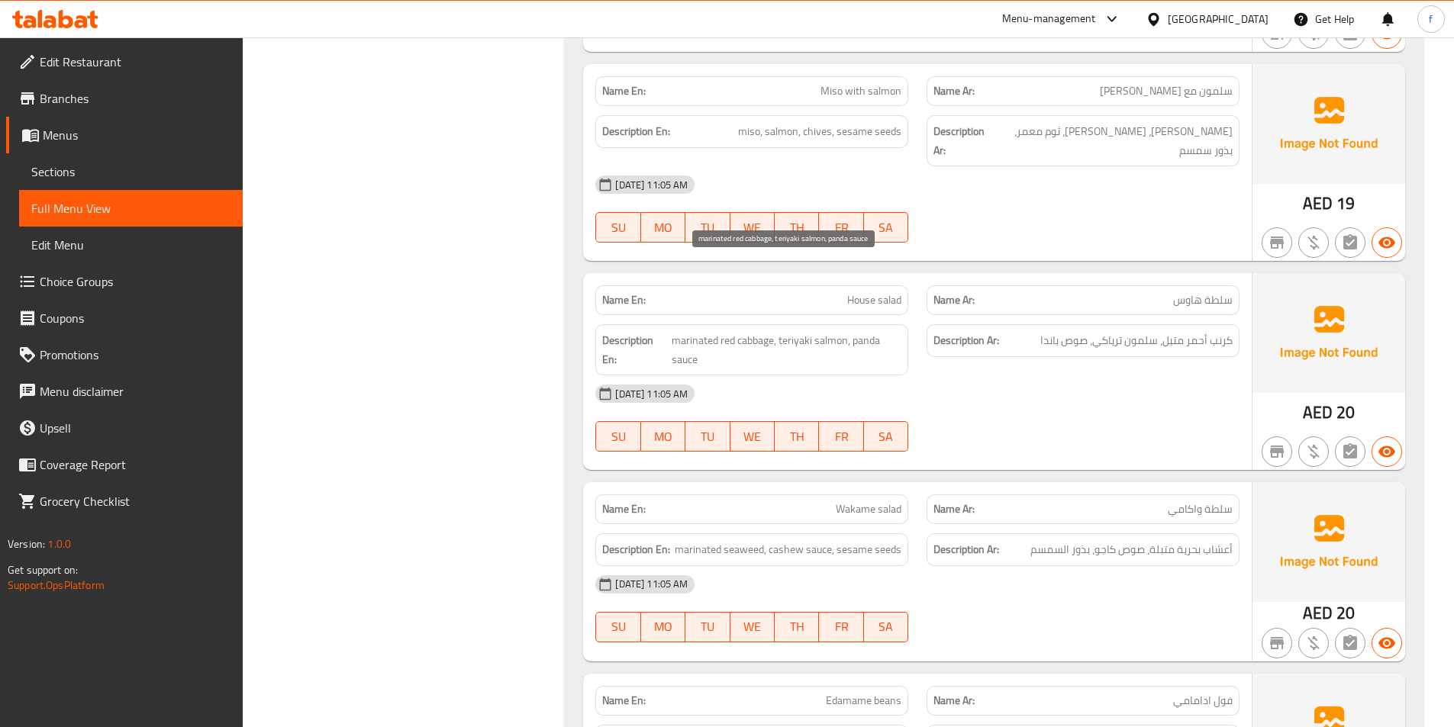
click at [756, 331] on span "marinated red cabbage, teriyaki salmon, panda sauce" at bounding box center [787, 349] width 230 height 37
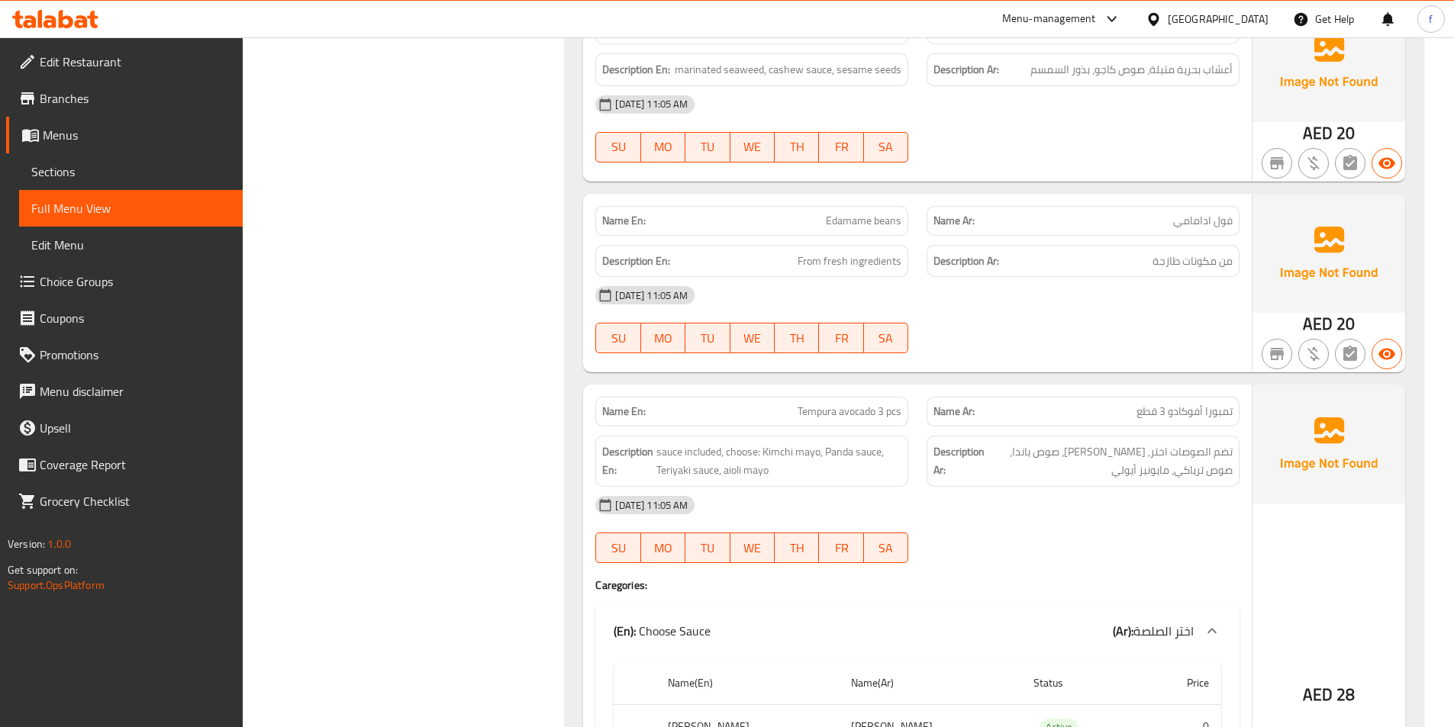
scroll to position [11349, 0]
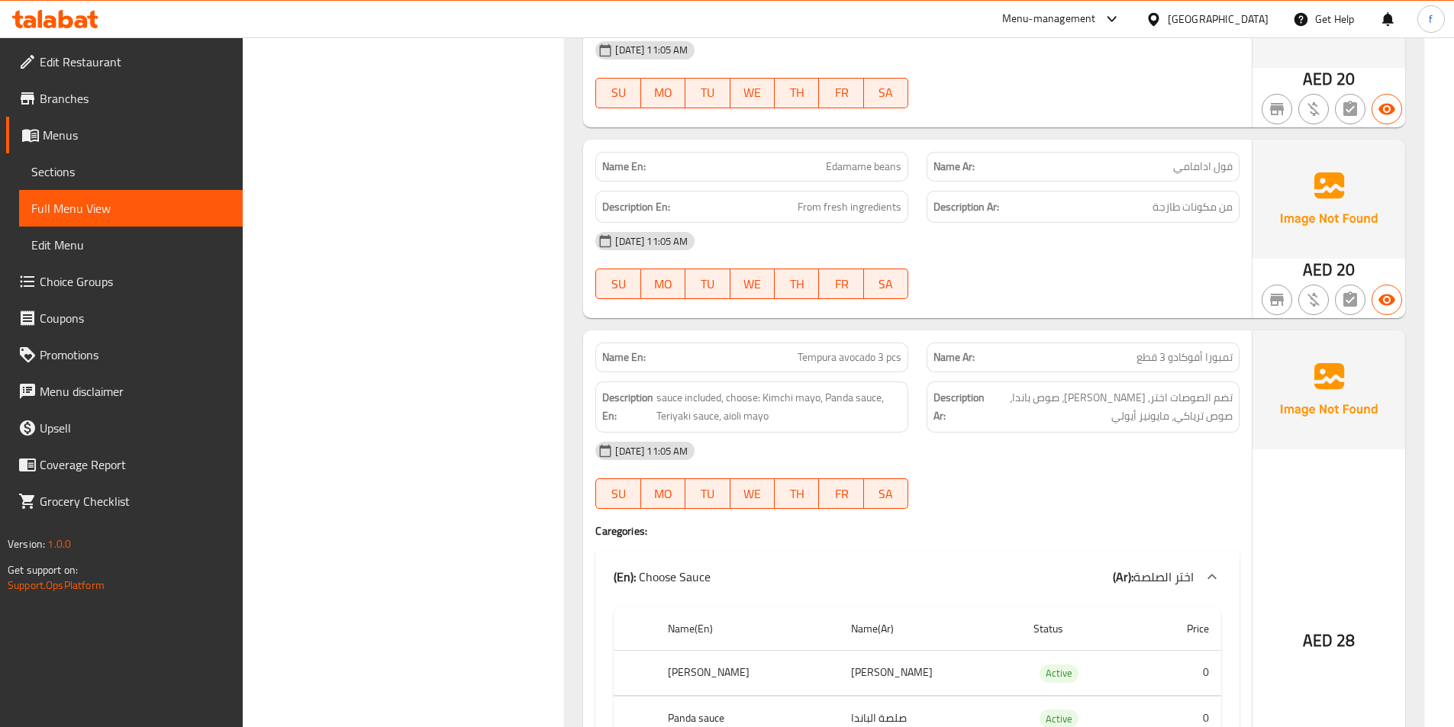
drag, startPoint x: 879, startPoint y: 285, endPoint x: 891, endPoint y: 300, distance: 19.0
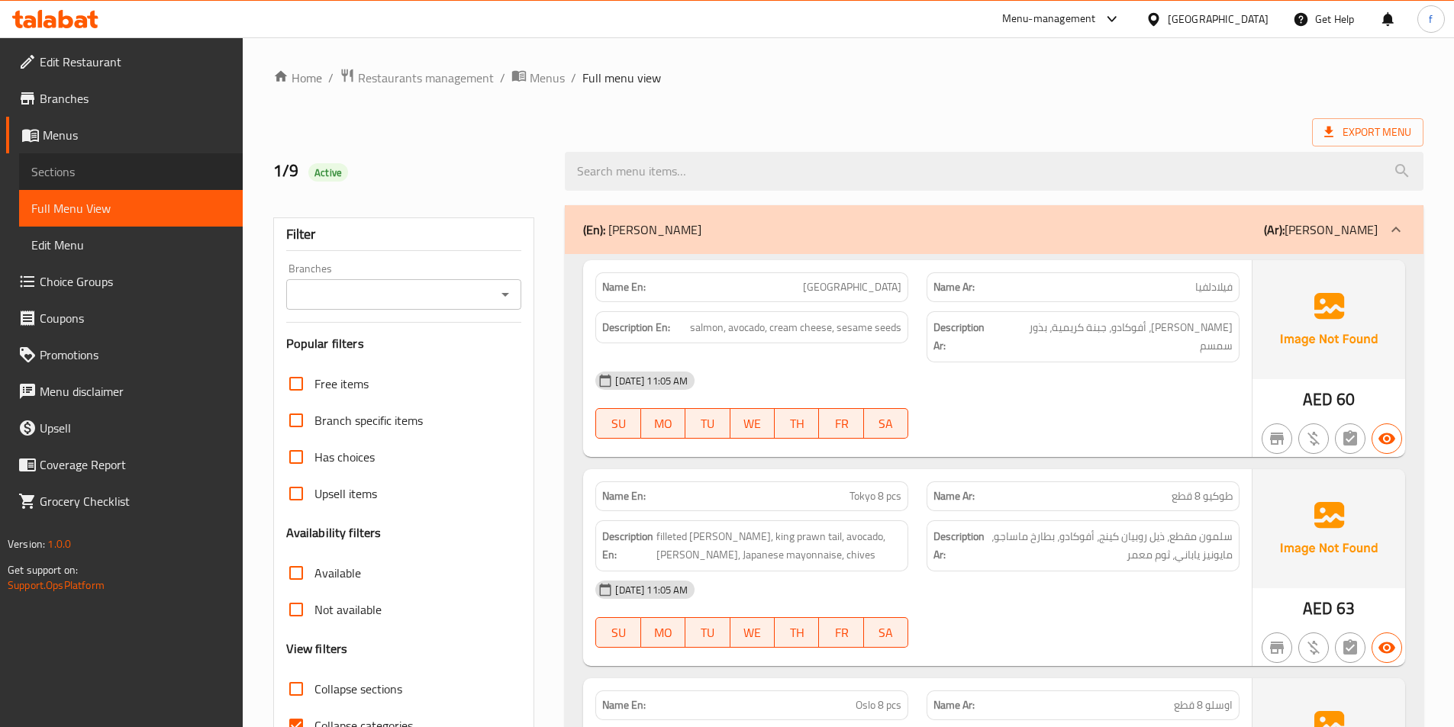
click at [121, 182] on link "Sections" at bounding box center [131, 171] width 224 height 37
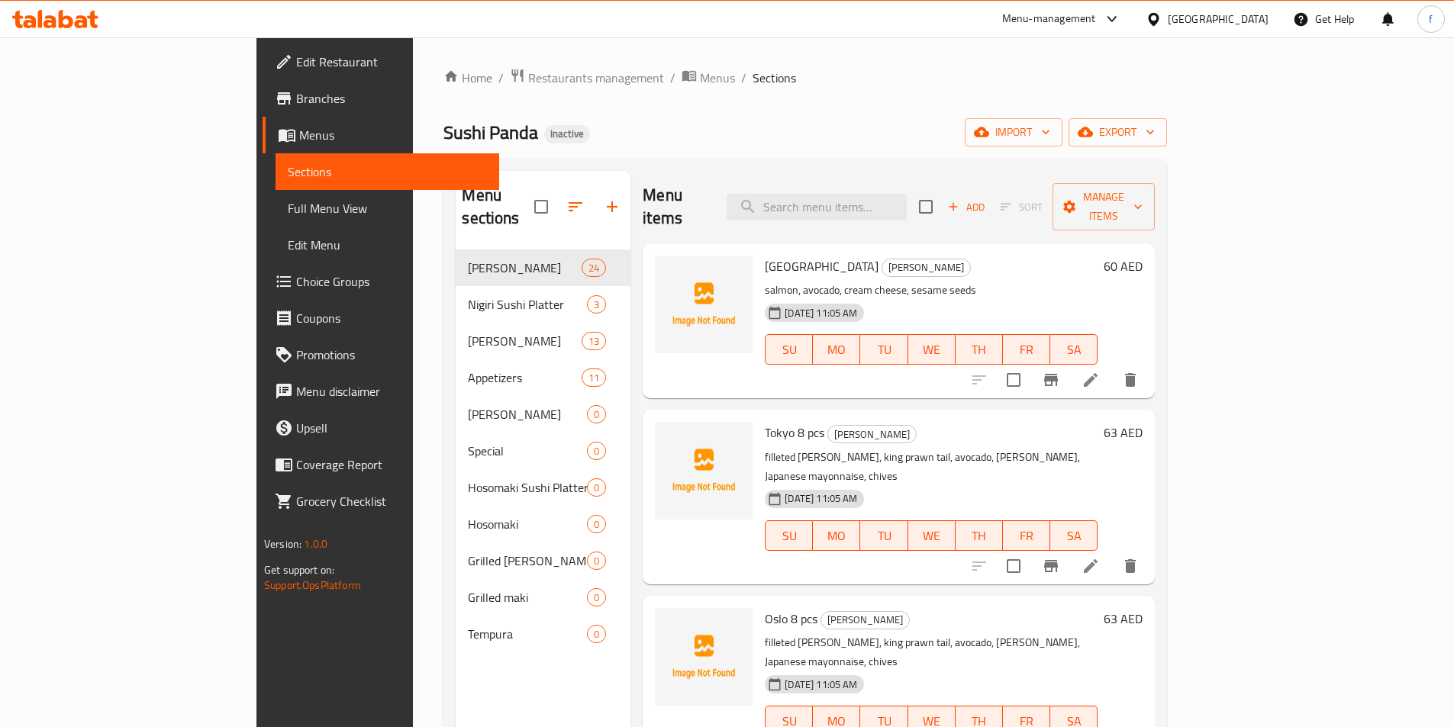
click at [276, 182] on link "Sections" at bounding box center [388, 171] width 224 height 37
click at [905, 199] on input "search" at bounding box center [817, 207] width 180 height 27
paste input "[GEOGRAPHIC_DATA]"
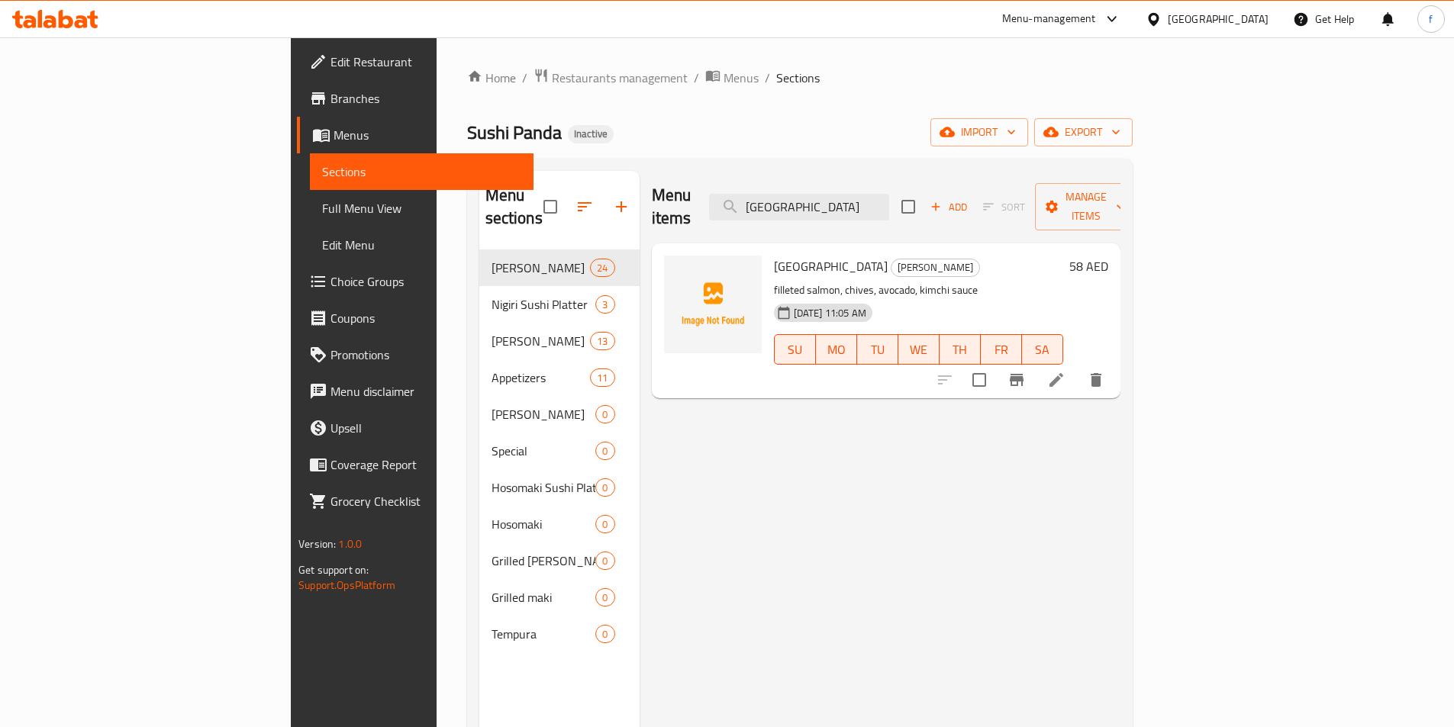
type input "[GEOGRAPHIC_DATA]"
click at [1066, 371] on icon at bounding box center [1056, 380] width 18 height 18
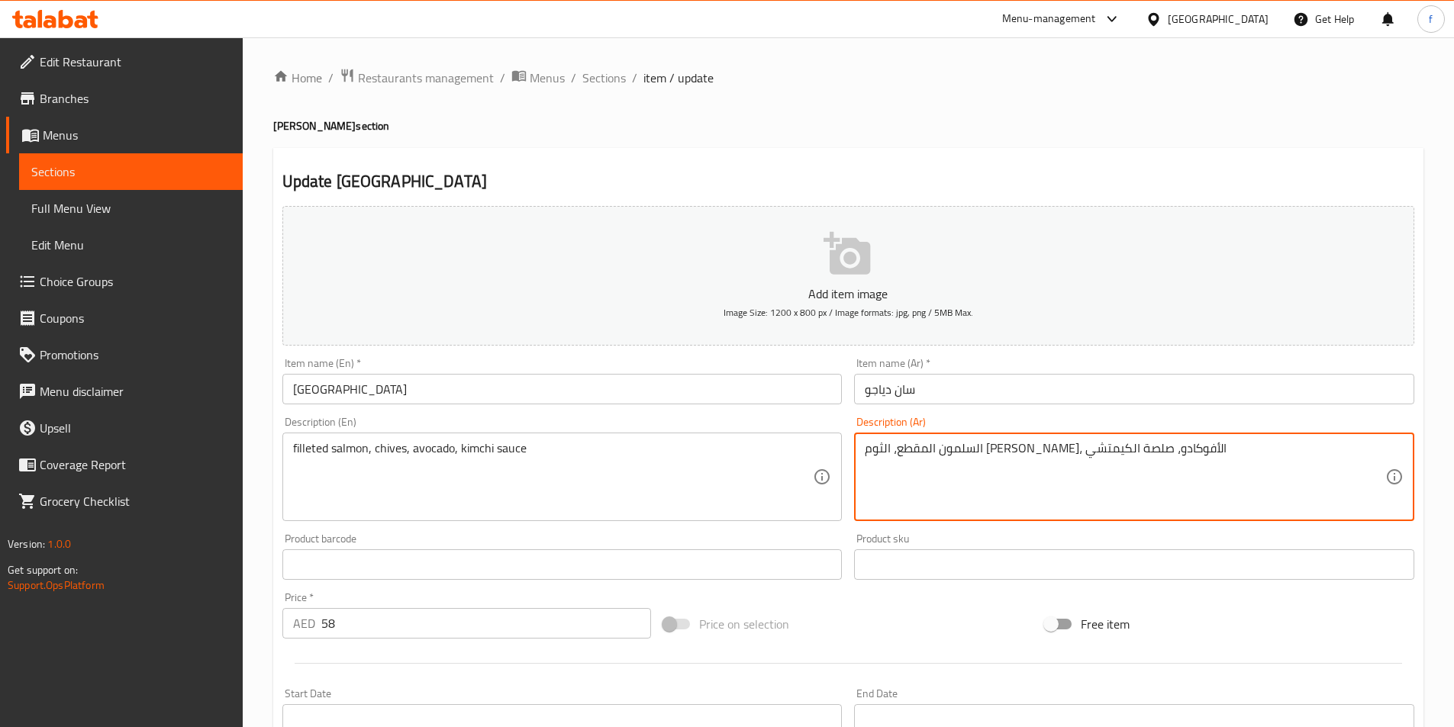
click at [948, 446] on textarea "السلمون المقطع، الثوم المعمر، الأفوكادو، صلصة الكيمتشي" at bounding box center [1125, 477] width 521 height 73
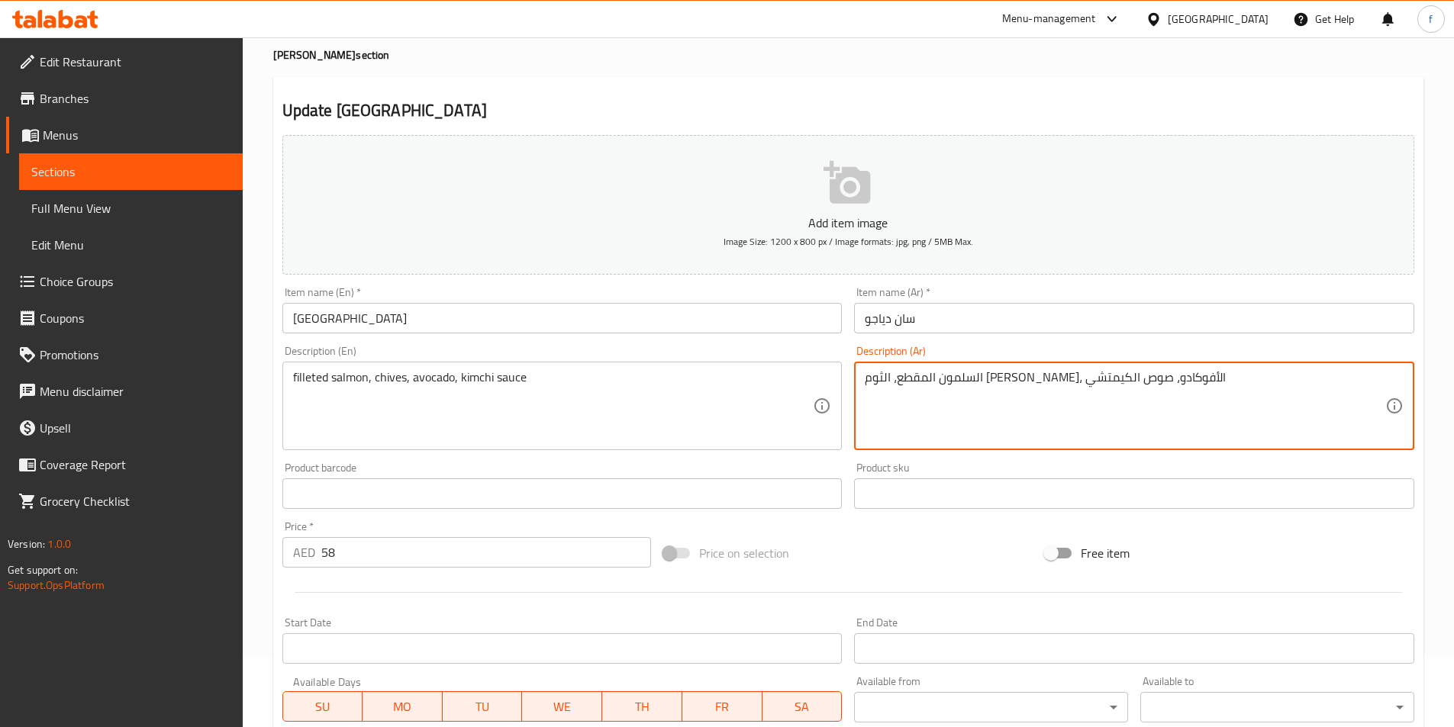
scroll to position [351, 0]
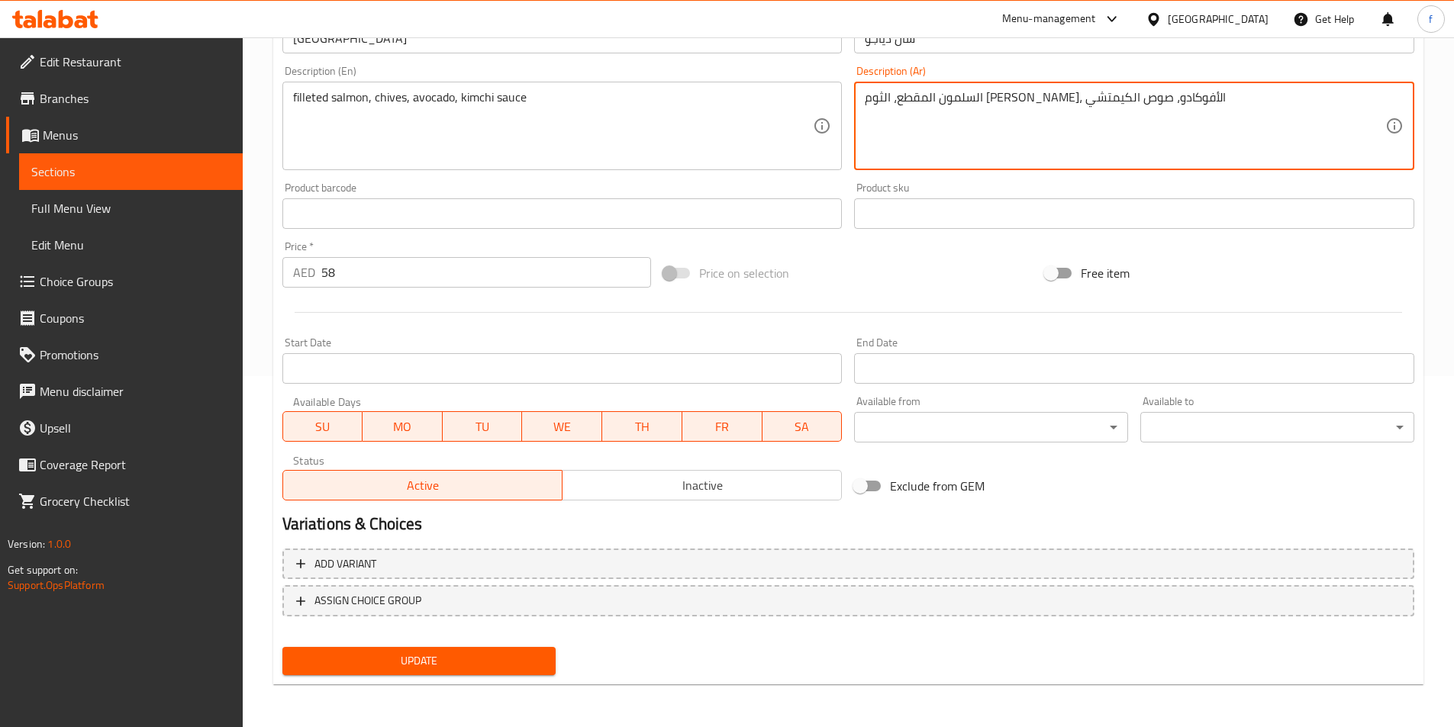
type textarea "السلمون المقطع، الثوم [PERSON_NAME]، الأفوكادو، صوص الكيمتشي"
click at [458, 667] on span "Update" at bounding box center [420, 661] width 250 height 19
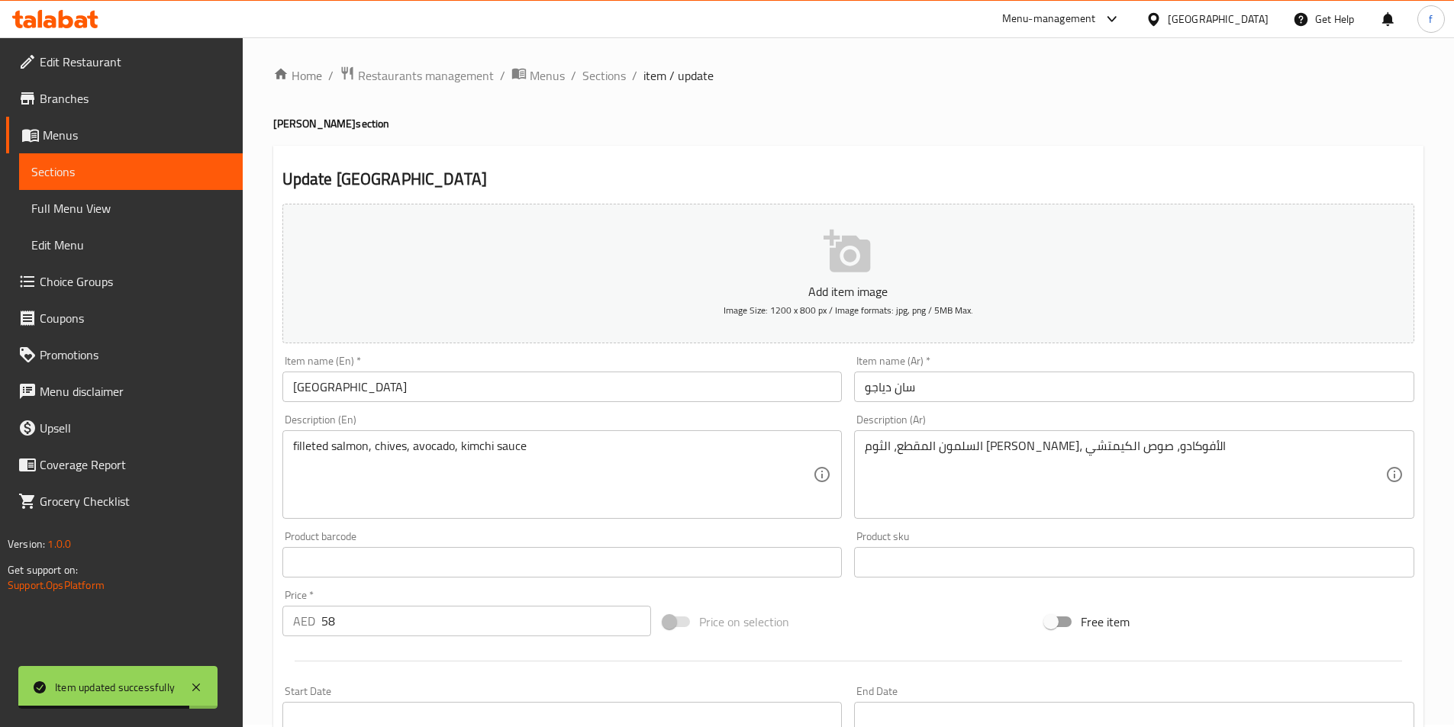
scroll to position [0, 0]
click at [595, 82] on span "Sections" at bounding box center [604, 78] width 44 height 18
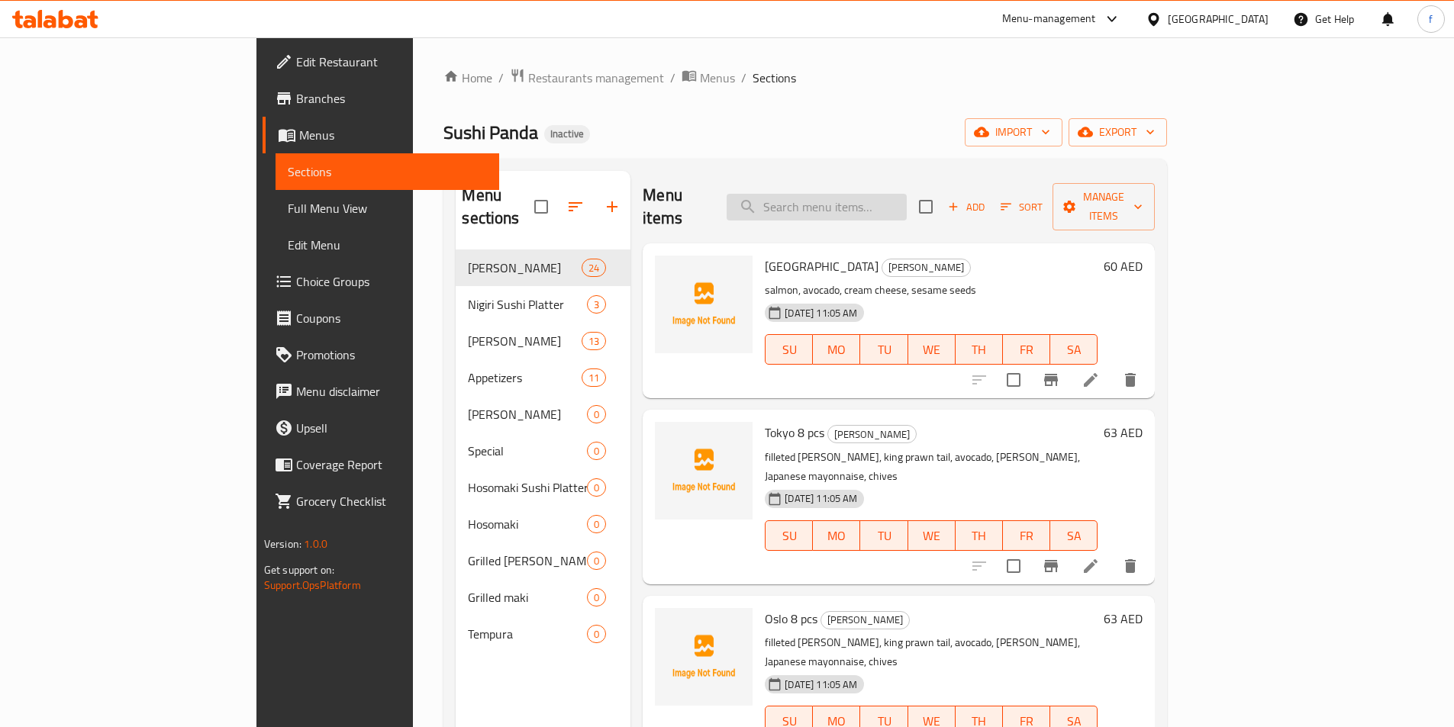
click at [878, 195] on input "search" at bounding box center [817, 207] width 180 height 27
paste input "Venice 8 pcs [PERSON_NAME]"
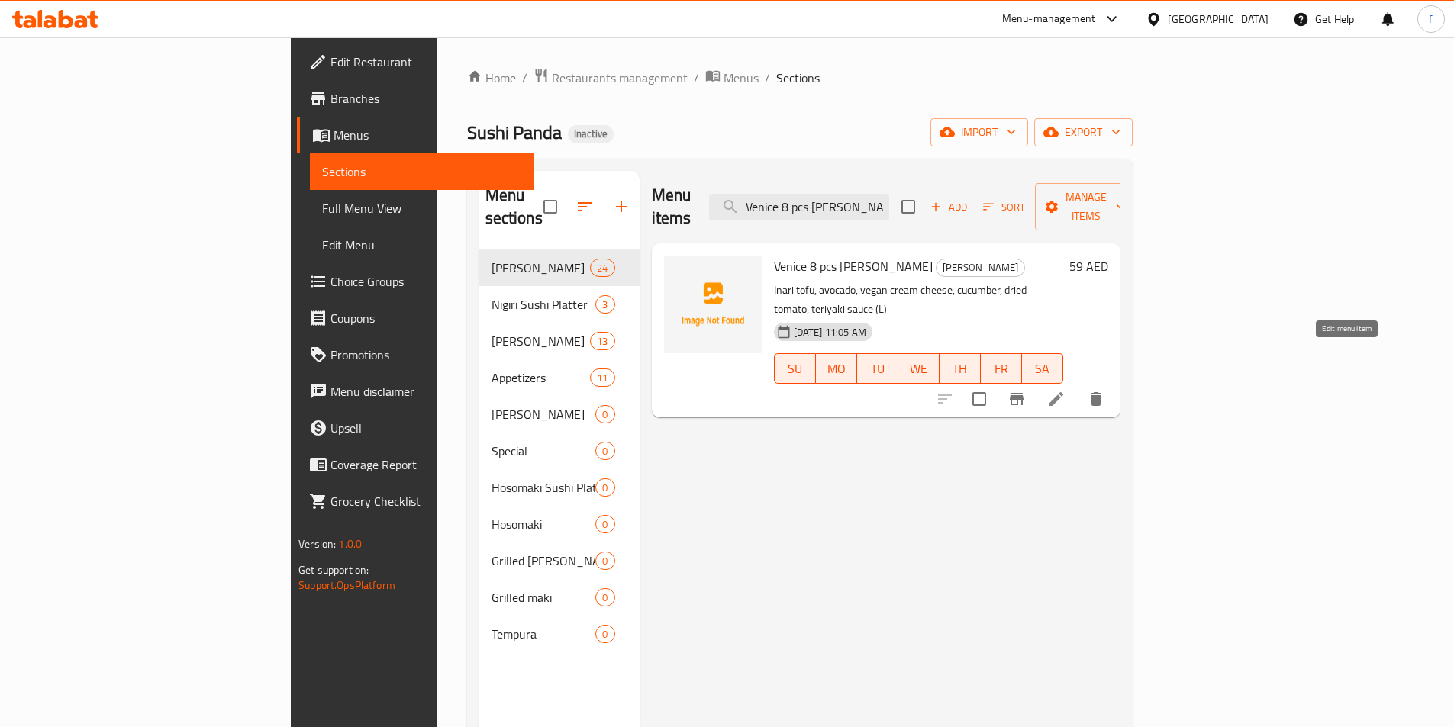
type input "Venice 8 pcs [PERSON_NAME]"
click at [1066, 390] on icon at bounding box center [1056, 399] width 18 height 18
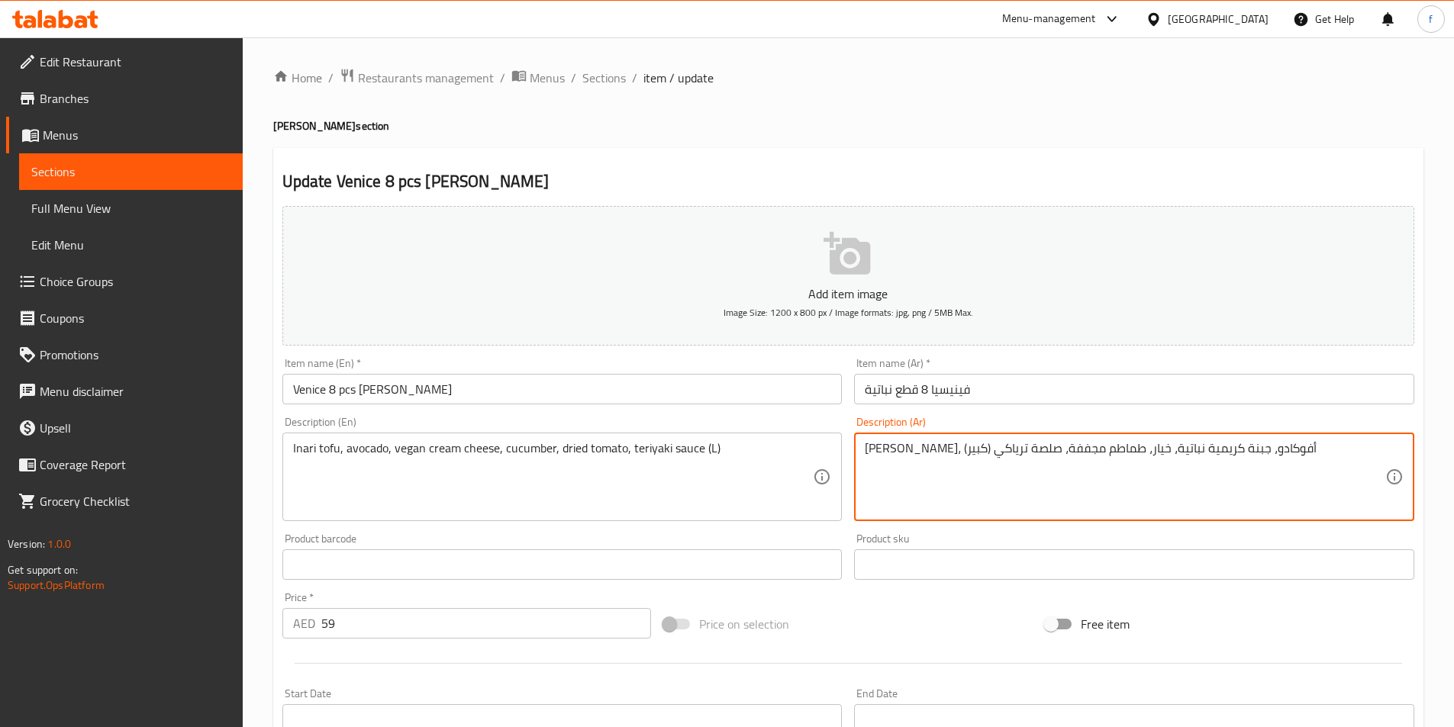
click at [950, 448] on textarea "توفو إيناري، أفوكادو، جبنة كريمية نباتية، خيار، طماطم مجففة، صلصة ترياكي (كبير)" at bounding box center [1125, 477] width 521 height 73
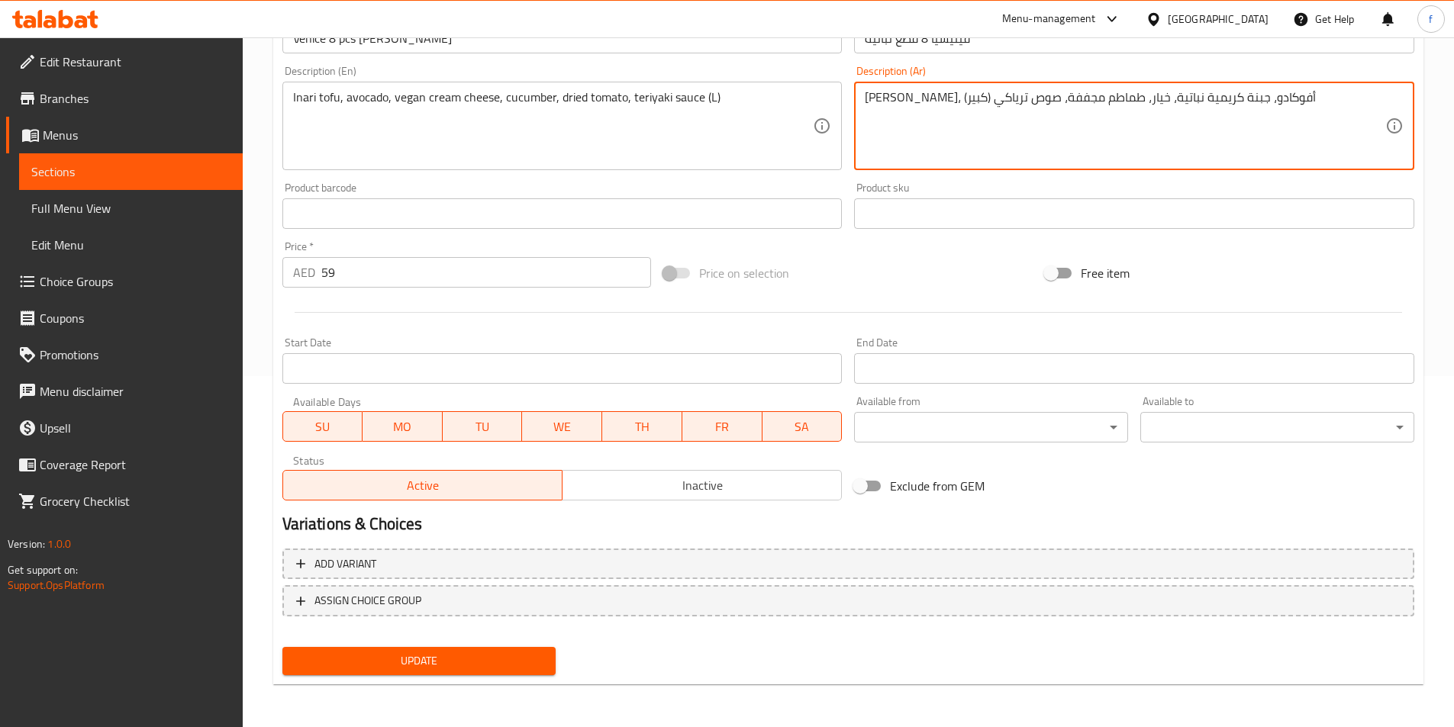
type textarea "[PERSON_NAME]، أفوكادو، جبنة كريمية نباتية، خيار، طماطم مجففة، صوص ترياكي (كبير)"
click at [428, 656] on span "Update" at bounding box center [420, 661] width 250 height 19
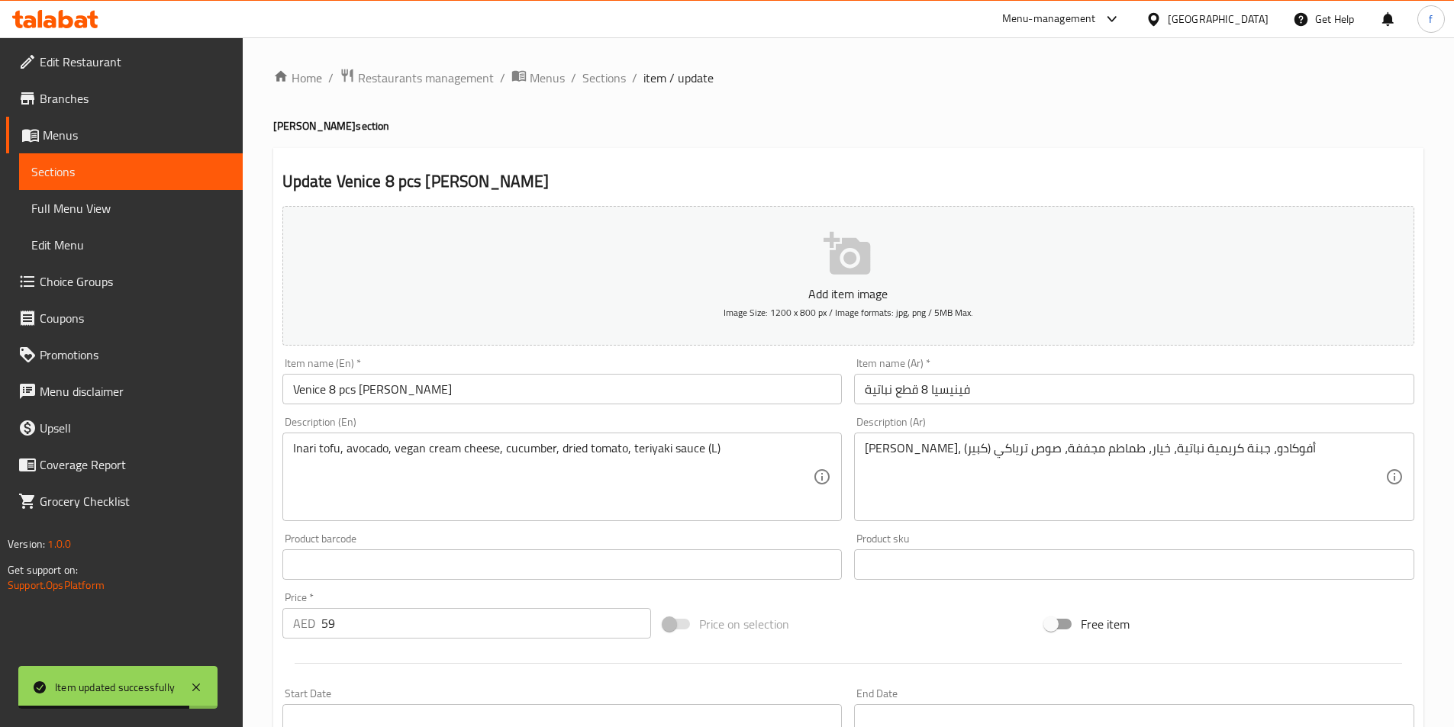
drag, startPoint x: 590, startPoint y: 81, endPoint x: 632, endPoint y: 95, distance: 44.4
click at [591, 81] on span "Sections" at bounding box center [604, 78] width 44 height 18
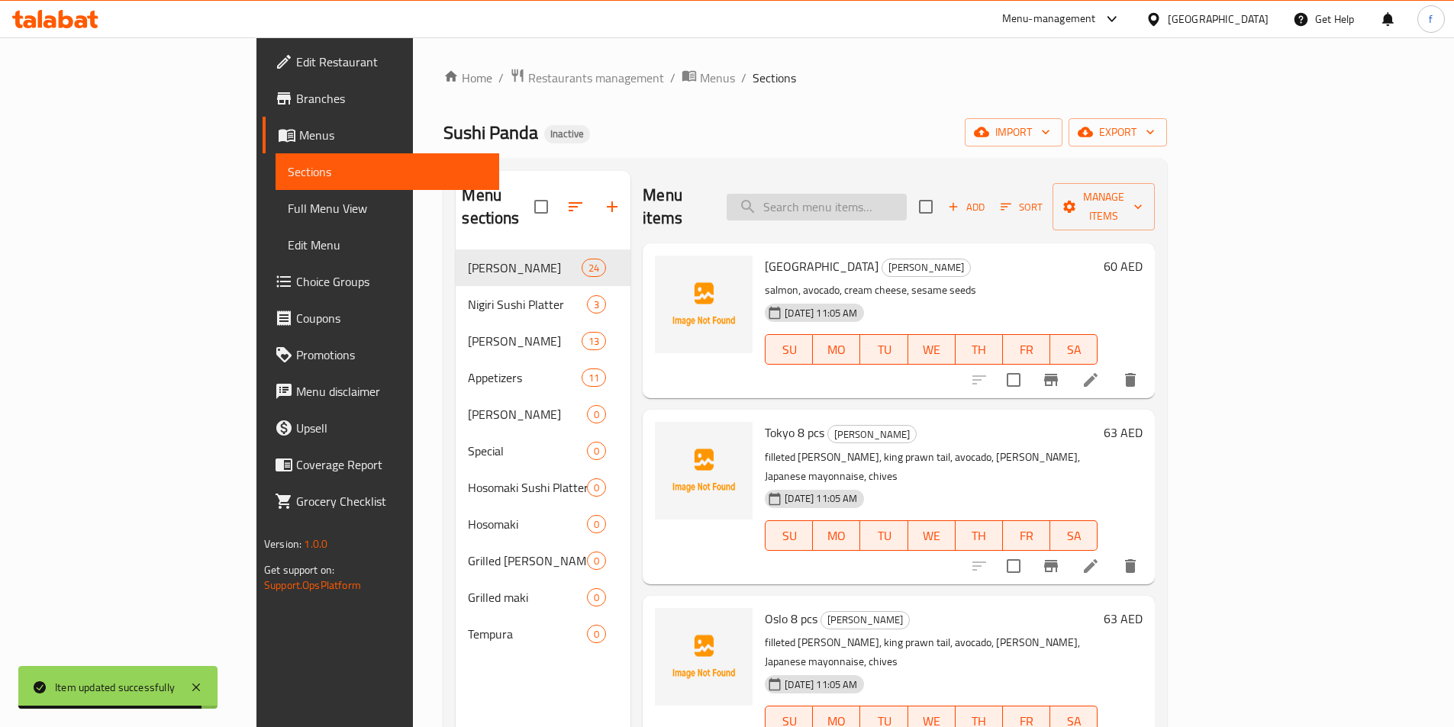
click at [865, 194] on input "search" at bounding box center [817, 207] width 180 height 27
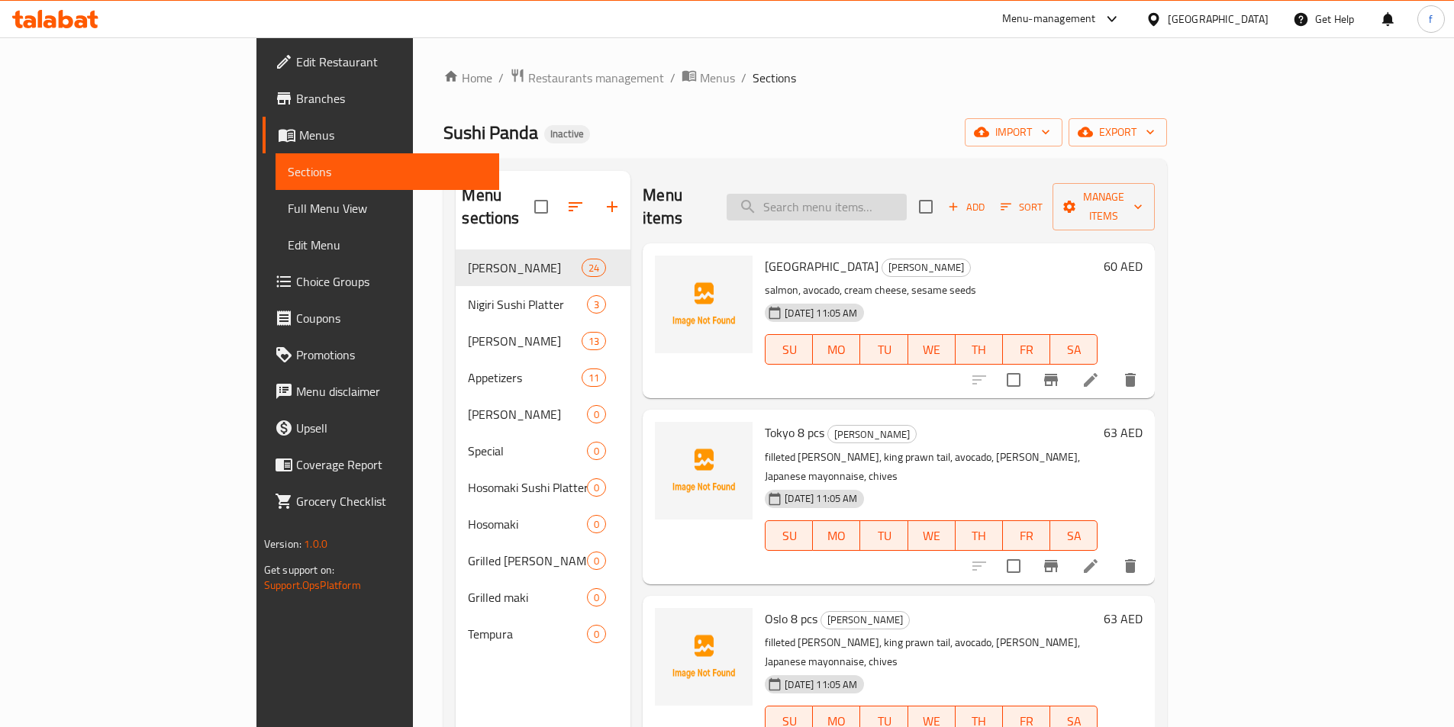
paste input "Malta Vegan"
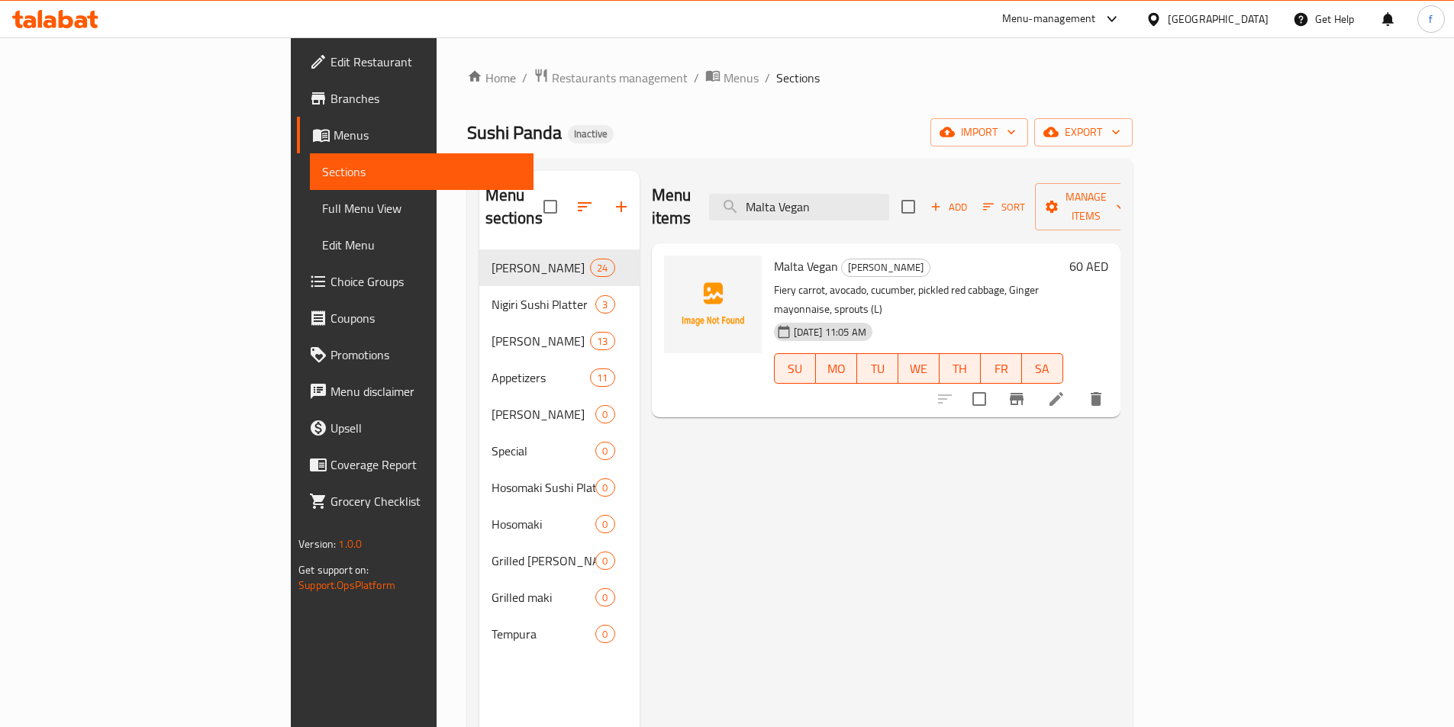
type input "Malta Vegan"
click at [1078, 385] on li at bounding box center [1056, 398] width 43 height 27
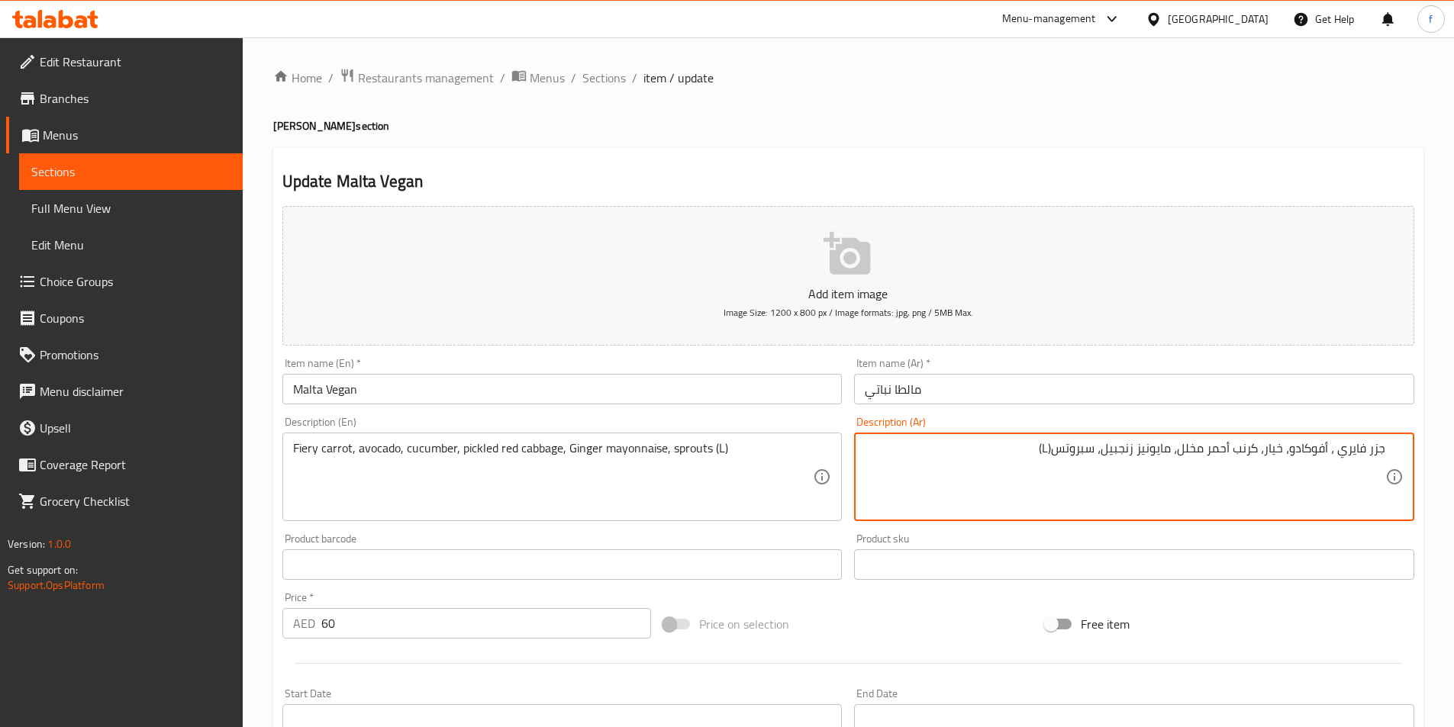
click at [1046, 451] on textarea "جزر فايري ، أفوكادو، خيار، كرنب أحمر مخلل، مايونيز زنجبيل، سبروتس(L)" at bounding box center [1125, 477] width 521 height 73
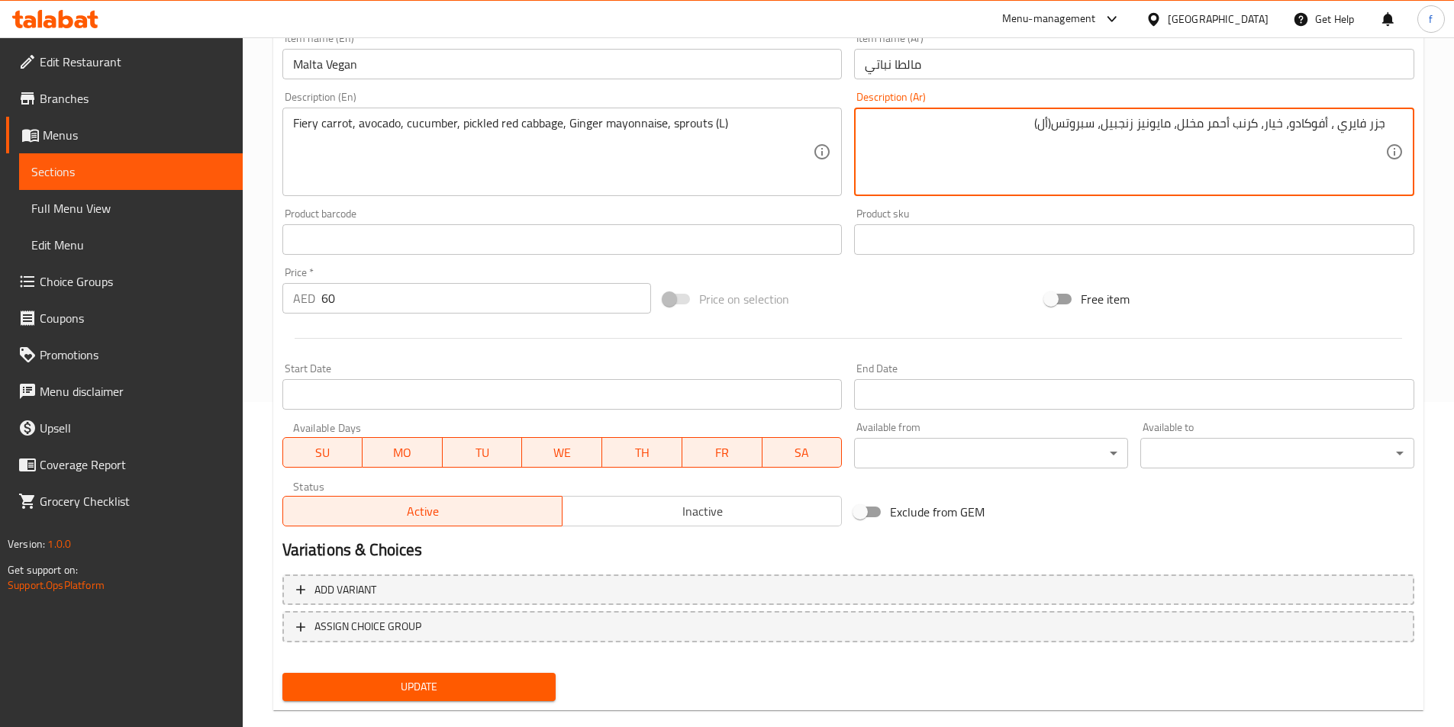
scroll to position [351, 0]
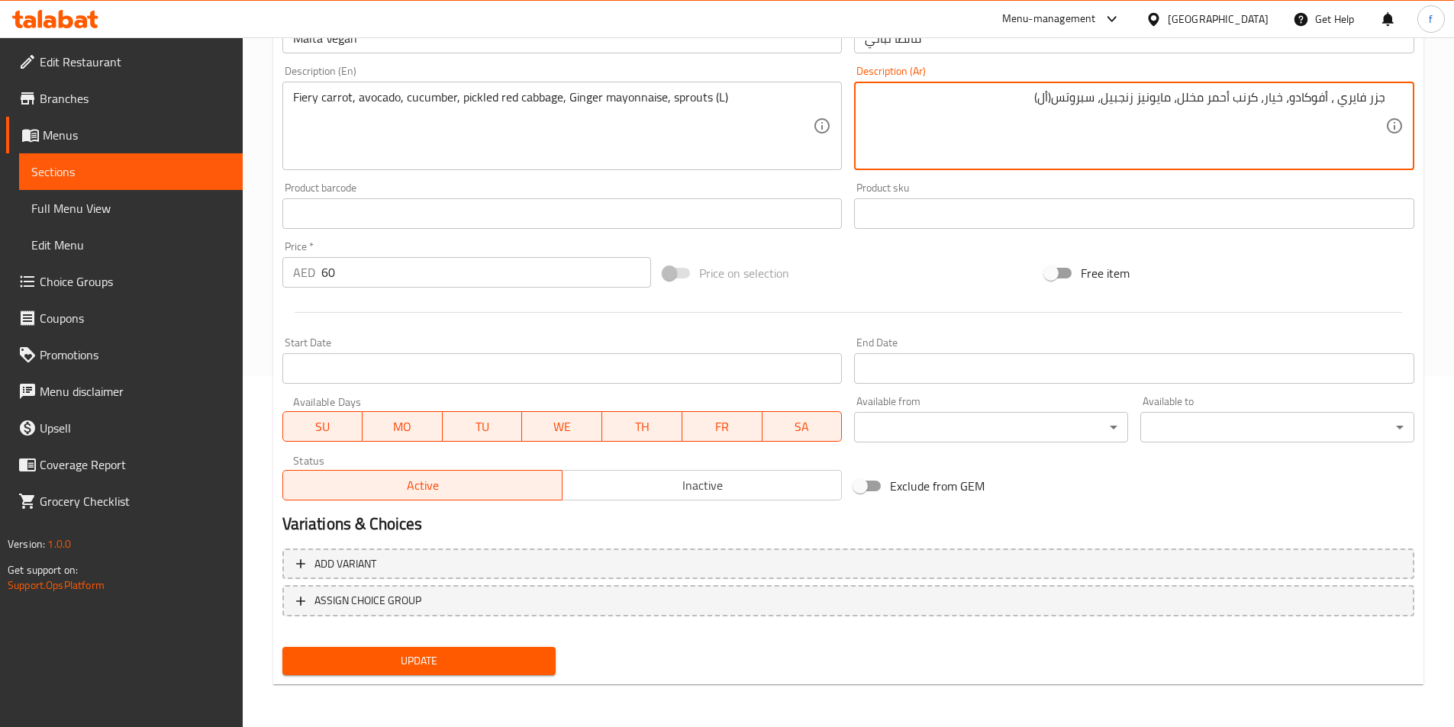
type textarea "جزر فايري ، أفوكادو، خيار، كرنب أحمر مخلل، مايونيز زنجبيل، سبروتس(أل)"
click at [388, 630] on nav at bounding box center [848, 629] width 1132 height 12
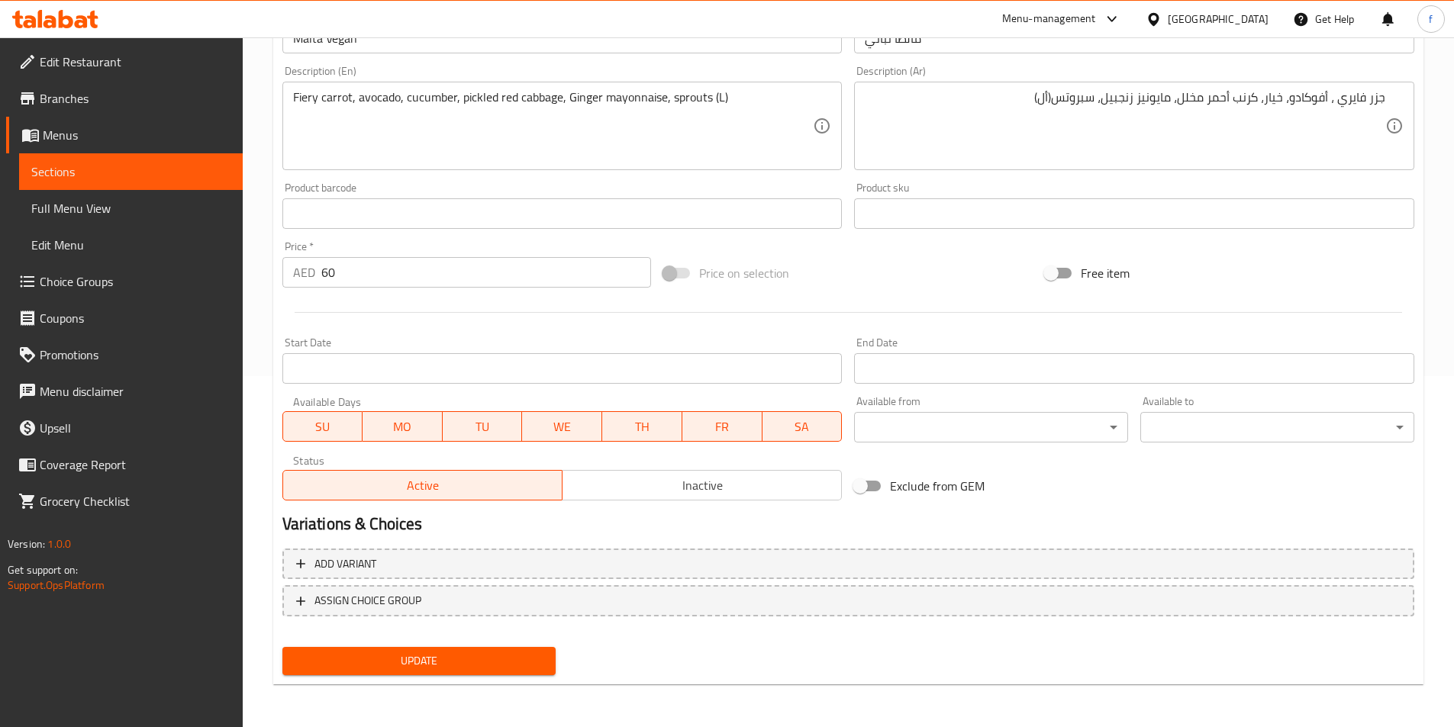
click at [404, 663] on span "Update" at bounding box center [420, 661] width 250 height 19
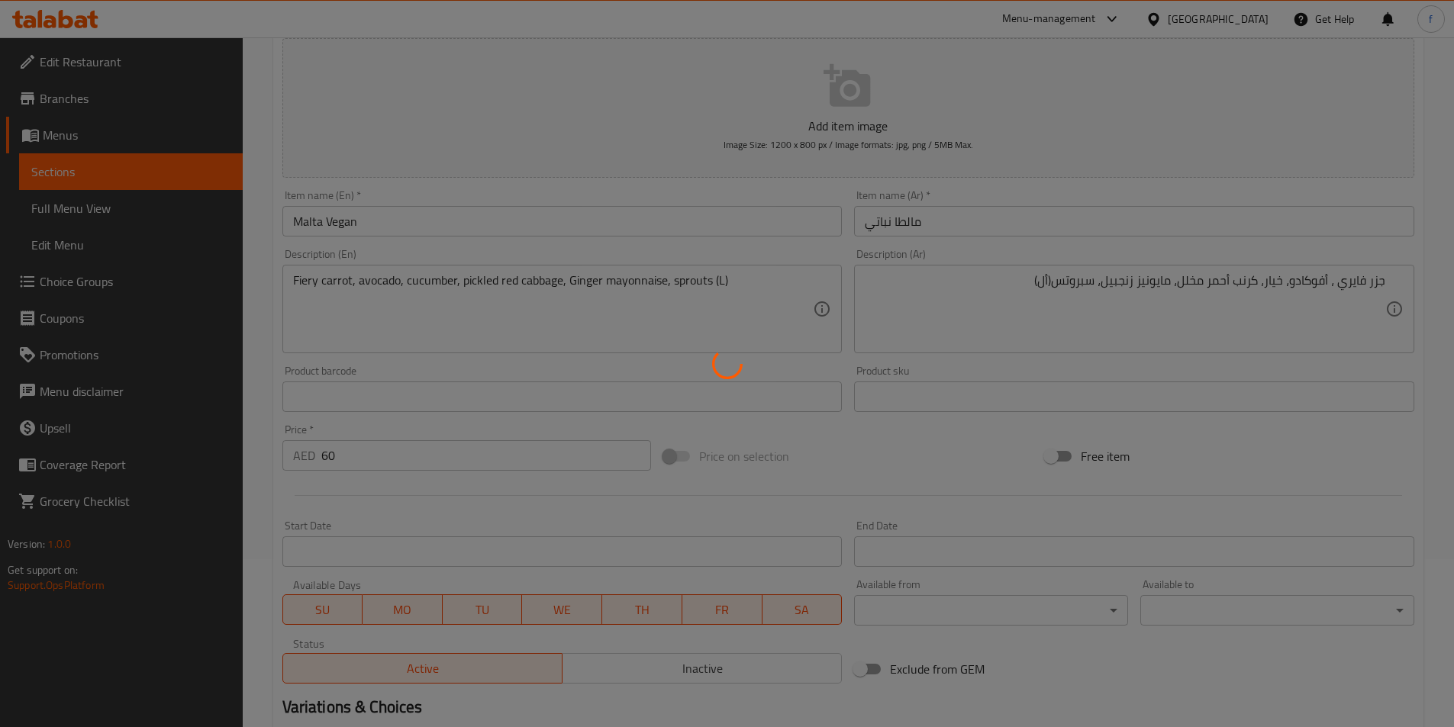
scroll to position [0, 0]
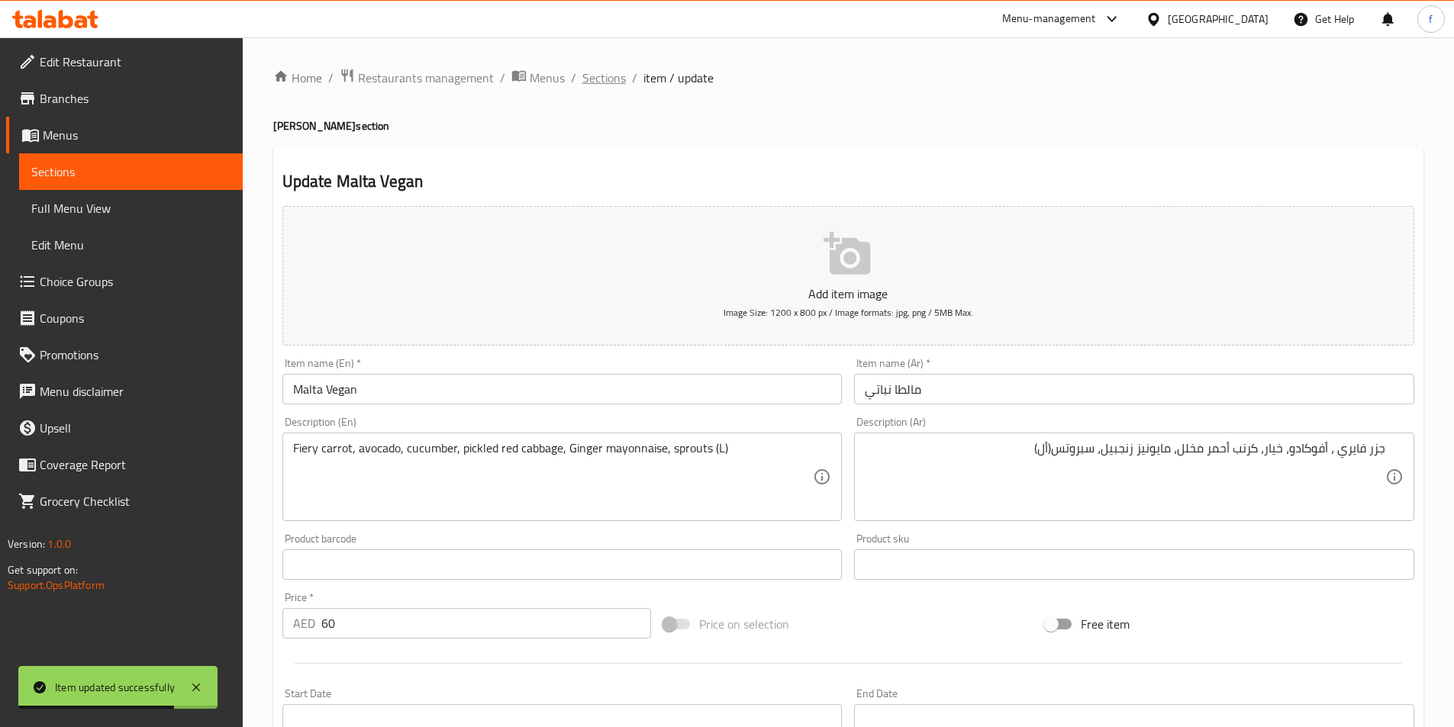
click at [594, 82] on span "Sections" at bounding box center [604, 78] width 44 height 18
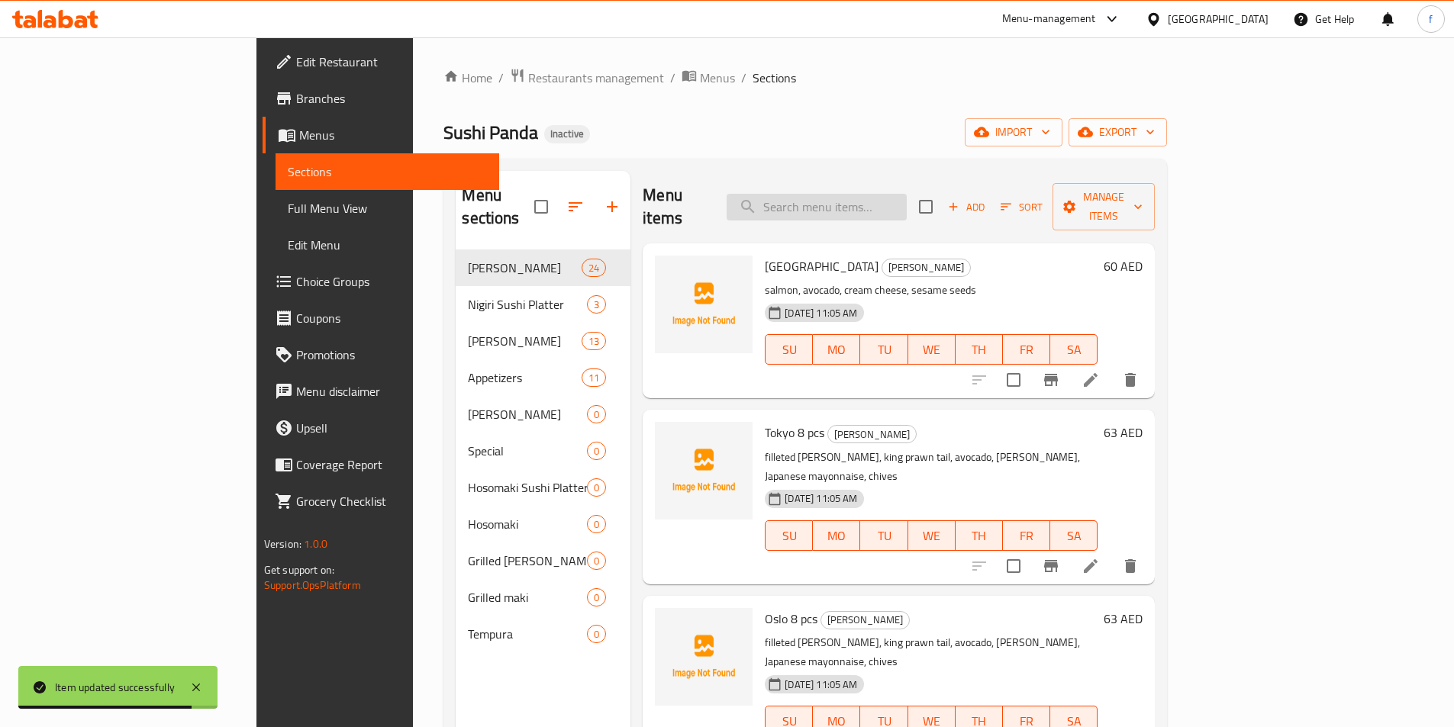
drag, startPoint x: 977, startPoint y: 205, endPoint x: 969, endPoint y: 192, distance: 15.5
click at [907, 205] on input "search" at bounding box center [817, 207] width 180 height 27
paste input "Assortment 10 pcs"
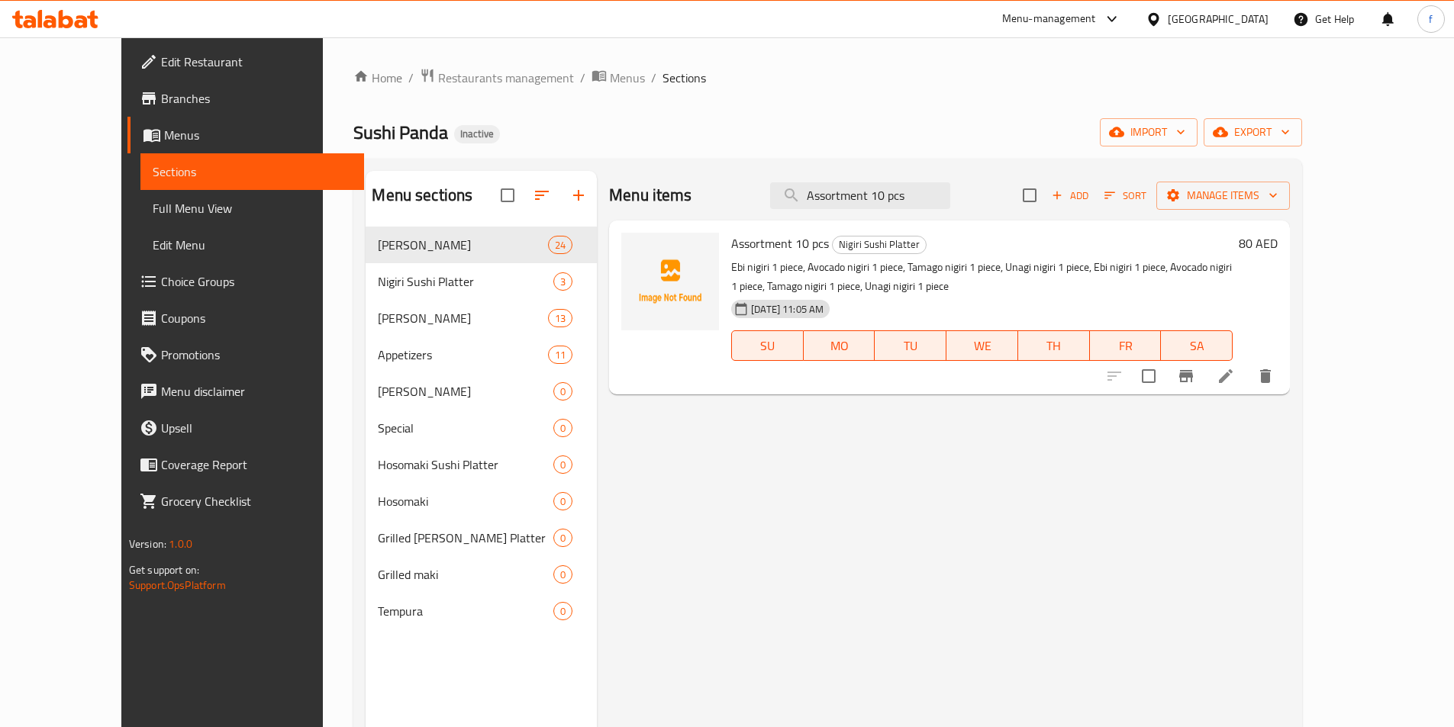
type input "Assortment 10 pcs"
click at [1247, 379] on li at bounding box center [1226, 376] width 43 height 27
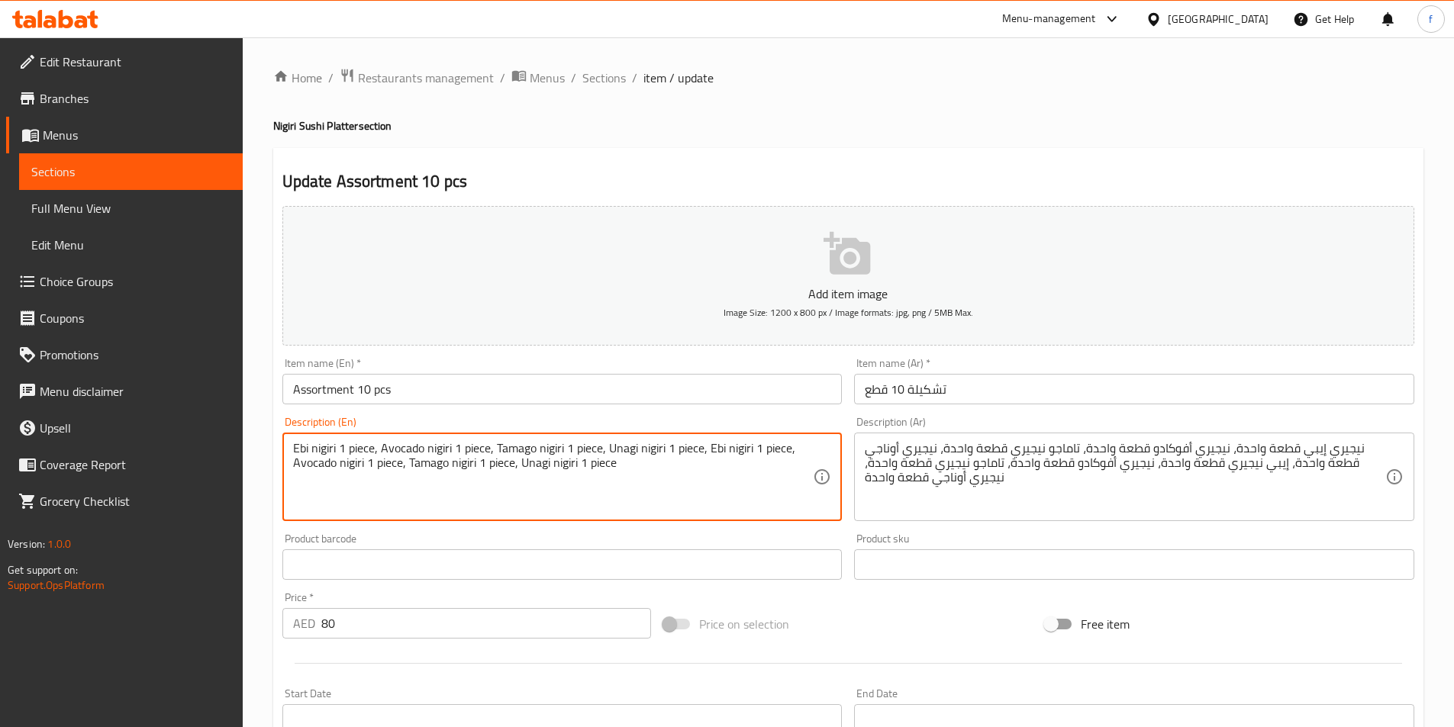
drag, startPoint x: 711, startPoint y: 448, endPoint x: 790, endPoint y: 470, distance: 81.7
type textarea "Ebi nigiri 1 piece, Avocado nigiri 1 piece, Tamago nigiri 1 piece, Unagi nigiri…"
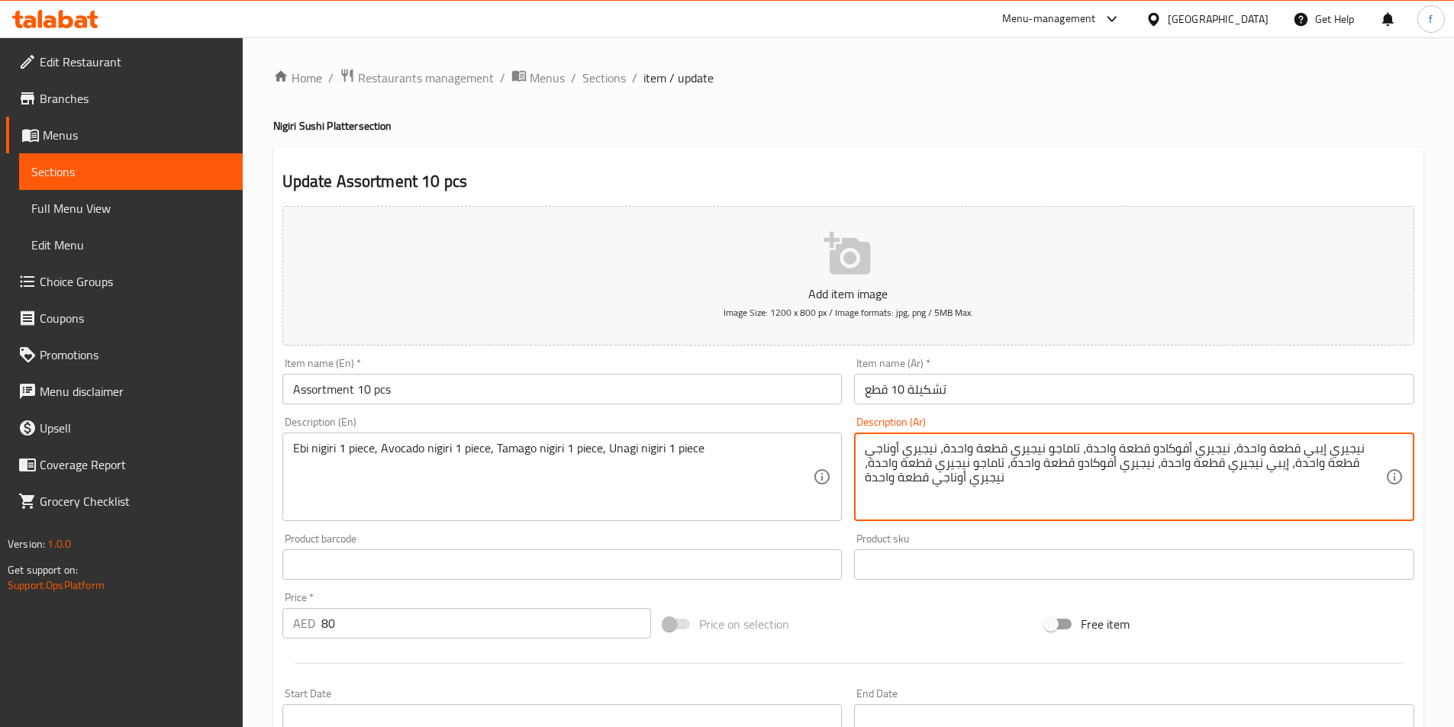
drag, startPoint x: 1284, startPoint y: 464, endPoint x: 869, endPoint y: 477, distance: 414.7
click at [869, 477] on textarea "نيجيري إيبي قطعة واحدة، نيجيري أفوكادو قطعة واحدة، تاماجو نيجيري قطعة واحدة، ني…" at bounding box center [1125, 477] width 521 height 73
click at [866, 463] on textarea "نيجيري إيبي قطعة واحدة، نيجيري أفوكادو قطعة واحدة، تاماجو نيجيري قطعة واحدة، ني…" at bounding box center [1125, 477] width 521 height 73
click at [932, 465] on textarea "نيجيري إيبي قطعة واحدة، نيجيري أفوكادو قطعة واحدة، تاماجو نيجيري قطعة واحدة، ني…" at bounding box center [1125, 477] width 521 height 73
click at [977, 473] on textarea "نيجيري إيبي قطعة واحدة، نيجيري أفوكادو قطعة واحدة، تاماجو نيجيري قطعة واحدة، ني…" at bounding box center [1125, 477] width 521 height 73
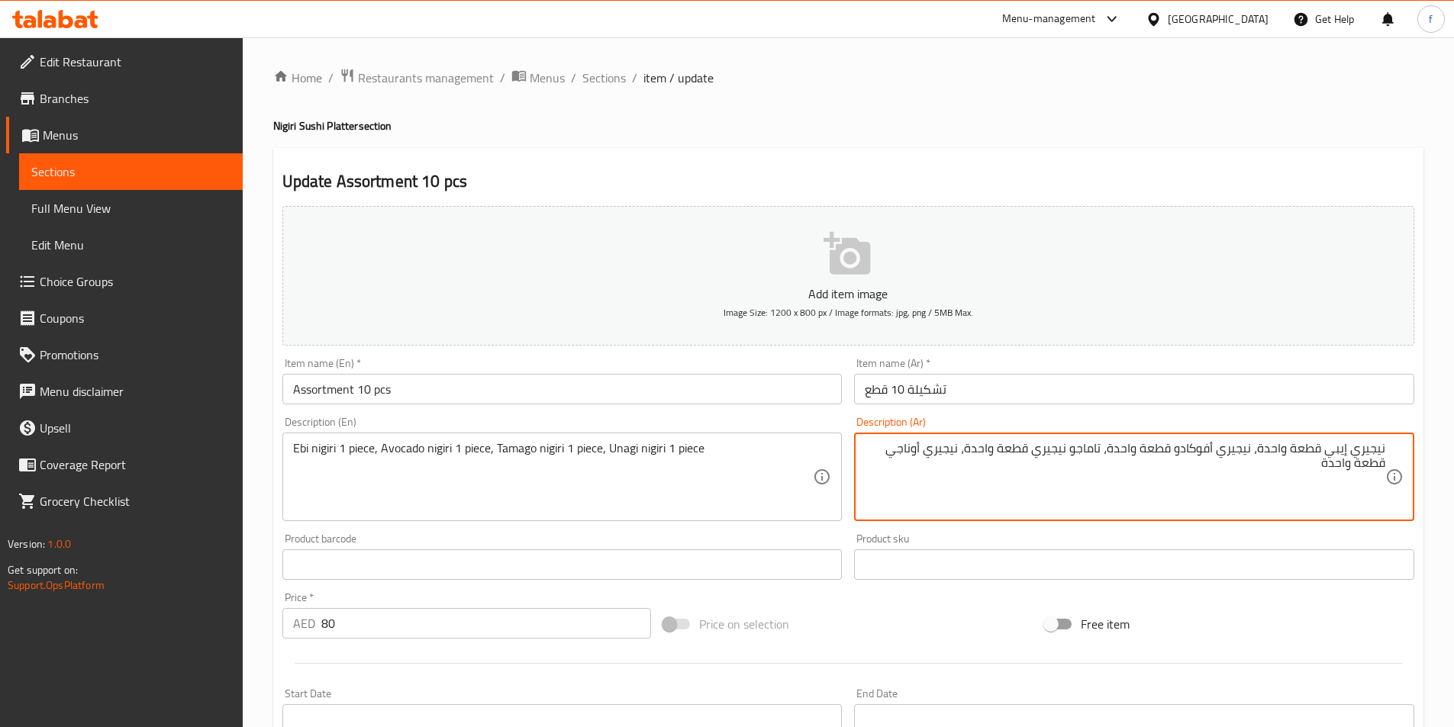
scroll to position [351, 0]
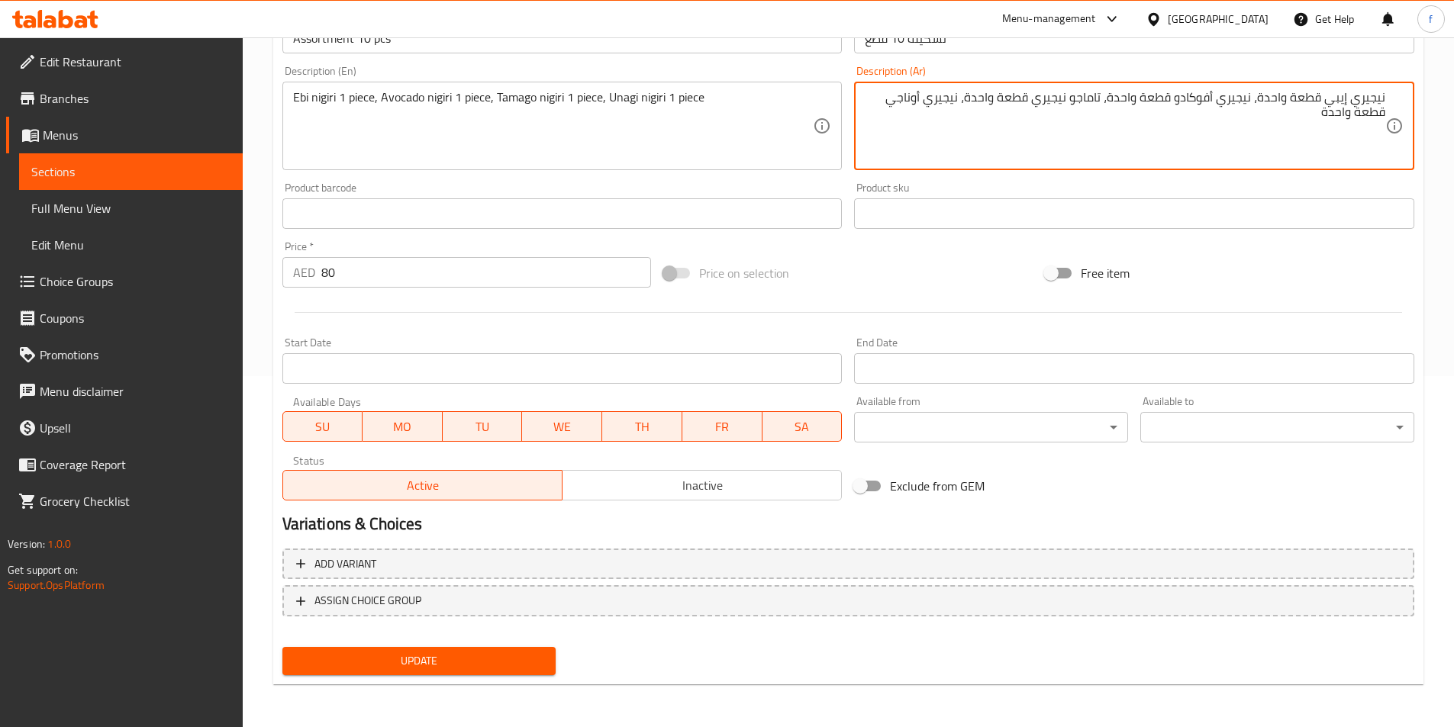
type textarea "نيجيري إيبي قطعة واحدة، نيجيري أفوكادو قطعة واحدة، تاماجو نيجيري قطعة واحدة، ني…"
click at [356, 663] on span "Update" at bounding box center [420, 661] width 250 height 19
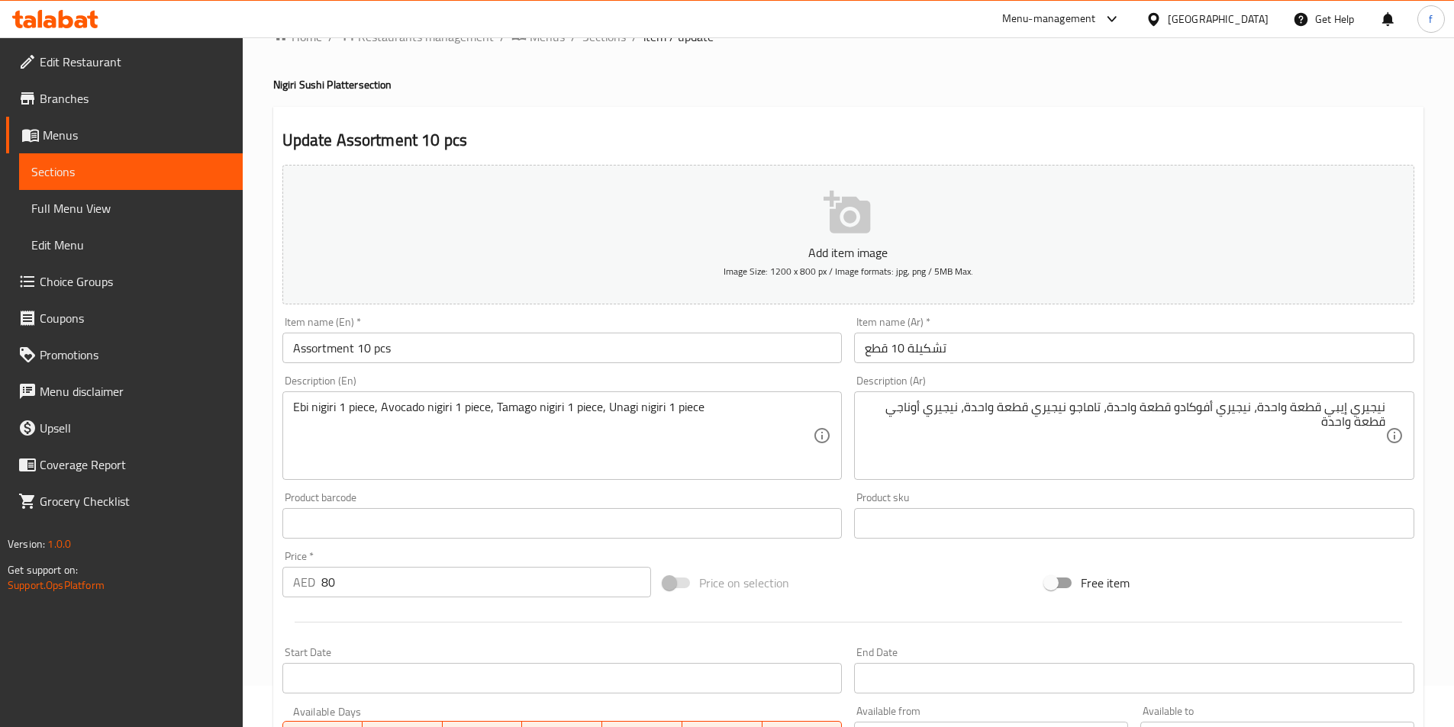
scroll to position [0, 0]
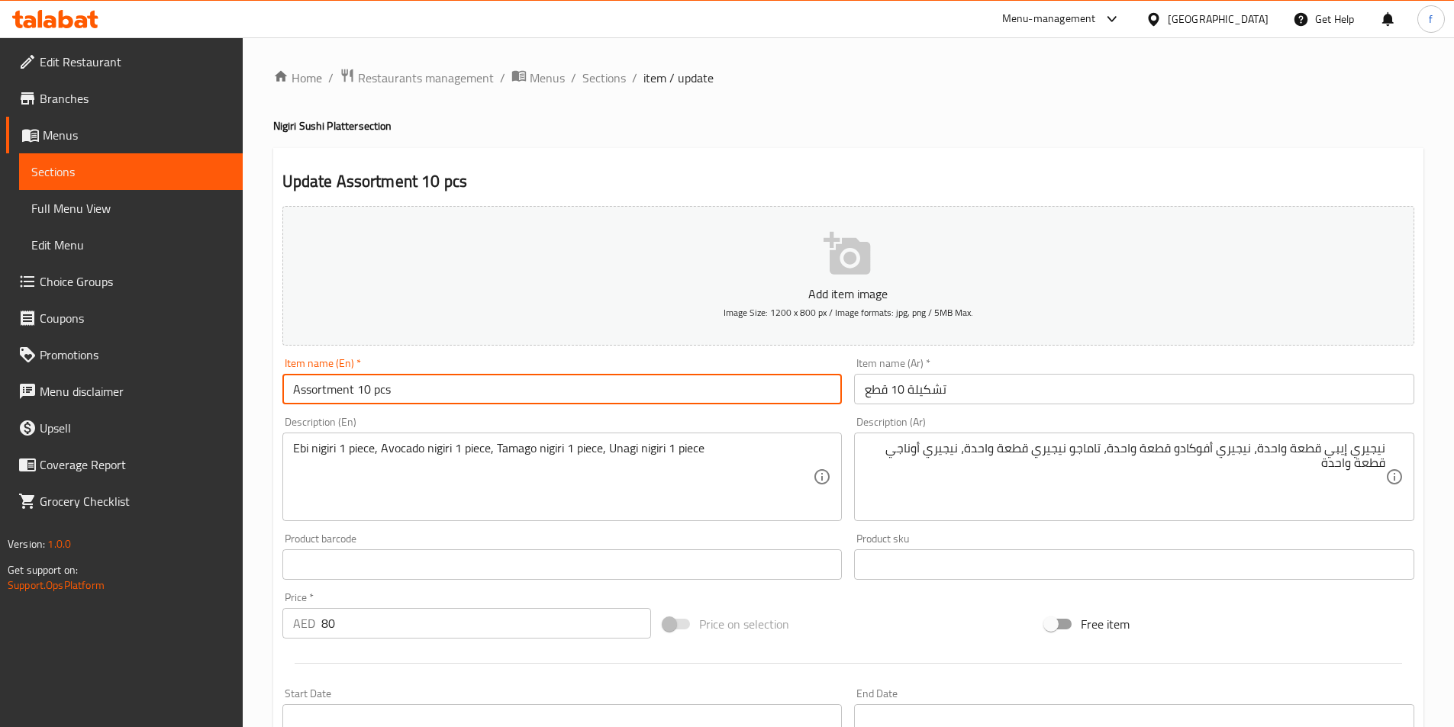
click at [340, 391] on input "Assortment 10 pcs" at bounding box center [562, 389] width 560 height 31
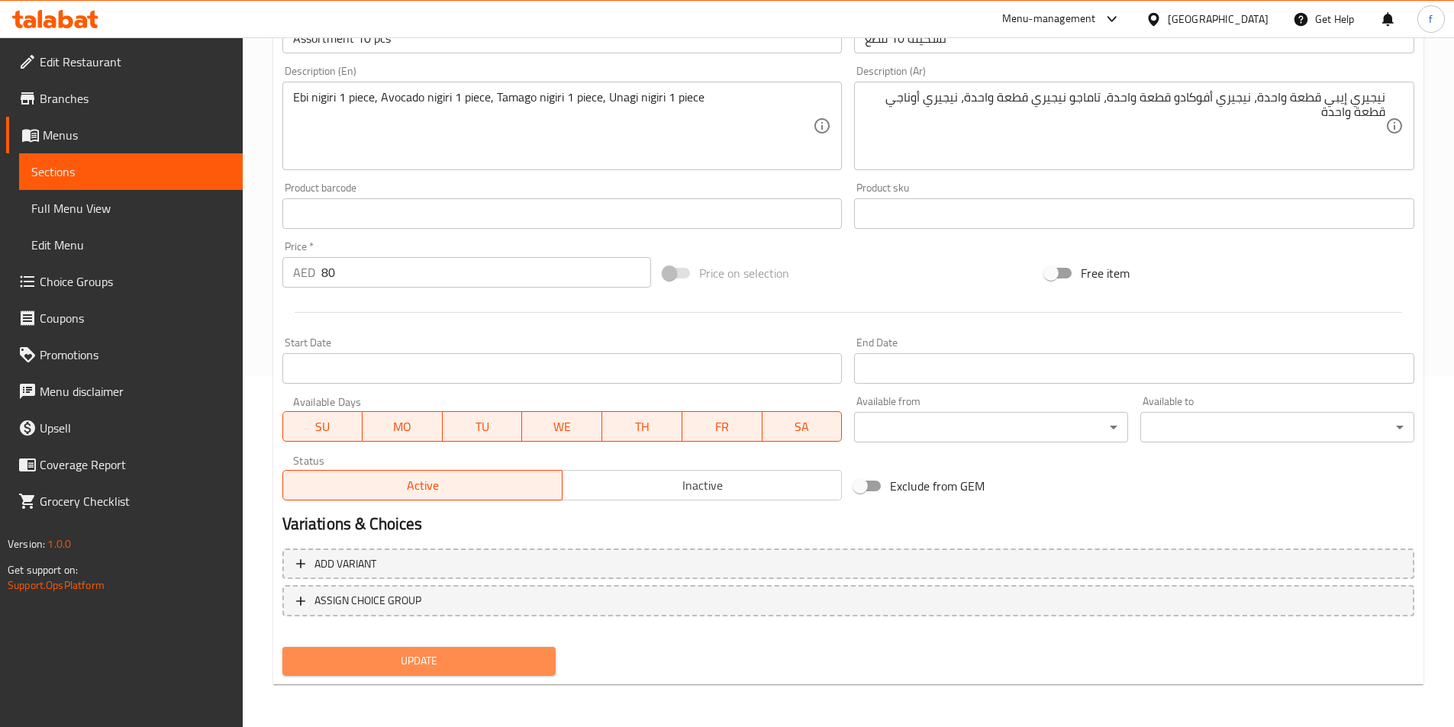
click at [390, 666] on span "Update" at bounding box center [420, 661] width 250 height 19
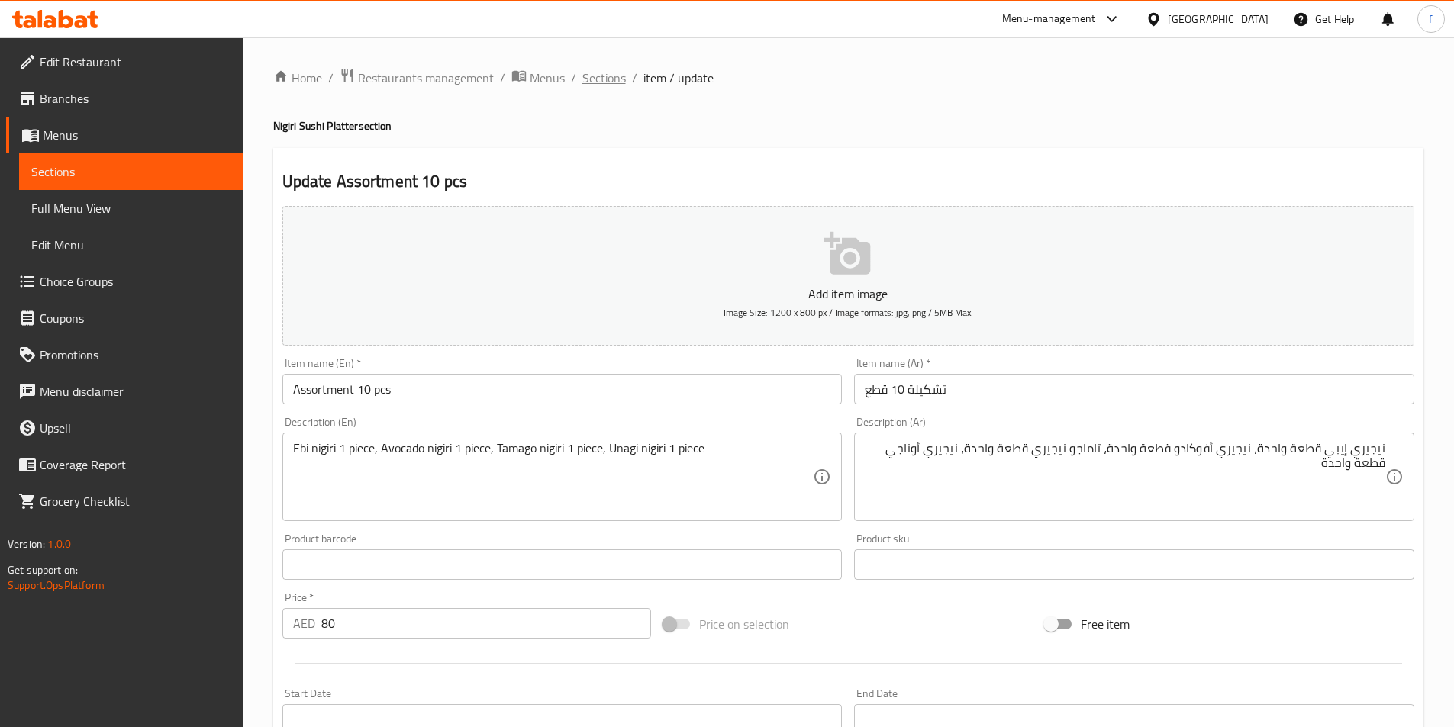
click at [610, 76] on span "Sections" at bounding box center [604, 78] width 44 height 18
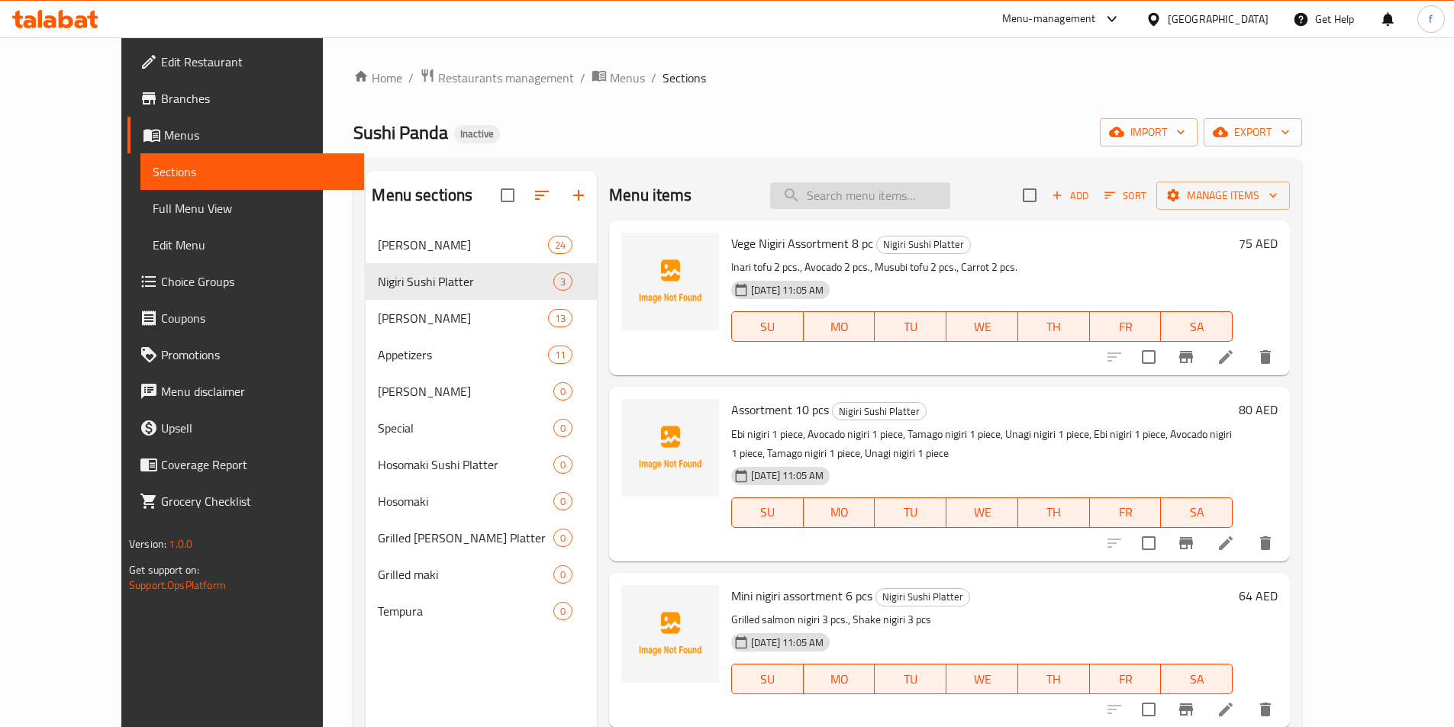
click at [924, 198] on input "search" at bounding box center [860, 195] width 180 height 27
paste input "Shake salmon 2 pcs"
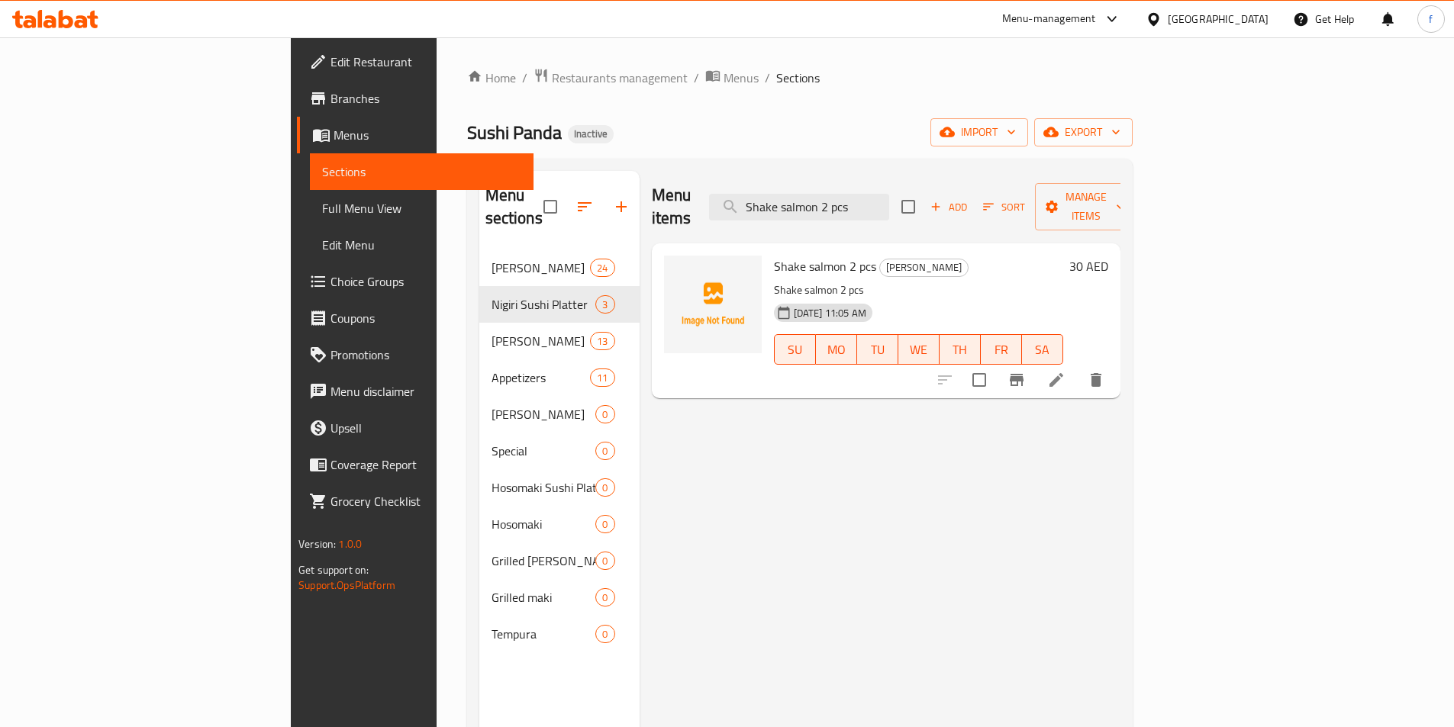
type input "Shake salmon 2 pcs"
click at [1063, 373] on icon at bounding box center [1057, 380] width 14 height 14
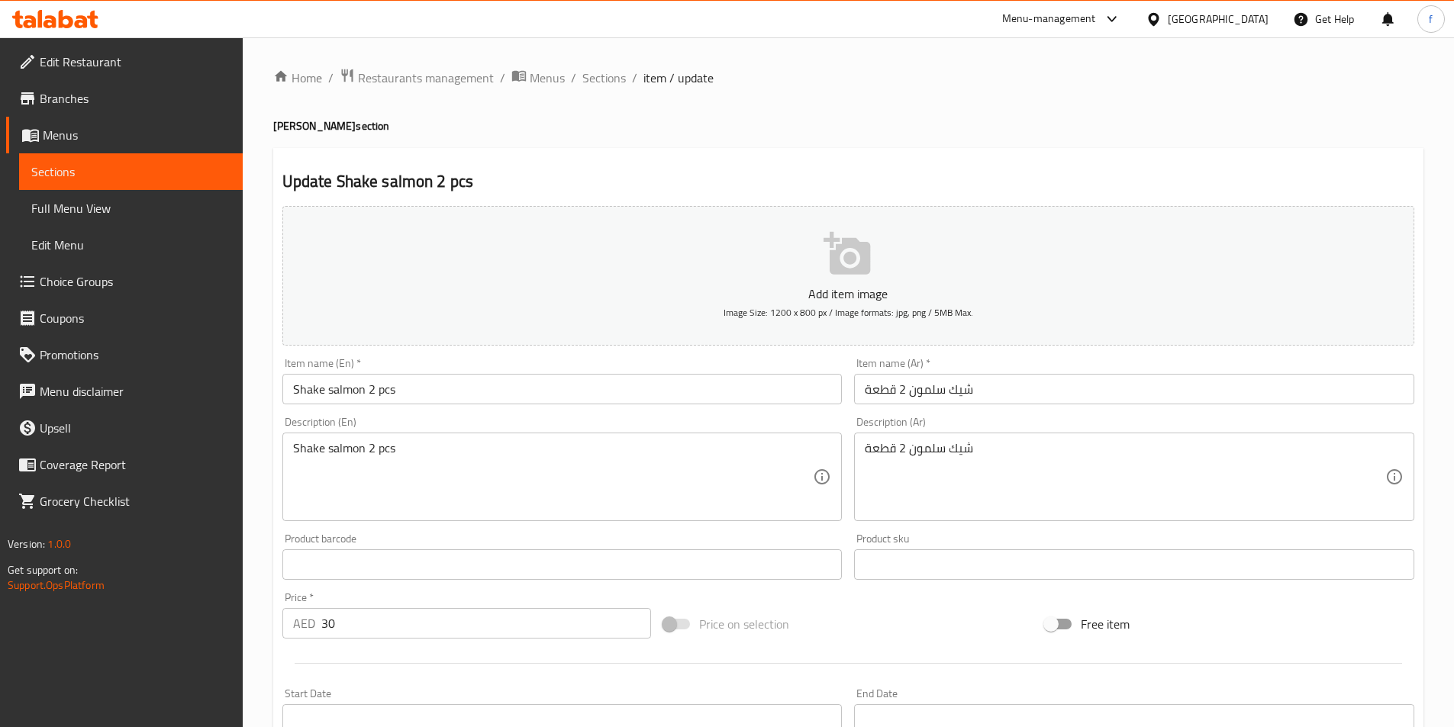
click at [1021, 440] on div "شيك سلمون 2 قطعة Description (Ar)" at bounding box center [1134, 477] width 560 height 89
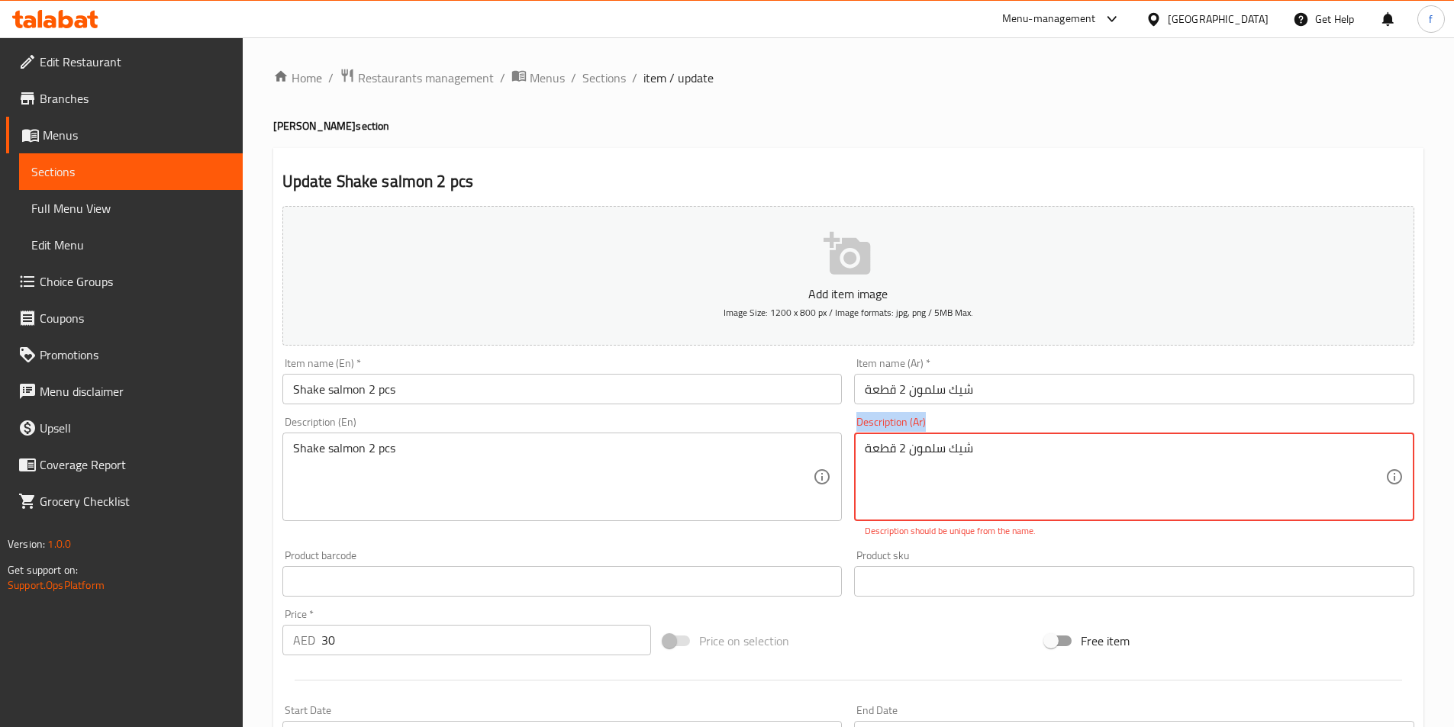
click at [1021, 440] on div "شيك سلمون 2 قطعة Description (Ar)" at bounding box center [1134, 477] width 560 height 89
click at [1005, 469] on textarea "شيك سلمون 2 قطعة" at bounding box center [1125, 477] width 521 height 73
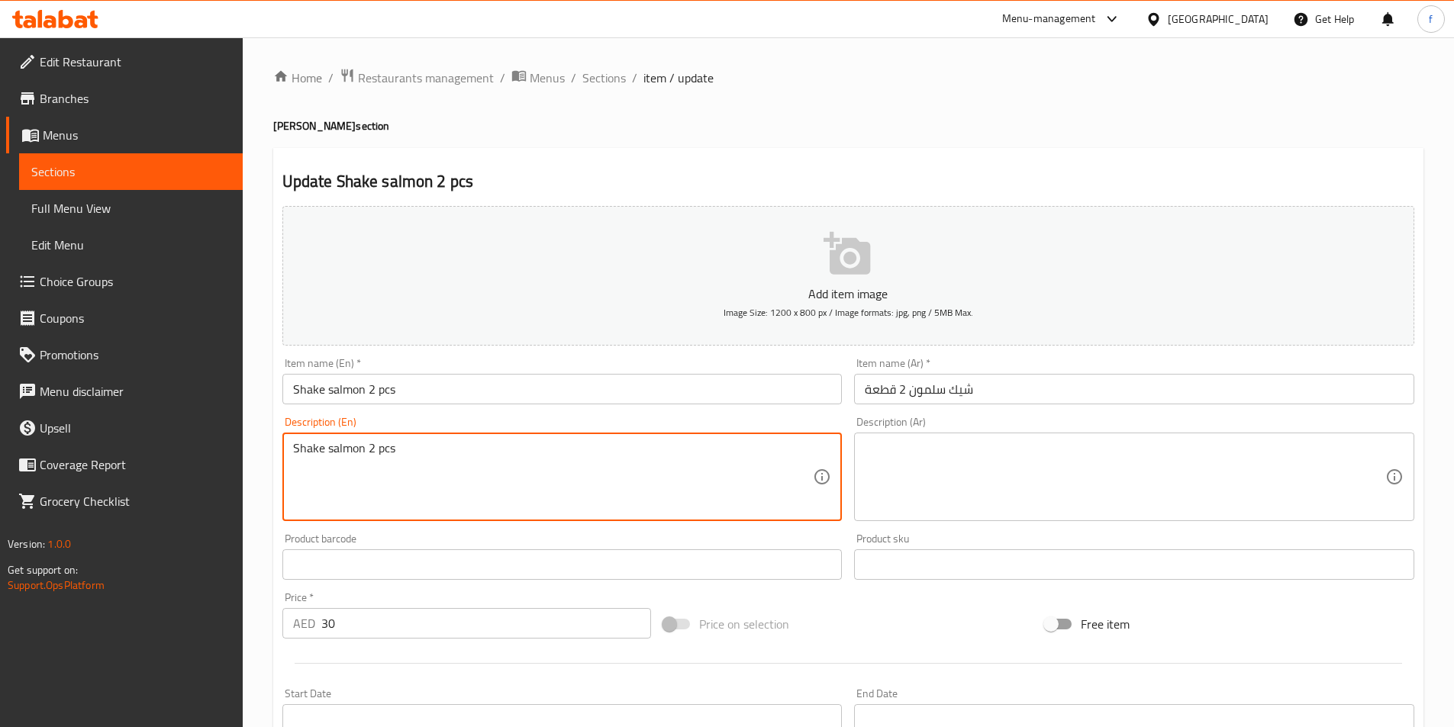
click at [301, 452] on textarea "Shake salmon 2 pcs" at bounding box center [553, 477] width 521 height 73
click at [1213, 458] on textarea at bounding box center [1125, 477] width 521 height 73
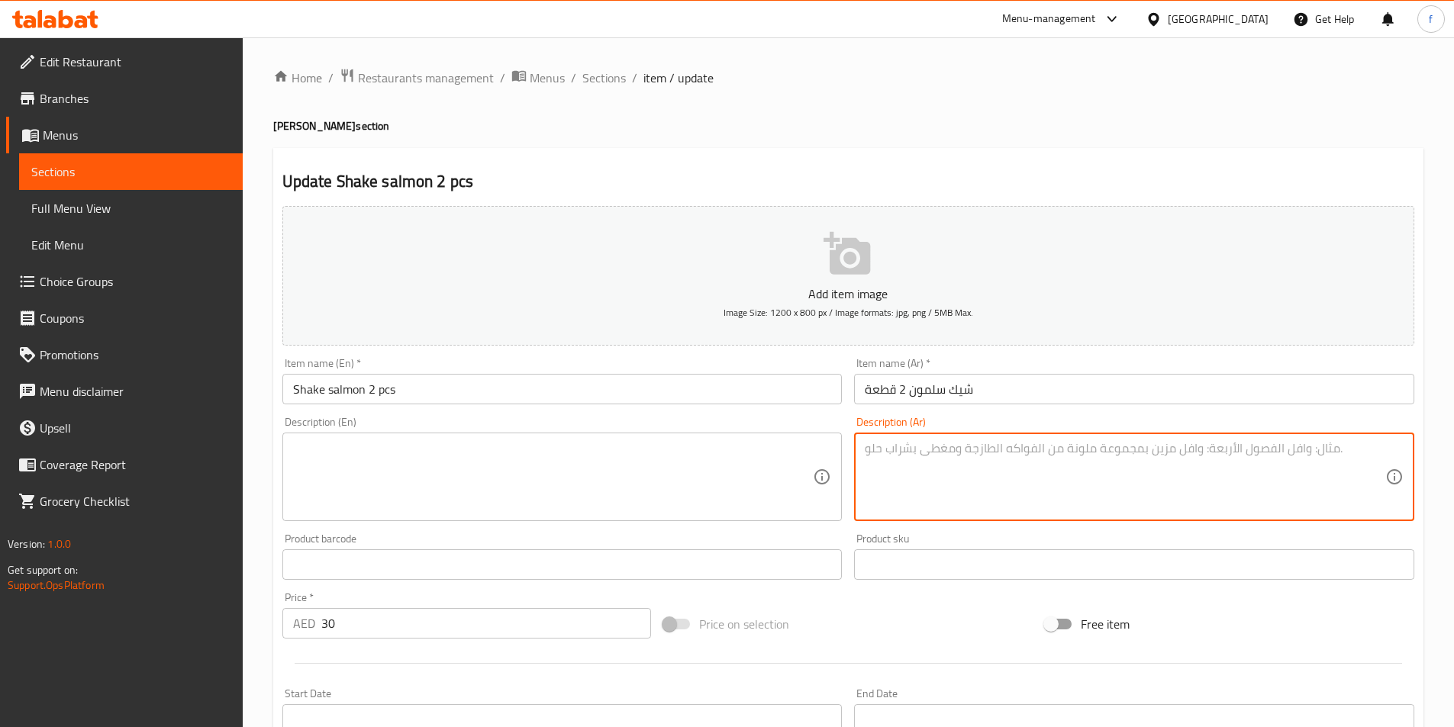
click at [370, 408] on div "Item name (En)   * Shake salmon 2 pcs Item name (En) *" at bounding box center [562, 381] width 573 height 59
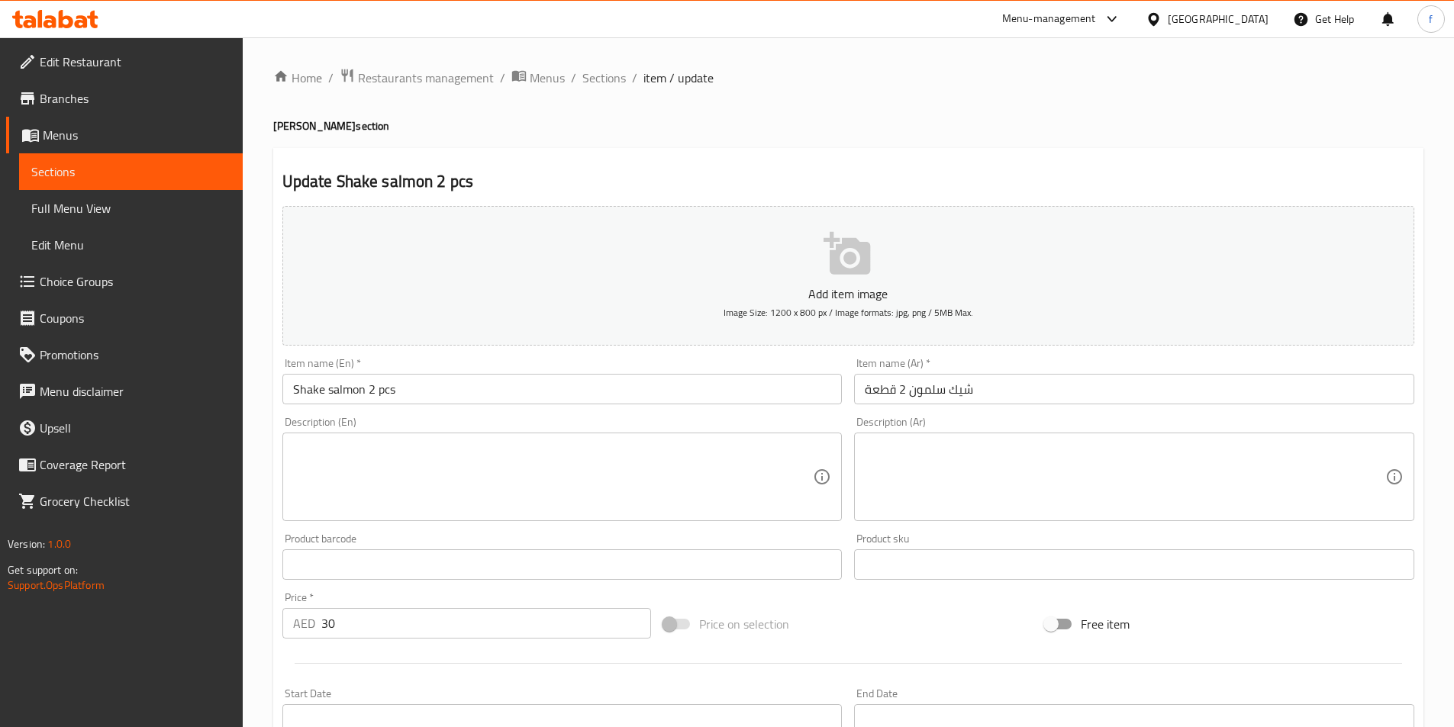
click at [368, 379] on input "Shake salmon 2 pcs" at bounding box center [562, 389] width 560 height 31
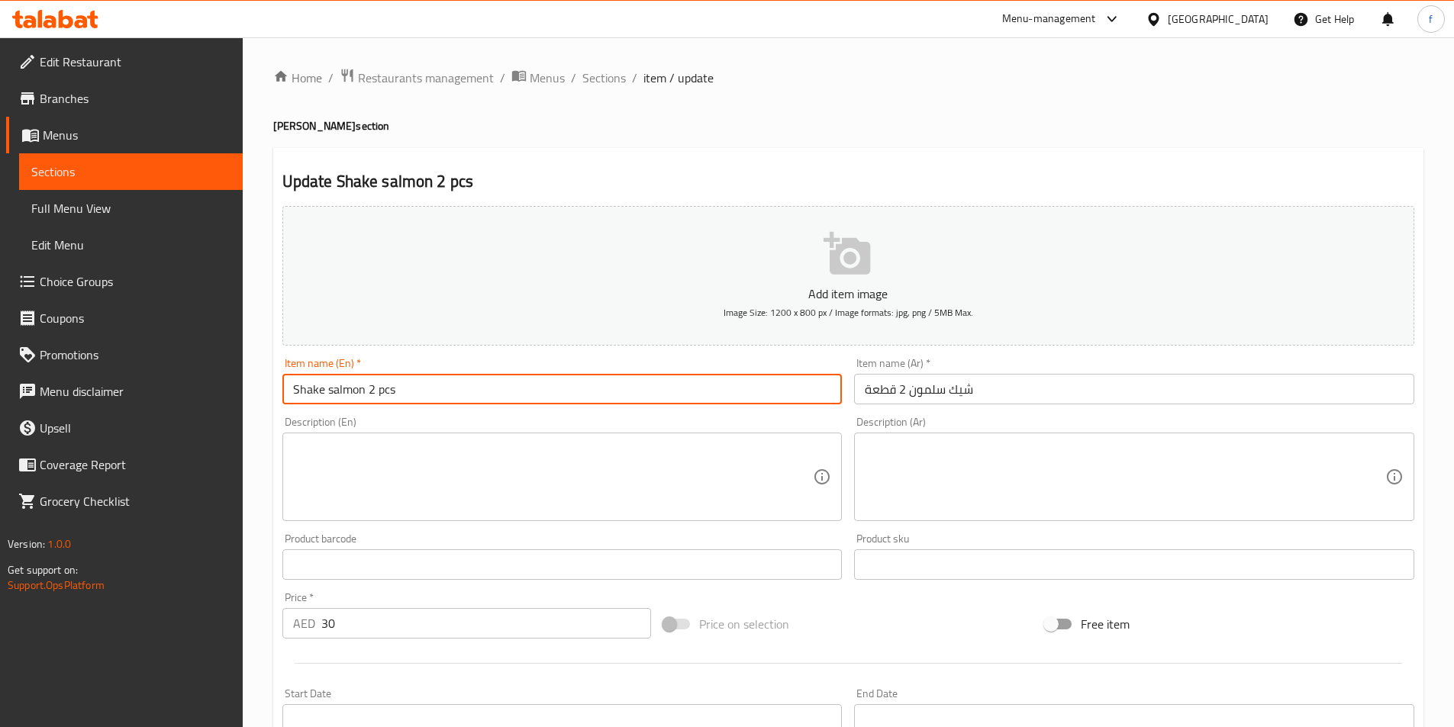
click at [368, 379] on input "Shake salmon 2 pcs" at bounding box center [562, 389] width 560 height 31
click at [370, 405] on input "Shake salmon 2 pcs" at bounding box center [562, 389] width 560 height 31
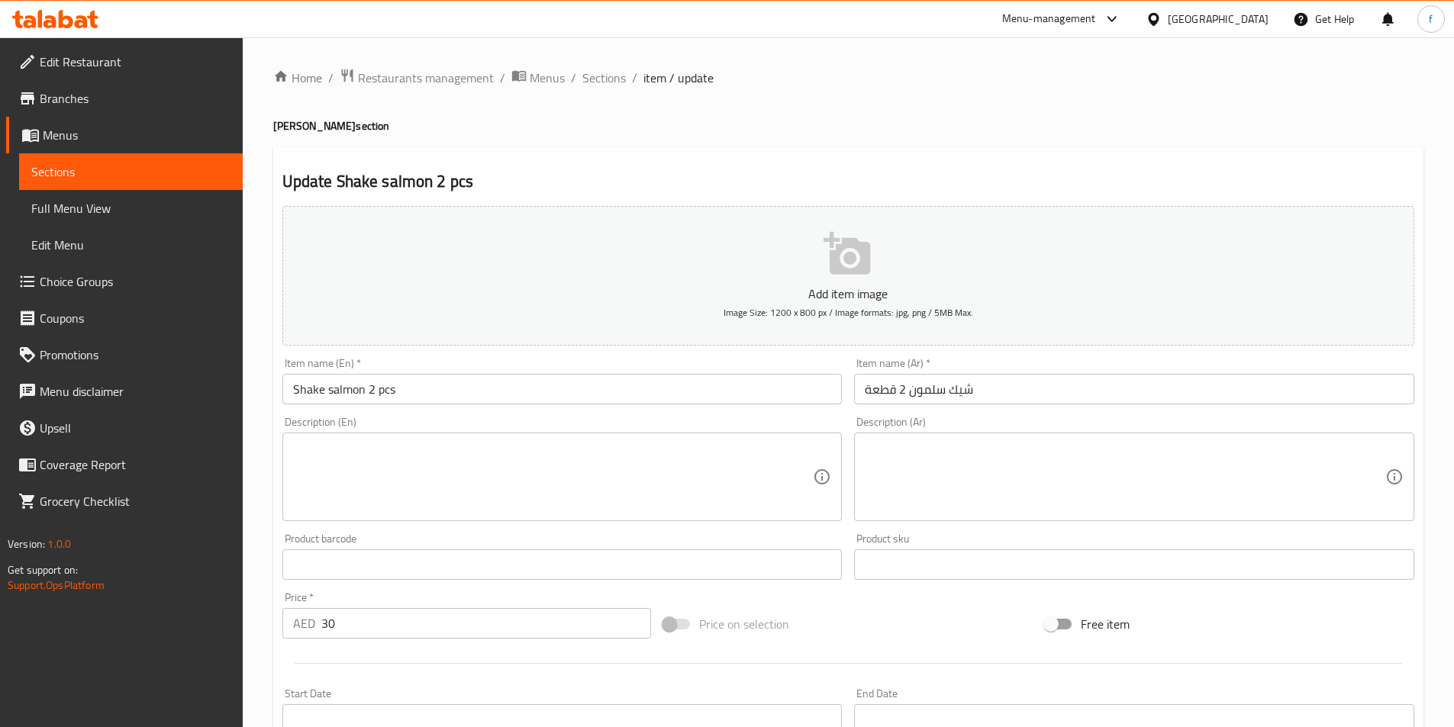
scroll to position [351, 0]
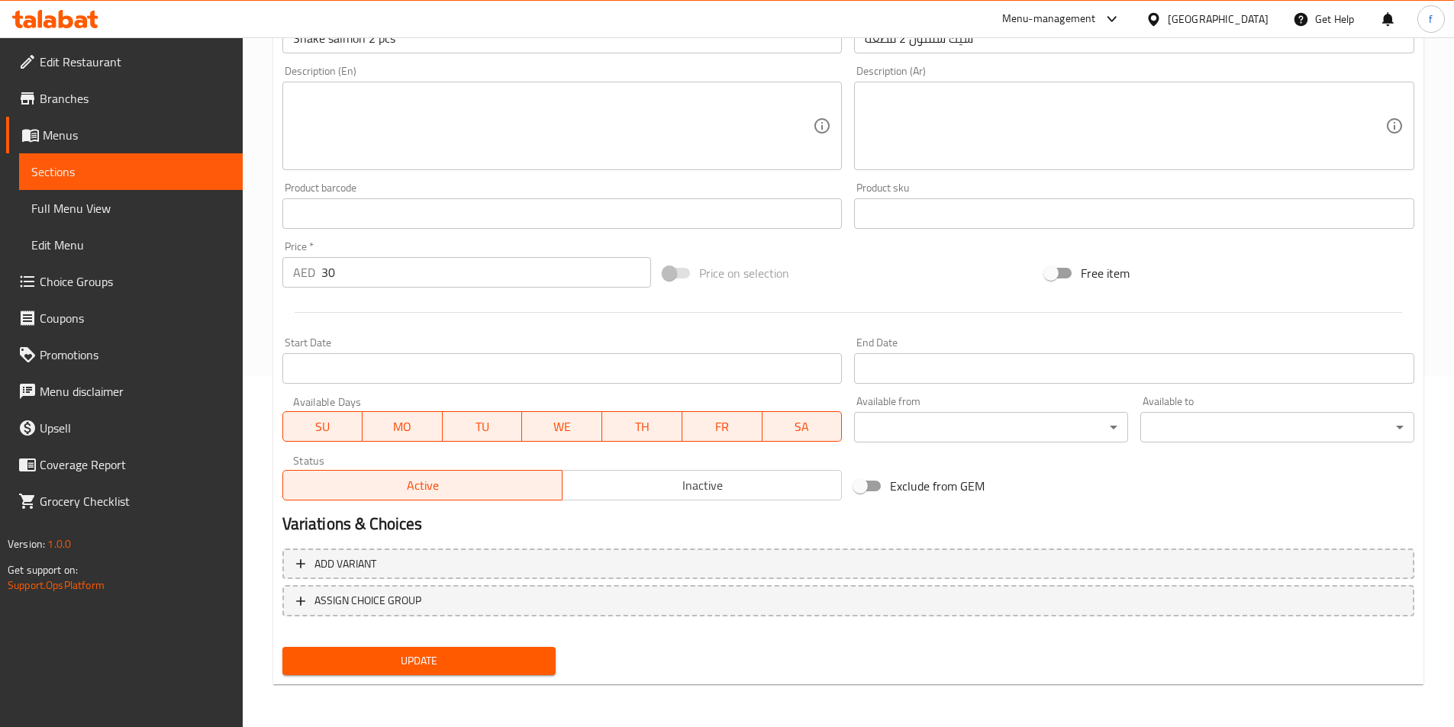
click at [473, 652] on span "Update" at bounding box center [420, 661] width 250 height 19
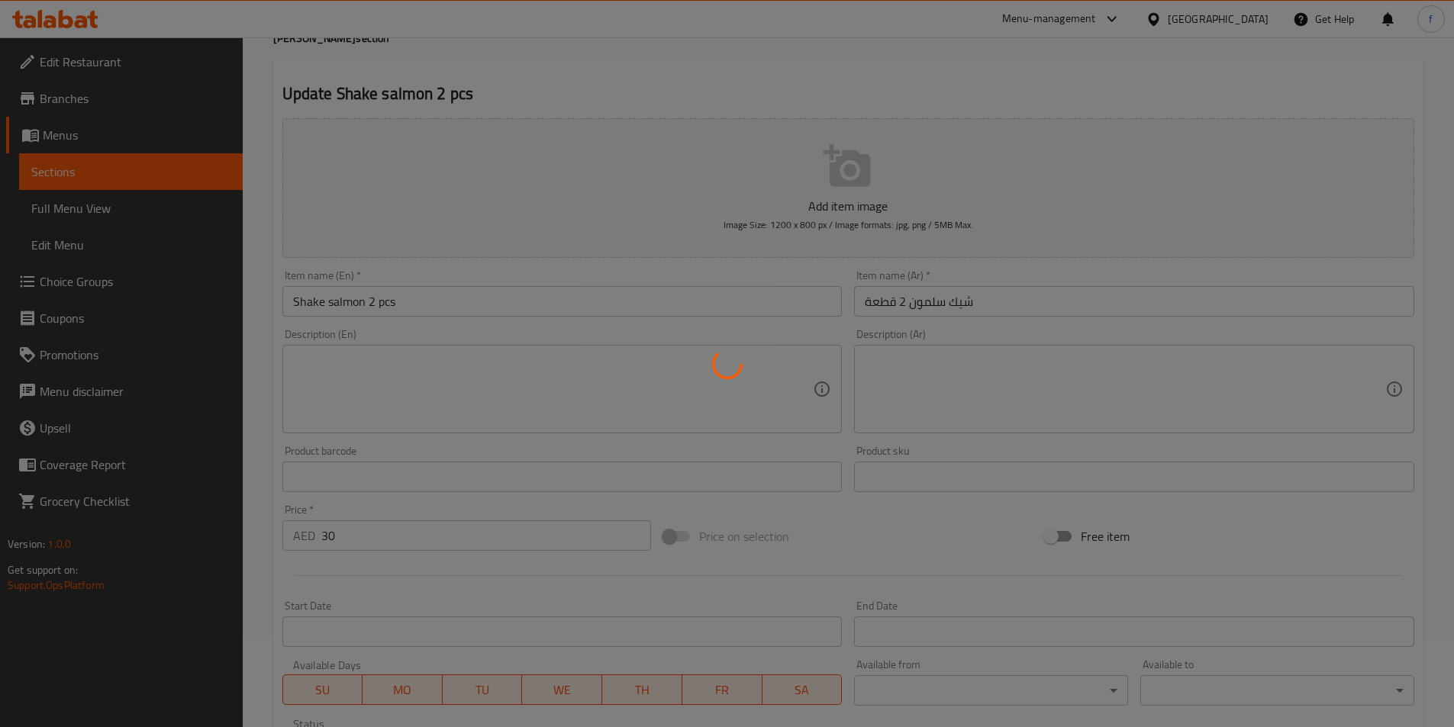
scroll to position [0, 0]
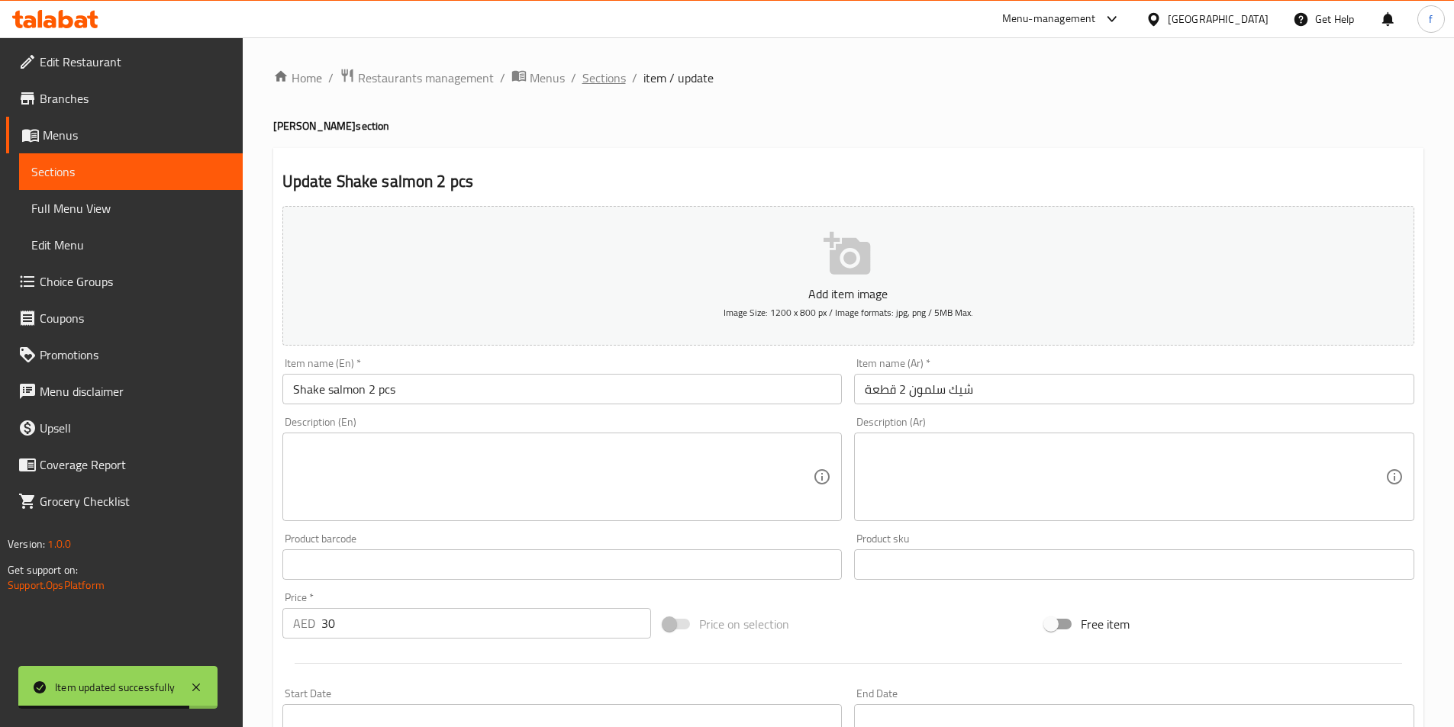
click at [598, 86] on span "Sections" at bounding box center [604, 78] width 44 height 18
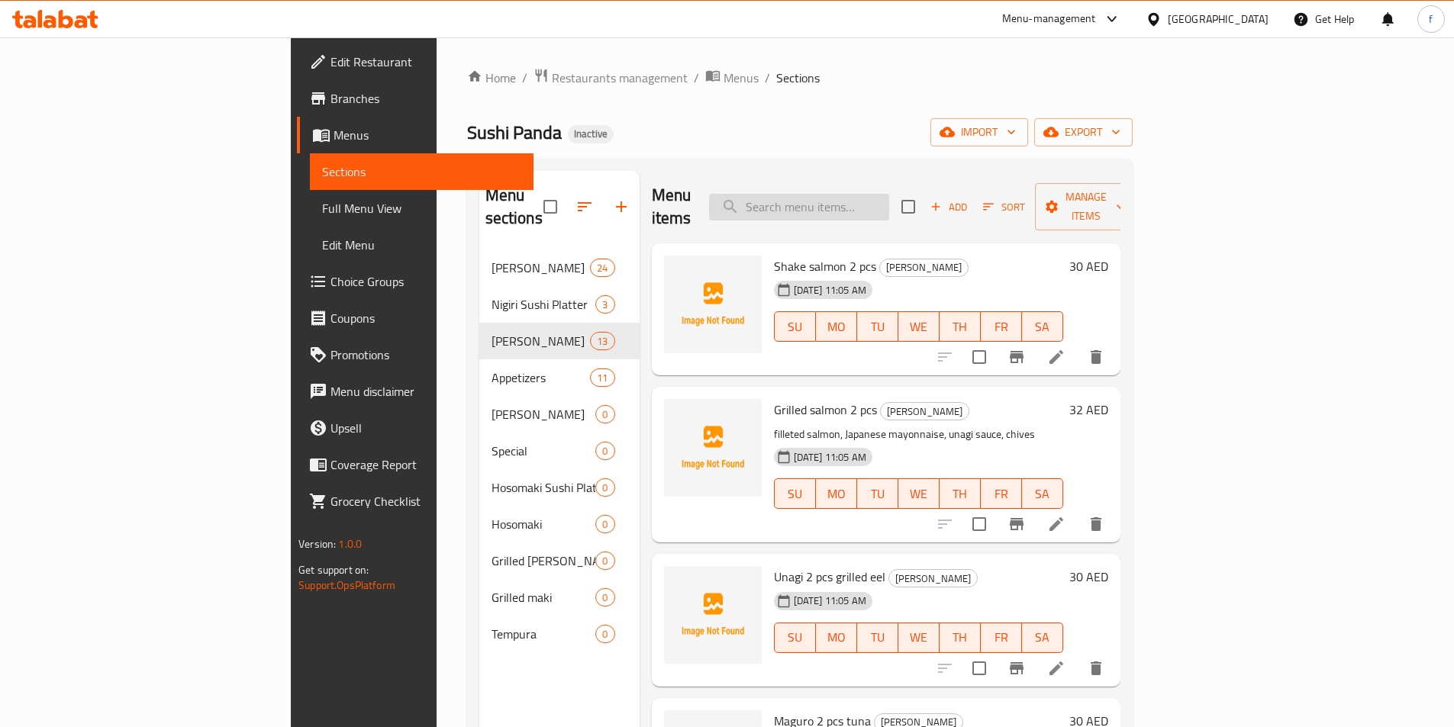
click at [889, 201] on input "search" at bounding box center [799, 207] width 180 height 27
paste input "Tempura king prawn tail 3 pcs"
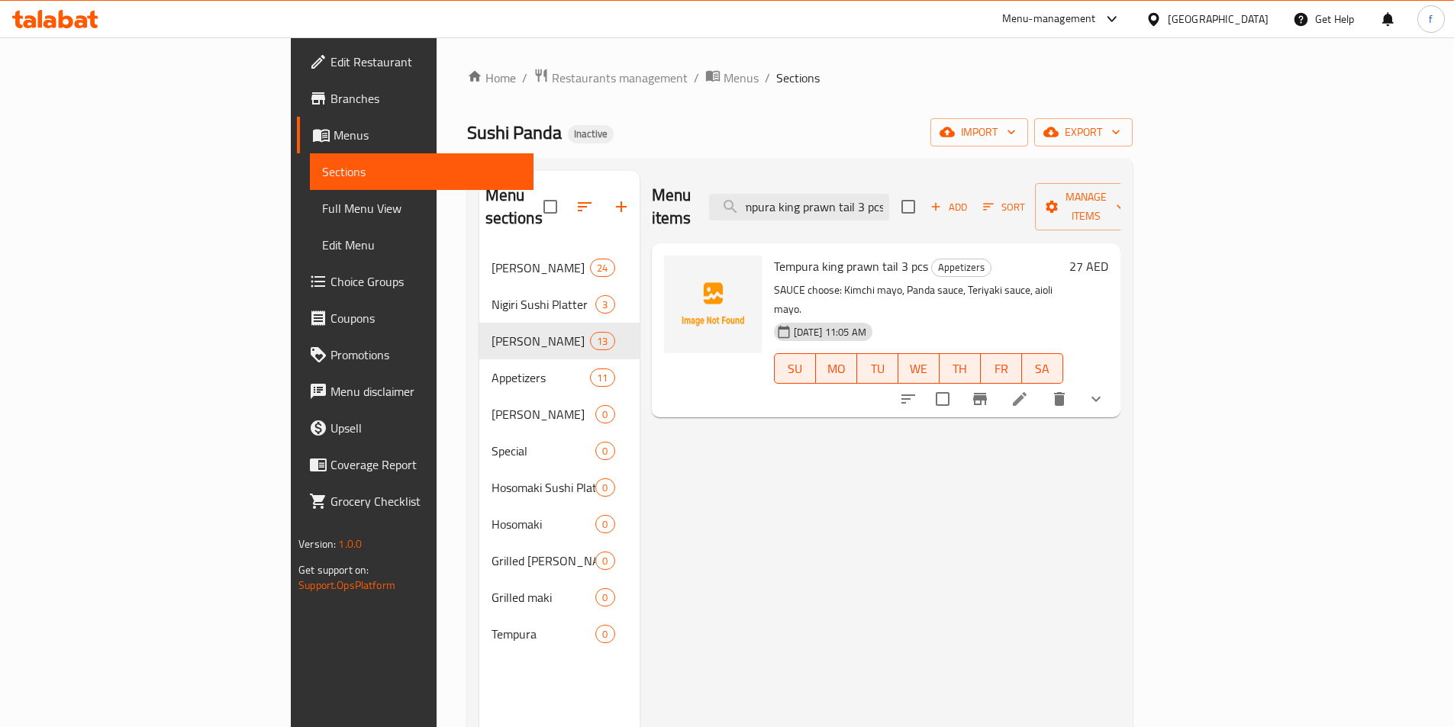
type input "Tempura king prawn tail 3 pcs"
click at [1029, 390] on icon at bounding box center [1020, 399] width 18 height 18
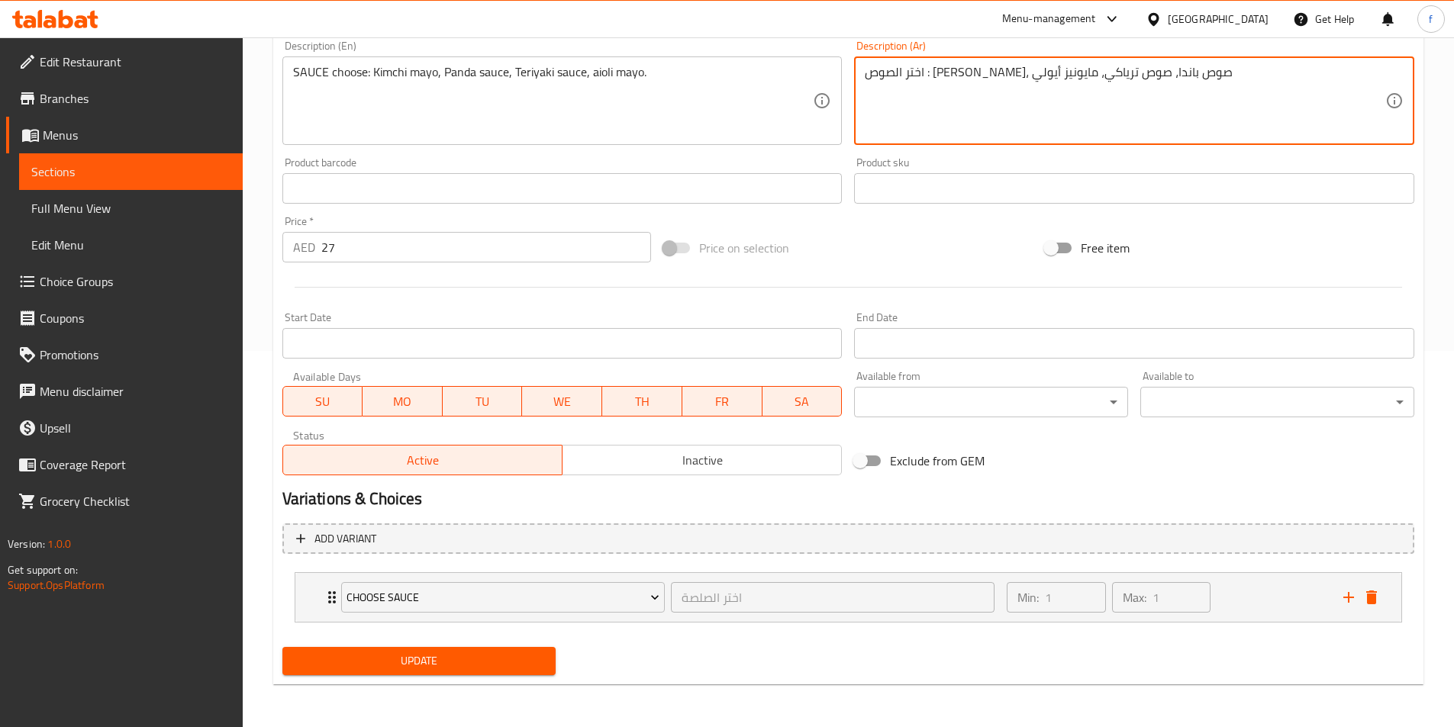
type textarea "اختر الصوص : مايو كيمتشي، صوص باندا، صوص ترياكي، مايونيز أيولي"
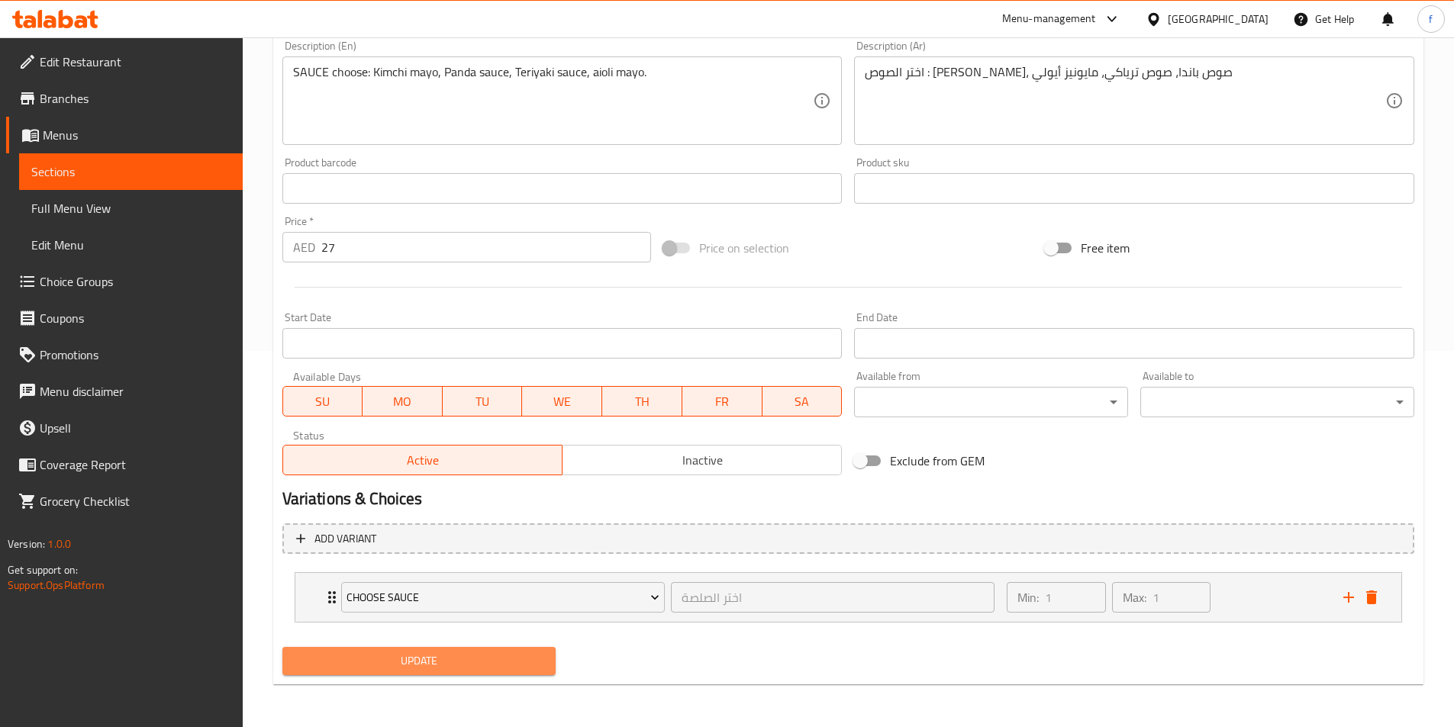
click at [442, 661] on span "Update" at bounding box center [420, 661] width 250 height 19
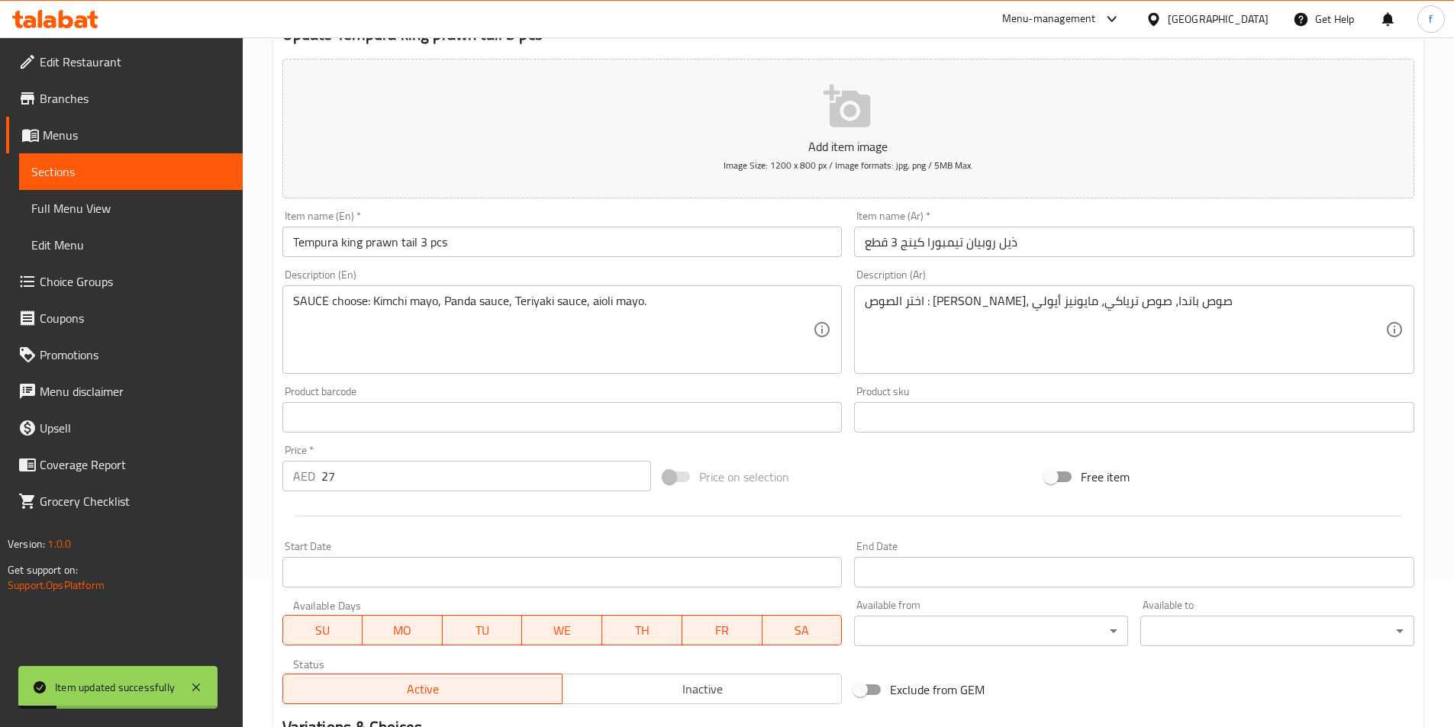
scroll to position [376, 0]
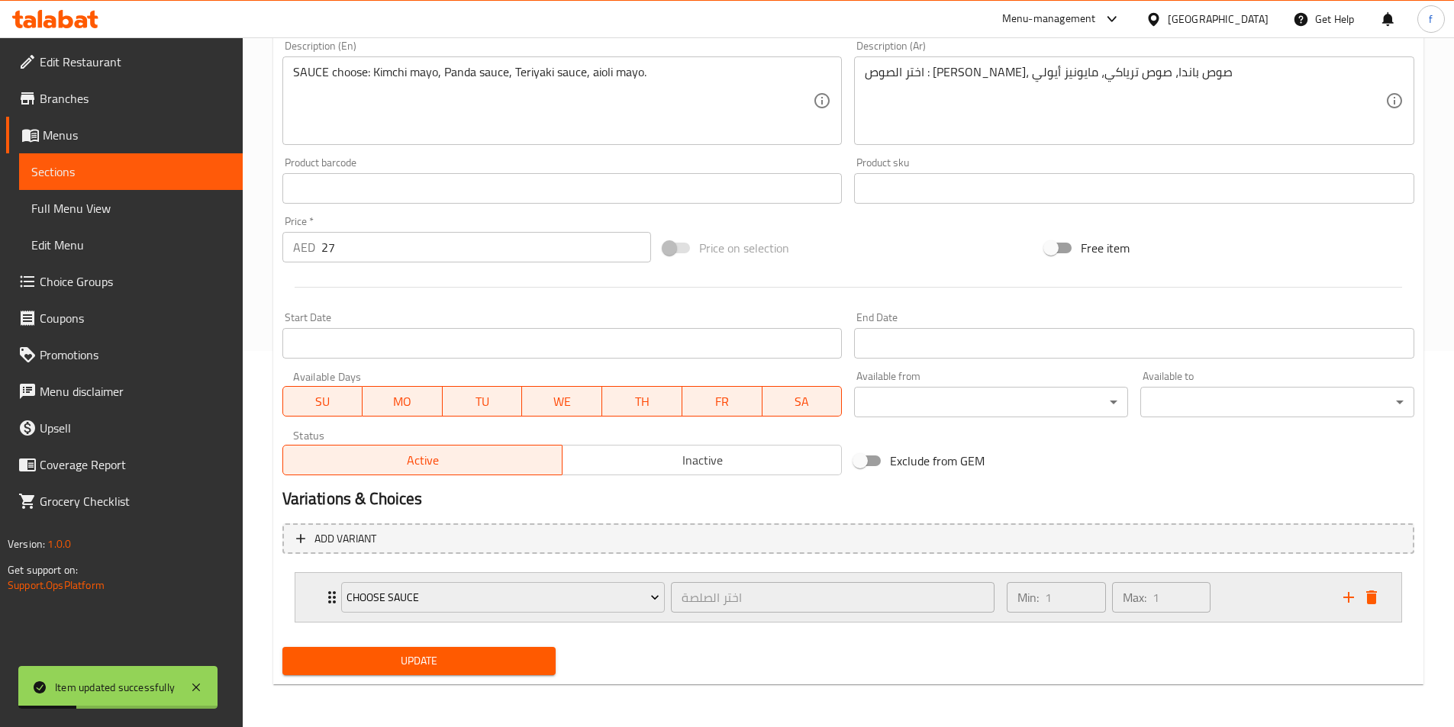
click at [319, 600] on div "Choose Sauce اختر الصلصة ​ Min: 1 ​ Max: 1 ​" at bounding box center [848, 597] width 1106 height 49
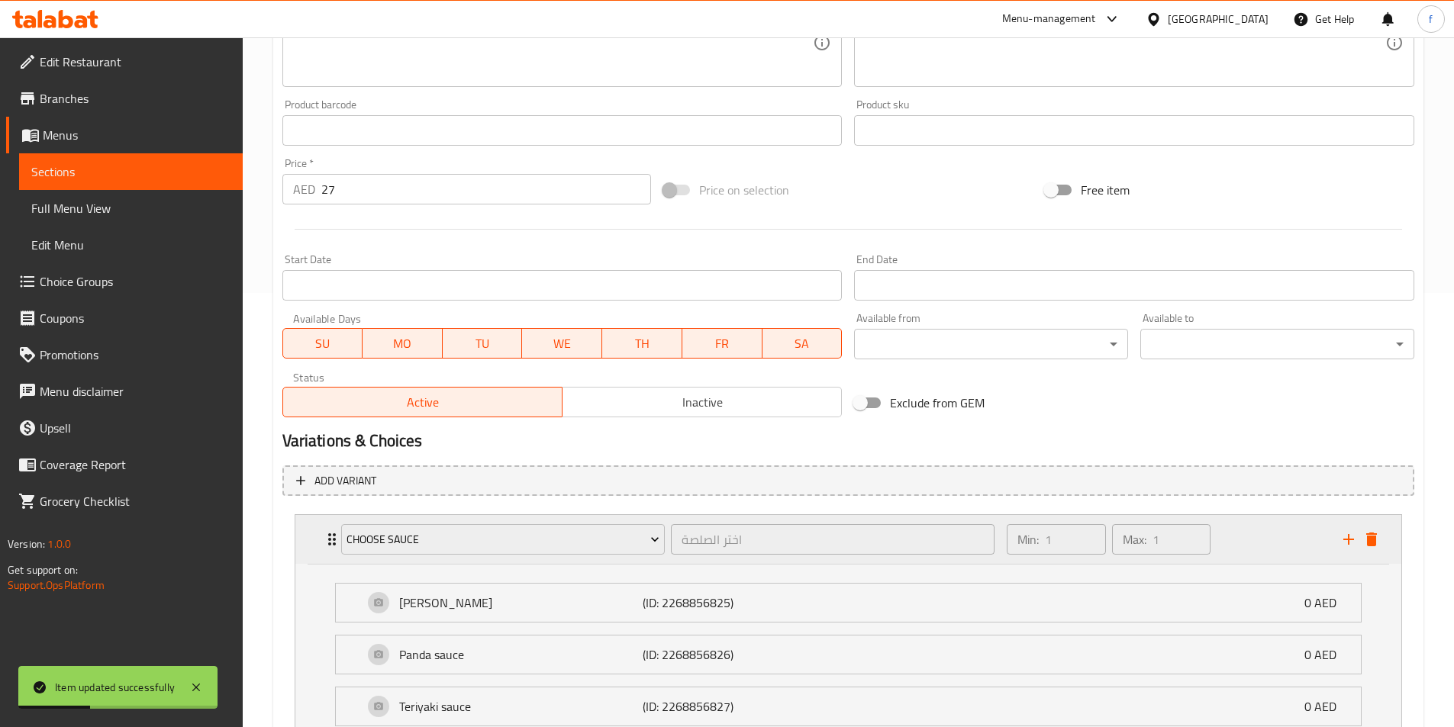
scroll to position [615, 0]
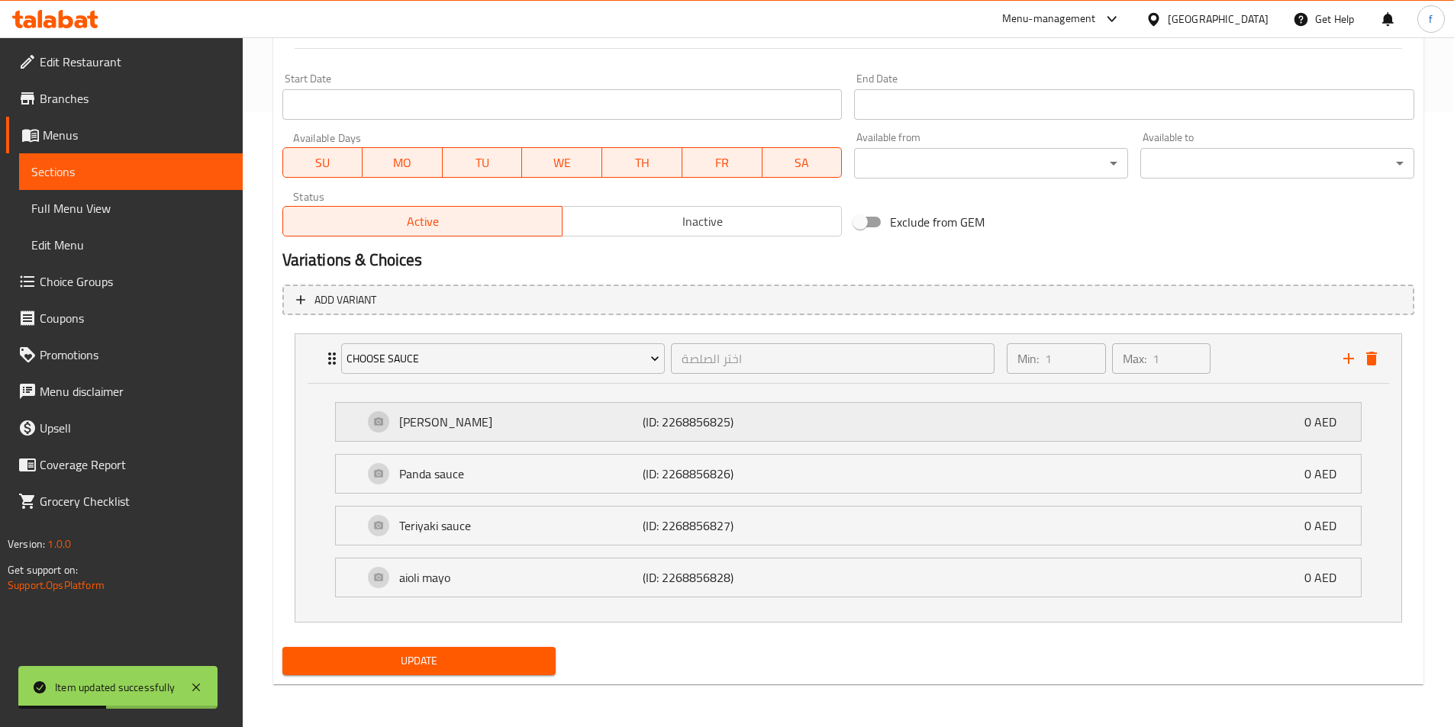
click at [468, 429] on p "Kimchi mayo" at bounding box center [521, 422] width 244 height 18
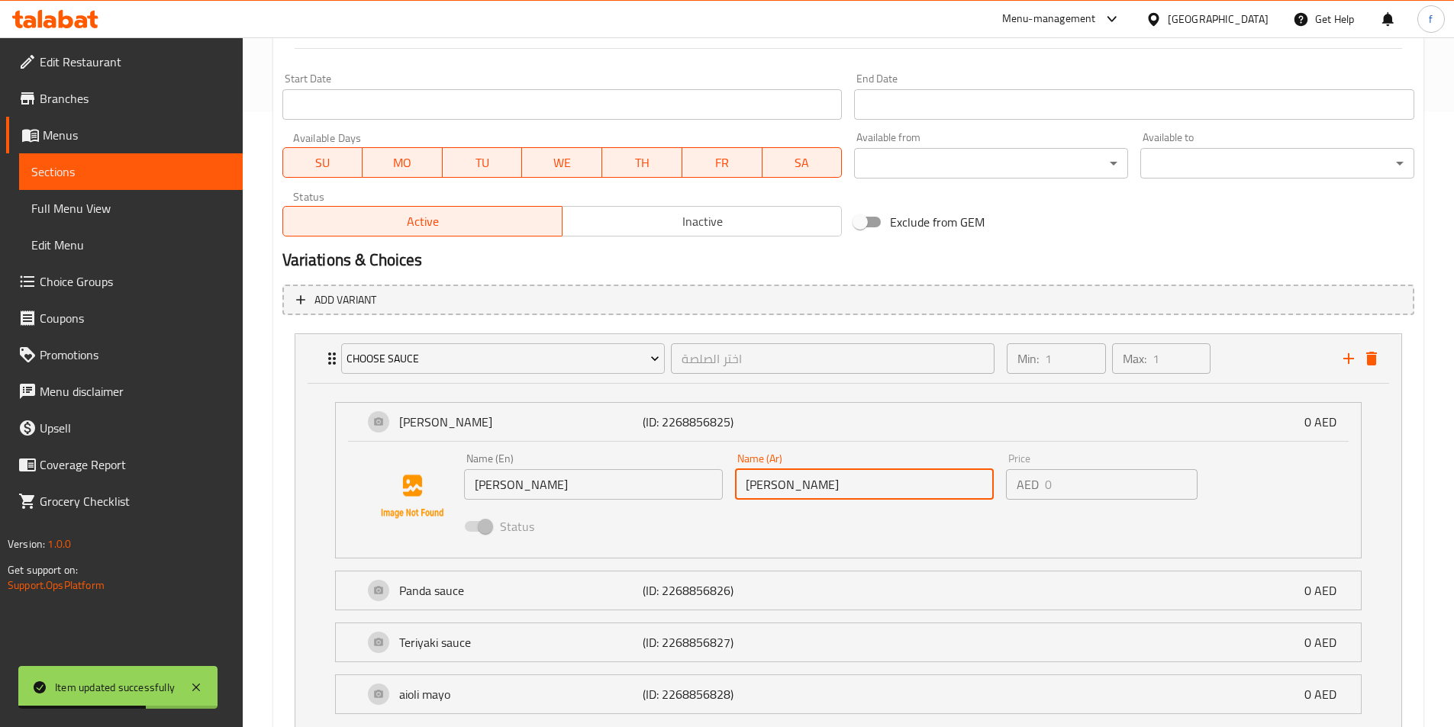
click at [749, 485] on input "كيمتشي مايونيز" at bounding box center [864, 484] width 259 height 31
click at [740, 487] on input "كيمتشي مايونيز" at bounding box center [864, 484] width 259 height 31
click at [741, 486] on input "كيمتشي مايونيز" at bounding box center [864, 484] width 259 height 31
click at [756, 485] on input "كيمتشي مايونيز" at bounding box center [864, 484] width 259 height 31
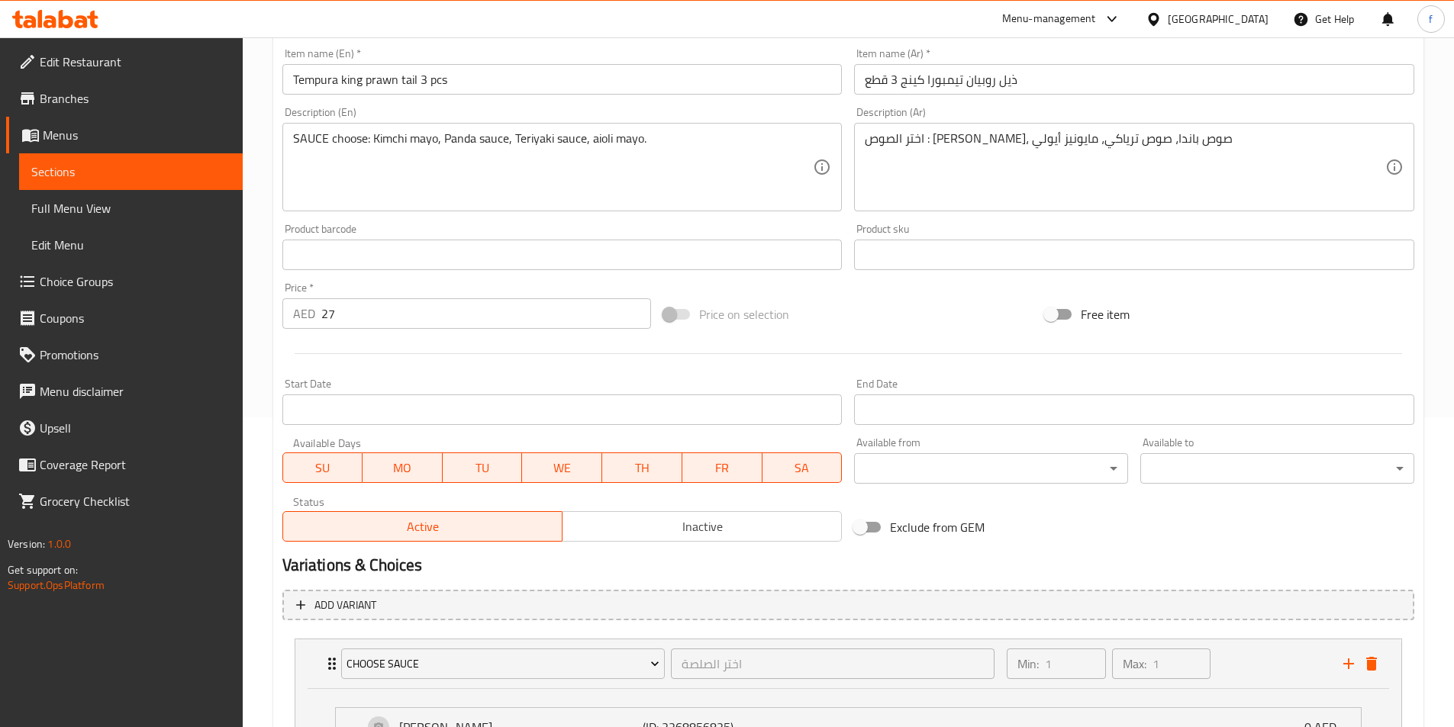
scroll to position [5, 0]
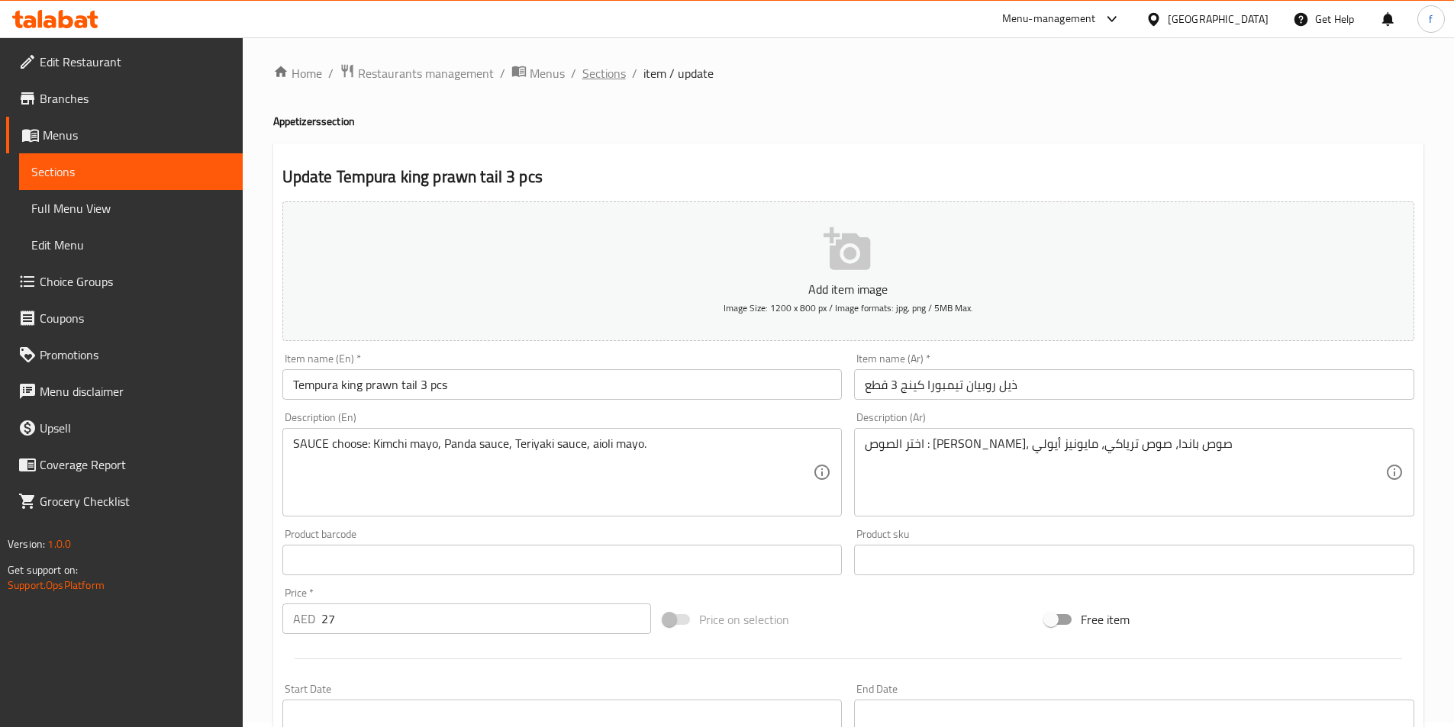
click at [584, 69] on span "Sections" at bounding box center [604, 73] width 44 height 18
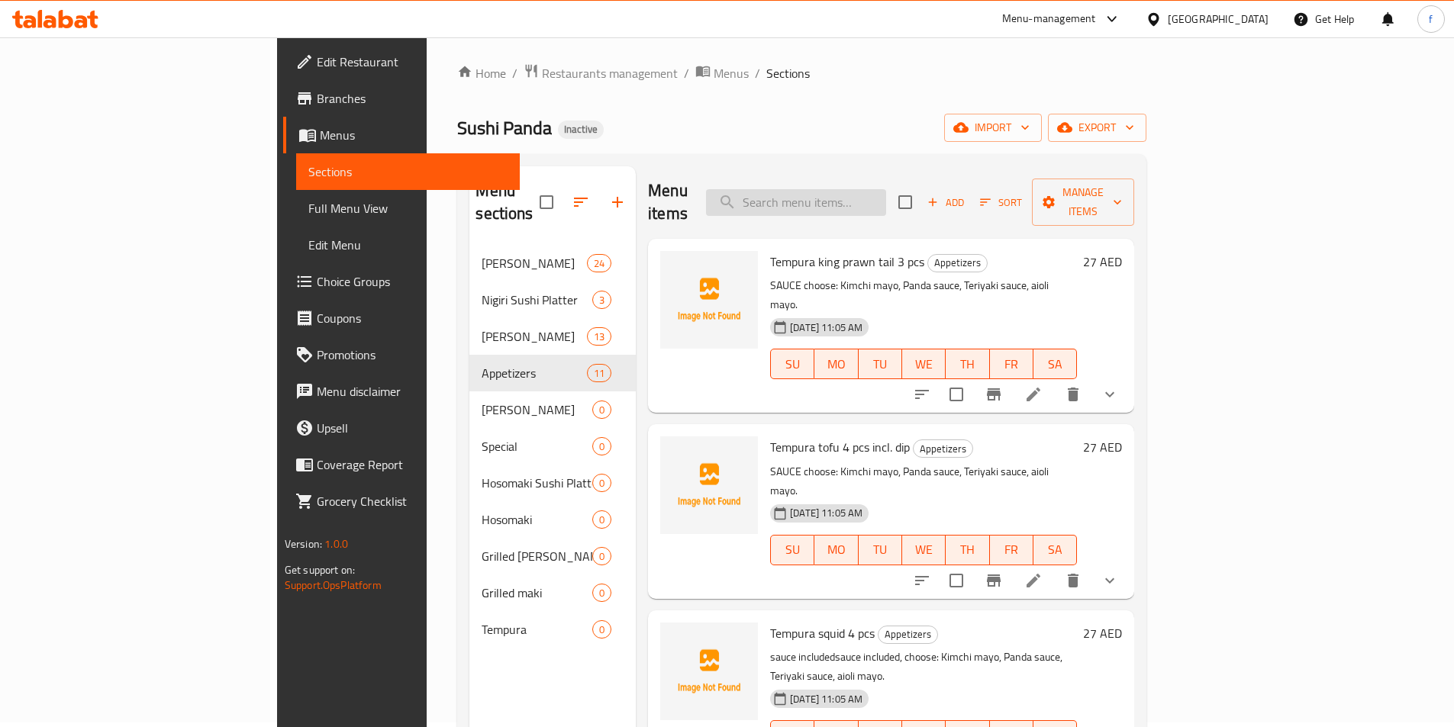
click at [853, 191] on input "search" at bounding box center [796, 202] width 180 height 27
paste input "Tempura tofu 4 pcs incl. dip"
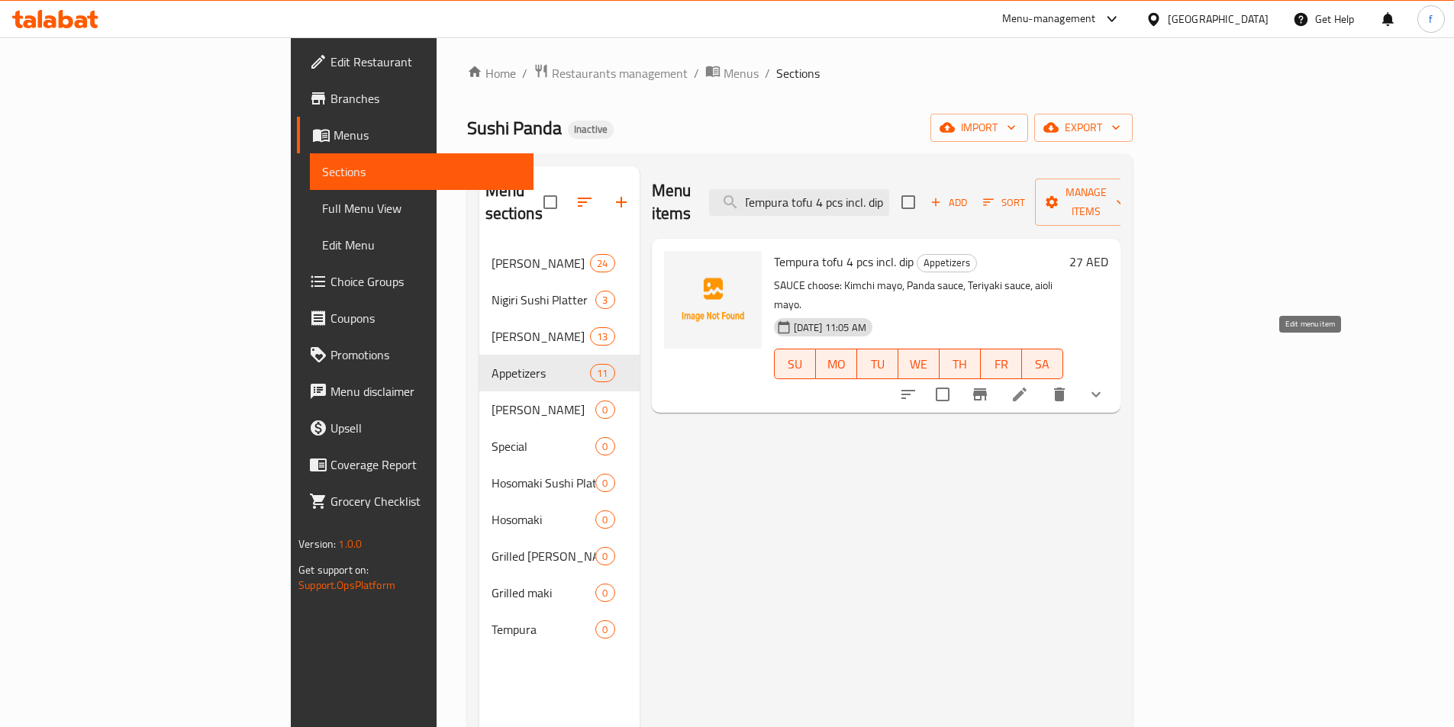
type input "Tempura tofu 4 pcs incl. dip"
click at [1027, 388] on icon at bounding box center [1020, 395] width 14 height 14
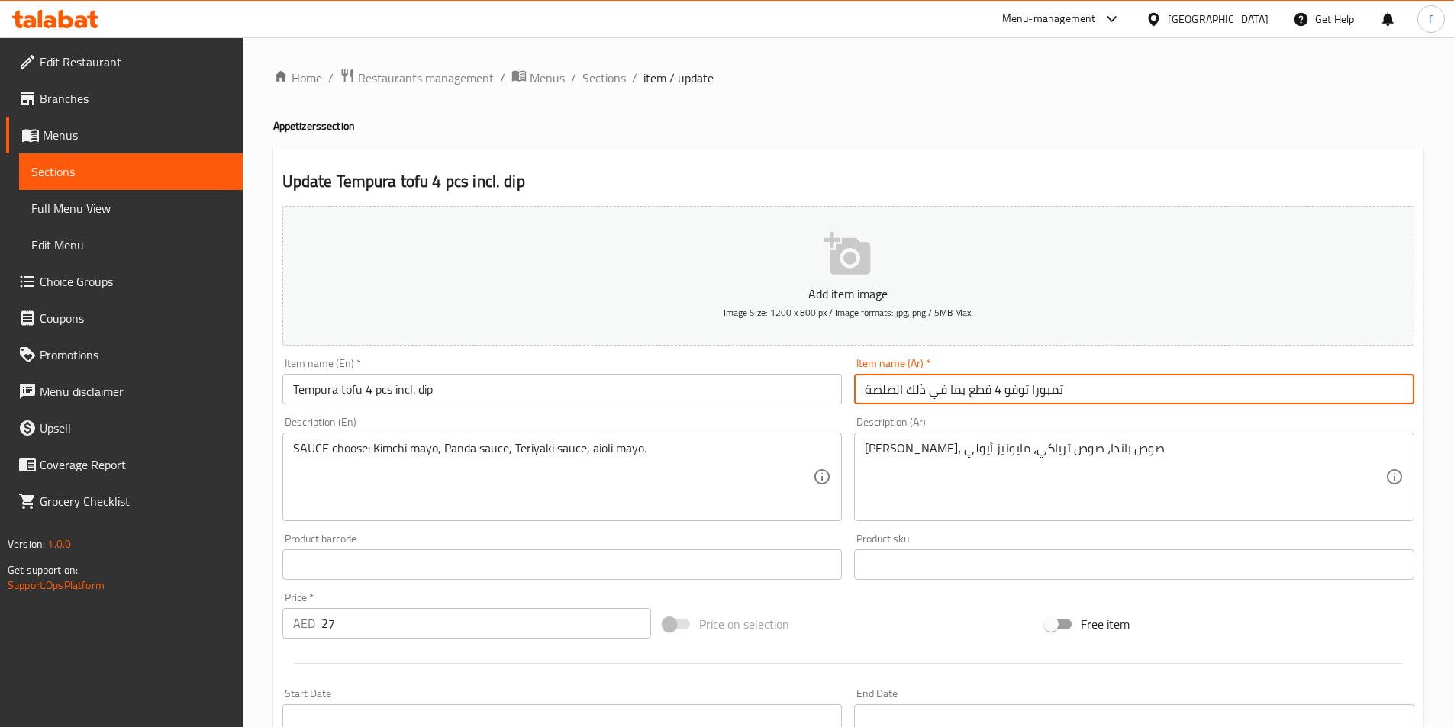
click at [892, 392] on input "تمبورا توفو 4 قطع بما في ذلك الصلصة" at bounding box center [1134, 389] width 560 height 31
click at [892, 393] on input "تمبورا توفو 4 قطع بما في ذلك الصلصة" at bounding box center [1134, 389] width 560 height 31
click at [895, 389] on input "تمبورا توفو 4 قطع بما في ذلك الصلصة" at bounding box center [1134, 389] width 560 height 31
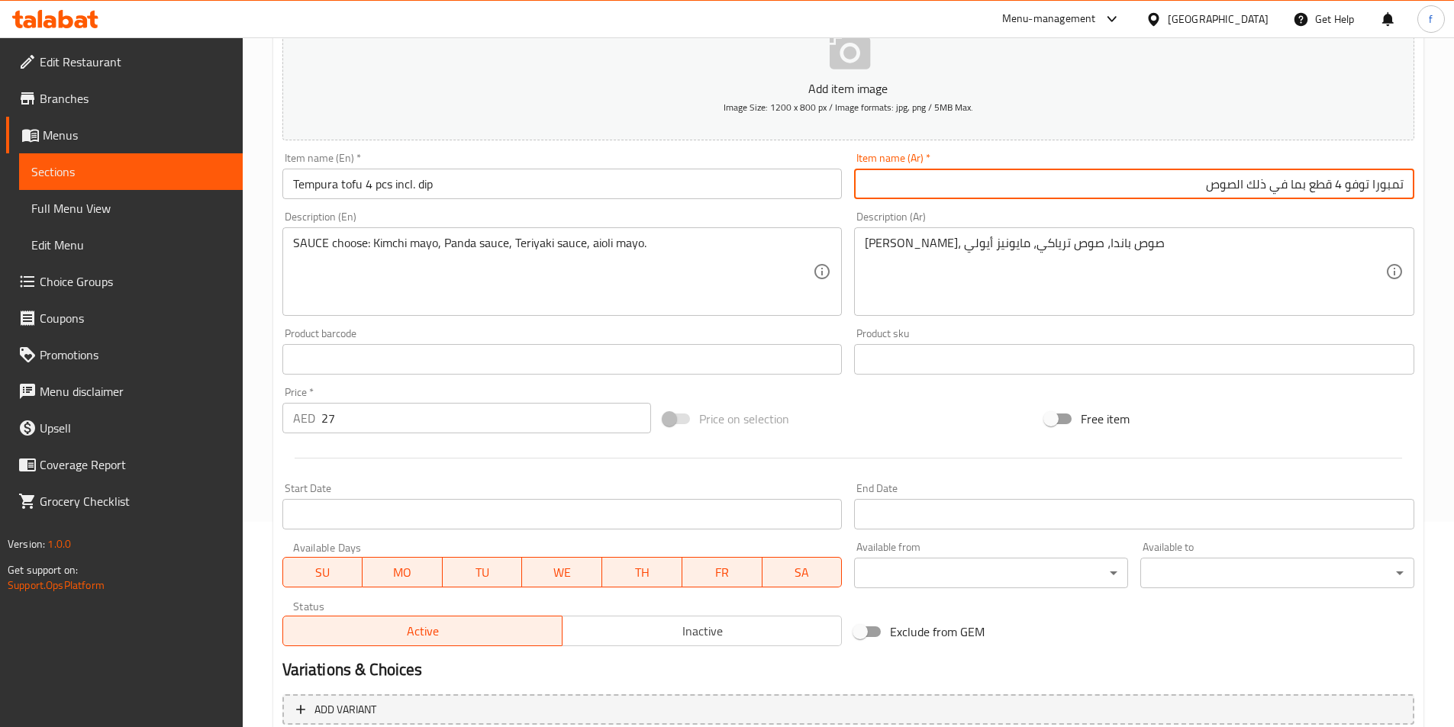
scroll to position [376, 0]
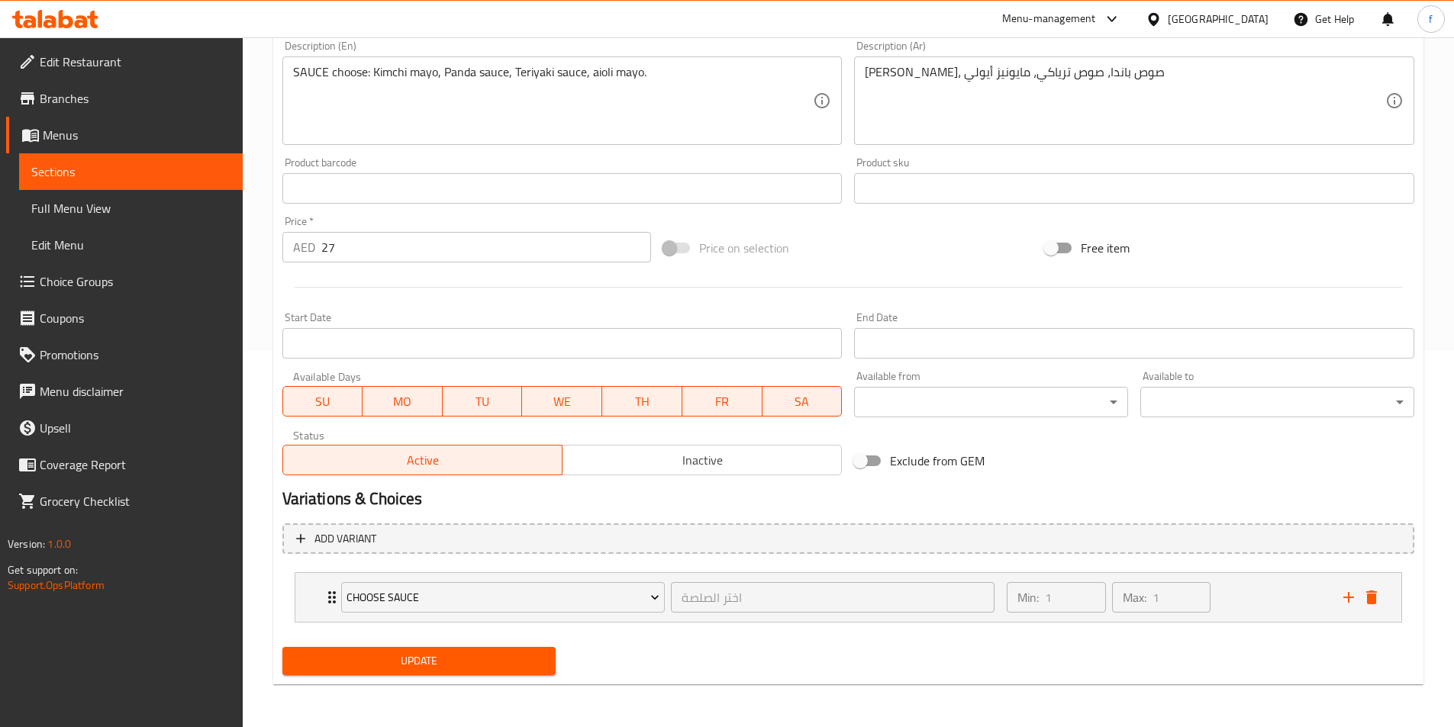
type input "تمبورا توفو 4 قطع بما في ذلك الصوص"
click at [500, 656] on span "Update" at bounding box center [420, 661] width 250 height 19
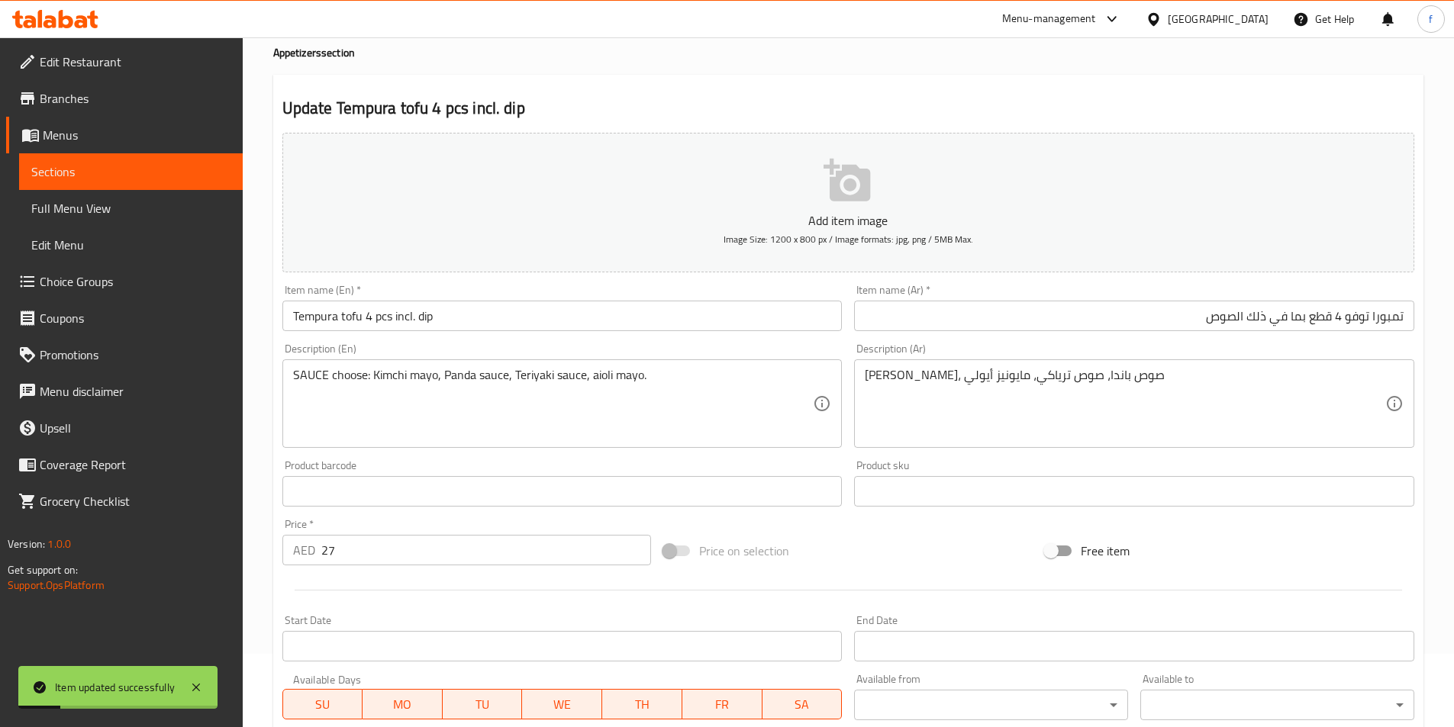
scroll to position [76, 0]
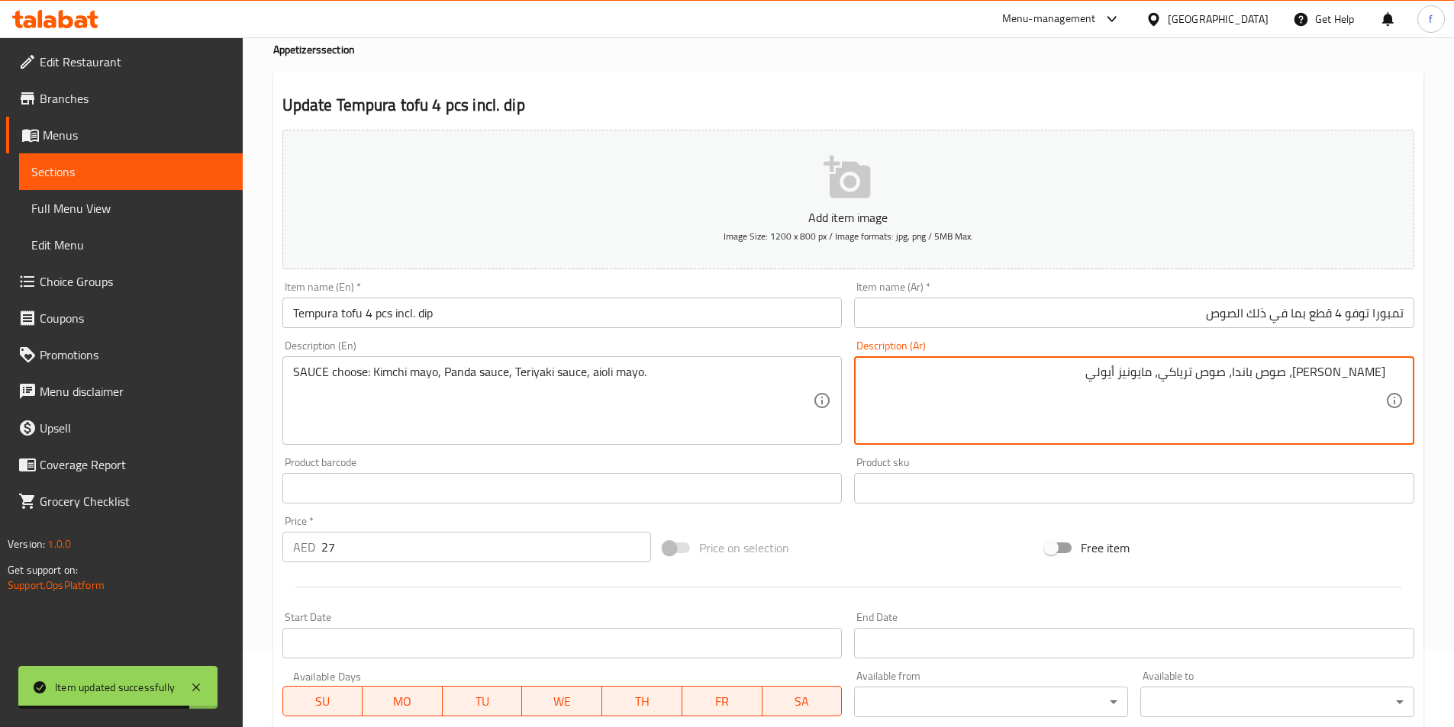
click at [1384, 365] on textarea "مايونيز كيمتشي، صوص باندا، صوص ترياكي، مايونيز أيولي" at bounding box center [1125, 401] width 521 height 73
click at [1277, 378] on textarea "اختصر الصوص :مايونيز كيمتشي، صوص باندا، صوص ترياكي، مايونيز أيولي" at bounding box center [1125, 401] width 521 height 73
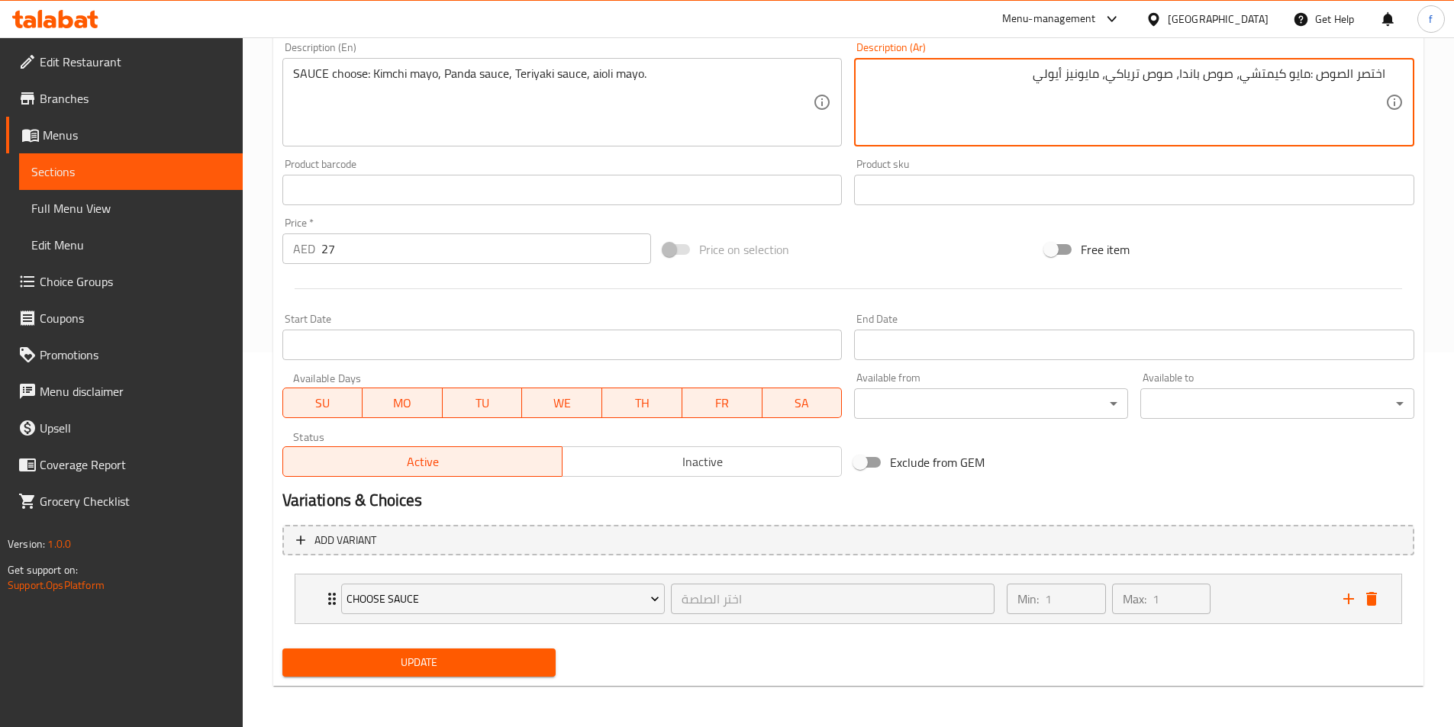
scroll to position [376, 0]
click at [532, 660] on span "Update" at bounding box center [420, 661] width 250 height 19
type textarea "اختصر الصوص :مايو كيمتشي، صوص باندا، صوص ترياكي، مايو أيولي"
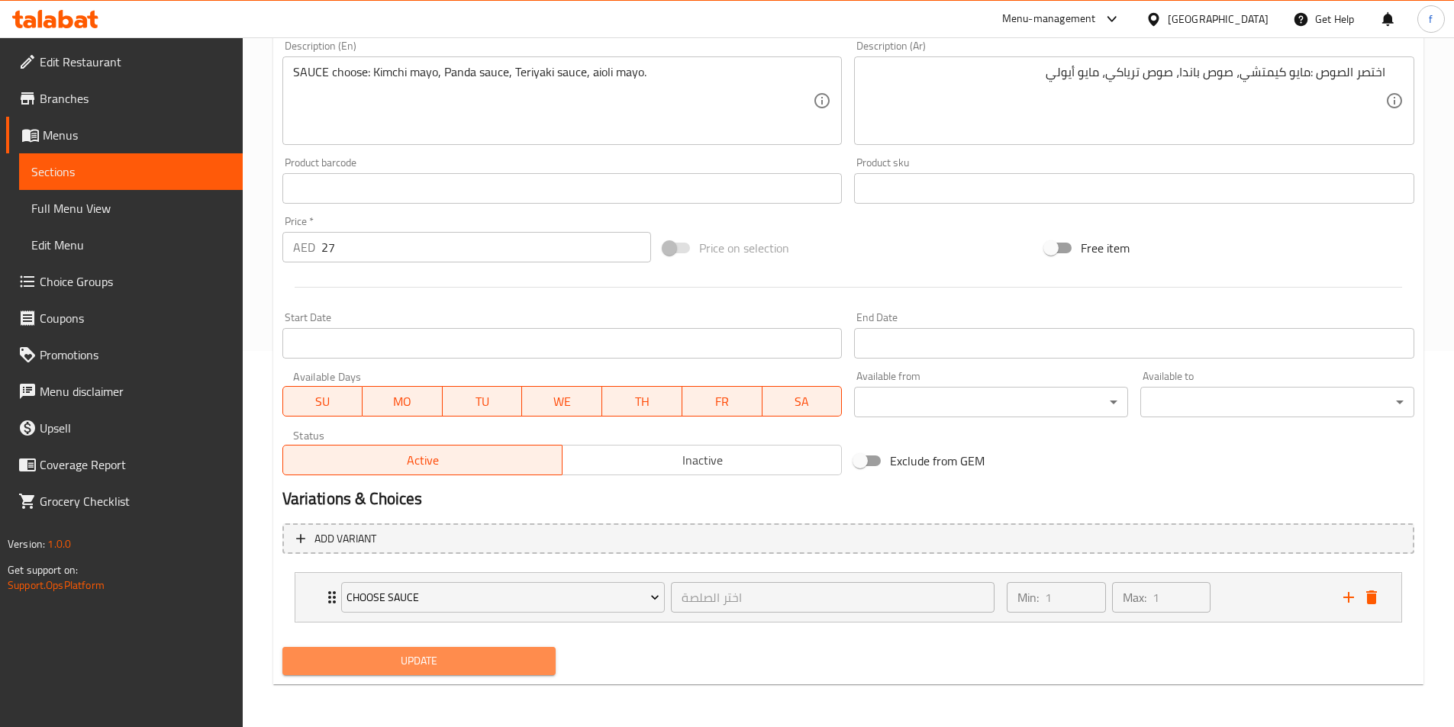
click at [487, 666] on span "Update" at bounding box center [420, 661] width 250 height 19
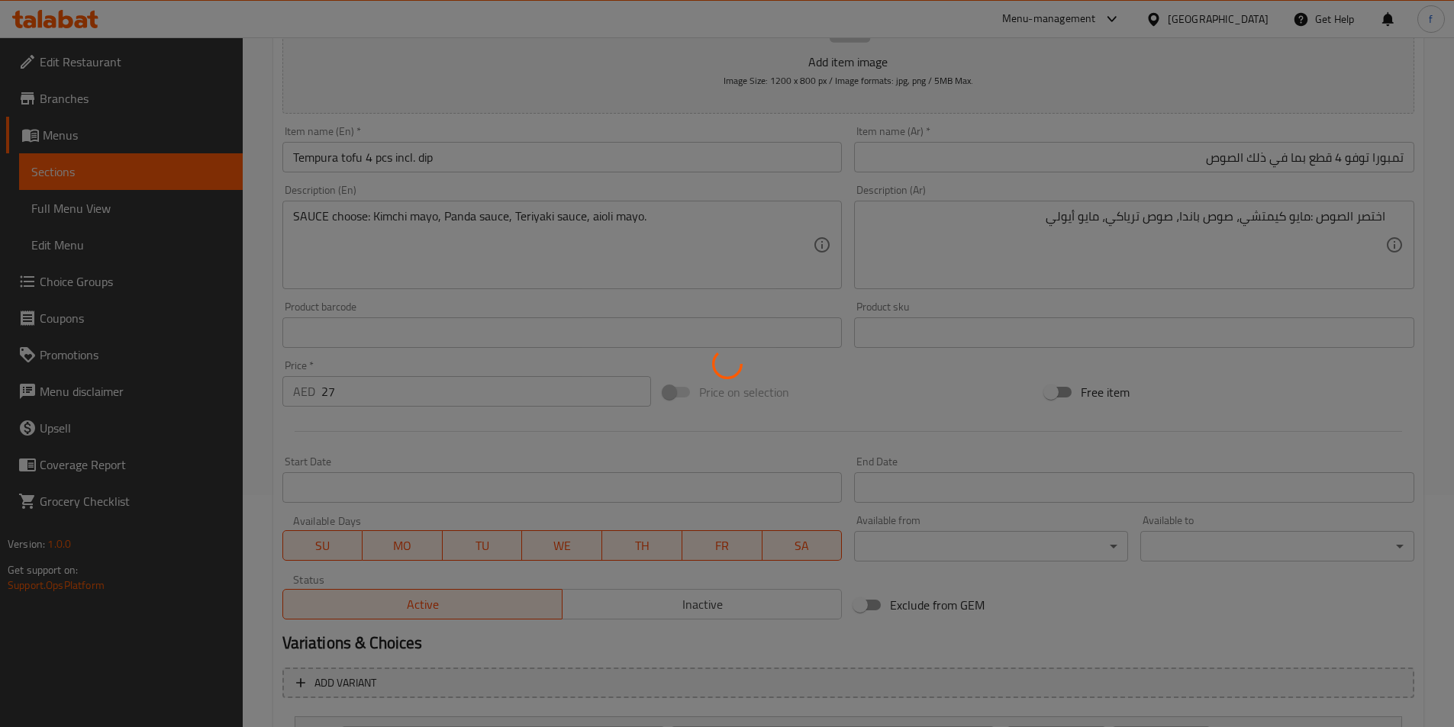
scroll to position [0, 0]
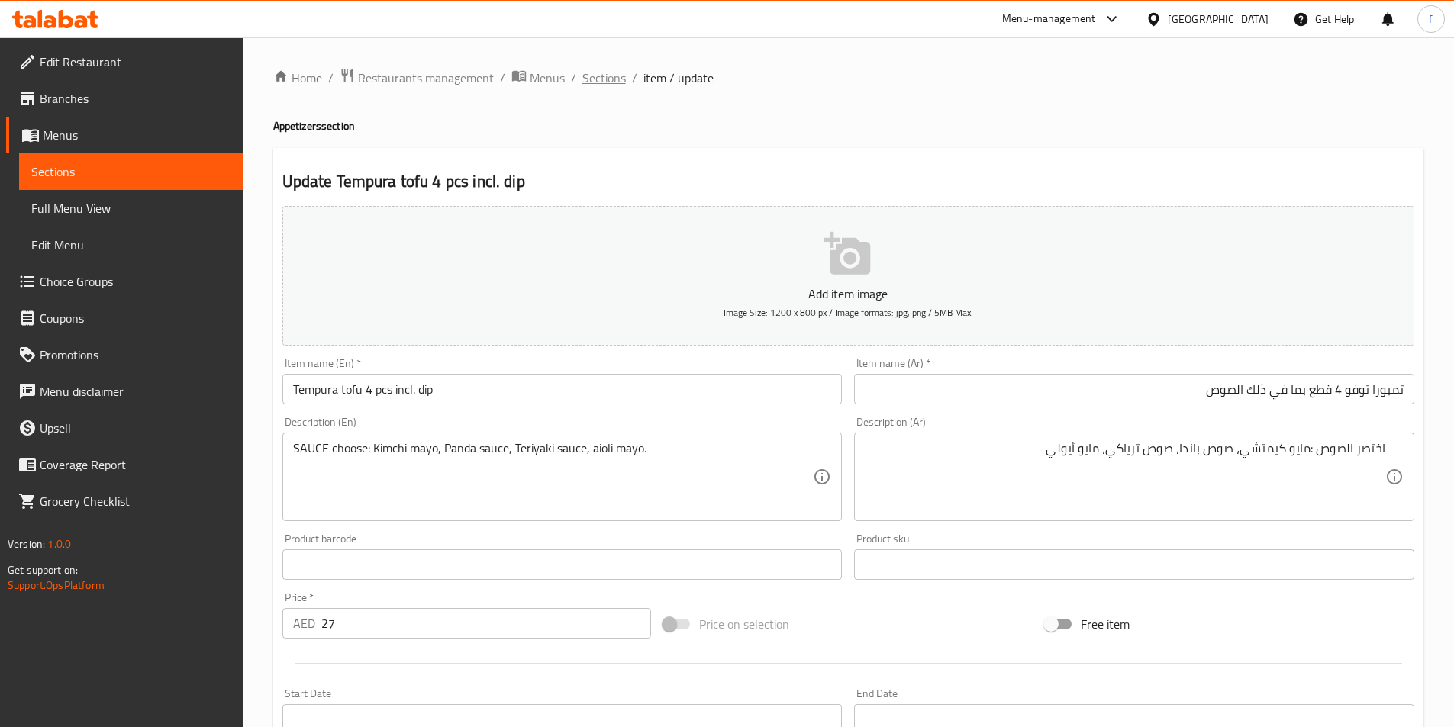
click at [602, 73] on span "Sections" at bounding box center [604, 78] width 44 height 18
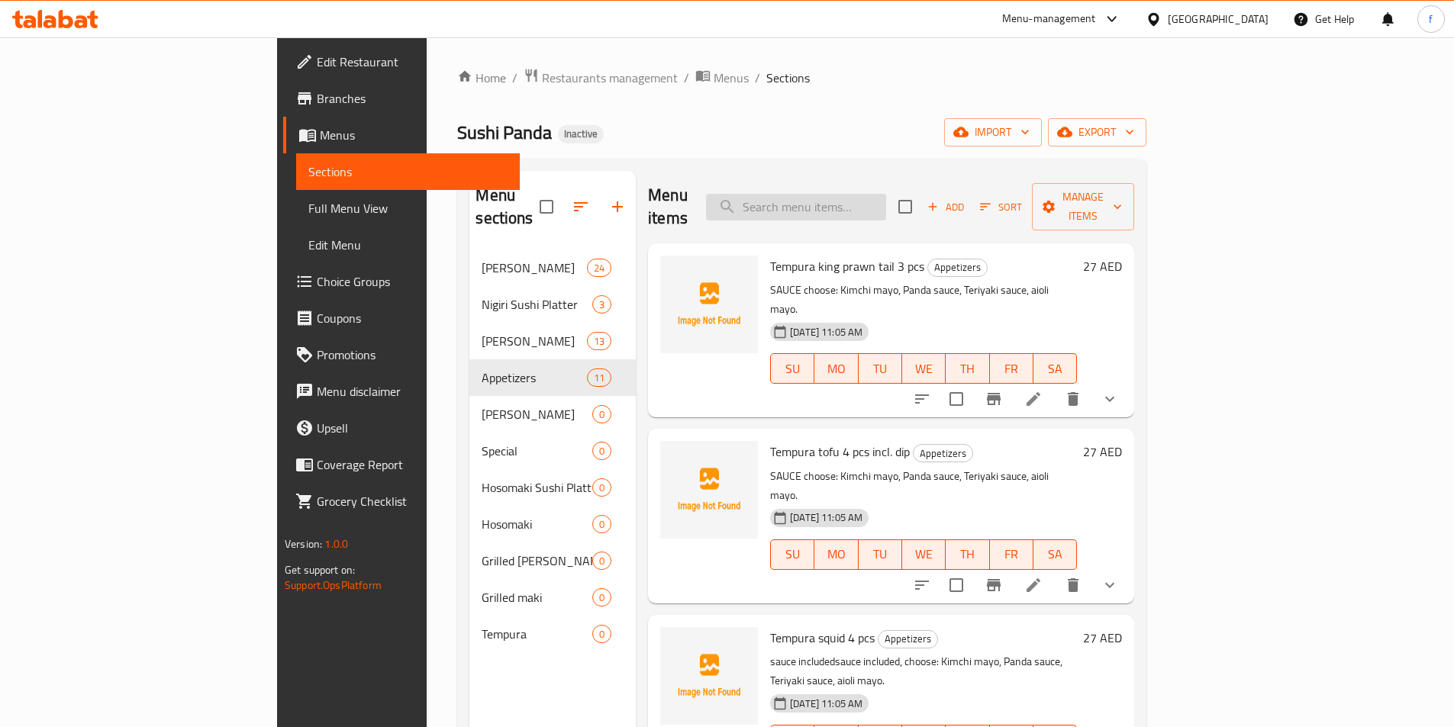
click at [886, 194] on input "search" at bounding box center [796, 207] width 180 height 27
paste input "Tempura squid 4 pcs"
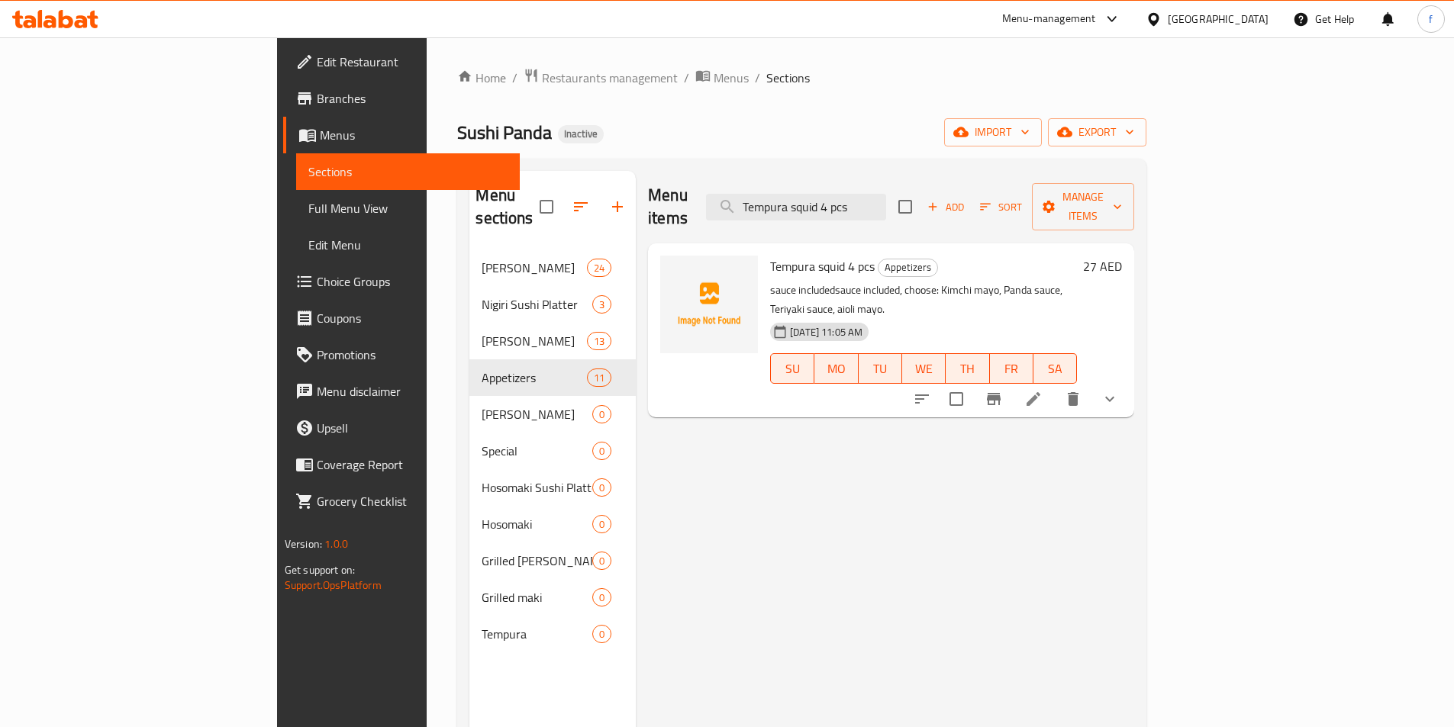
type input "Tempura squid 4 pcs"
click at [1043, 390] on icon at bounding box center [1033, 399] width 18 height 18
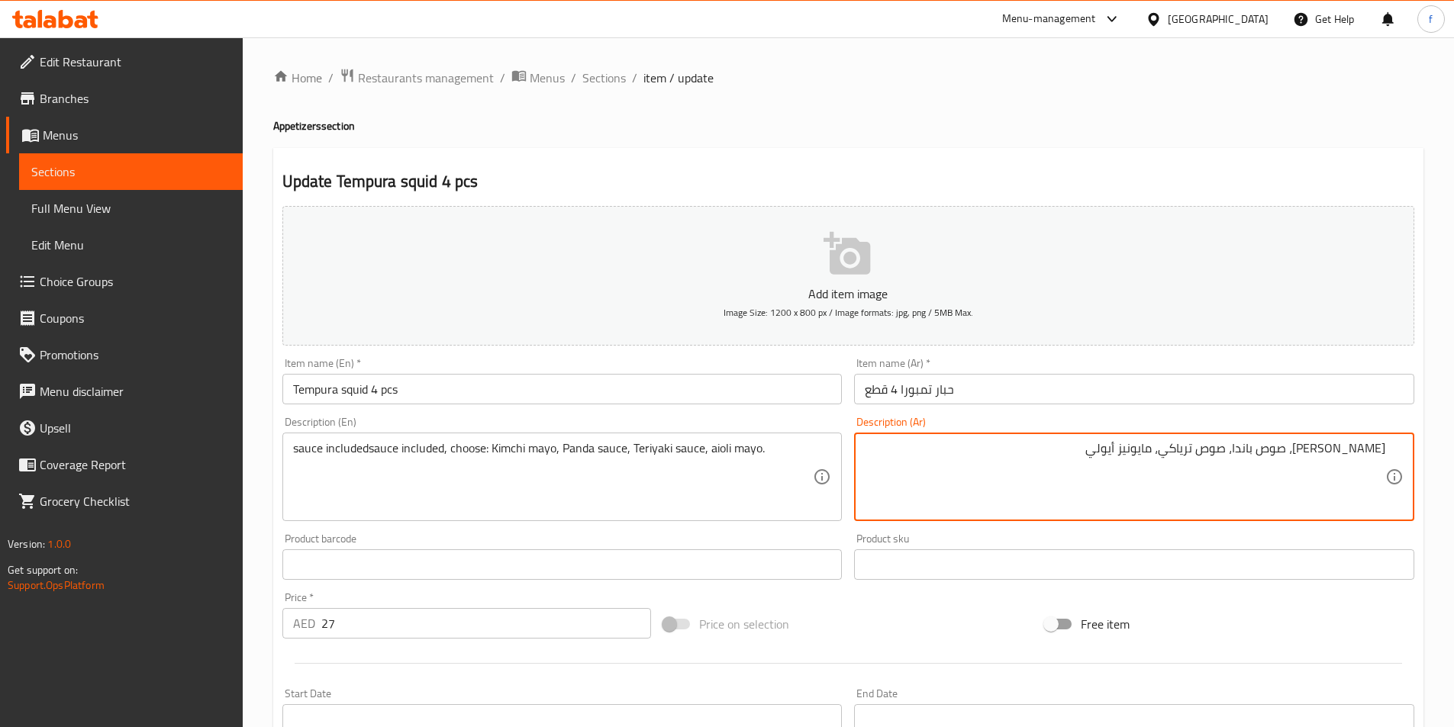
click at [1029, 392] on input "حبار تمبورا 4 قطع" at bounding box center [1134, 389] width 560 height 31
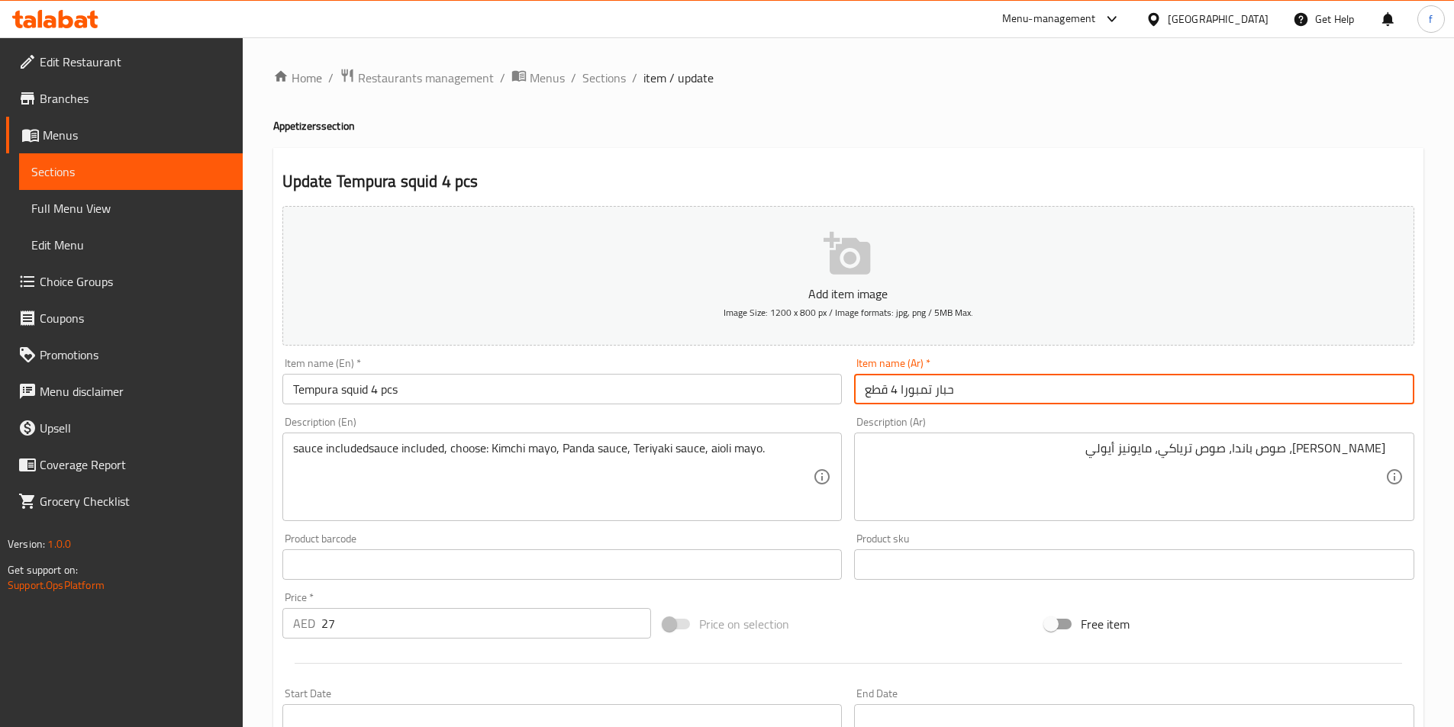
click at [1029, 392] on input "حبار تمبورا 4 قطع" at bounding box center [1134, 389] width 560 height 31
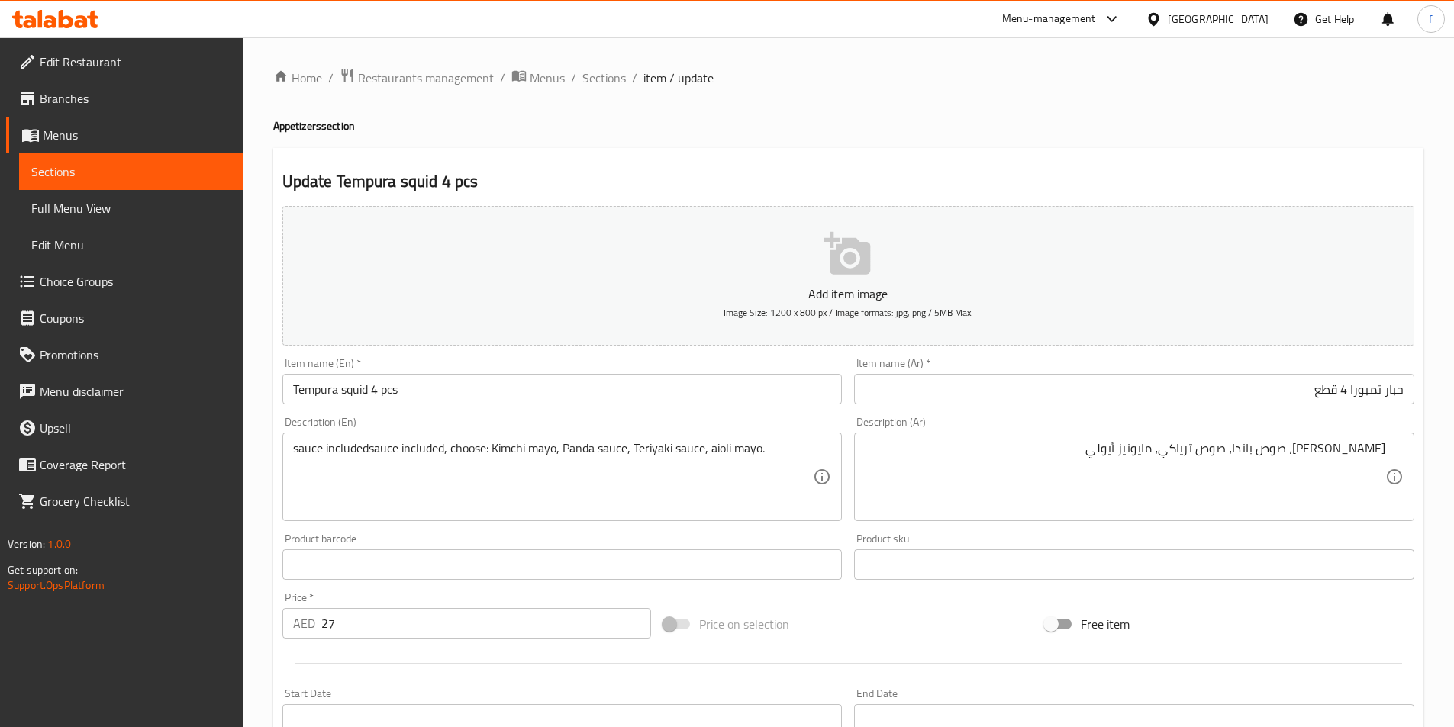
drag, startPoint x: 289, startPoint y: 451, endPoint x: 434, endPoint y: 462, distance: 145.4
click at [440, 462] on div "sauce includedsauce included, choose: Kimchi mayo, Panda sauce, Teriyaki sauce,…" at bounding box center [562, 477] width 560 height 89
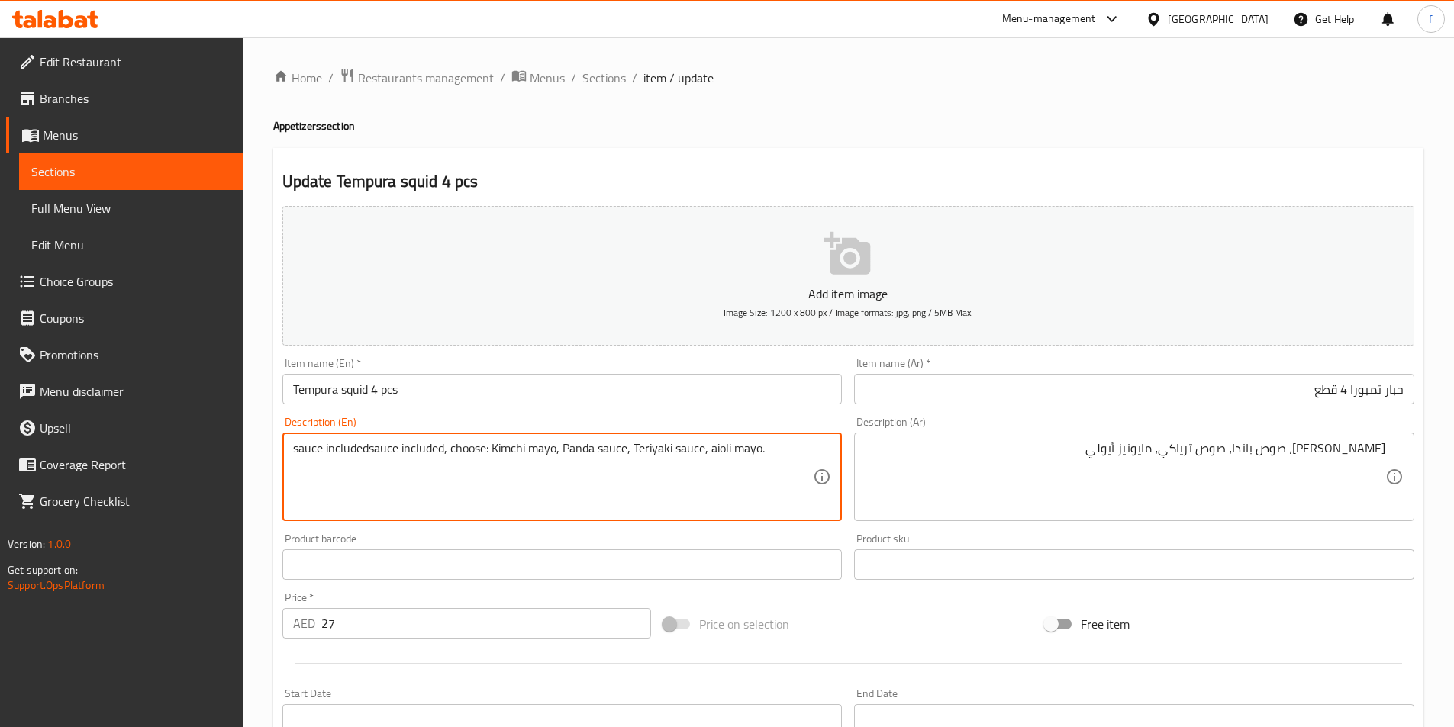
drag, startPoint x: 294, startPoint y: 444, endPoint x: 443, endPoint y: 469, distance: 151.0
click at [443, 469] on textarea "sauce includedsauce included, choose: Kimchi mayo, Panda sauce, Teriyaki sauce,…" at bounding box center [553, 477] width 521 height 73
click at [367, 453] on textarea "sauce includedsauce included, choose: Kimchi mayo, Panda sauce, Teriyaki sauce,…" at bounding box center [553, 477] width 521 height 73
type textarea "sauce included, choose: Kimchi mayo, Panda sauce, Teriyaki sauce, aioli mayo."
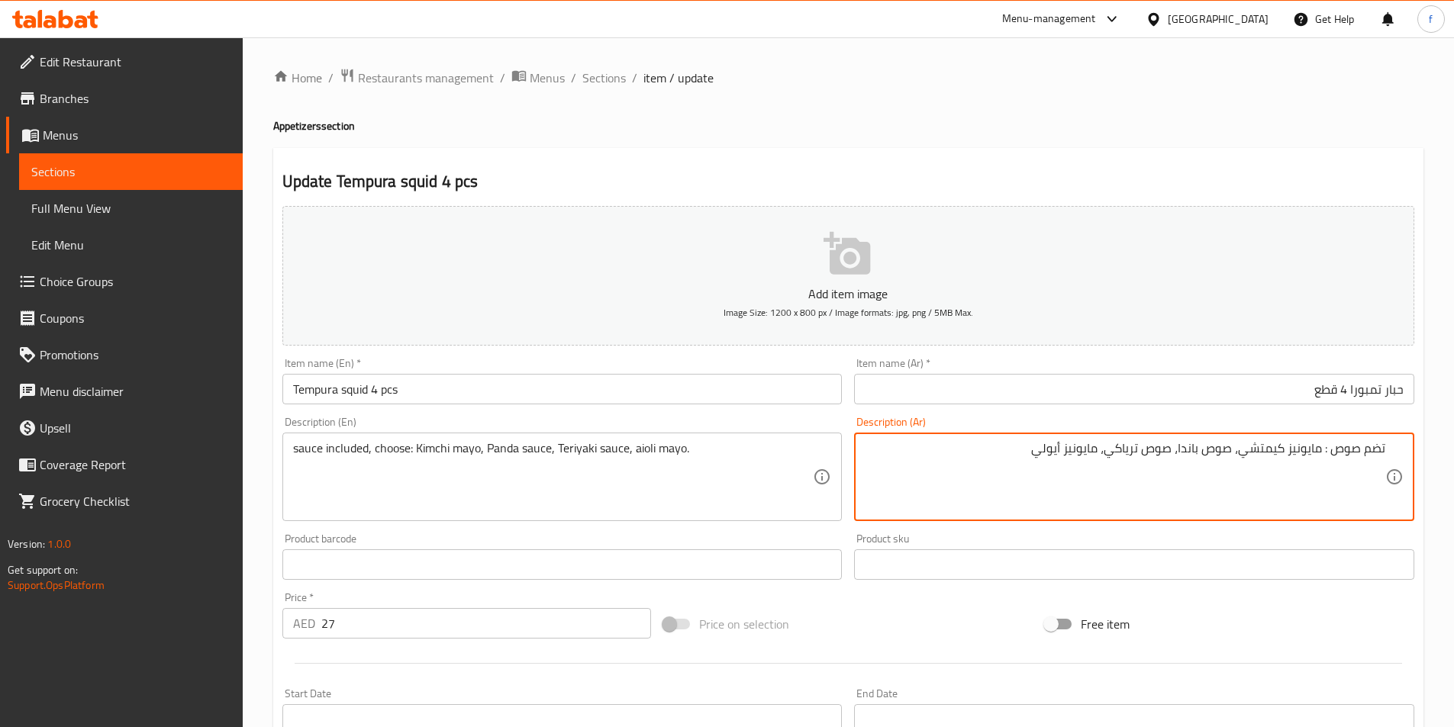
click at [1289, 452] on textarea "تضم صوص : مايونيز كيمتشي، صوص باندا، صوص ترياكي، مايونيز أيولي" at bounding box center [1125, 477] width 521 height 73
click at [1081, 445] on textarea "تضم صوص : مايو كيمتشي، صوص باندا، صوص ترياكي، مايونيز أيولي" at bounding box center [1125, 477] width 521 height 73
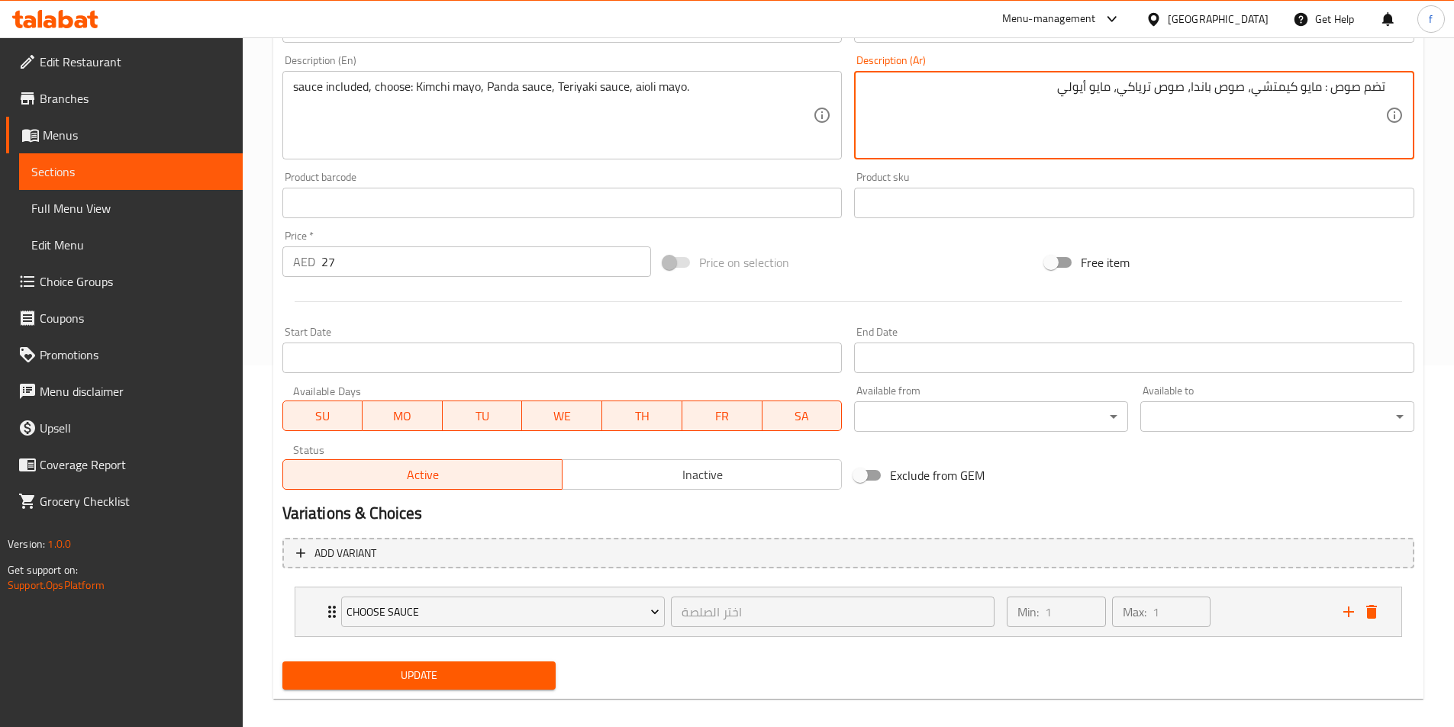
scroll to position [376, 0]
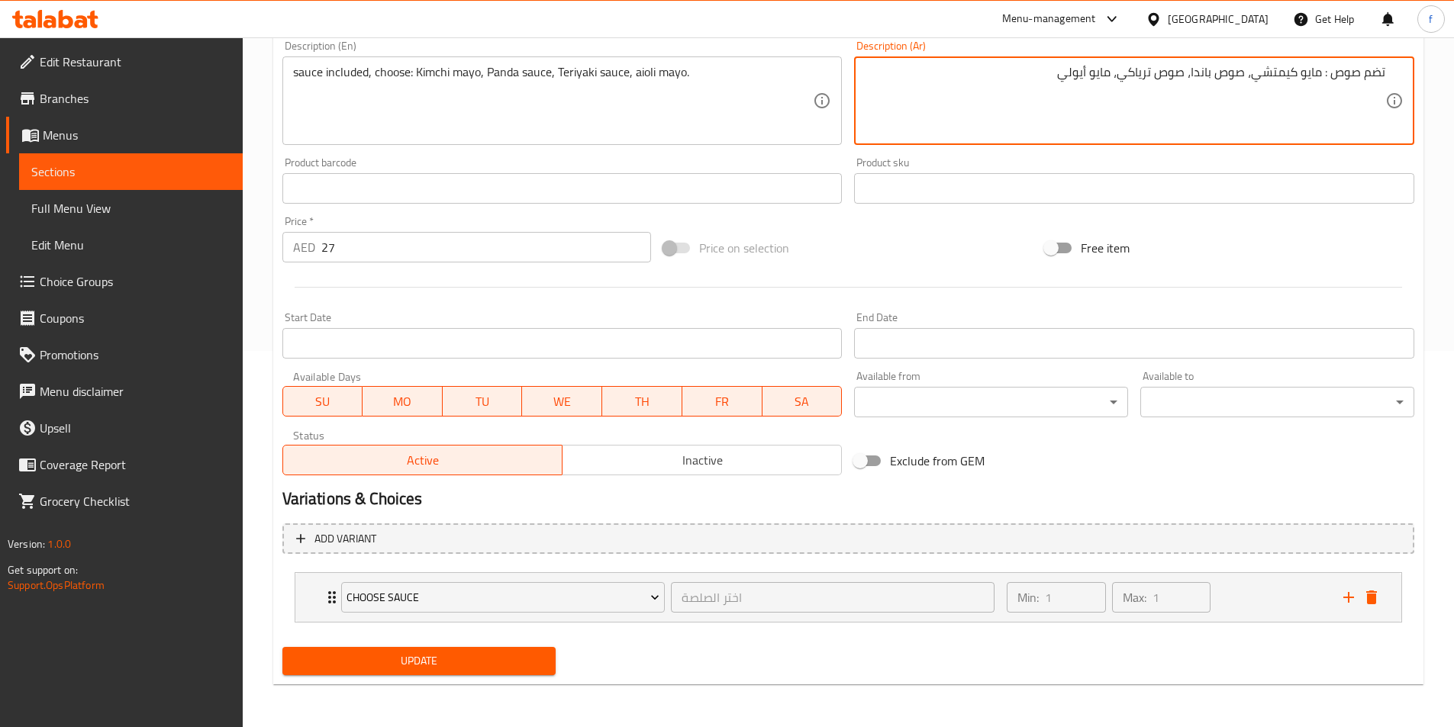
type textarea "تضم صوص : مايو كيمتشي، صوص باندا، صوص ترياكي، مايو أيولي"
click at [453, 663] on span "Update" at bounding box center [420, 661] width 250 height 19
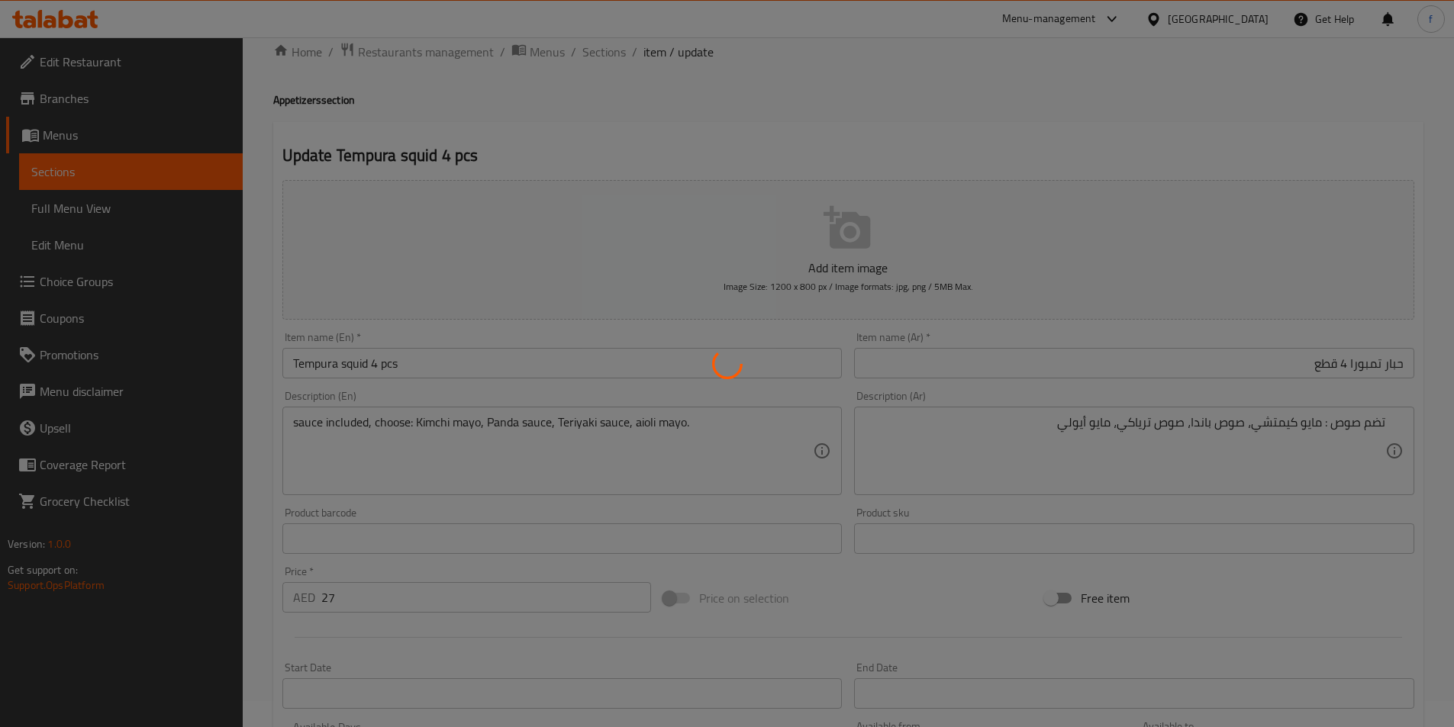
scroll to position [0, 0]
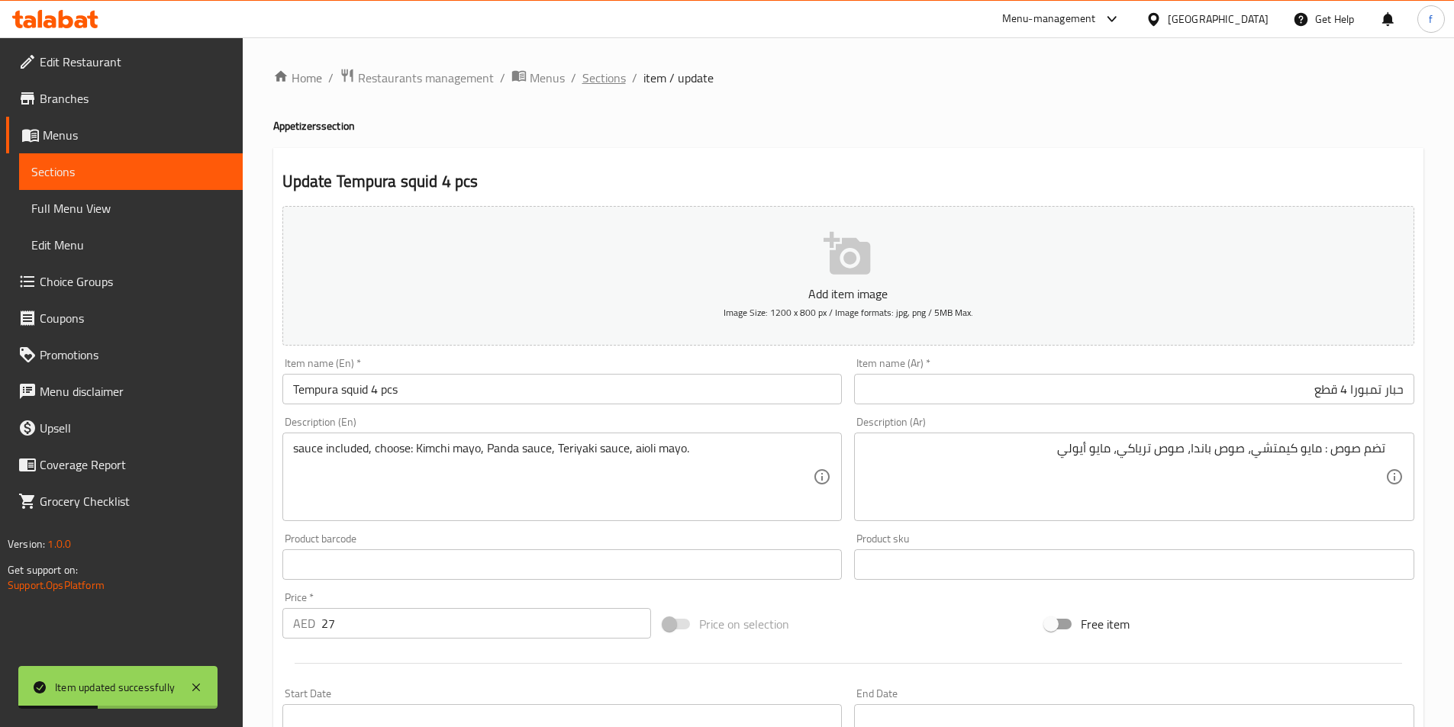
click at [617, 79] on span "Sections" at bounding box center [604, 78] width 44 height 18
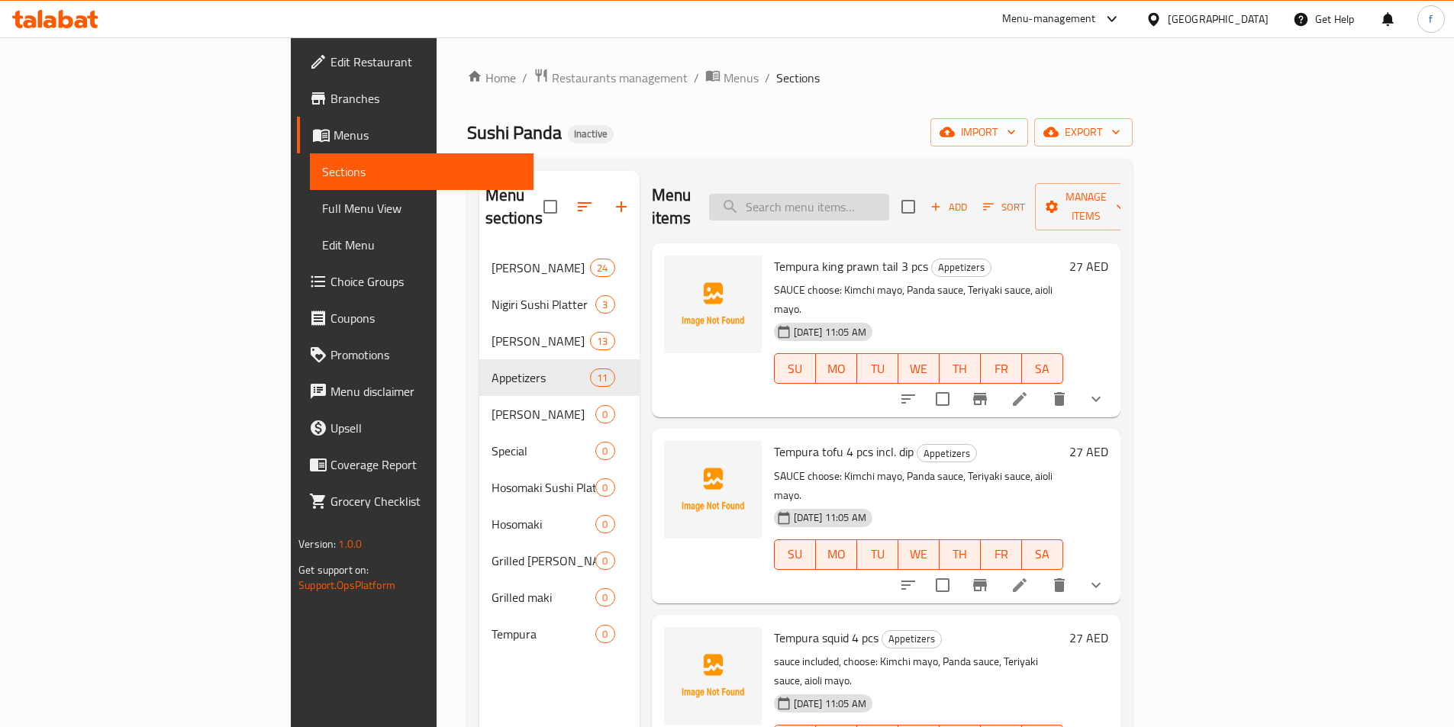
click at [870, 195] on input "search" at bounding box center [799, 207] width 180 height 27
paste input "Gyoza Vege 4 pcs"
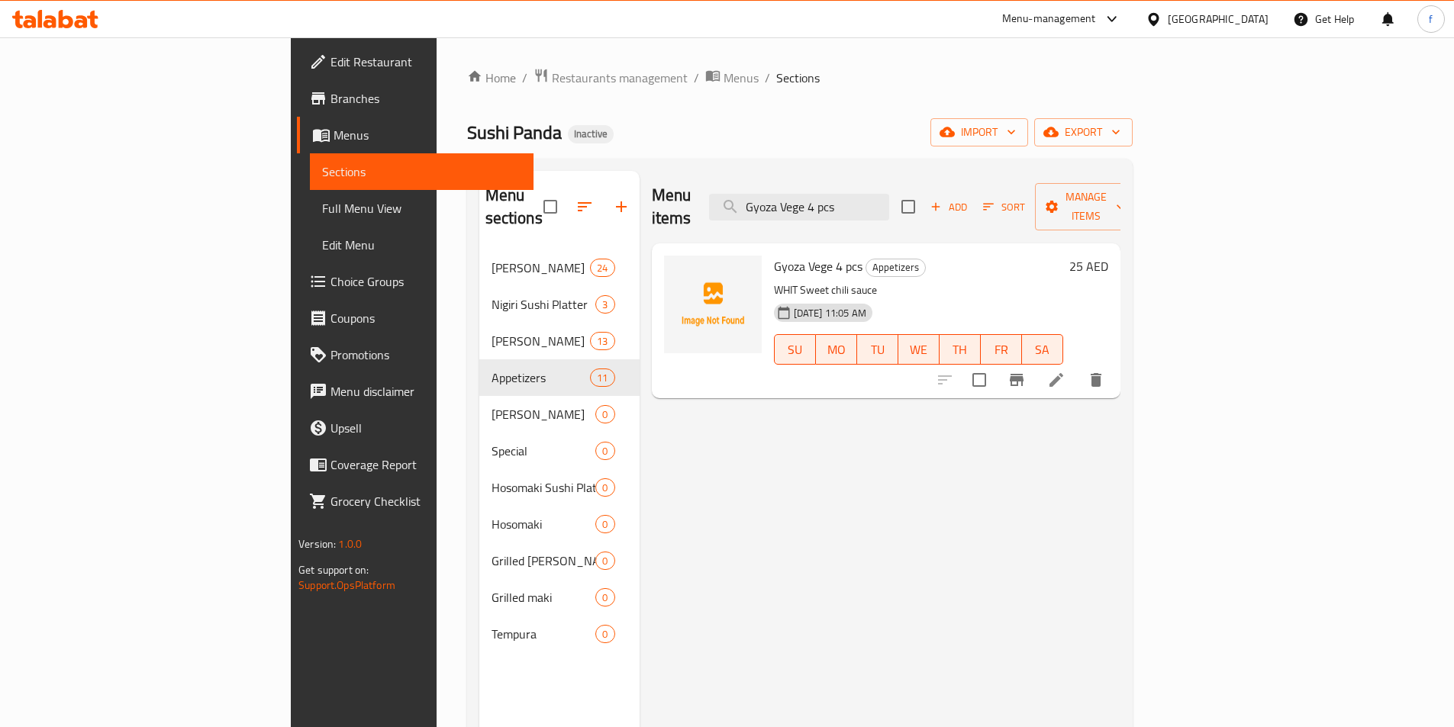
type input "Gyoza Vege 4 pcs"
click at [1066, 371] on icon at bounding box center [1056, 380] width 18 height 18
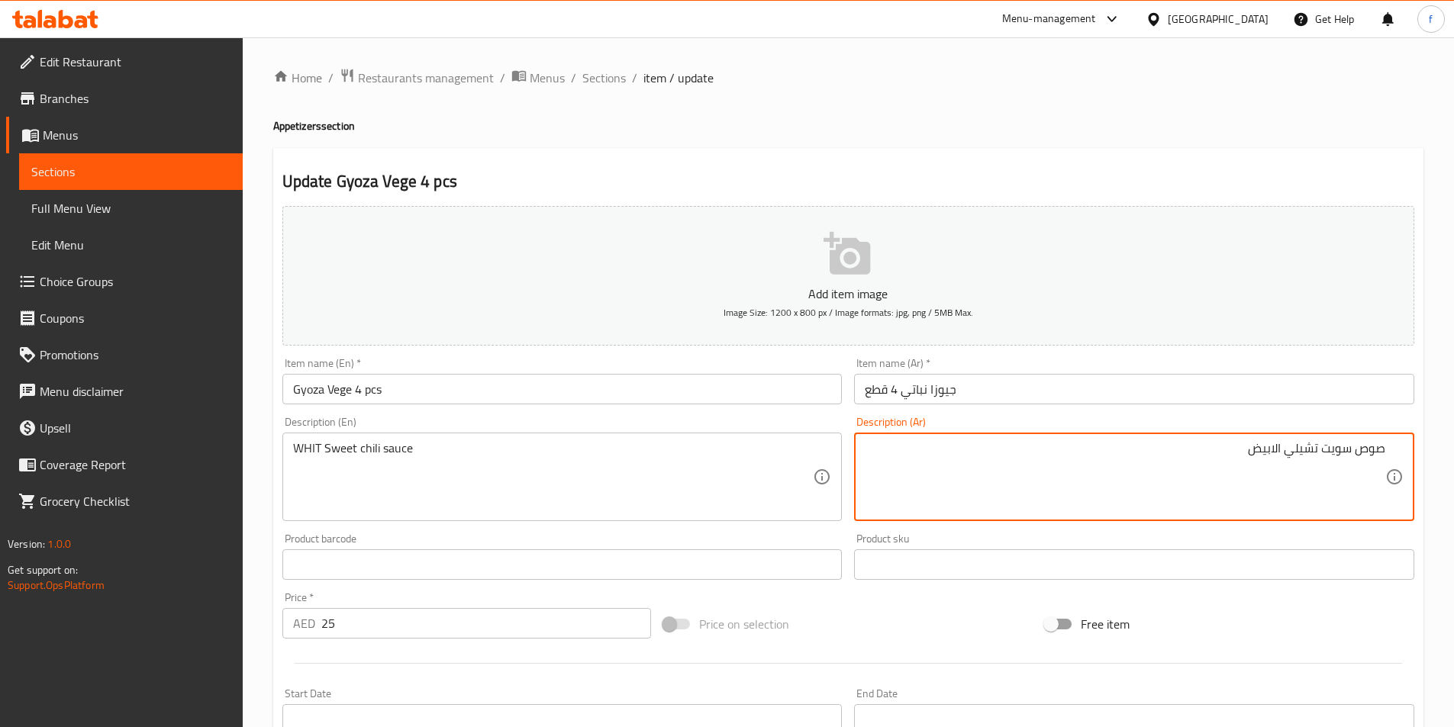
click at [1403, 446] on div "صوص سويت تشيلي الابيض Description (Ar)" at bounding box center [1134, 477] width 560 height 89
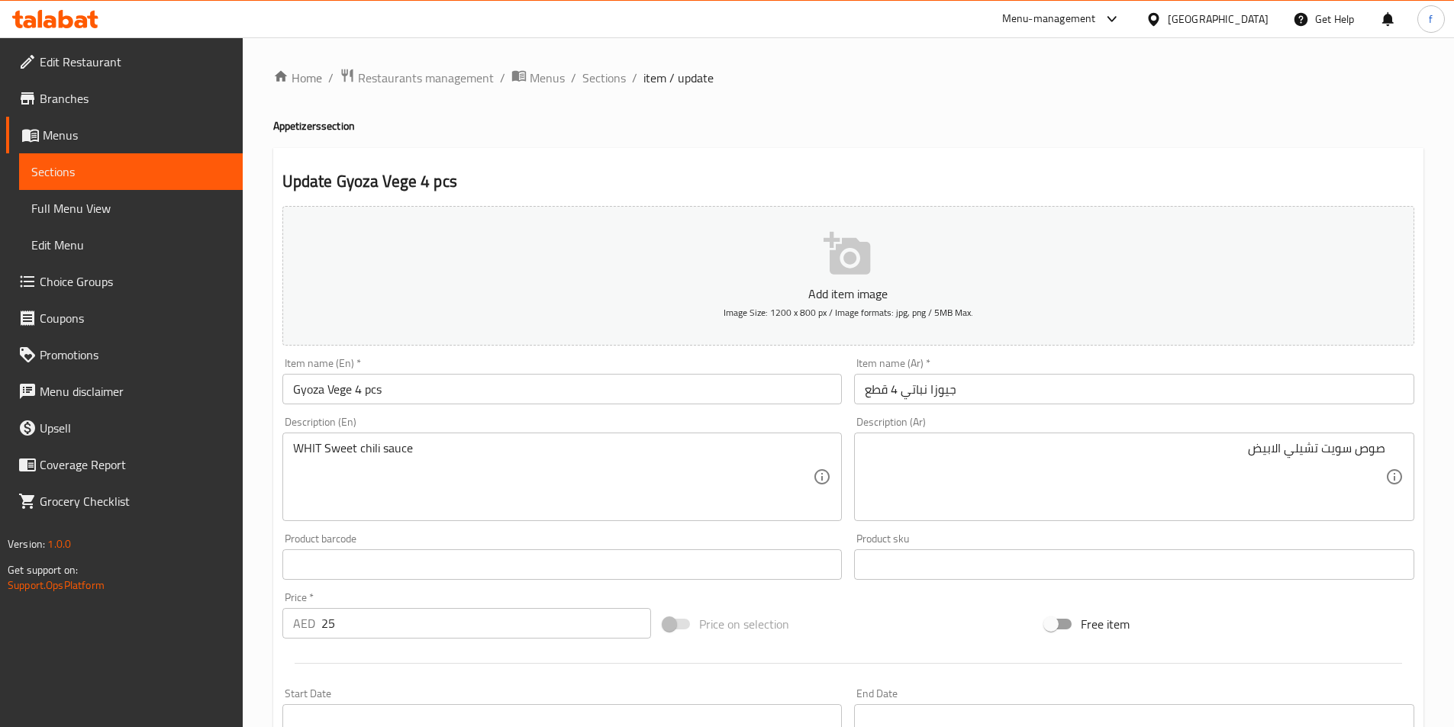
click at [1392, 450] on div "صوص سويت تشيلي الابيض Description (Ar)" at bounding box center [1134, 477] width 560 height 89
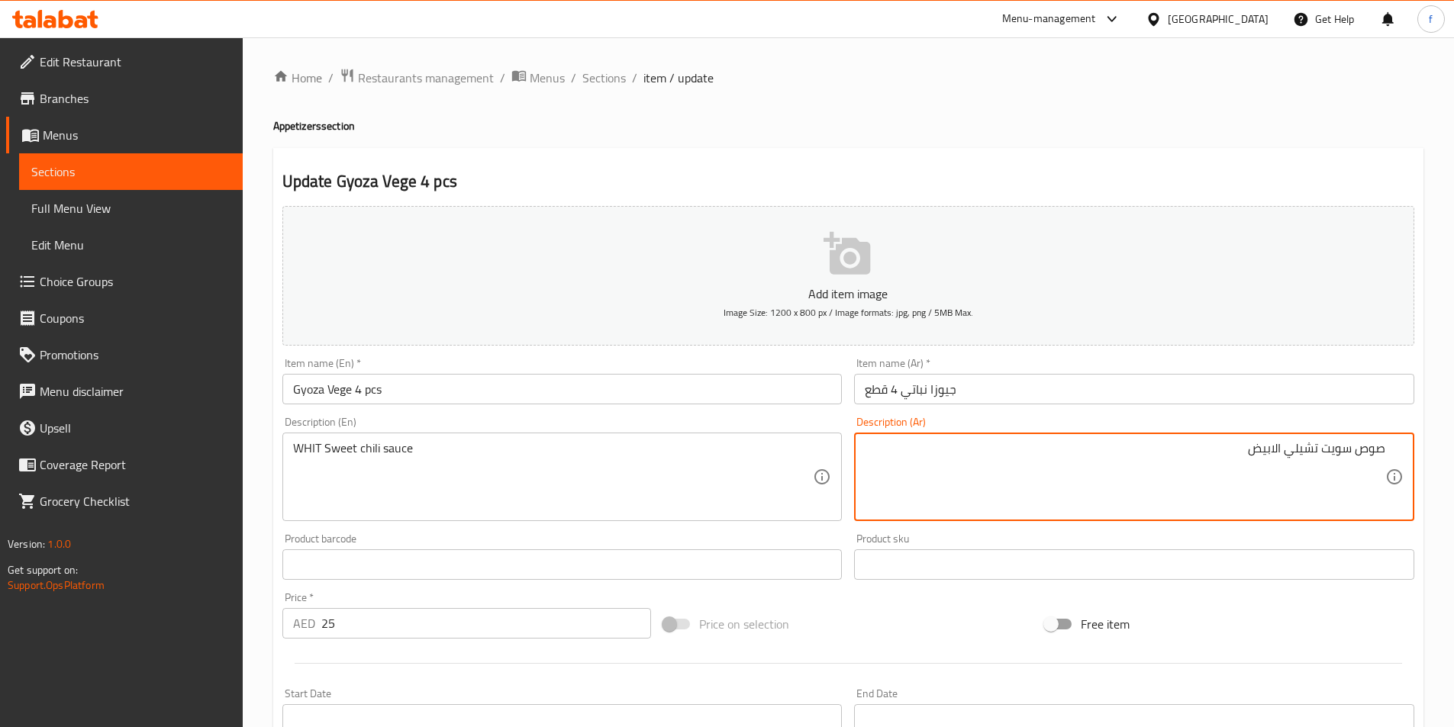
drag, startPoint x: 1386, startPoint y: 453, endPoint x: 1465, endPoint y: 500, distance: 91.8
click at [1389, 453] on div "صوص سويت تشيلي الابيض Description (Ar)" at bounding box center [1134, 477] width 560 height 89
click at [1376, 453] on textarea "صوص سويت تشيلي الابيض" at bounding box center [1125, 477] width 521 height 73
type textarea "صوص سويت تشيلي الابيض"
click at [610, 71] on span "Sections" at bounding box center [604, 78] width 44 height 18
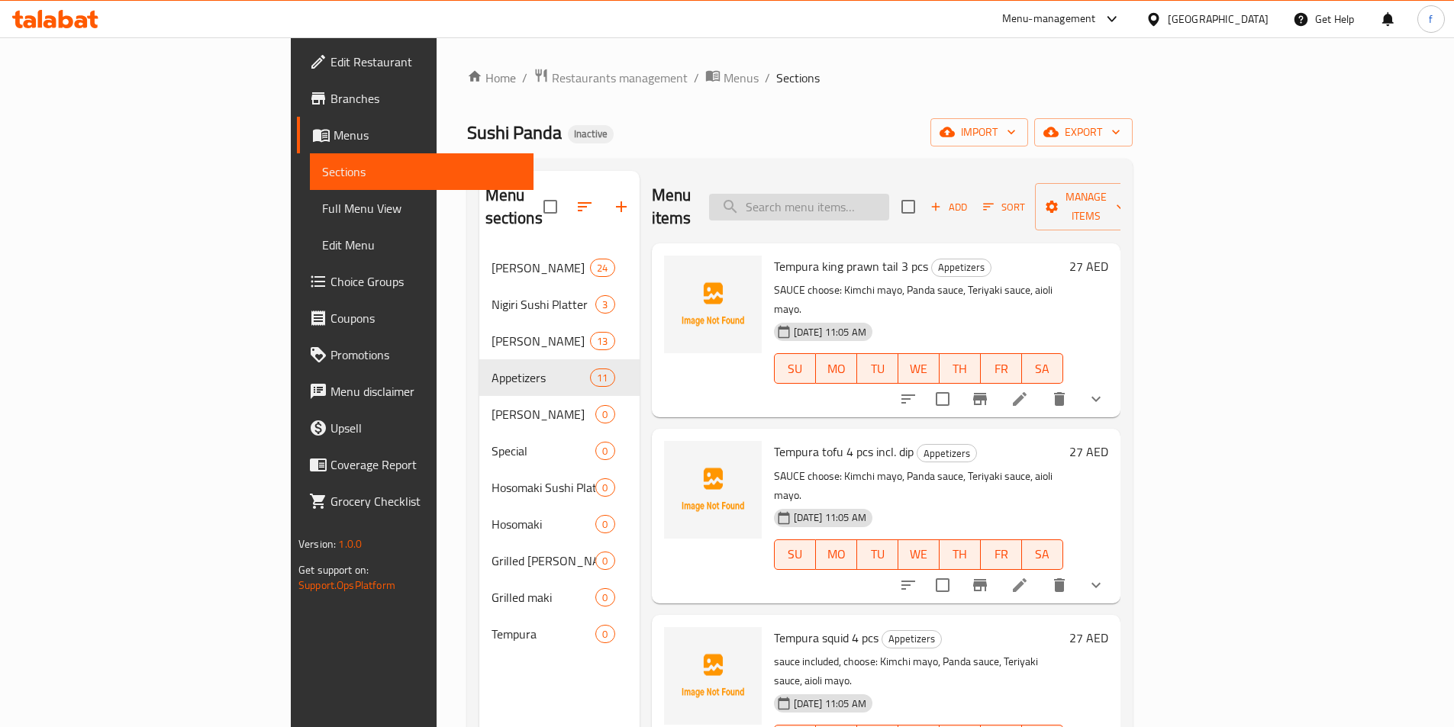
click at [889, 208] on input "search" at bounding box center [799, 207] width 180 height 27
paste input "Tempura avocado 3 pcs"
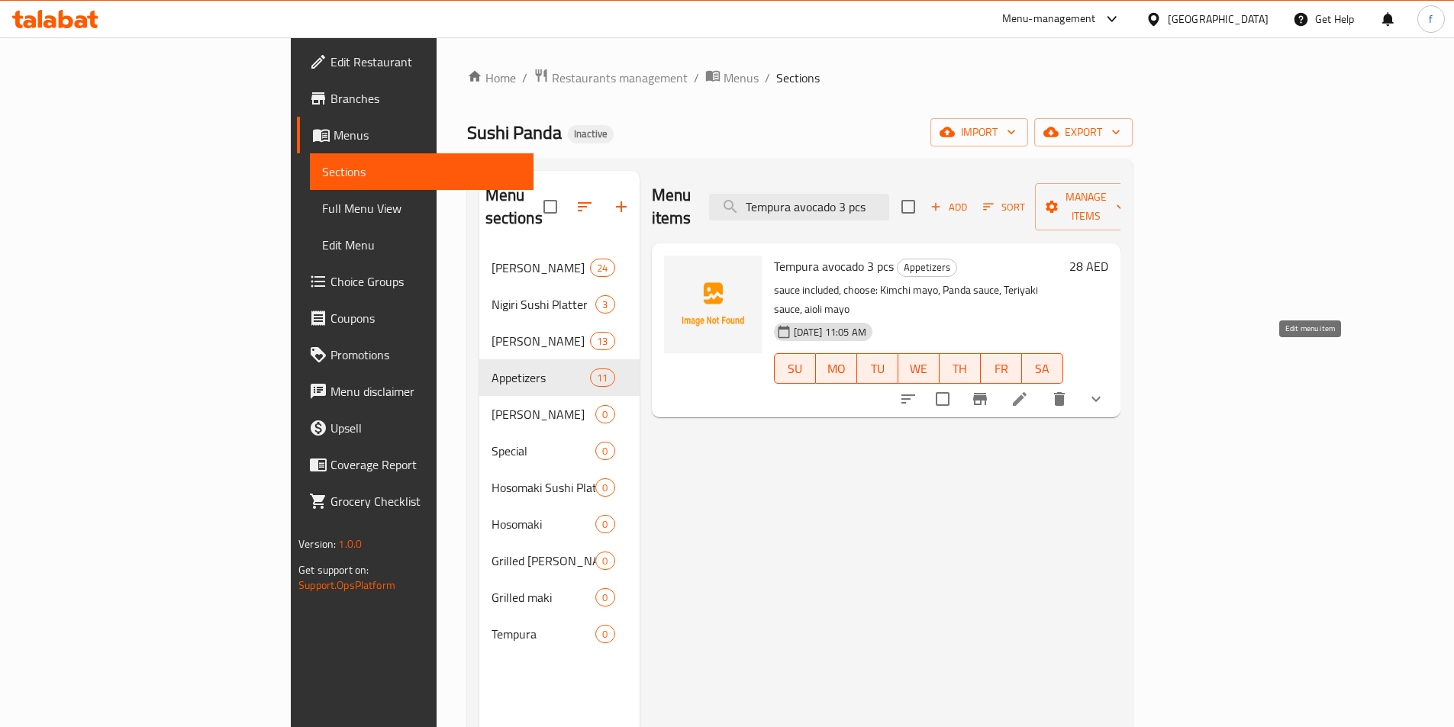
type input "Tempura avocado 3 pcs"
click at [1029, 390] on icon at bounding box center [1020, 399] width 18 height 18
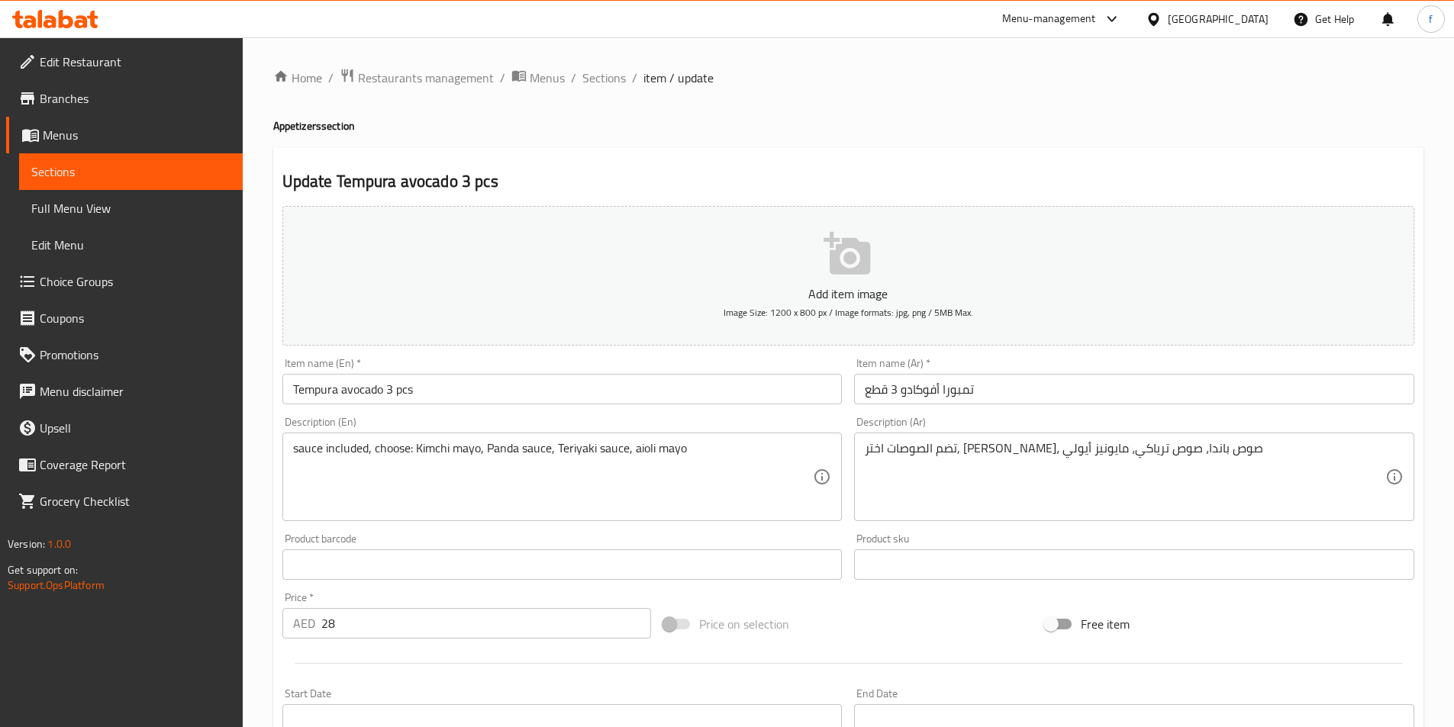
click at [1082, 406] on div "Item name (Ar)   * تمبورا أفوكادو 3 قطع Item name (Ar) *" at bounding box center [1134, 381] width 573 height 59
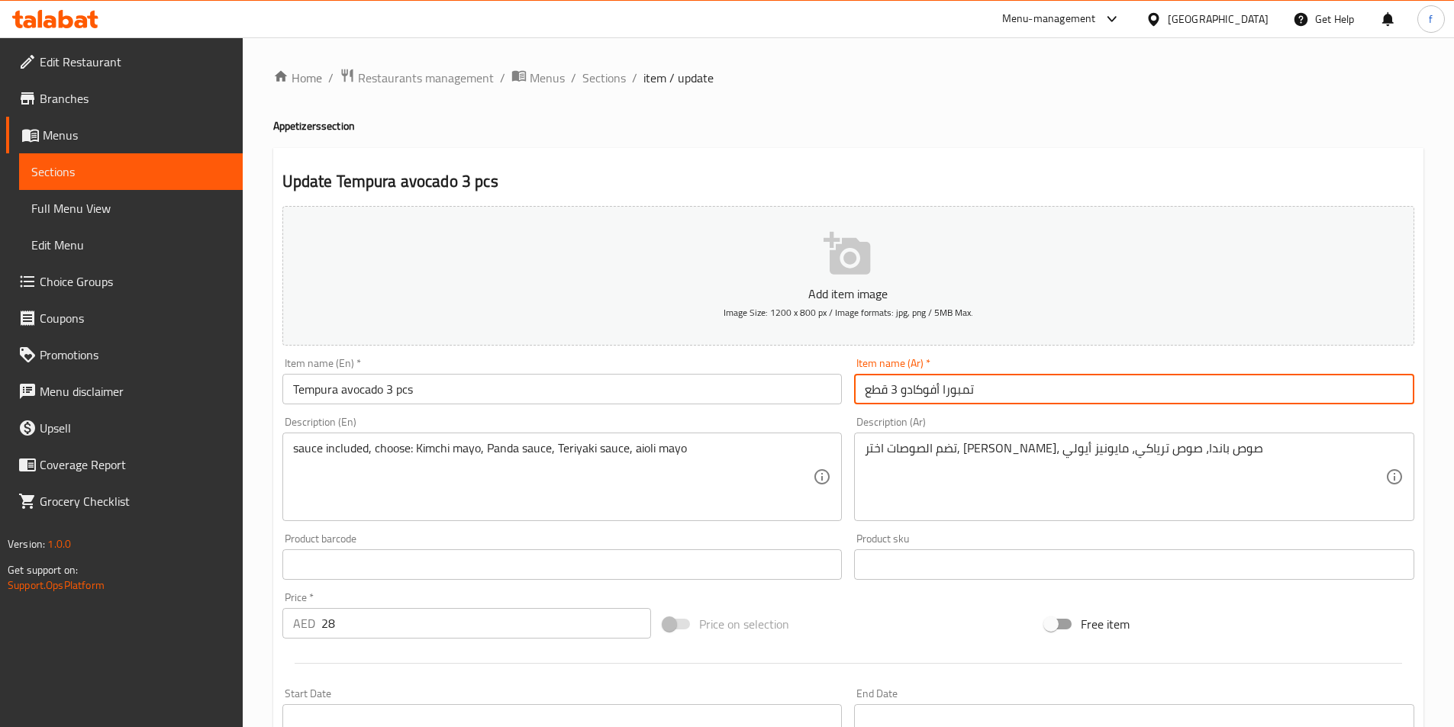
click at [1085, 391] on input "تمبورا أفوكادو 3 قطع" at bounding box center [1134, 389] width 560 height 31
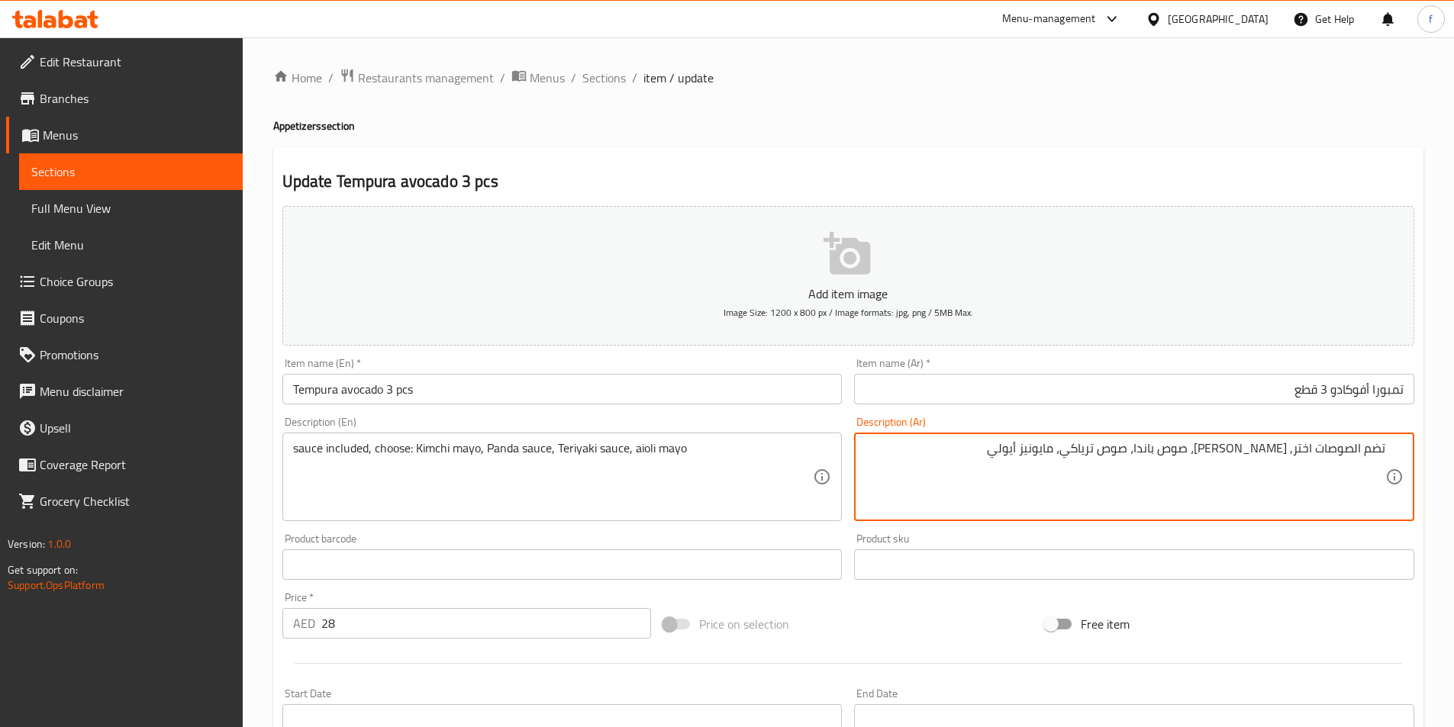
click at [1047, 444] on textarea "تضم الصوصات اختر, مايو كيمتشي، صوص باندا، صوص ترياكي، مايونيز أيولي" at bounding box center [1125, 477] width 521 height 73
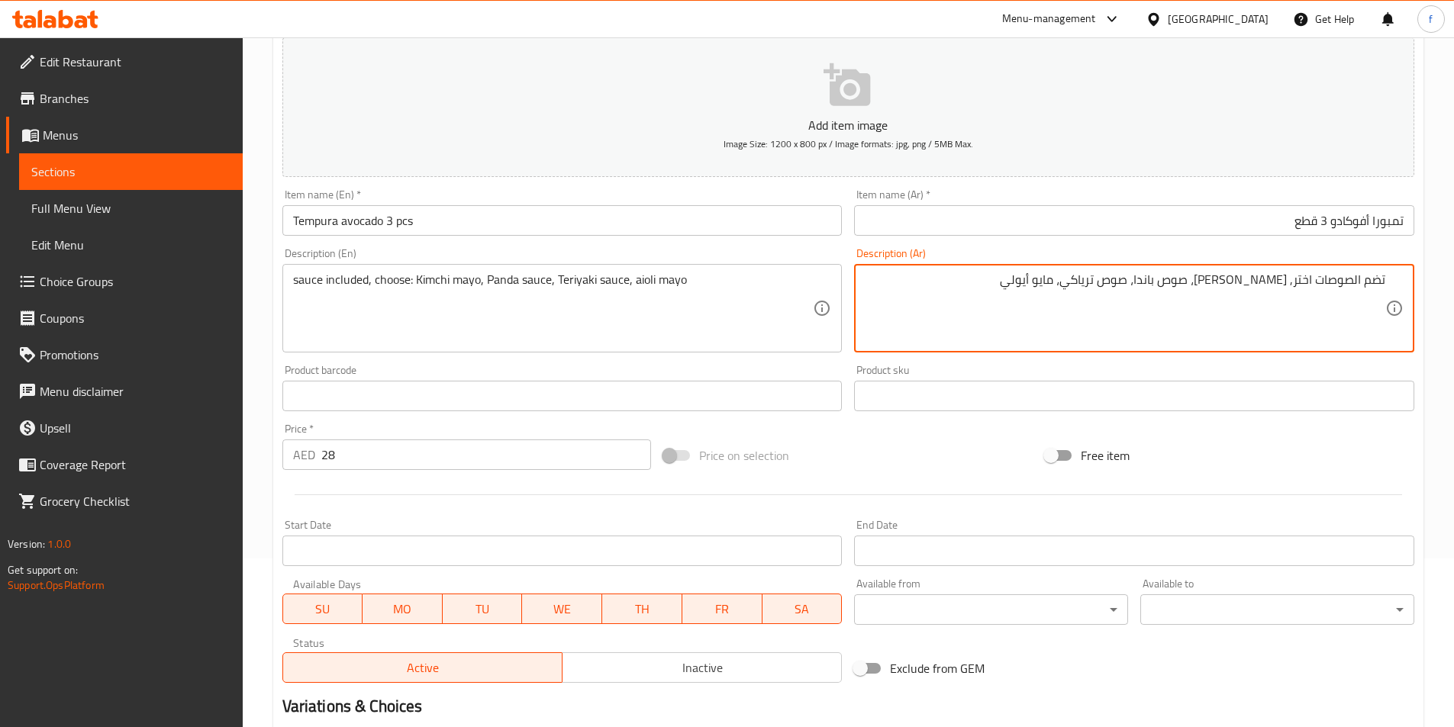
scroll to position [376, 0]
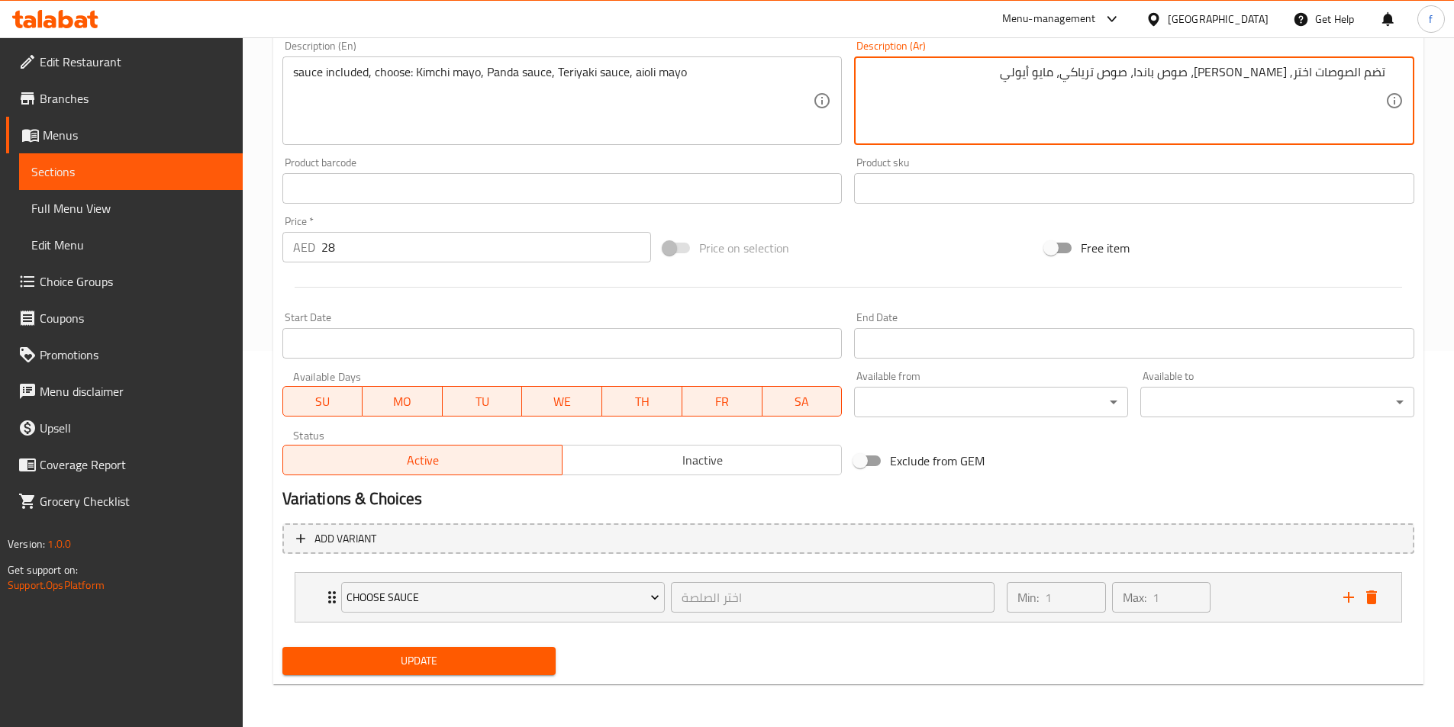
type textarea "تضم الصوصات اختر, مايو كيمتشي، صوص باندا، صوص ترياكي، مايو أيولي"
click at [447, 669] on span "Update" at bounding box center [420, 661] width 250 height 19
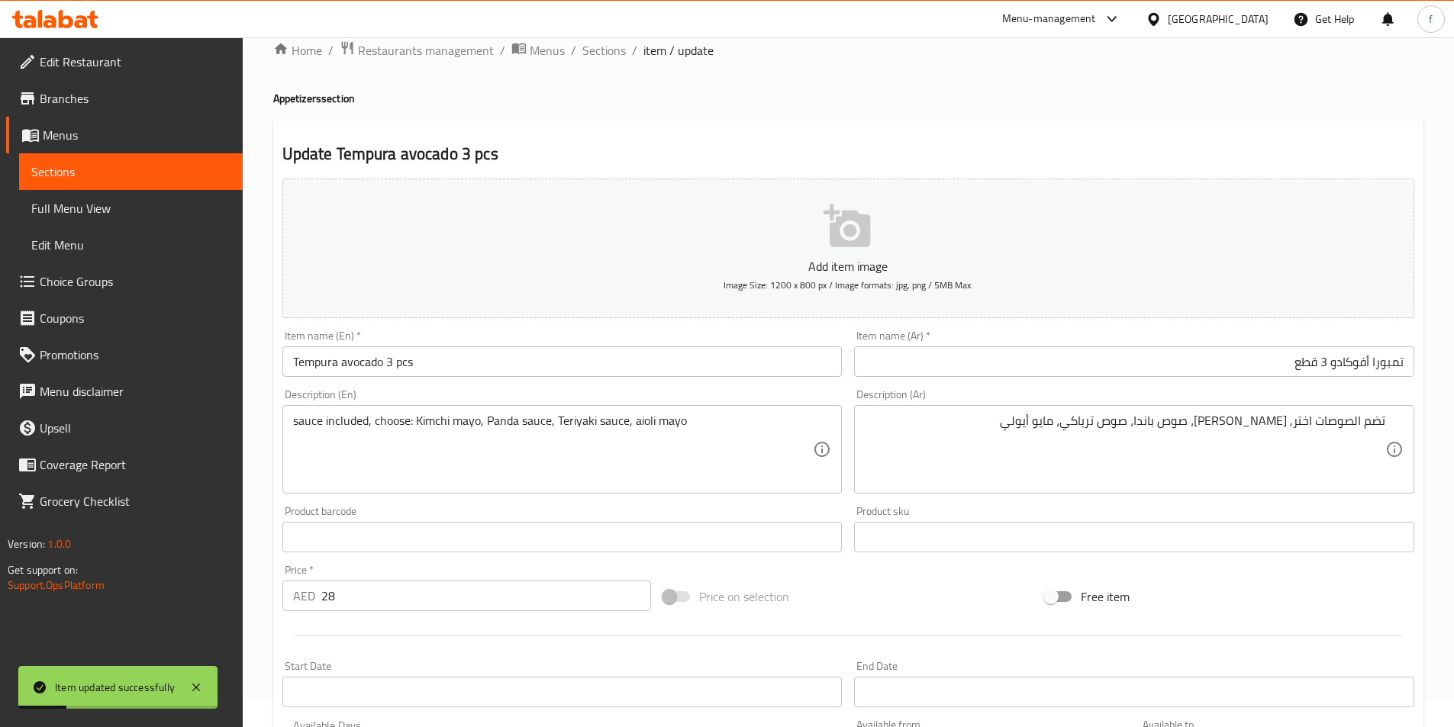
scroll to position [0, 0]
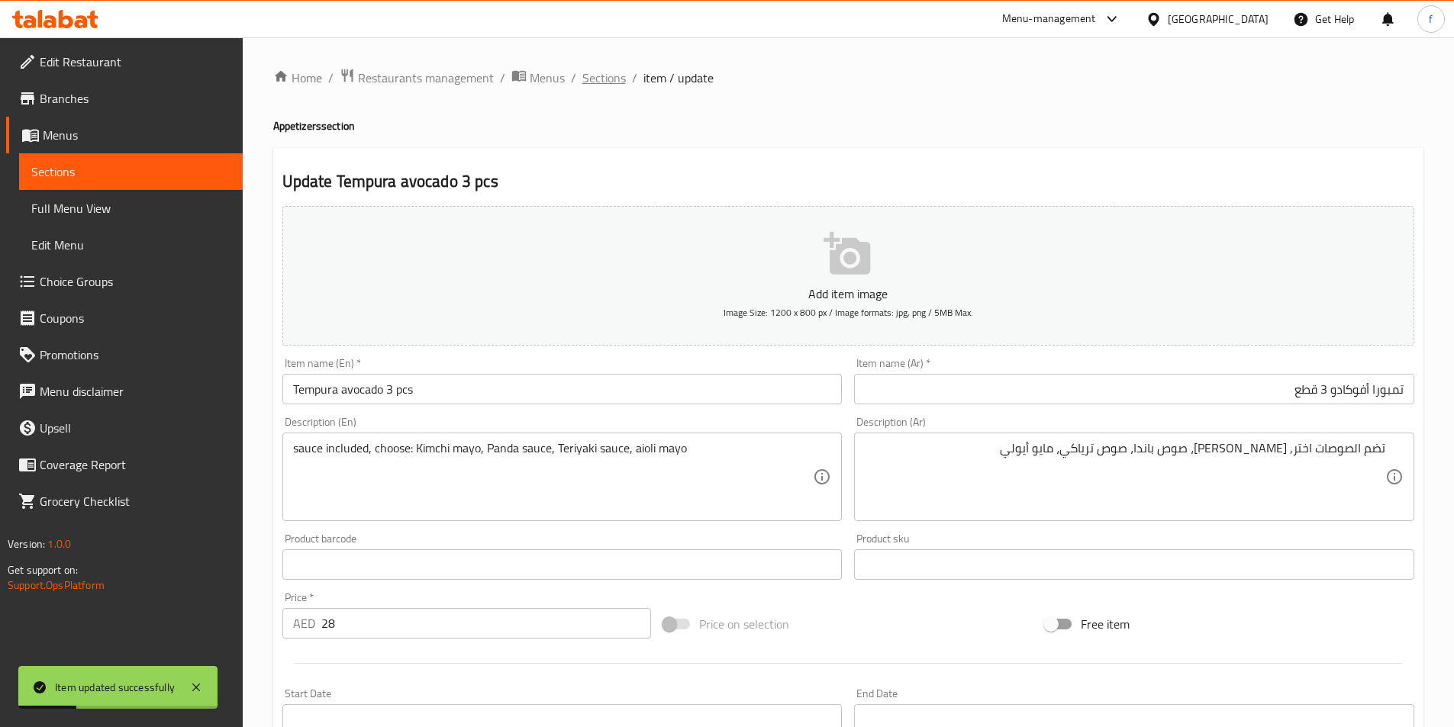
click at [608, 82] on span "Sections" at bounding box center [604, 78] width 44 height 18
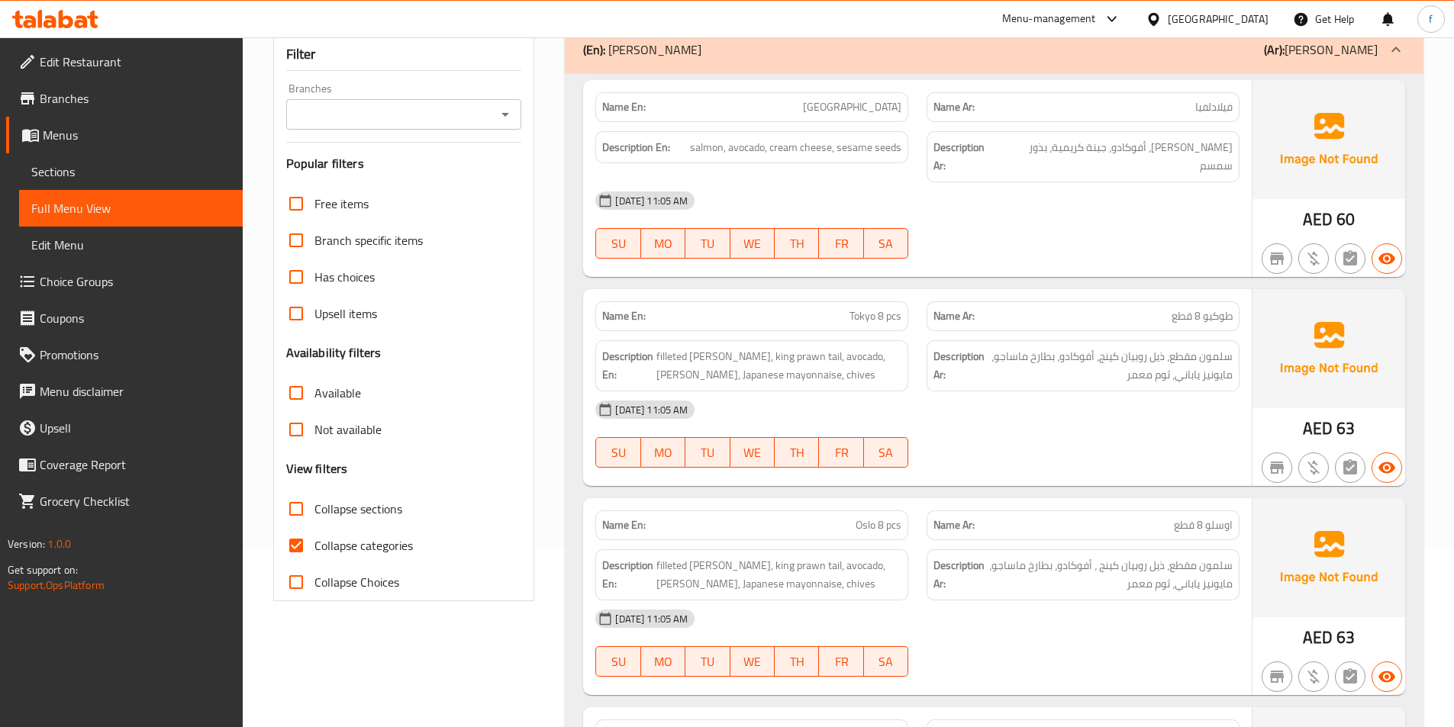
scroll to position [314, 0]
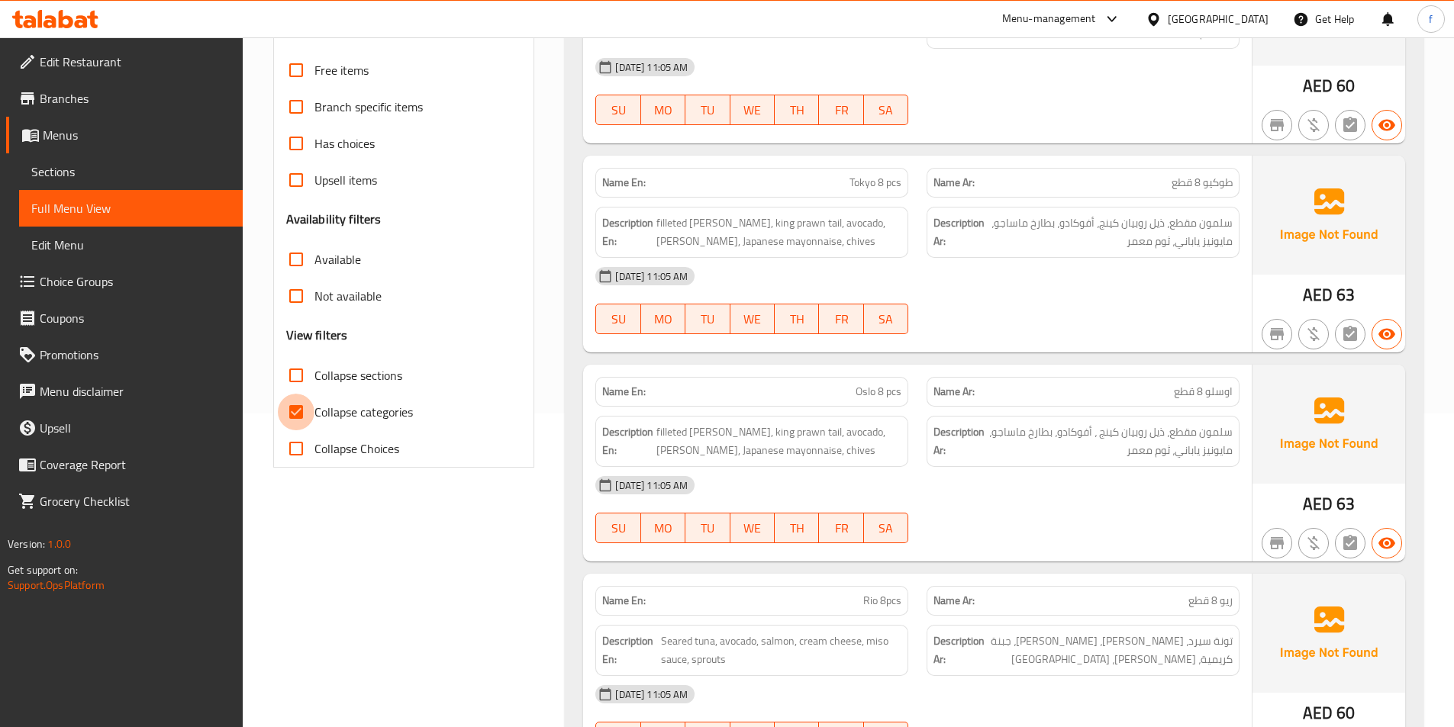
click at [300, 408] on input "Collapse categories" at bounding box center [296, 412] width 37 height 37
checkbox input "false"
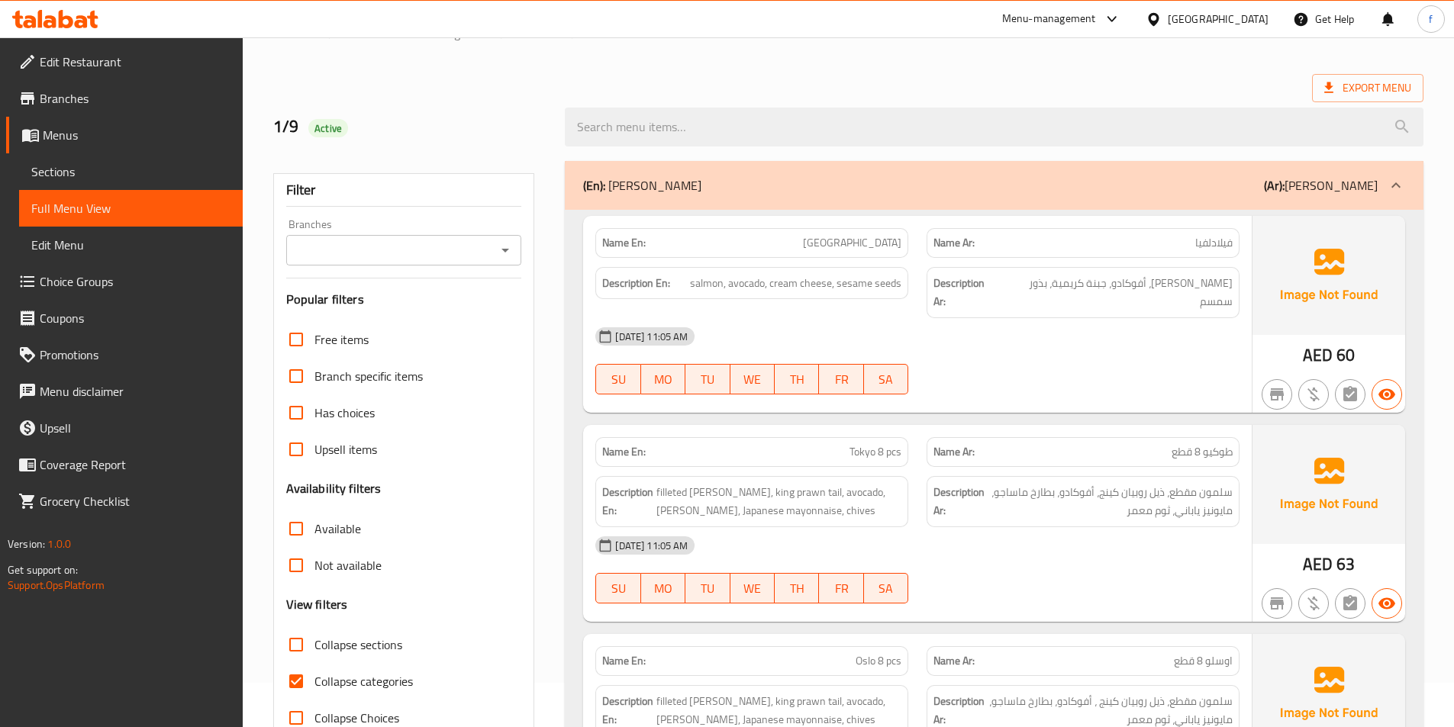
scroll to position [229, 0]
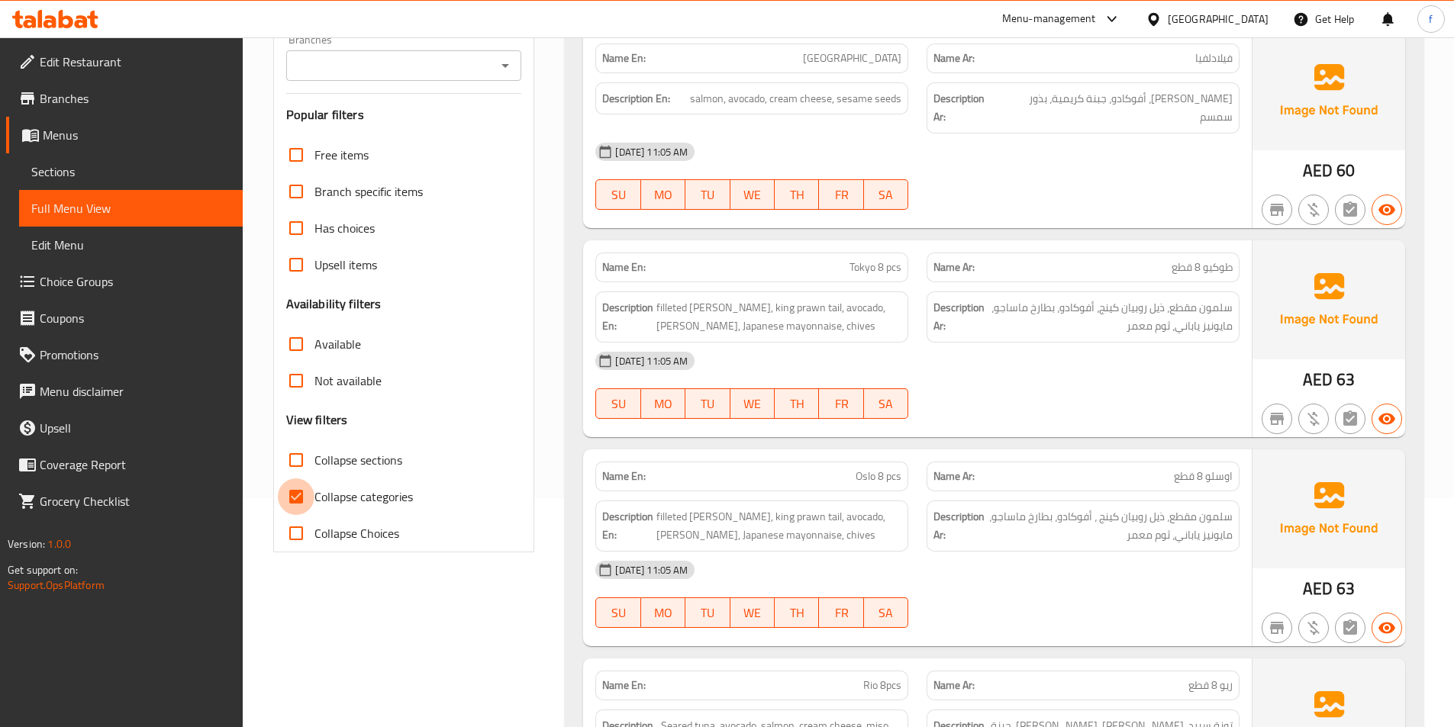
click at [304, 499] on input "Collapse categories" at bounding box center [296, 497] width 37 height 37
checkbox input "false"
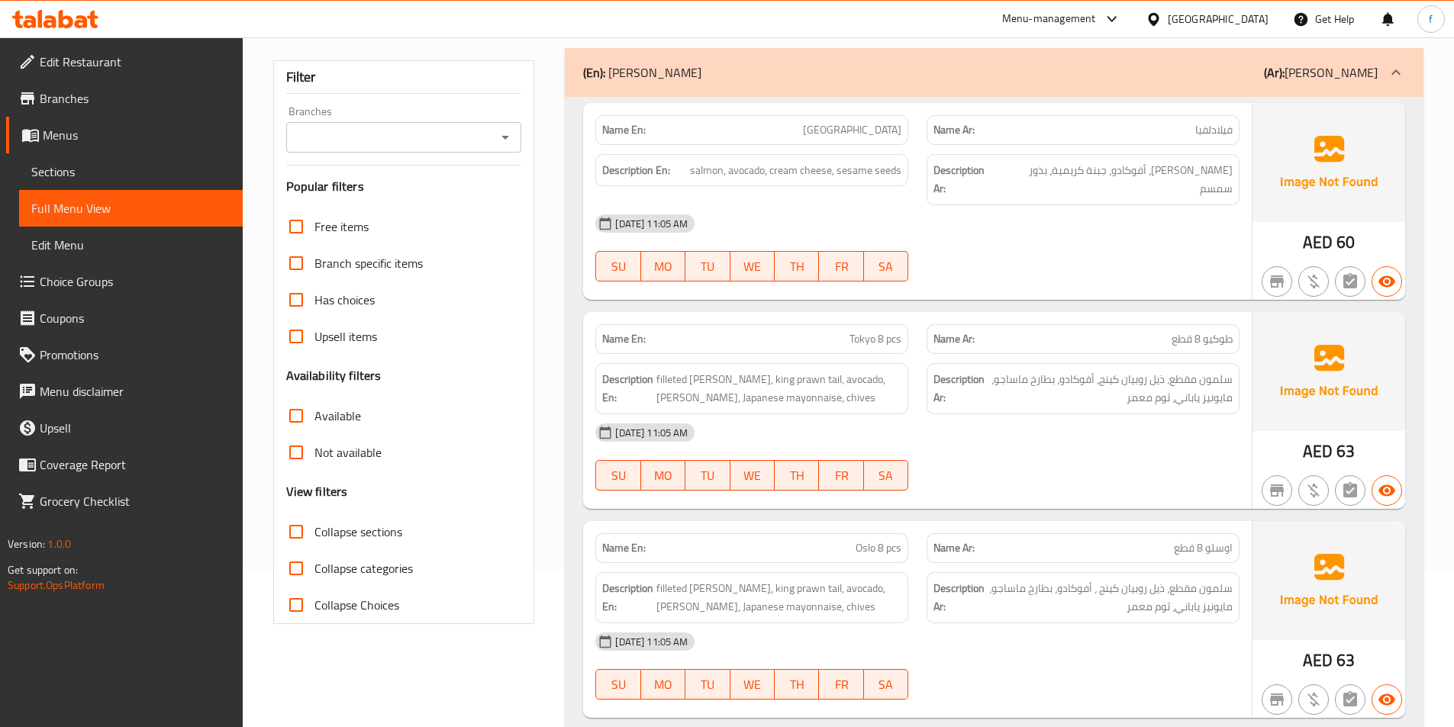
scroll to position [0, 0]
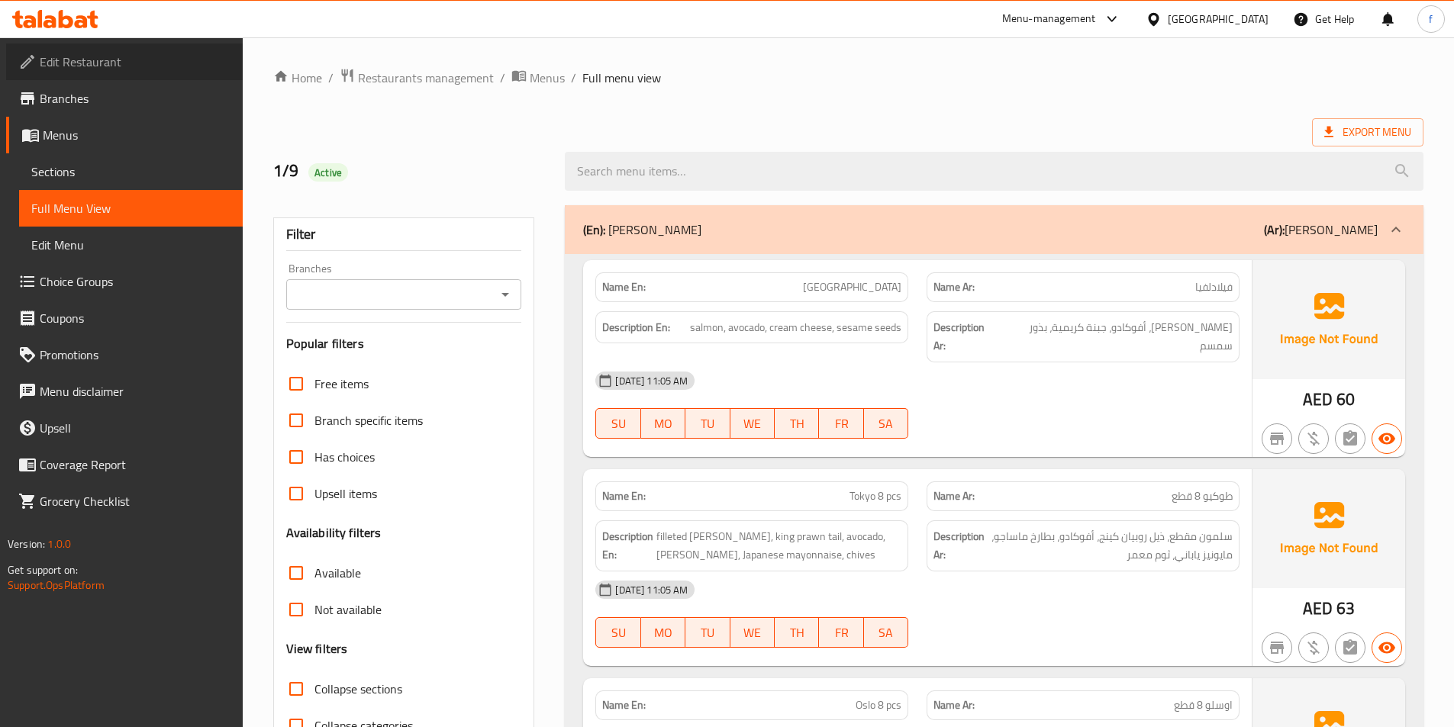
click at [136, 76] on link "Edit Restaurant" at bounding box center [124, 62] width 237 height 37
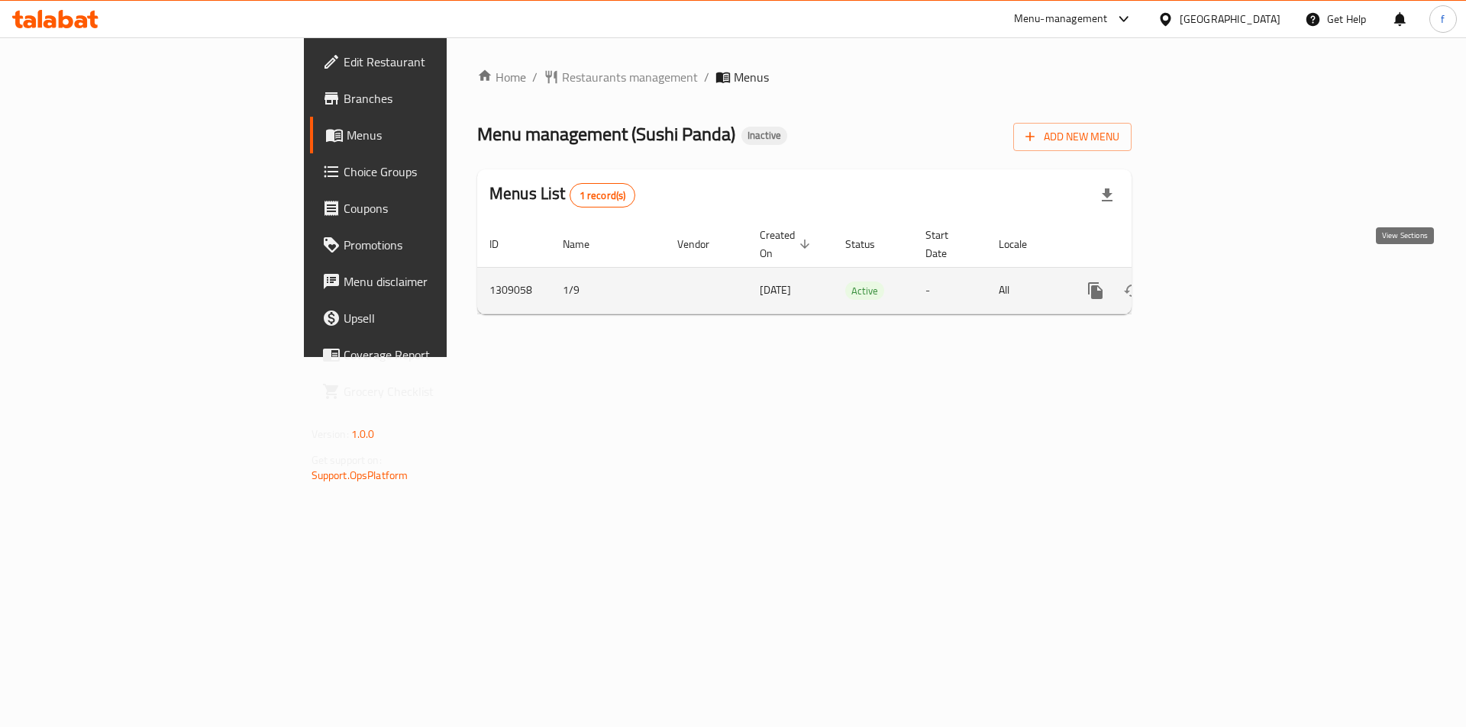
click at [1212, 284] on icon "enhanced table" at bounding box center [1205, 291] width 14 height 14
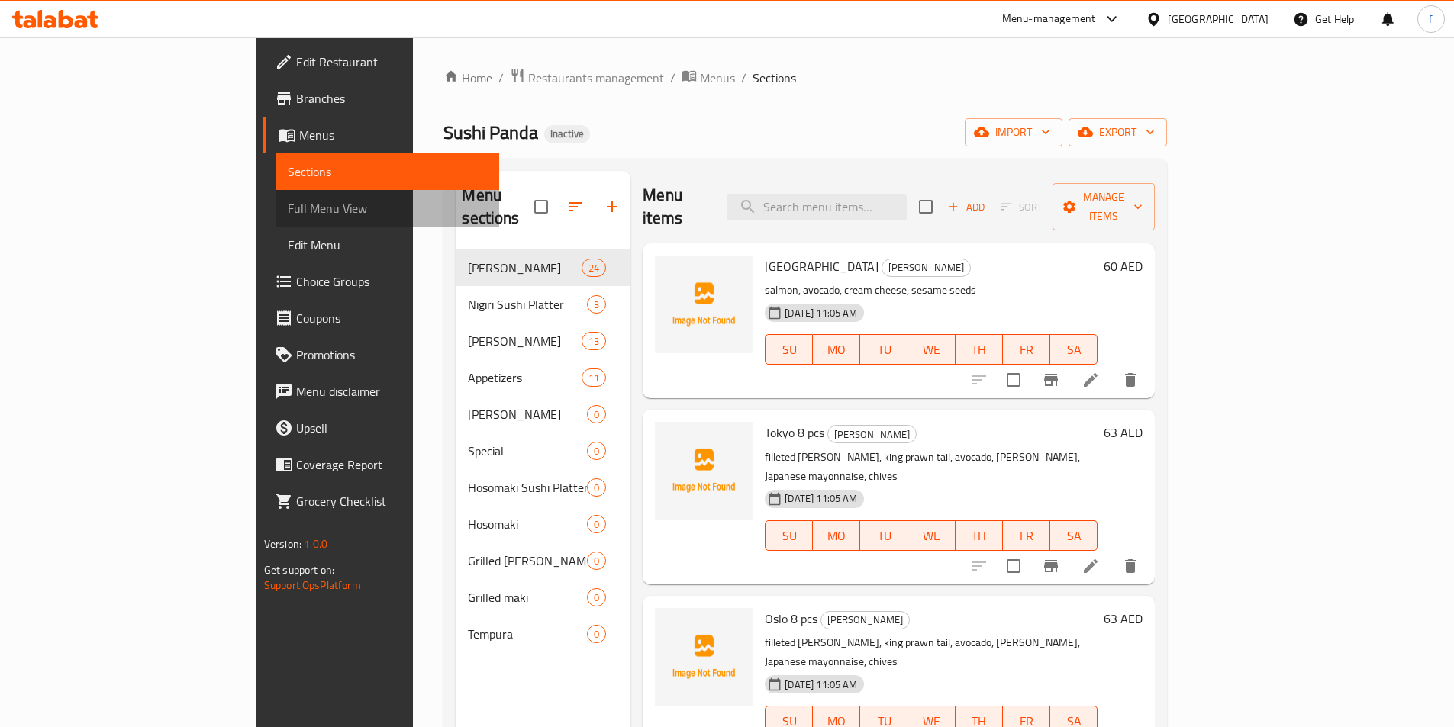
click at [288, 210] on span "Full Menu View" at bounding box center [387, 208] width 199 height 18
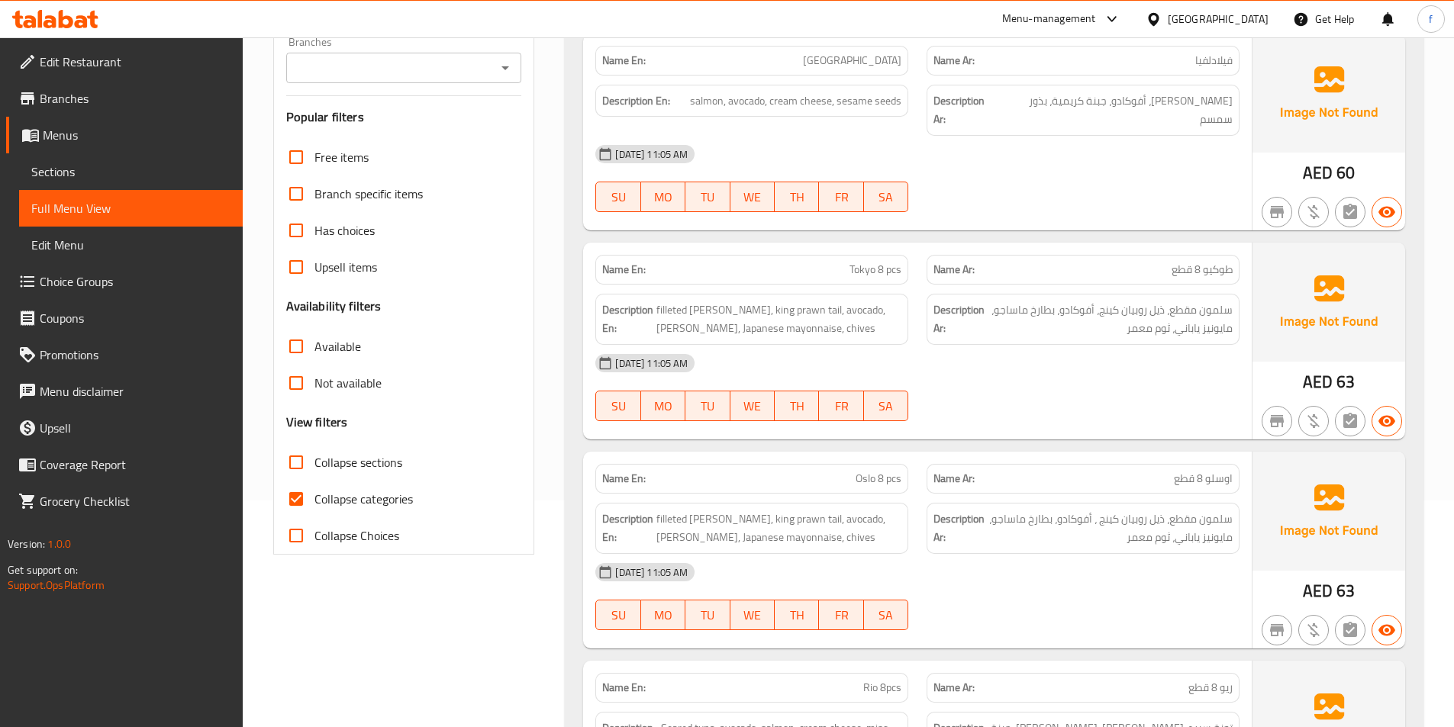
scroll to position [305, 0]
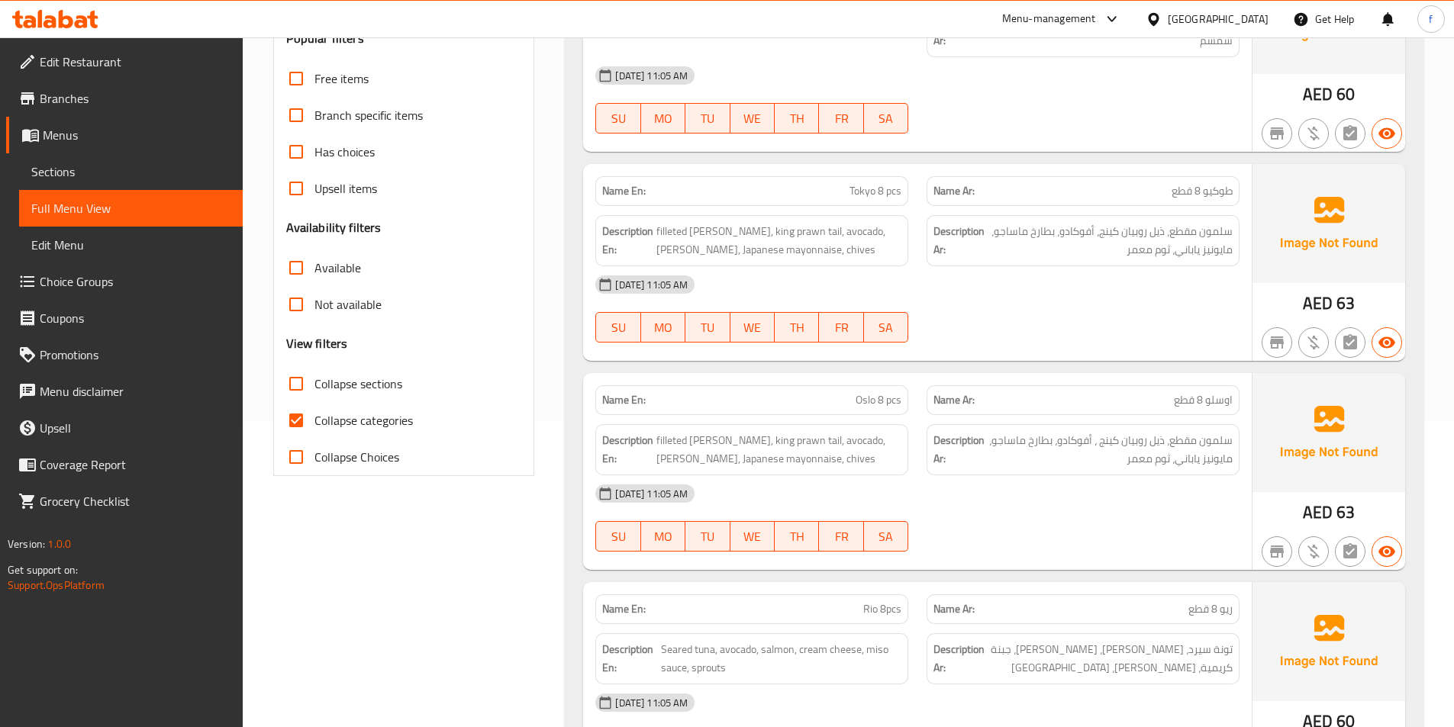
click at [299, 421] on input "Collapse categories" at bounding box center [296, 420] width 37 height 37
checkbox input "false"
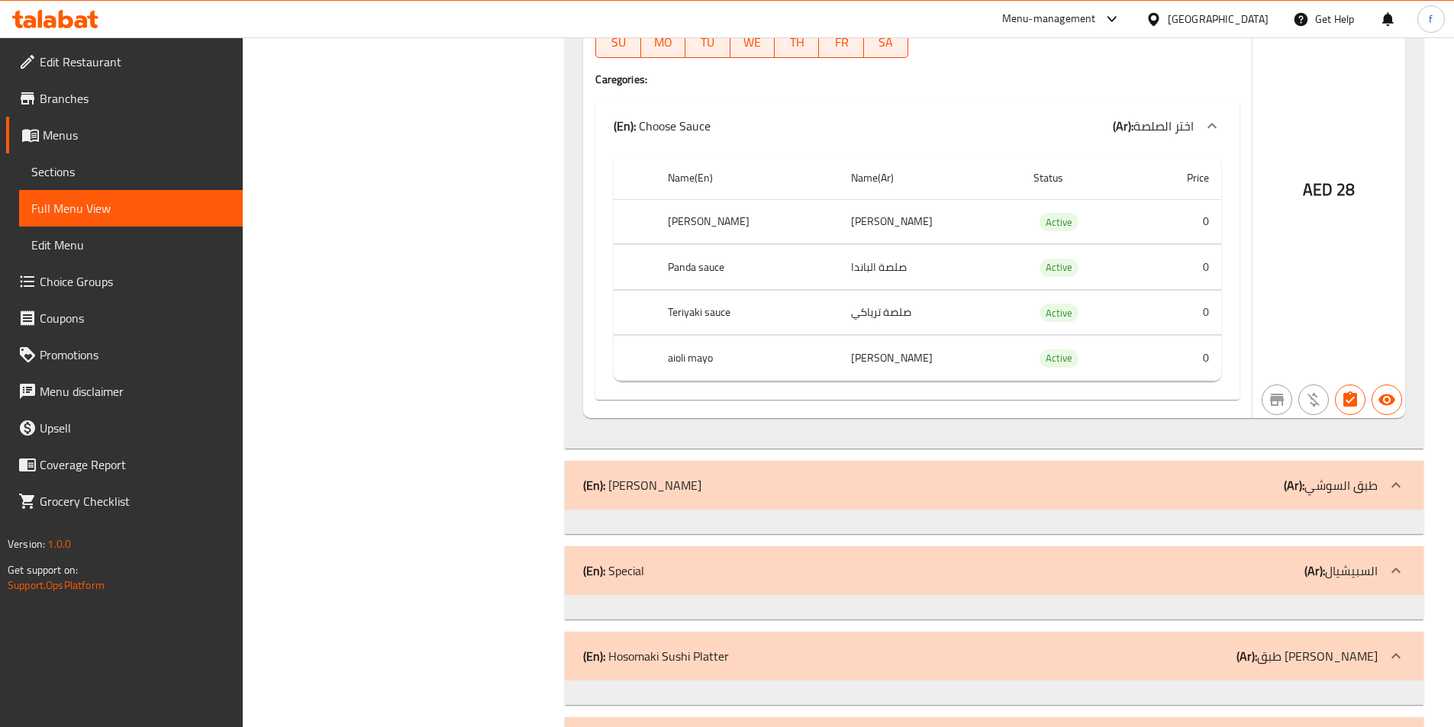
scroll to position [12018, 0]
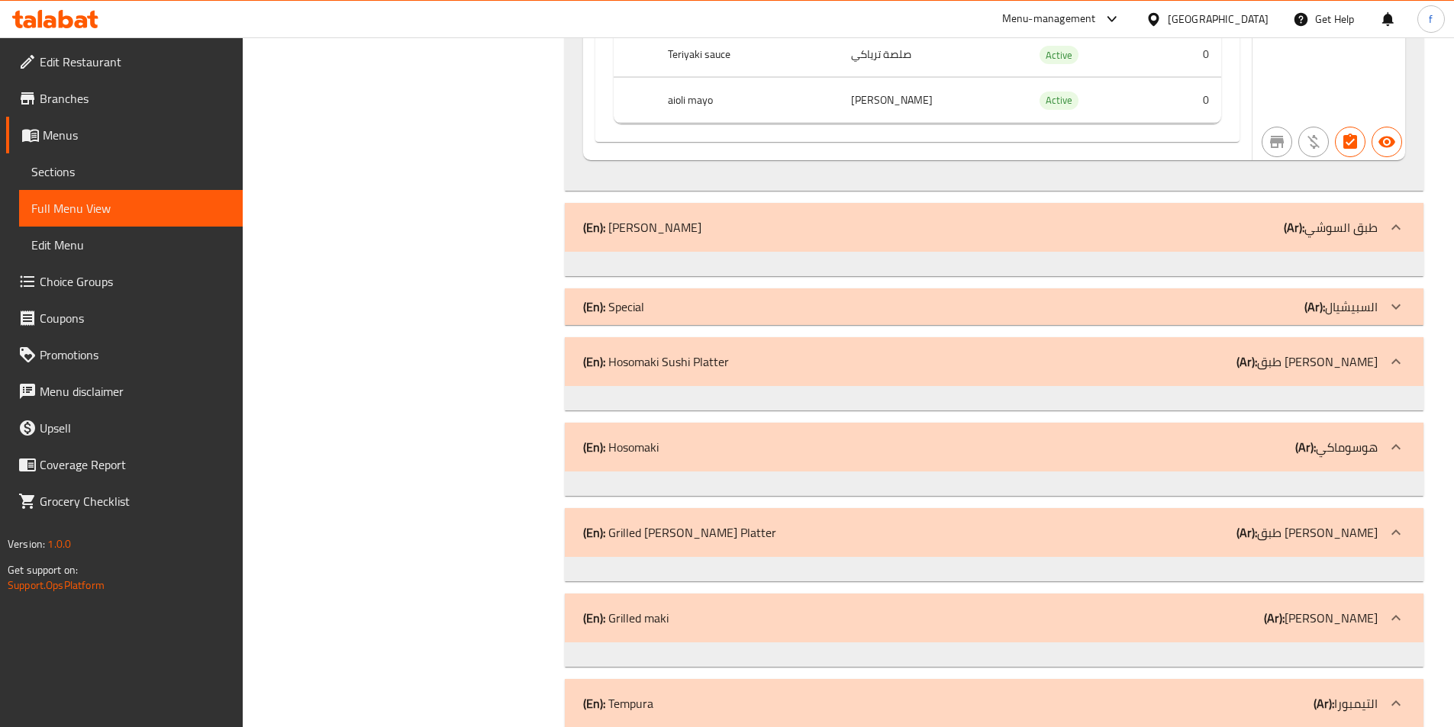
scroll to position [11981, 0]
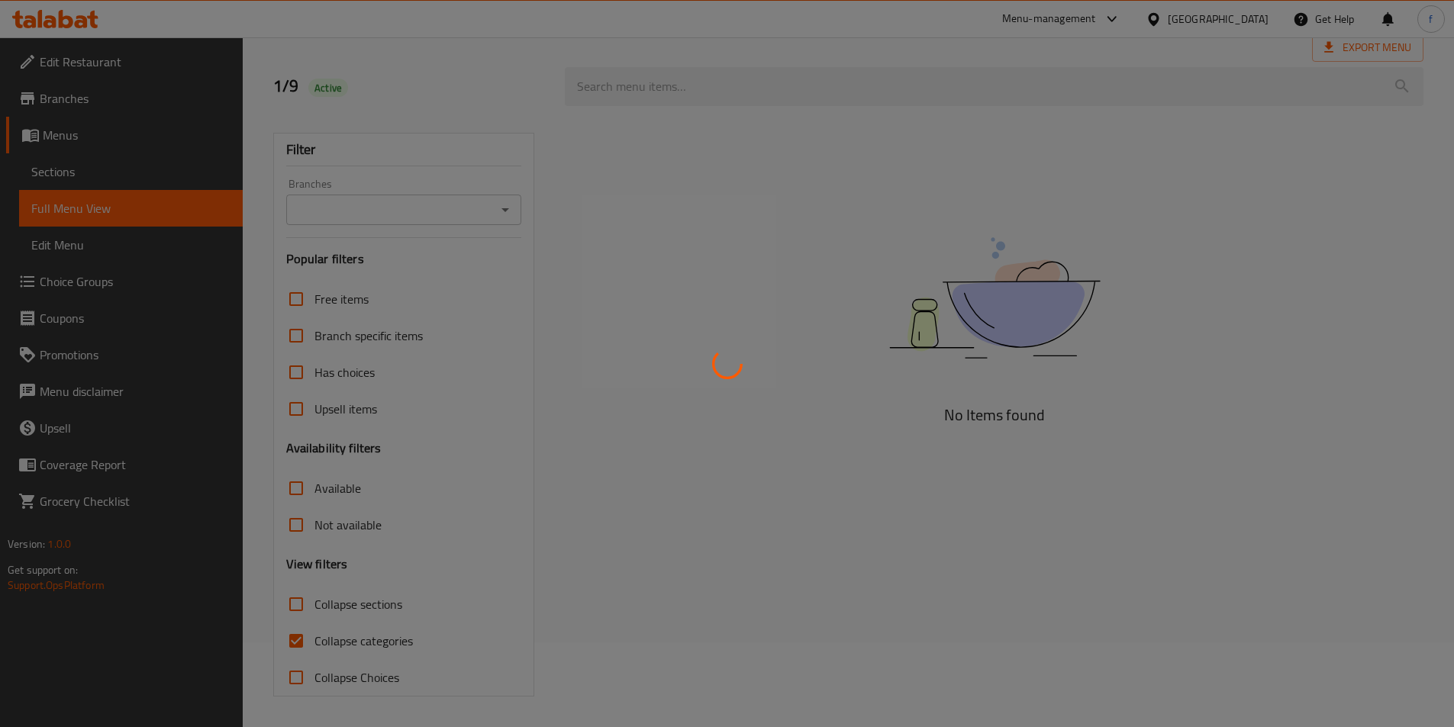
click at [318, 645] on div at bounding box center [727, 363] width 1454 height 727
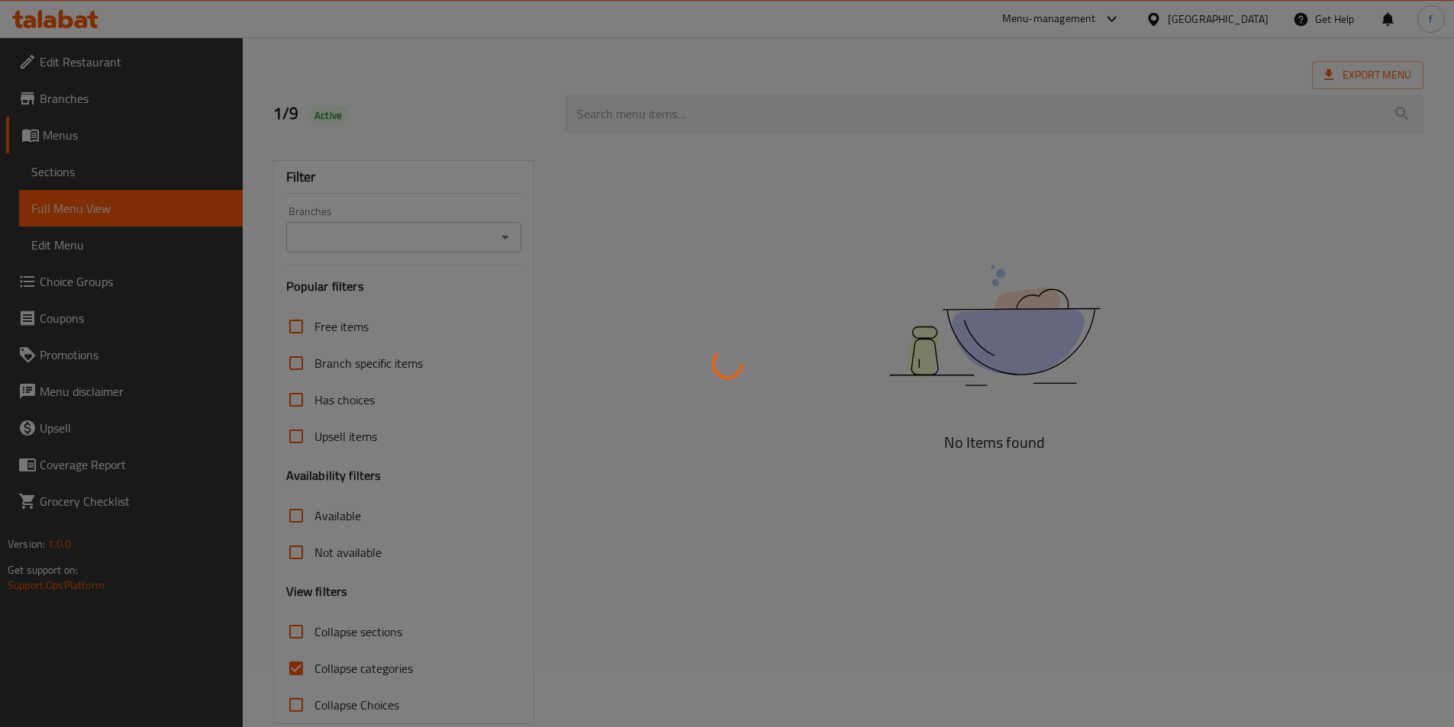
scroll to position [85, 0]
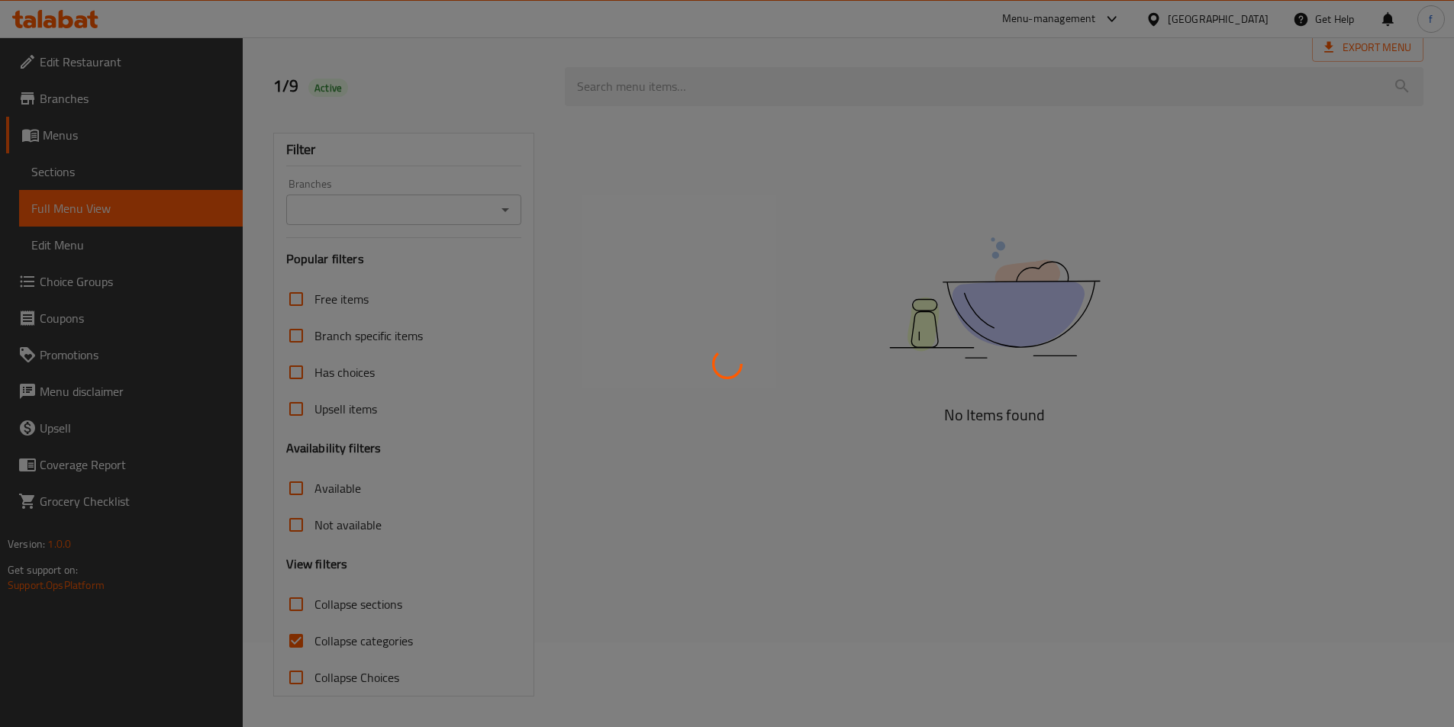
click at [121, 173] on div at bounding box center [727, 363] width 1454 height 727
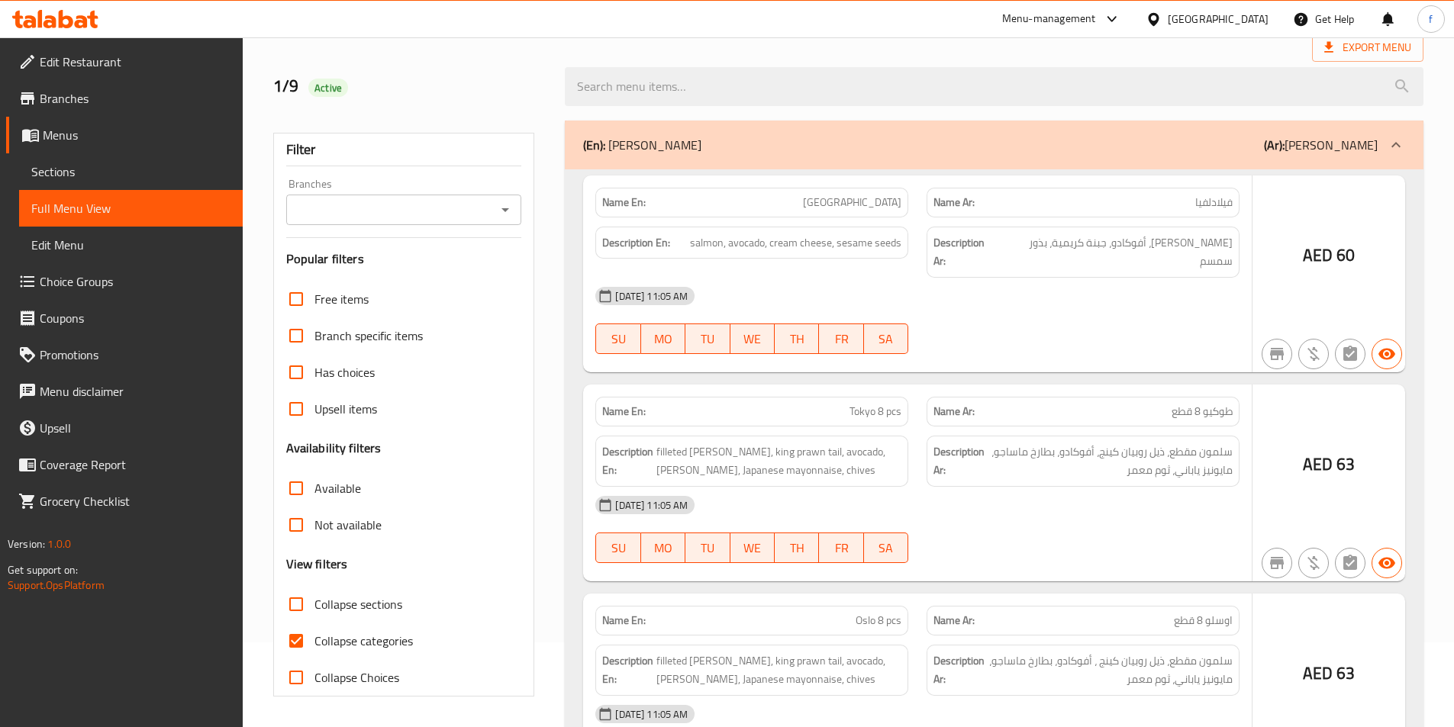
click at [111, 173] on div at bounding box center [727, 363] width 1454 height 727
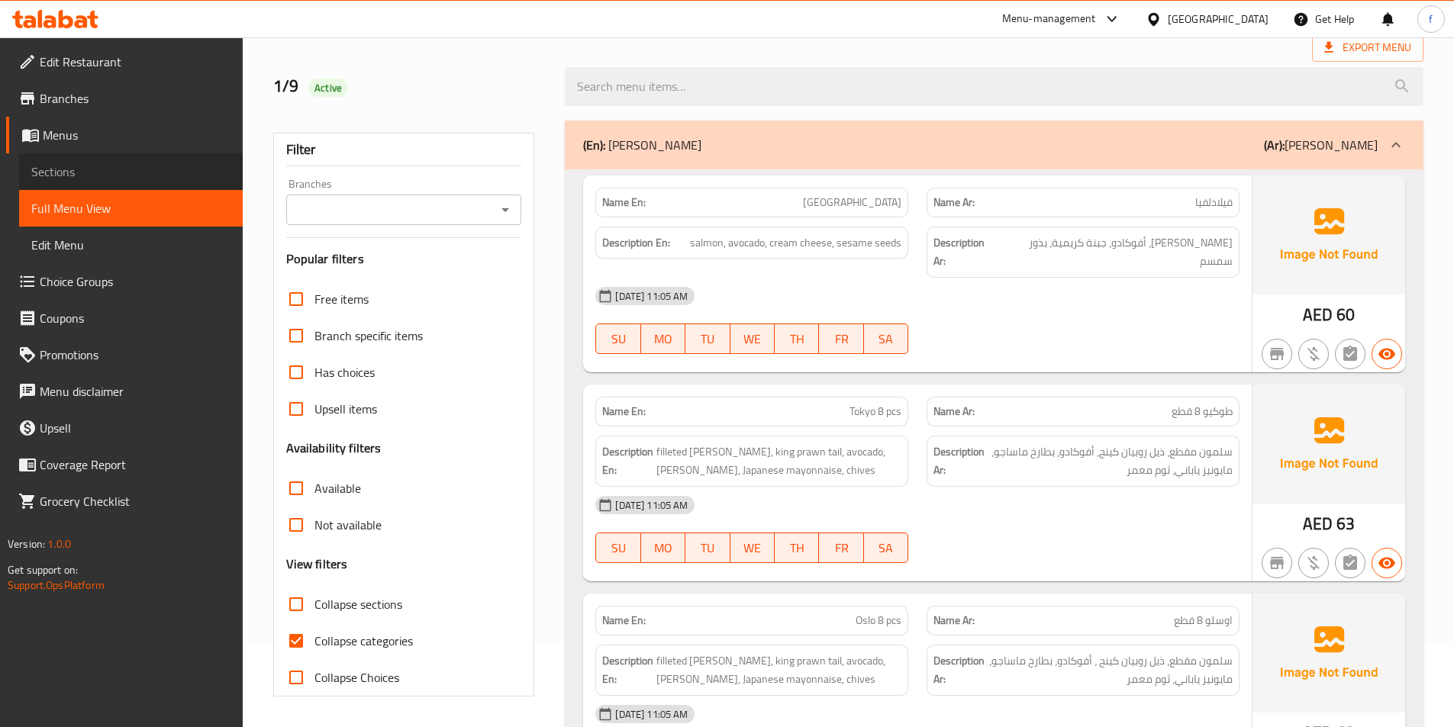
click at [111, 173] on span "Sections" at bounding box center [130, 172] width 199 height 18
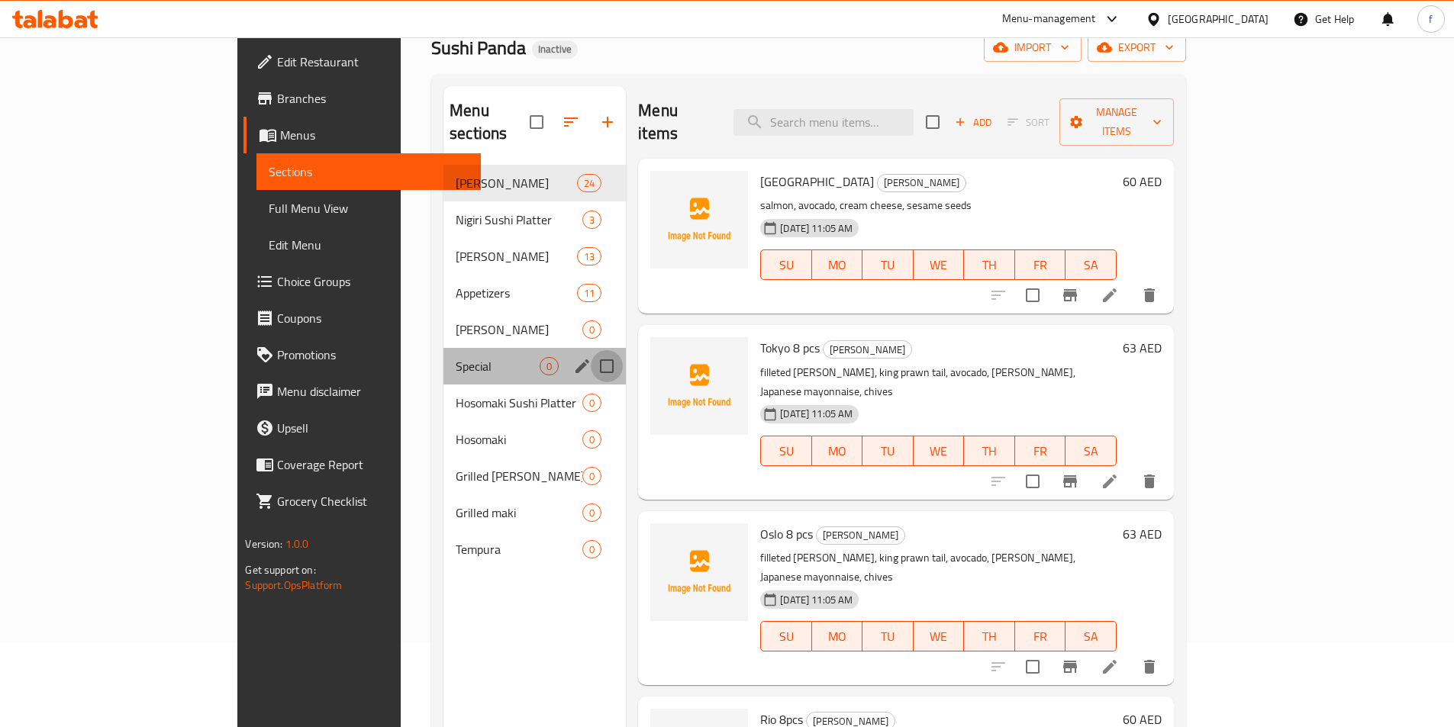
click at [591, 350] on input "Menu sections" at bounding box center [607, 366] width 32 height 32
checkbox input "true"
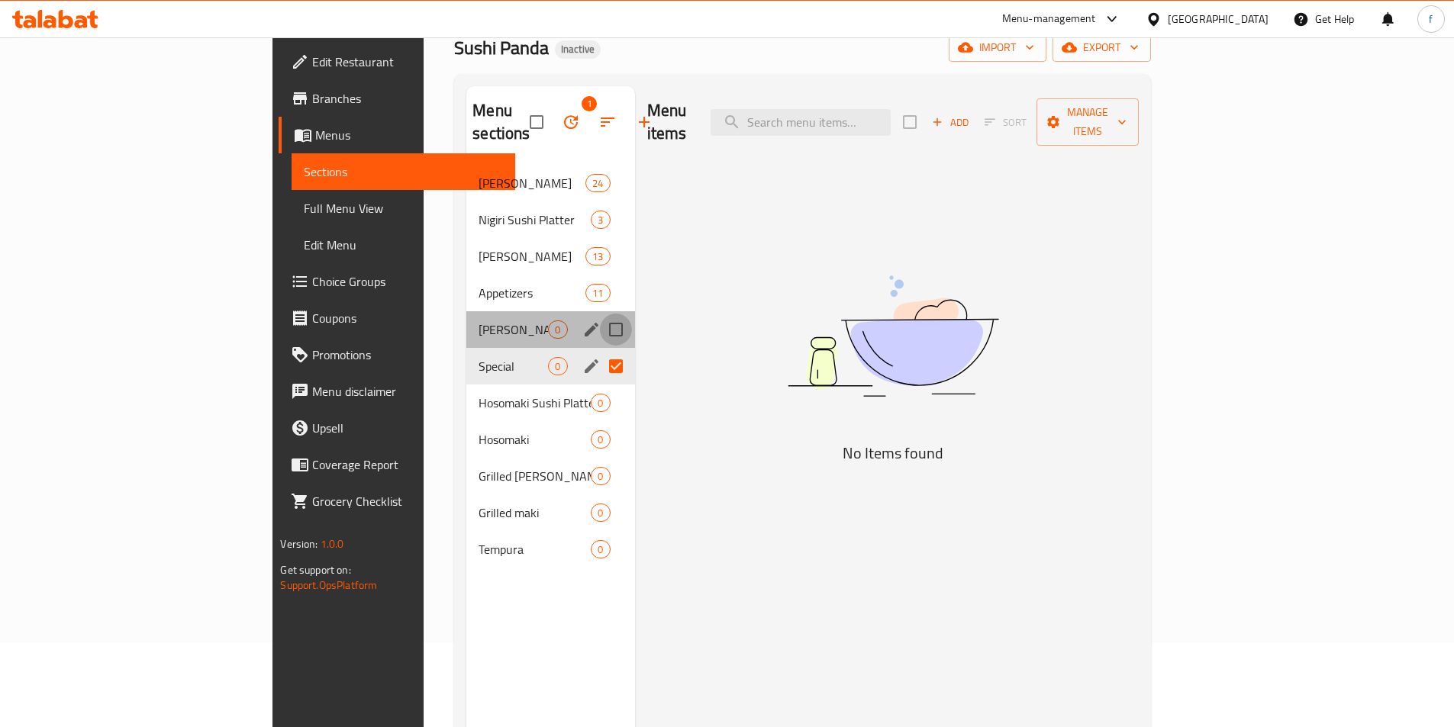
click at [600, 314] on input "Menu sections" at bounding box center [616, 330] width 32 height 32
checkbox input "true"
click at [600, 387] on input "Menu sections" at bounding box center [616, 403] width 32 height 32
checkbox input "true"
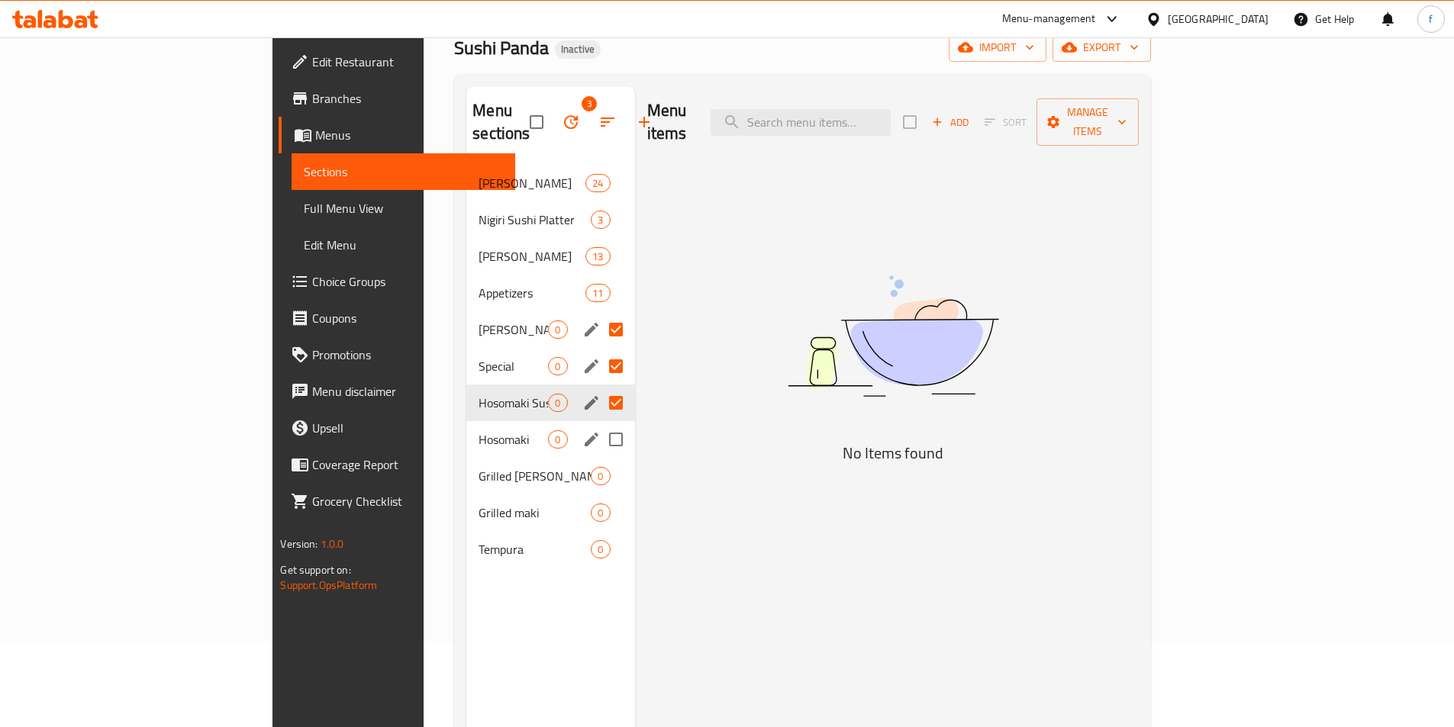
click at [600, 424] on input "Menu sections" at bounding box center [616, 440] width 32 height 32
checkbox input "true"
click at [600, 460] on input "Menu sections" at bounding box center [616, 476] width 32 height 32
checkbox input "true"
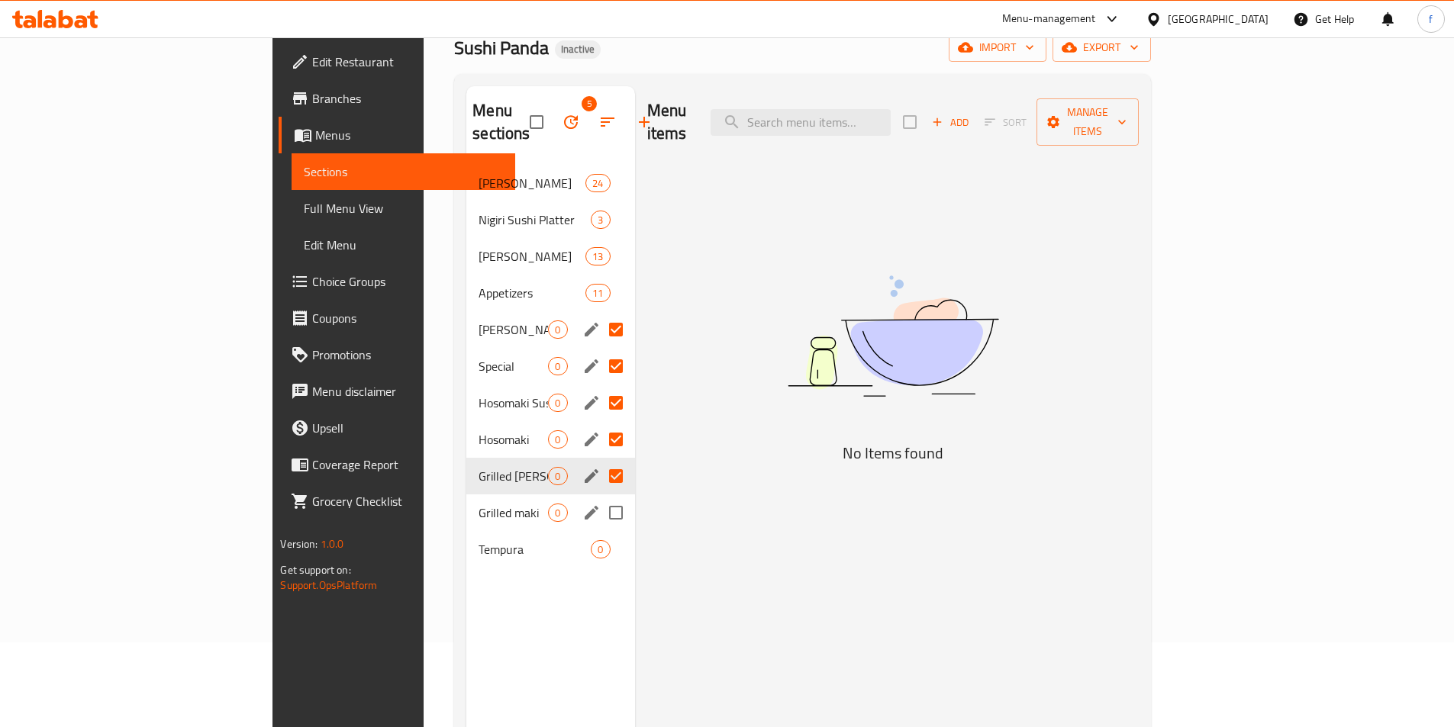
click at [600, 497] on input "Menu sections" at bounding box center [616, 513] width 32 height 32
checkbox input "true"
click at [600, 534] on input "Menu sections" at bounding box center [616, 550] width 32 height 32
checkbox input "true"
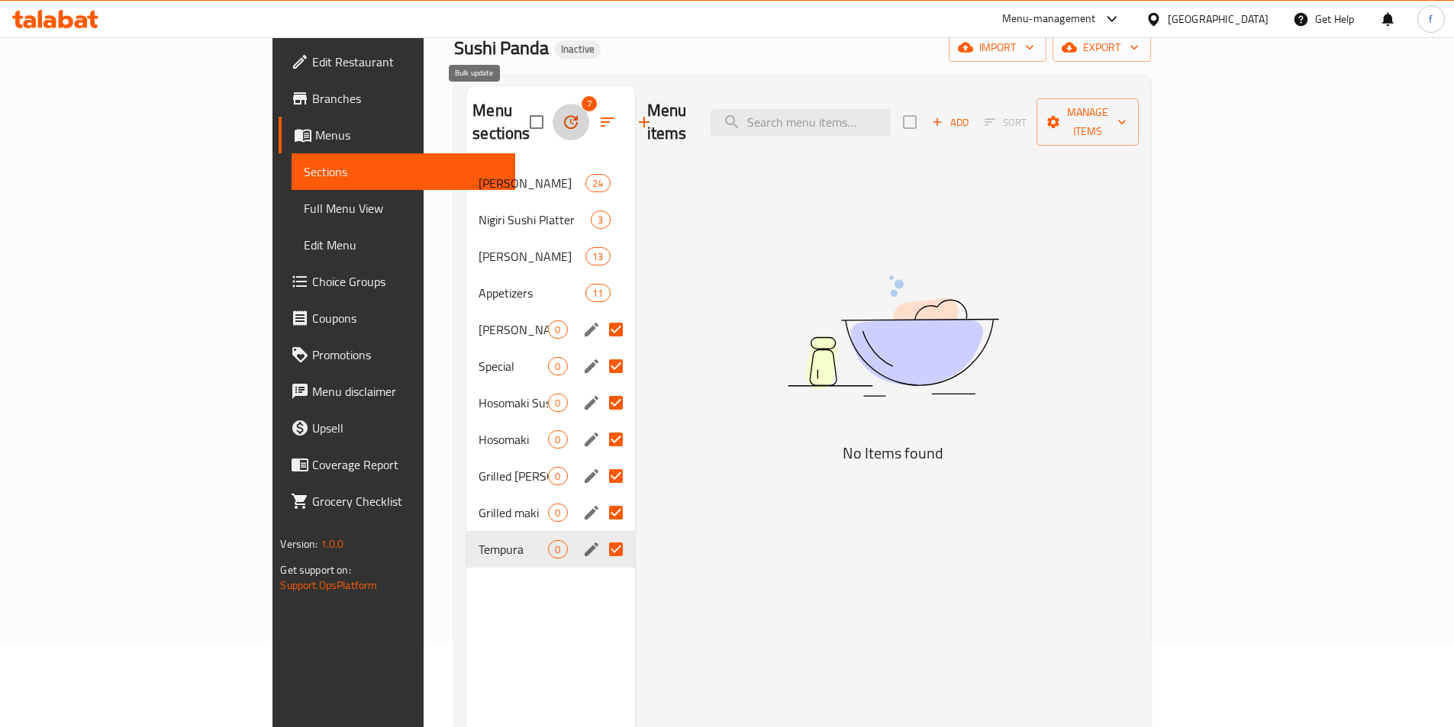
click at [553, 112] on button "button" at bounding box center [571, 122] width 37 height 37
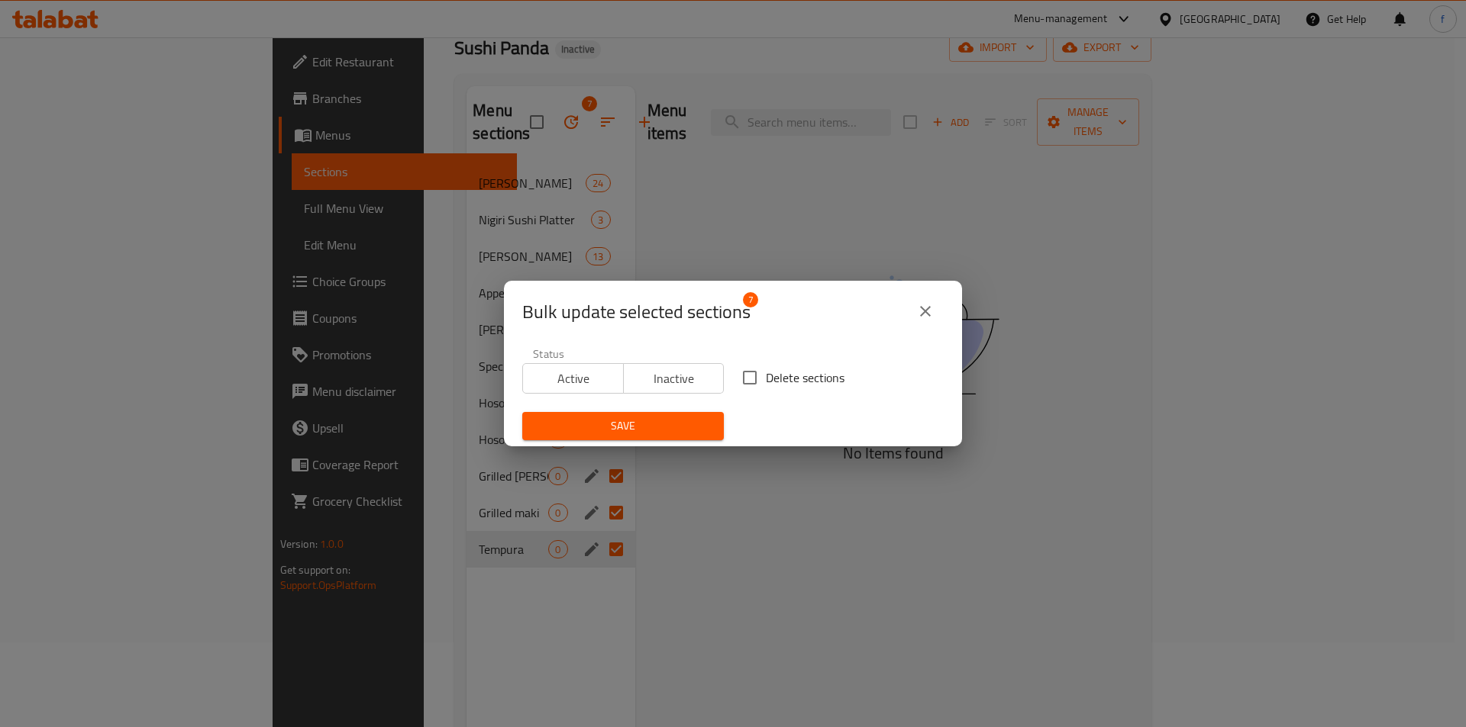
drag, startPoint x: 755, startPoint y: 376, endPoint x: 713, endPoint y: 399, distance: 47.8
click at [753, 377] on input "Delete sections" at bounding box center [750, 378] width 32 height 32
checkbox input "true"
click at [657, 424] on span "Save" at bounding box center [622, 426] width 177 height 19
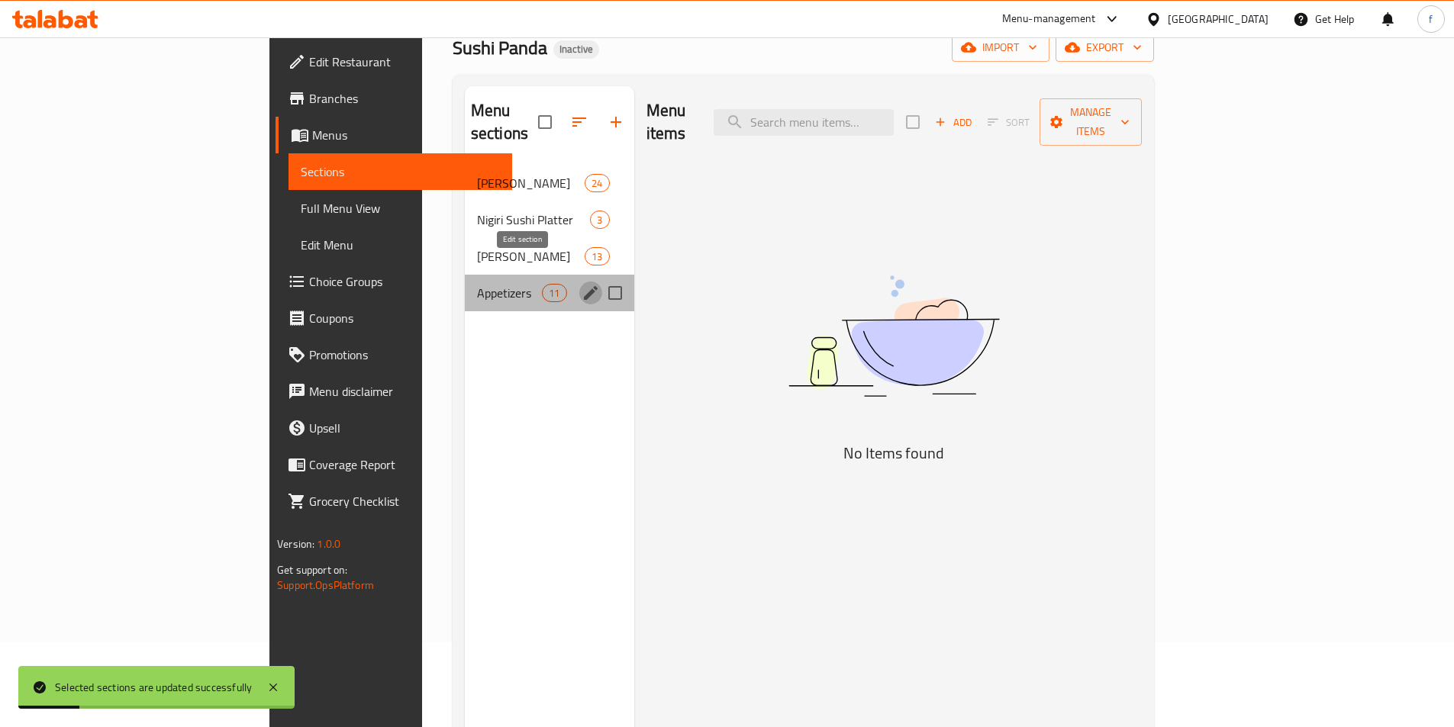
click at [584, 286] on icon "edit" at bounding box center [591, 293] width 14 height 14
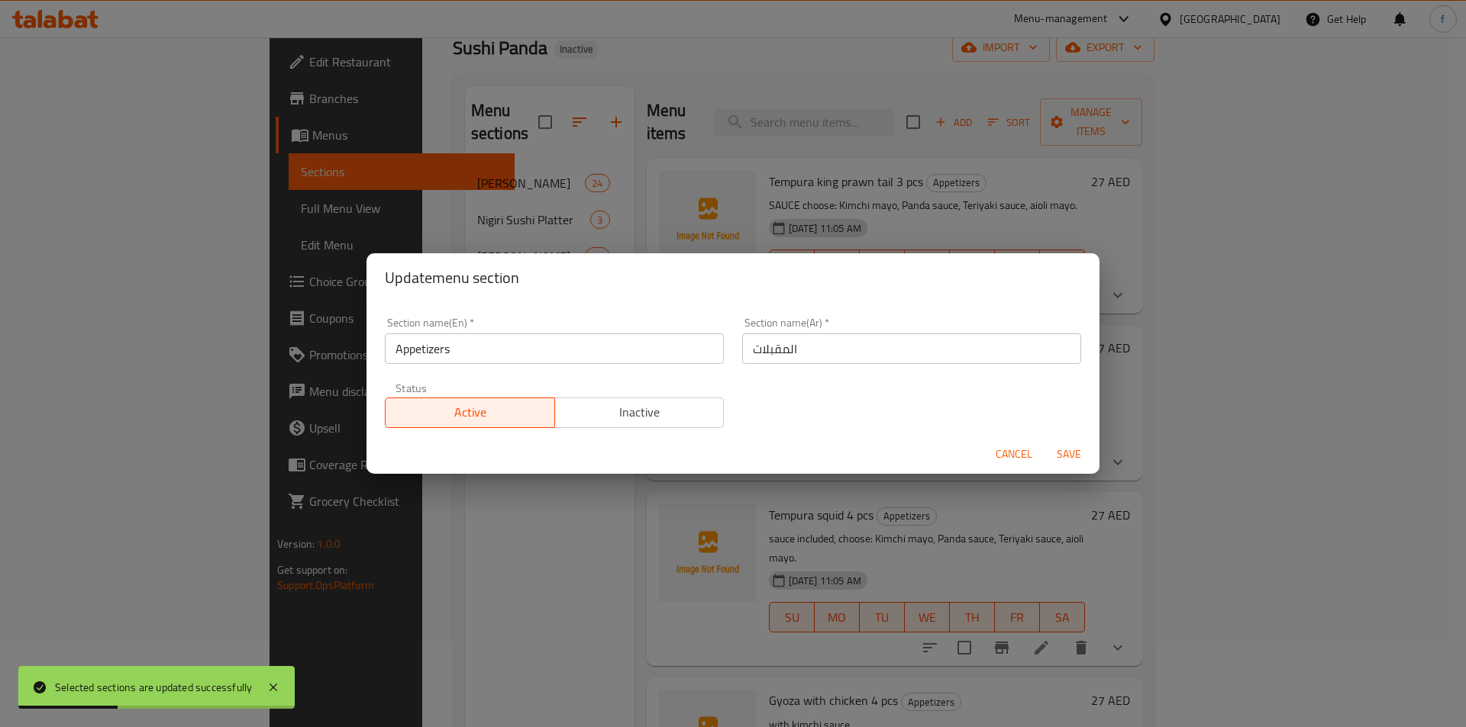
click at [618, 185] on div "Update menu section Section name(En)   * Appetizers Section name(En) * Section …" at bounding box center [733, 363] width 1466 height 727
click at [1022, 456] on span "Cancel" at bounding box center [1013, 454] width 37 height 19
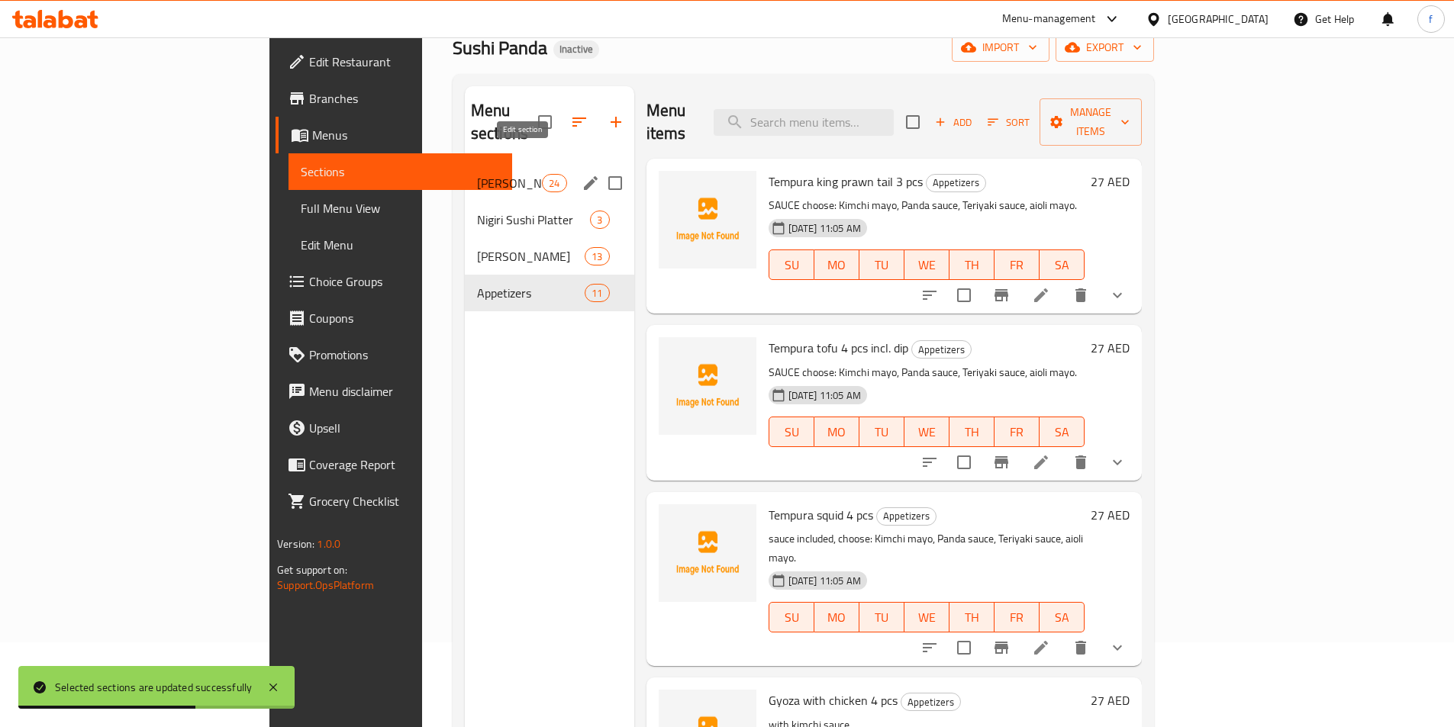
click at [584, 176] on icon "edit" at bounding box center [591, 183] width 14 height 14
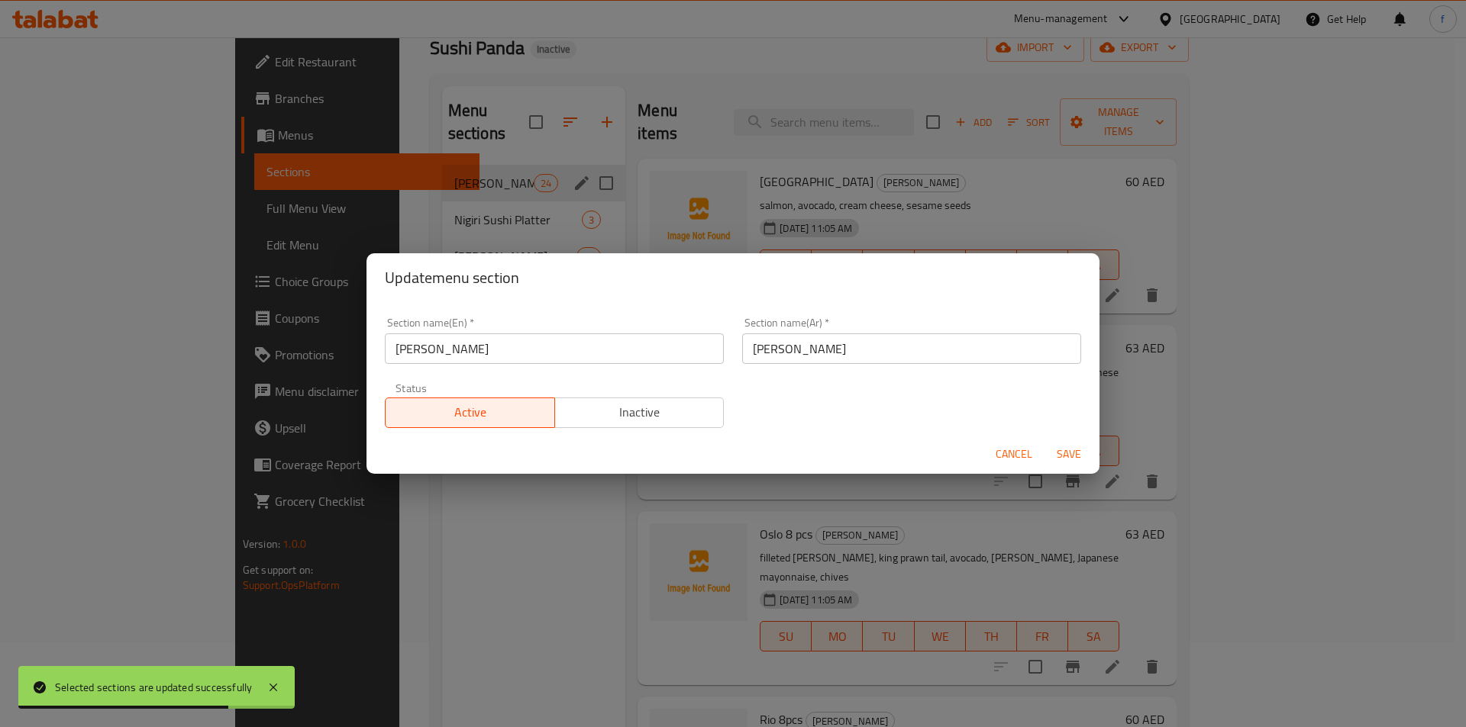
click at [722, 167] on div "Update menu section Section name(En)   * Maki Sushi Section name(En) * Section …" at bounding box center [733, 363] width 1466 height 727
click at [1020, 450] on span "Cancel" at bounding box center [1013, 454] width 37 height 19
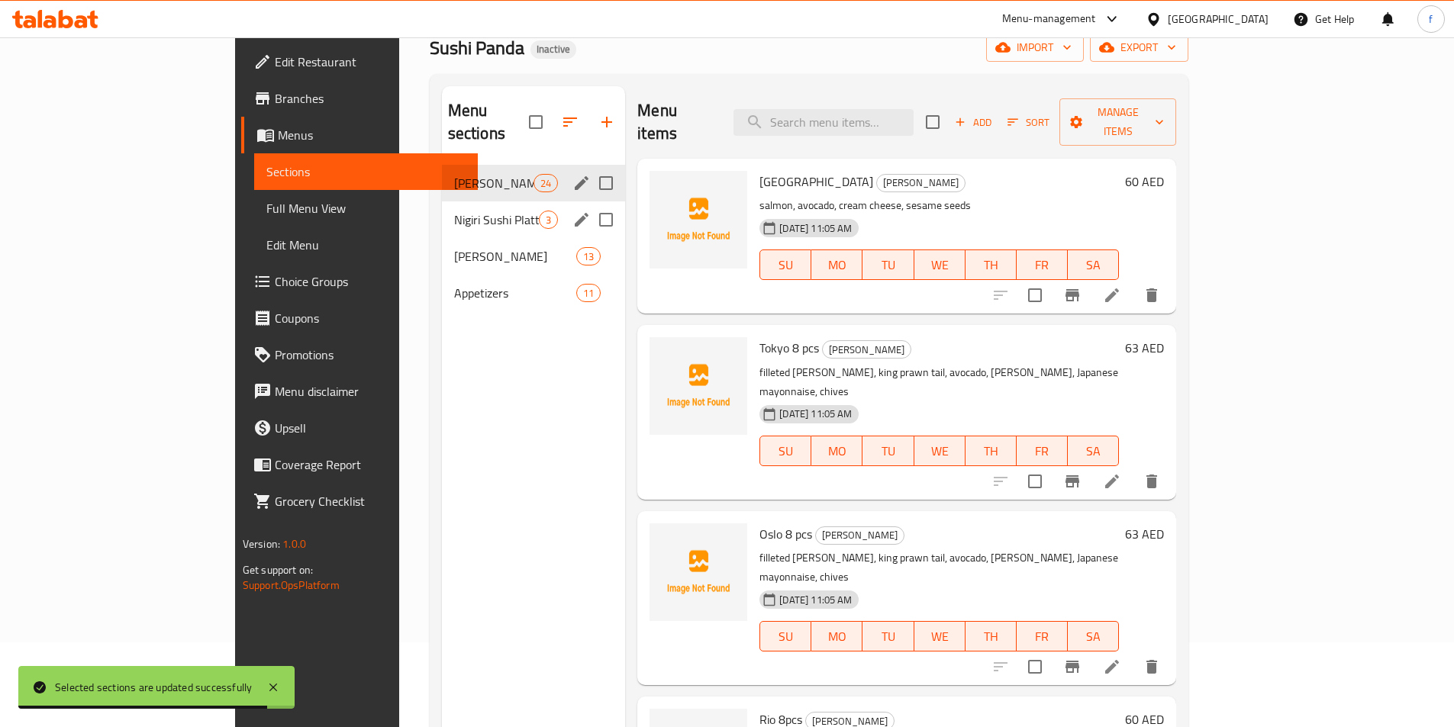
click at [454, 211] on span "Nigiri Sushi Platter" at bounding box center [496, 220] width 85 height 18
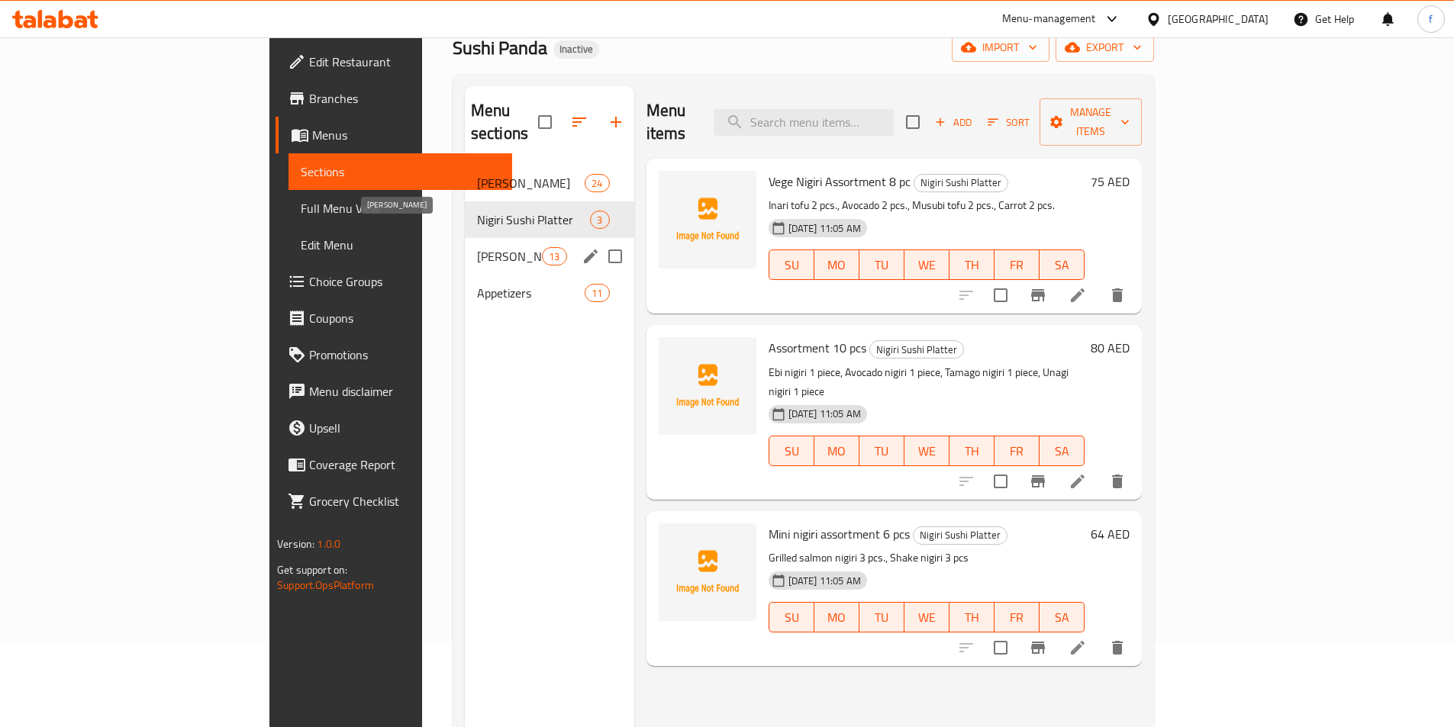
click at [477, 247] on span "[PERSON_NAME]" at bounding box center [509, 256] width 65 height 18
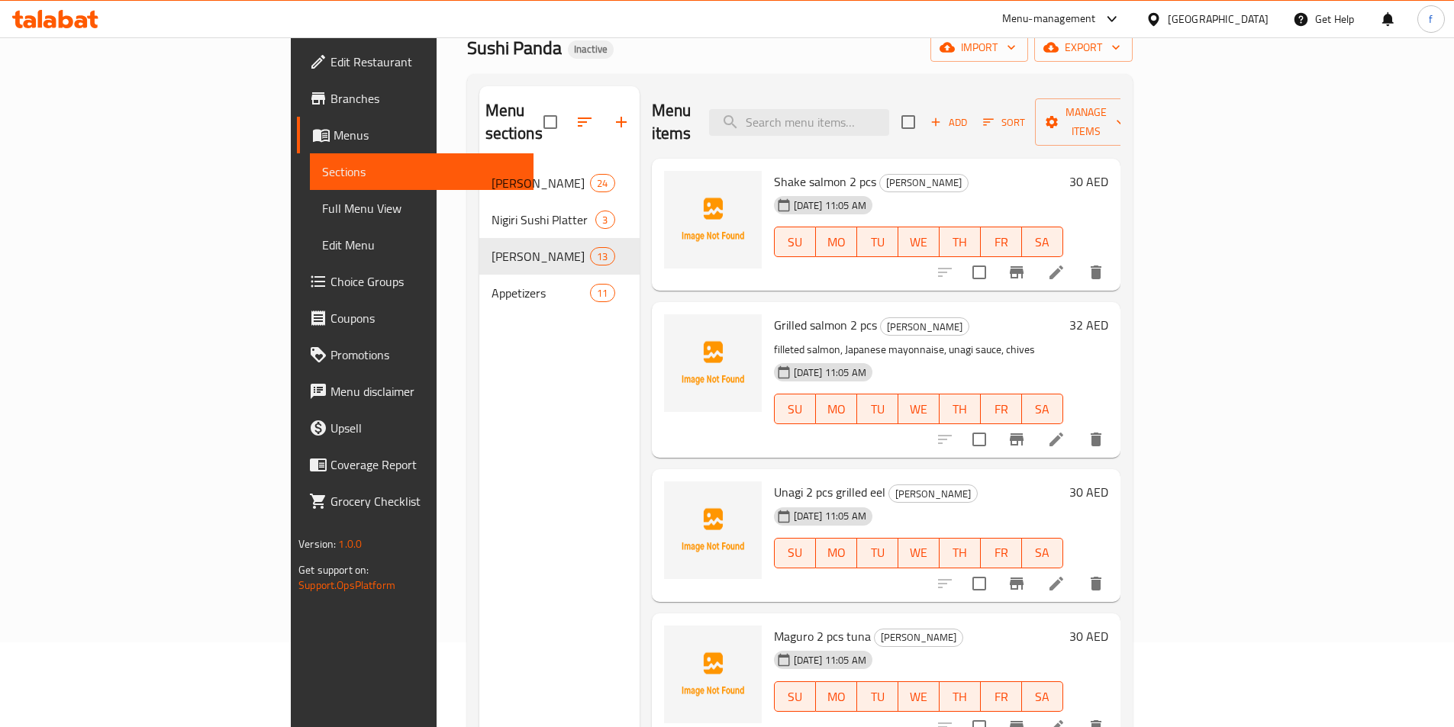
click at [322, 216] on span "Full Menu View" at bounding box center [421, 208] width 199 height 18
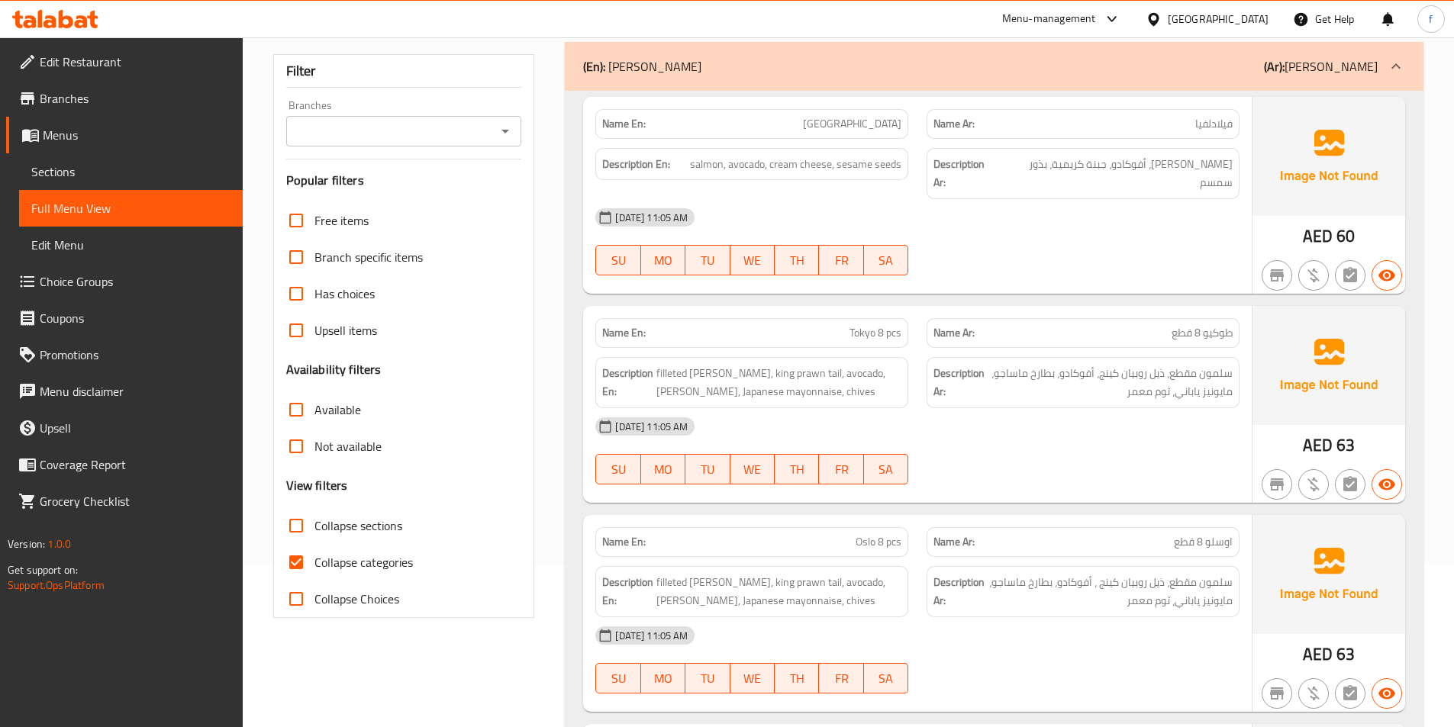
scroll to position [390, 0]
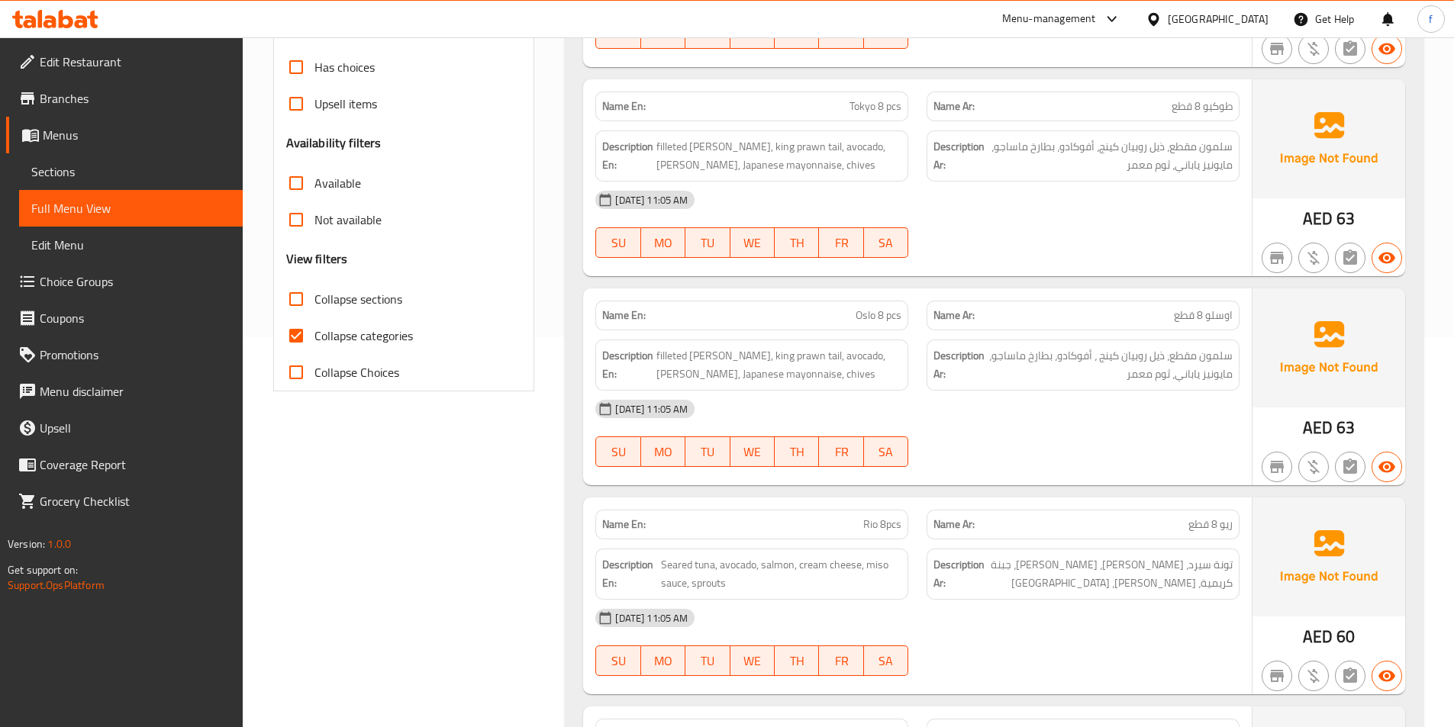
click at [302, 337] on input "Collapse categories" at bounding box center [296, 336] width 37 height 37
checkbox input "false"
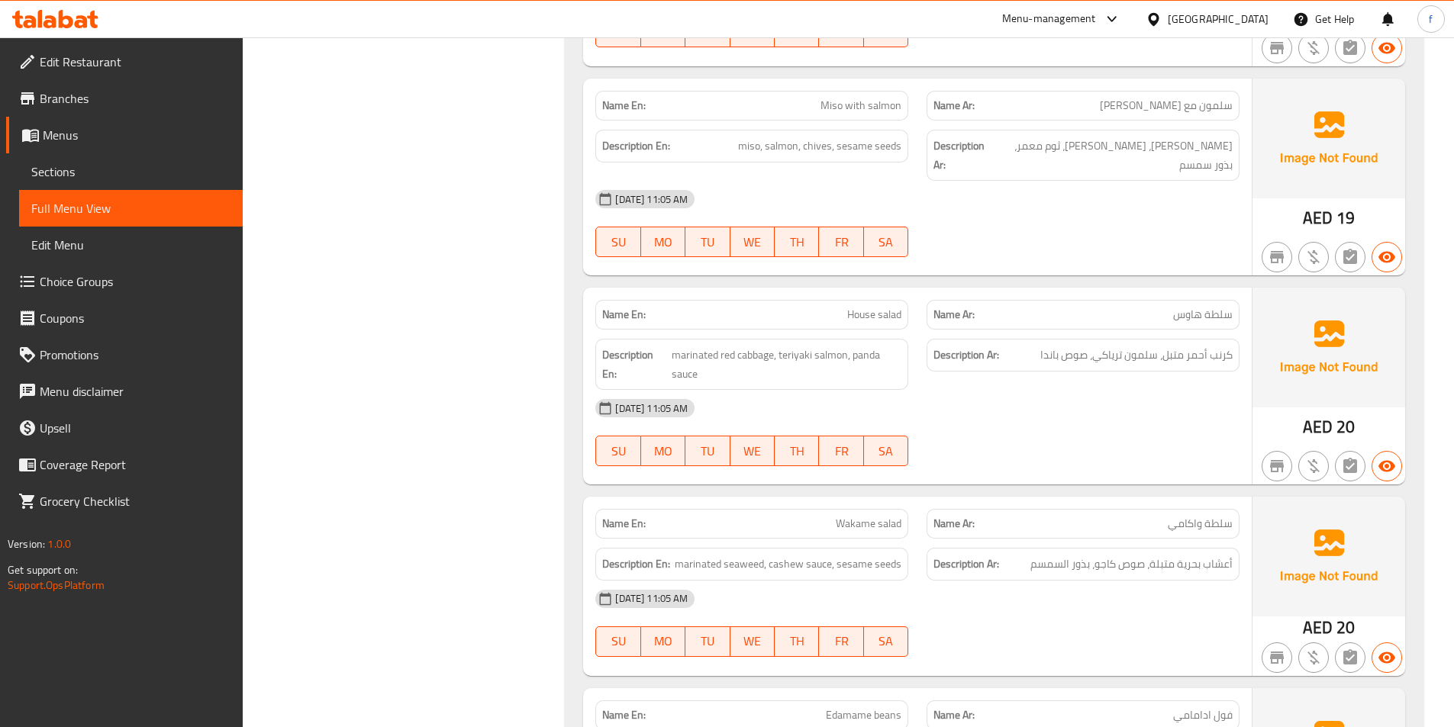
scroll to position [10582, 0]
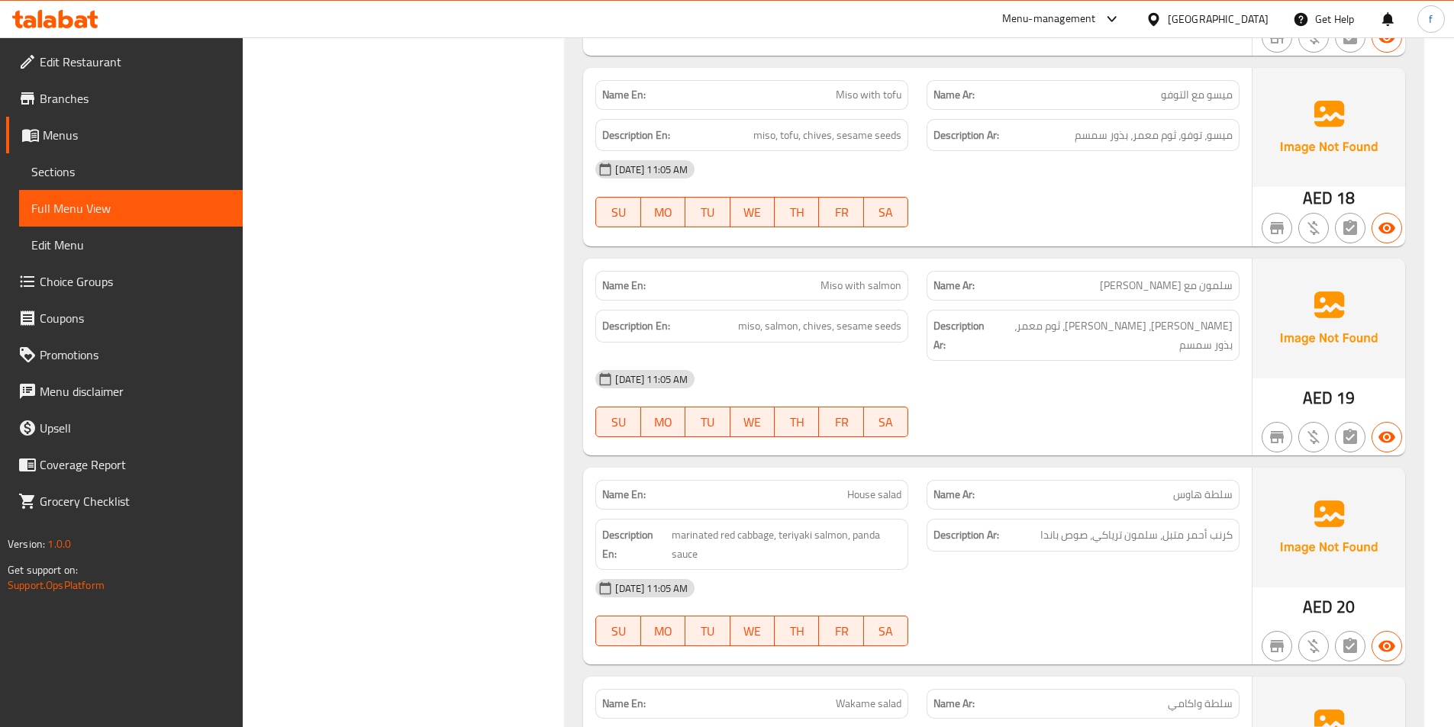
click at [69, 16] on icon at bounding box center [66, 19] width 15 height 18
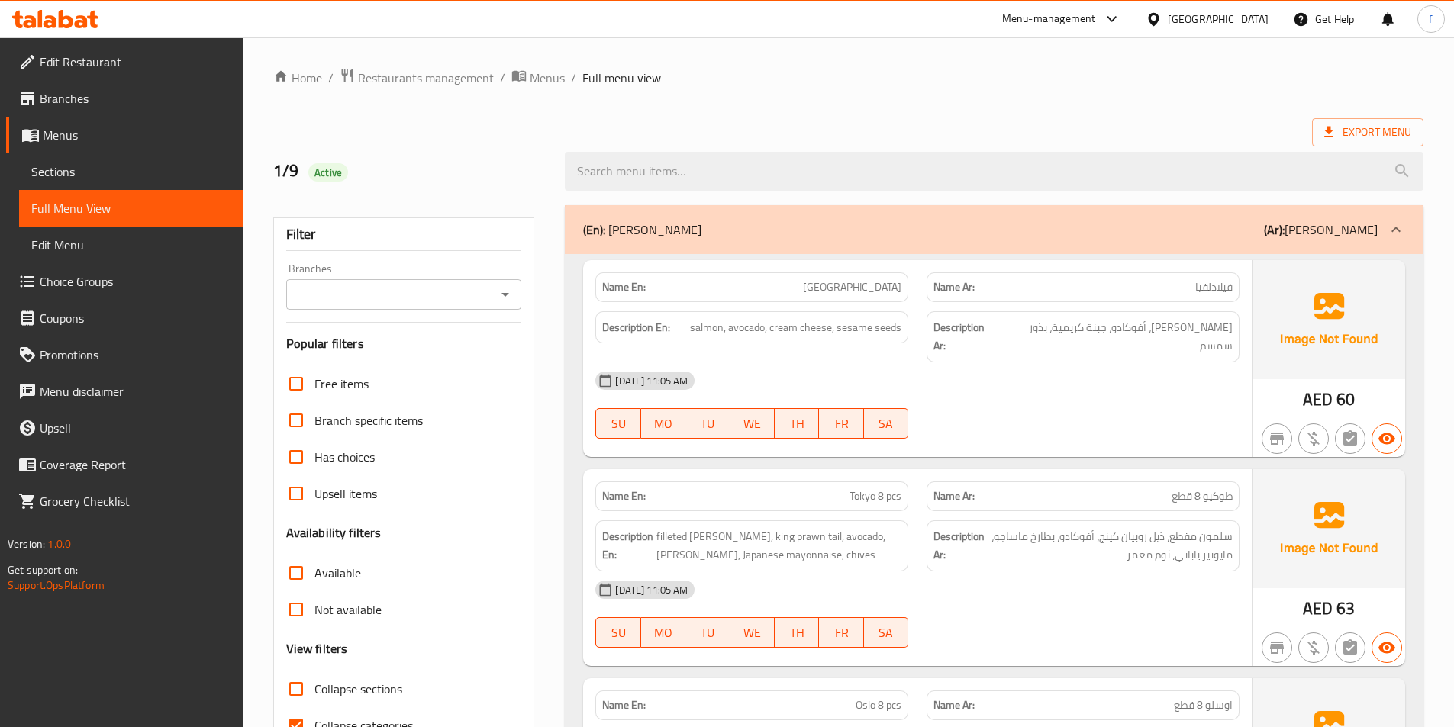
drag, startPoint x: 117, startPoint y: 60, endPoint x: 108, endPoint y: 63, distance: 9.4
click at [117, 61] on span "Edit Restaurant" at bounding box center [135, 62] width 191 height 18
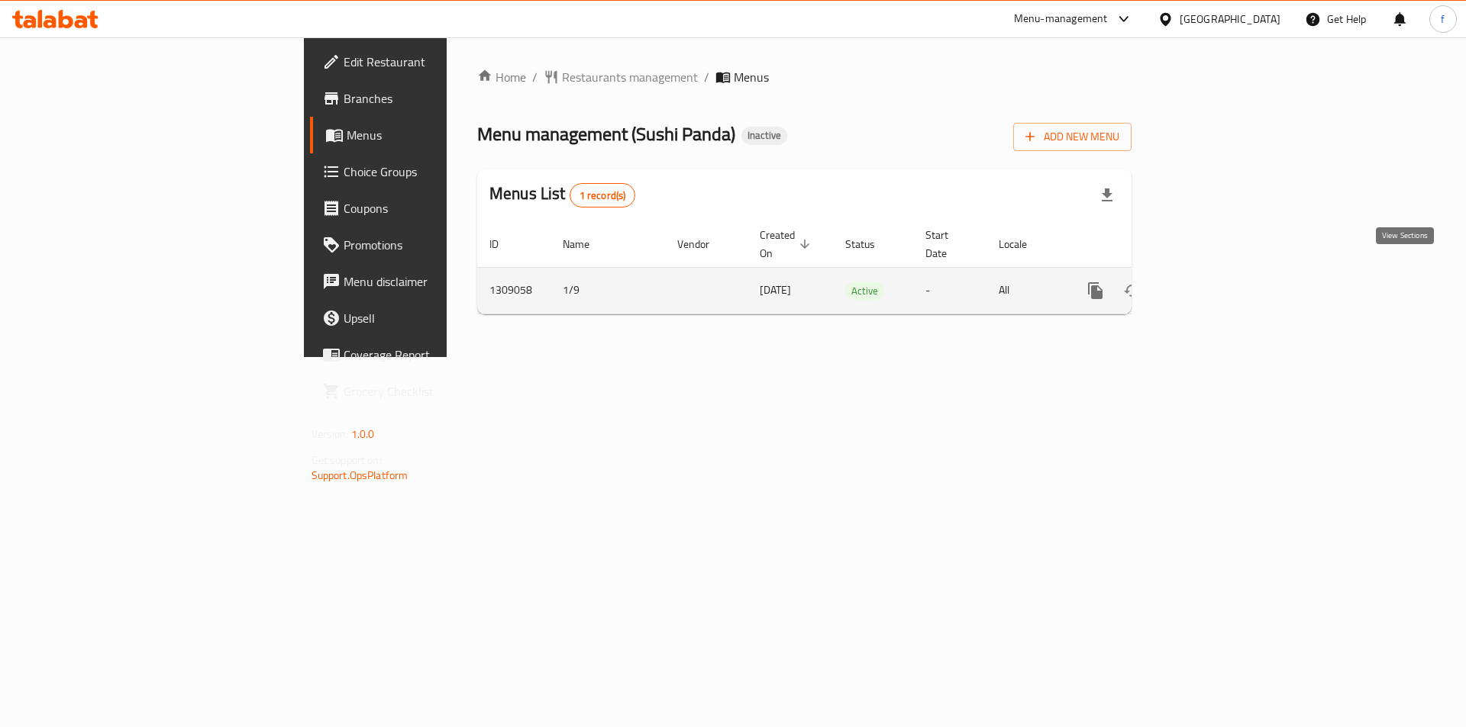
click at [1224, 273] on link "enhanced table" at bounding box center [1205, 291] width 37 height 37
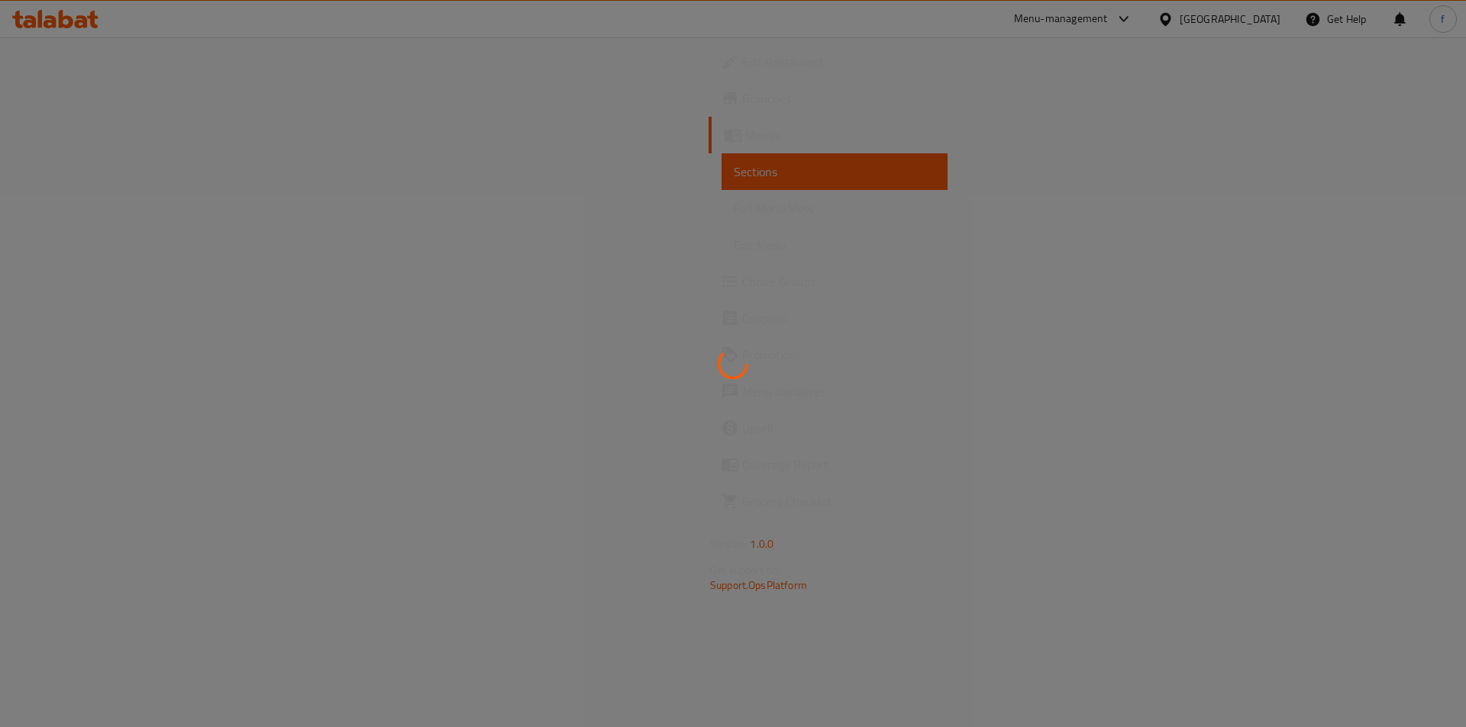
click at [1393, 135] on div at bounding box center [733, 363] width 1466 height 727
click at [1368, 106] on div at bounding box center [733, 363] width 1466 height 727
click at [733, 68] on div at bounding box center [733, 68] width 0 height 0
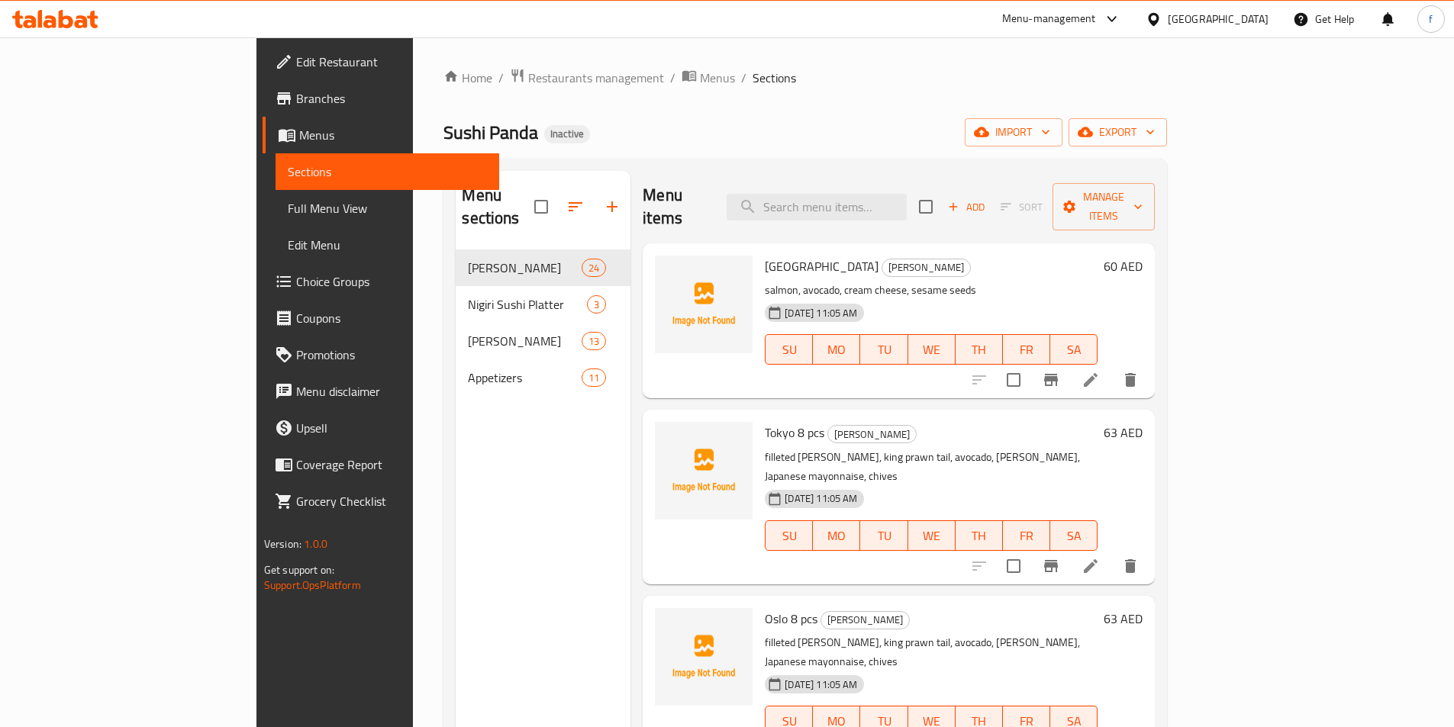
click at [1167, 114] on div "Home / Restaurants management / Menus / Sections Sushi Panda Inactive import ex…" at bounding box center [806, 489] width 724 height 843
click at [1155, 123] on span "export" at bounding box center [1118, 132] width 74 height 19
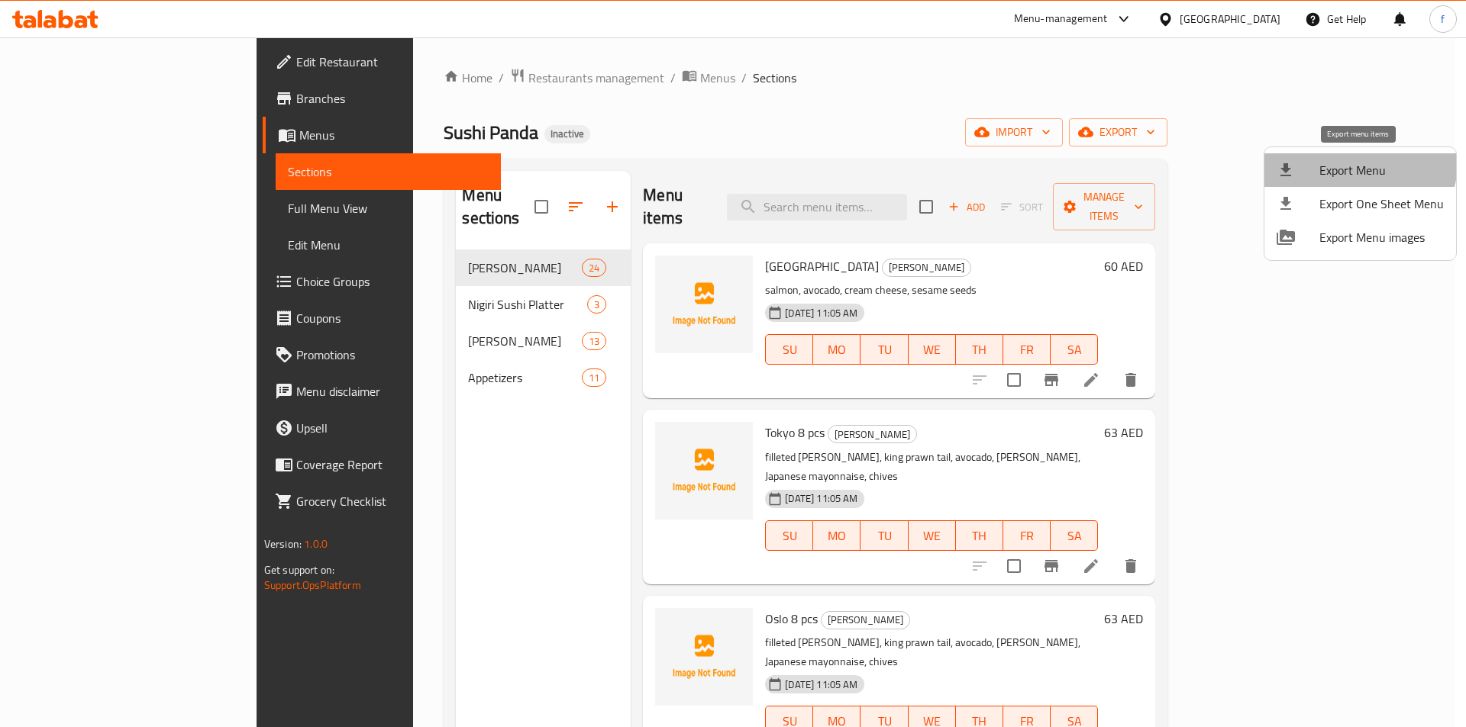
click at [1359, 163] on span "Export Menu" at bounding box center [1381, 170] width 124 height 18
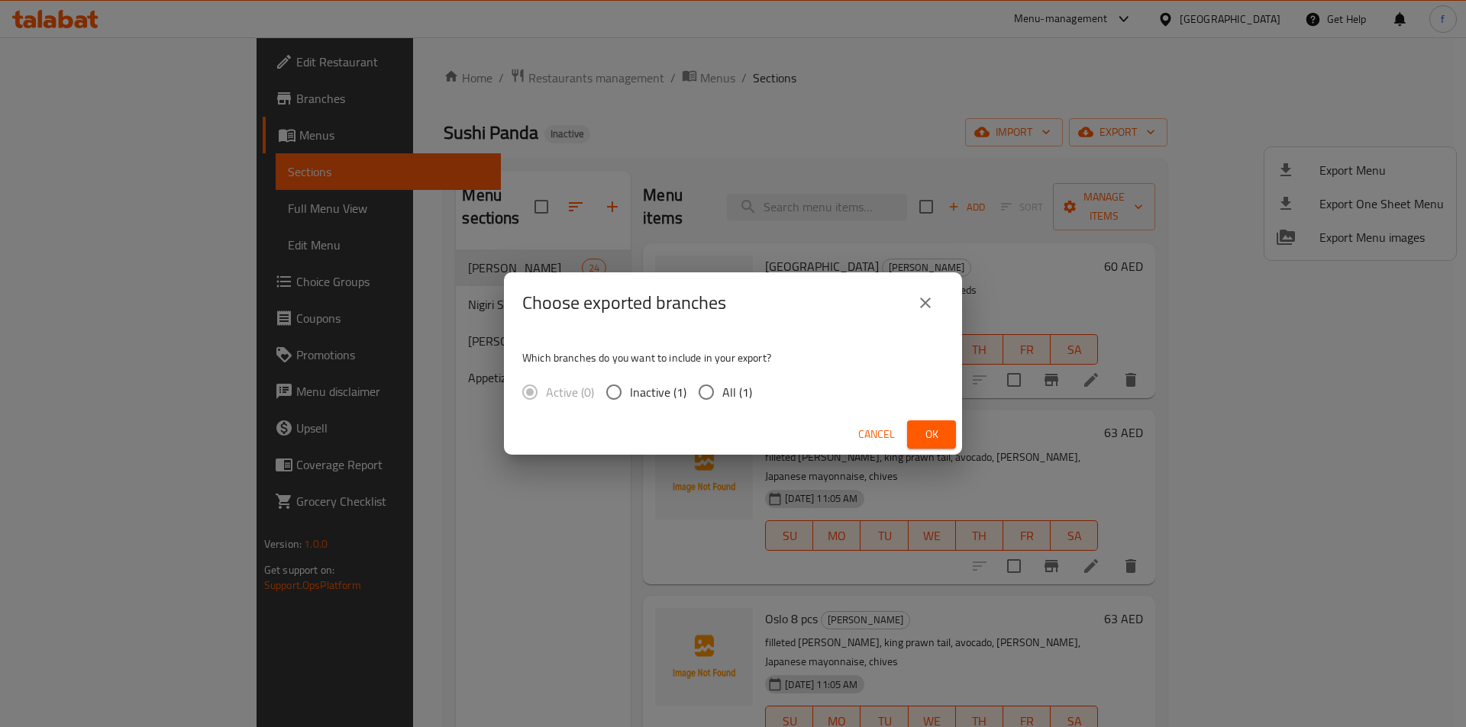
click at [708, 398] on input "All (1)" at bounding box center [706, 392] width 32 height 32
radio input "true"
drag, startPoint x: 950, startPoint y: 438, endPoint x: 936, endPoint y: 443, distance: 15.2
click at [947, 442] on button "Ok" at bounding box center [931, 435] width 49 height 28
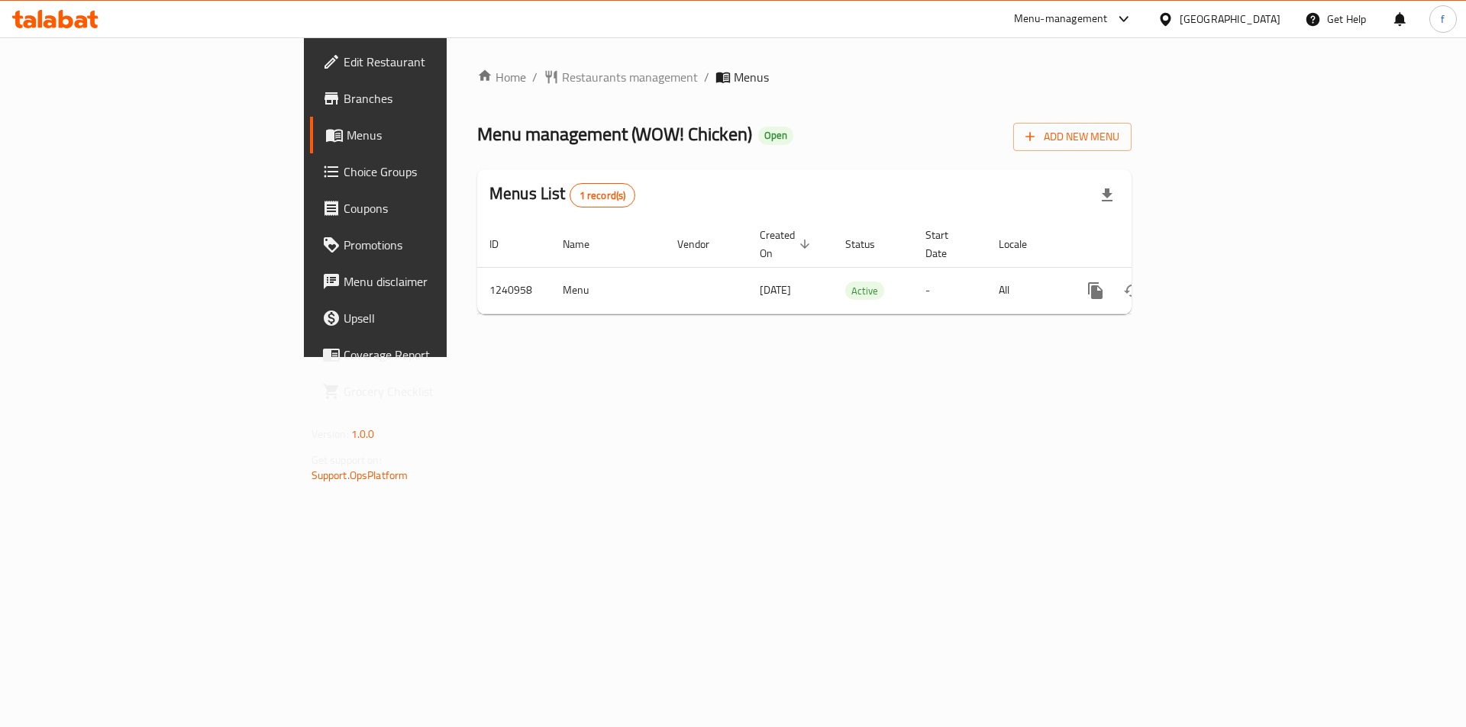
click at [344, 95] on span "Branches" at bounding box center [440, 98] width 193 height 18
click at [1119, 136] on span "Add New Menu" at bounding box center [1072, 136] width 94 height 19
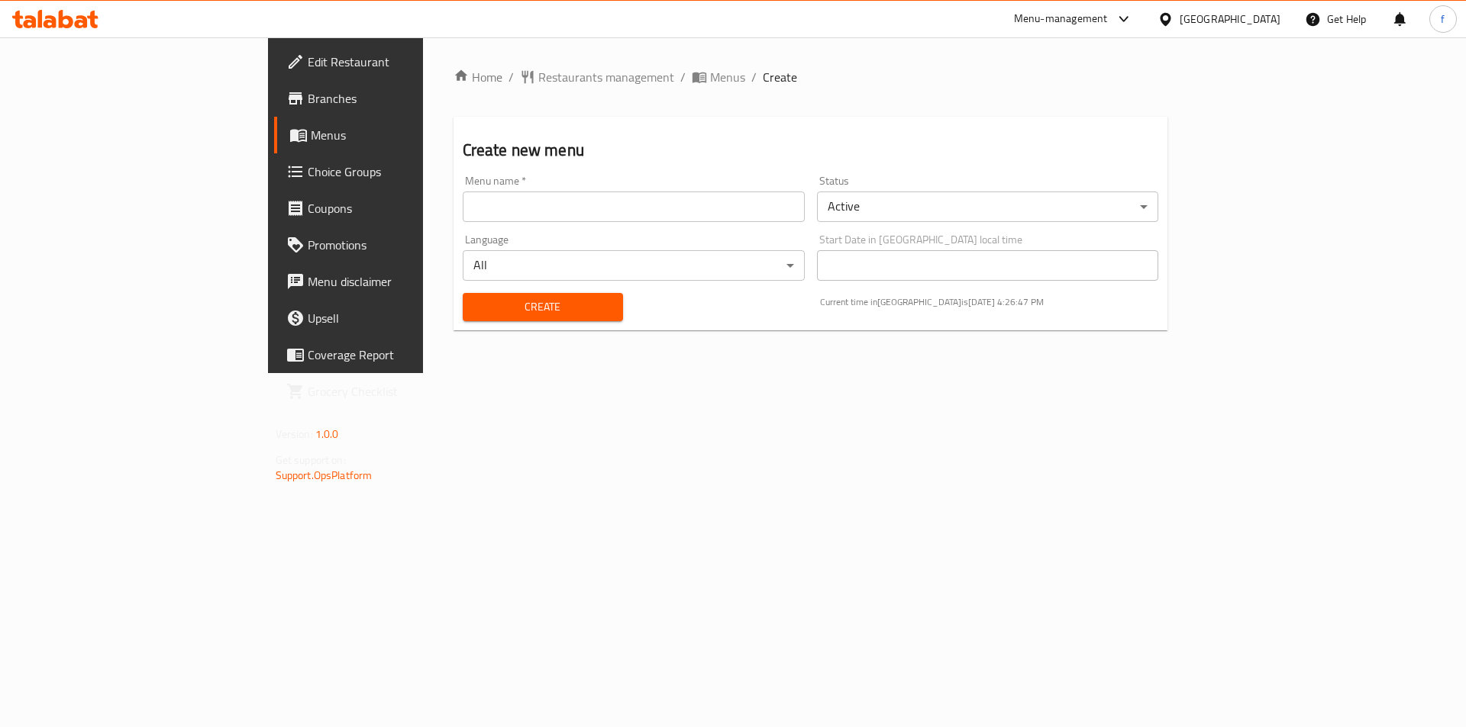
click at [311, 127] on span "Menus" at bounding box center [406, 135] width 190 height 18
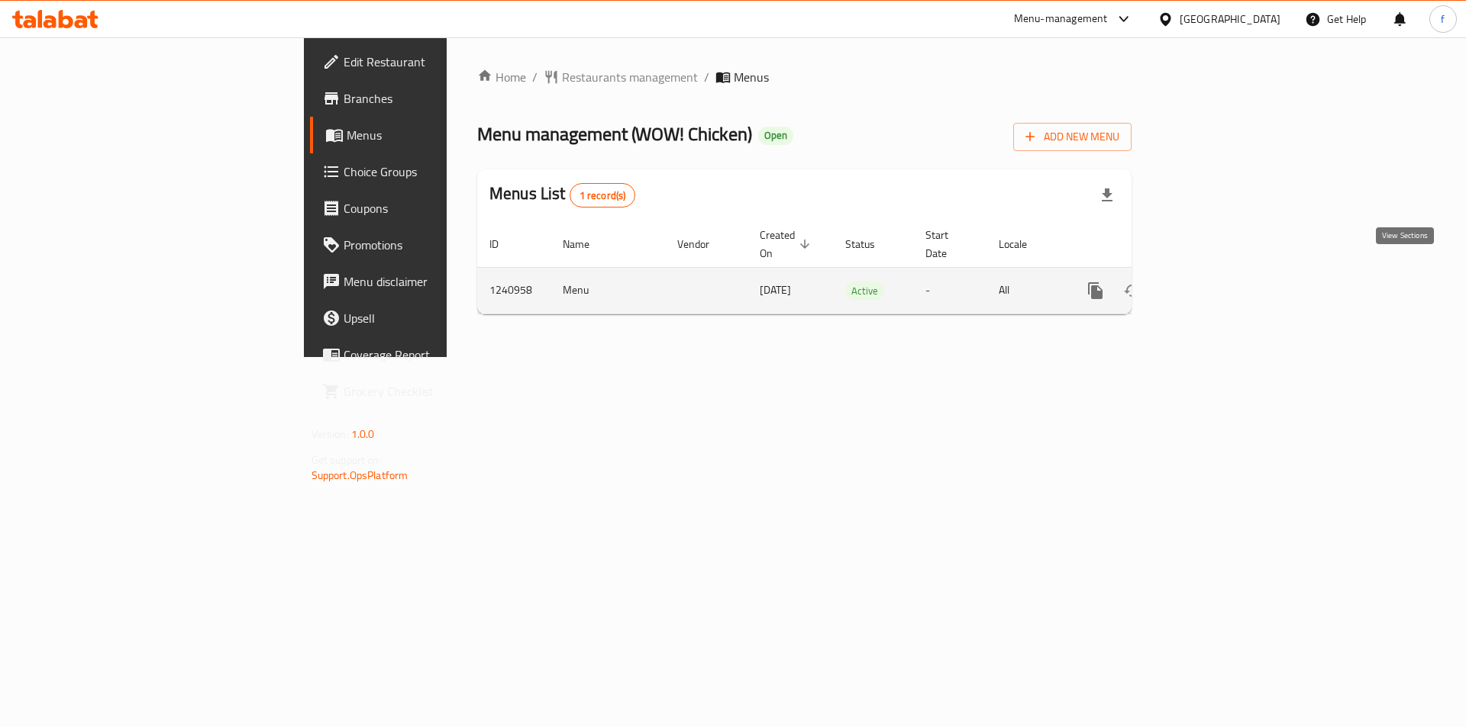
click at [1224, 285] on link "enhanced table" at bounding box center [1205, 291] width 37 height 37
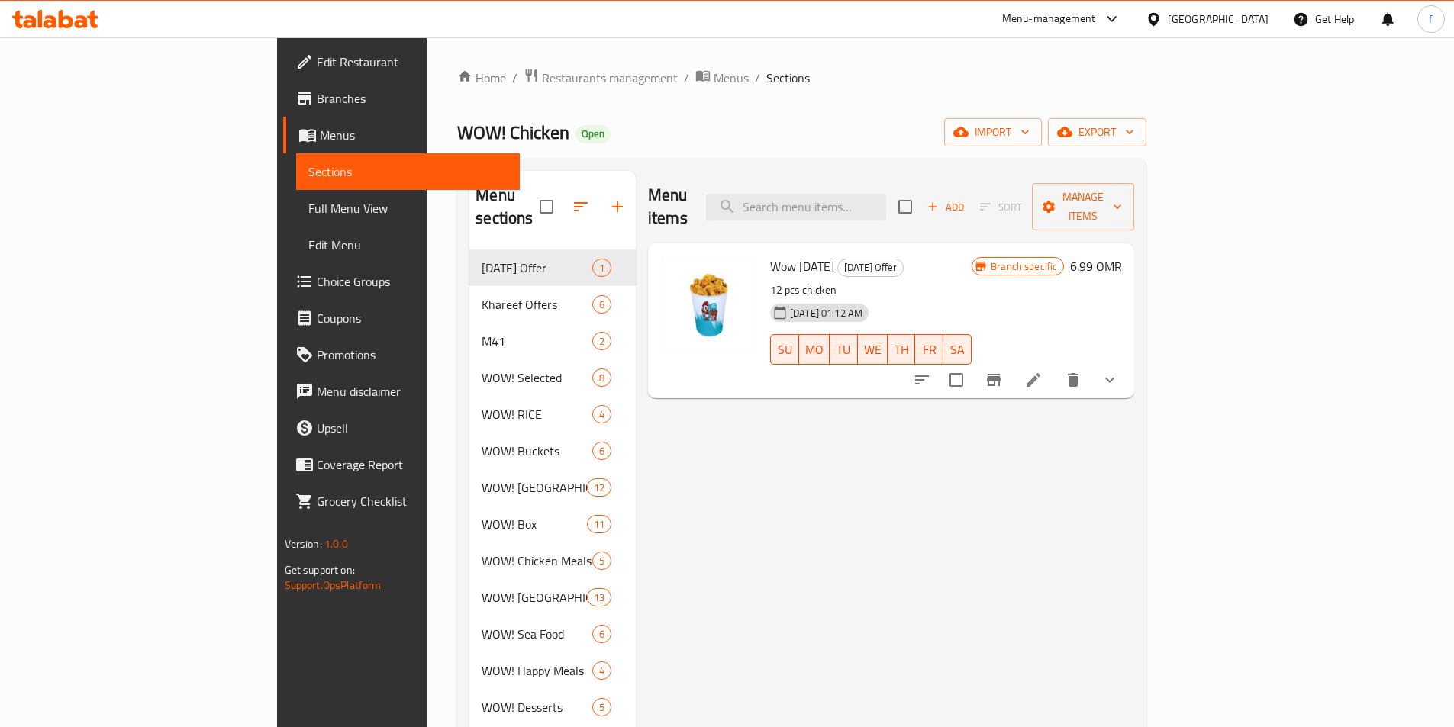
click at [1134, 211] on div "Add Sort Manage items" at bounding box center [1016, 206] width 236 height 47
click at [1122, 195] on span "Manage items" at bounding box center [1083, 207] width 78 height 38
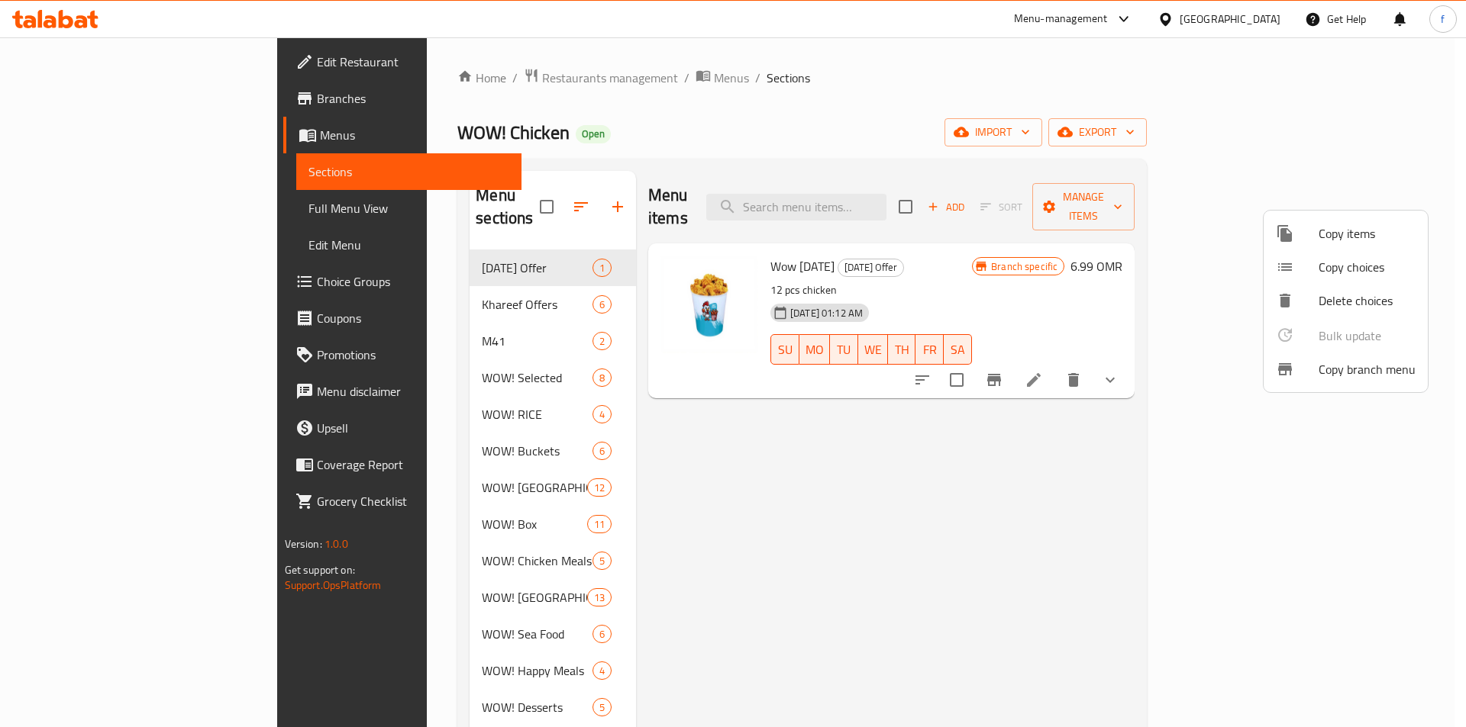
click at [1364, 360] on span "Copy branch menu" at bounding box center [1366, 369] width 97 height 18
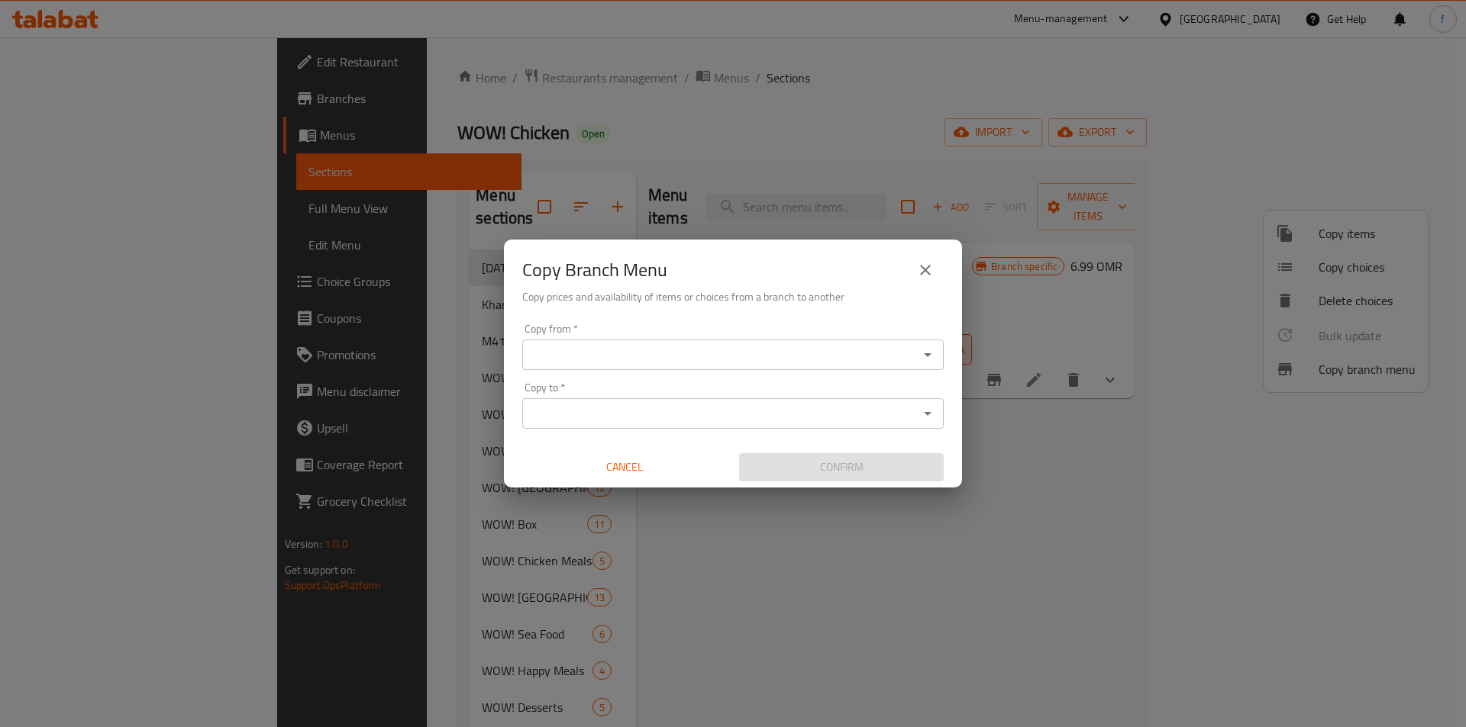
click at [944, 366] on div "Copy from   * Copy from * Copy to   * Copy to * Cancel Confirm" at bounding box center [733, 403] width 458 height 170
click at [921, 353] on icon "Open" at bounding box center [927, 355] width 18 height 18
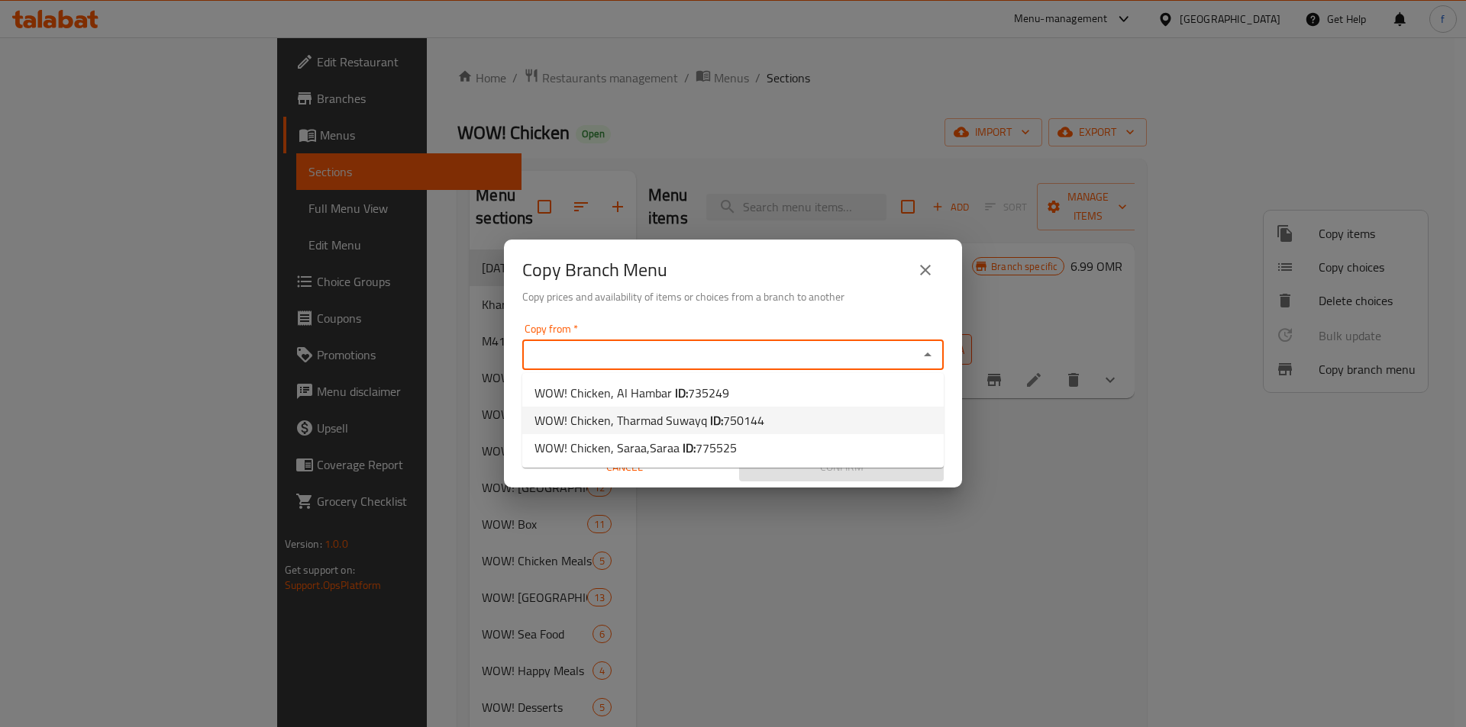
click at [734, 417] on span "750144" at bounding box center [743, 420] width 41 height 23
type input "WOW! Chicken, Tharmad Suwayq"
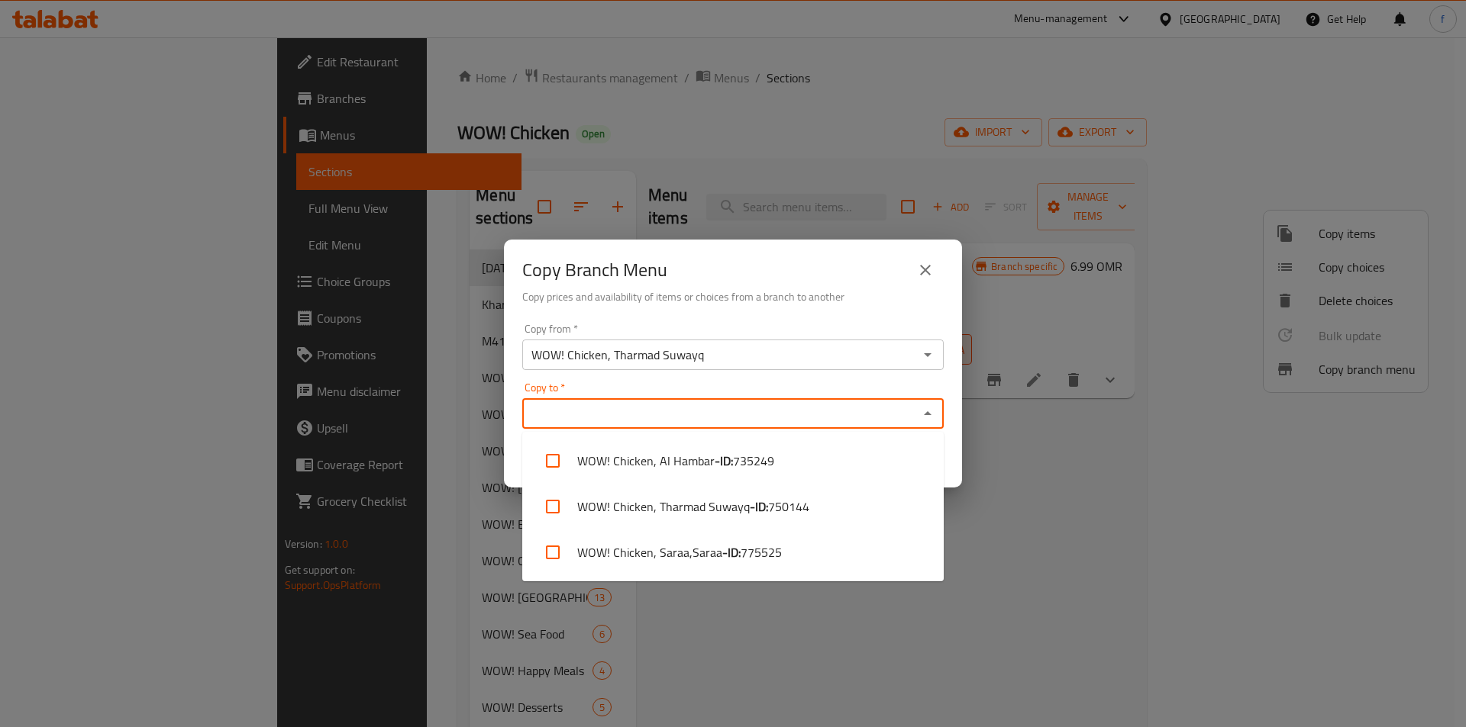
click at [687, 407] on input "Copy to   *" at bounding box center [720, 413] width 387 height 21
click at [685, 540] on li "WOW! Chicken, Saraa,Saraa - ID: 775525" at bounding box center [732, 553] width 421 height 46
checkbox input "true"
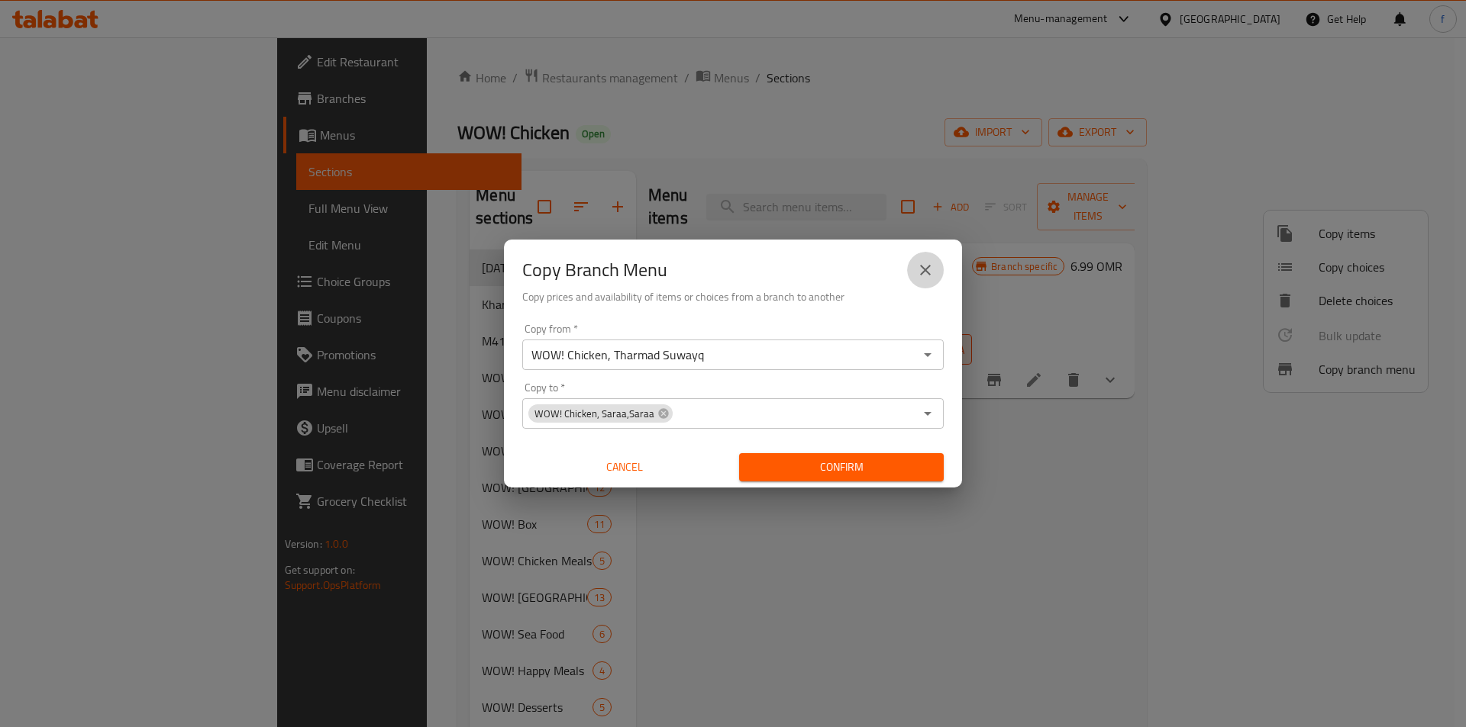
click at [912, 276] on button "close" at bounding box center [925, 270] width 37 height 37
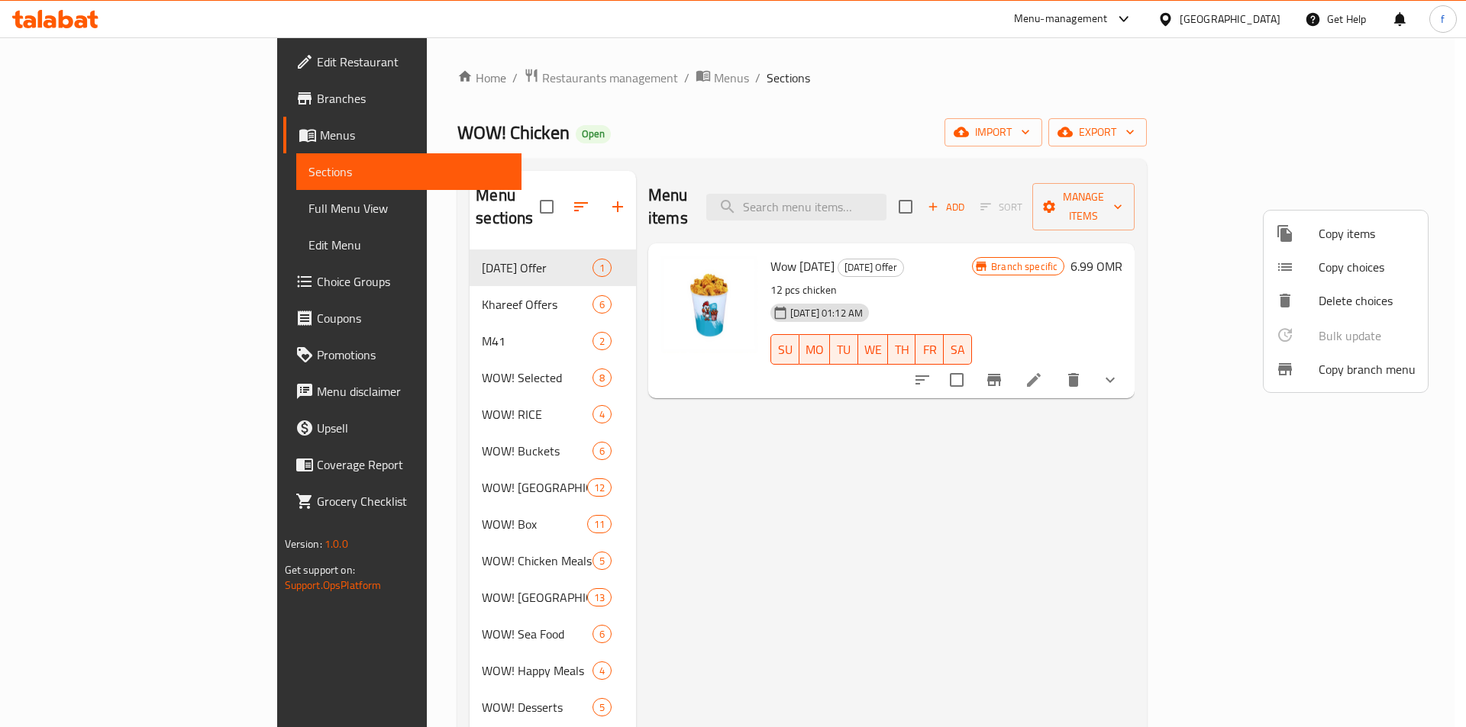
click at [134, 22] on div at bounding box center [733, 363] width 1466 height 727
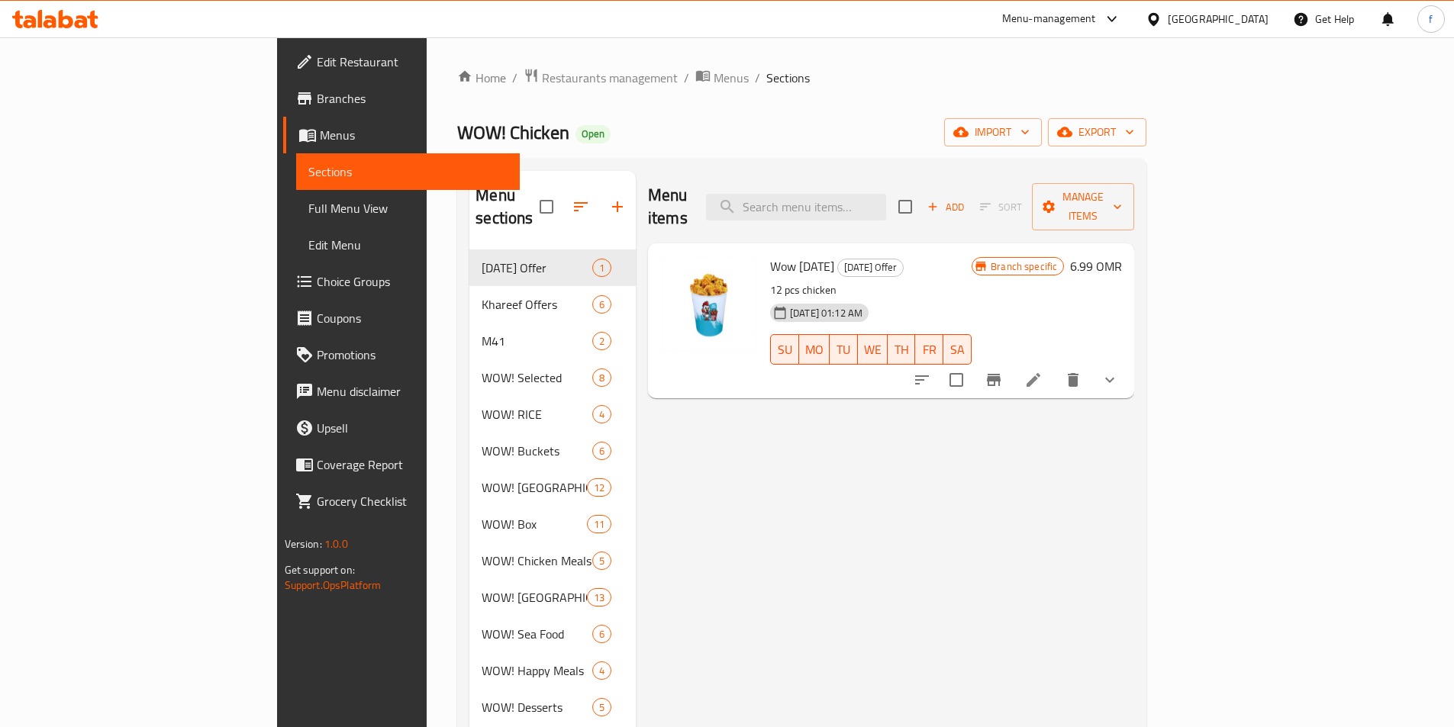
click at [104, 20] on div at bounding box center [55, 19] width 111 height 31
click at [86, 23] on icon at bounding box center [81, 21] width 13 height 13
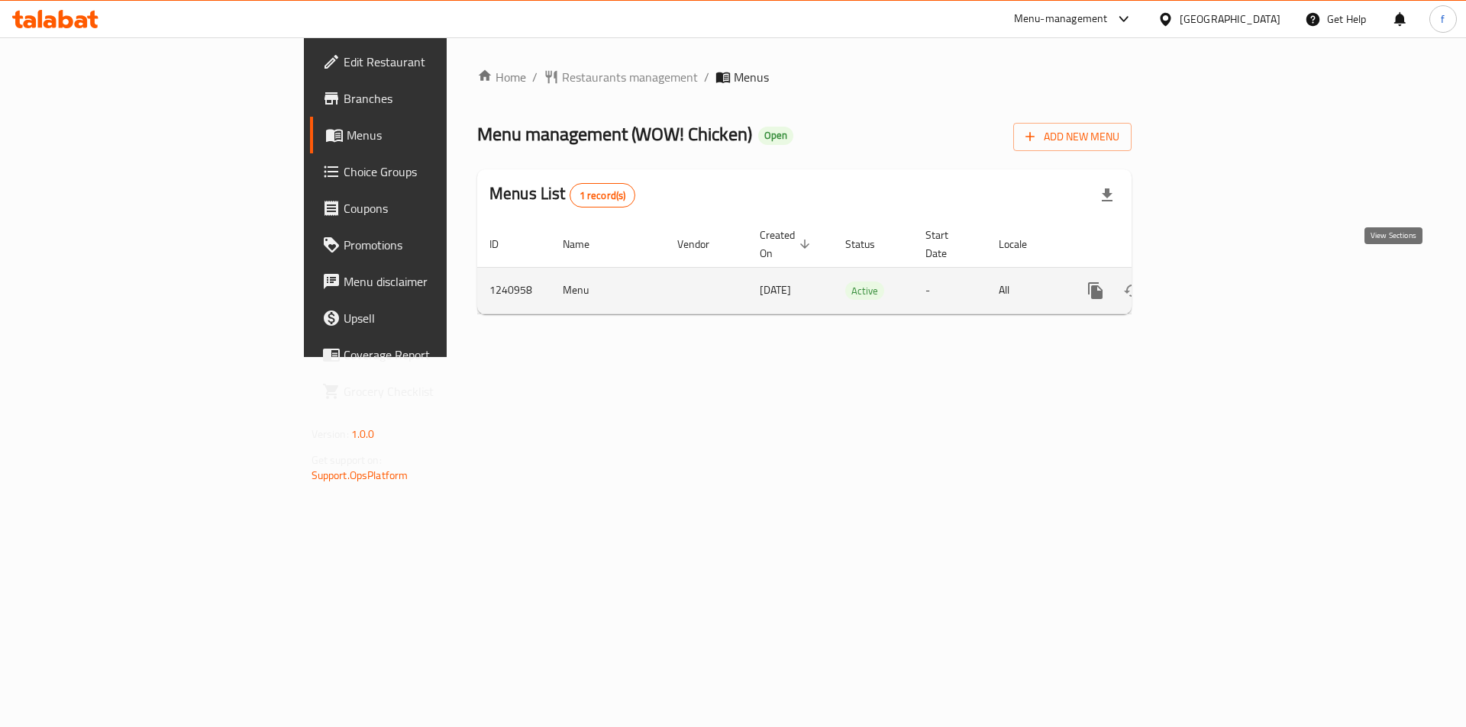
click at [1214, 282] on icon "enhanced table" at bounding box center [1205, 291] width 18 height 18
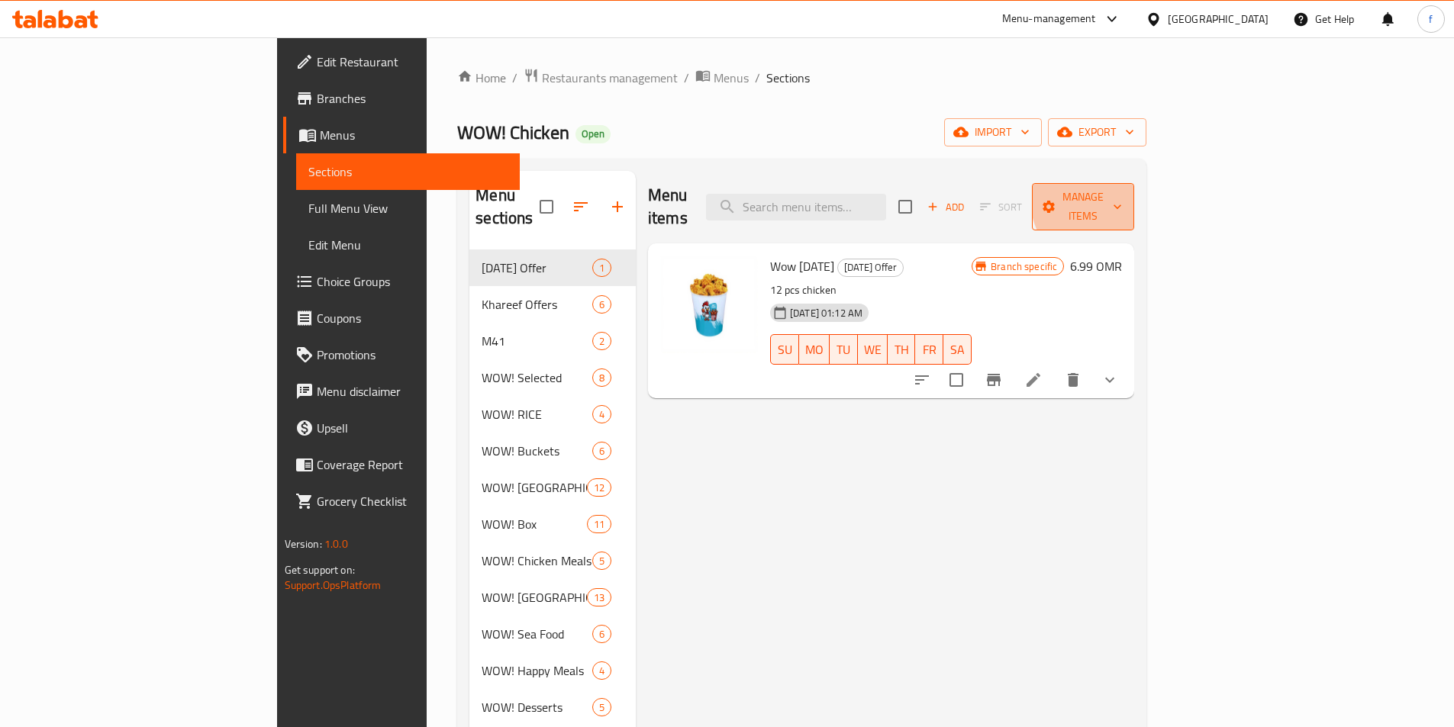
click at [1122, 198] on span "Manage items" at bounding box center [1083, 207] width 78 height 38
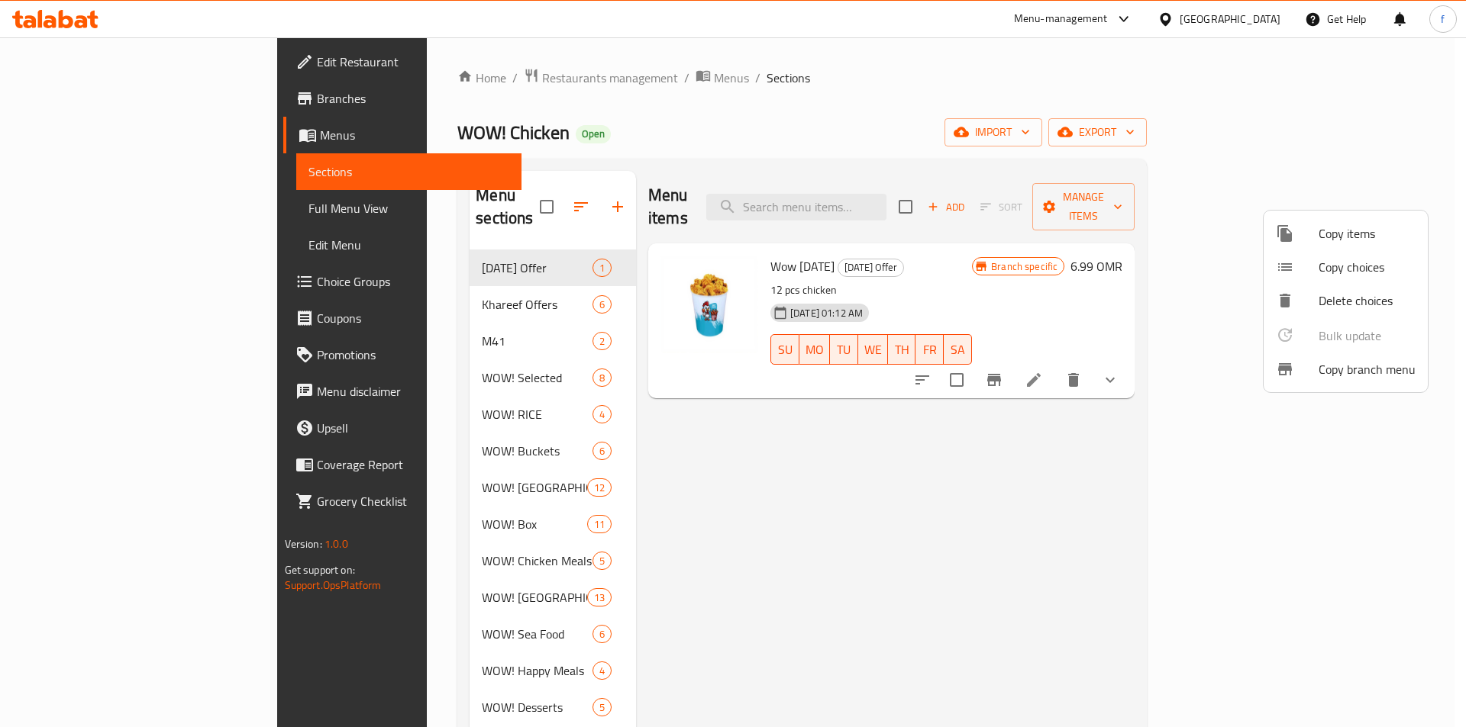
click at [1331, 371] on span "Copy branch menu" at bounding box center [1366, 369] width 97 height 18
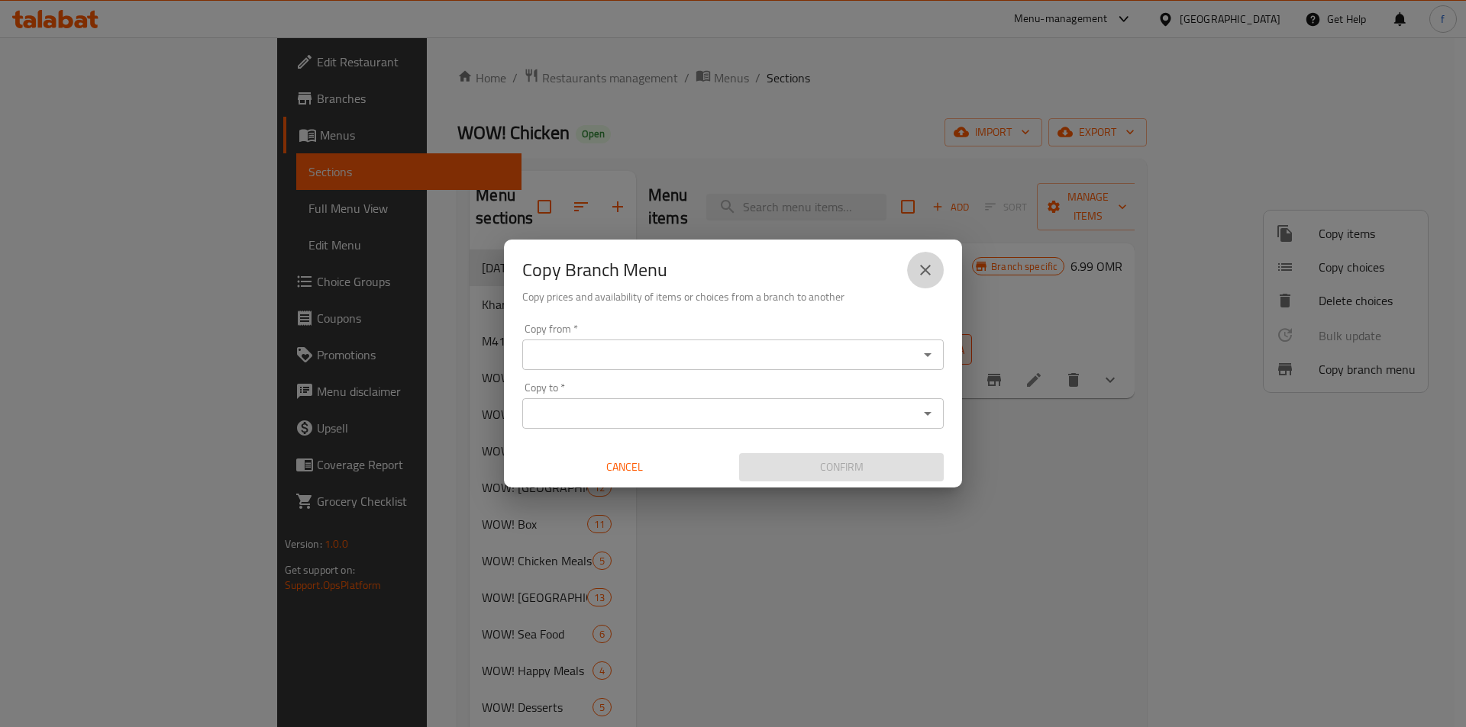
click at [928, 267] on icon "close" at bounding box center [925, 270] width 11 height 11
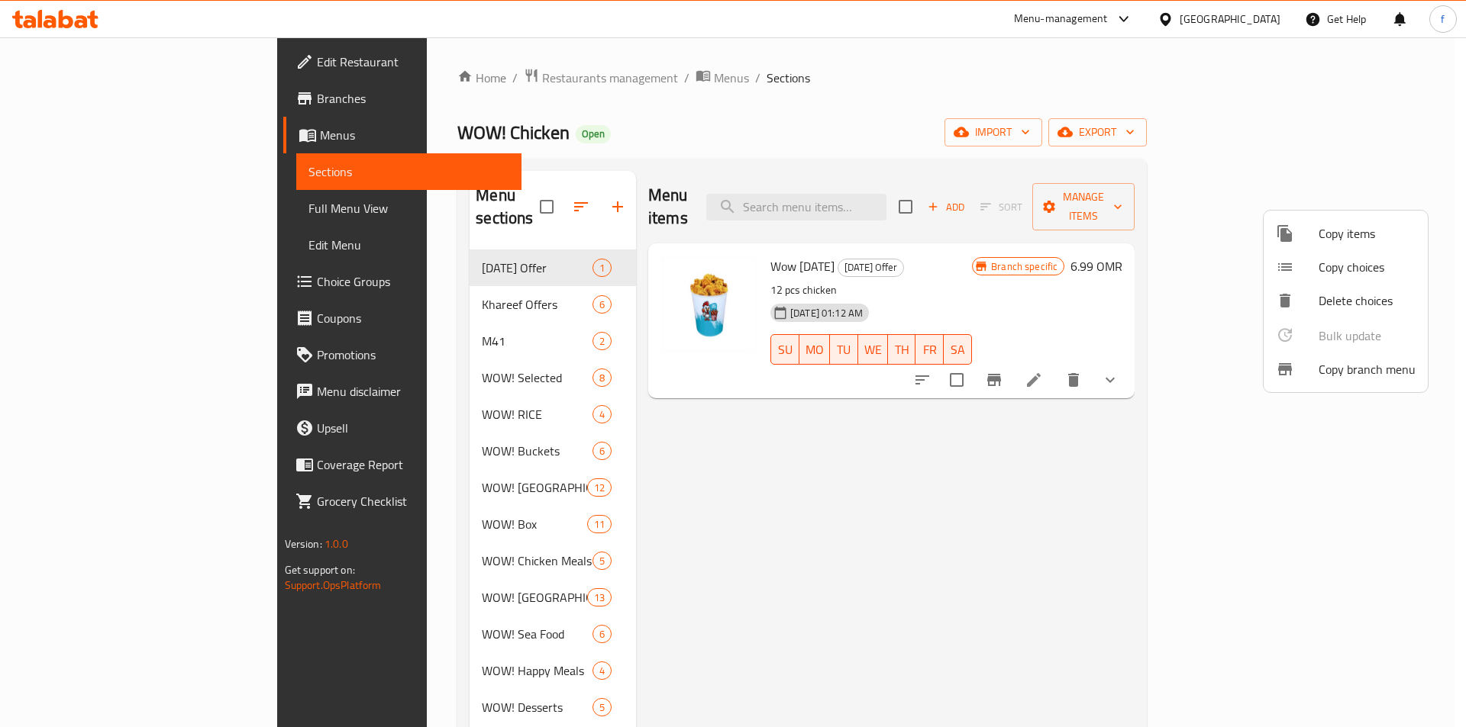
click at [78, 92] on div at bounding box center [733, 363] width 1466 height 727
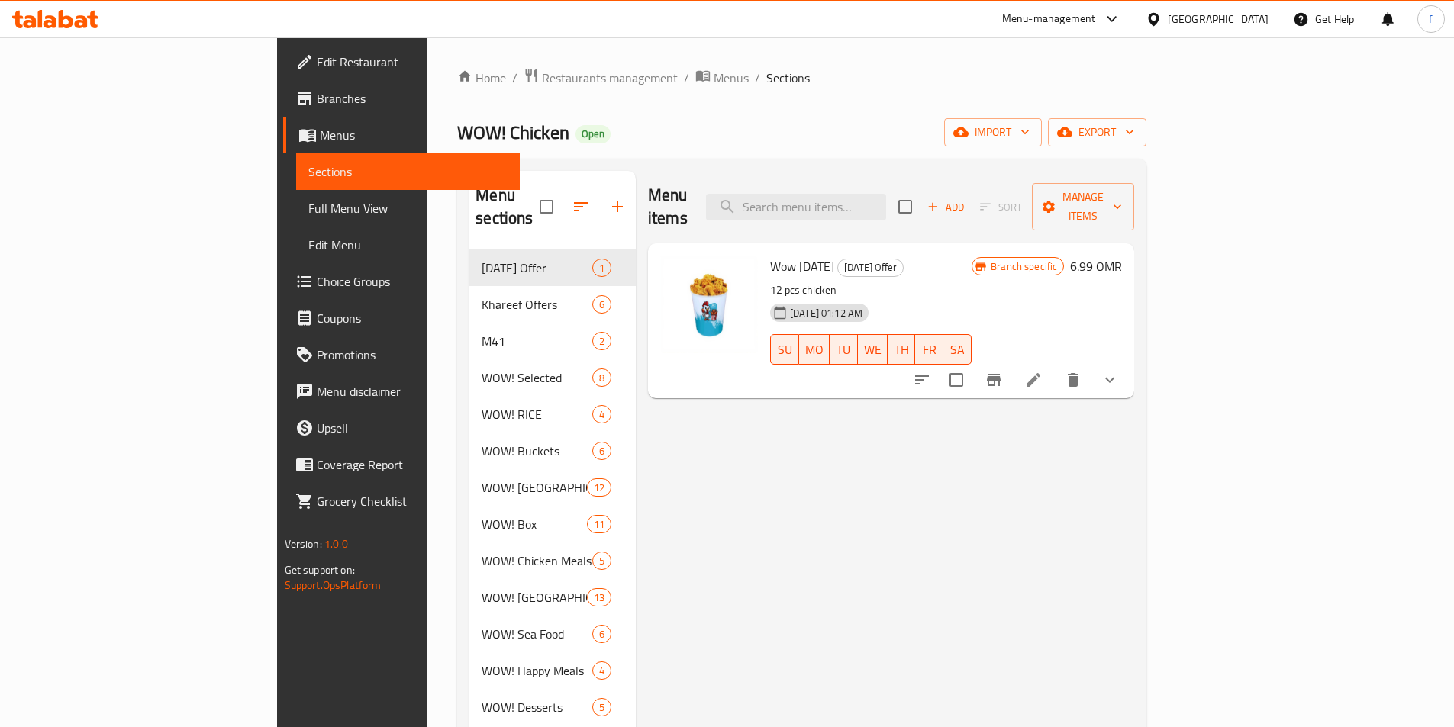
click at [317, 105] on span "Branches" at bounding box center [412, 98] width 191 height 18
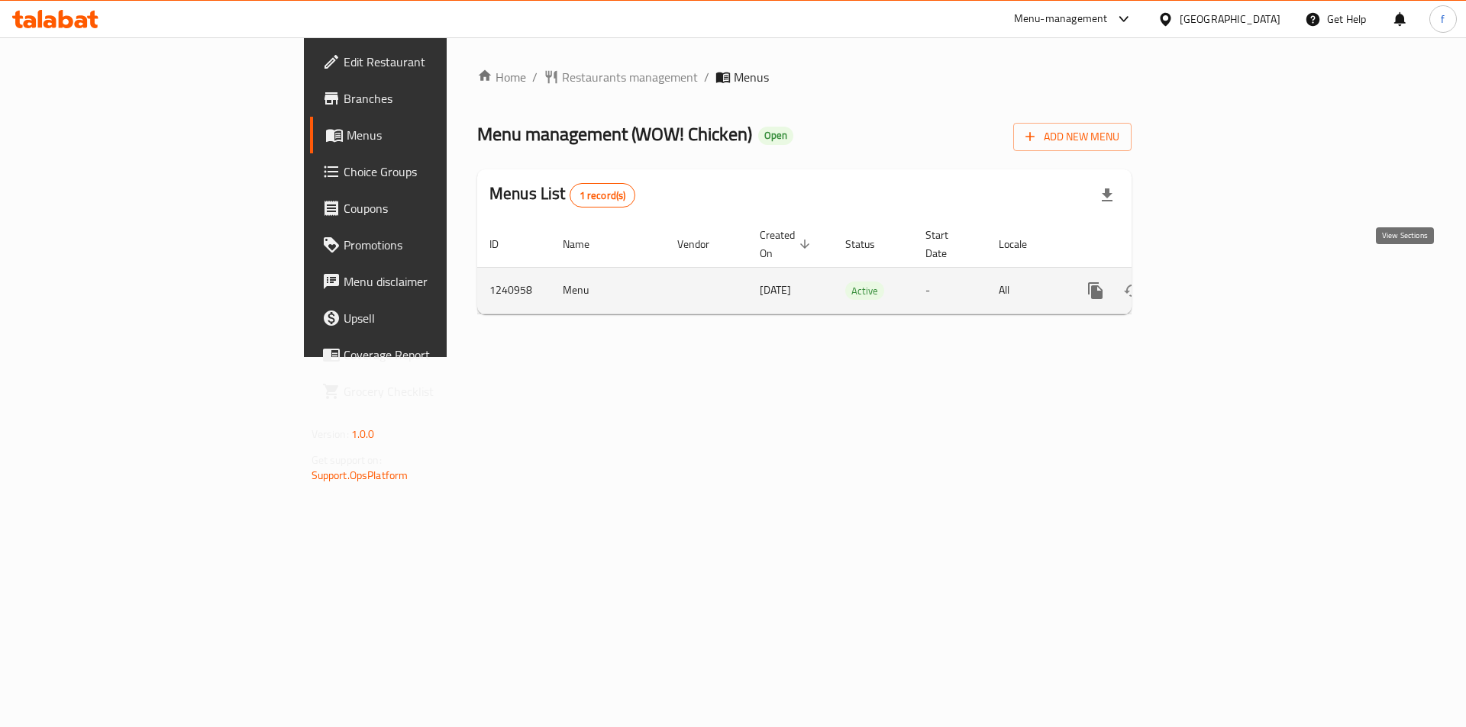
click at [1214, 282] on icon "enhanced table" at bounding box center [1205, 291] width 18 height 18
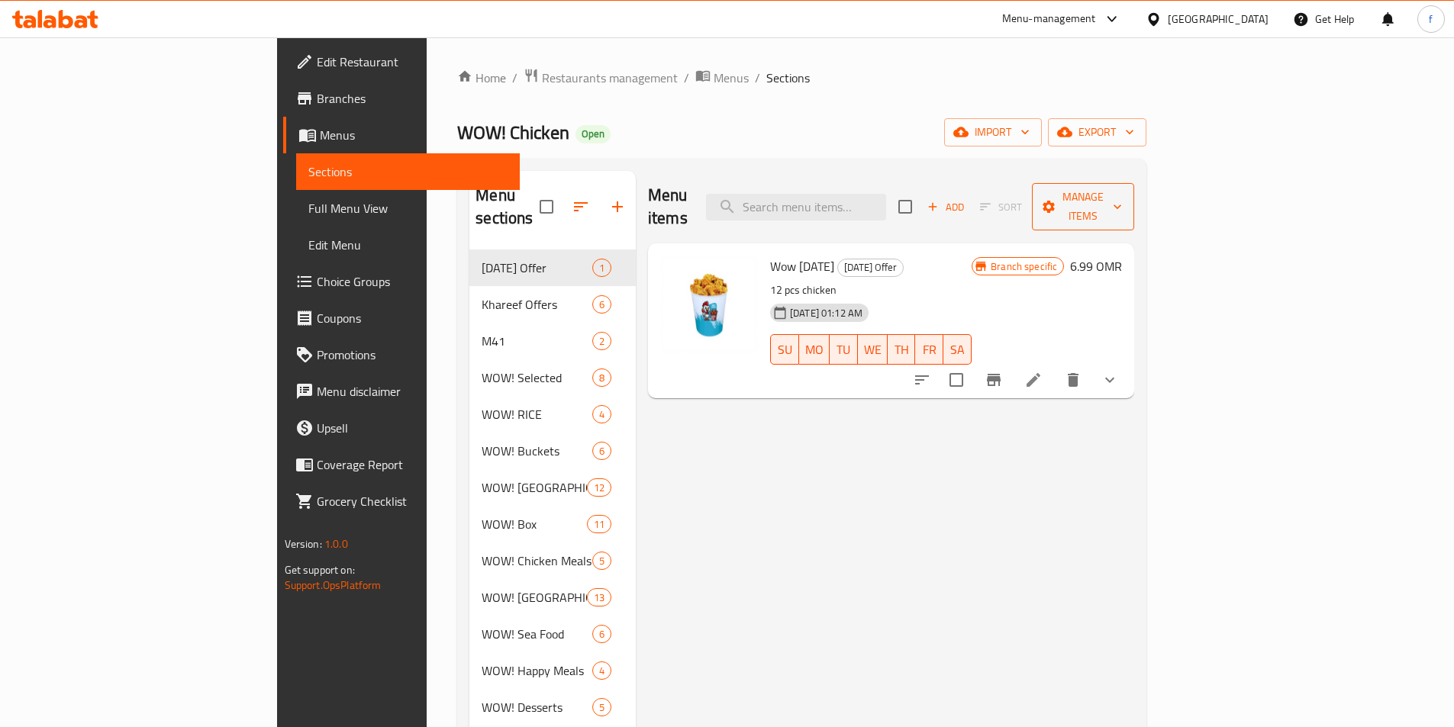
click at [1122, 189] on span "Manage items" at bounding box center [1083, 207] width 78 height 38
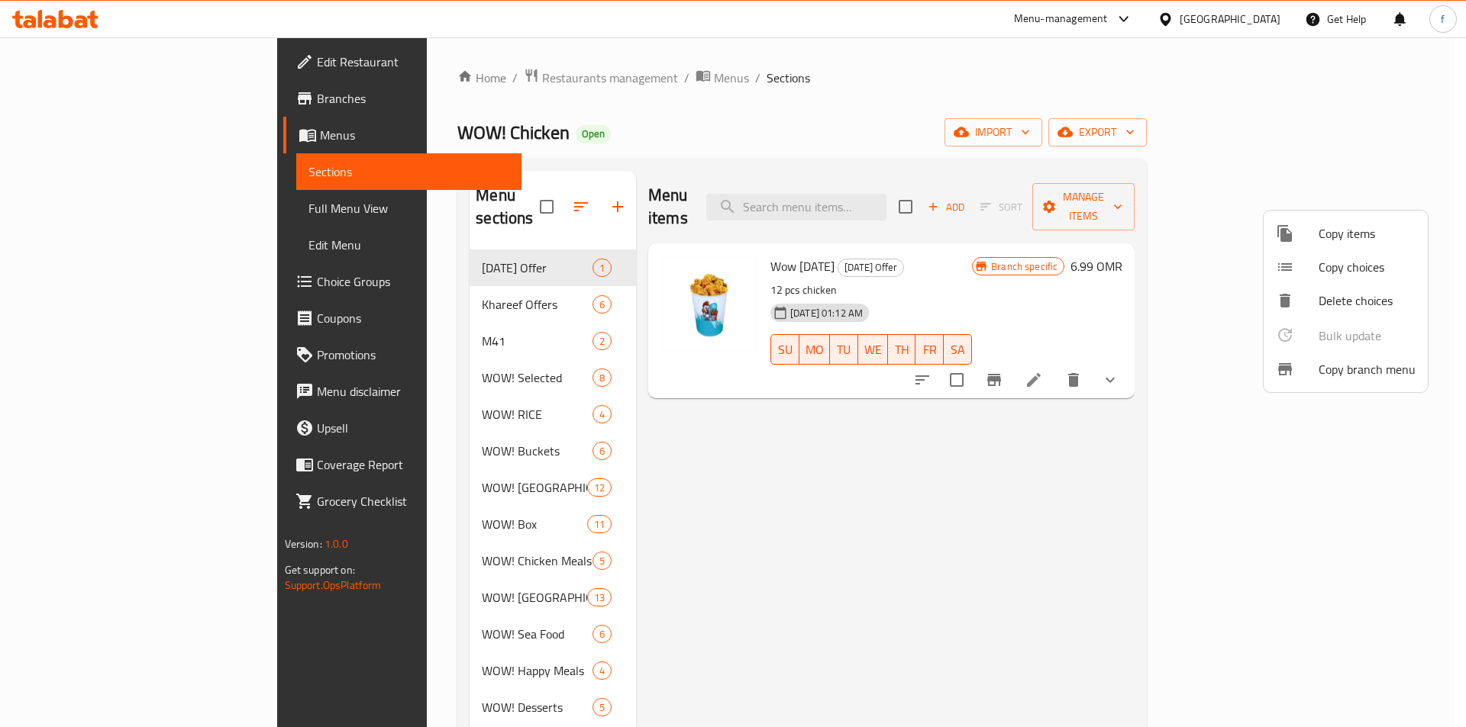
click at [1331, 362] on span "Copy branch menu" at bounding box center [1366, 369] width 97 height 18
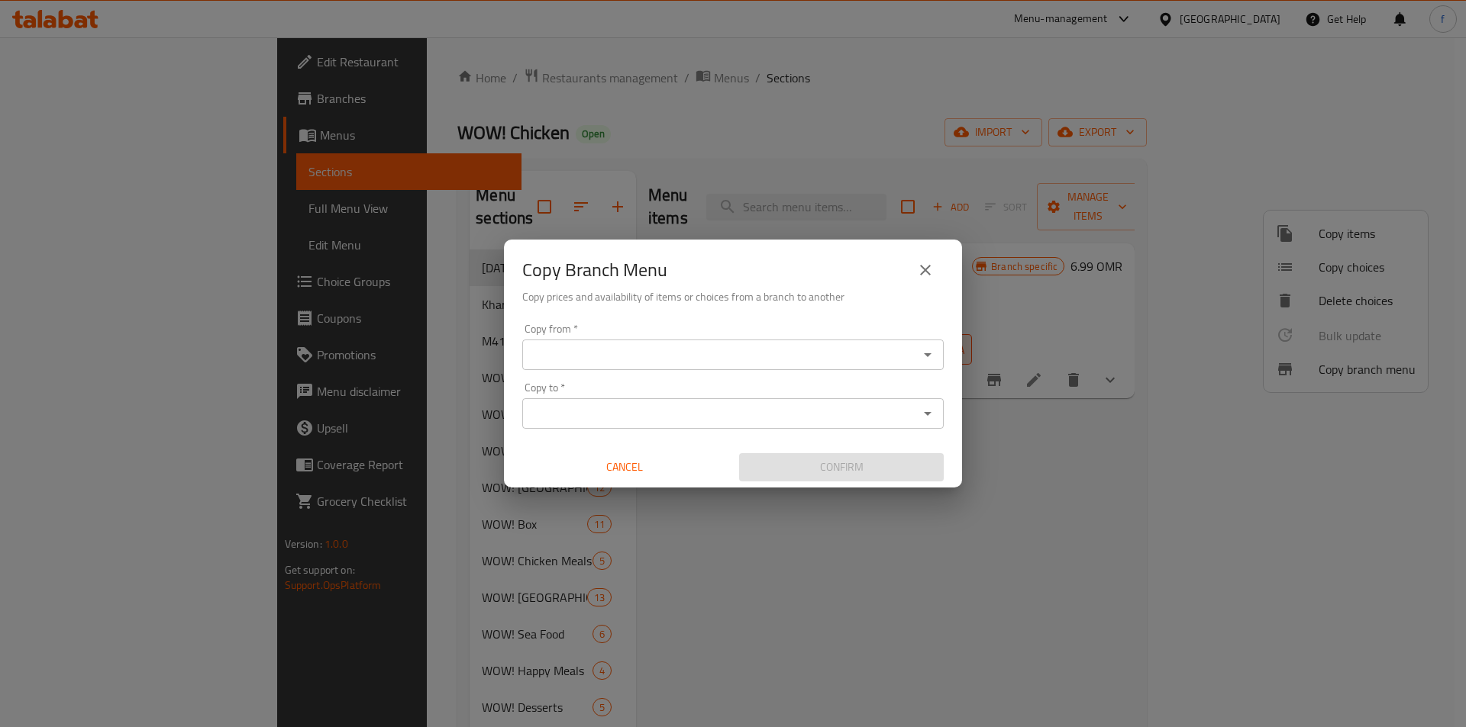
click at [717, 365] on input "Copy from   *" at bounding box center [720, 354] width 387 height 21
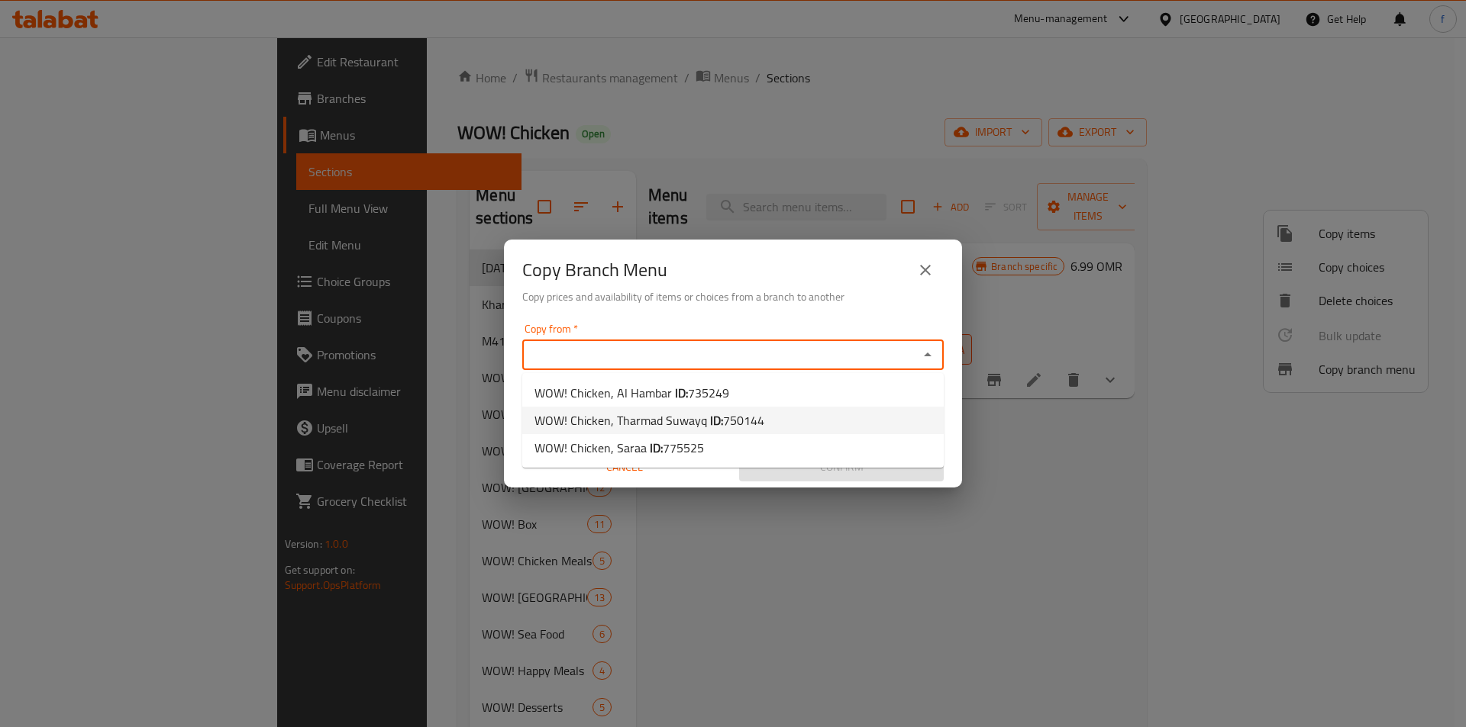
click at [666, 411] on span "WOW! Chicken, Tharmad Suwayq ID: 750144" at bounding box center [649, 420] width 230 height 18
type input "WOW! Chicken, Tharmad Suwayq"
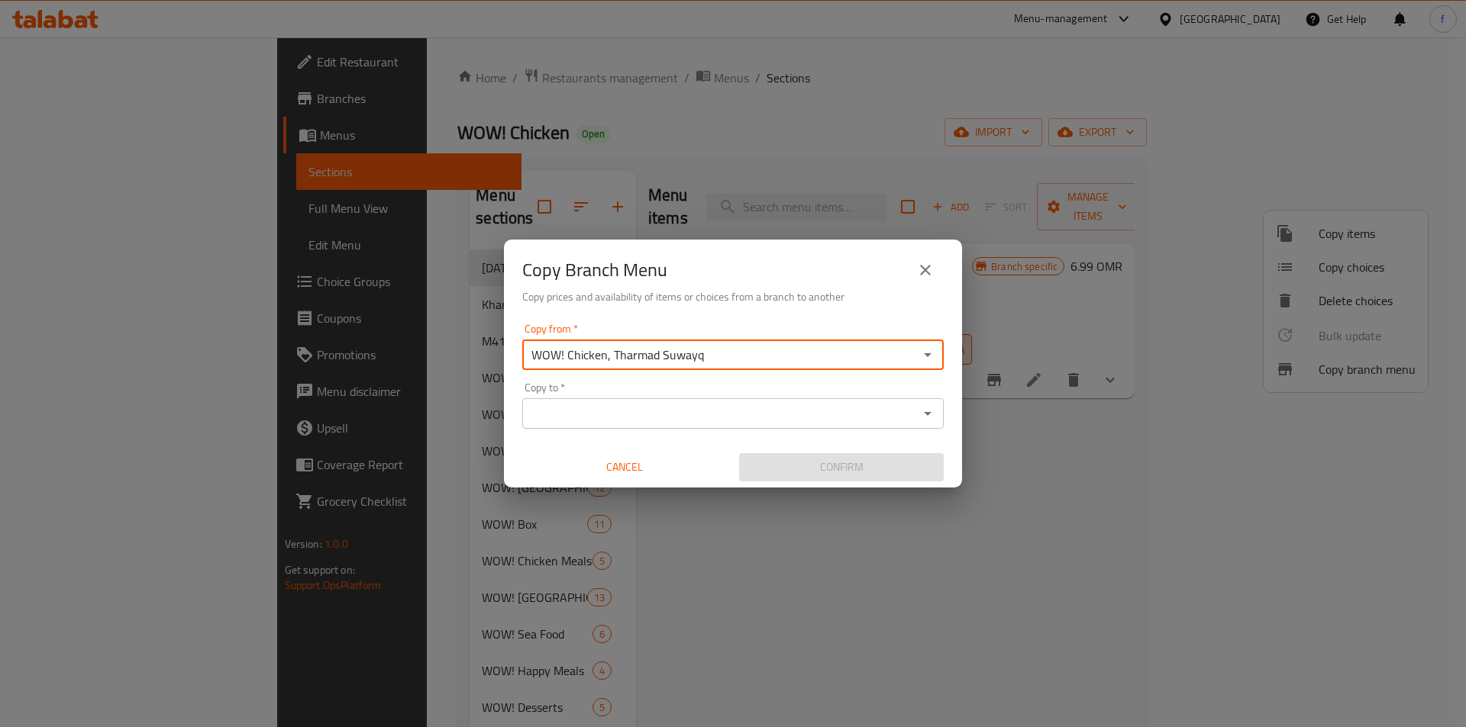
click at [723, 409] on input "Copy to   *" at bounding box center [720, 413] width 387 height 21
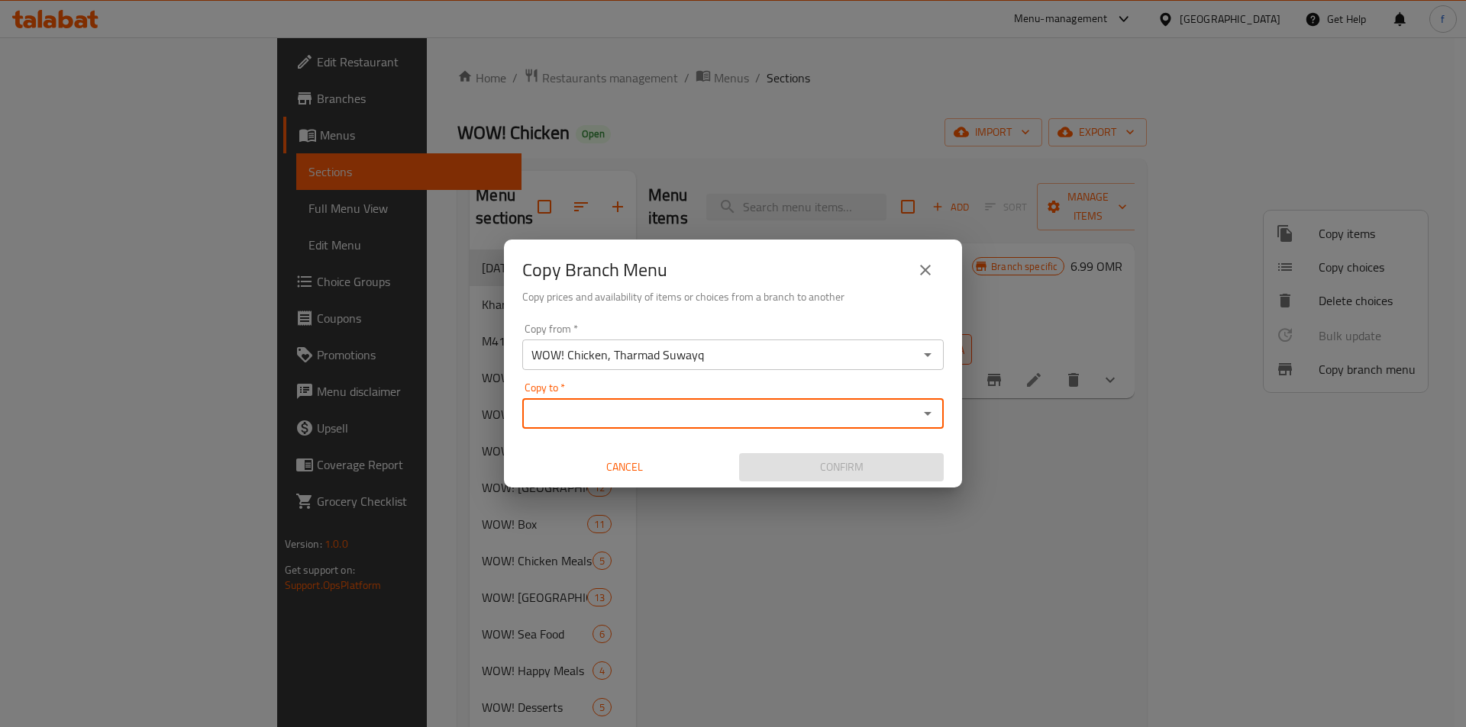
click at [663, 392] on div "Copy to   * Copy to *" at bounding box center [732, 405] width 421 height 47
click at [655, 400] on div "Copy to *" at bounding box center [732, 413] width 421 height 31
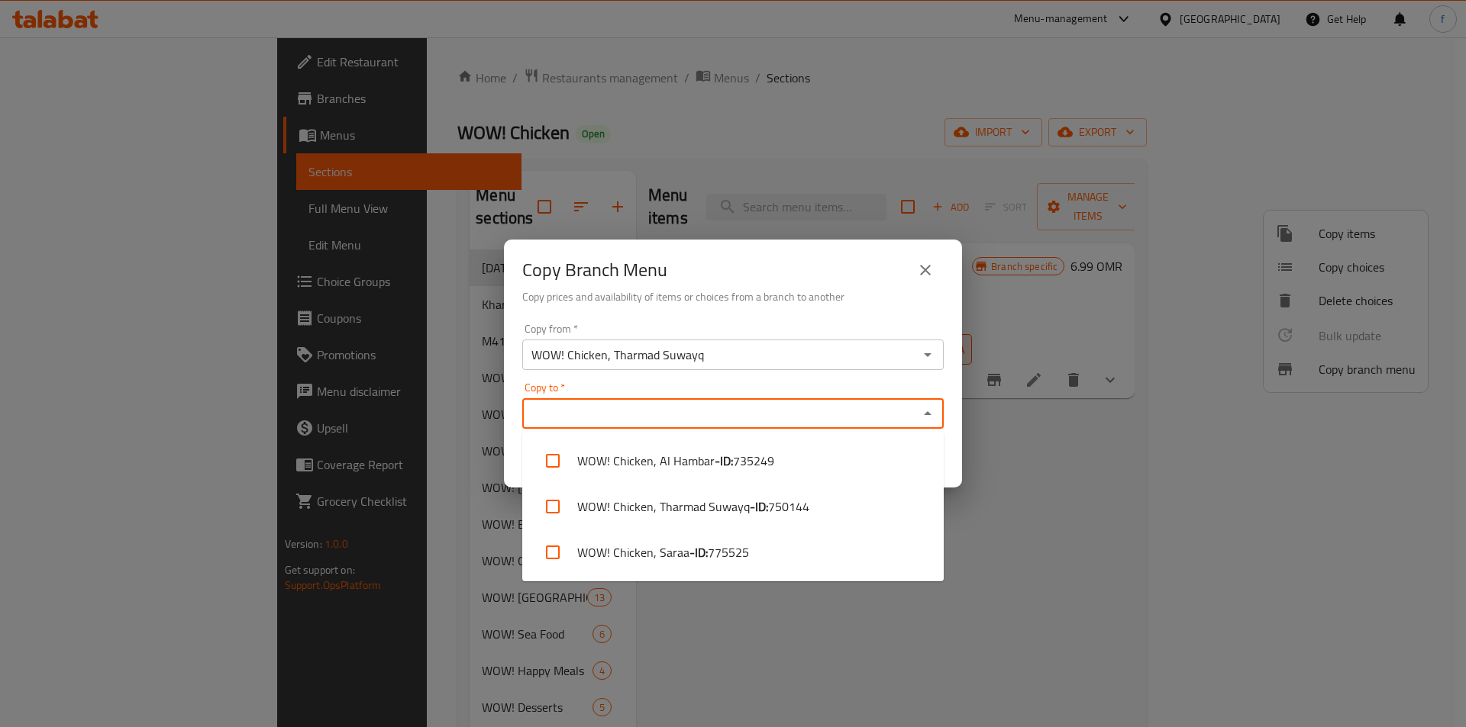
click at [660, 417] on input "Copy to   *" at bounding box center [720, 413] width 387 height 21
click at [719, 557] on span "775525" at bounding box center [728, 553] width 41 height 18
checkbox input "true"
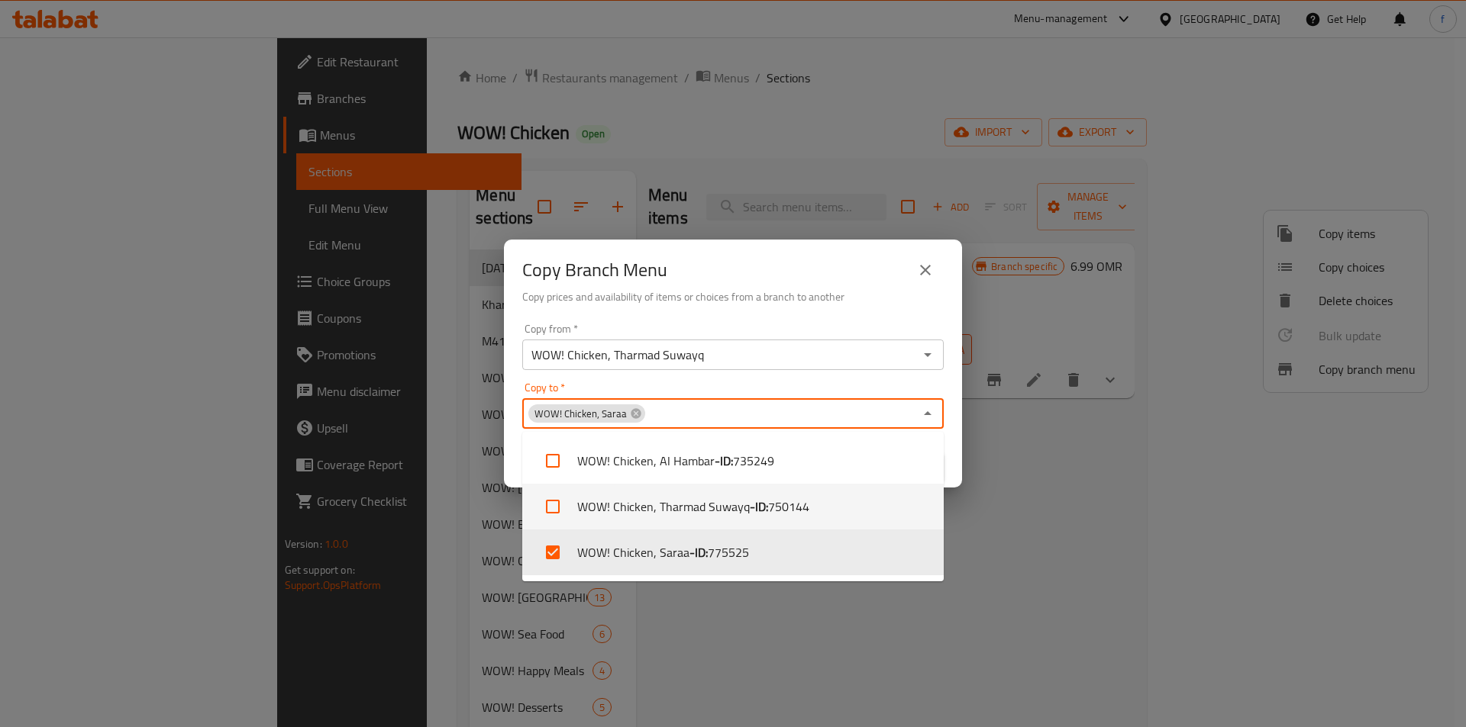
click at [998, 515] on div "Copy Branch Menu Copy prices and availability of items or choices from a branch…" at bounding box center [733, 363] width 1466 height 727
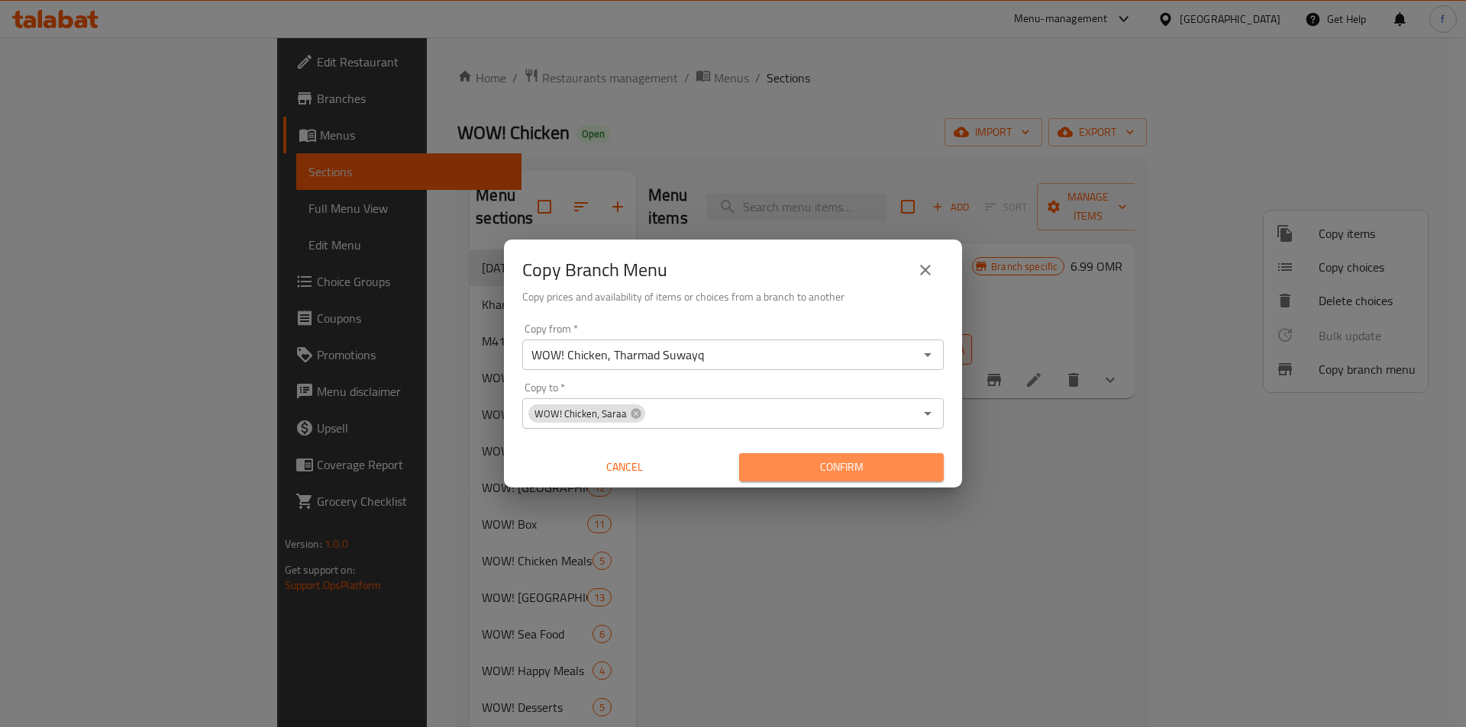
click at [848, 468] on span "Confirm" at bounding box center [841, 467] width 180 height 19
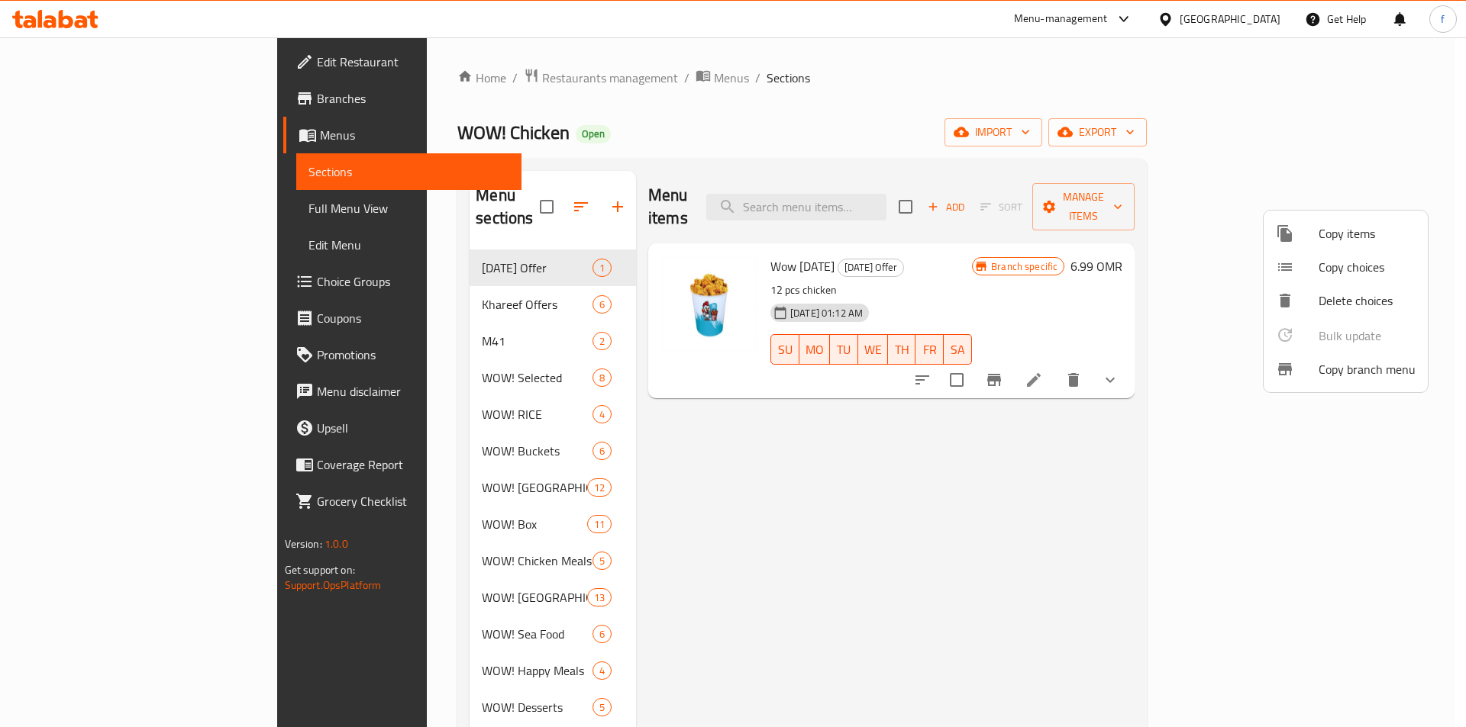
click at [68, 213] on div at bounding box center [733, 363] width 1466 height 727
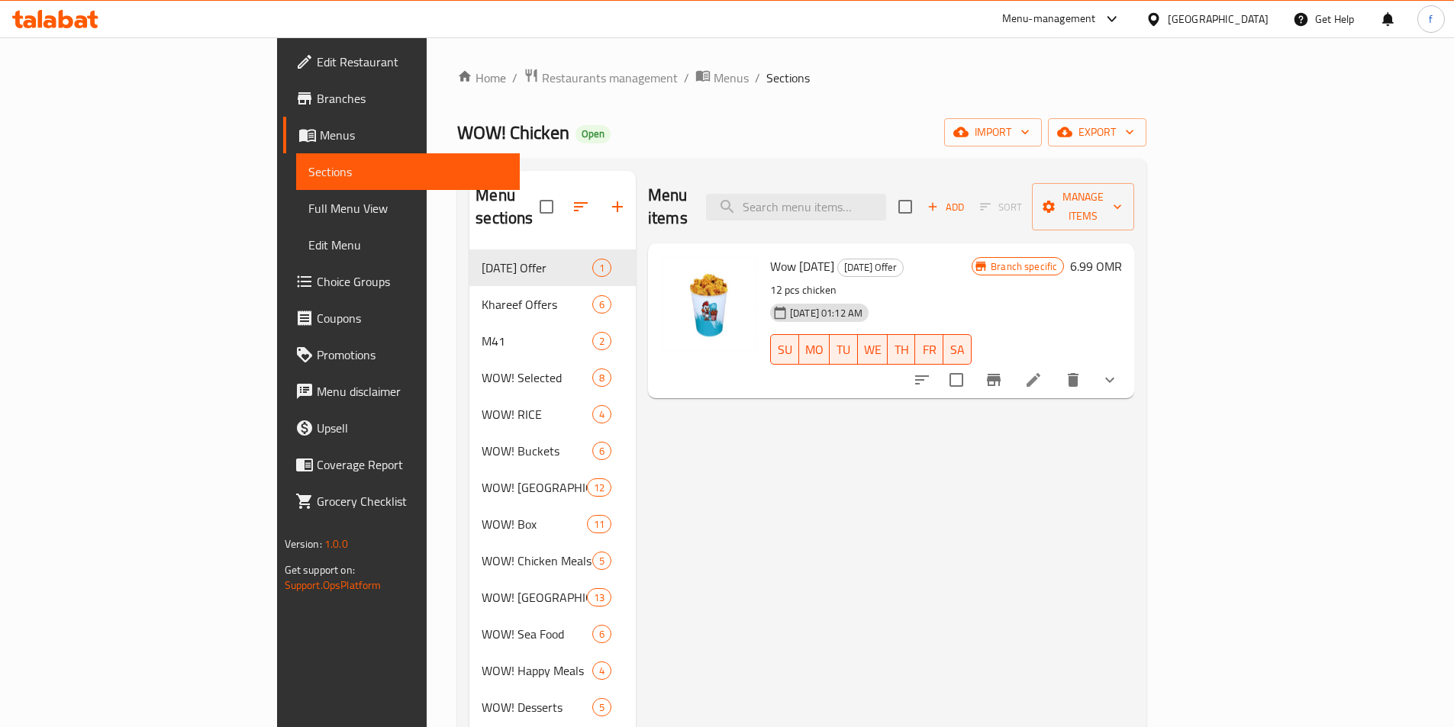
click at [296, 218] on link "Full Menu View" at bounding box center [408, 208] width 224 height 37
click at [308, 170] on span "Sections" at bounding box center [407, 172] width 199 height 18
drag, startPoint x: 92, startPoint y: 204, endPoint x: 120, endPoint y: 163, distance: 49.5
click at [308, 204] on span "Full Menu View" at bounding box center [407, 208] width 199 height 18
click at [308, 163] on span "Sections" at bounding box center [407, 172] width 199 height 18
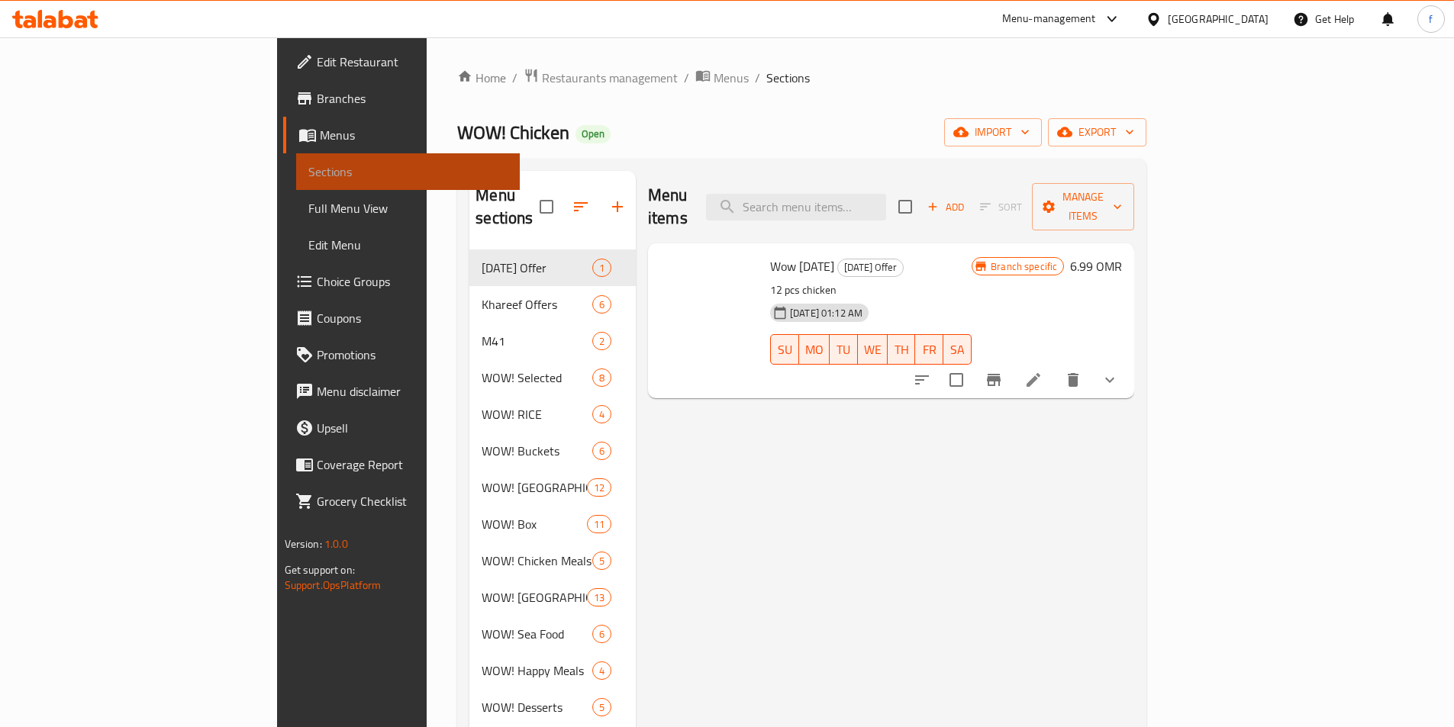
click at [308, 163] on span "Sections" at bounding box center [407, 172] width 199 height 18
drag, startPoint x: 181, startPoint y: 206, endPoint x: 67, endPoint y: 219, distance: 114.5
click at [308, 206] on span "Full Menu View" at bounding box center [407, 208] width 199 height 18
click at [838, 65] on div "Home / Restaurants management / Menus / Sections WOW! Chicken Open import expor…" at bounding box center [802, 489] width 750 height 904
click at [308, 169] on span "Sections" at bounding box center [407, 172] width 199 height 18
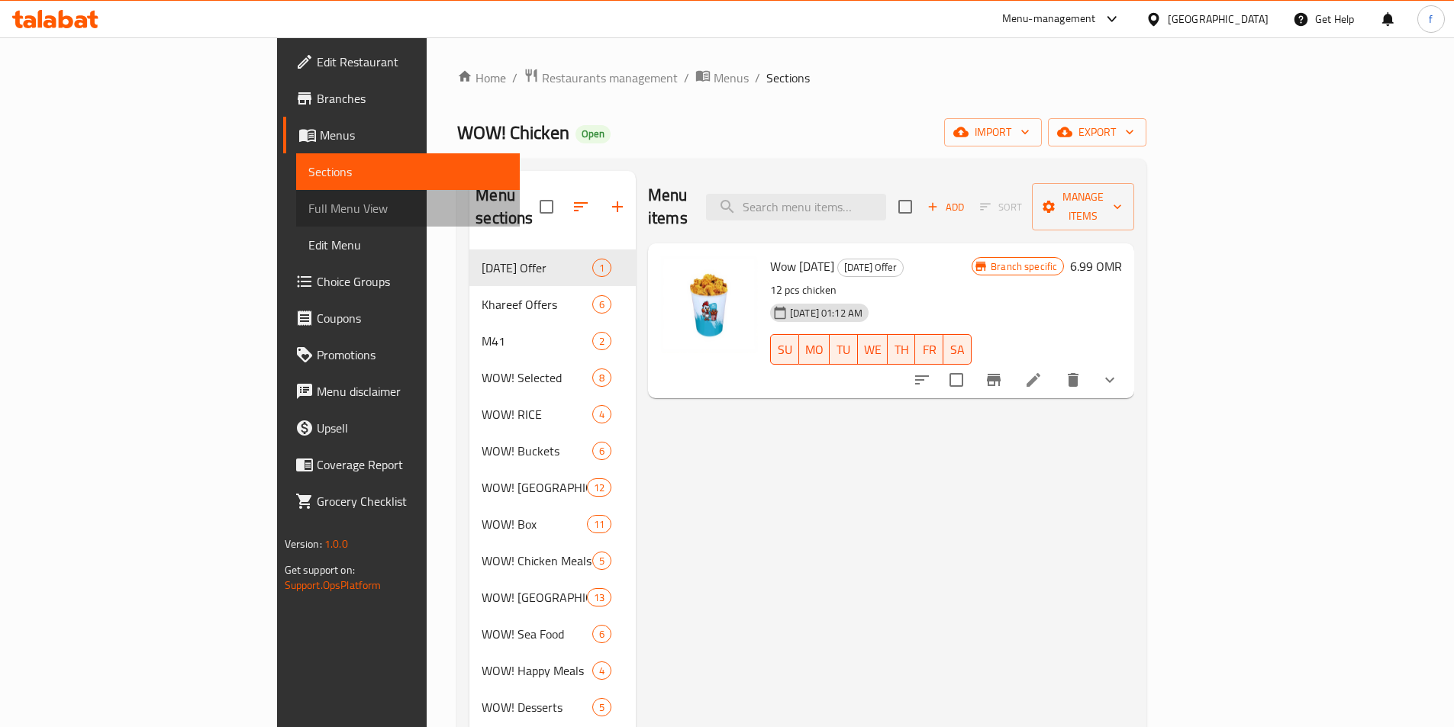
click at [308, 218] on span "Full Menu View" at bounding box center [407, 208] width 199 height 18
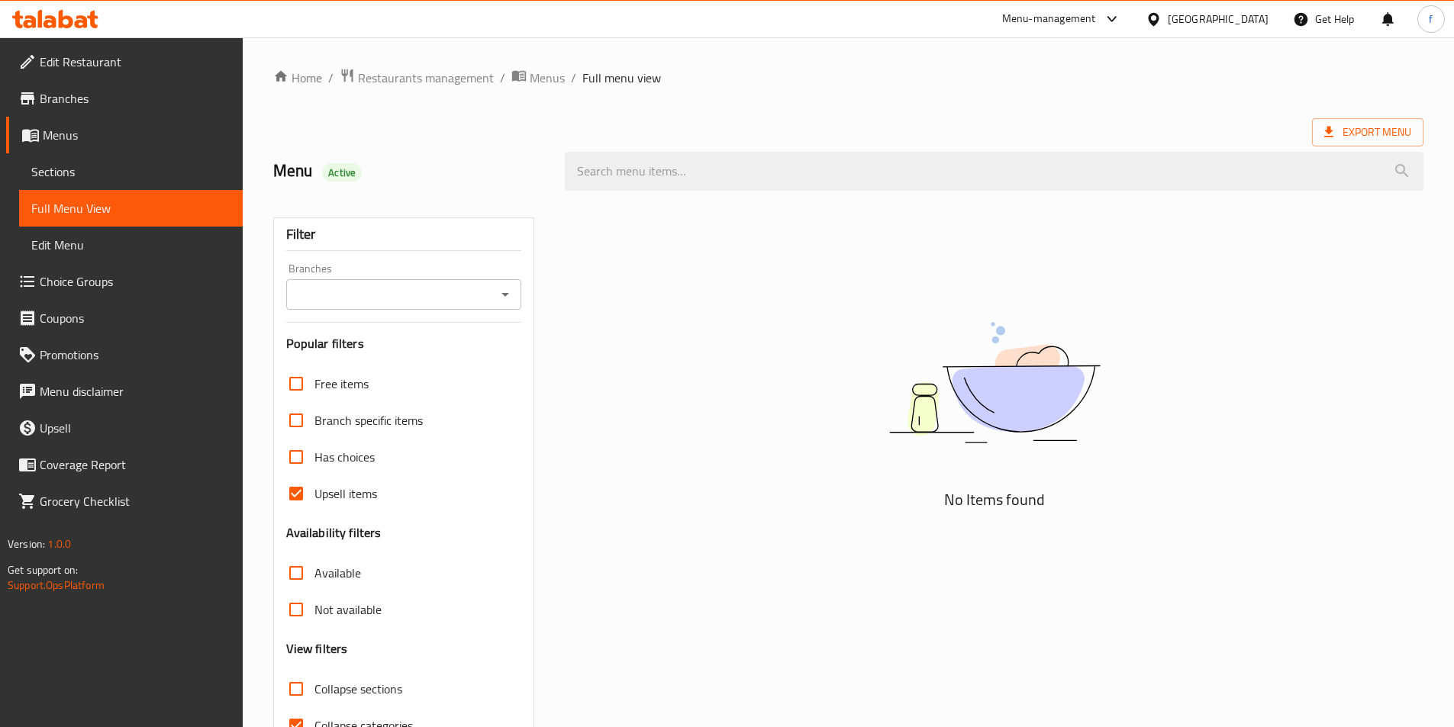
scroll to position [85, 0]
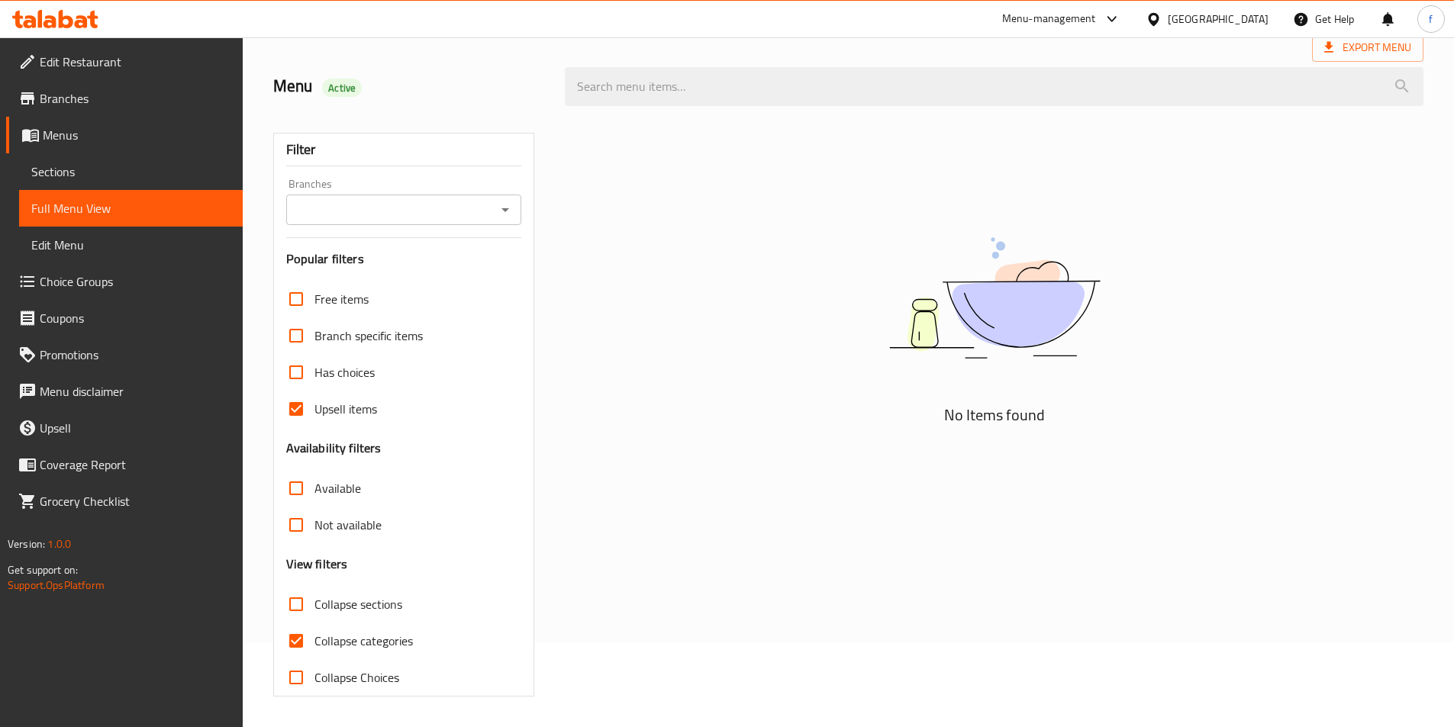
click at [302, 410] on input "Upsell items" at bounding box center [296, 409] width 37 height 37
checkbox input "false"
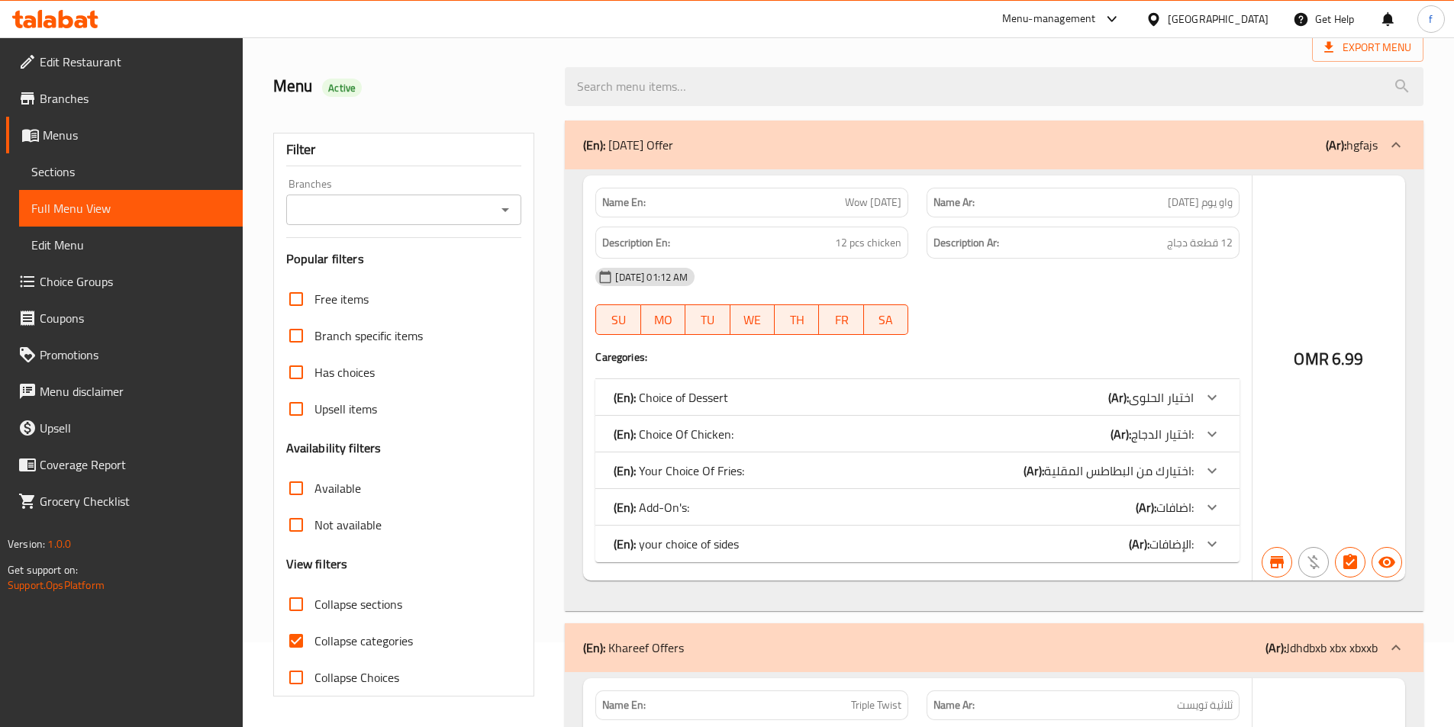
click at [290, 648] on input "Collapse categories" at bounding box center [296, 641] width 37 height 37
checkbox input "false"
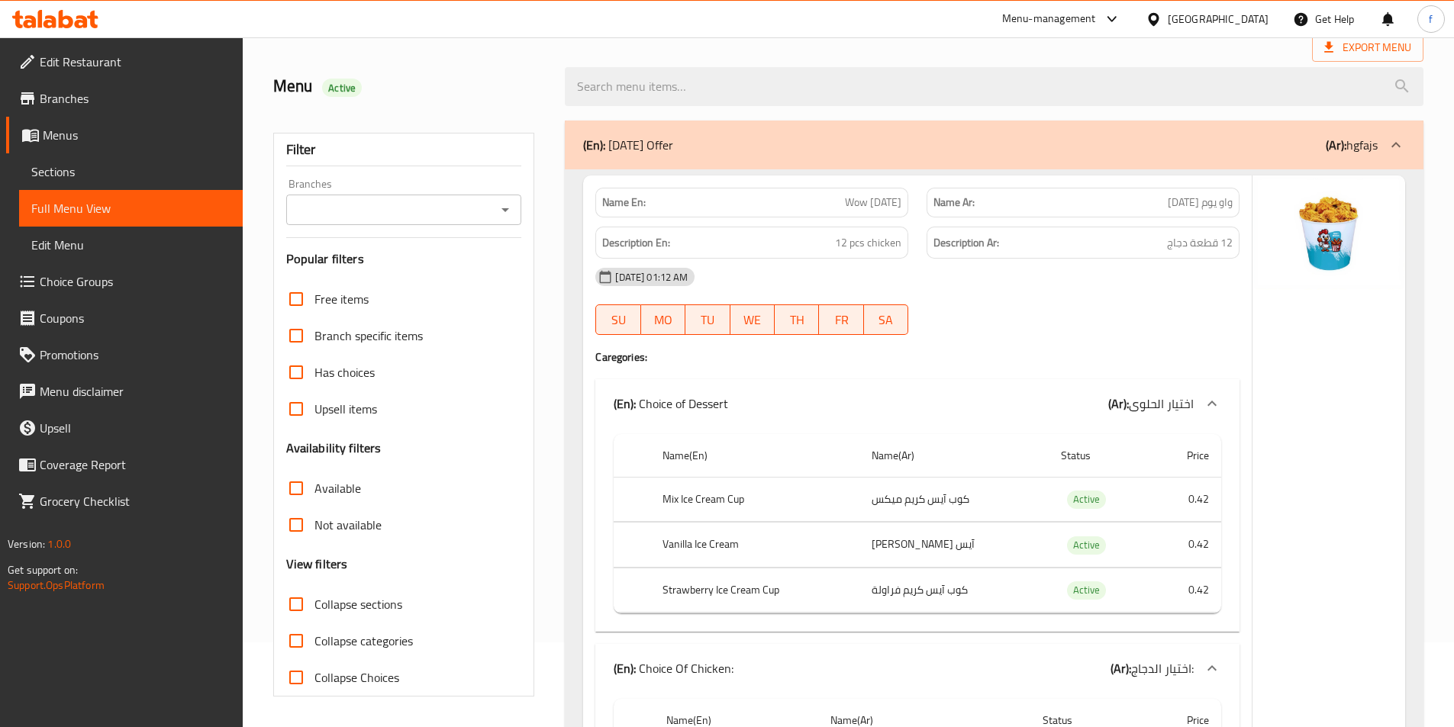
click at [1264, 79] on input "search" at bounding box center [994, 86] width 859 height 39
click at [625, 202] on strong "Name En:" at bounding box center [624, 203] width 44 height 16
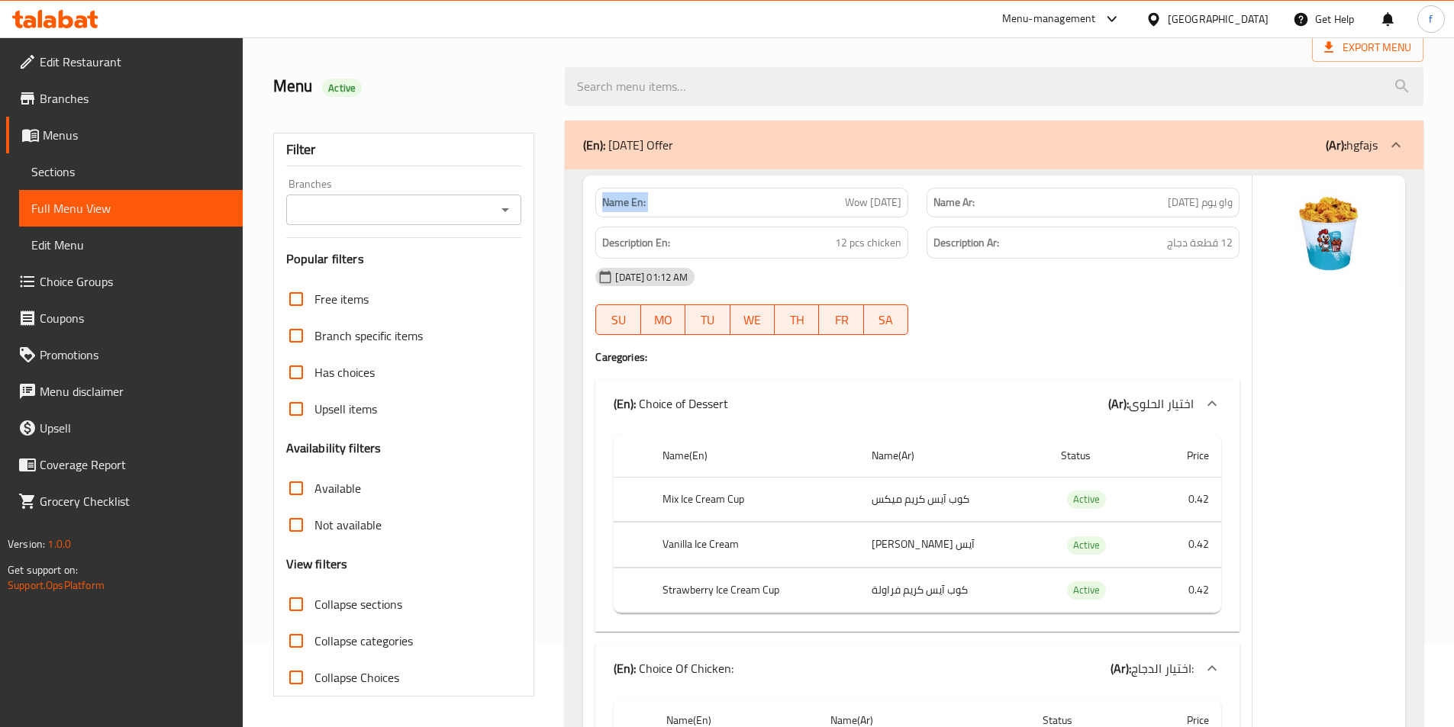
copy strong "Name En:"
click at [808, 60] on div at bounding box center [994, 86] width 877 height 57
click at [805, 6] on div "Menu-management Oman Get Help f" at bounding box center [727, 19] width 1454 height 37
click at [799, 42] on div "Export Menu" at bounding box center [848, 48] width 1150 height 28
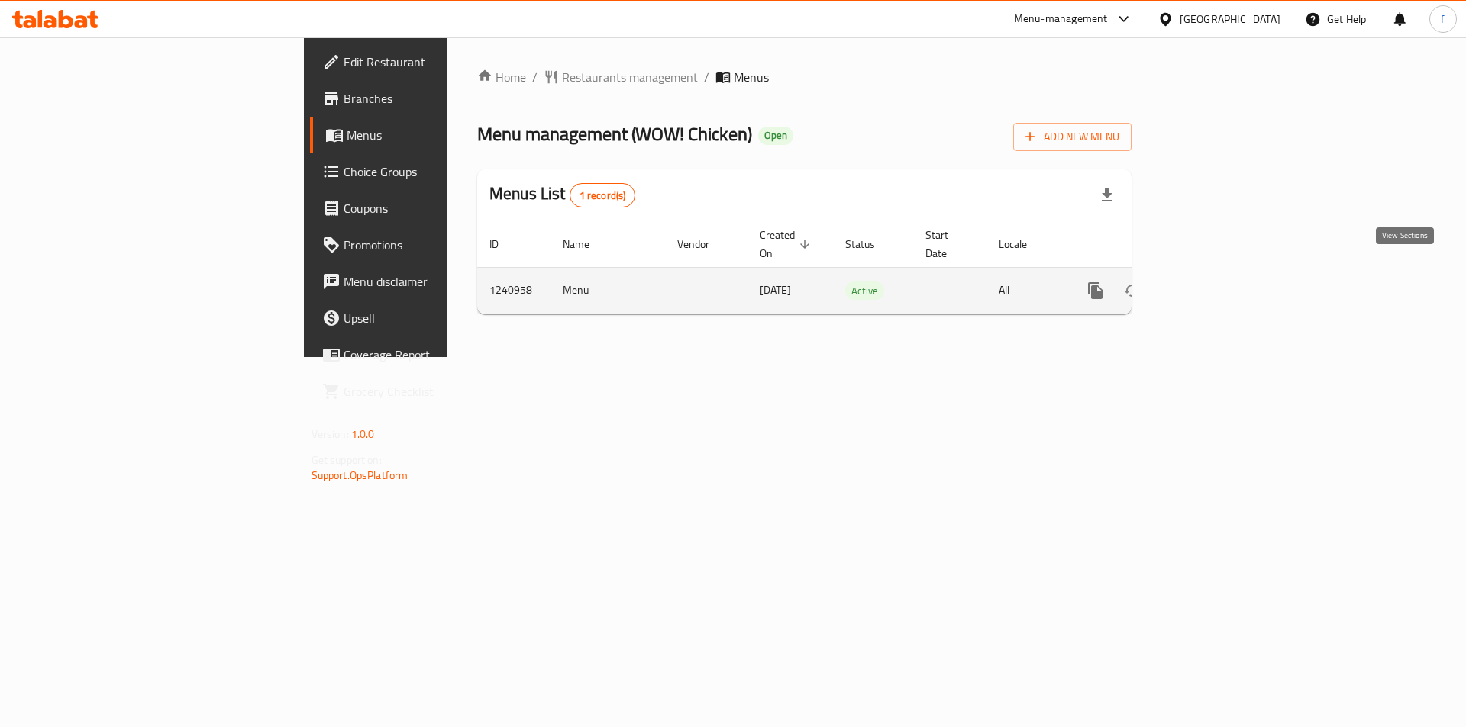
click at [1224, 273] on link "enhanced table" at bounding box center [1205, 291] width 37 height 37
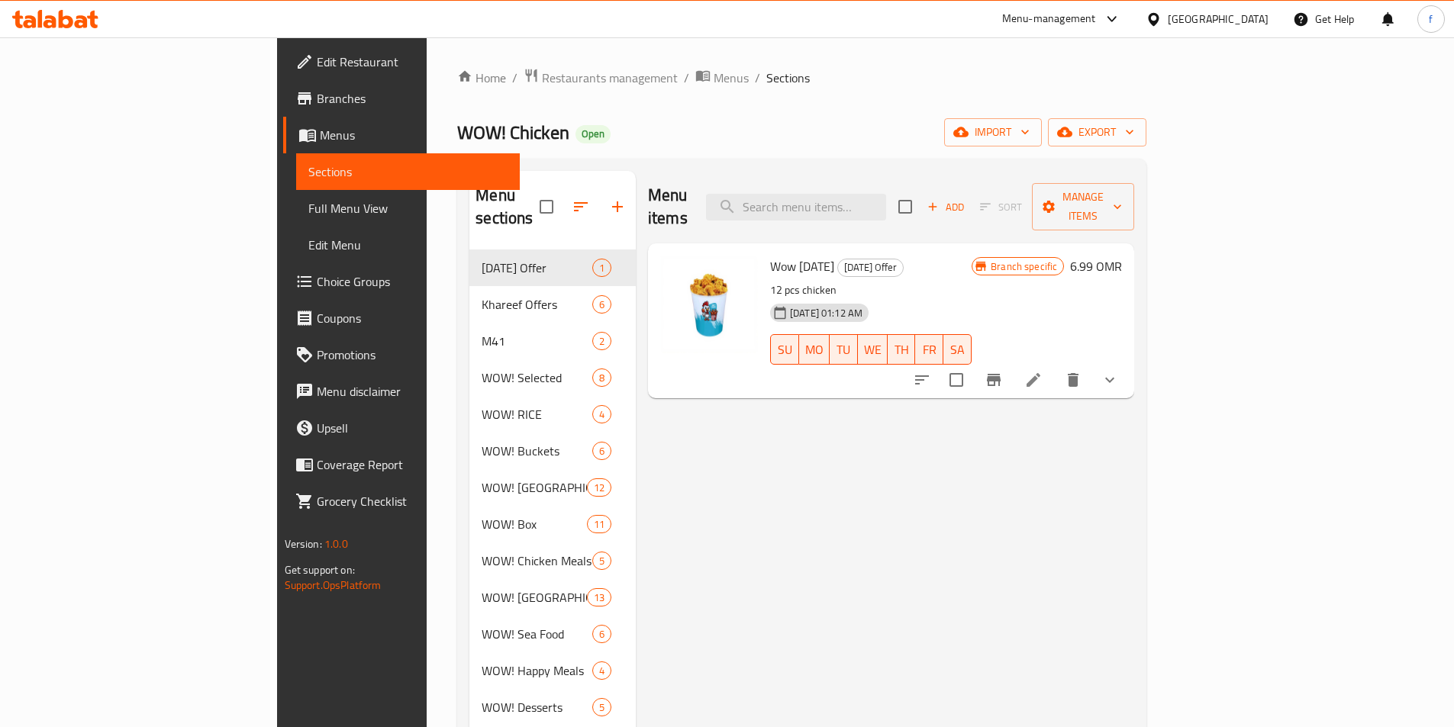
click at [308, 211] on span "Full Menu View" at bounding box center [407, 208] width 199 height 18
click at [308, 209] on span "Full Menu View" at bounding box center [407, 208] width 199 height 18
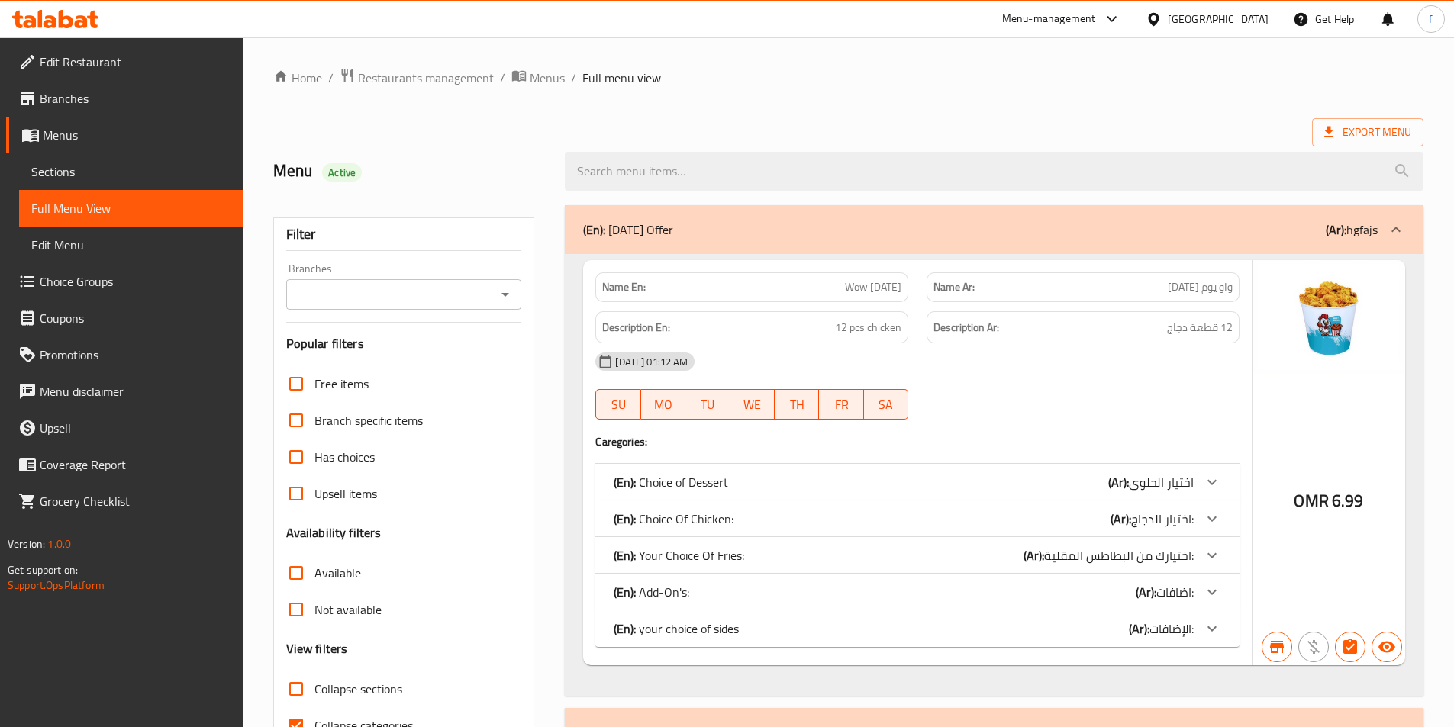
click at [1056, 127] on div "Export Menu" at bounding box center [848, 132] width 1150 height 28
click at [640, 325] on strong "Description En:" at bounding box center [636, 327] width 68 height 19
copy strong "Description En:"
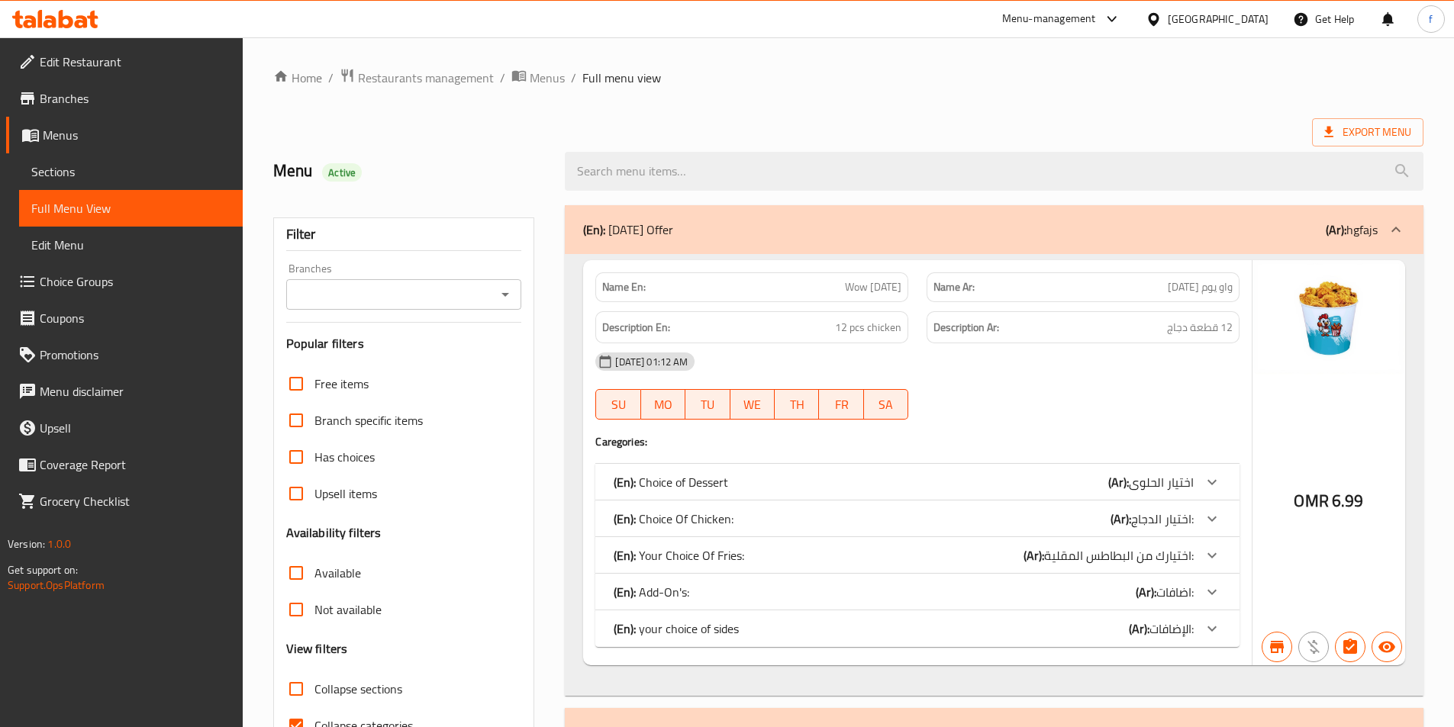
click at [113, 90] on span "Branches" at bounding box center [135, 98] width 191 height 18
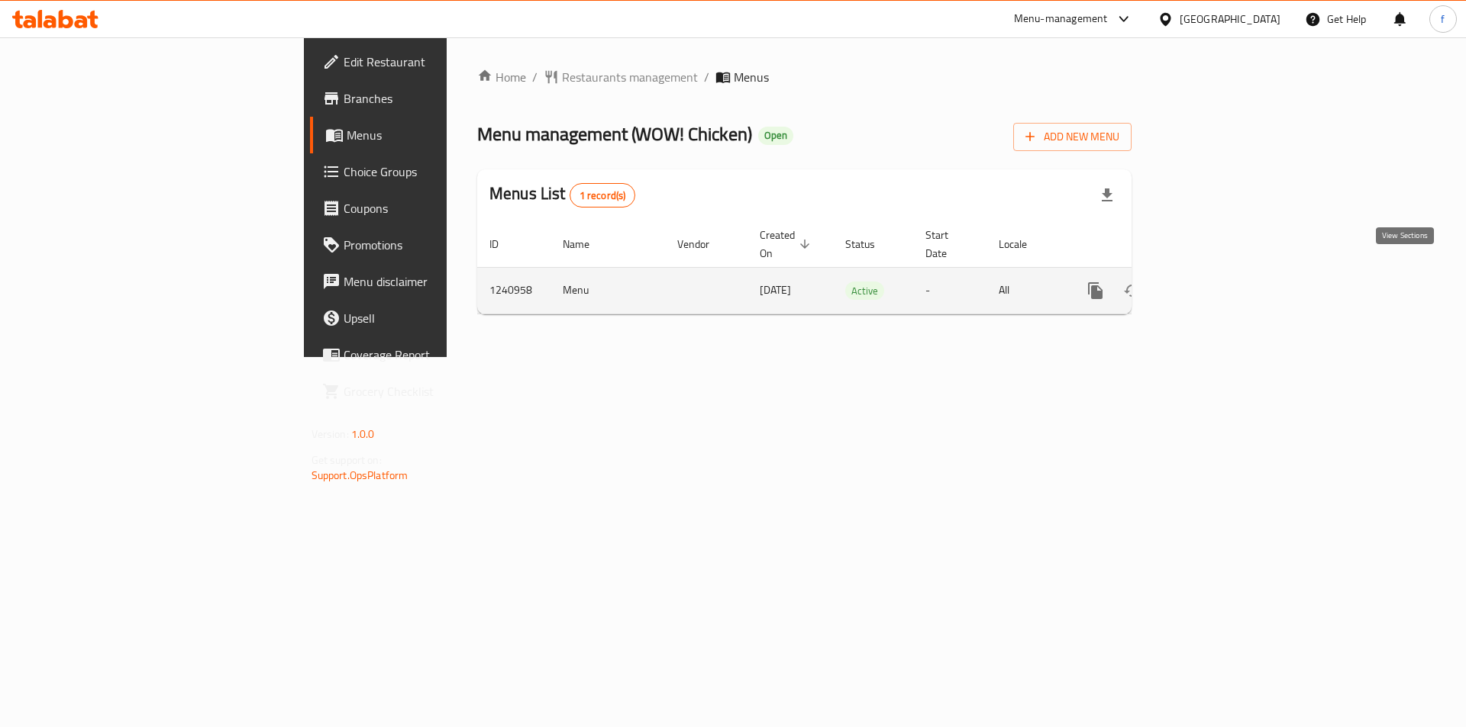
click at [1214, 282] on icon "enhanced table" at bounding box center [1205, 291] width 18 height 18
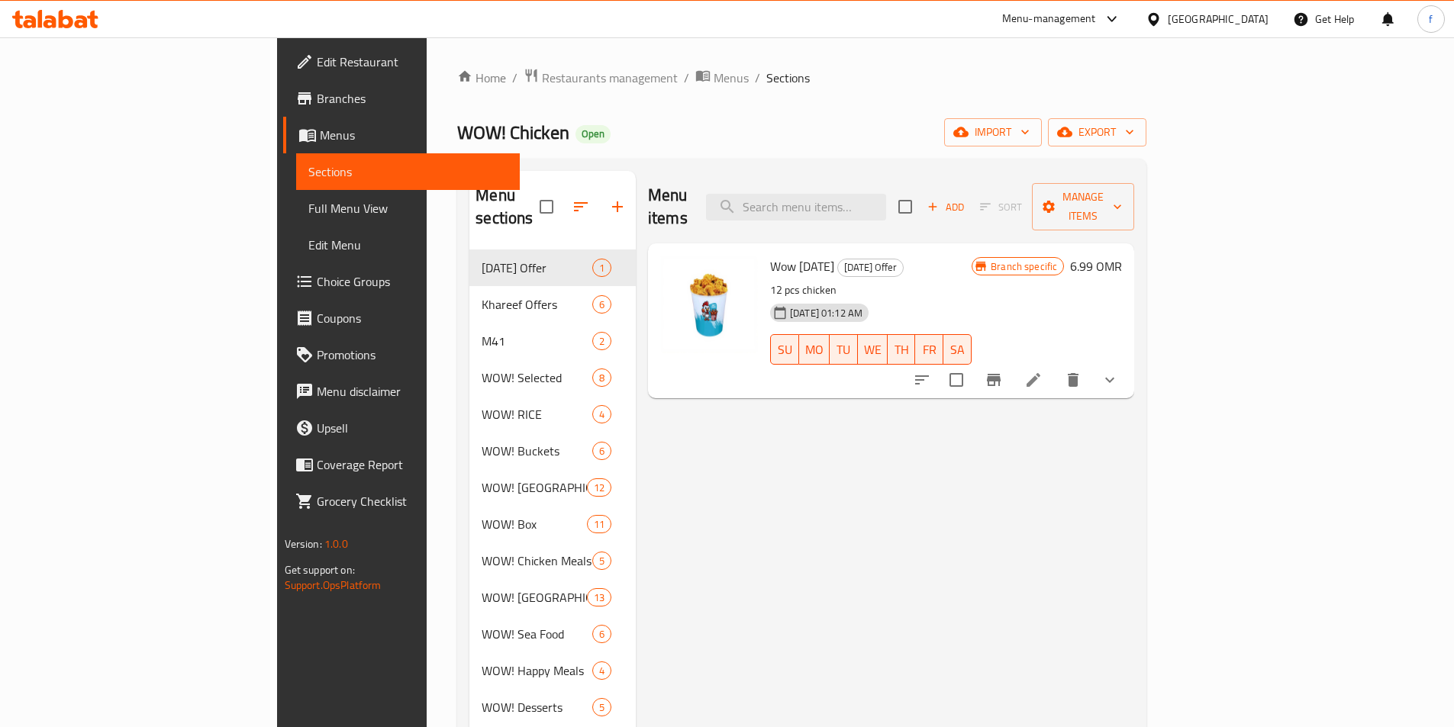
click at [835, 521] on div "Menu items Add Sort Manage items Wow [DATE] [DATE] Offer 12 pcs chicken [DATE] …" at bounding box center [885, 534] width 498 height 727
click at [308, 209] on span "Full Menu View" at bounding box center [407, 208] width 199 height 18
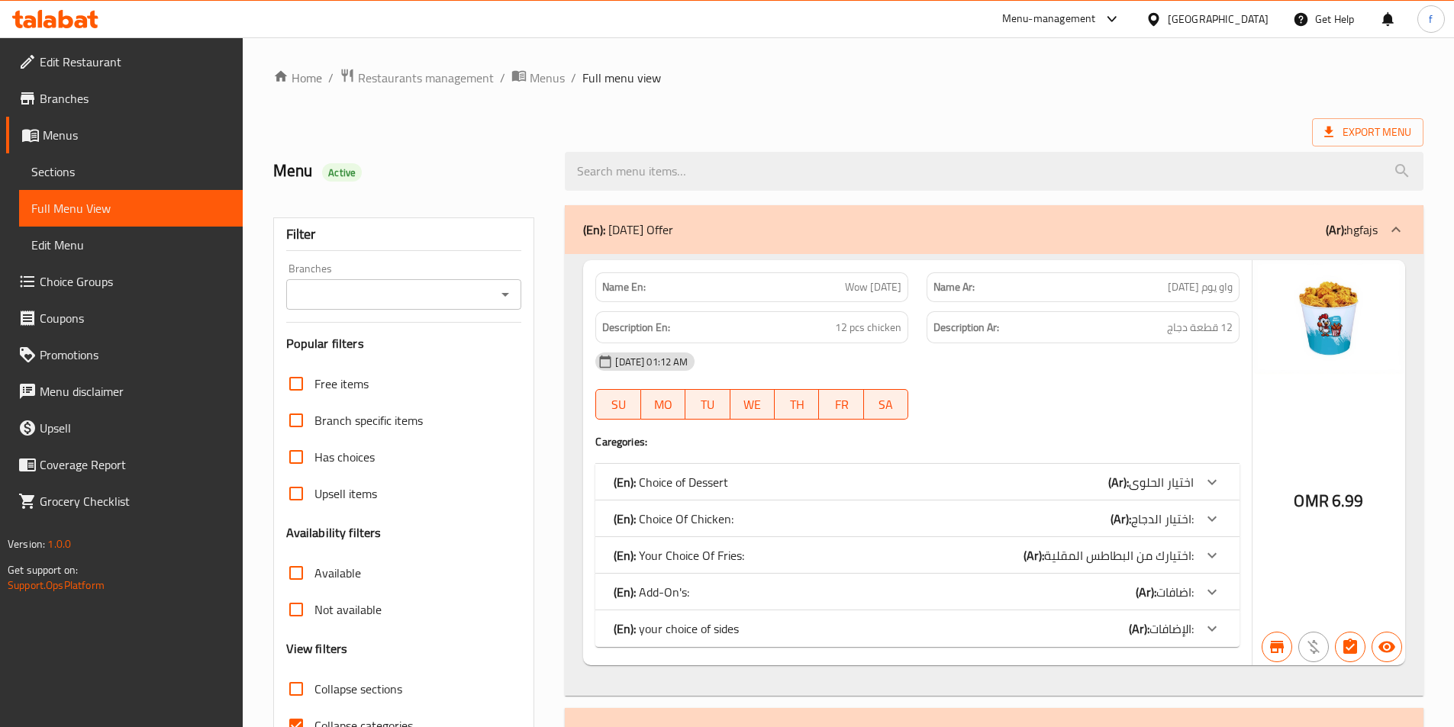
click at [1118, 73] on ol "Home / Restaurants management / Menus / Full menu view" at bounding box center [848, 78] width 1150 height 20
click at [626, 285] on strong "Name En:" at bounding box center [624, 287] width 44 height 16
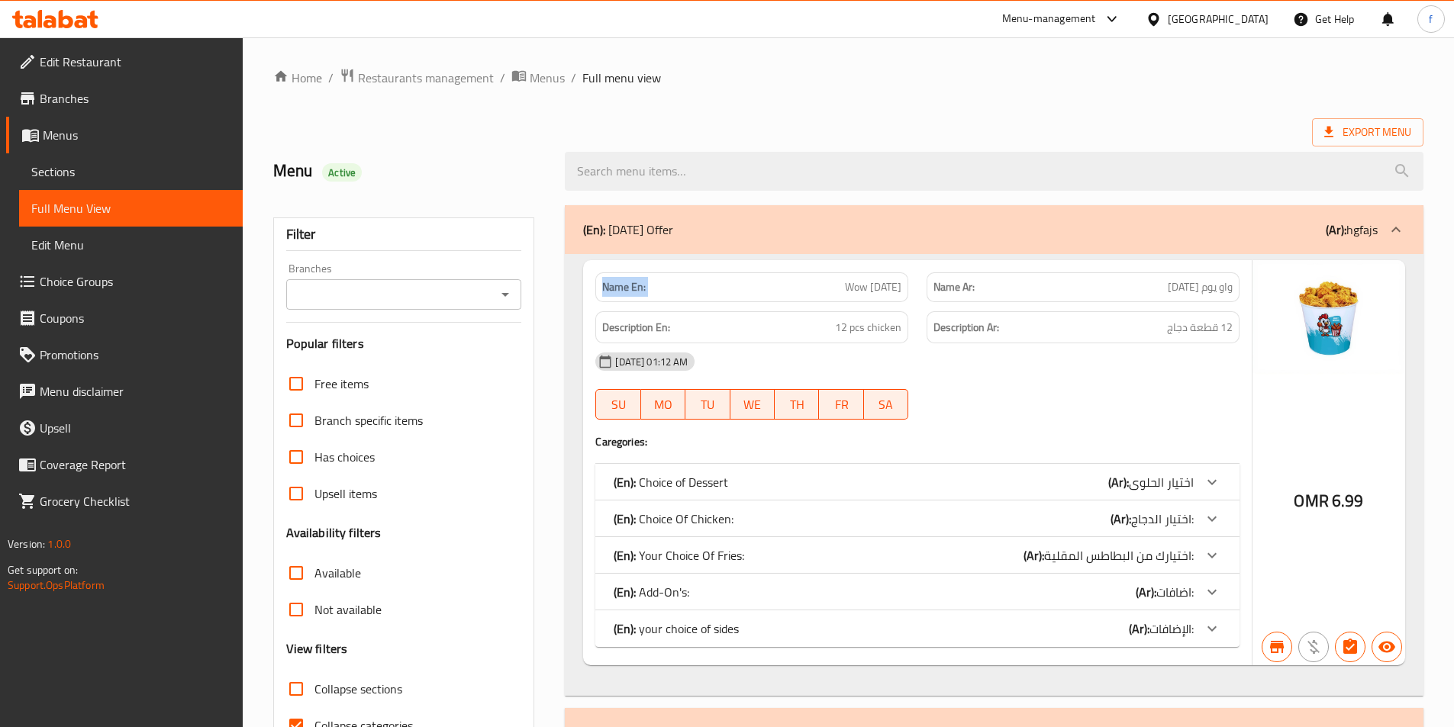
copy strong "Name En:"
click at [85, 69] on span "Edit Restaurant" at bounding box center [135, 62] width 191 height 18
